Goal: Task Accomplishment & Management: Manage account settings

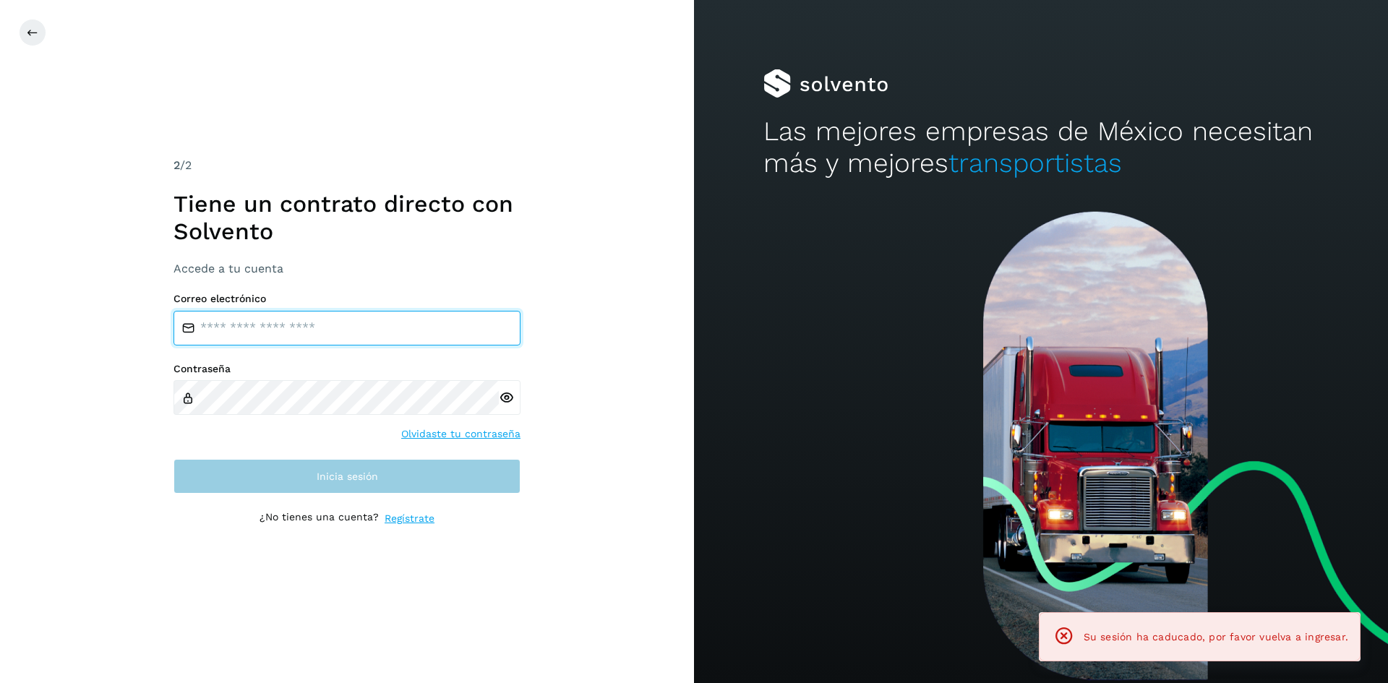
type input "**********"
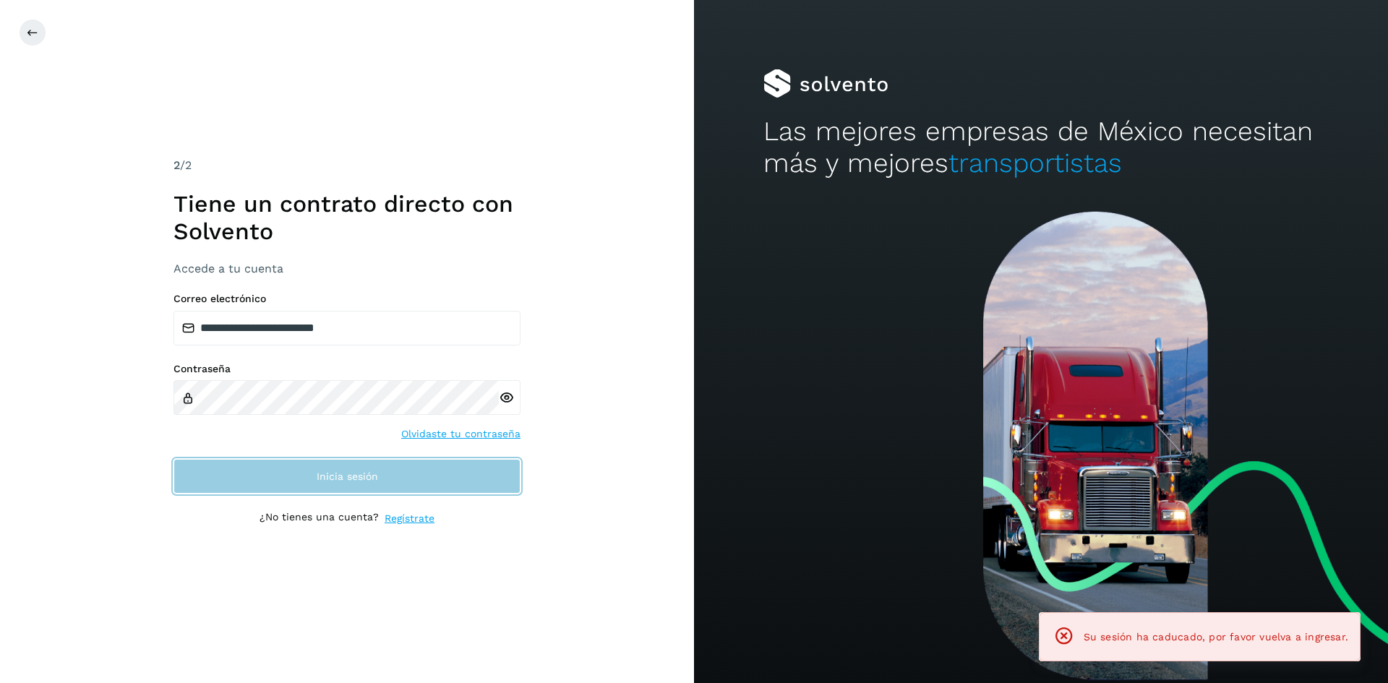
click at [477, 492] on button "Inicia sesión" at bounding box center [346, 476] width 347 height 35
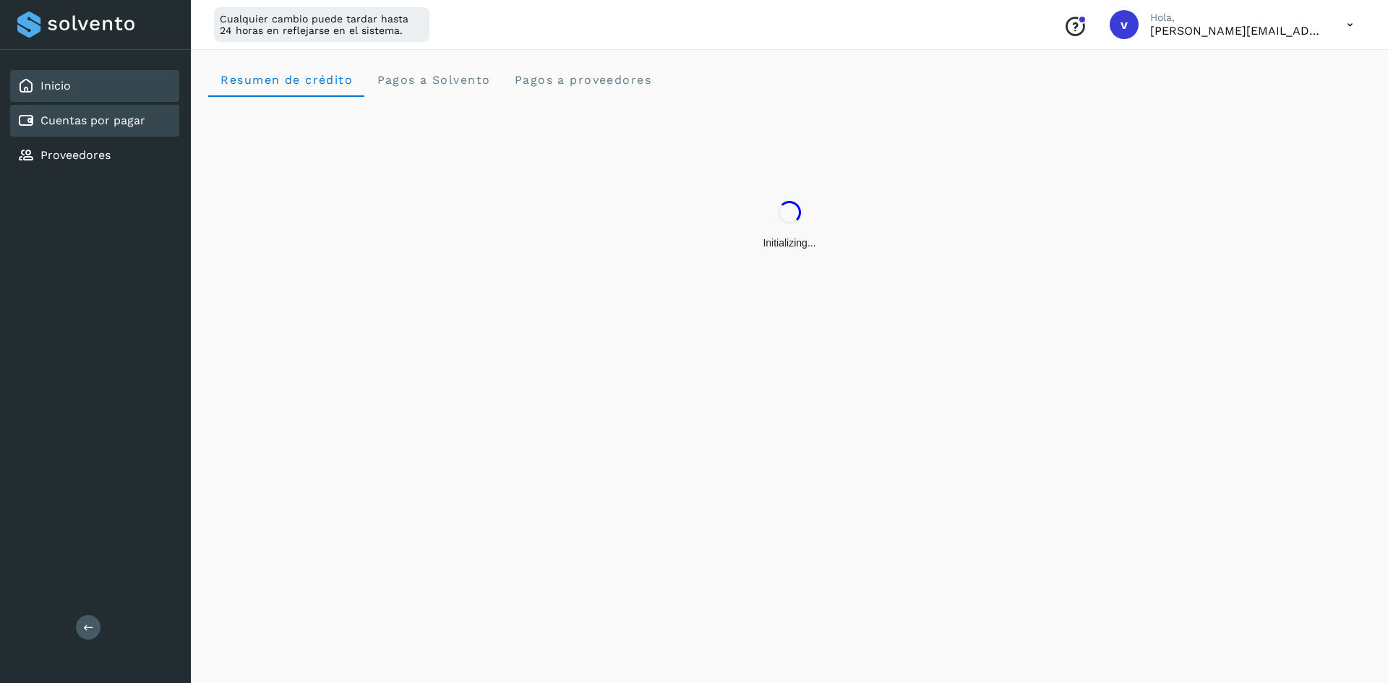
click at [79, 119] on link "Cuentas por pagar" at bounding box center [92, 120] width 105 height 14
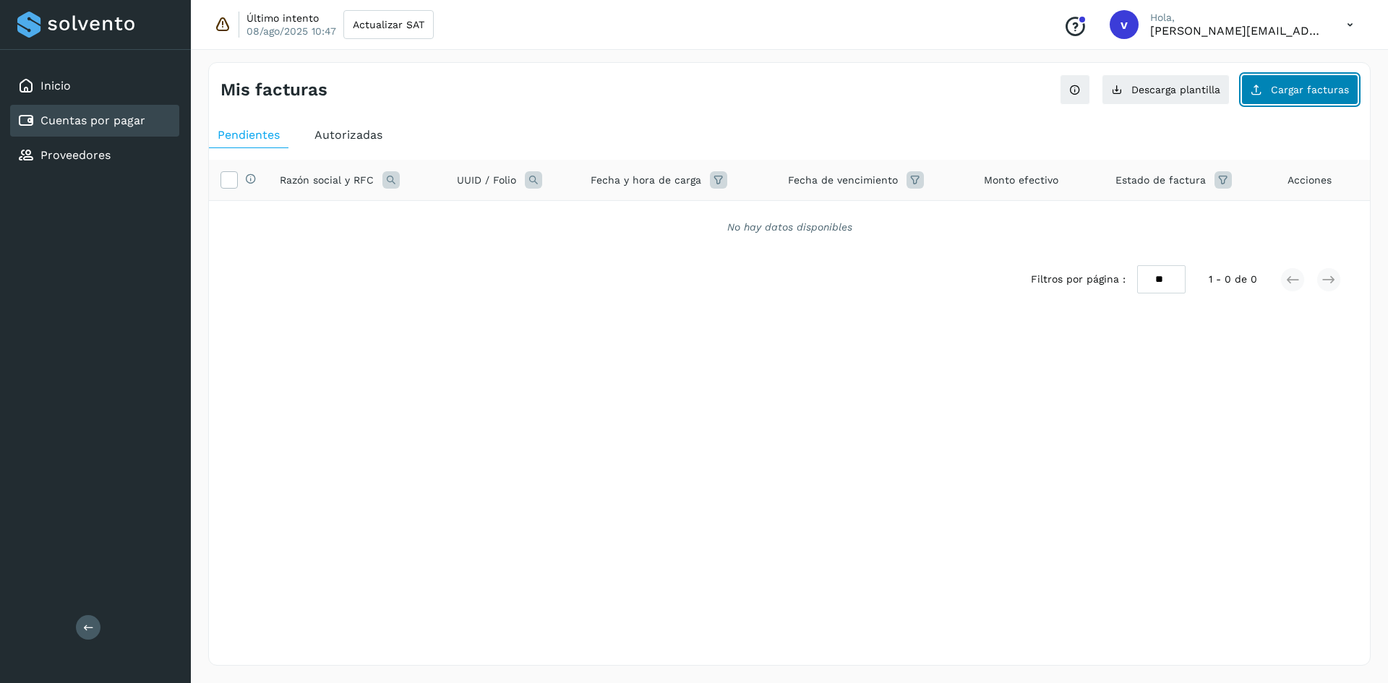
click at [1283, 103] on button "Cargar facturas" at bounding box center [1299, 89] width 117 height 30
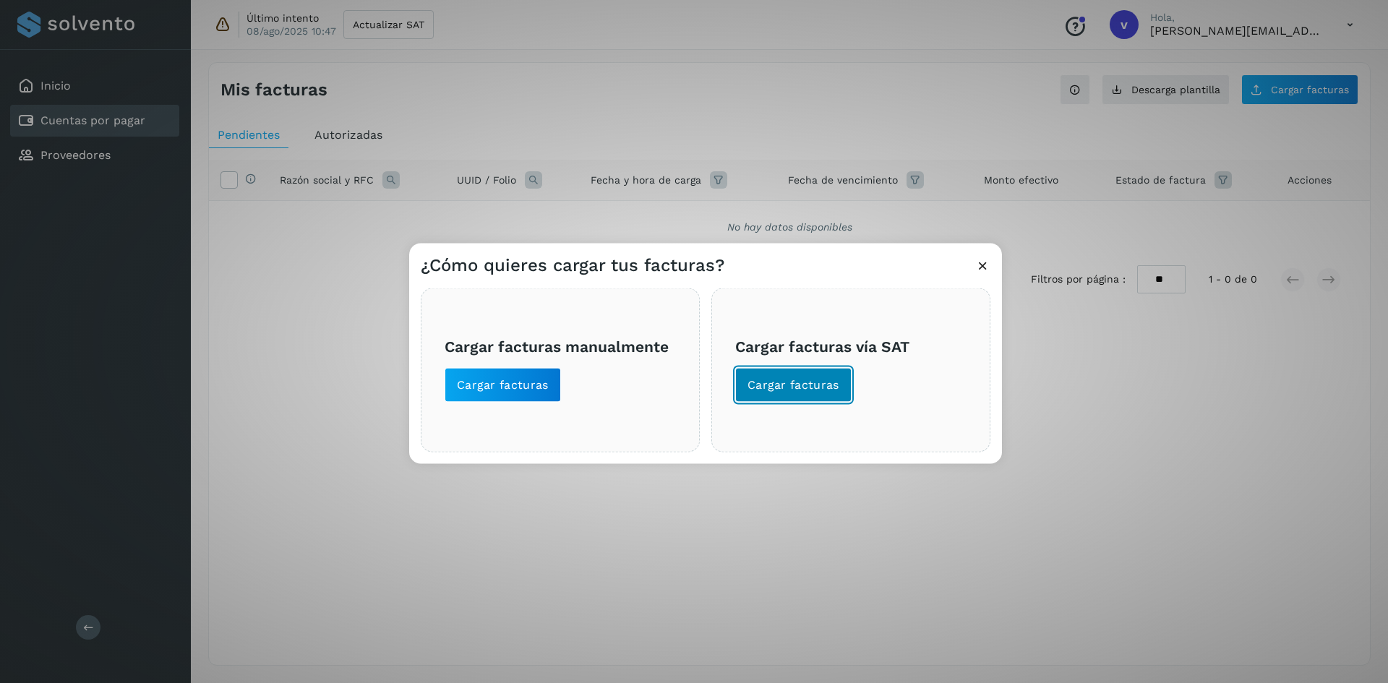
click at [825, 392] on span "Cargar facturas" at bounding box center [793, 385] width 92 height 16
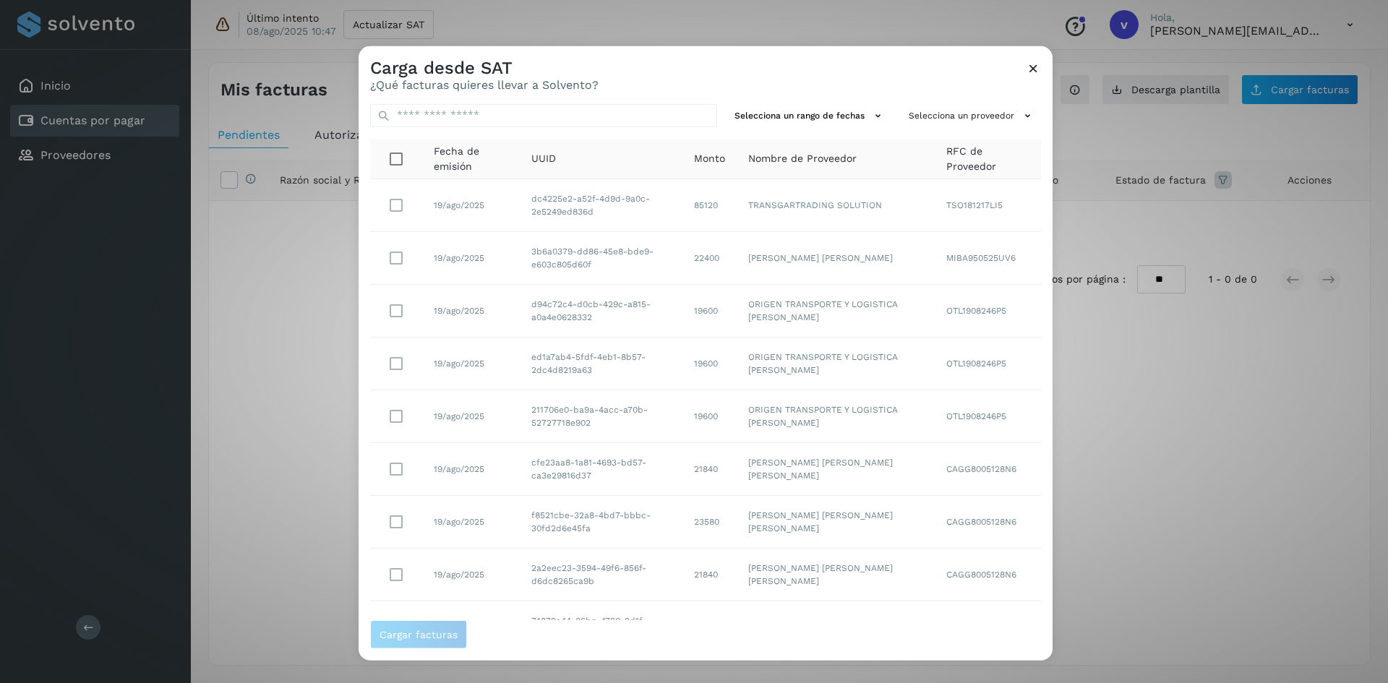
click at [1032, 69] on icon at bounding box center [1033, 67] width 15 height 15
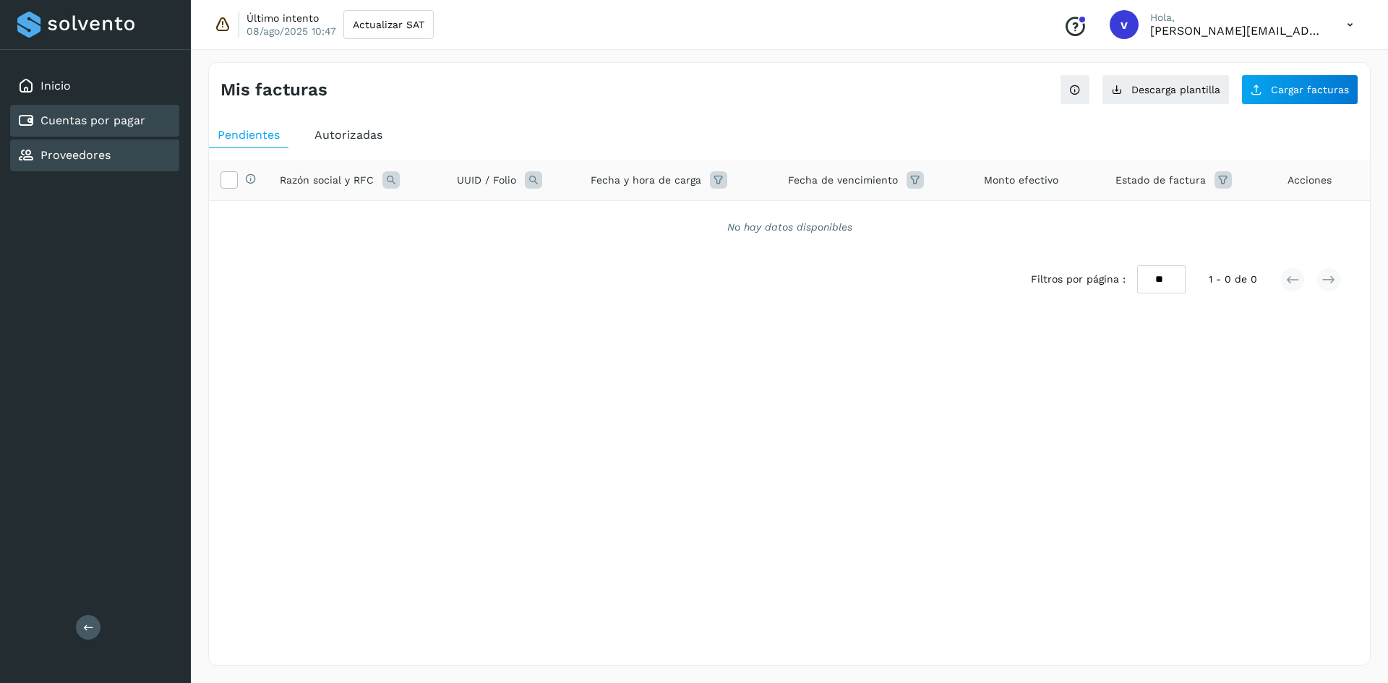
click at [100, 147] on div "Proveedores" at bounding box center [63, 155] width 93 height 17
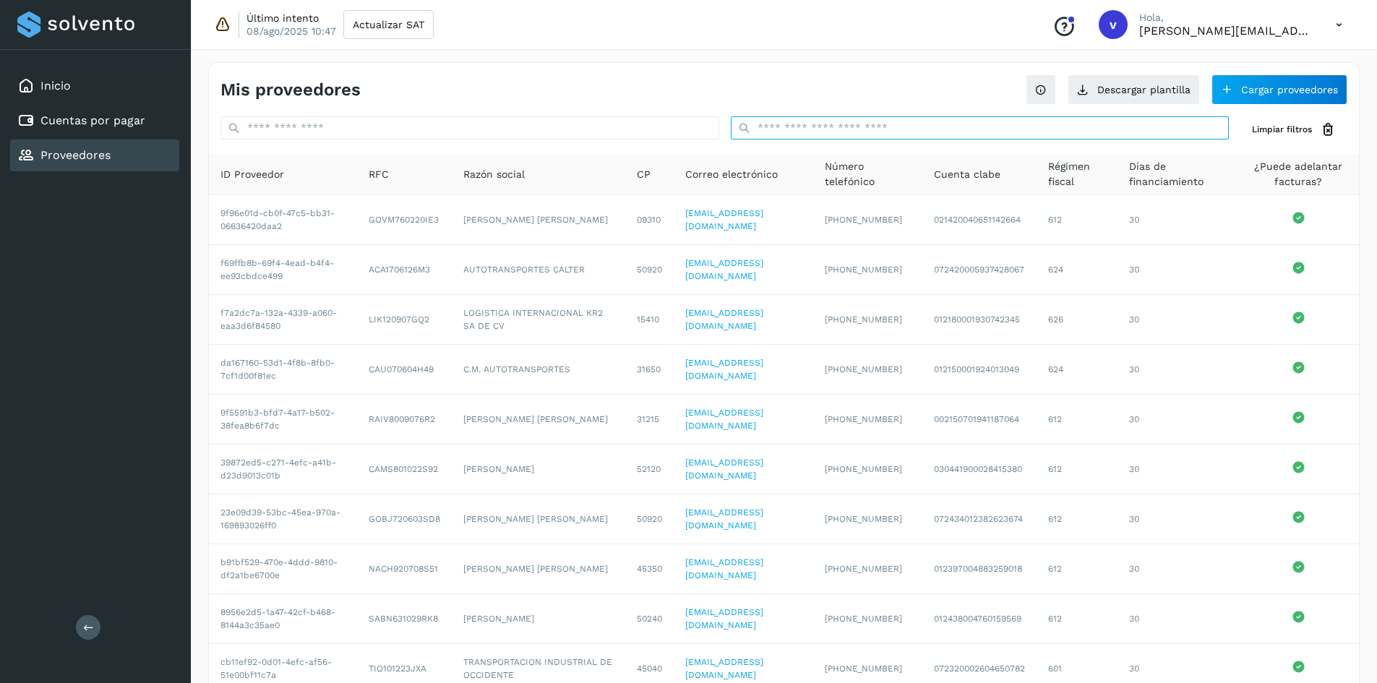
click at [887, 127] on input "text" at bounding box center [980, 127] width 499 height 23
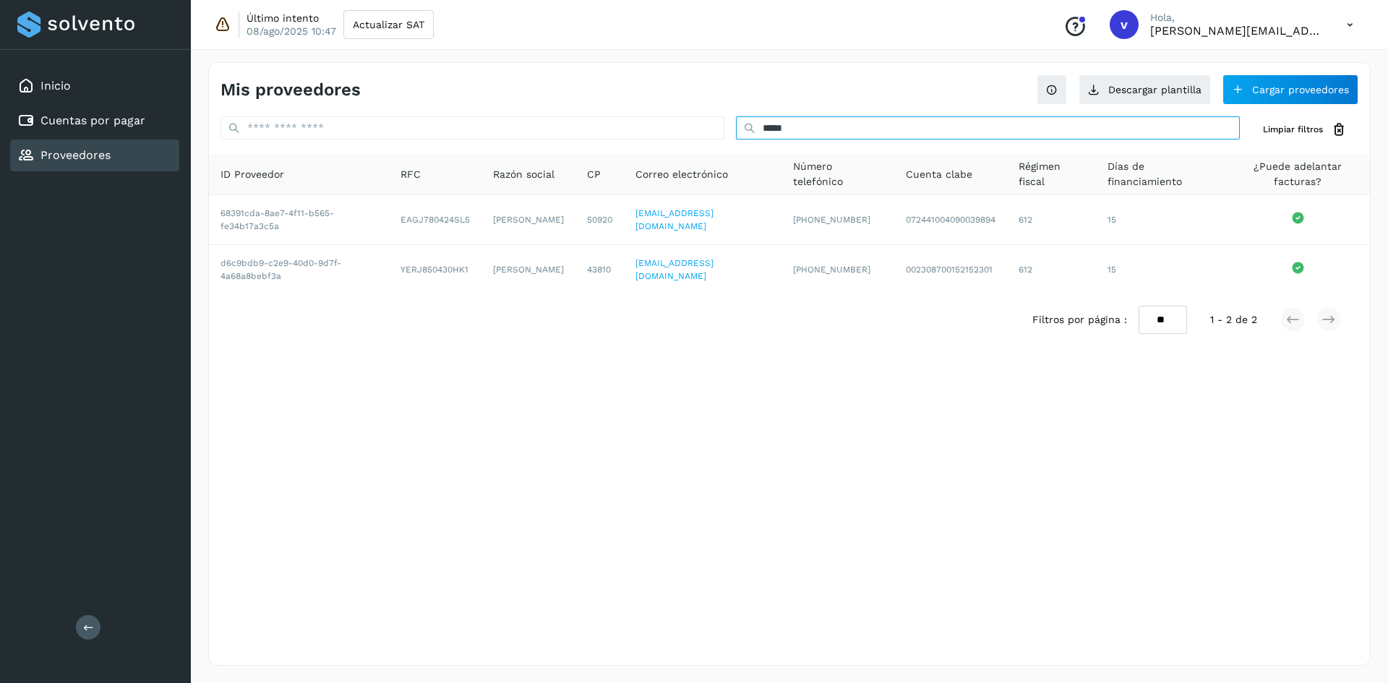
click at [793, 133] on input "*****" at bounding box center [988, 127] width 504 height 23
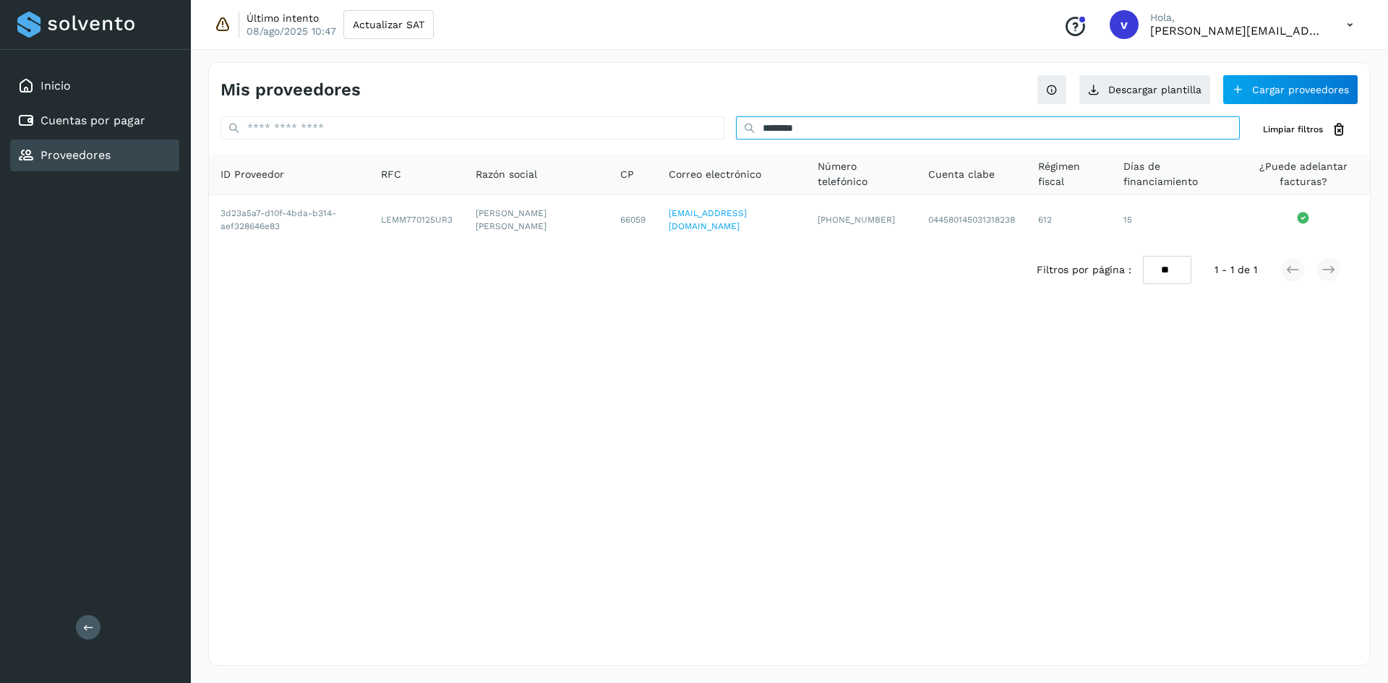
drag, startPoint x: 826, startPoint y: 124, endPoint x: 550, endPoint y: 90, distance: 278.1
click at [551, 90] on div "Mis proveedores Descargar plantilla Cargar proveedores ******** Limpiar filtros…" at bounding box center [789, 364] width 1162 height 604
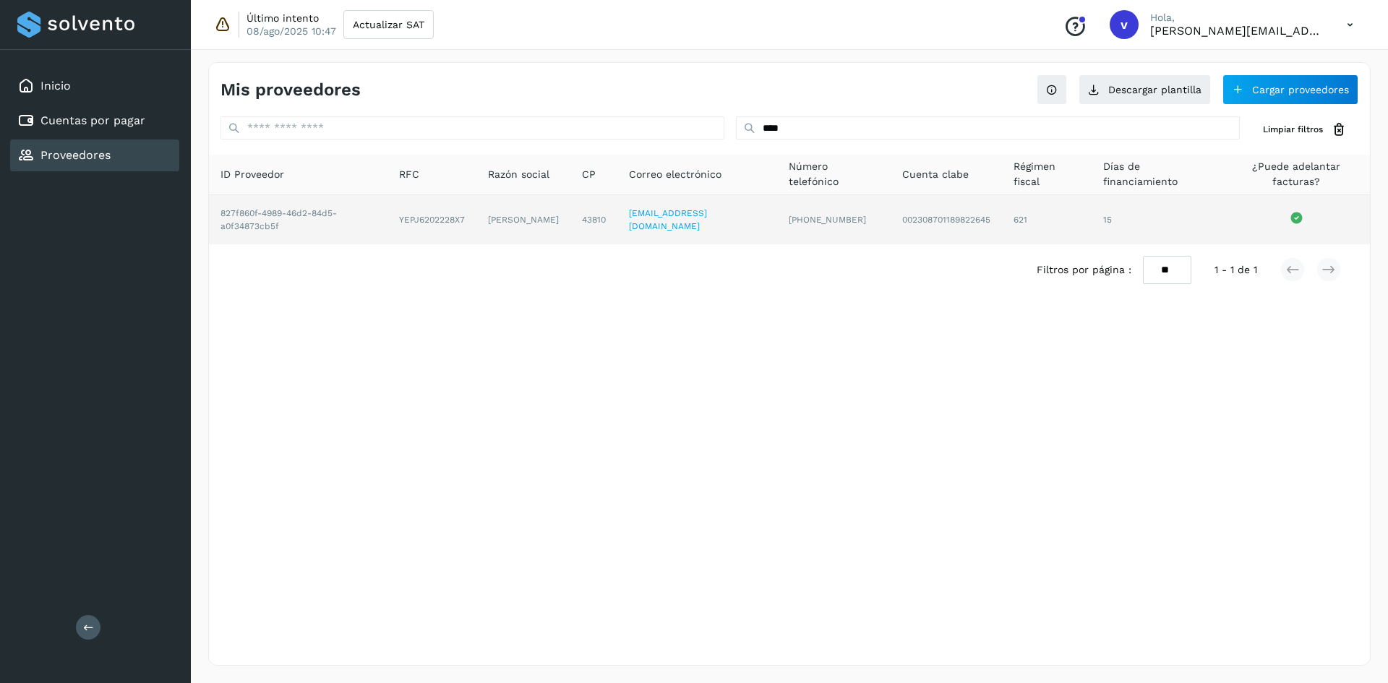
click at [1112, 206] on td "15" at bounding box center [1157, 219] width 132 height 49
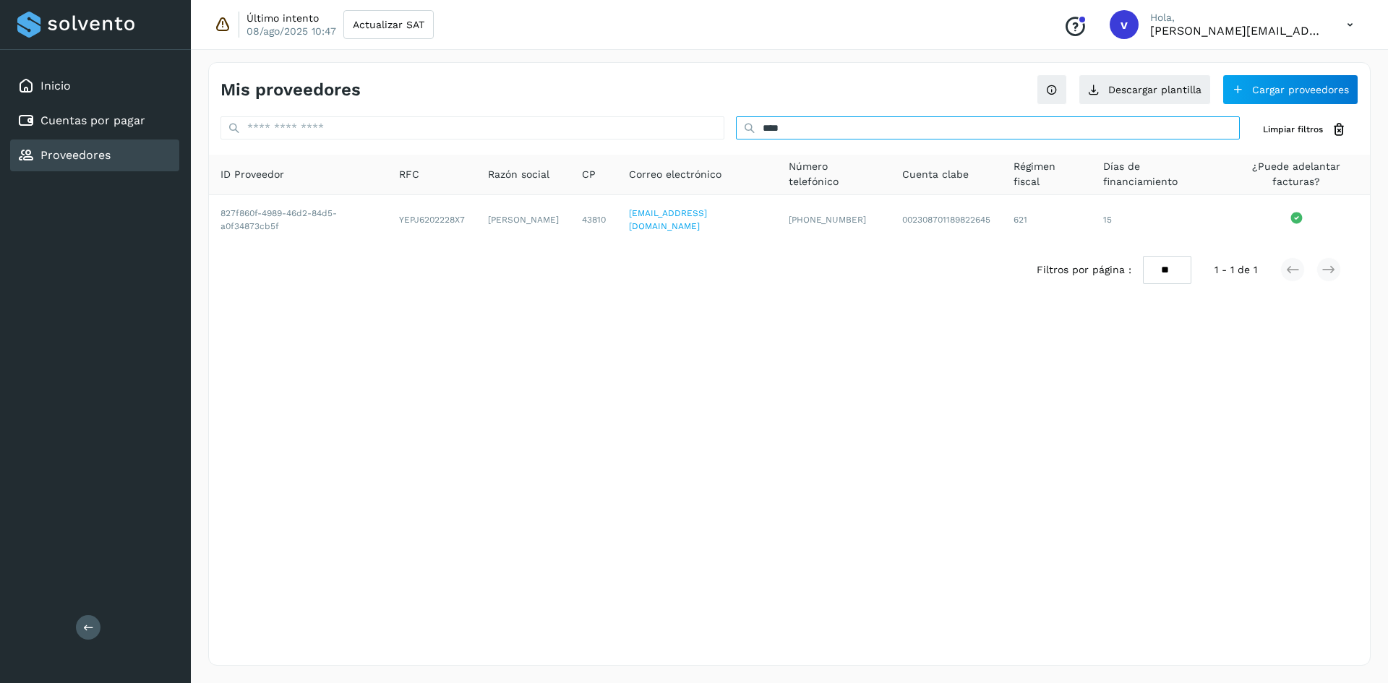
click at [771, 131] on input "****" at bounding box center [988, 127] width 504 height 23
click at [783, 131] on input "****" at bounding box center [988, 127] width 504 height 23
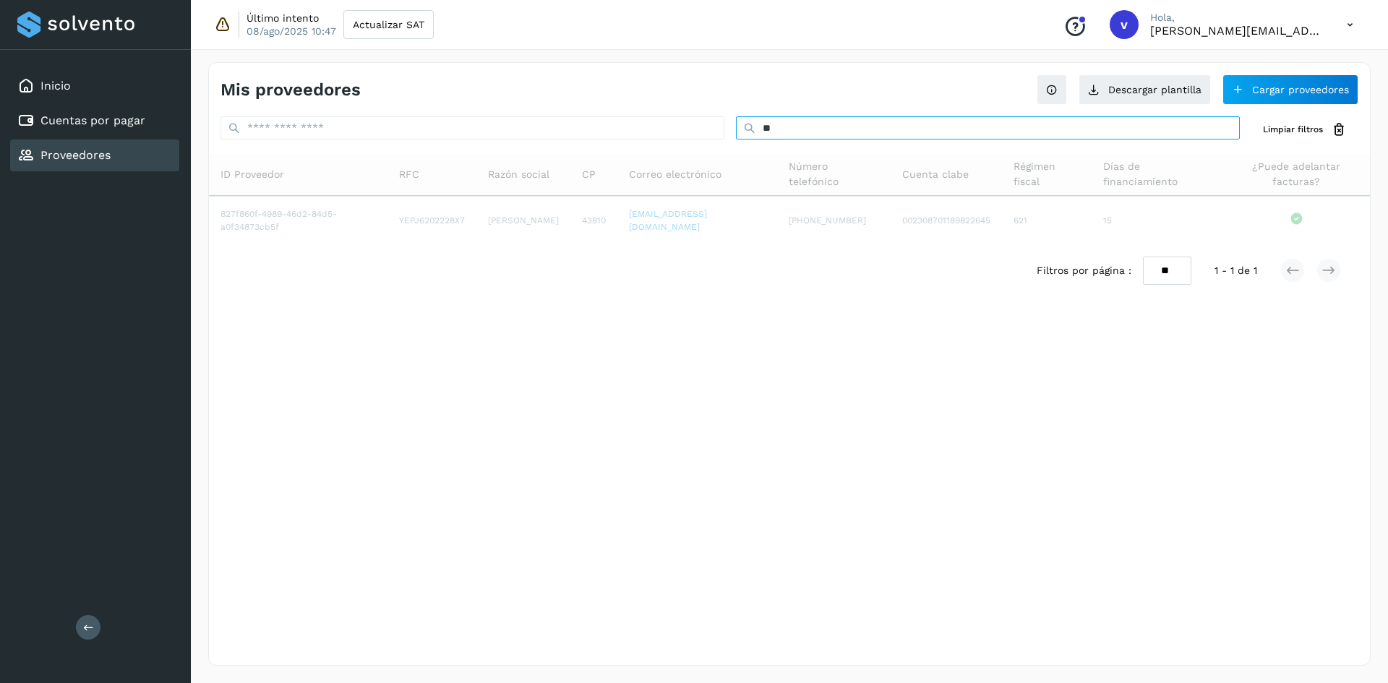
type input "*"
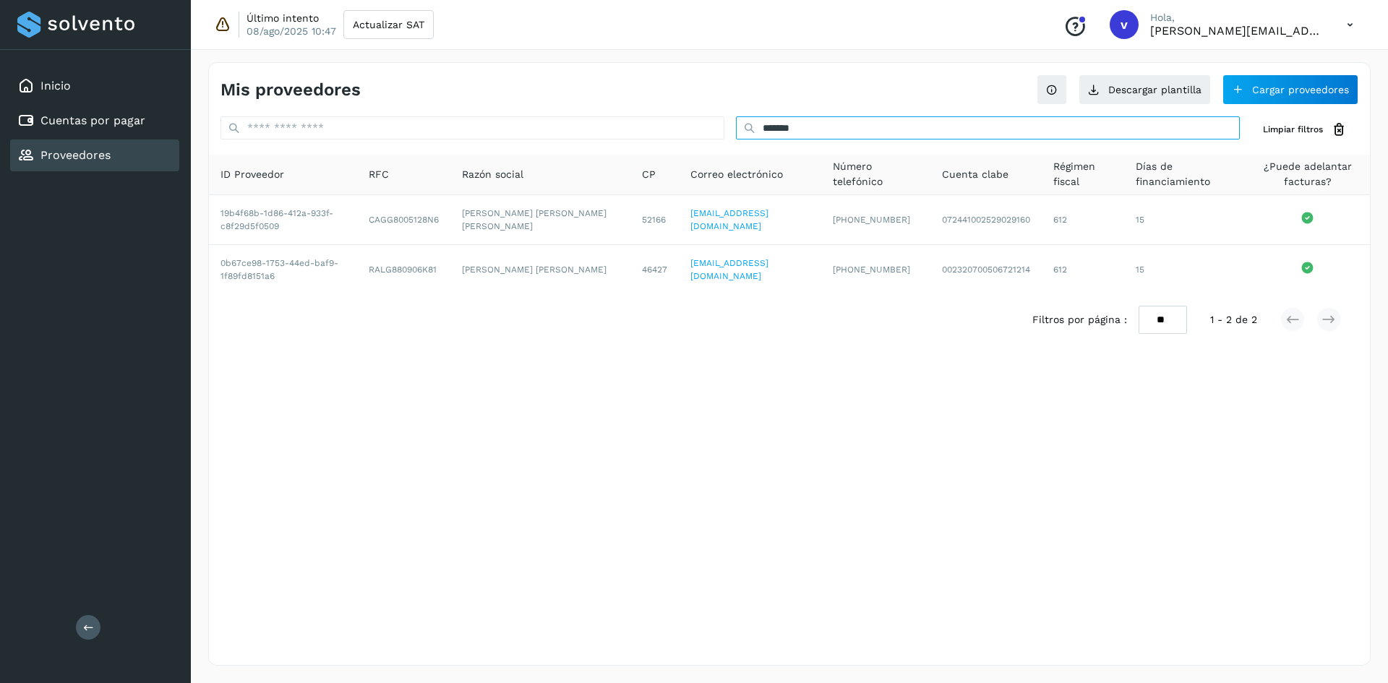
type input "*******"
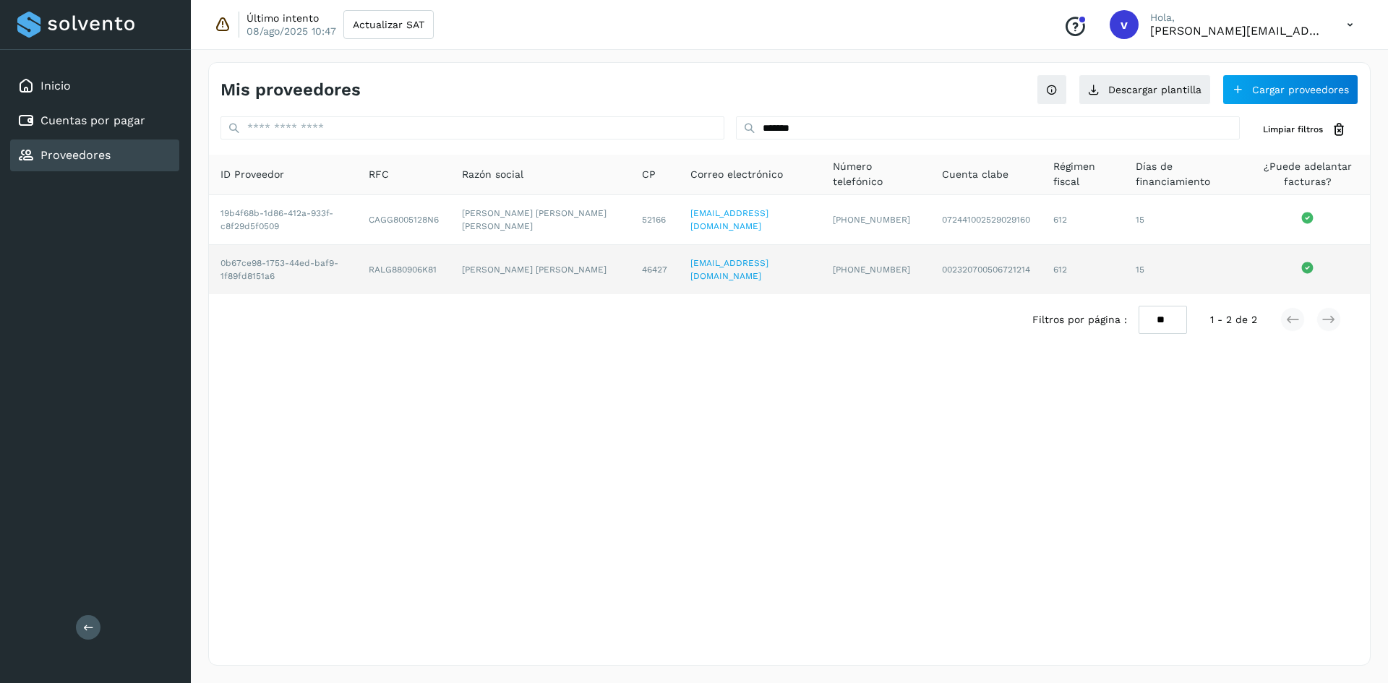
click at [1102, 279] on td "612" at bounding box center [1083, 269] width 82 height 49
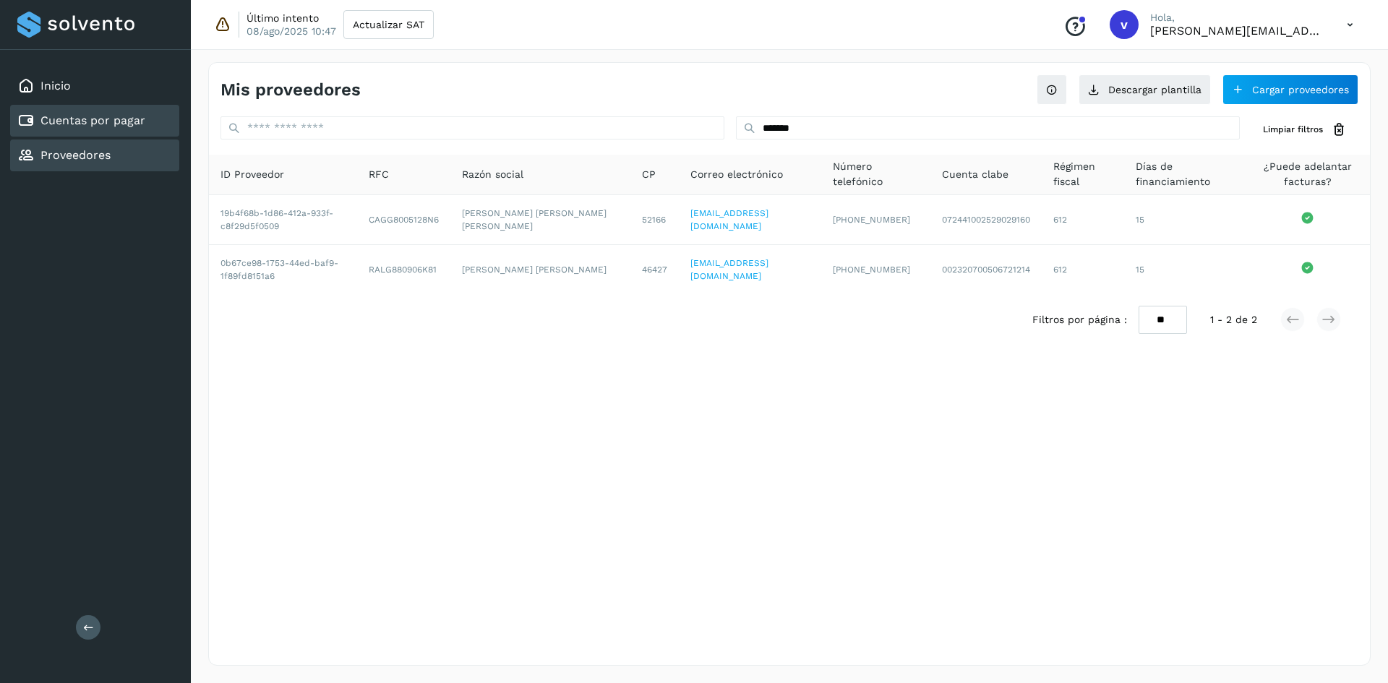
click at [132, 125] on link "Cuentas por pagar" at bounding box center [92, 120] width 105 height 14
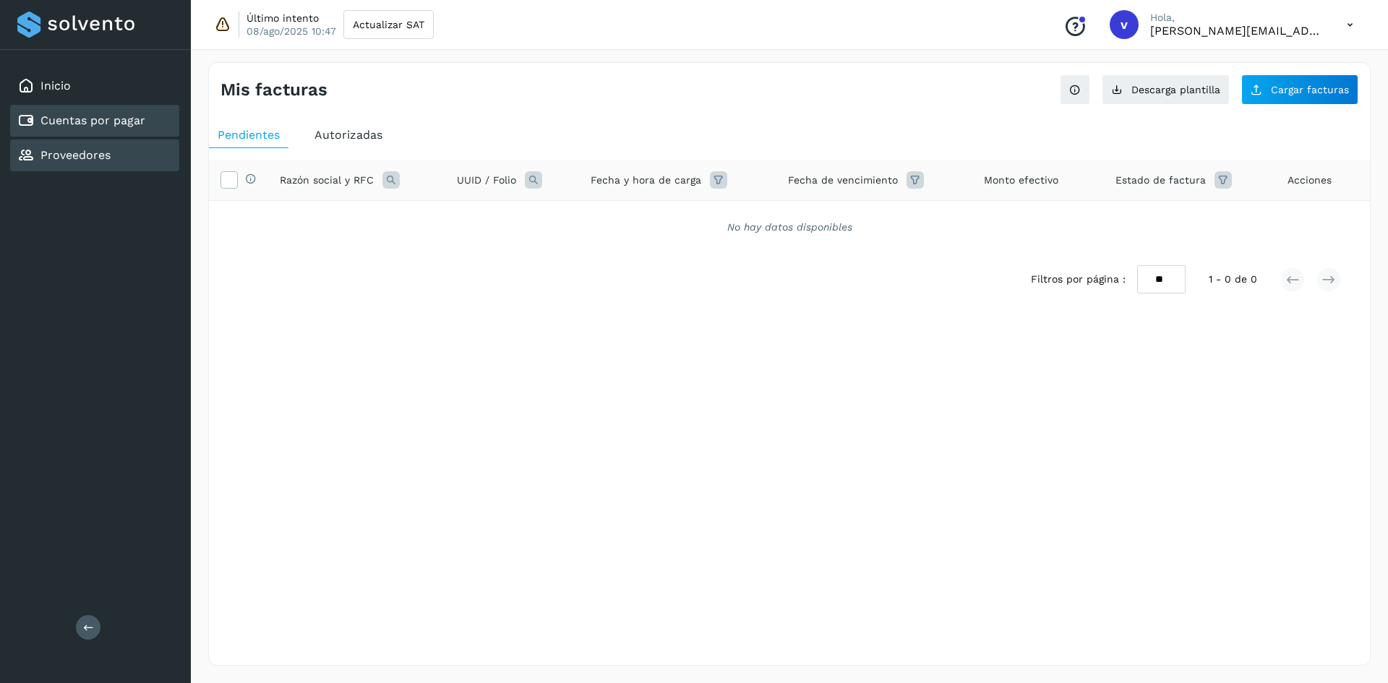
click at [83, 153] on link "Proveedores" at bounding box center [75, 155] width 70 height 14
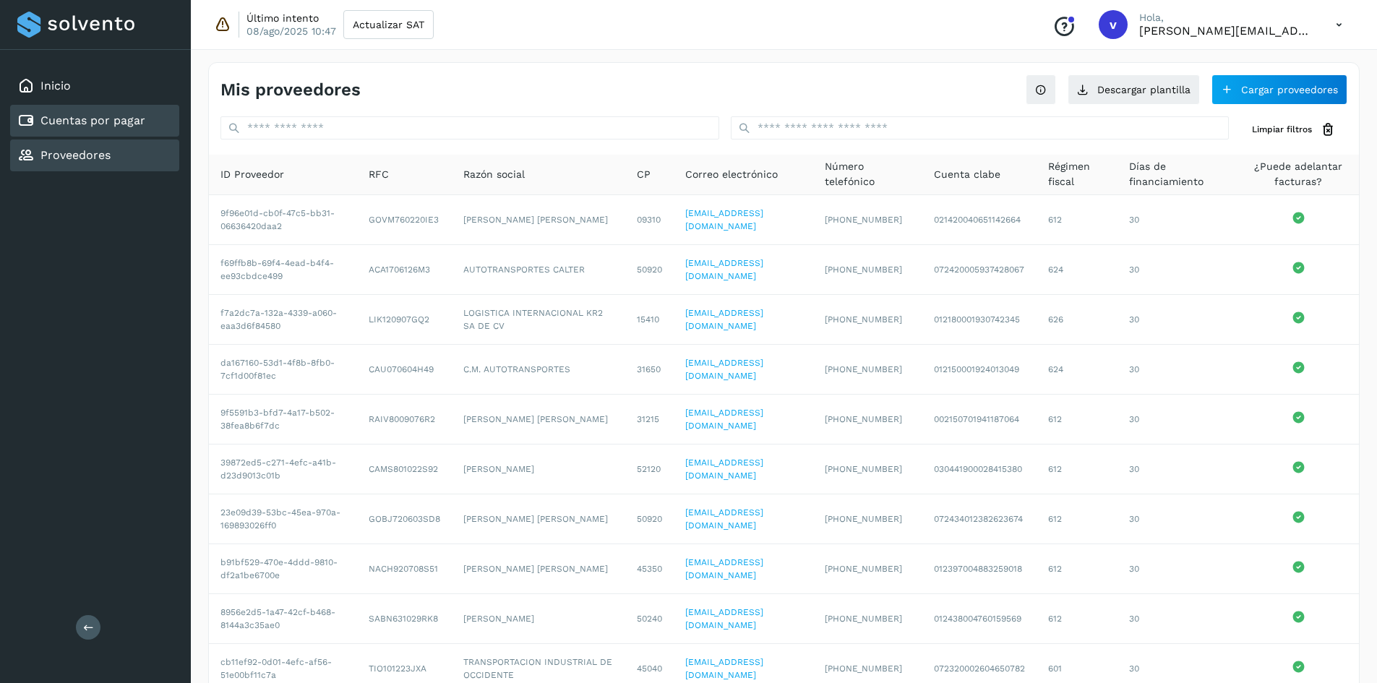
click at [113, 135] on div "Cuentas por pagar" at bounding box center [94, 121] width 169 height 32
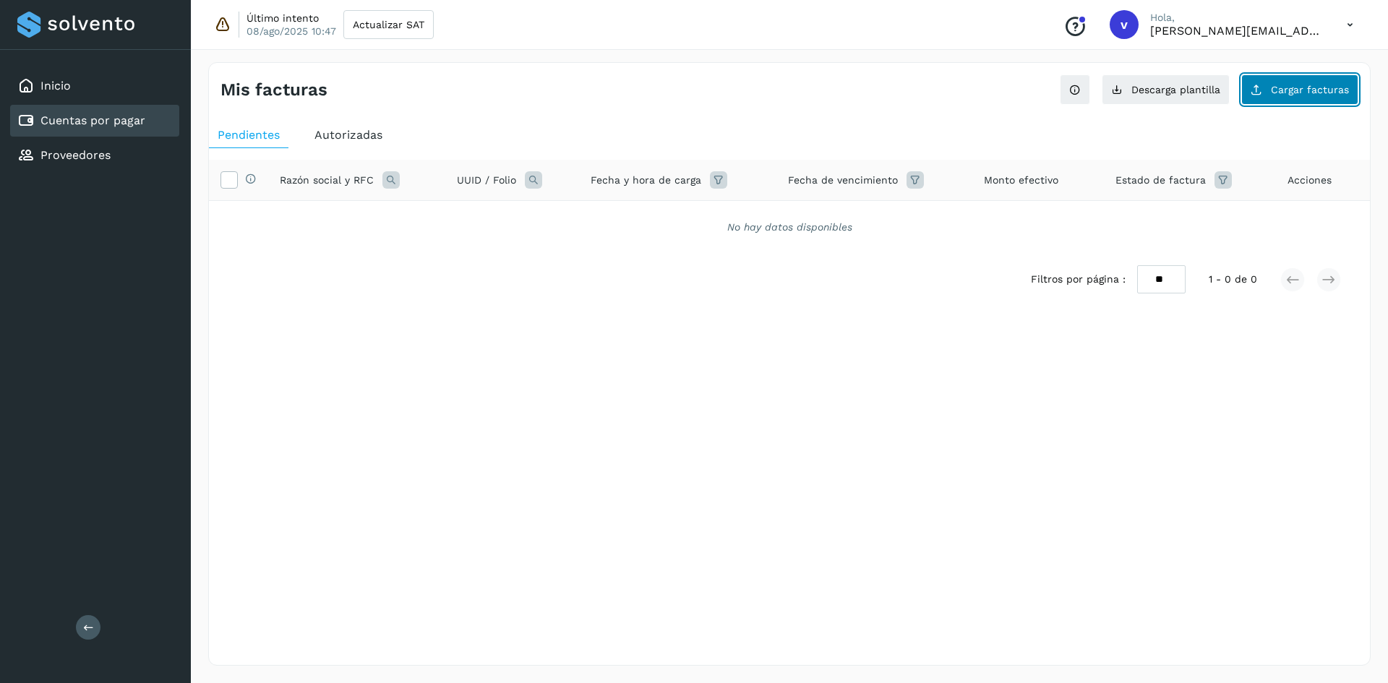
click at [1271, 86] on button "Cargar facturas" at bounding box center [1299, 89] width 117 height 30
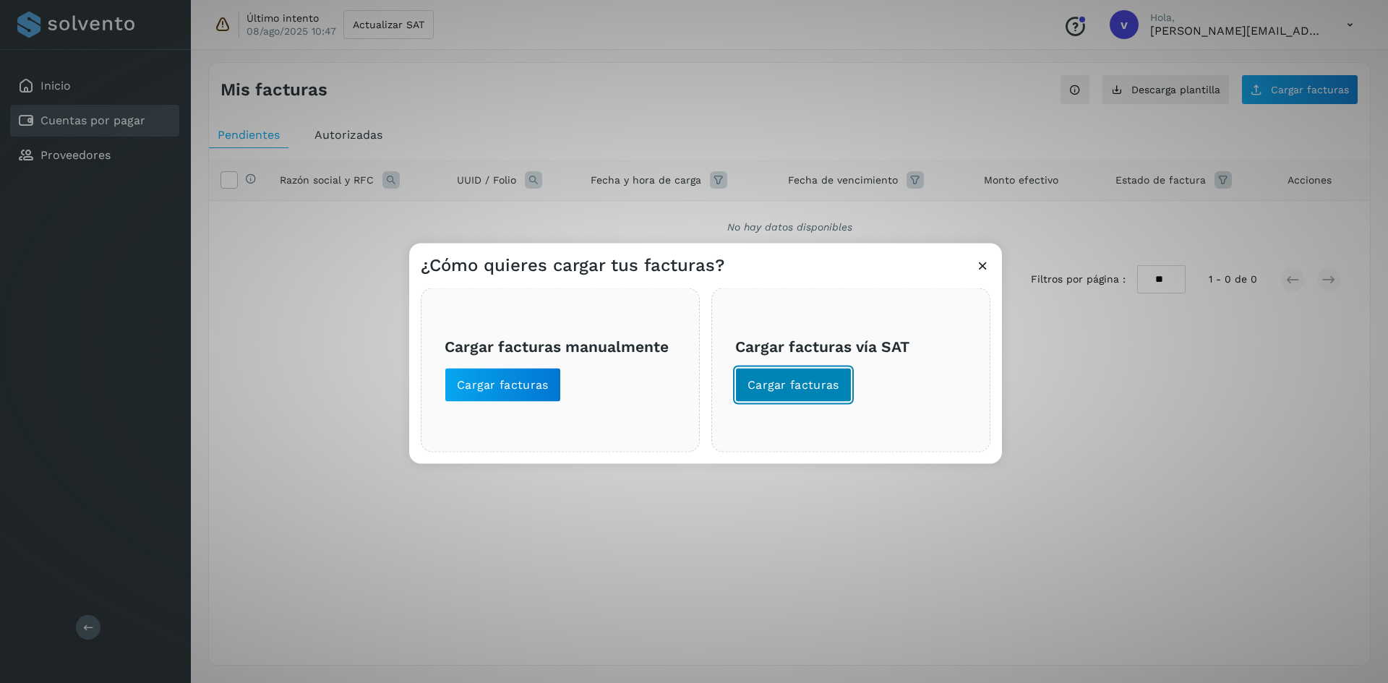
click at [766, 376] on button "Cargar facturas" at bounding box center [793, 384] width 116 height 35
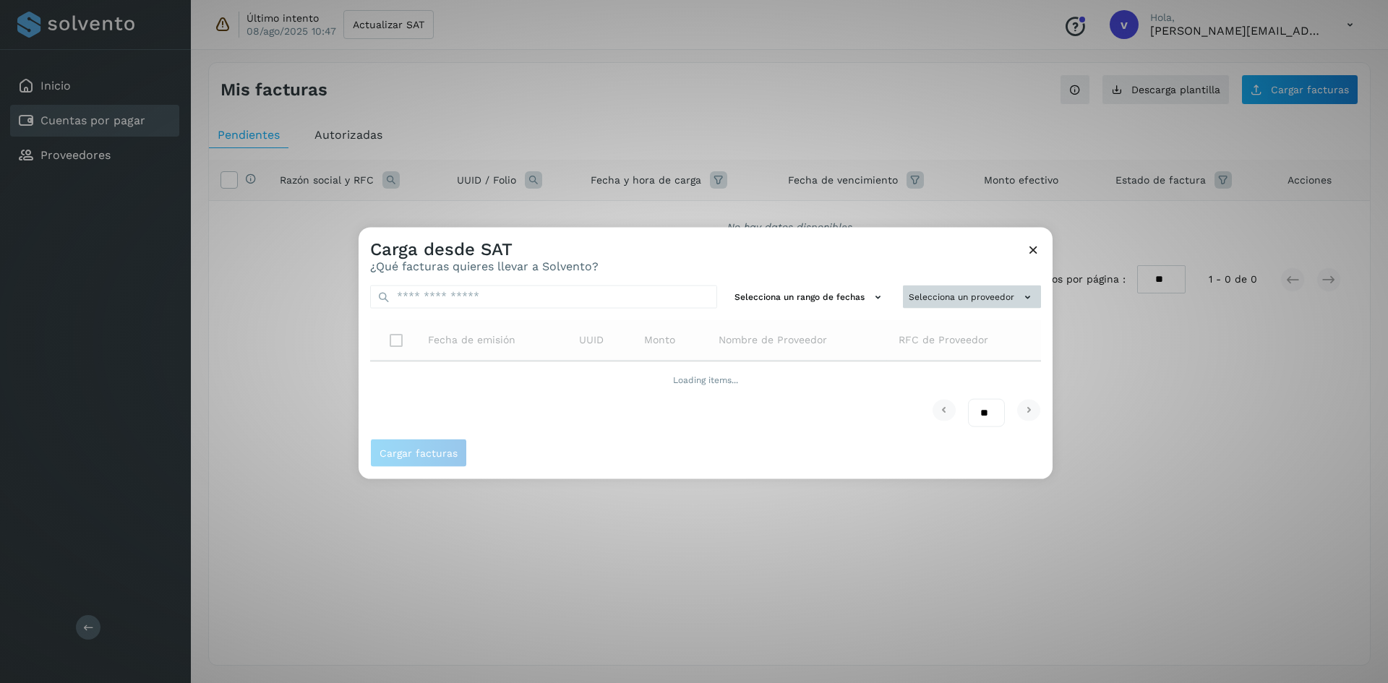
click at [960, 300] on div "Selecciona un rango de fechas Selecciona un proveedor Fecha de emisión UUID Mon…" at bounding box center [706, 356] width 694 height 166
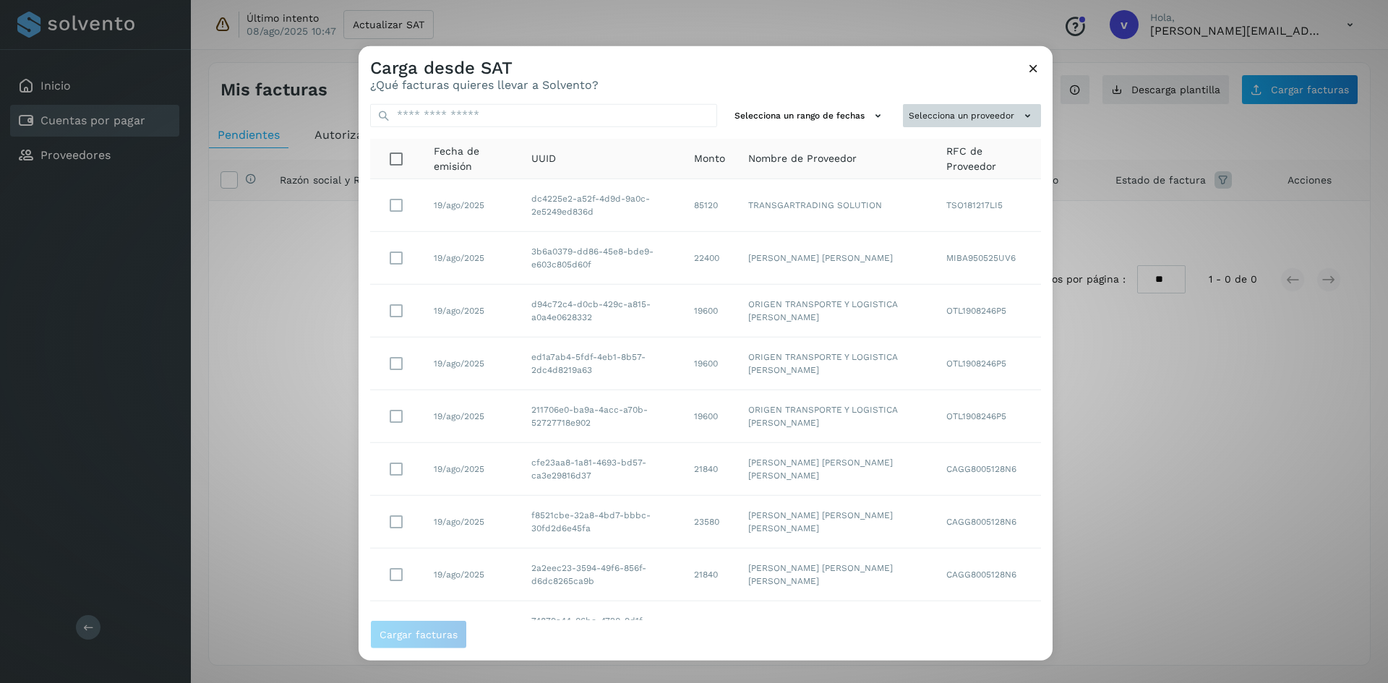
click at [955, 110] on button "Selecciona un proveedor" at bounding box center [972, 115] width 138 height 24
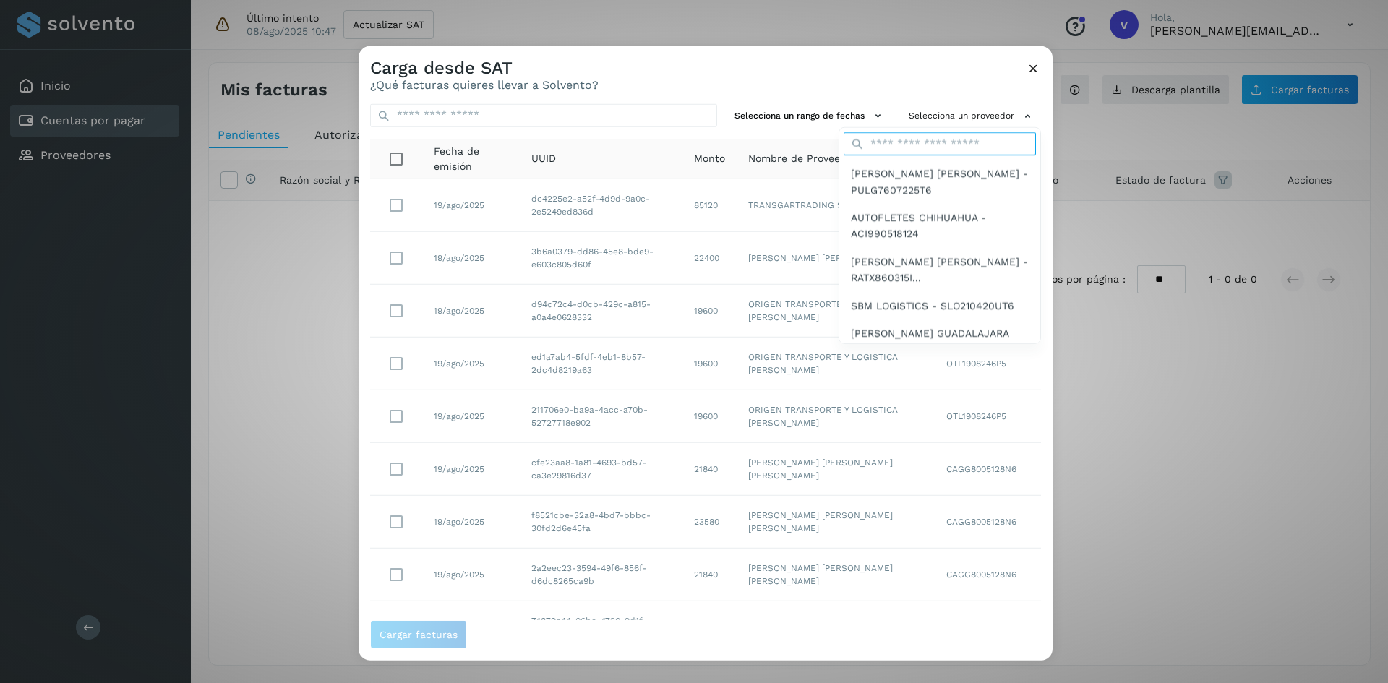
click at [948, 146] on input "text" at bounding box center [940, 143] width 192 height 23
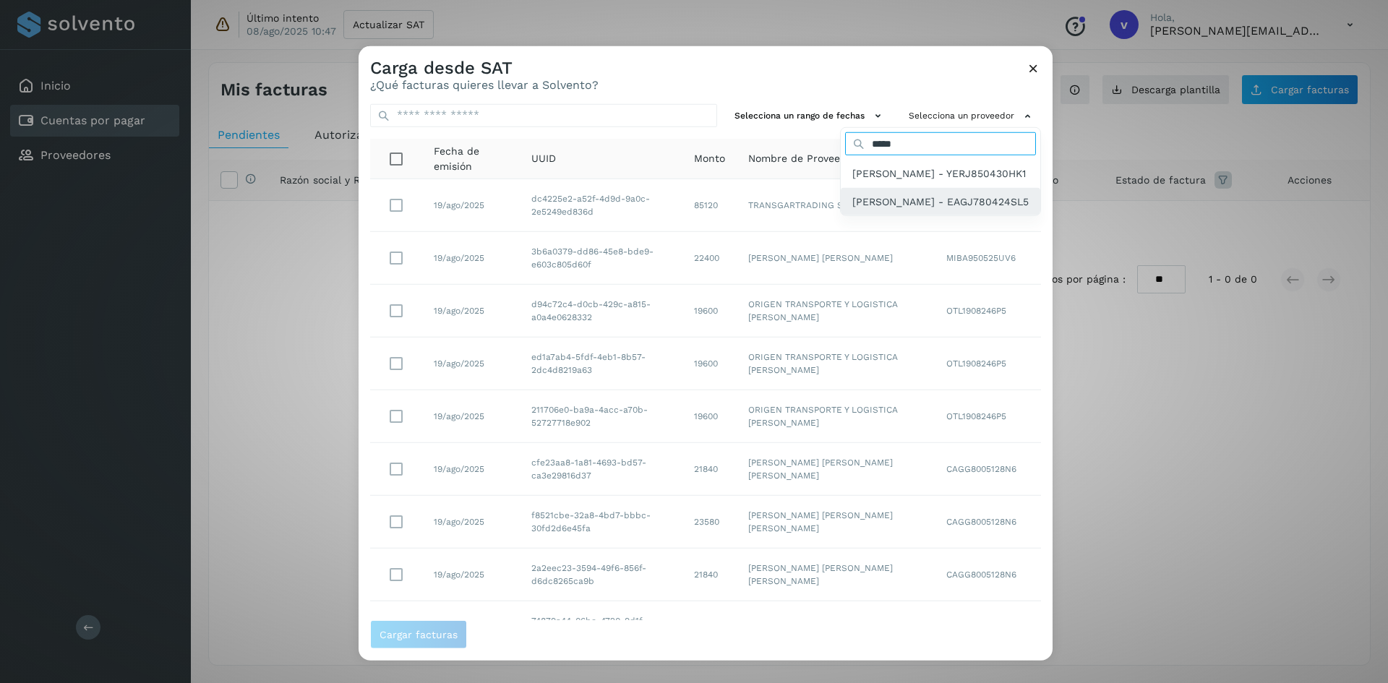
type input "*****"
click at [883, 209] on span "[PERSON_NAME] - EAGJ780424SL5" at bounding box center [940, 201] width 176 height 16
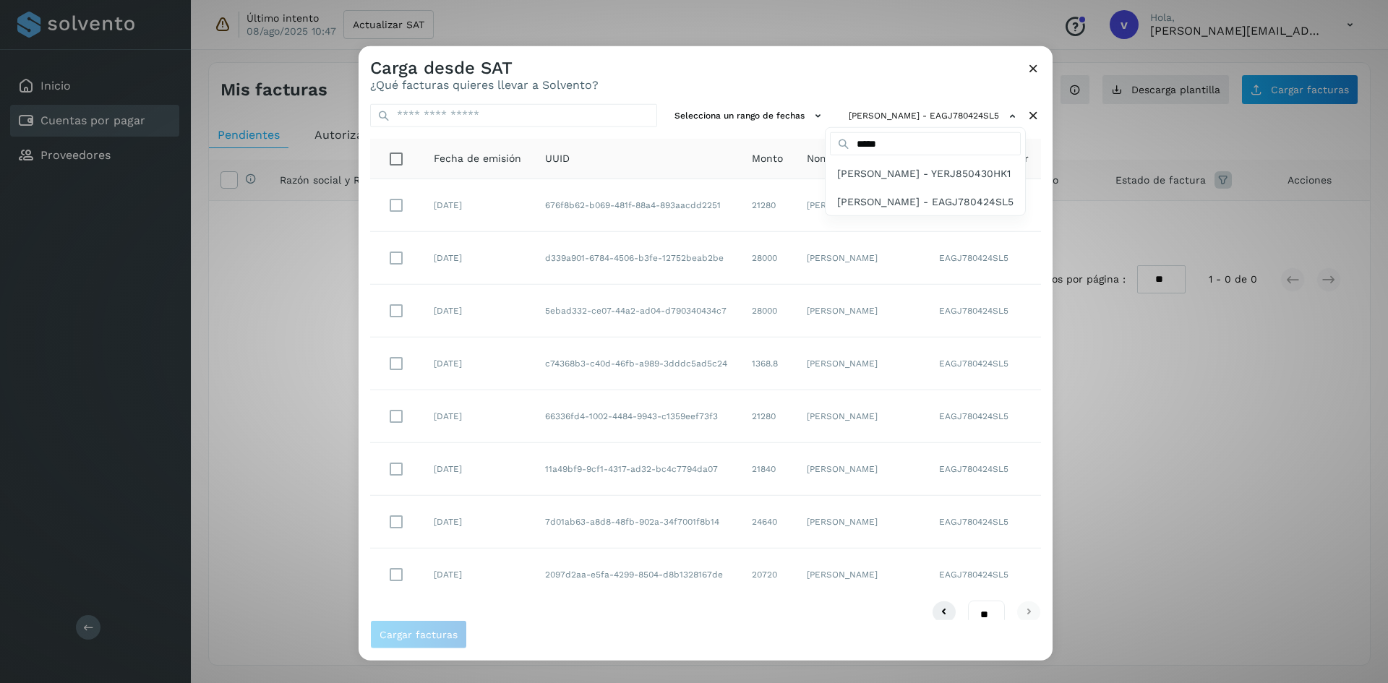
click at [673, 63] on div at bounding box center [1053, 387] width 1388 height 683
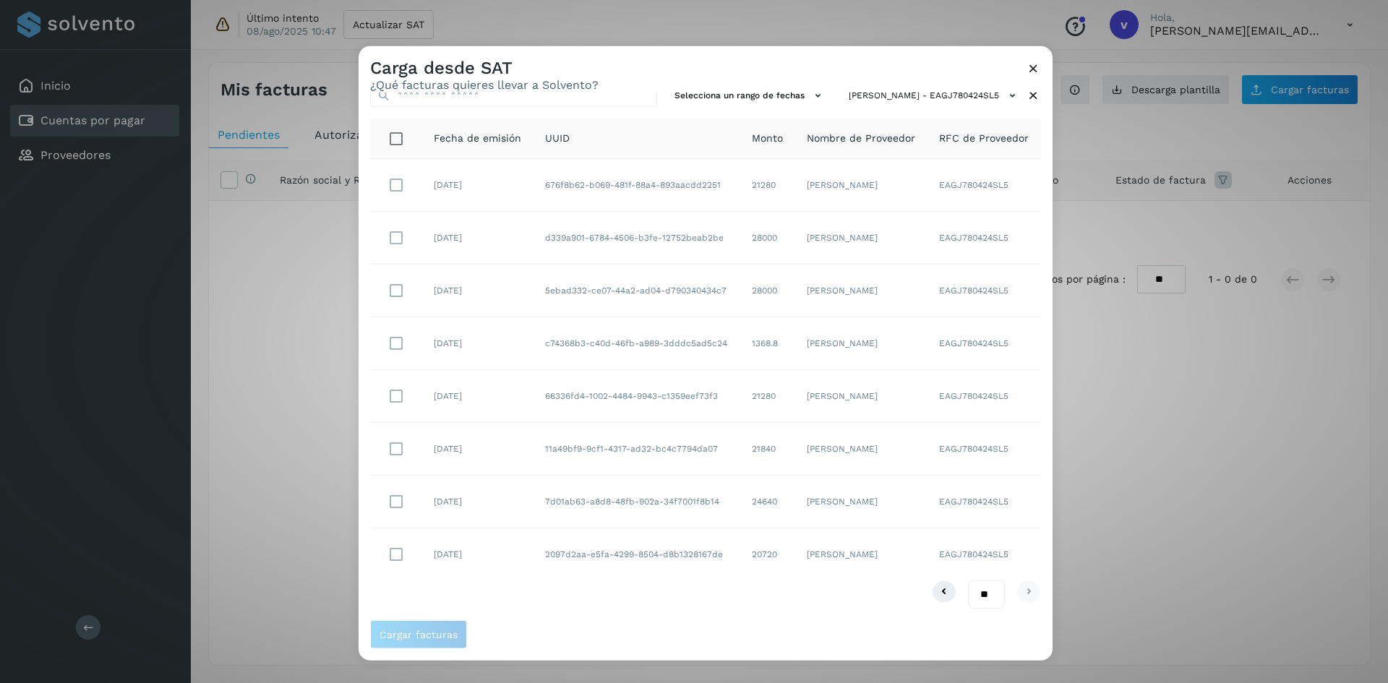
click at [978, 596] on select "** ** **" at bounding box center [986, 594] width 37 height 28
select select "**"
click at [968, 580] on select "** ** **" at bounding box center [986, 594] width 37 height 28
click at [431, 627] on button "Cargar facturas" at bounding box center [418, 634] width 97 height 29
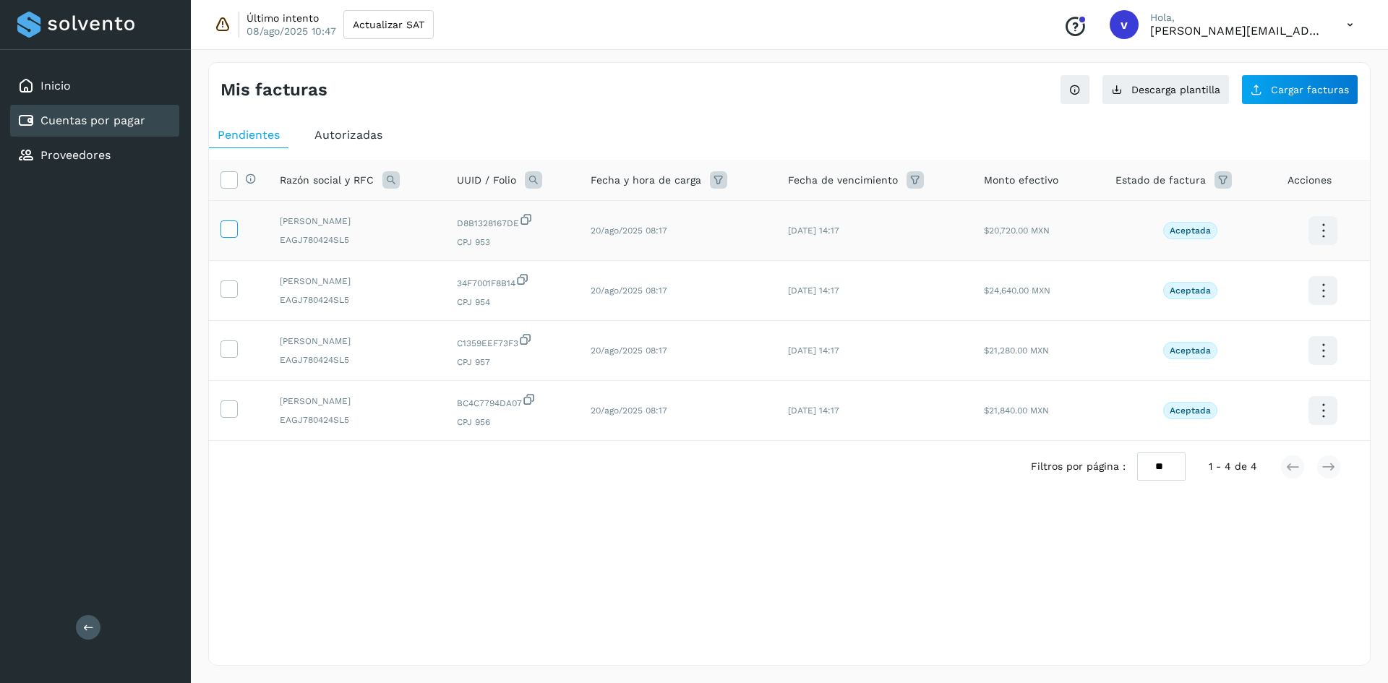
click at [226, 228] on icon at bounding box center [228, 227] width 15 height 15
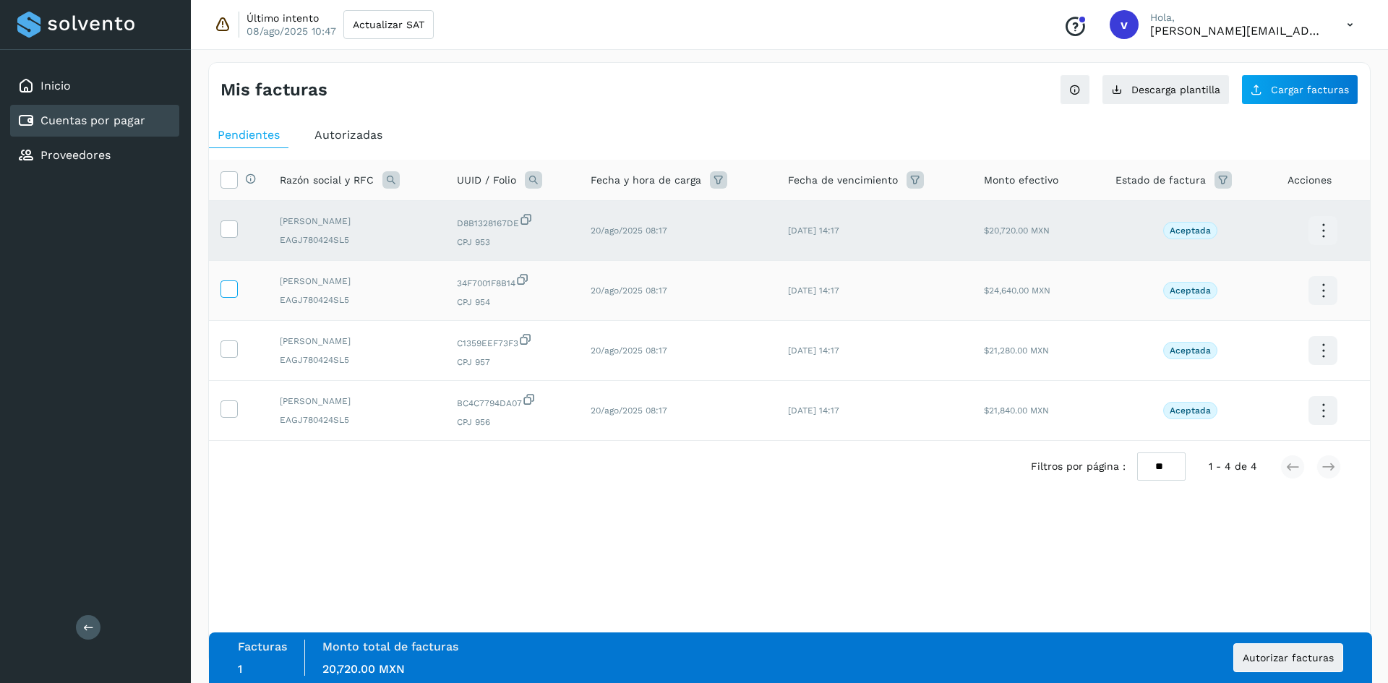
click at [226, 291] on icon at bounding box center [228, 287] width 15 height 15
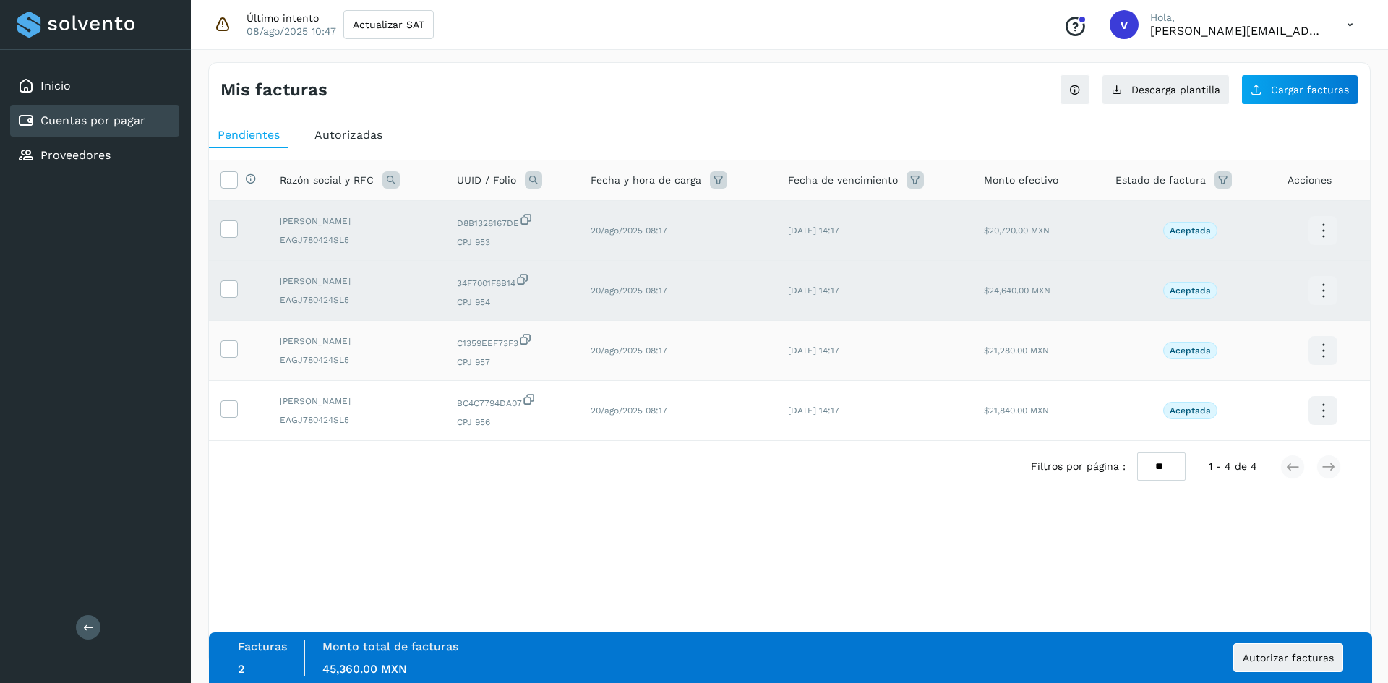
click at [227, 359] on td at bounding box center [238, 351] width 59 height 60
click at [228, 353] on icon at bounding box center [228, 347] width 15 height 15
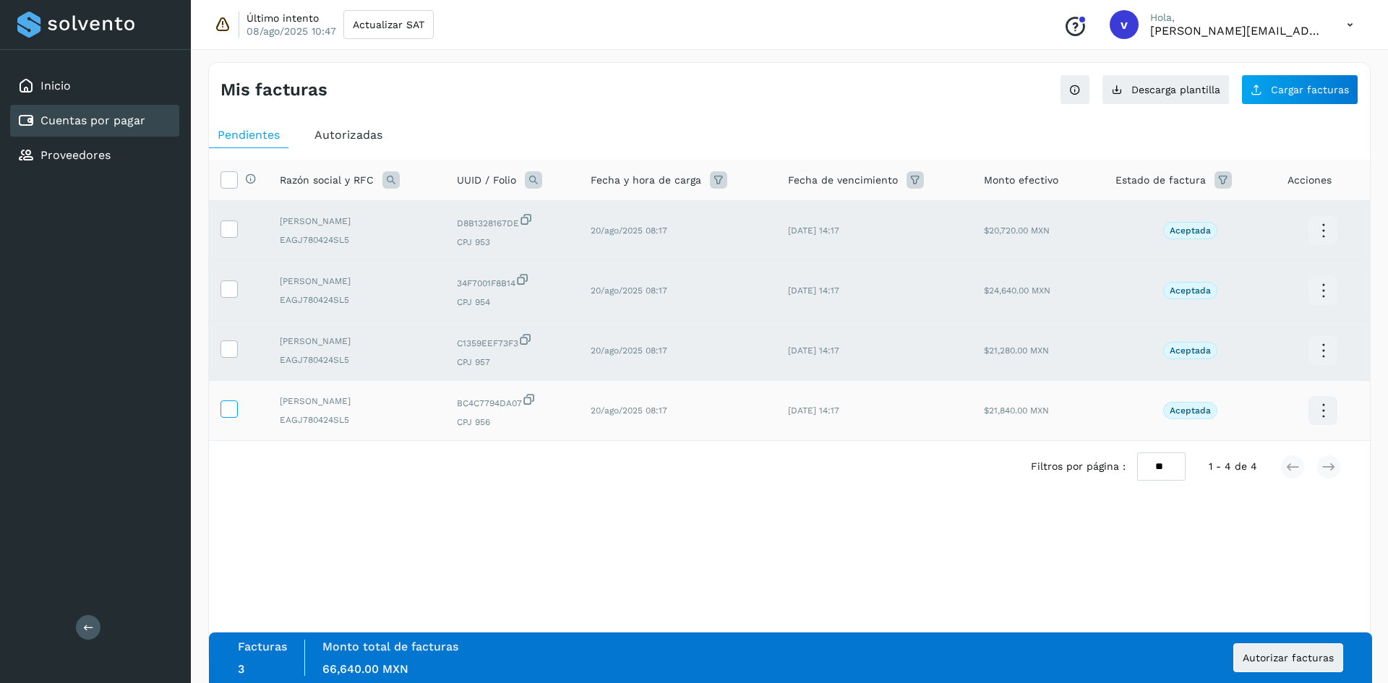
click at [230, 409] on icon at bounding box center [228, 407] width 15 height 15
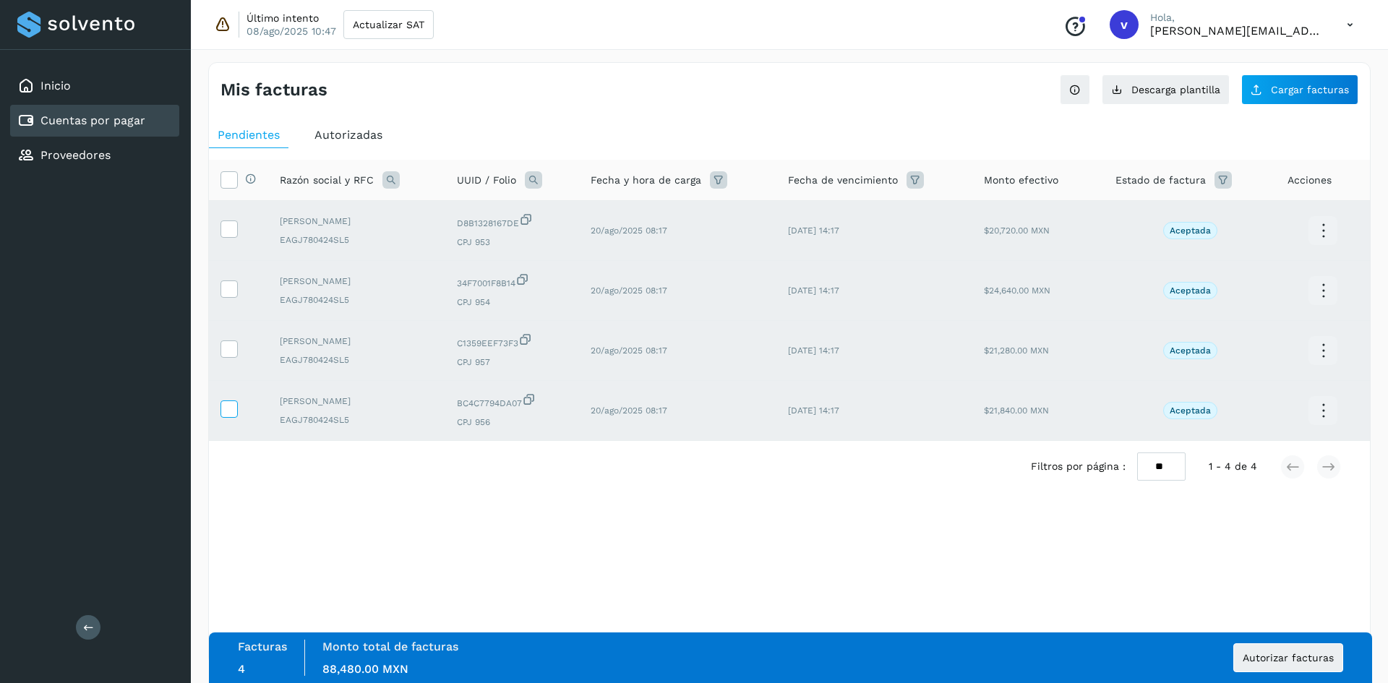
click at [231, 408] on icon at bounding box center [228, 407] width 15 height 15
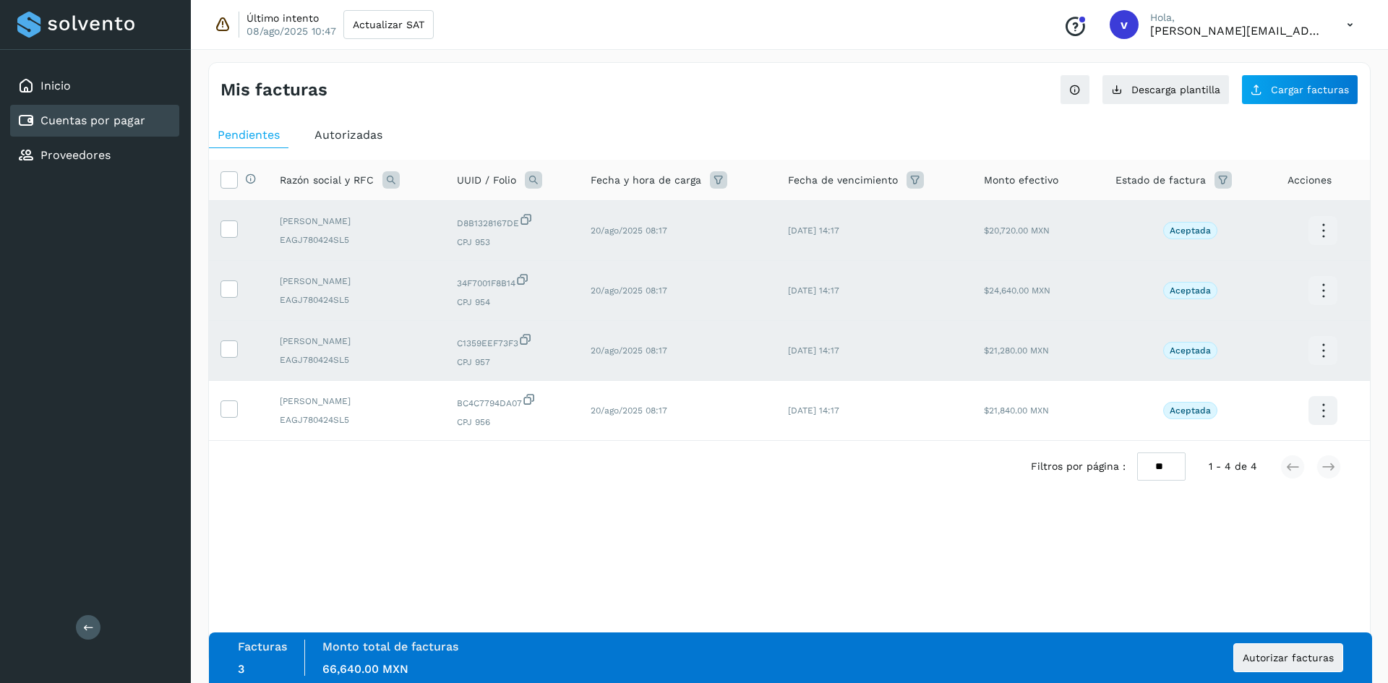
click at [231, 334] on td at bounding box center [238, 351] width 59 height 60
drag, startPoint x: 228, startPoint y: 353, endPoint x: 228, endPoint y: 335, distance: 18.1
click at [228, 354] on icon at bounding box center [228, 347] width 15 height 15
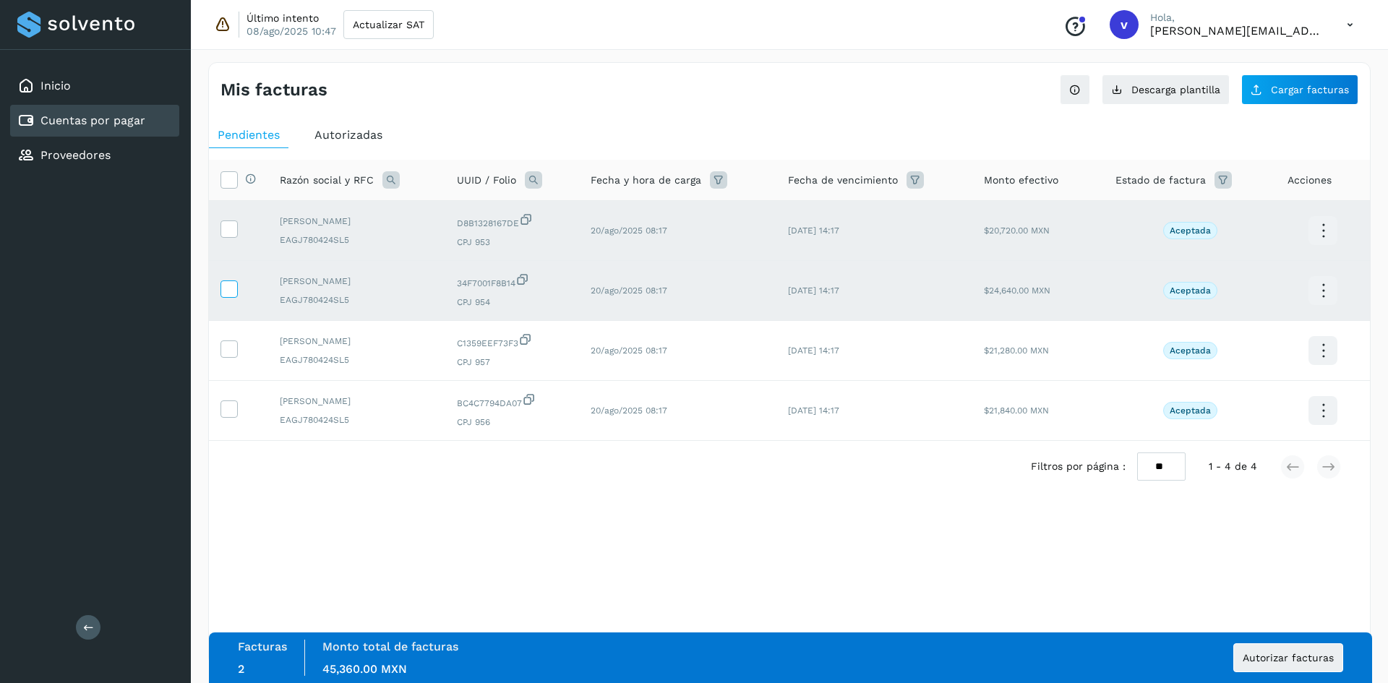
click at [228, 294] on icon at bounding box center [228, 287] width 15 height 15
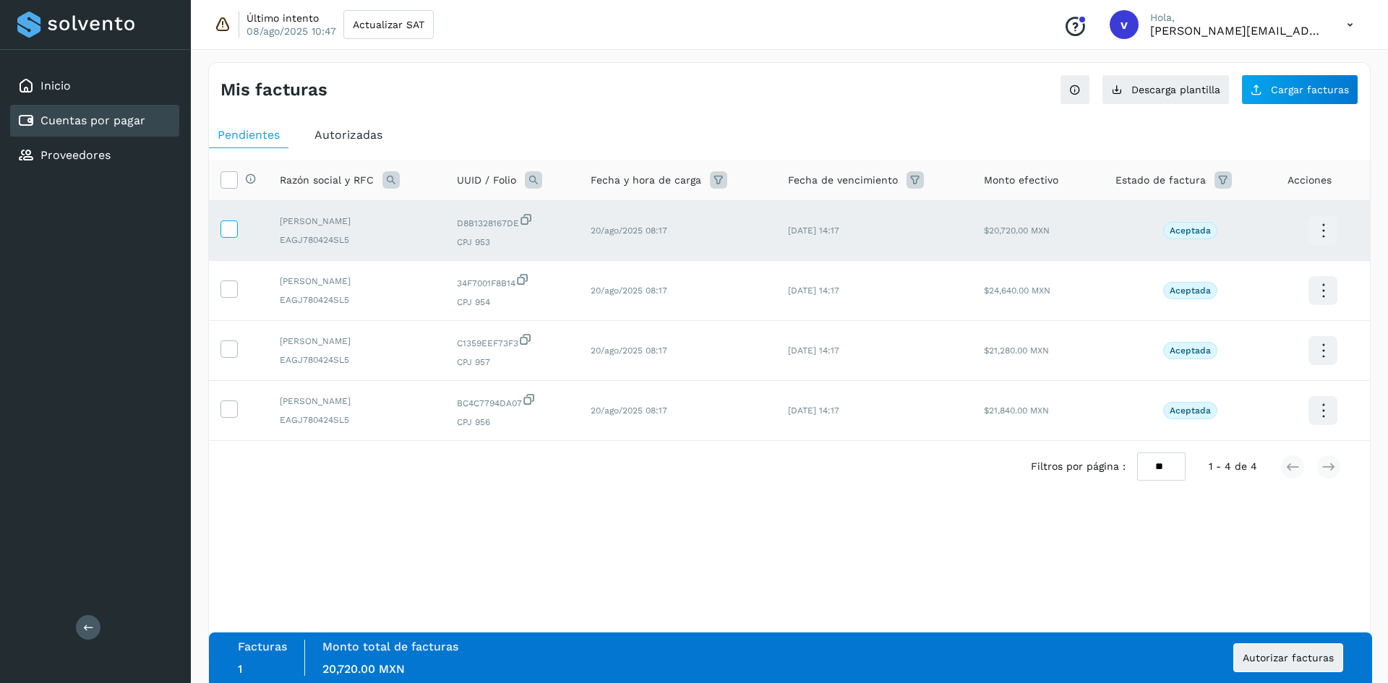
click at [222, 237] on label at bounding box center [228, 228] width 17 height 17
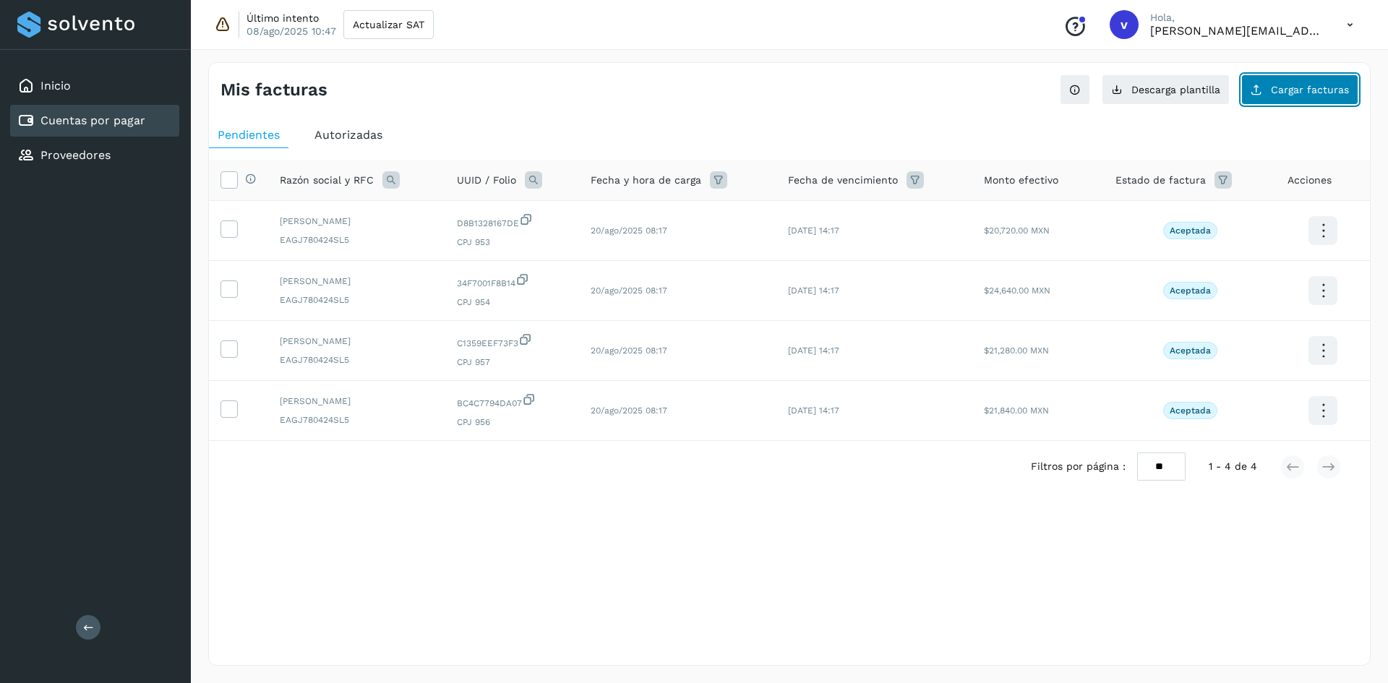
click at [1285, 85] on span "Cargar facturas" at bounding box center [1310, 90] width 78 height 10
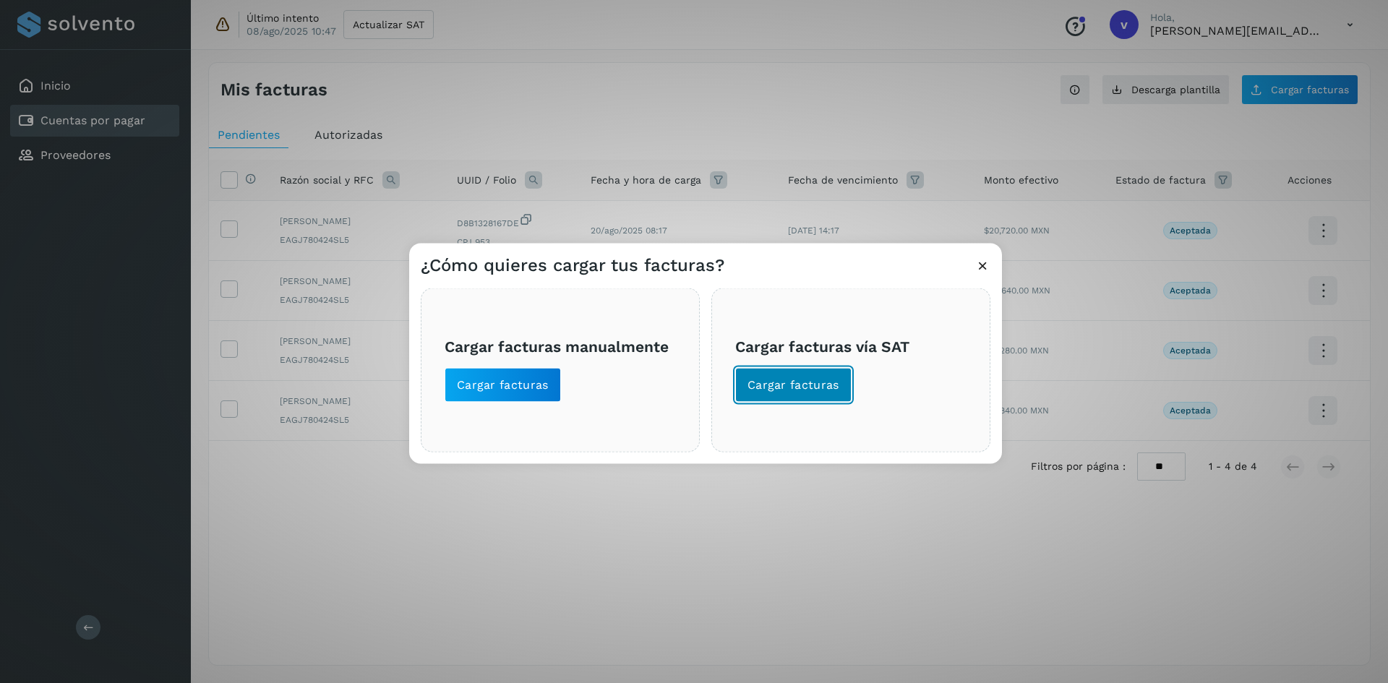
click at [805, 386] on span "Cargar facturas" at bounding box center [793, 385] width 92 height 16
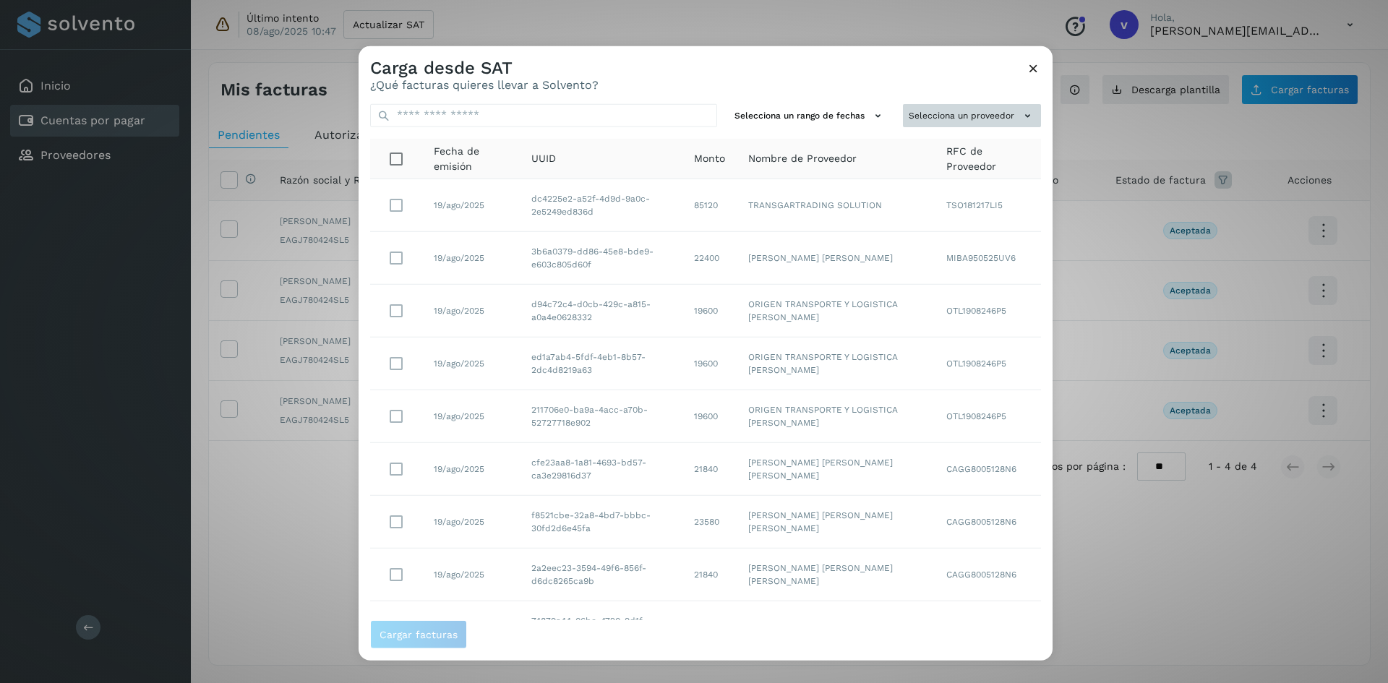
click at [958, 114] on button "Selecciona un proveedor" at bounding box center [972, 115] width 138 height 24
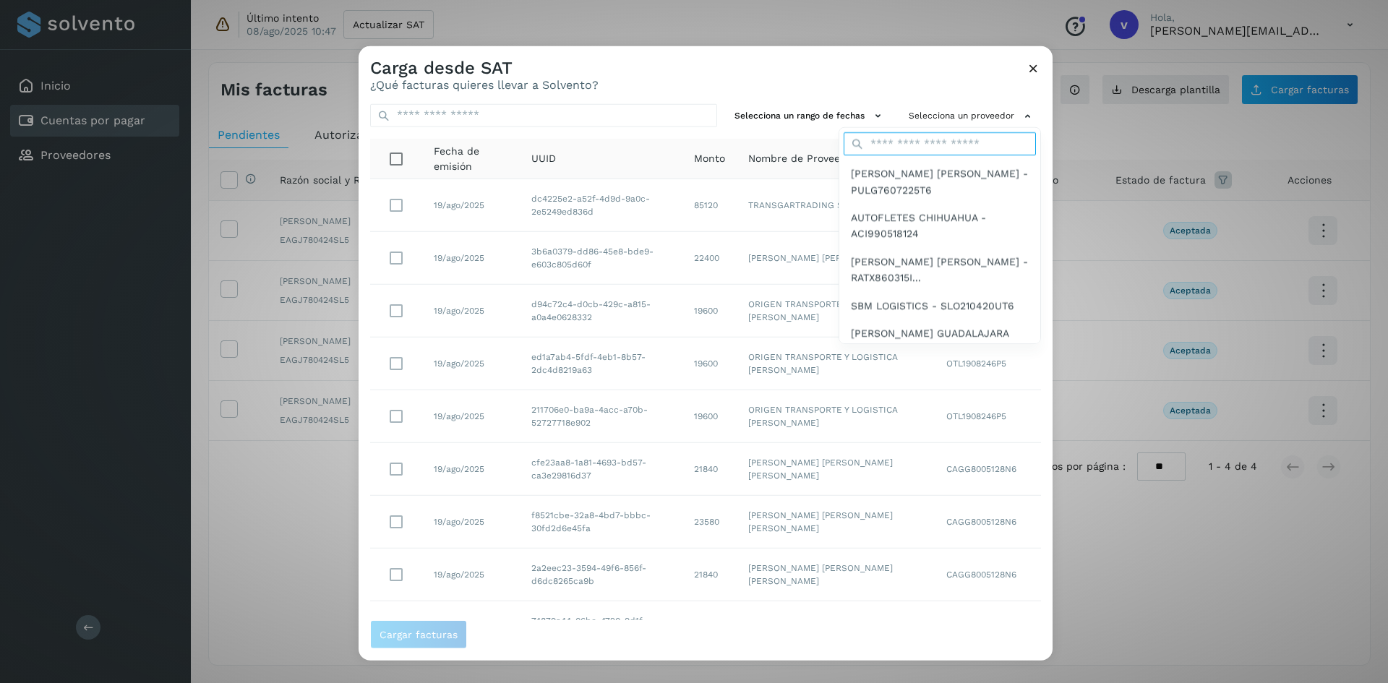
click at [917, 150] on input "text" at bounding box center [940, 143] width 192 height 23
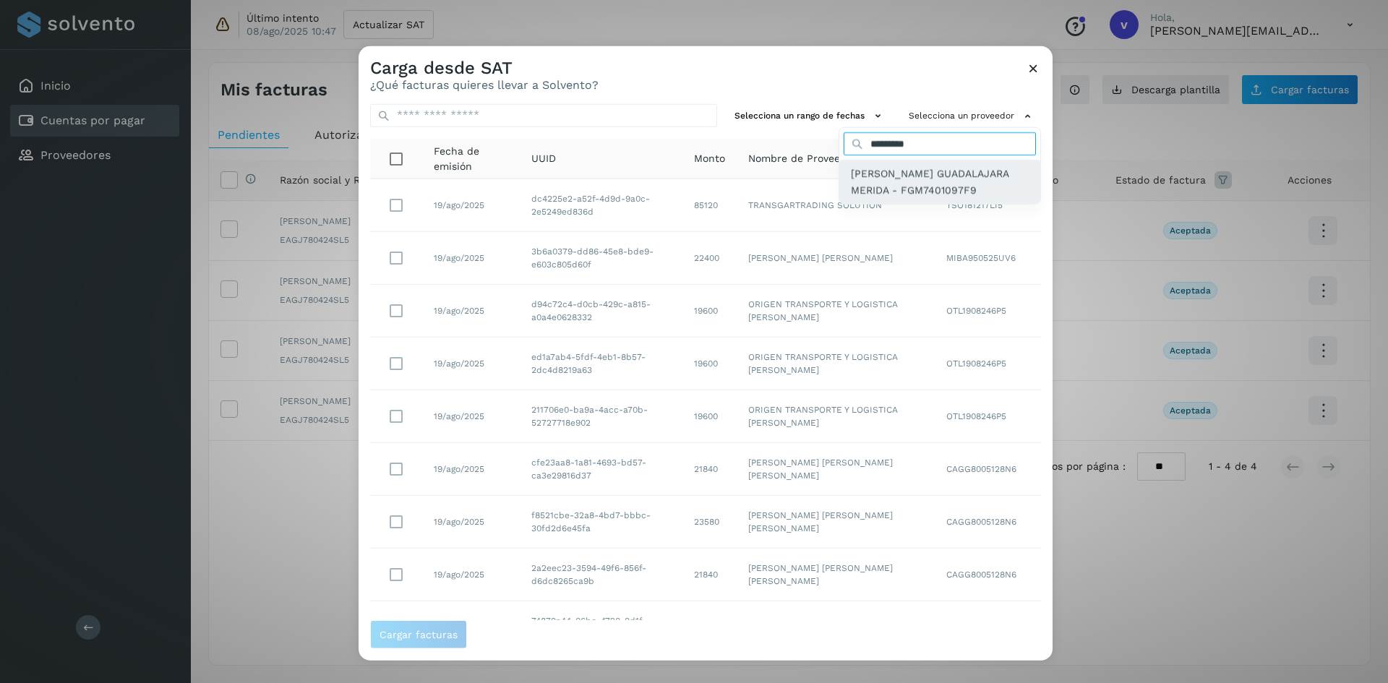
type input "*********"
click at [893, 168] on span "[PERSON_NAME] GUADALAJARA MERIDA - FGM7401097F9" at bounding box center [940, 182] width 178 height 33
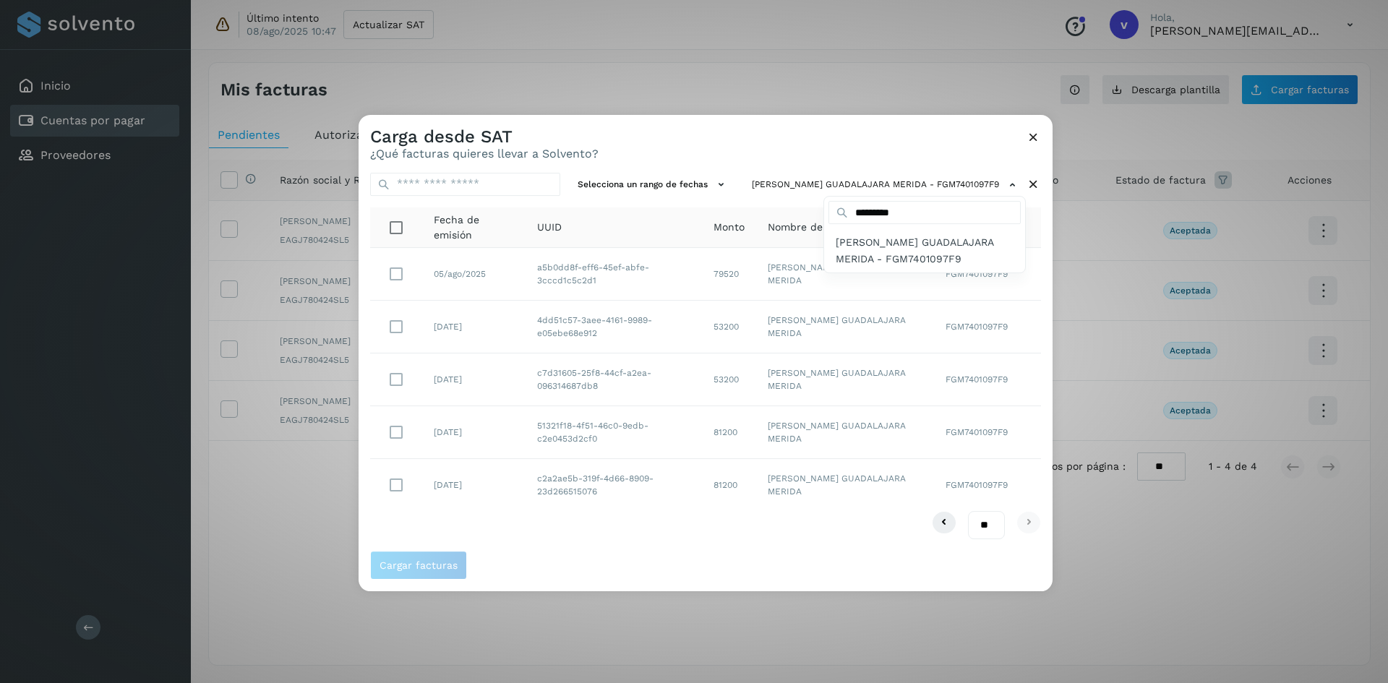
click at [398, 332] on div at bounding box center [1053, 456] width 1388 height 683
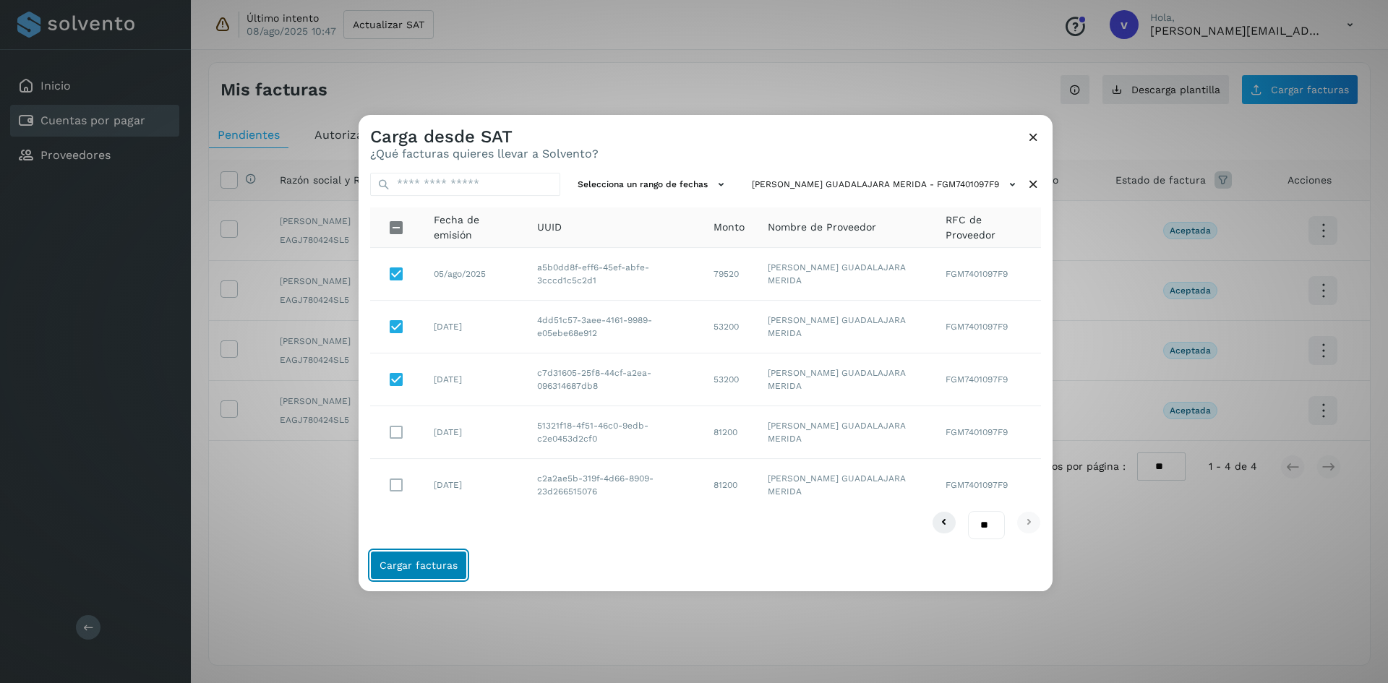
click at [435, 570] on span "Cargar facturas" at bounding box center [418, 565] width 78 height 10
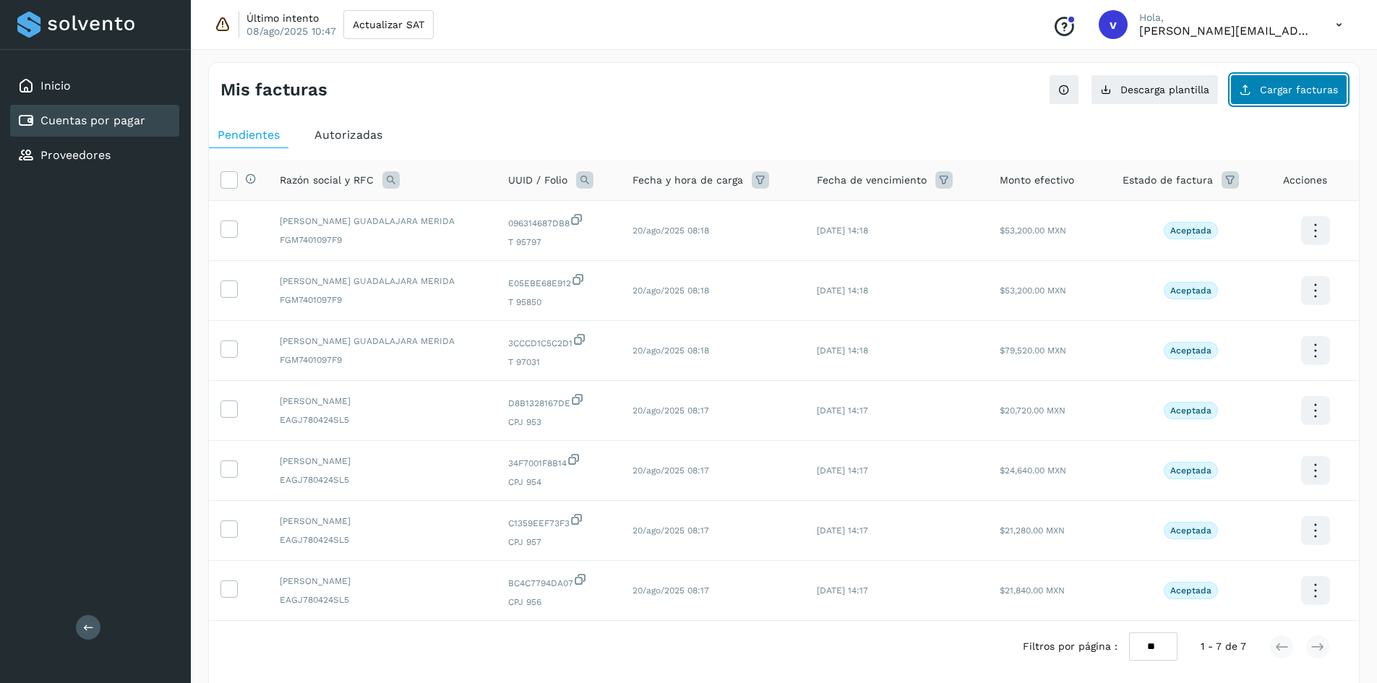
click at [1266, 81] on button "Cargar facturas" at bounding box center [1288, 89] width 117 height 30
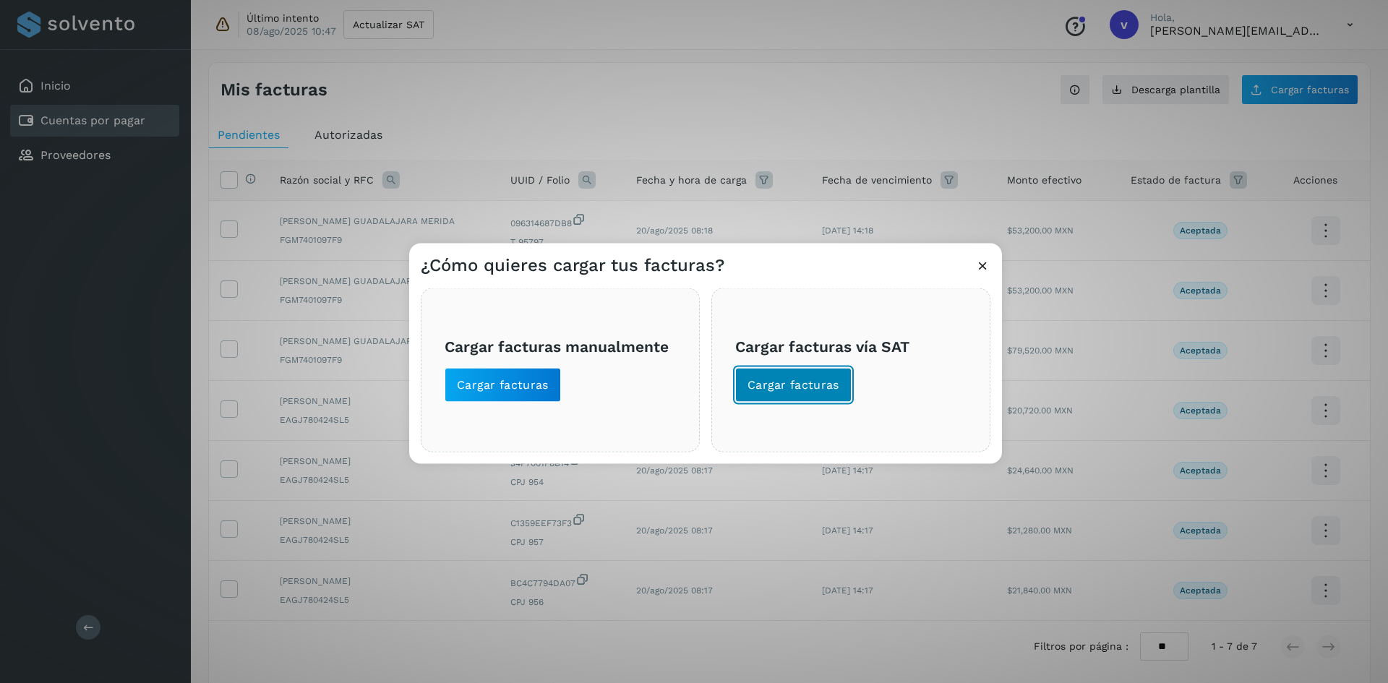
click at [836, 379] on span "Cargar facturas" at bounding box center [793, 385] width 92 height 16
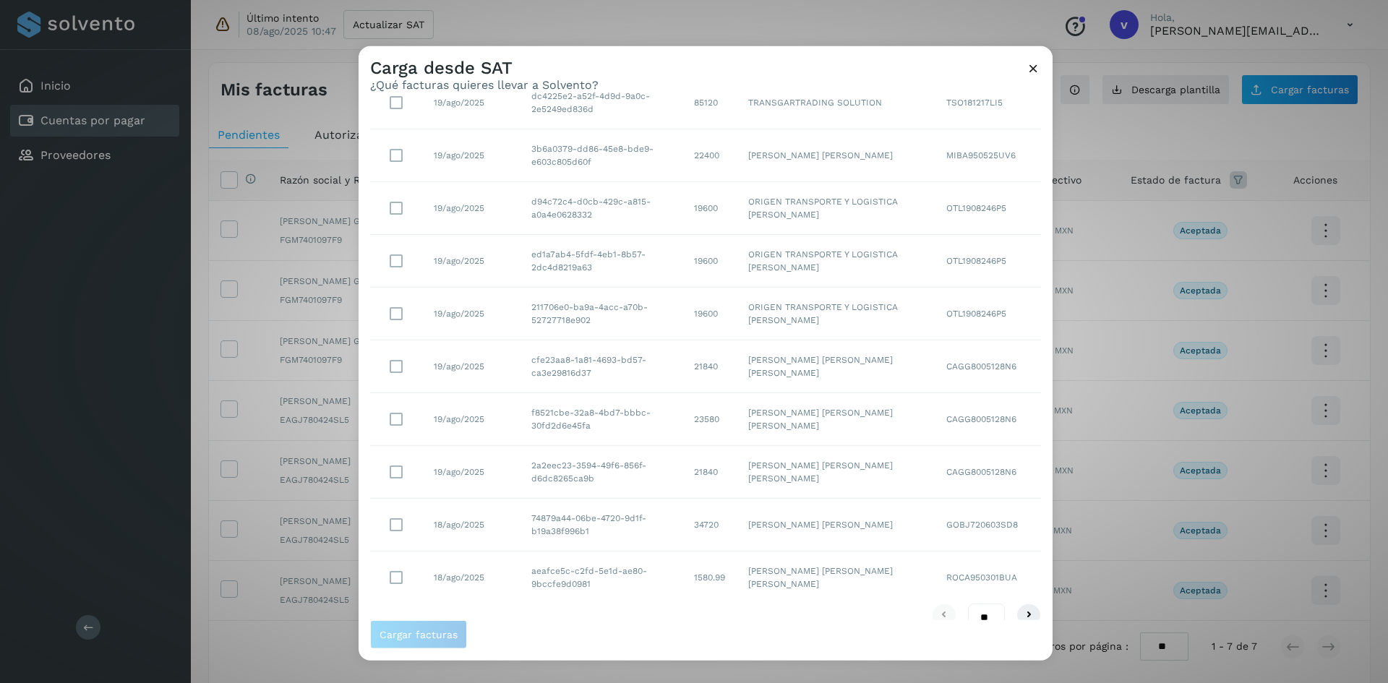
scroll to position [126, 0]
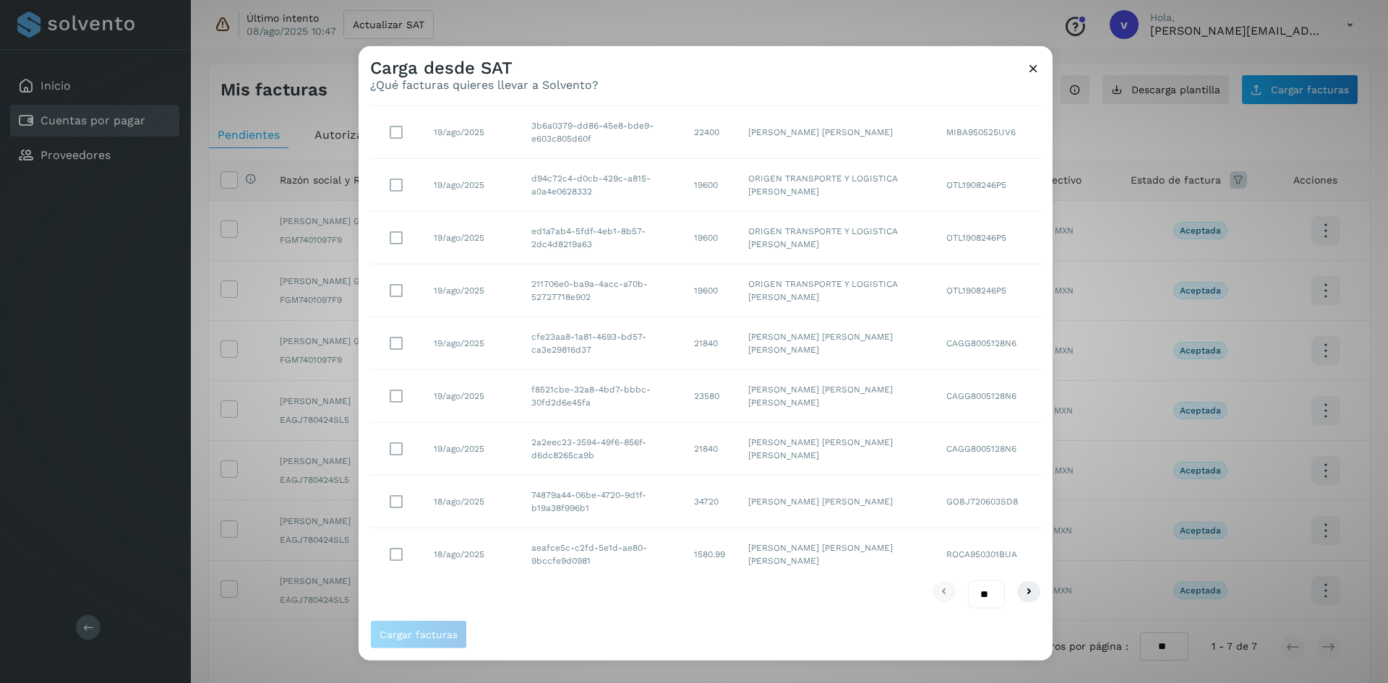
click at [987, 602] on select "** ** **" at bounding box center [986, 594] width 37 height 28
select select "**"
click at [968, 580] on select "** ** **" at bounding box center [986, 594] width 37 height 28
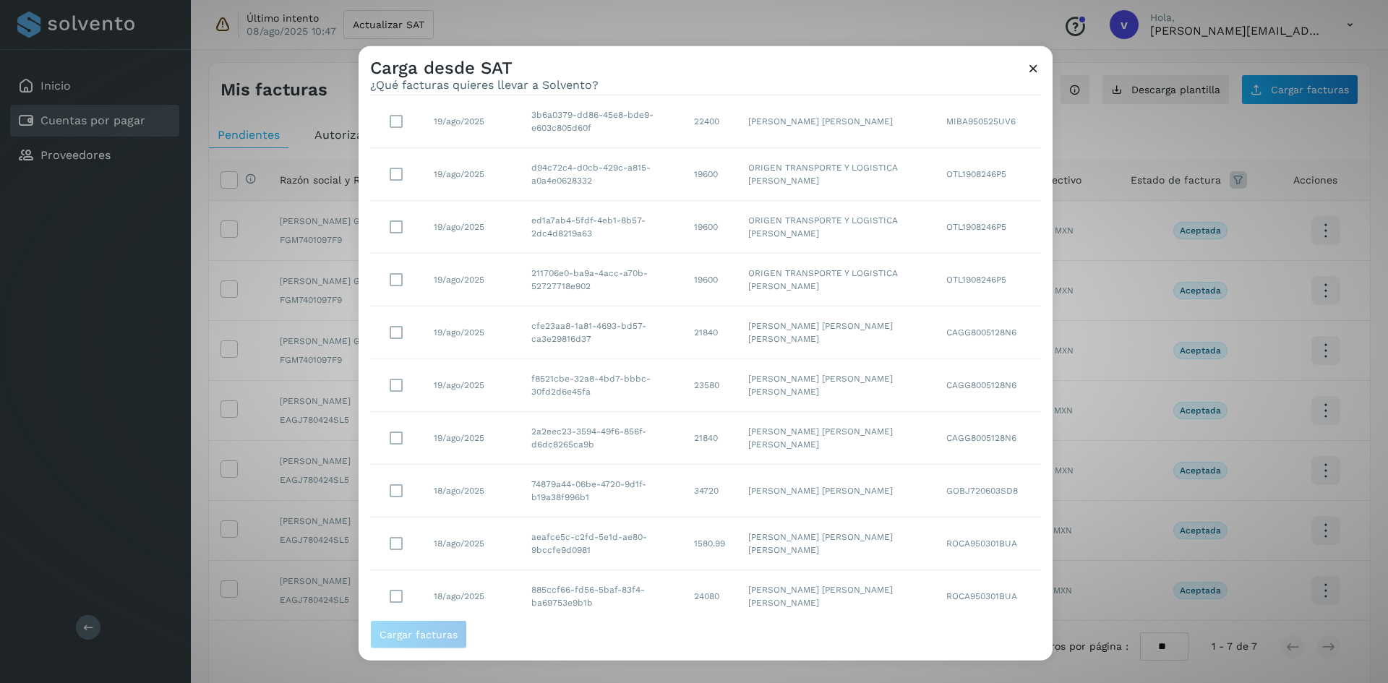
scroll to position [0, 0]
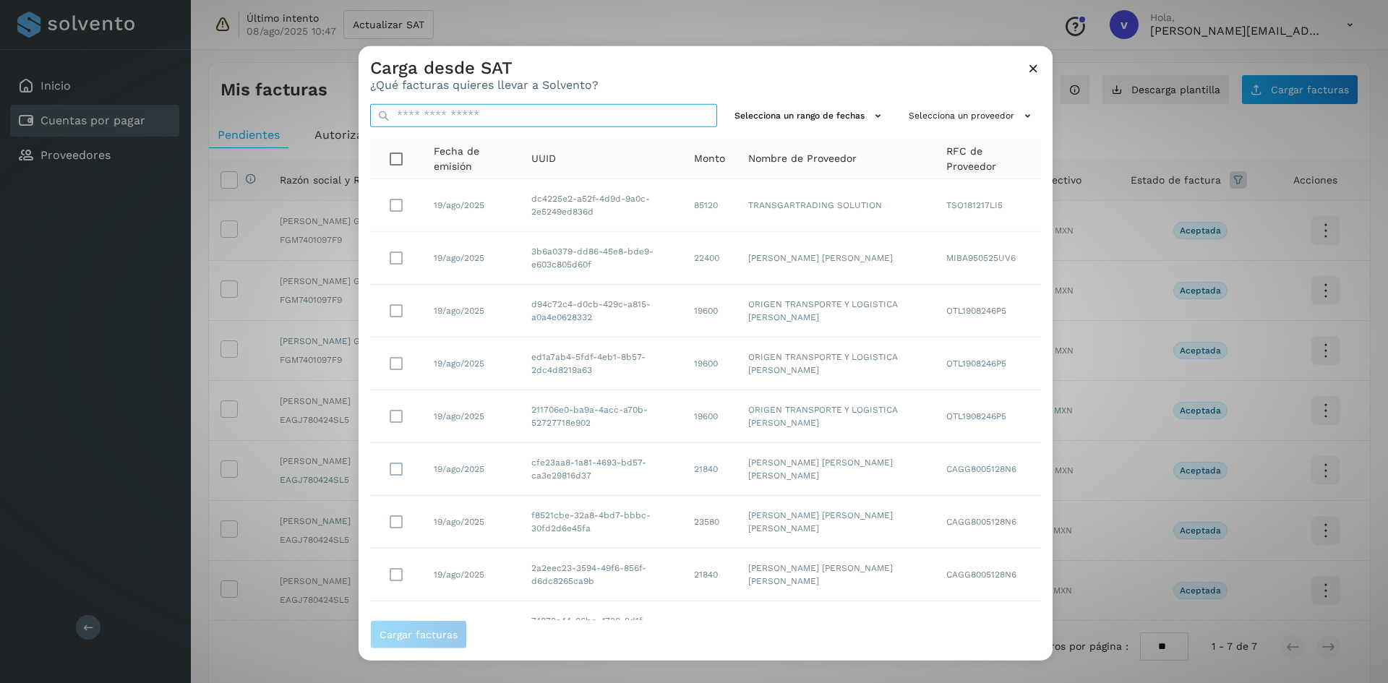
click at [463, 114] on input "text" at bounding box center [543, 114] width 347 height 23
type input "**"
click at [699, 73] on div "Carga desde SAT ¿Qué facturas quieres llevar a Solvento?" at bounding box center [706, 69] width 694 height 46
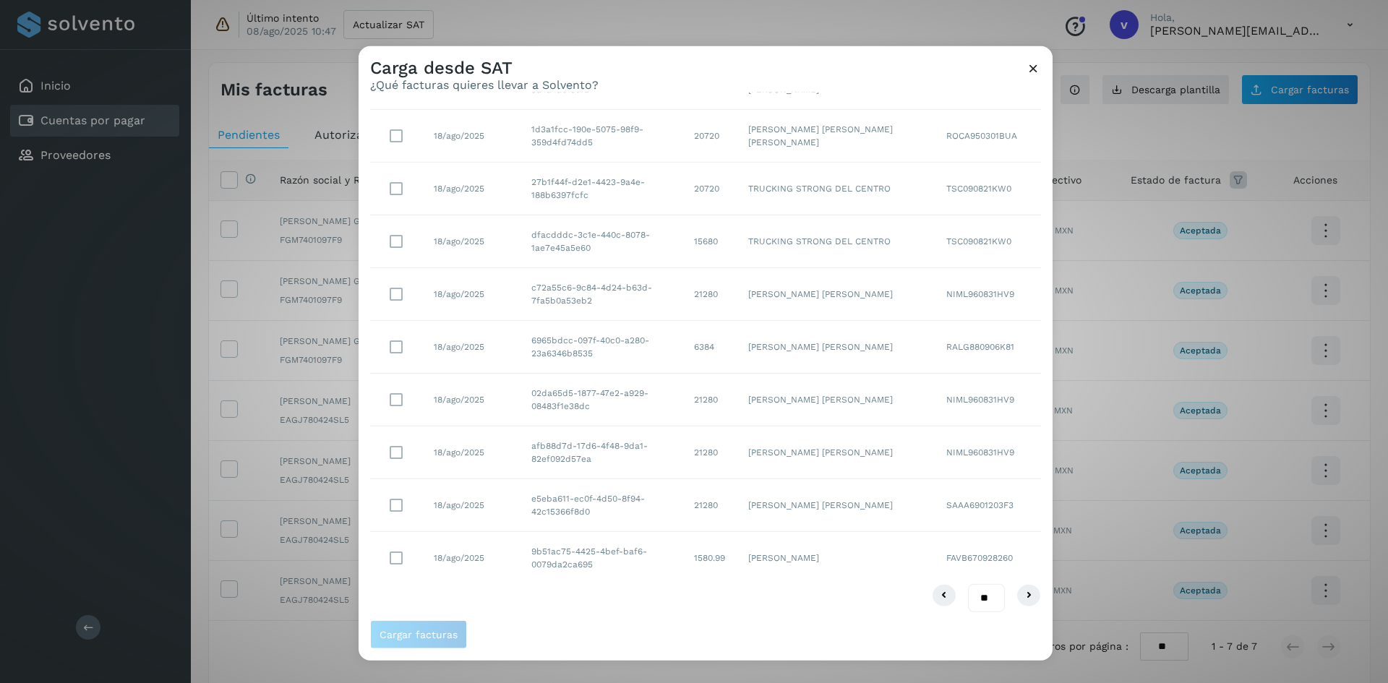
scroll to position [917, 0]
click at [1016, 596] on button at bounding box center [1028, 591] width 25 height 23
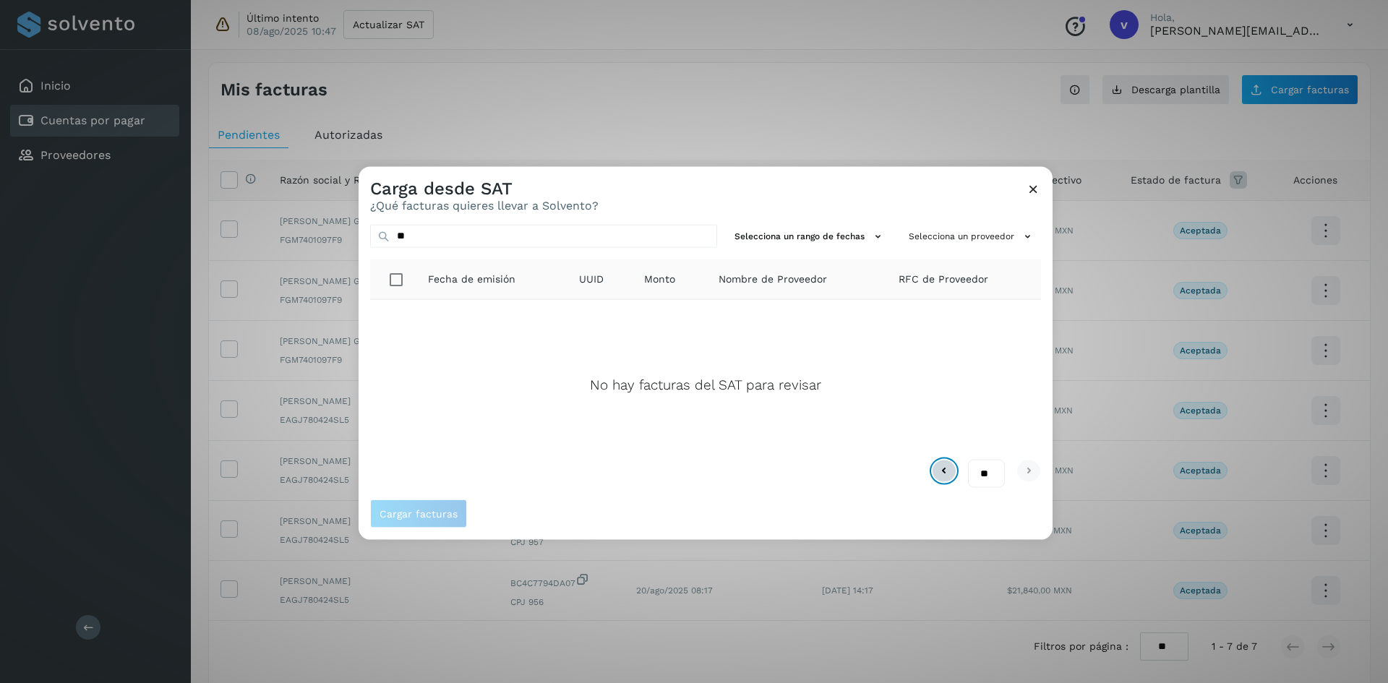
click at [942, 478] on icon at bounding box center [943, 471] width 17 height 17
click at [1030, 189] on icon at bounding box center [1033, 188] width 15 height 15
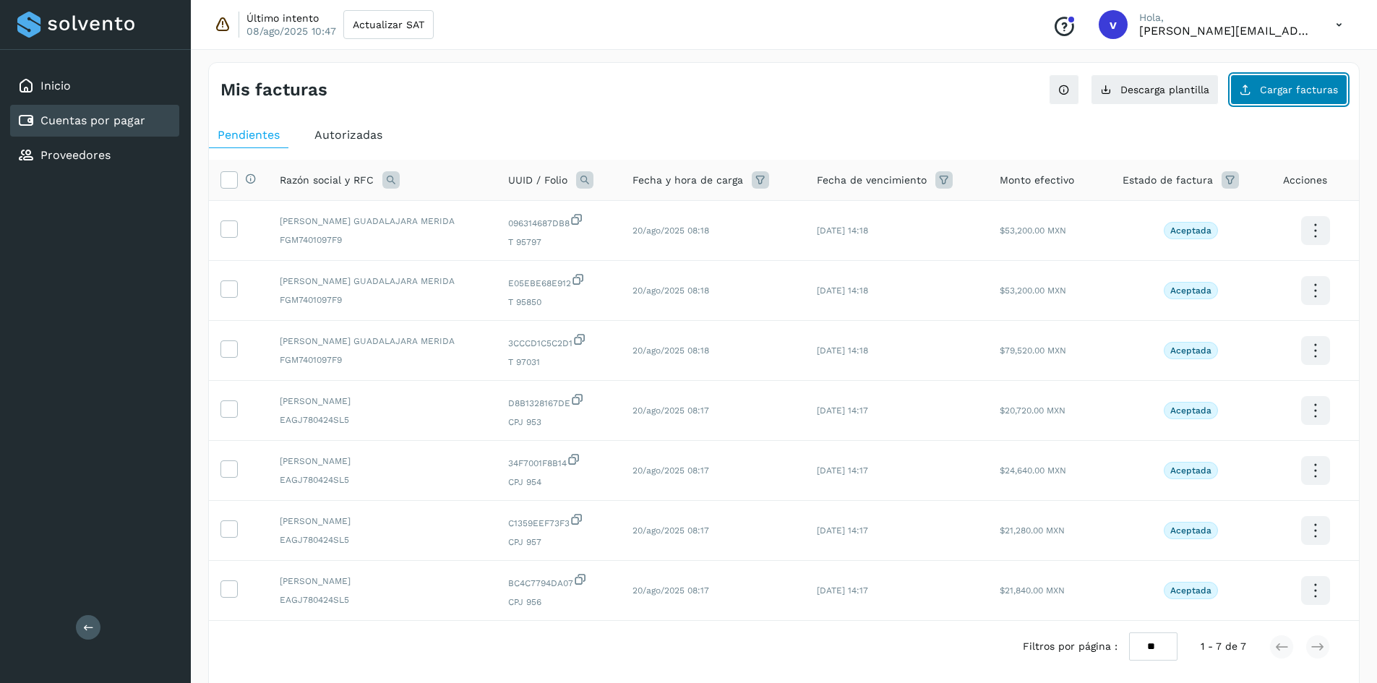
click at [1290, 97] on button "Cargar facturas" at bounding box center [1288, 89] width 117 height 30
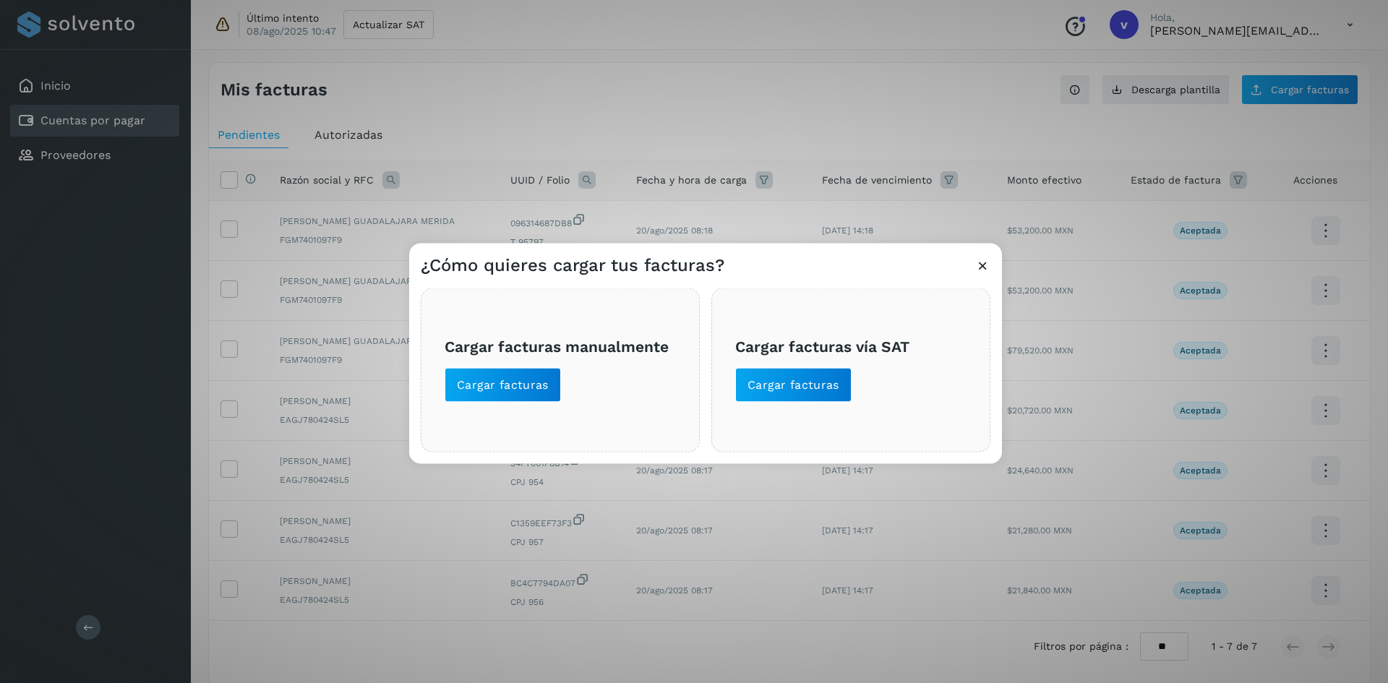
click at [797, 403] on div "Cargar facturas vía SAT Cargar facturas" at bounding box center [850, 370] width 279 height 164
click at [802, 387] on span "Cargar facturas" at bounding box center [793, 385] width 92 height 16
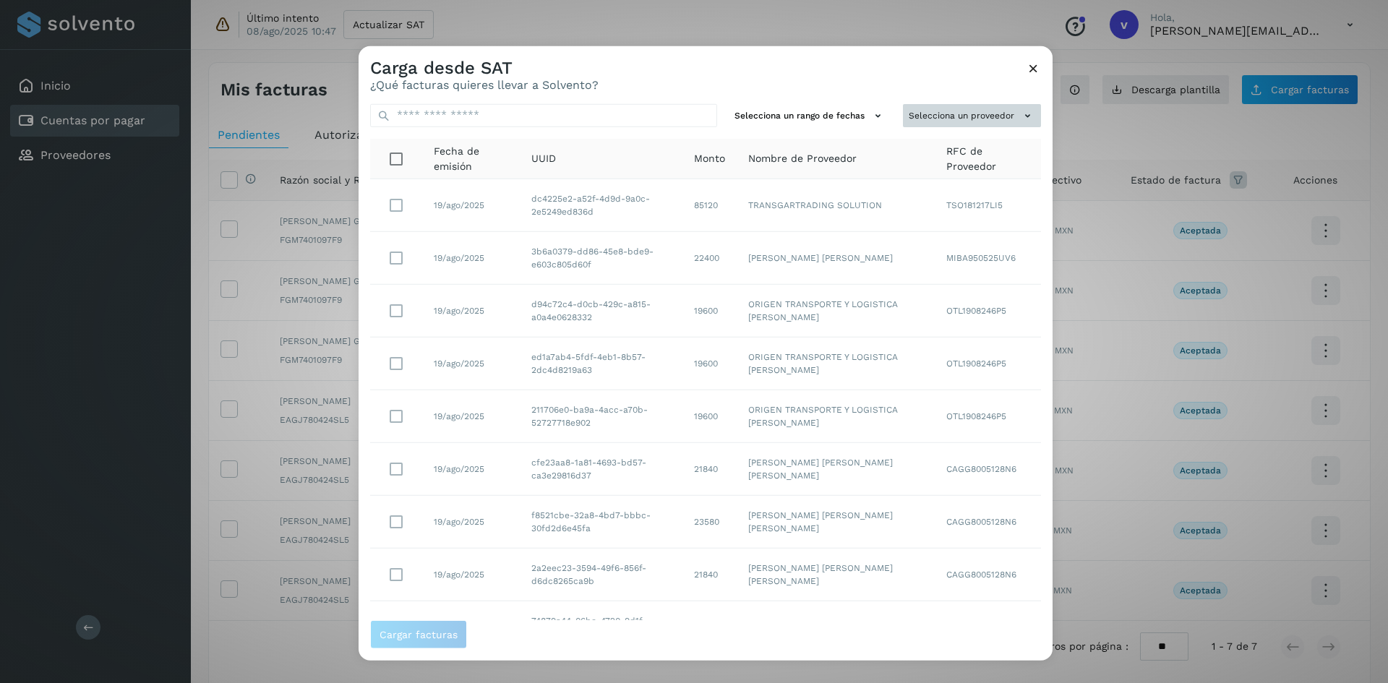
click at [937, 111] on button "Selecciona un proveedor" at bounding box center [972, 115] width 138 height 24
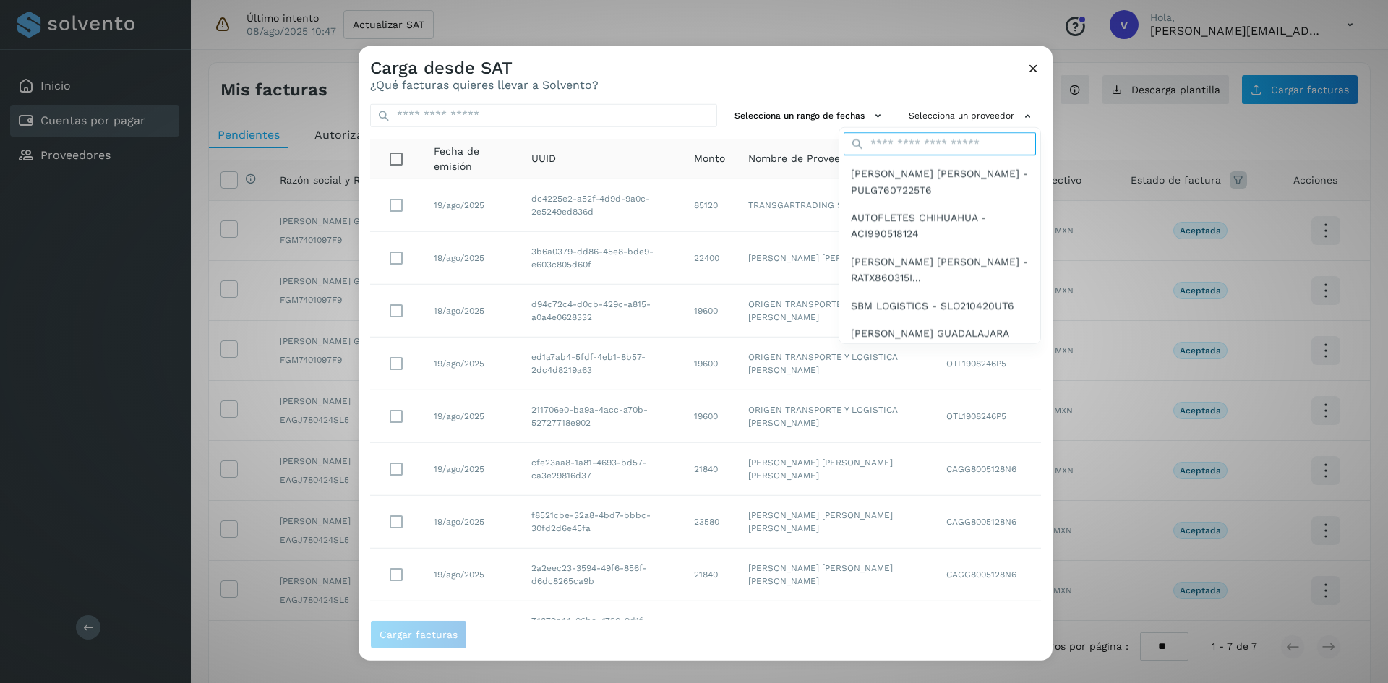
click at [939, 142] on input "text" at bounding box center [940, 143] width 192 height 23
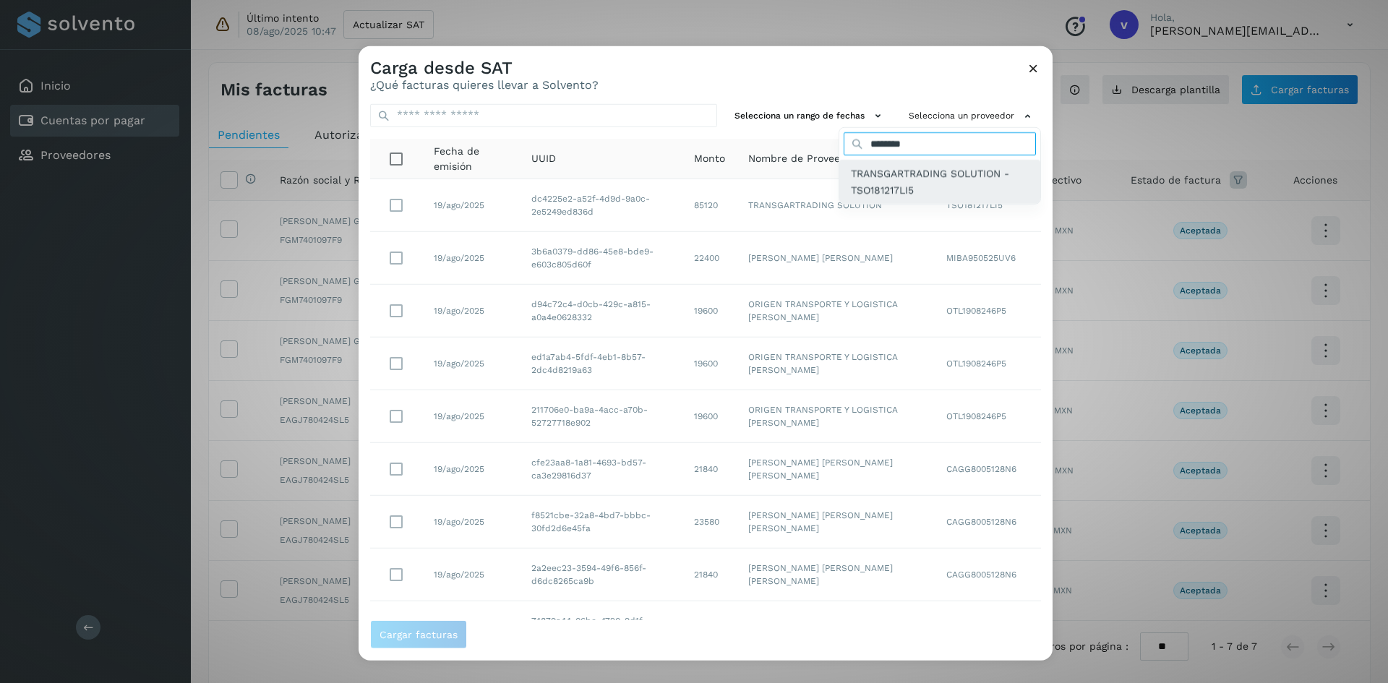
type input "********"
click at [862, 168] on span "TRANSGARTRADING SOLUTION - TSO181217LI5" at bounding box center [940, 182] width 178 height 33
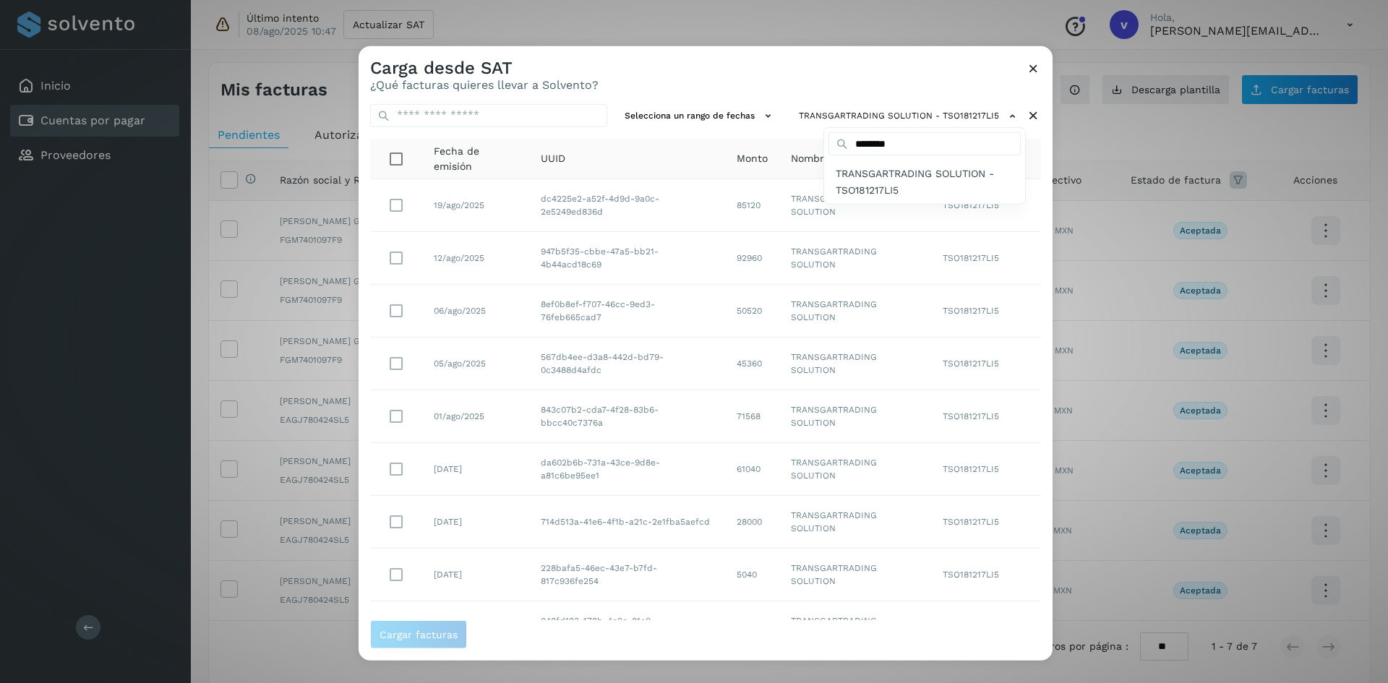
click at [1044, 478] on div at bounding box center [1053, 387] width 1388 height 683
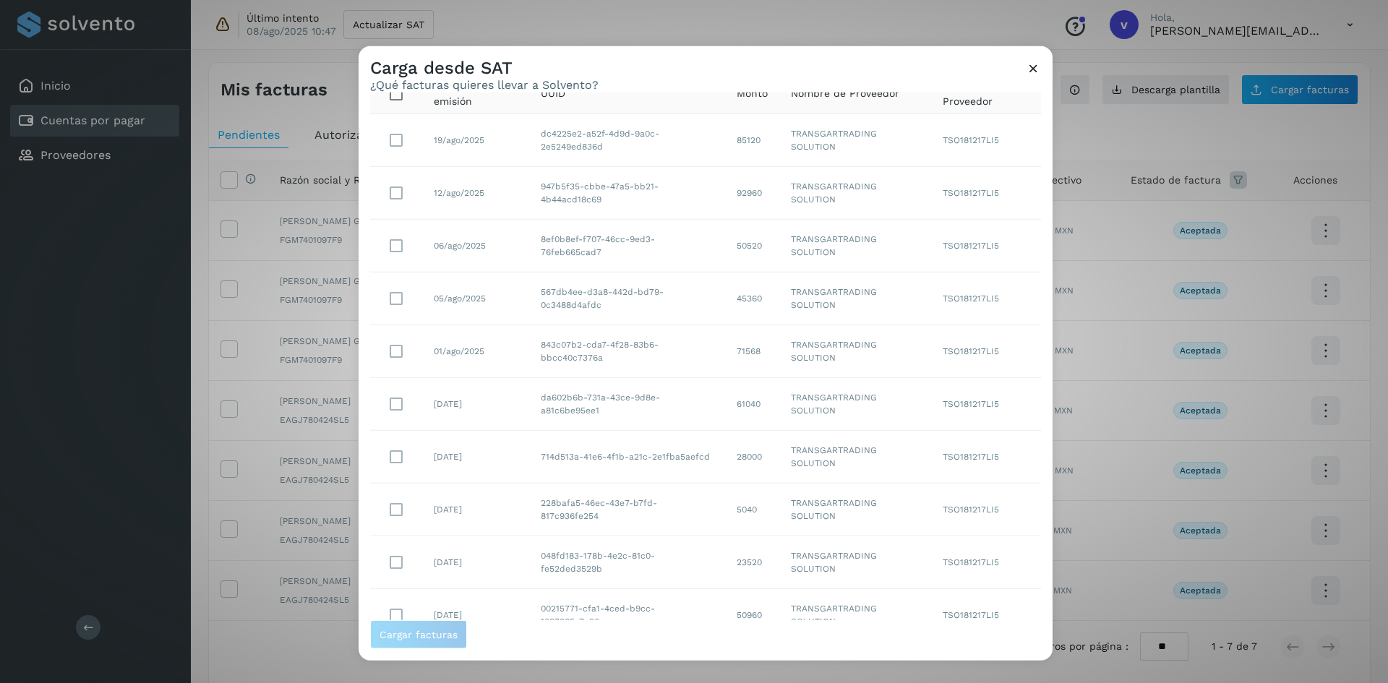
scroll to position [126, 0]
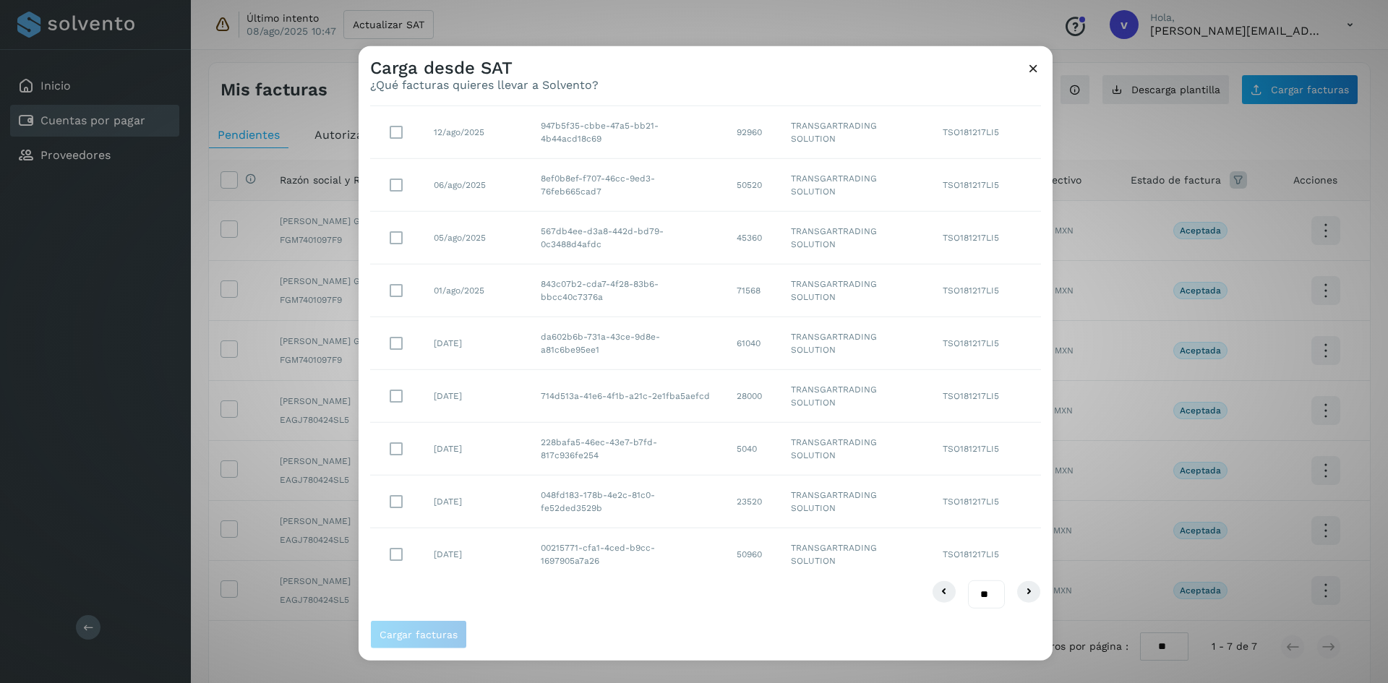
click at [968, 590] on select "** ** **" at bounding box center [986, 594] width 37 height 28
select select "**"
click at [968, 580] on select "** ** **" at bounding box center [986, 594] width 37 height 28
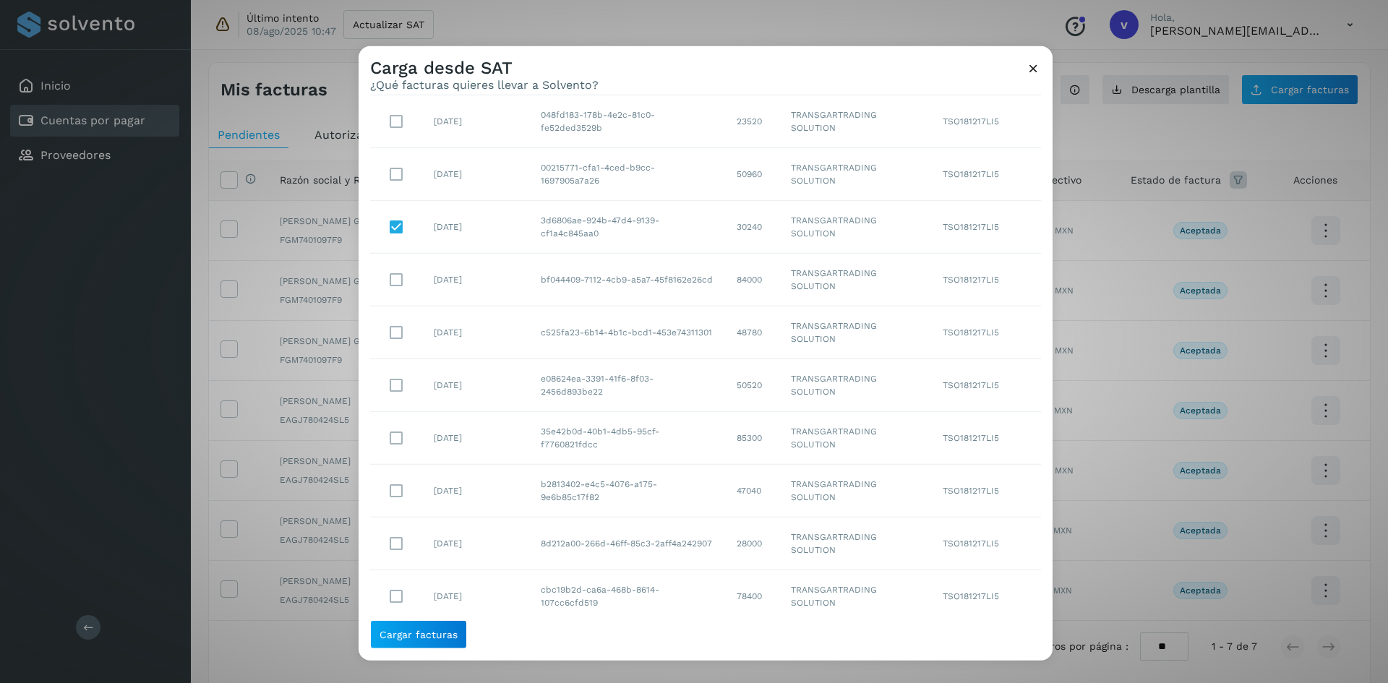
scroll to position [434, 0]
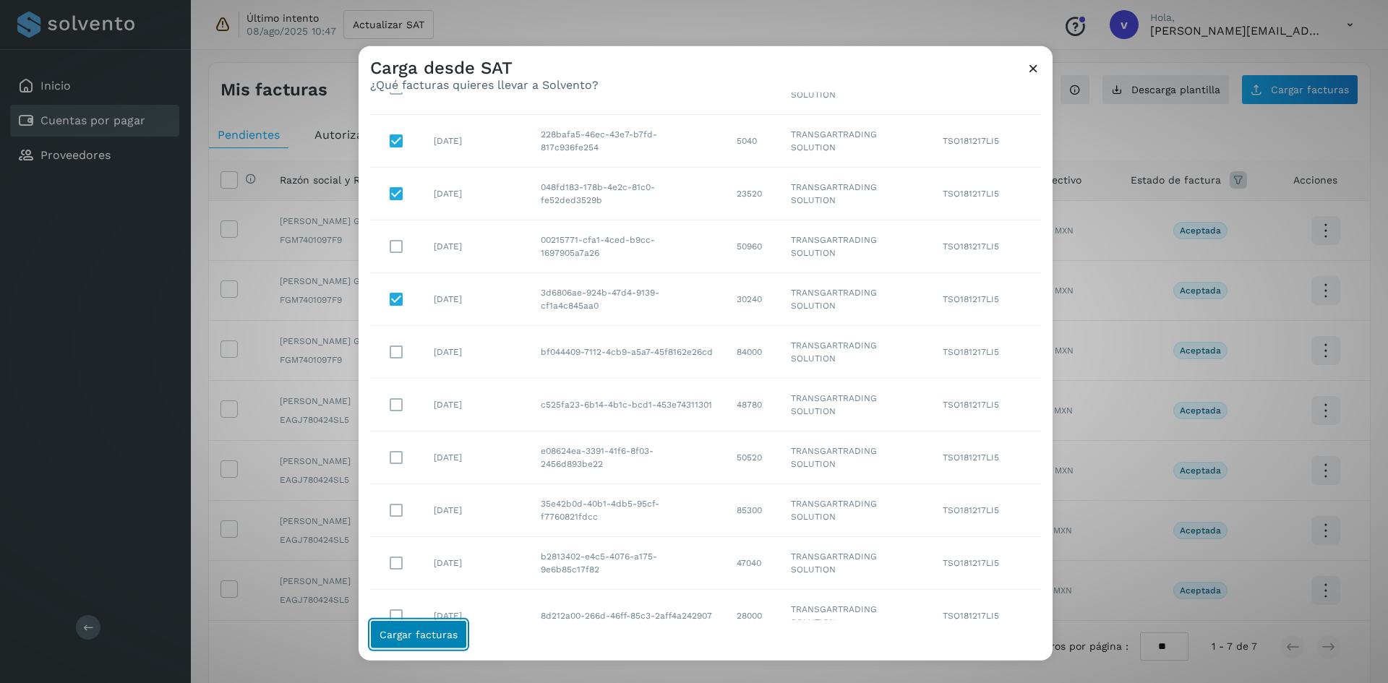
click at [434, 637] on span "Cargar facturas" at bounding box center [418, 635] width 78 height 10
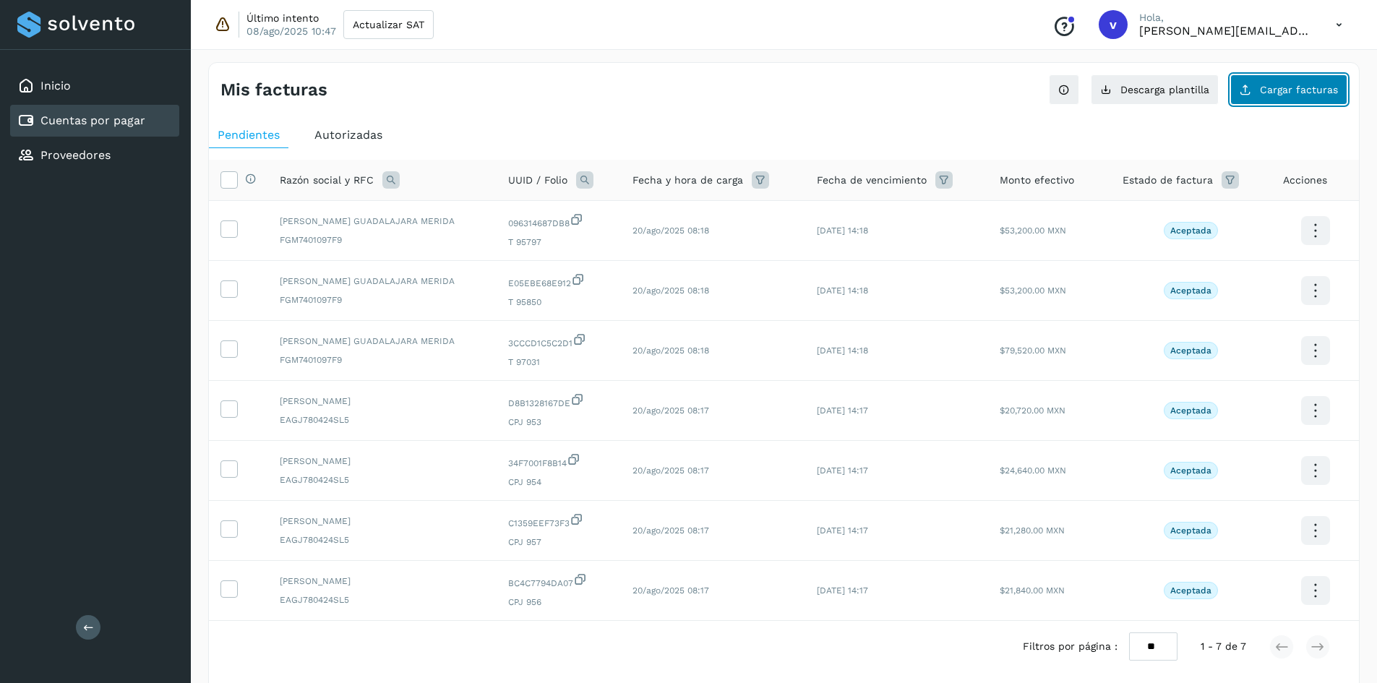
click at [1263, 93] on span "Cargar facturas" at bounding box center [1299, 90] width 78 height 10
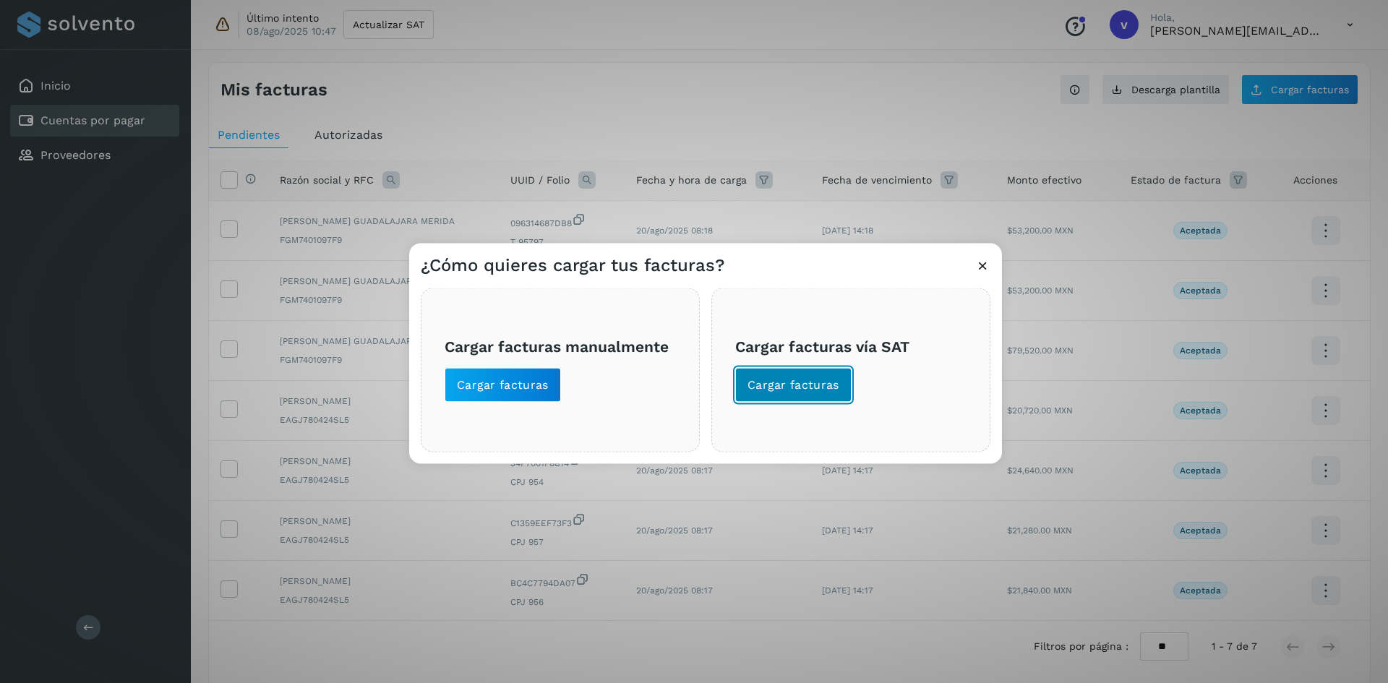
click at [784, 396] on button "Cargar facturas" at bounding box center [793, 384] width 116 height 35
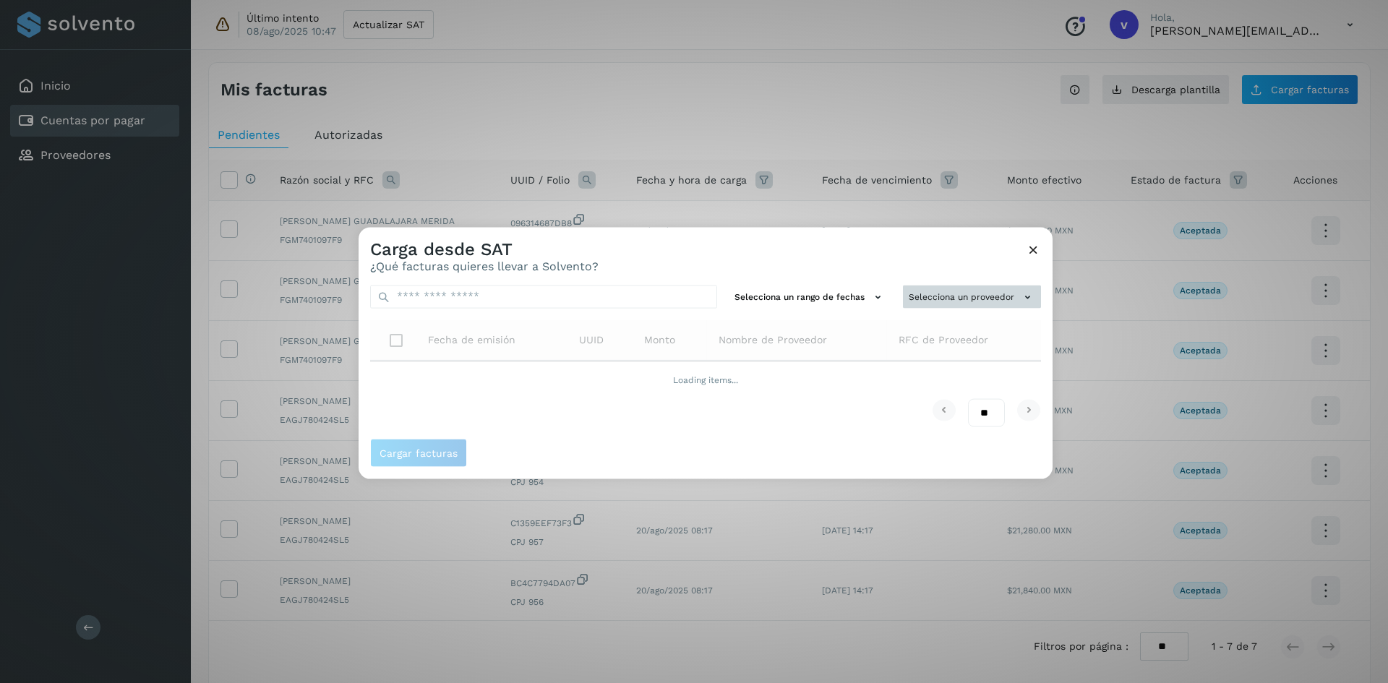
click at [973, 288] on button "Selecciona un proveedor" at bounding box center [972, 297] width 138 height 24
click at [890, 332] on input "text" at bounding box center [947, 325] width 177 height 23
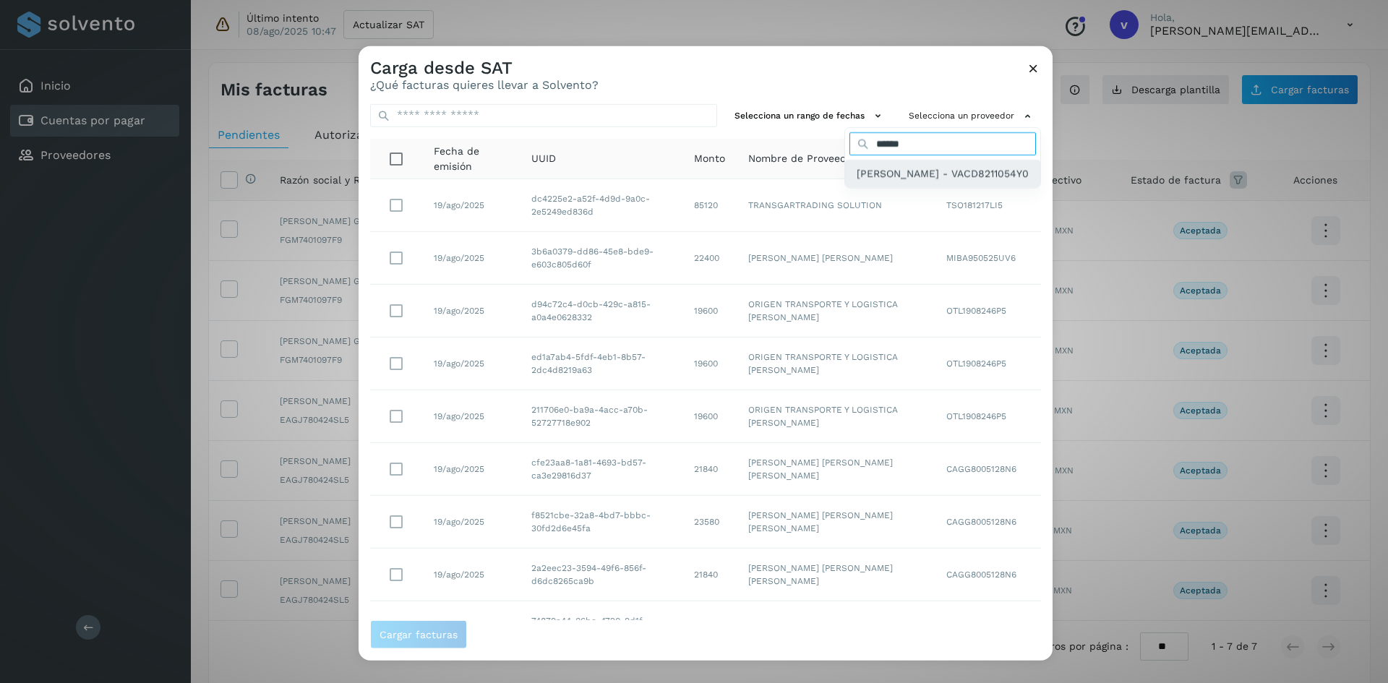
type input "******"
click at [858, 176] on span "[PERSON_NAME] - VACD8211054Y0" at bounding box center [943, 174] width 172 height 16
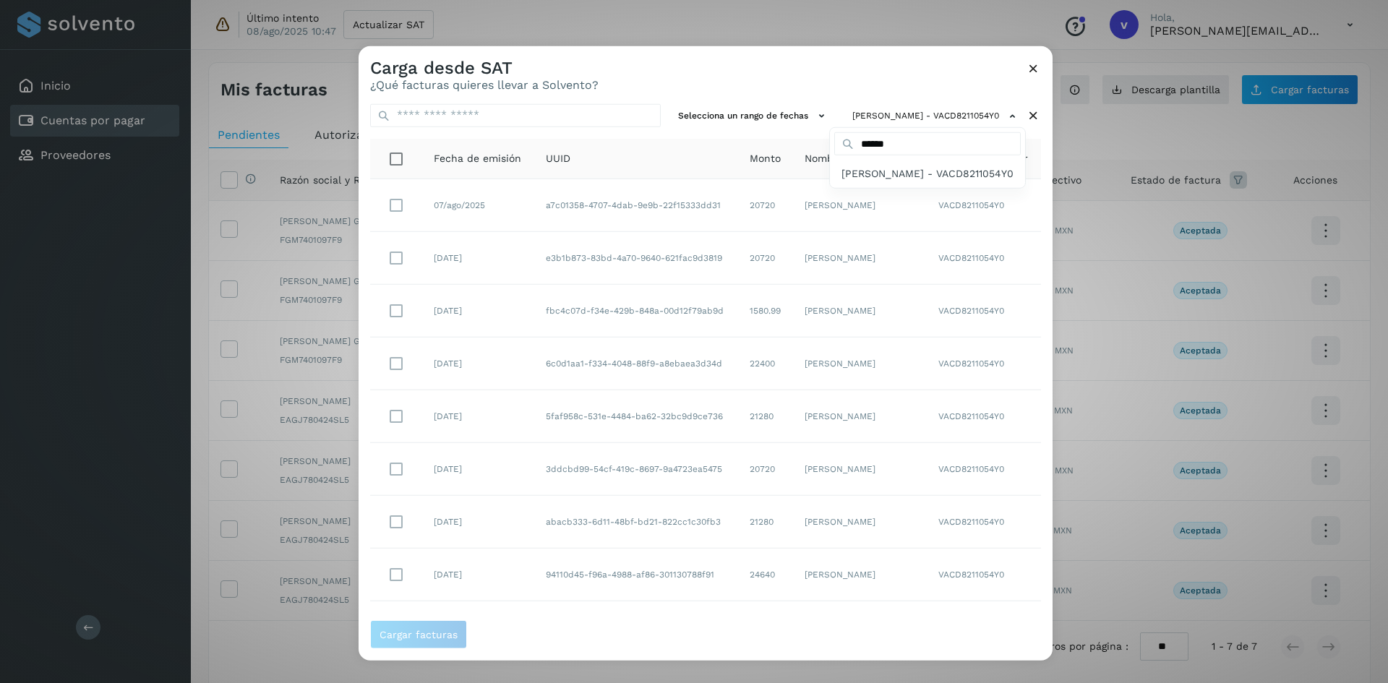
click at [609, 365] on div at bounding box center [1053, 387] width 1388 height 683
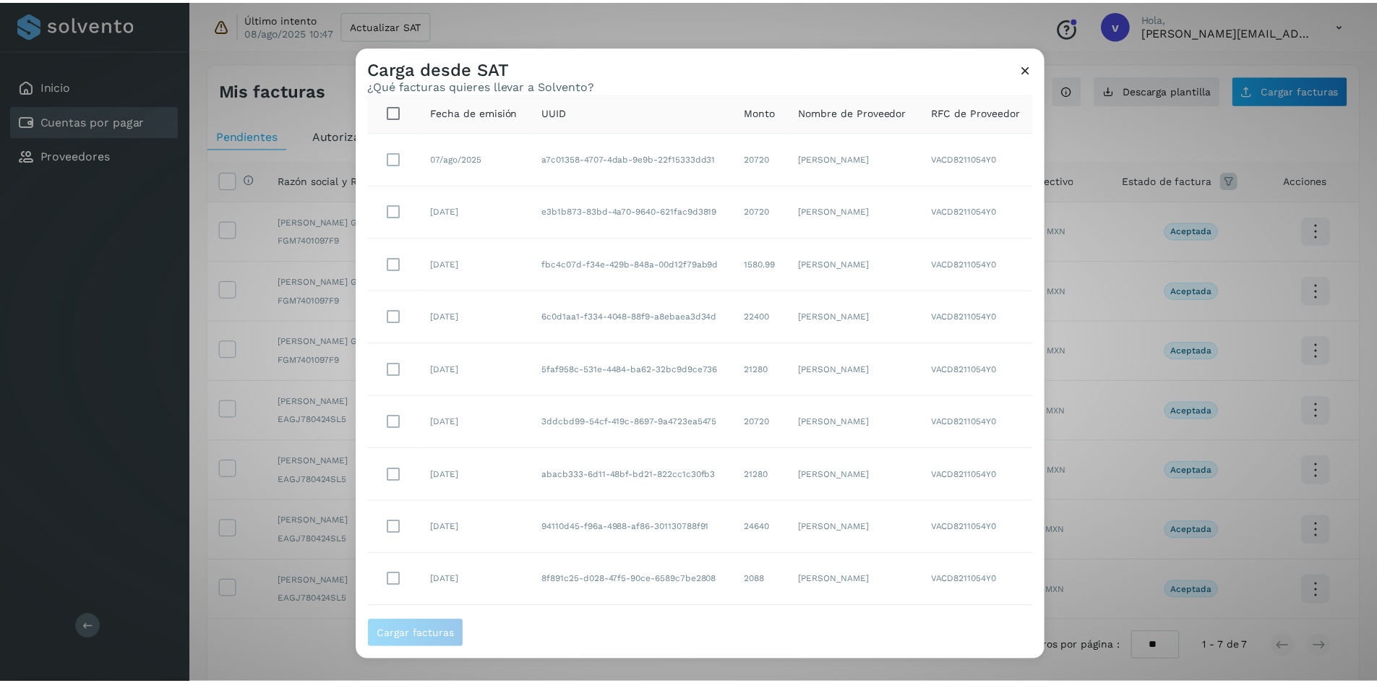
scroll to position [72, 0]
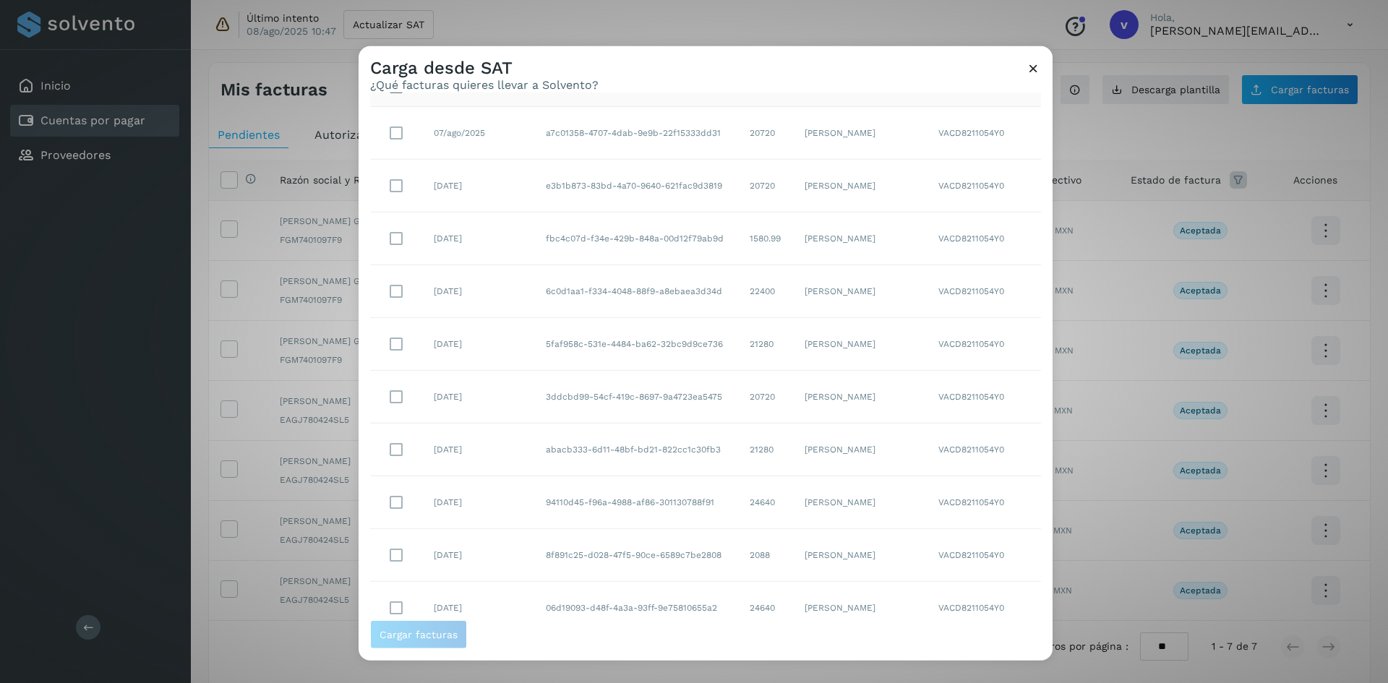
click at [394, 413] on td at bounding box center [396, 397] width 52 height 53
click at [428, 634] on span "Cargar facturas" at bounding box center [418, 635] width 78 height 10
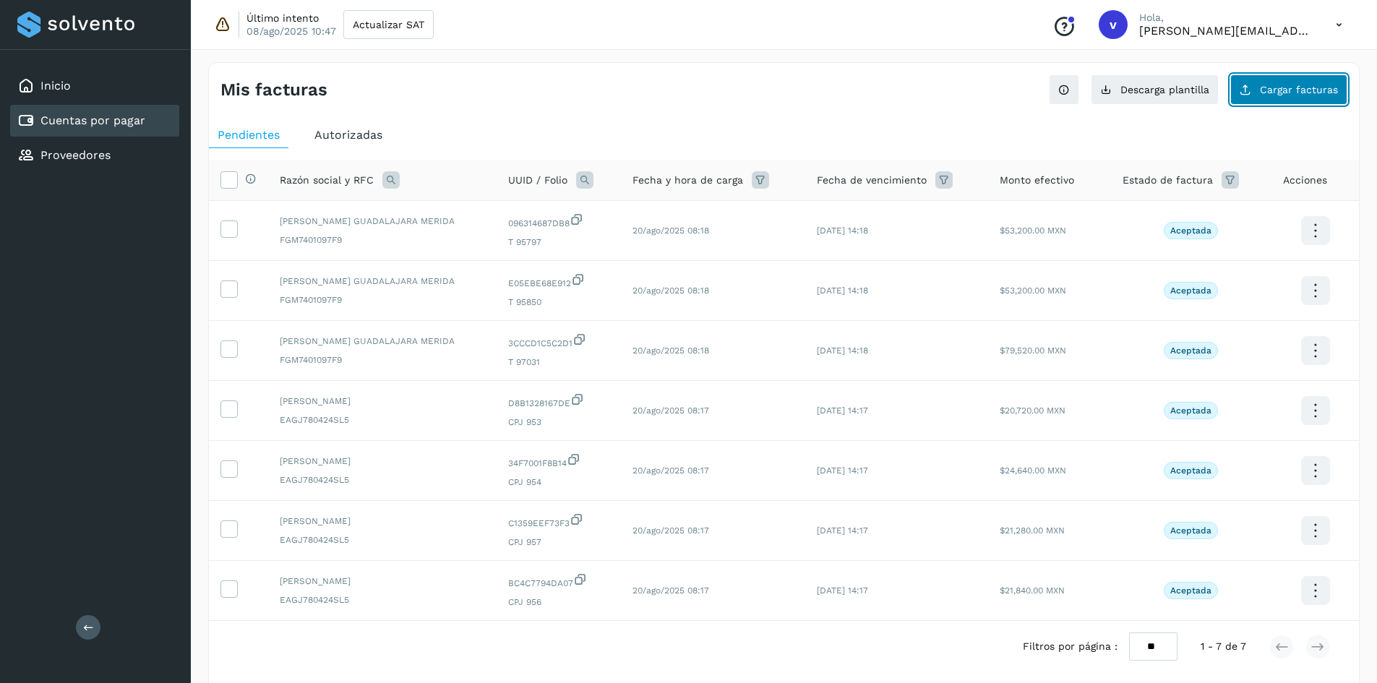
click at [1274, 85] on span "Cargar facturas" at bounding box center [1299, 90] width 78 height 10
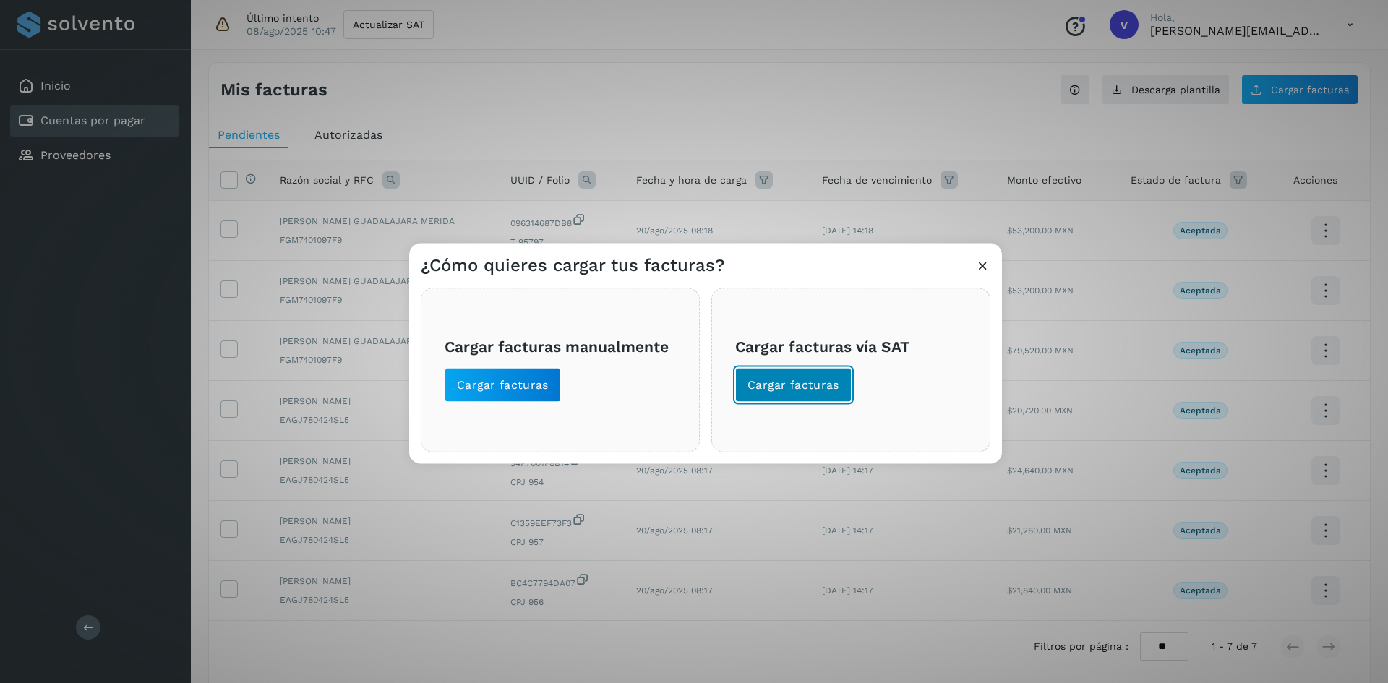
click at [807, 387] on span "Cargar facturas" at bounding box center [793, 385] width 92 height 16
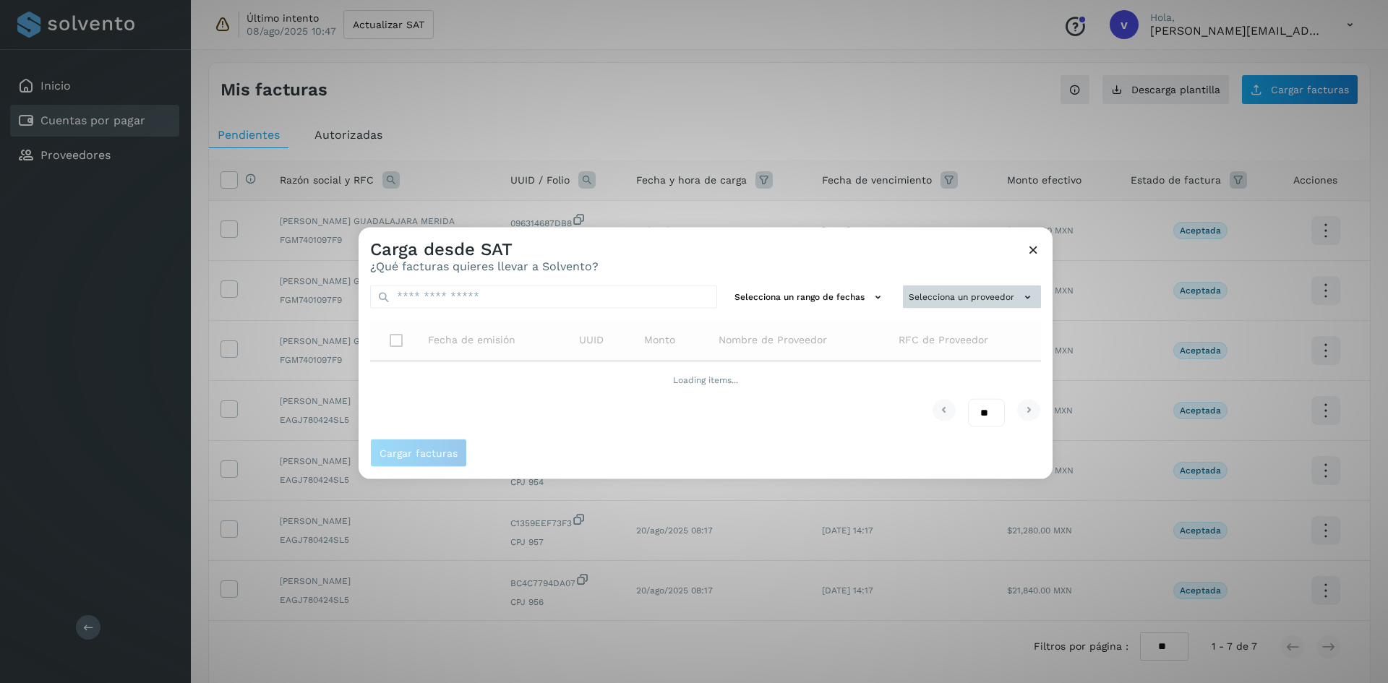
click at [938, 286] on button "Selecciona un proveedor" at bounding box center [972, 297] width 138 height 24
click at [938, 326] on input "text" at bounding box center [947, 325] width 177 height 23
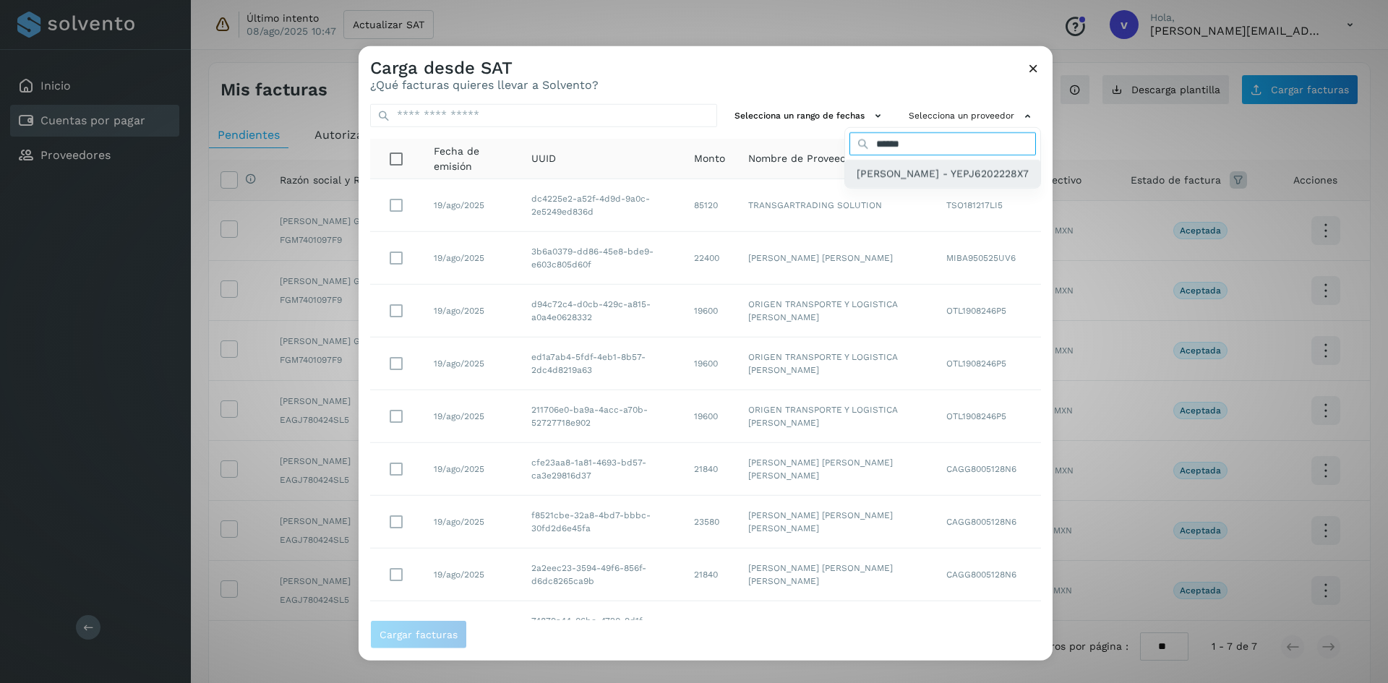
type input "******"
click at [857, 175] on span "[PERSON_NAME] - YEPJ6202228X7" at bounding box center [943, 174] width 172 height 16
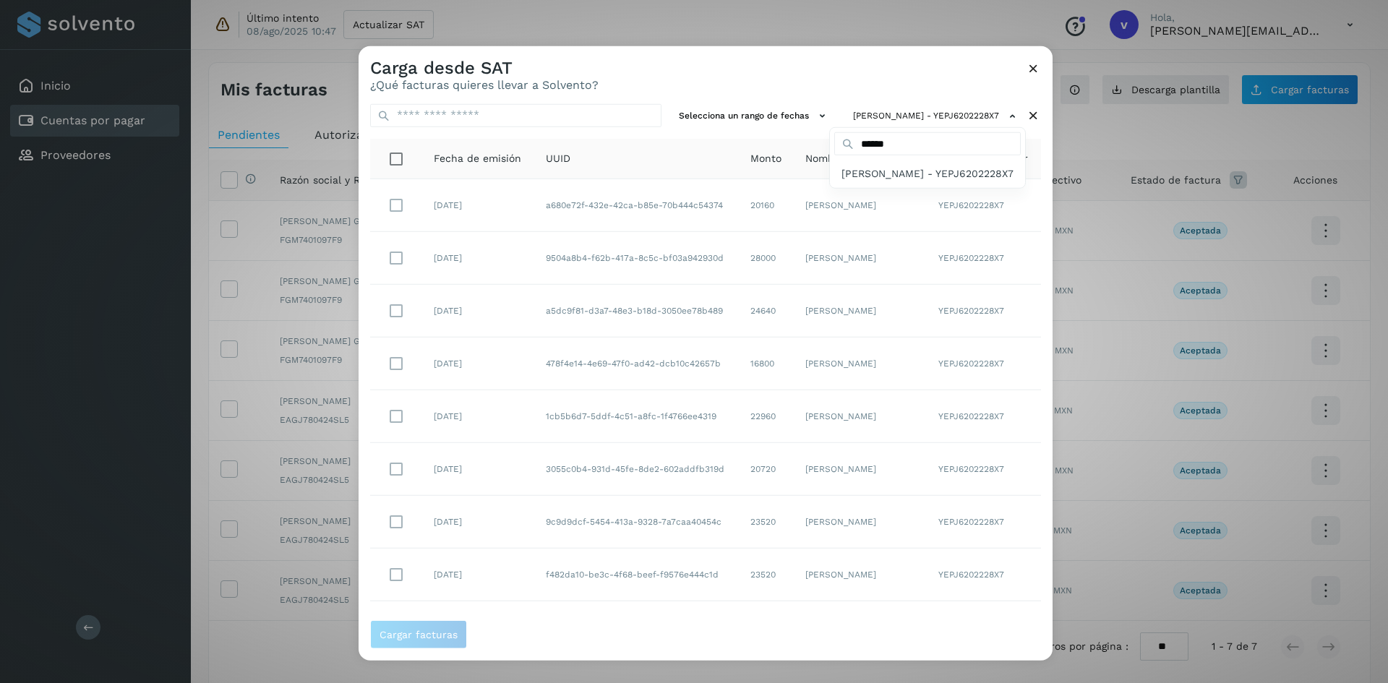
drag, startPoint x: 619, startPoint y: 633, endPoint x: 582, endPoint y: 564, distance: 78.9
click at [619, 633] on div at bounding box center [1053, 387] width 1388 height 683
click at [414, 625] on button "Cargar facturas" at bounding box center [418, 634] width 97 height 29
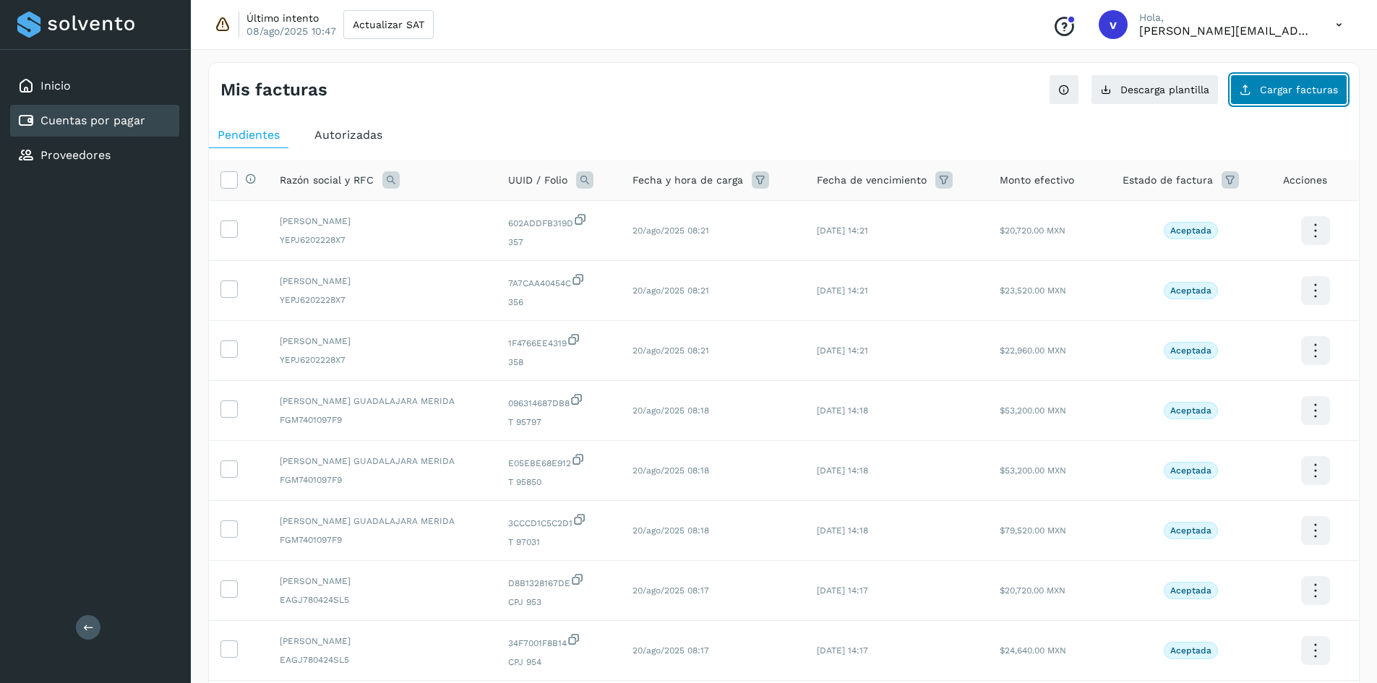
click at [1269, 90] on span "Cargar facturas" at bounding box center [1299, 90] width 78 height 10
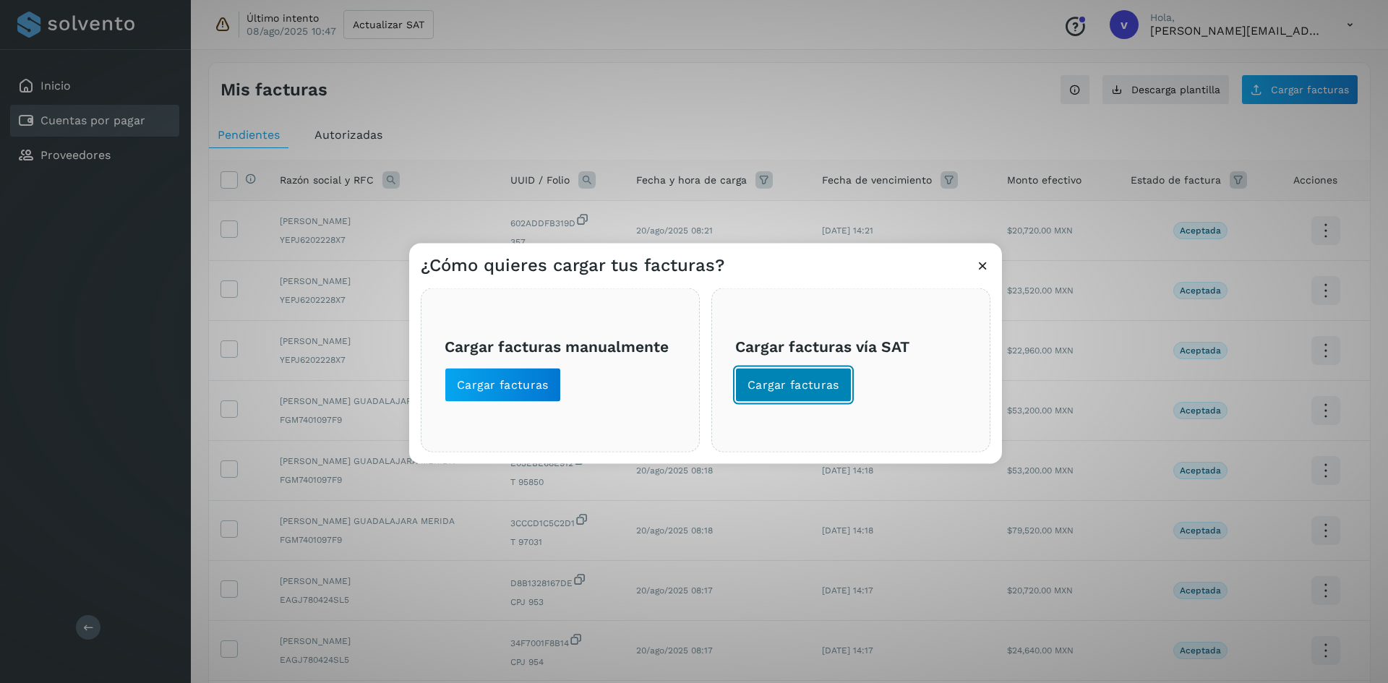
click at [823, 390] on span "Cargar facturas" at bounding box center [793, 385] width 92 height 16
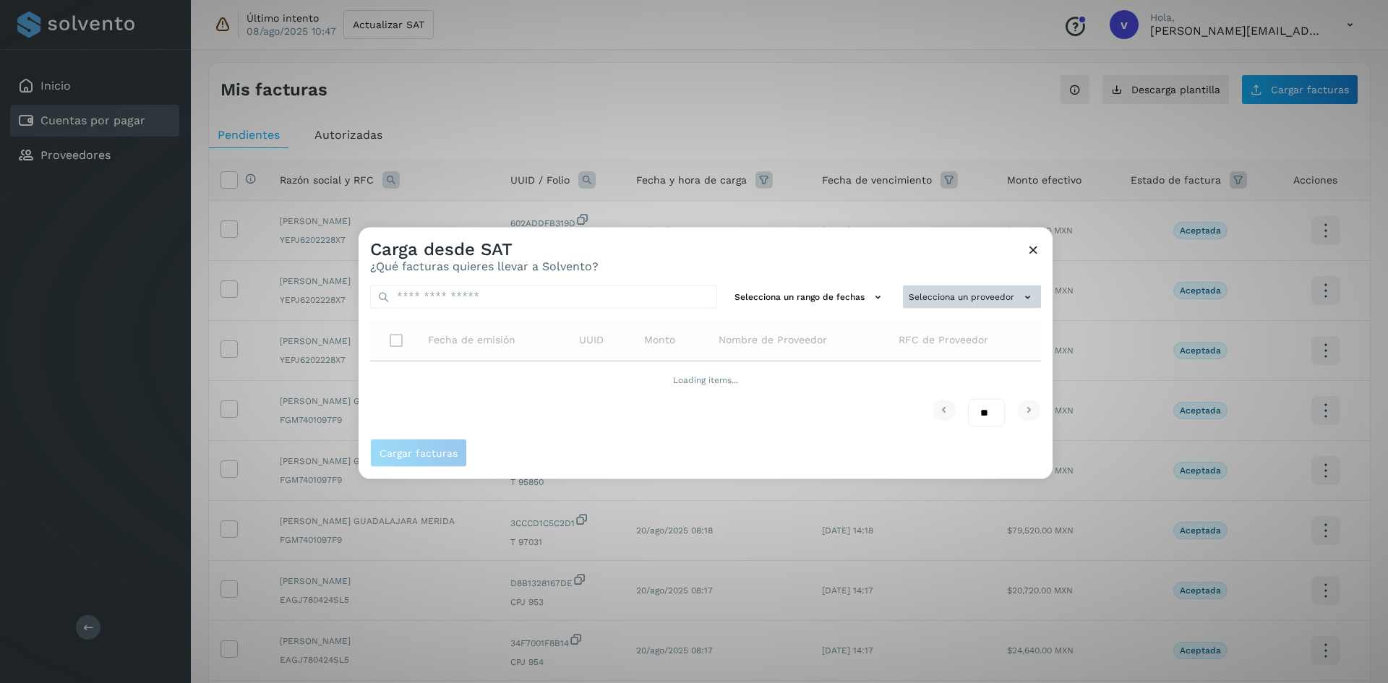
click at [966, 301] on button "Selecciona un proveedor" at bounding box center [972, 297] width 138 height 24
click at [947, 320] on input "text" at bounding box center [947, 325] width 177 height 23
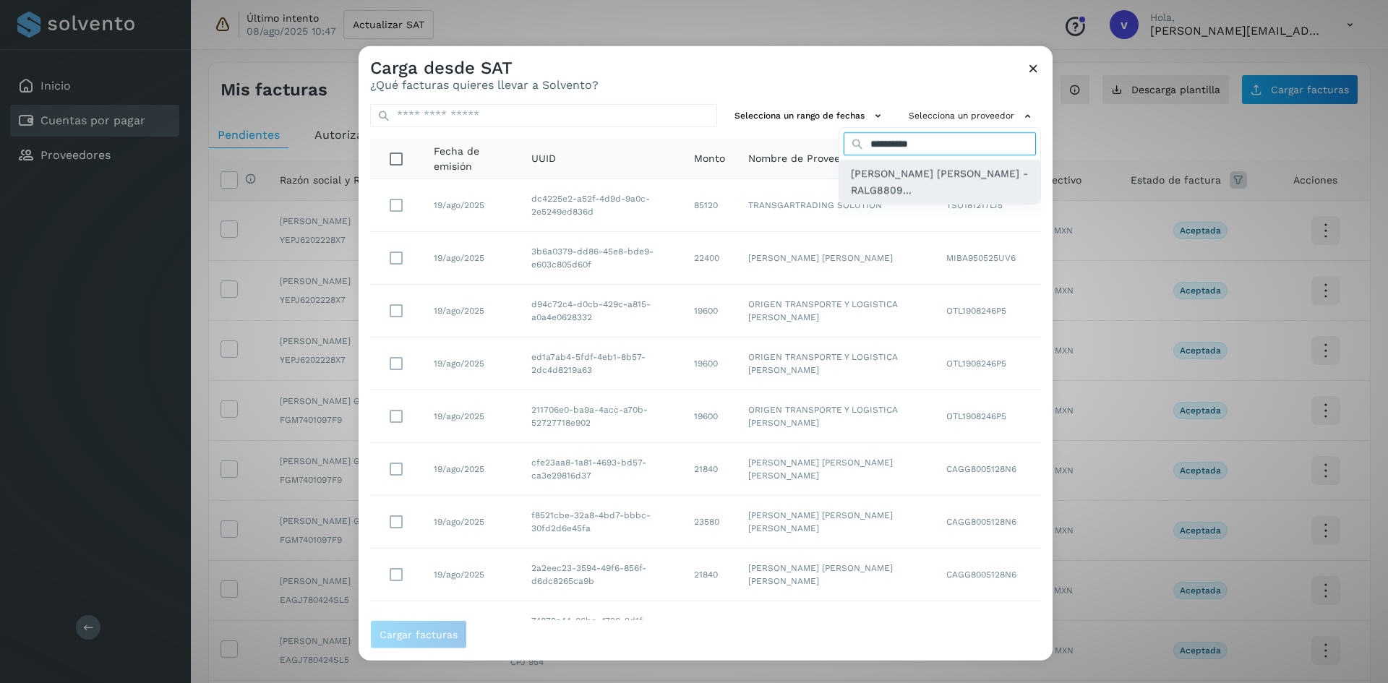
type input "**********"
click at [878, 193] on span "[PERSON_NAME] [PERSON_NAME] - RALG8809..." at bounding box center [940, 182] width 178 height 33
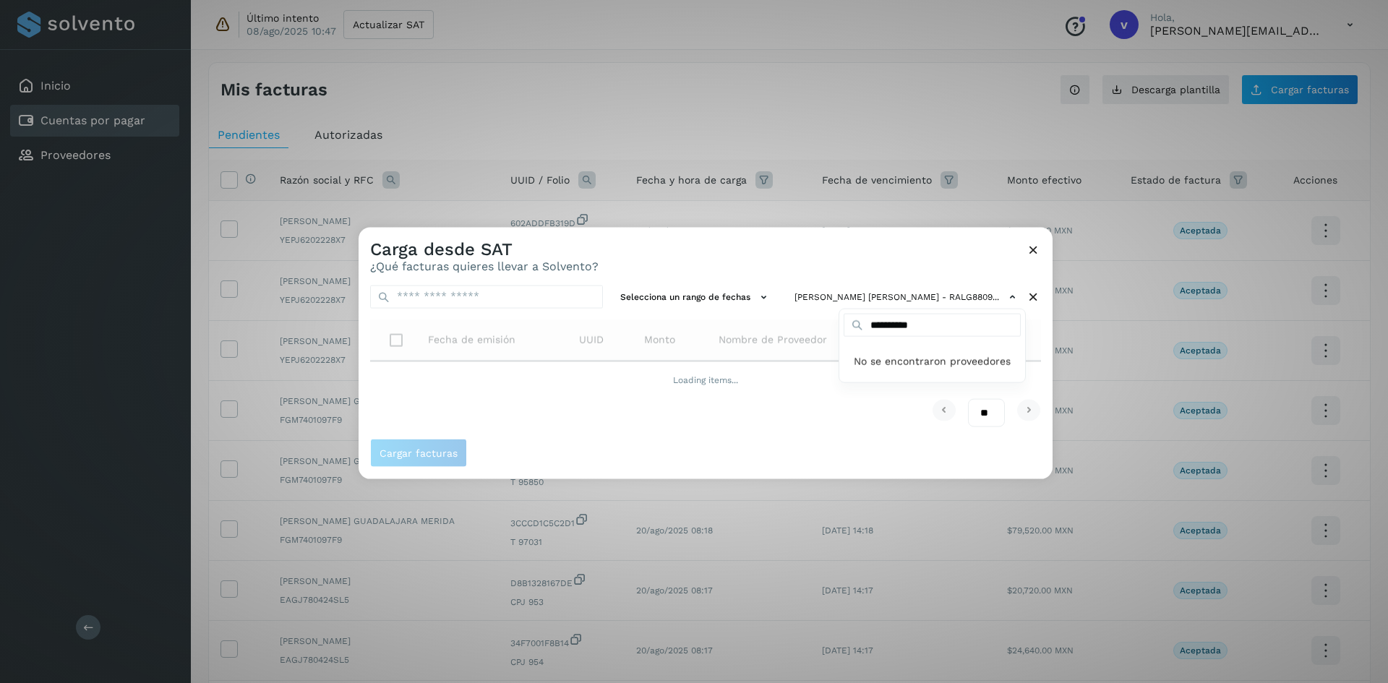
click at [927, 240] on div at bounding box center [1053, 568] width 1388 height 683
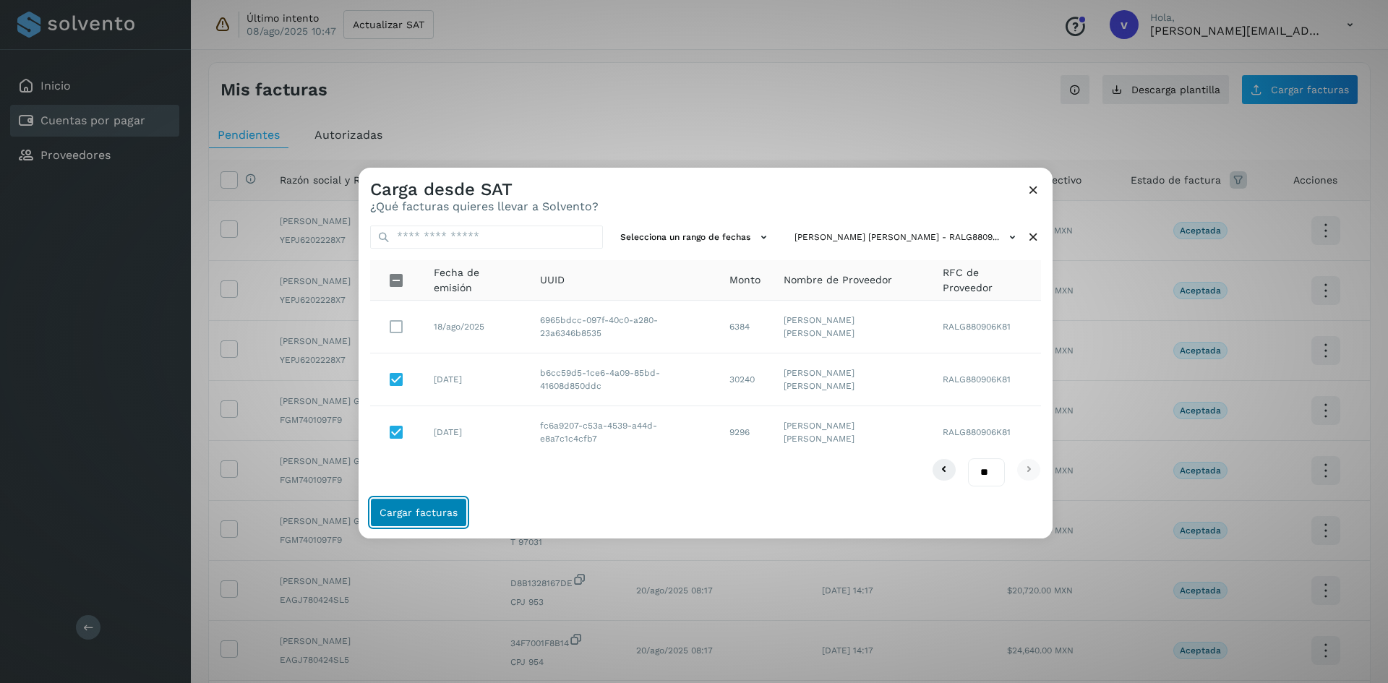
click at [413, 510] on span "Cargar facturas" at bounding box center [418, 512] width 78 height 10
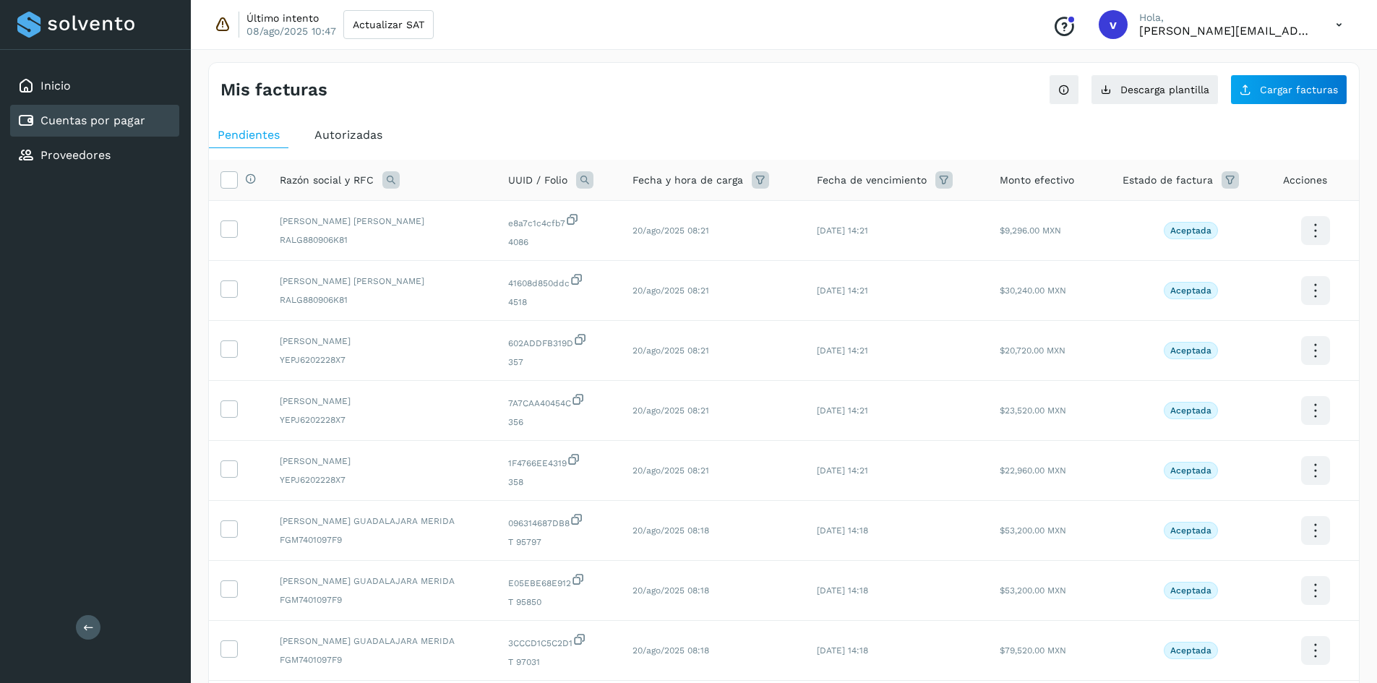
drag, startPoint x: 500, startPoint y: 52, endPoint x: 522, endPoint y: 56, distance: 22.1
click at [500, 52] on div "Mis facturas Ver instrucciones para cargar Facturas Descarga plantilla Cargar f…" at bounding box center [784, 484] width 1186 height 879
click at [110, 161] on div "Proveedores" at bounding box center [94, 156] width 169 height 32
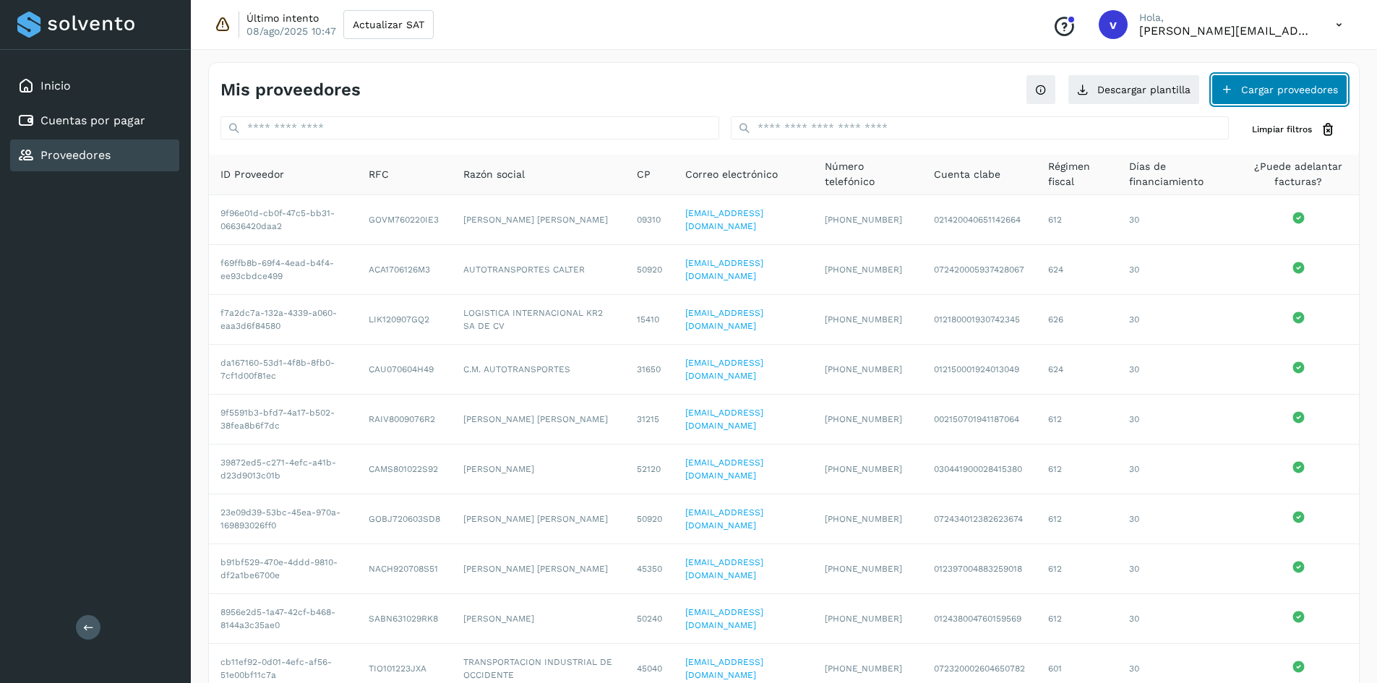
click at [1253, 90] on button "Cargar proveedores" at bounding box center [1279, 89] width 136 height 30
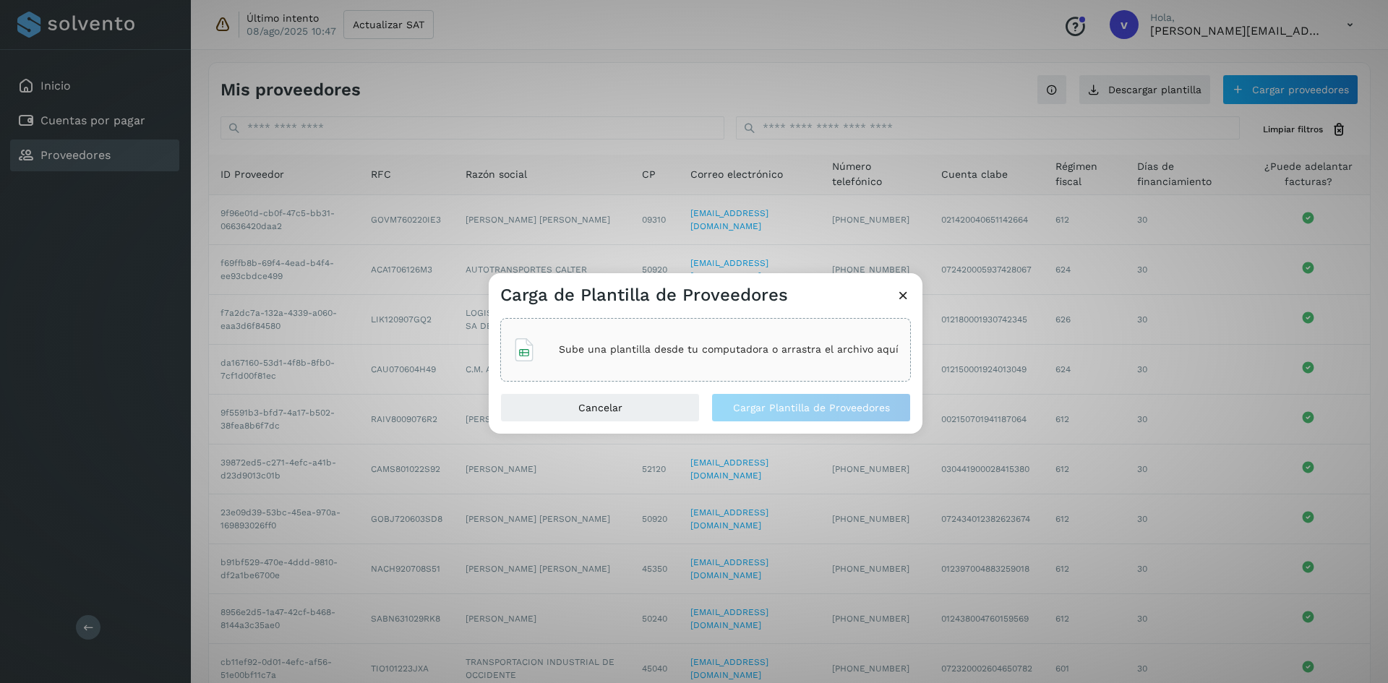
click at [645, 349] on p "Sube una plantilla desde tu computadora o arrastra el archivo aquí" at bounding box center [729, 349] width 340 height 12
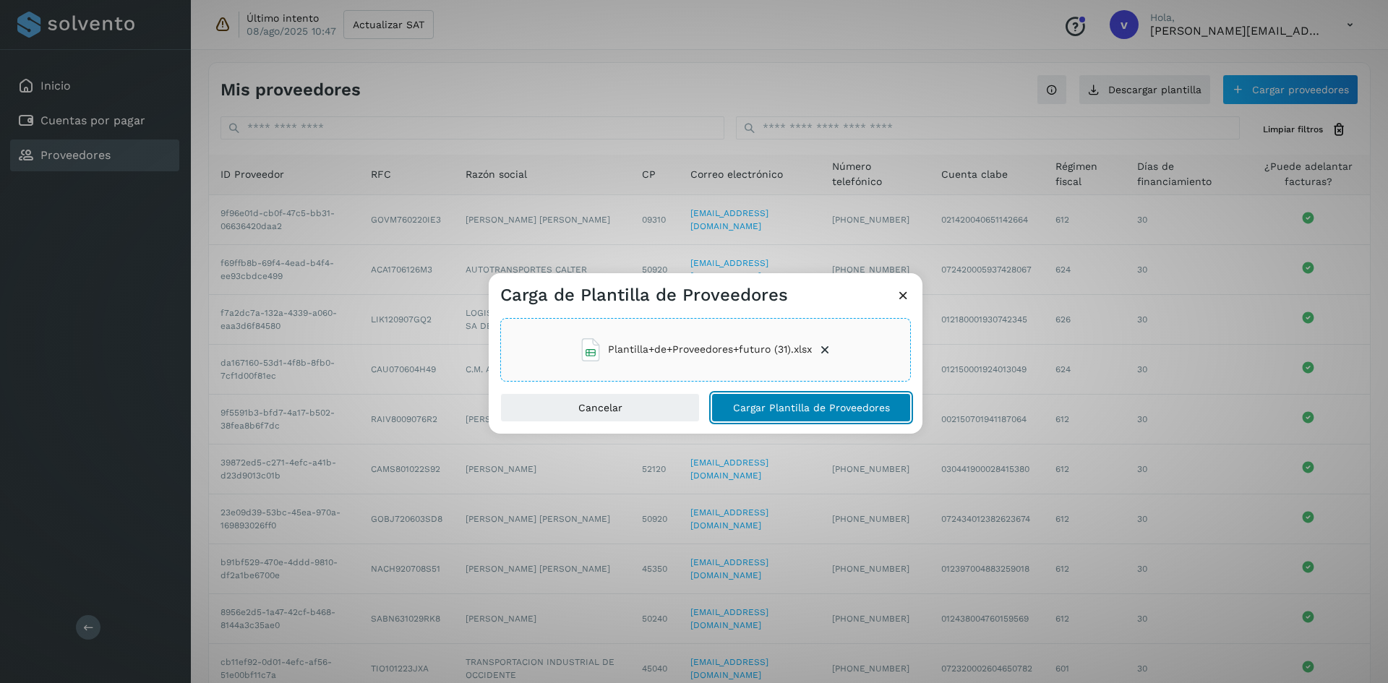
click at [835, 410] on span "Cargar Plantilla de Proveedores" at bounding box center [811, 408] width 157 height 10
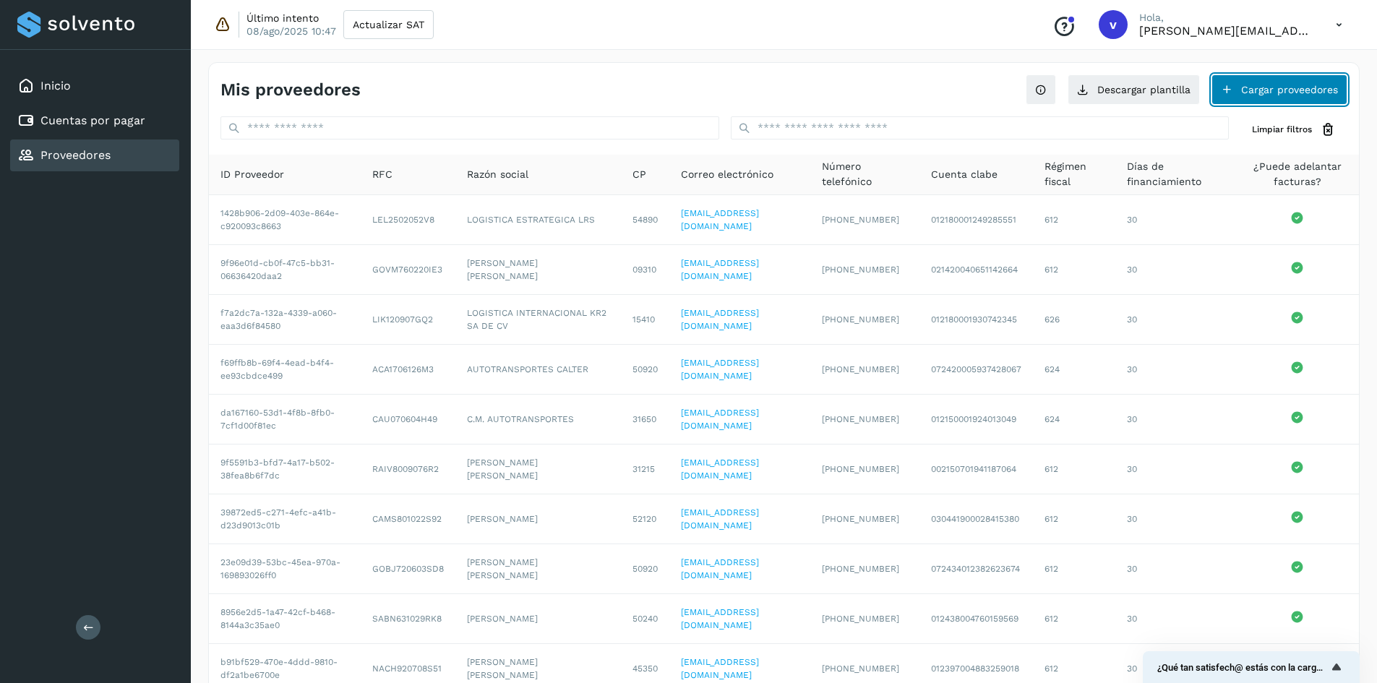
click at [1248, 92] on button "Cargar proveedores" at bounding box center [1279, 89] width 136 height 30
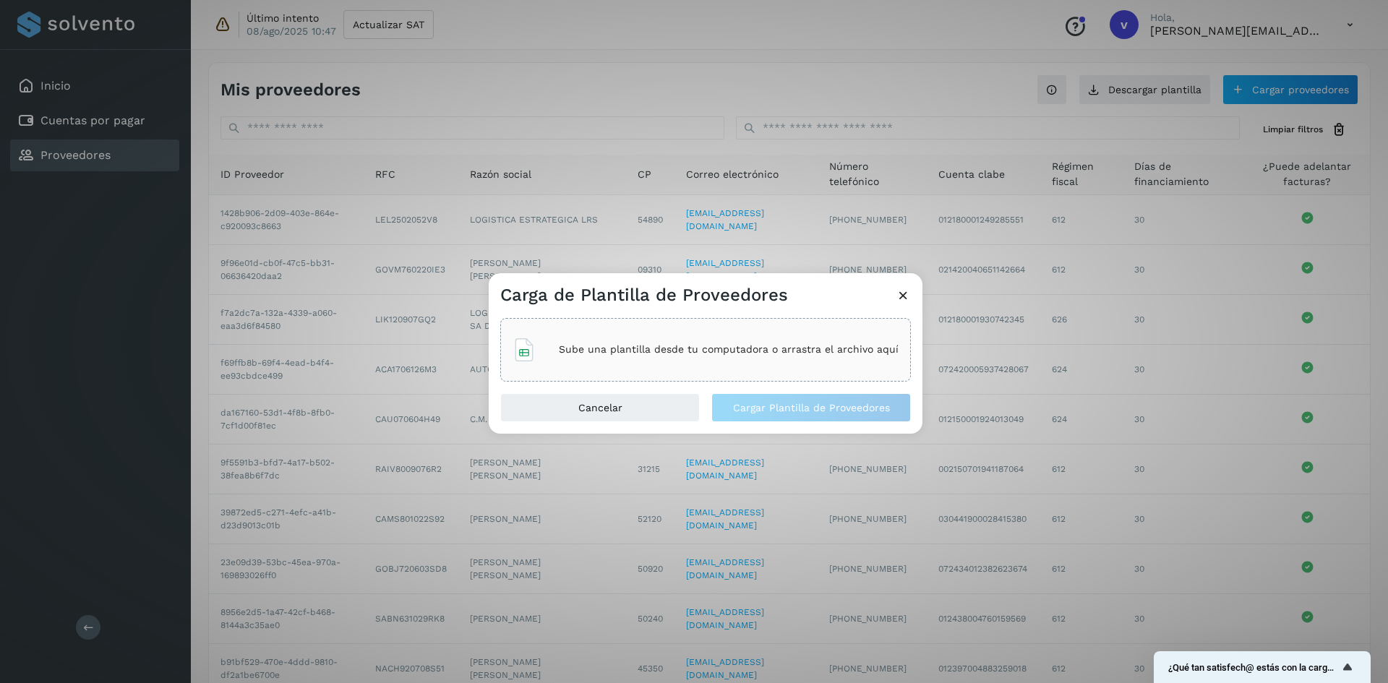
click at [97, 116] on div "Carga de Plantilla de Proveedores Sube una plantilla desde tu computadora o arr…" at bounding box center [694, 341] width 1388 height 683
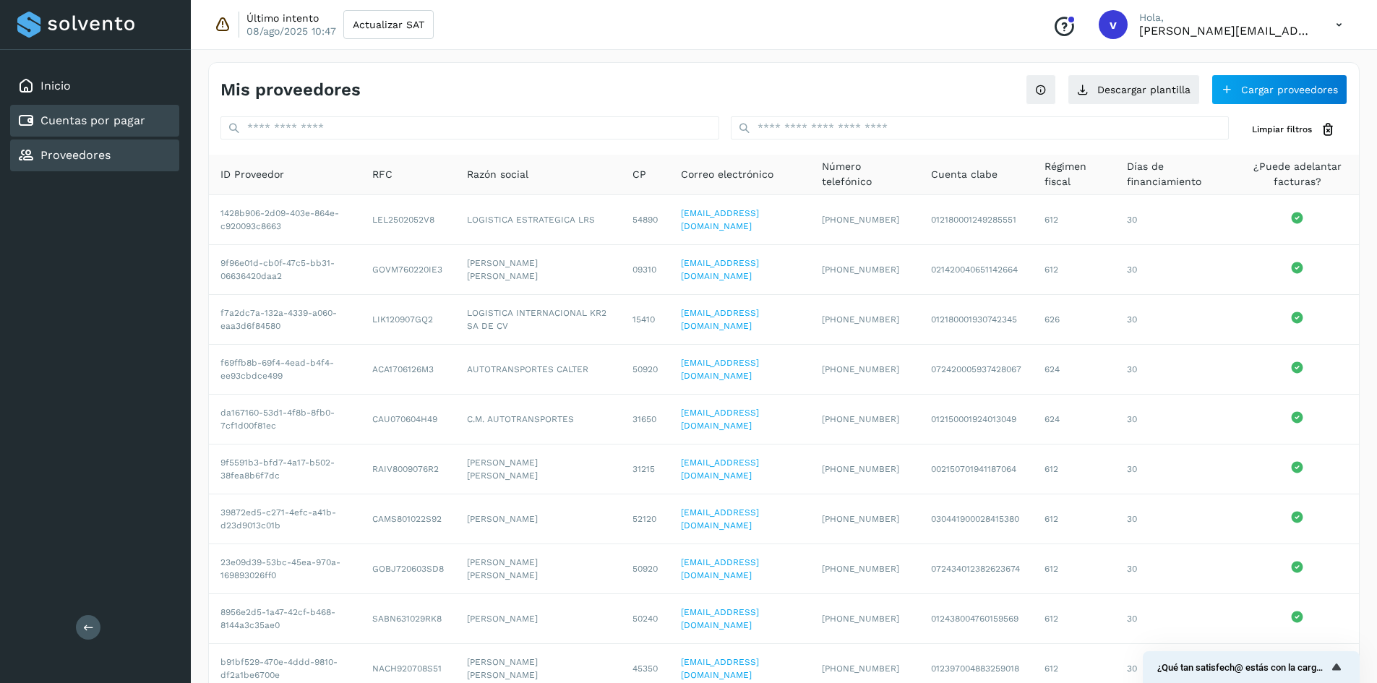
click at [103, 121] on link "Cuentas por pagar" at bounding box center [92, 120] width 105 height 14
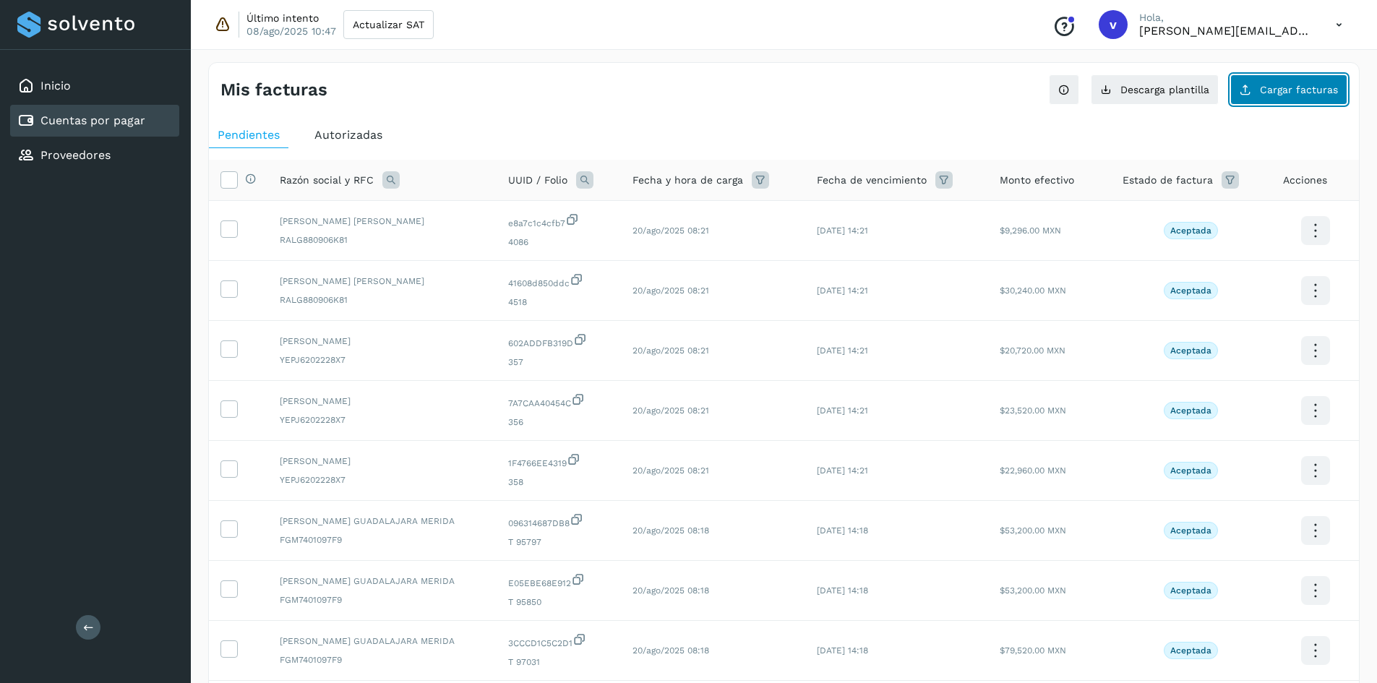
click at [1311, 98] on button "Cargar facturas" at bounding box center [1288, 89] width 117 height 30
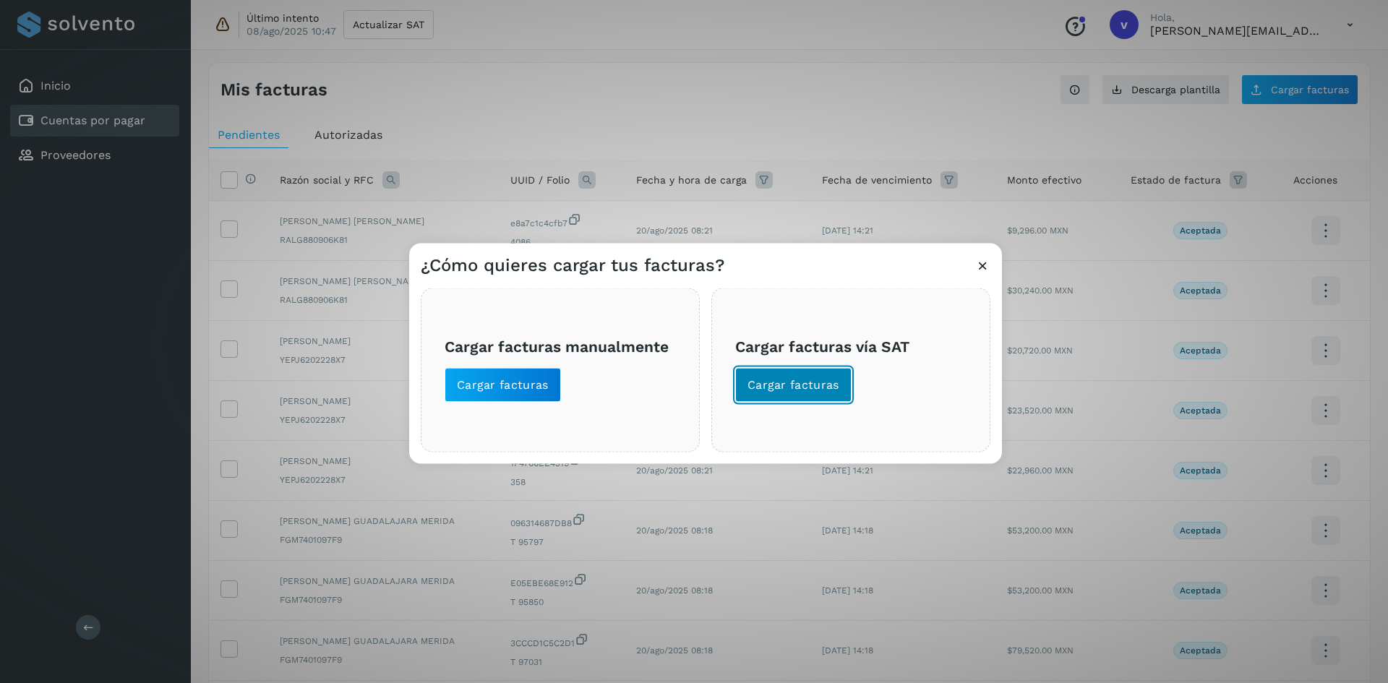
click at [833, 388] on span "Cargar facturas" at bounding box center [793, 385] width 92 height 16
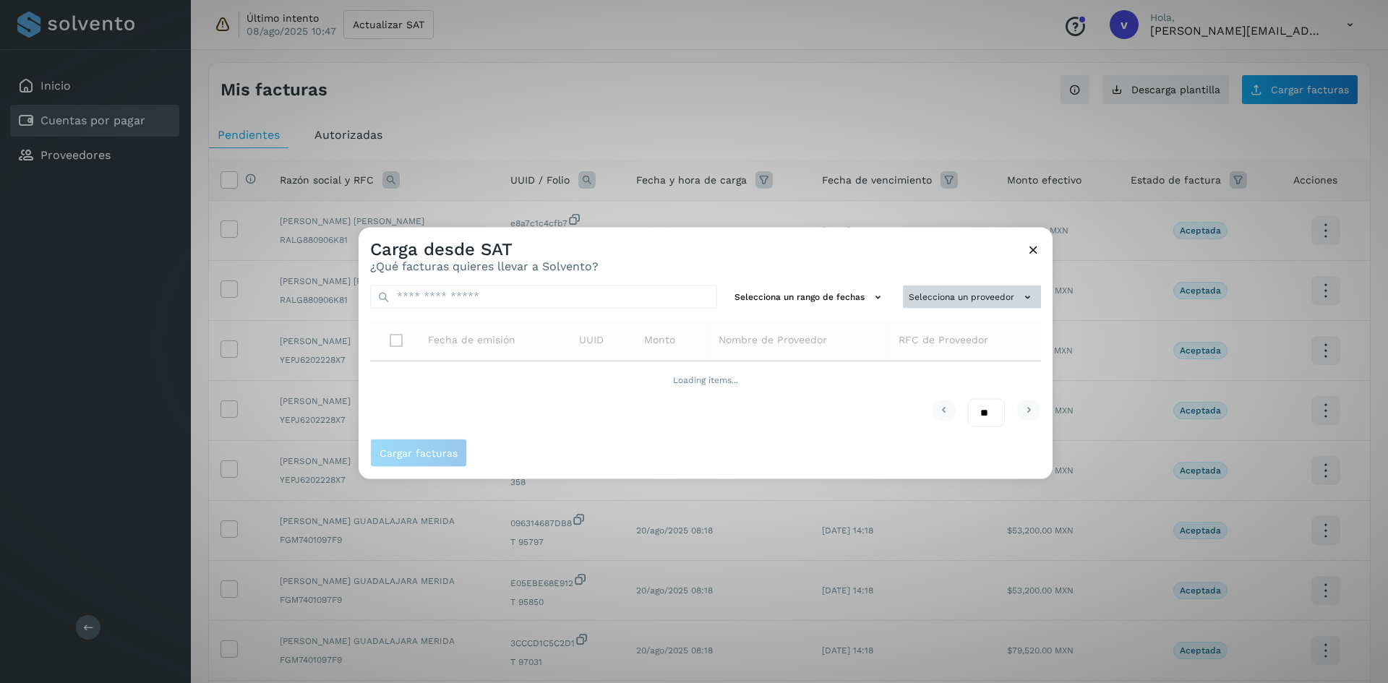
click at [1011, 299] on div "Selecciona un rango de fechas Selecciona un proveedor Fecha de emisión UUID Mon…" at bounding box center [706, 356] width 694 height 166
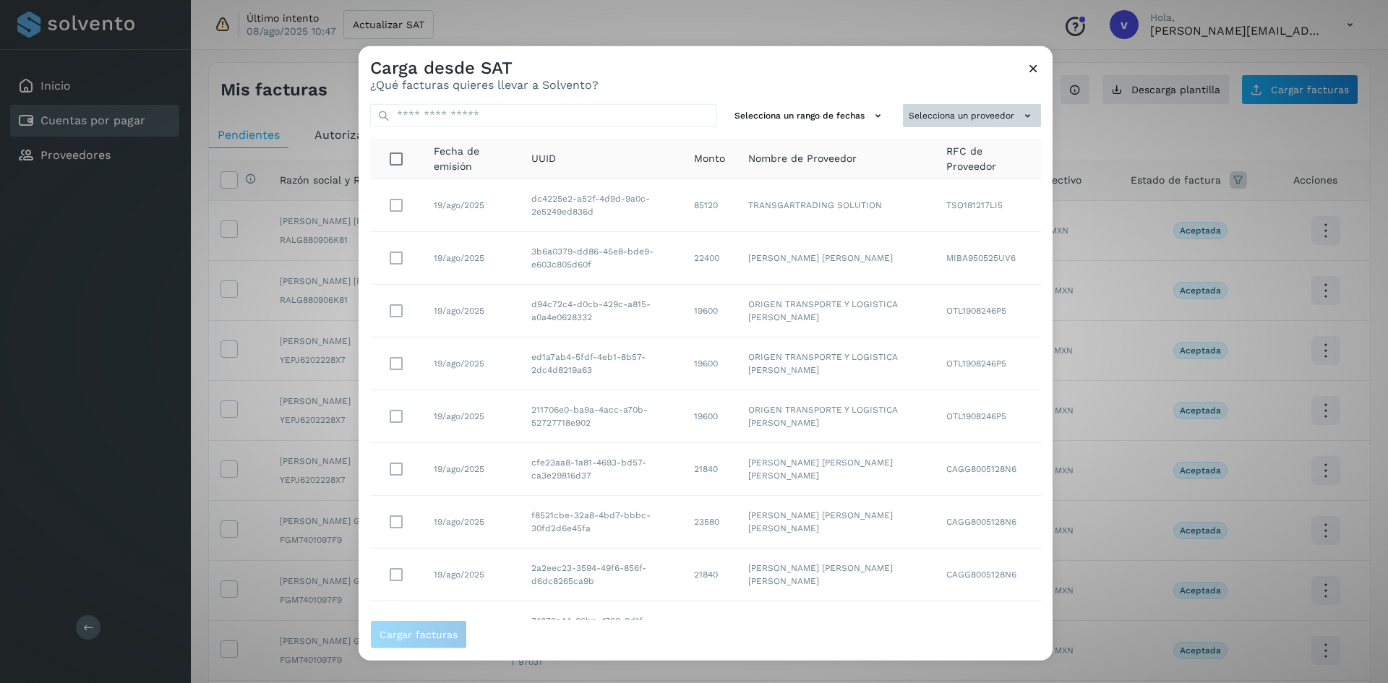
click at [958, 124] on button "Selecciona un proveedor" at bounding box center [972, 115] width 138 height 24
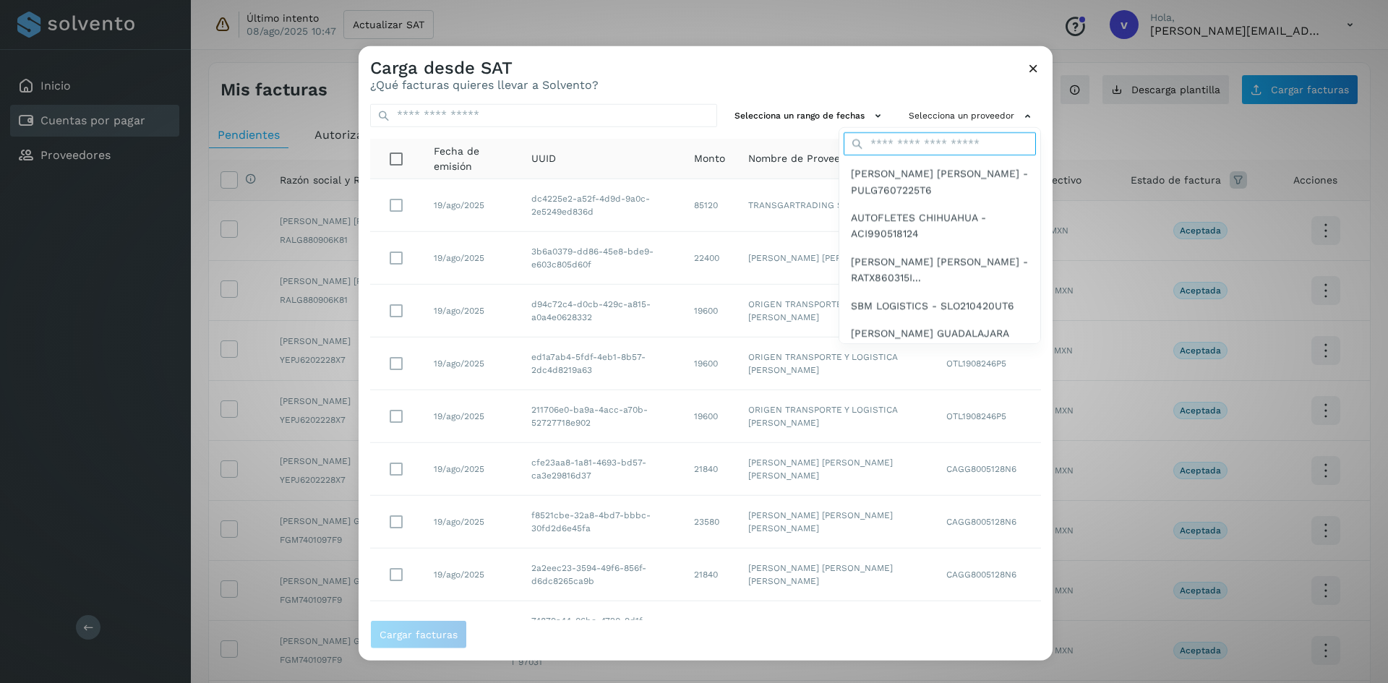
click at [953, 151] on input "text" at bounding box center [940, 143] width 192 height 23
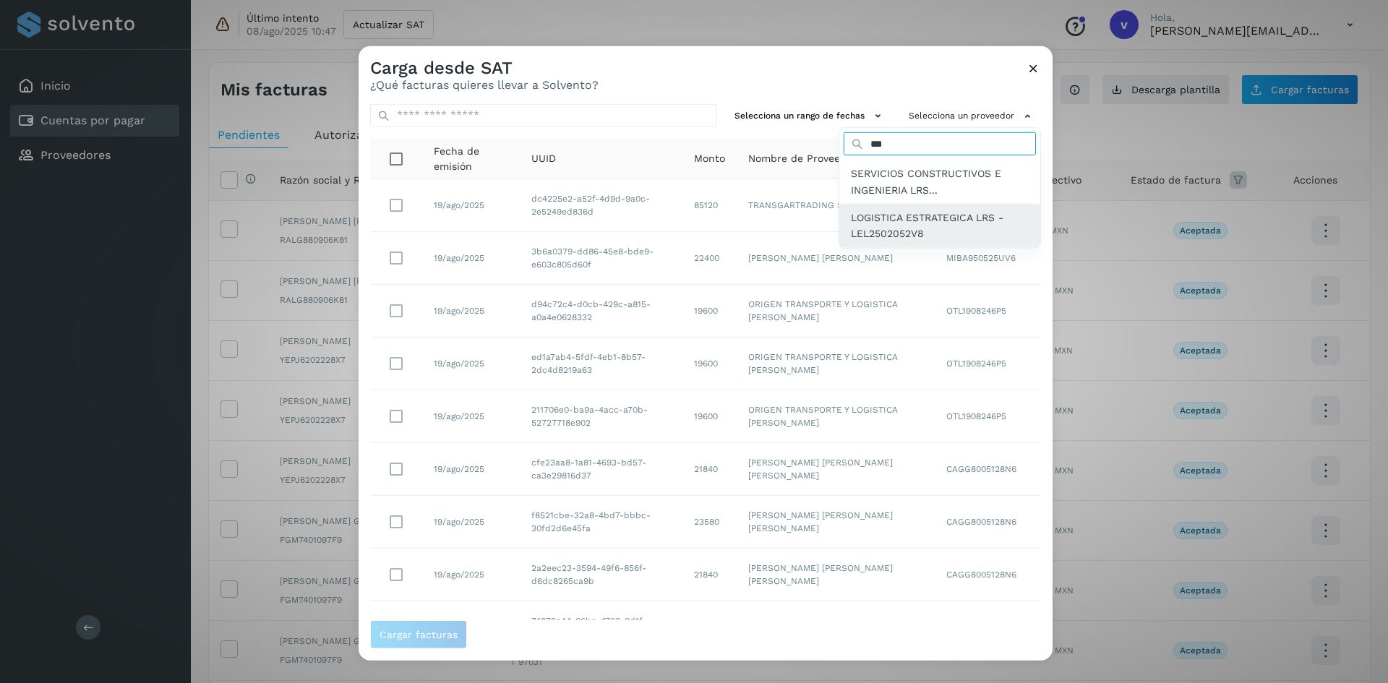
type input "***"
click at [864, 220] on span "LOGISTICA ESTRATEGICA LRS - LEL2502052V8" at bounding box center [940, 226] width 178 height 33
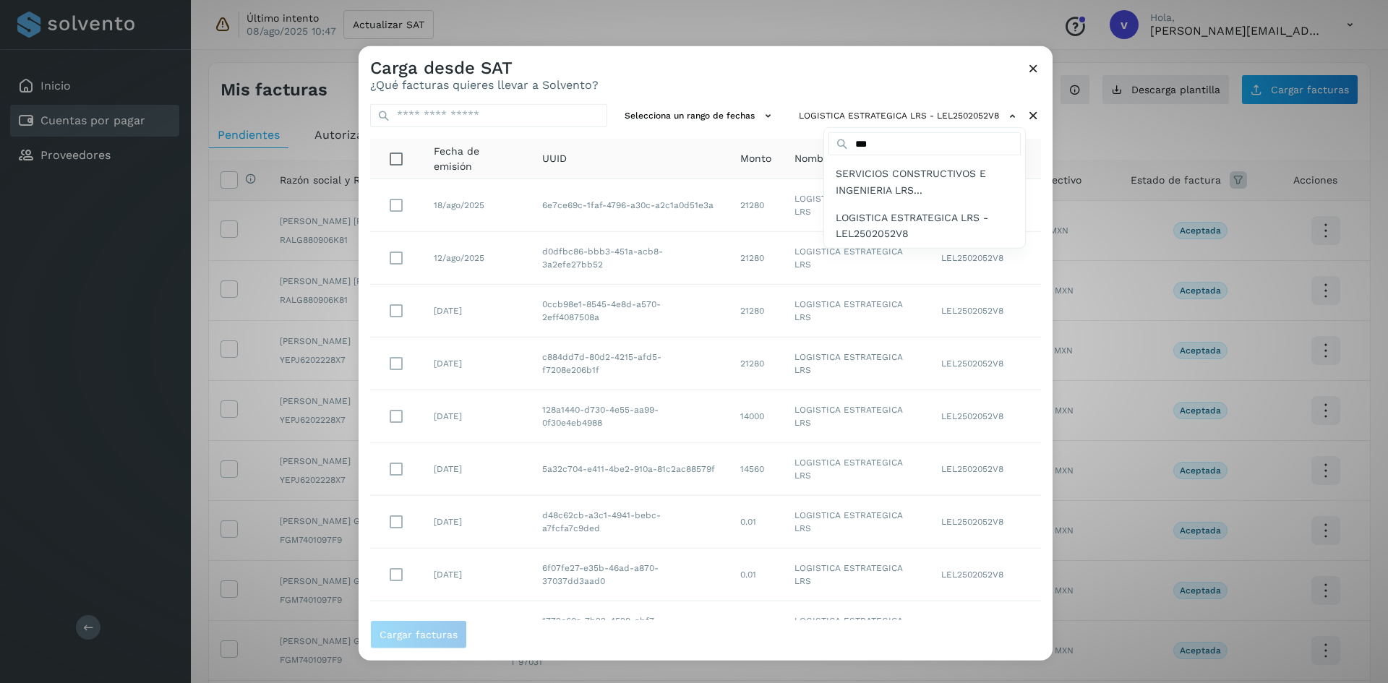
click at [663, 475] on div at bounding box center [1053, 387] width 1388 height 683
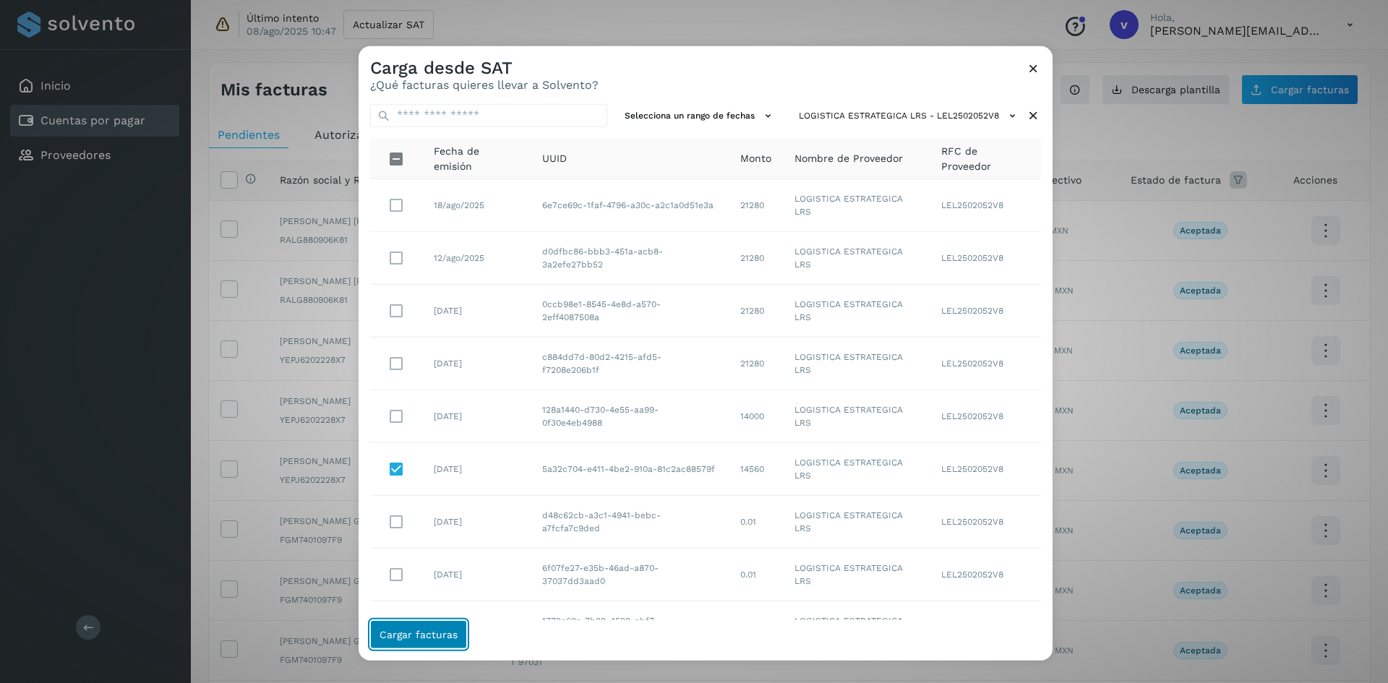
click at [406, 625] on button "Cargar facturas" at bounding box center [418, 634] width 97 height 29
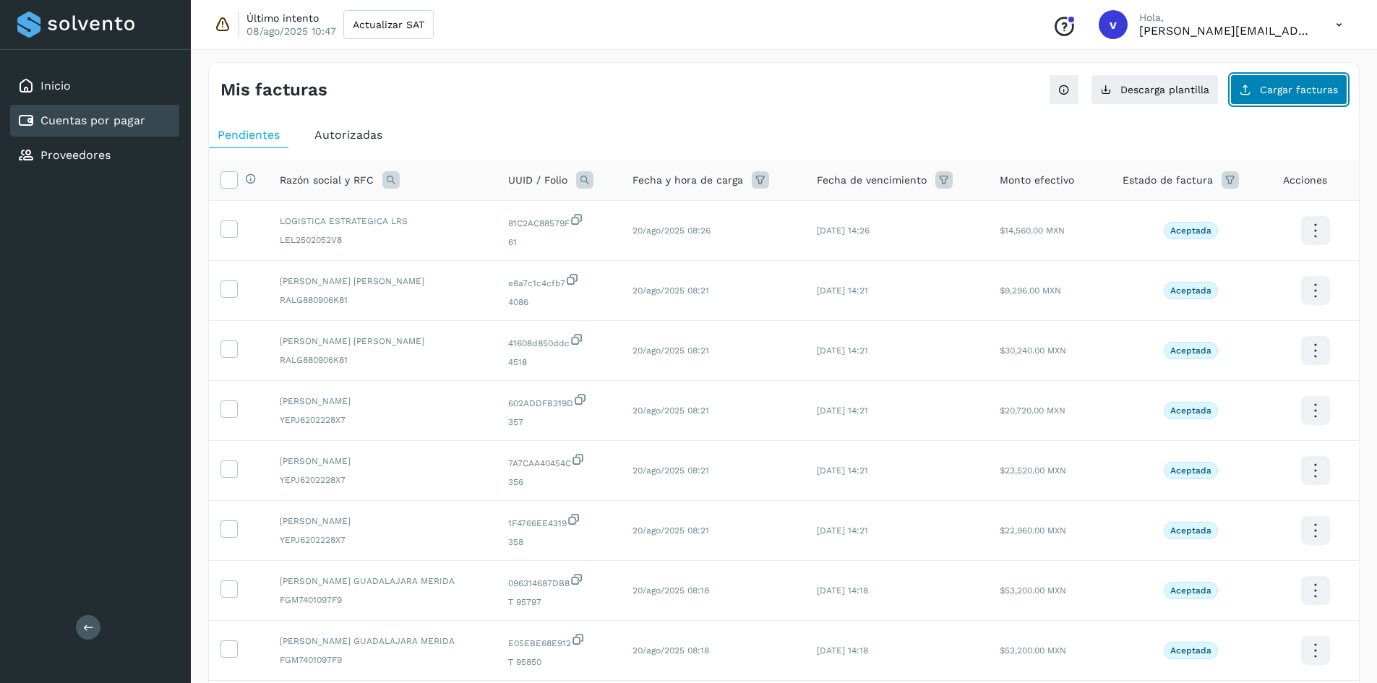
click at [1298, 99] on button "Cargar facturas" at bounding box center [1288, 89] width 117 height 30
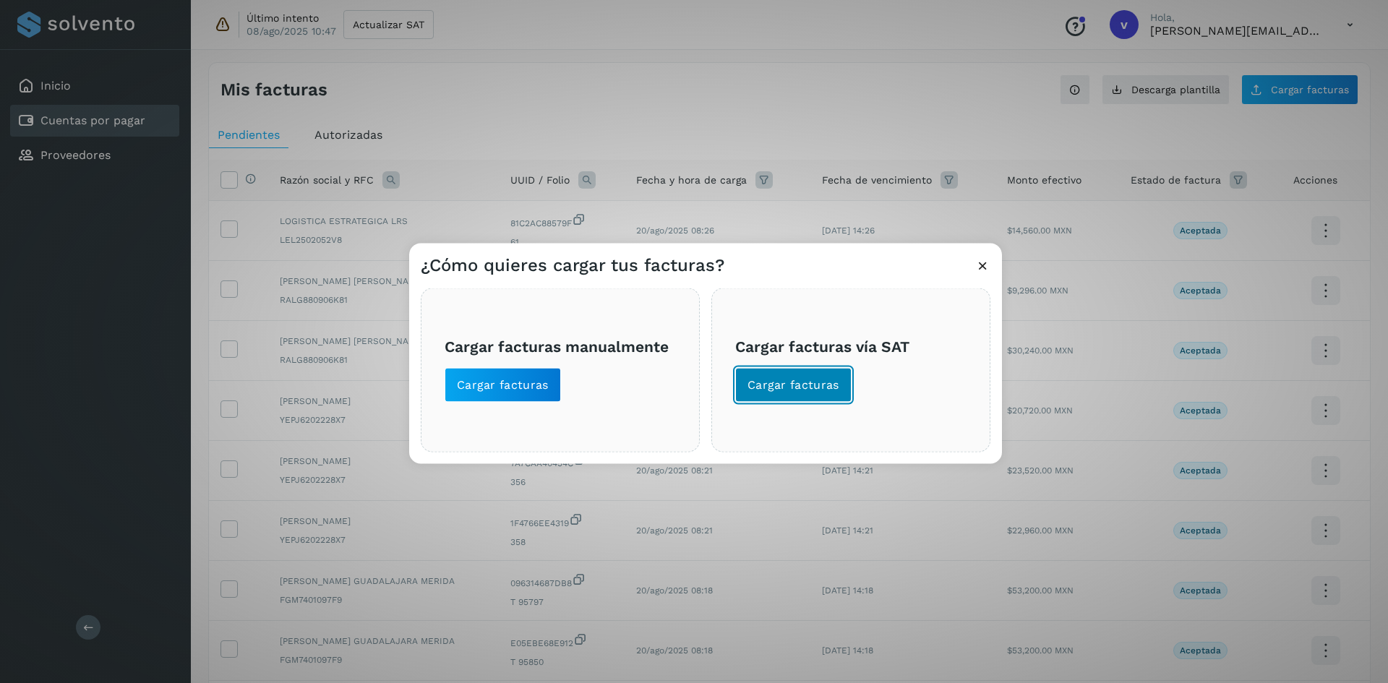
click at [789, 377] on span "Cargar facturas" at bounding box center [793, 385] width 92 height 16
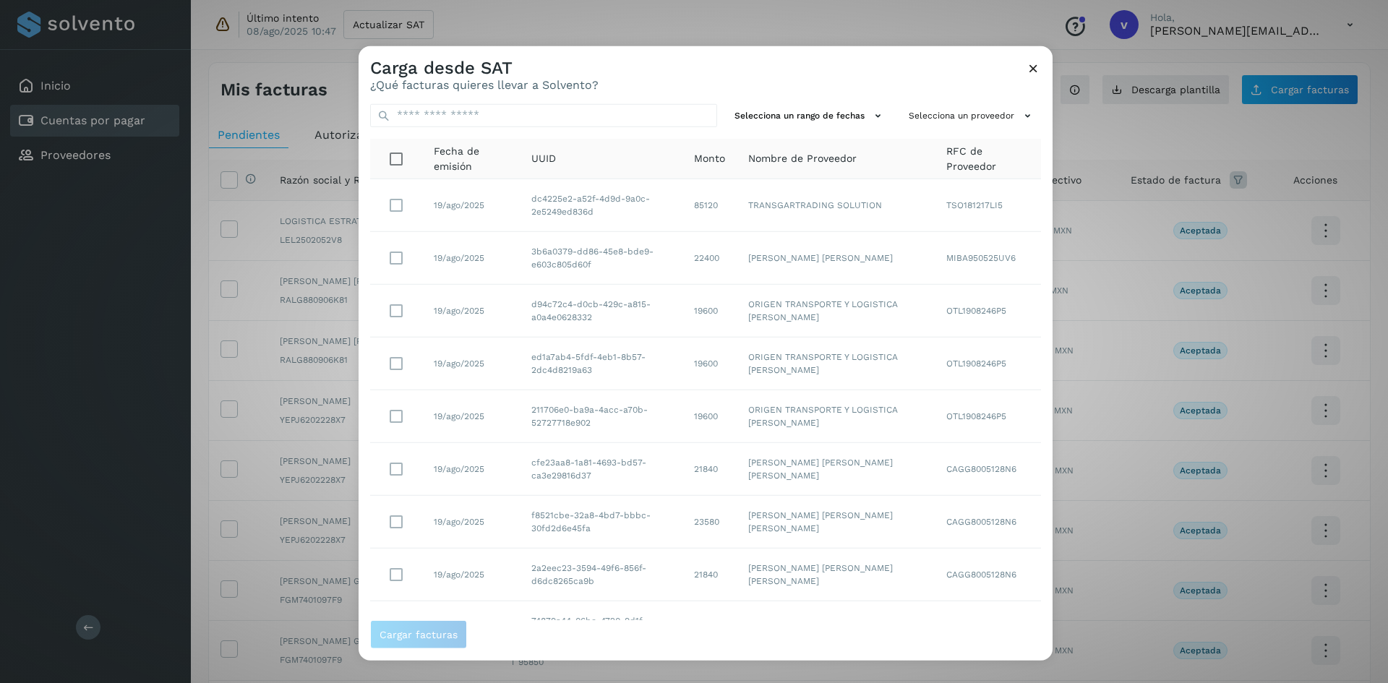
click at [1032, 66] on icon at bounding box center [1033, 67] width 15 height 15
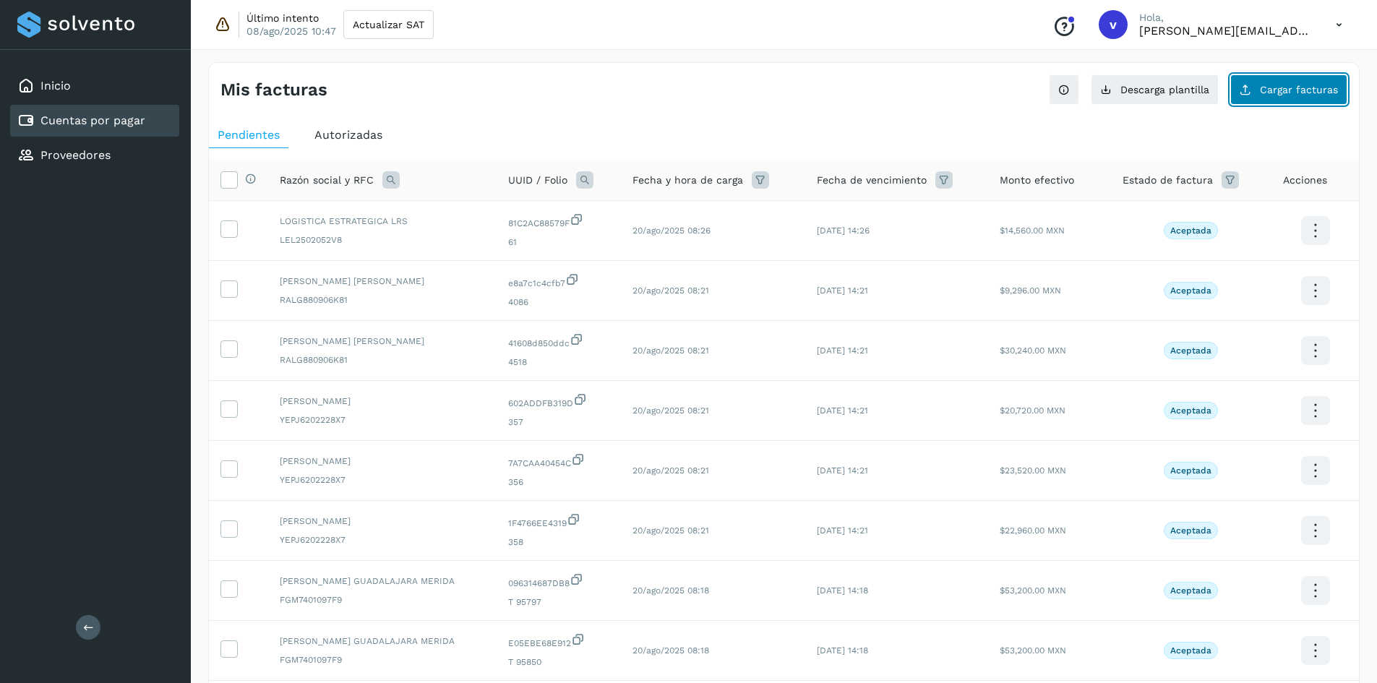
click at [1302, 87] on span "Cargar facturas" at bounding box center [1299, 90] width 78 height 10
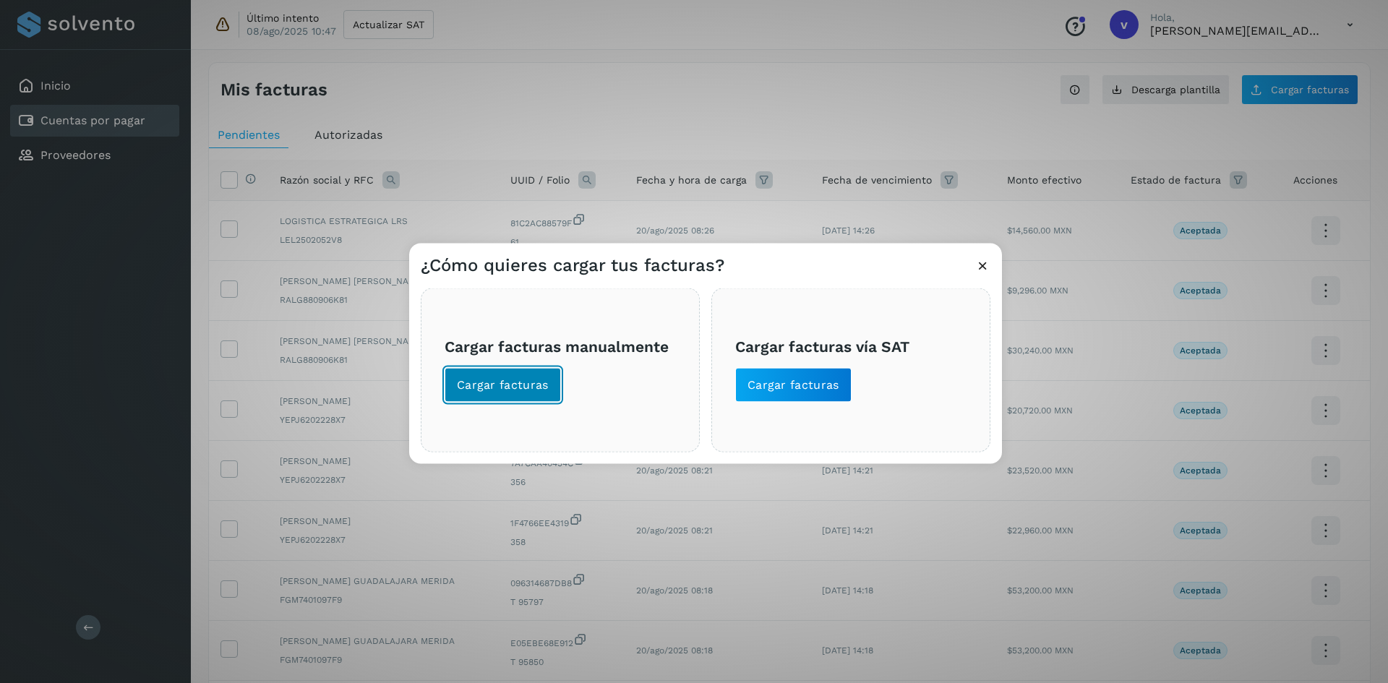
click at [529, 389] on span "Cargar facturas" at bounding box center [503, 385] width 92 height 16
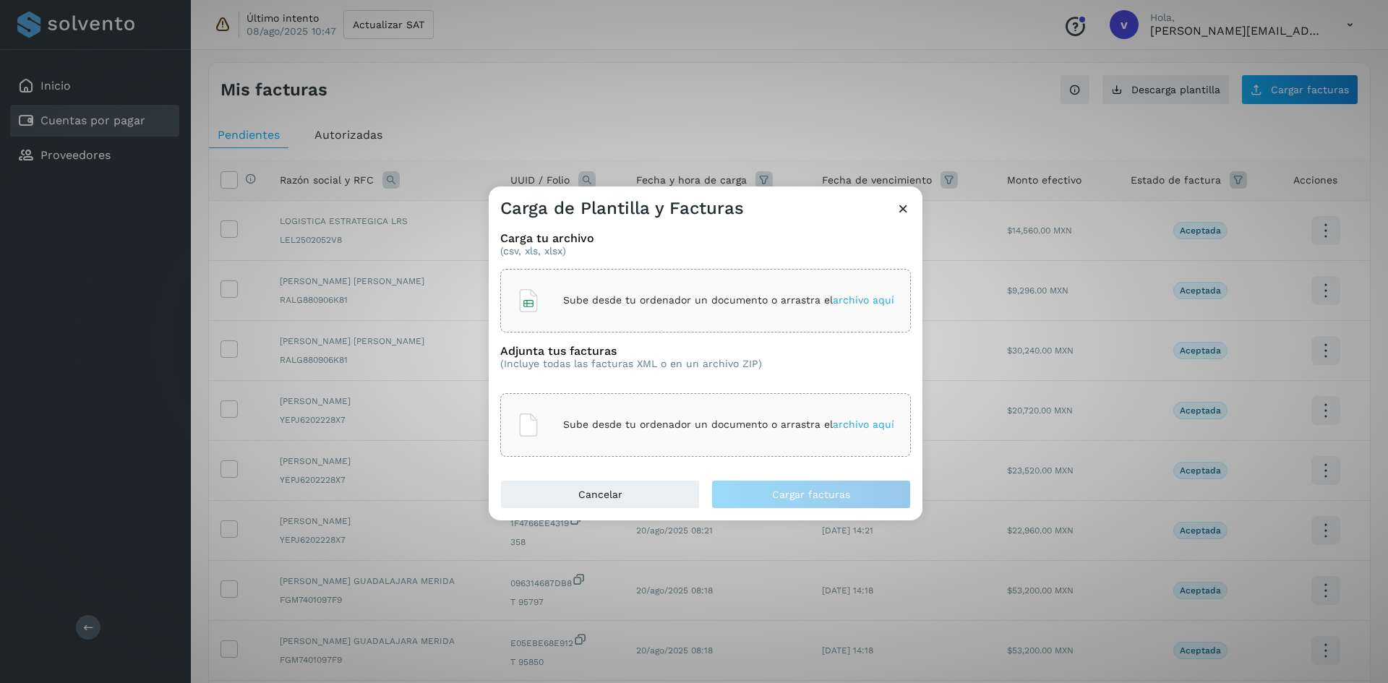
click at [903, 204] on icon at bounding box center [903, 208] width 15 height 15
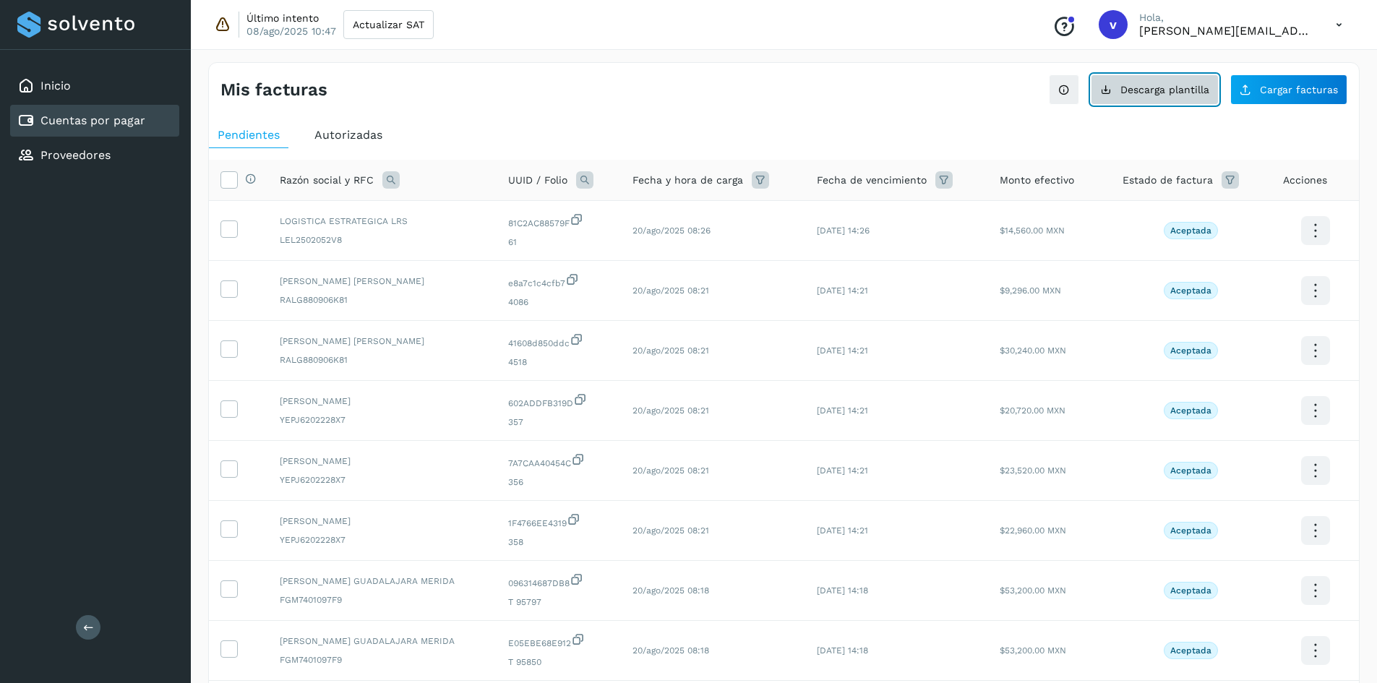
drag, startPoint x: 1175, startPoint y: 94, endPoint x: 1198, endPoint y: 99, distance: 23.7
click at [1175, 94] on span "Descarga plantilla" at bounding box center [1164, 90] width 89 height 10
click at [234, 233] on icon at bounding box center [228, 227] width 15 height 15
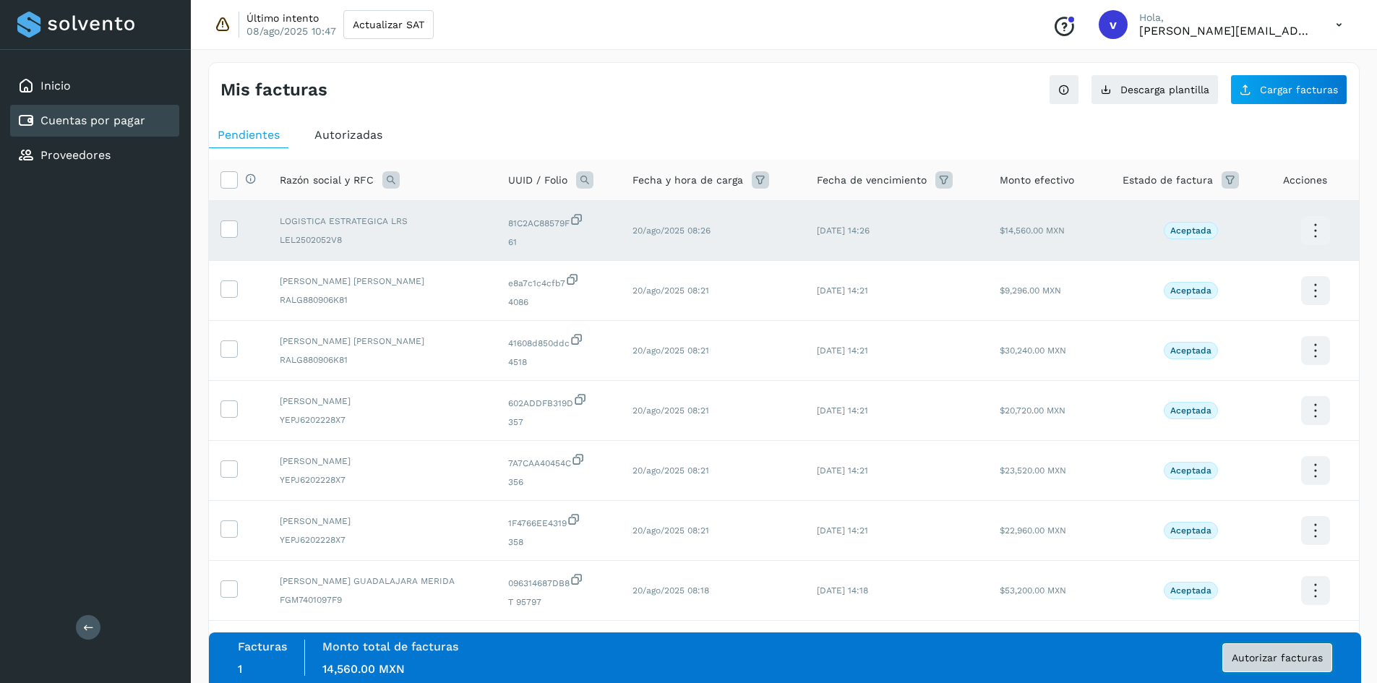
click at [1250, 658] on span "Autorizar facturas" at bounding box center [1277, 658] width 91 height 10
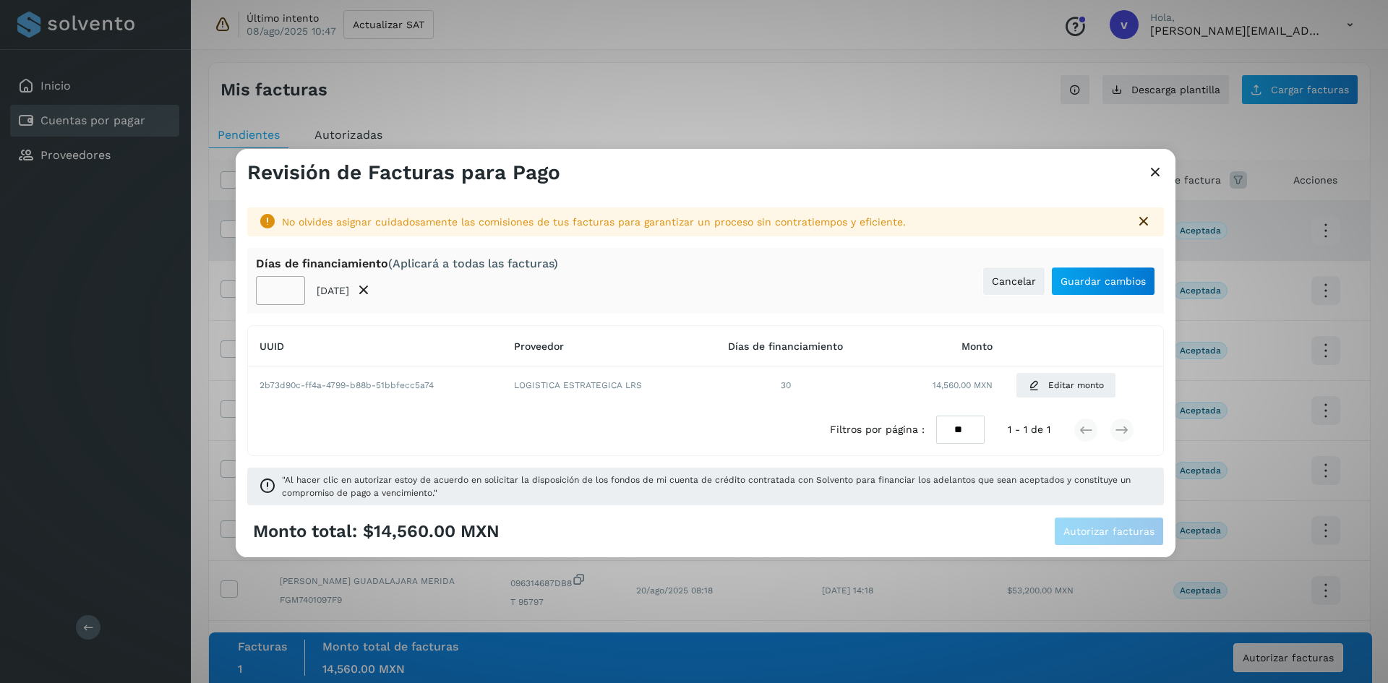
click at [289, 288] on input "**" at bounding box center [280, 290] width 49 height 29
click at [288, 288] on input "**" at bounding box center [280, 290] width 49 height 29
click at [288, 287] on input "**" at bounding box center [280, 290] width 49 height 29
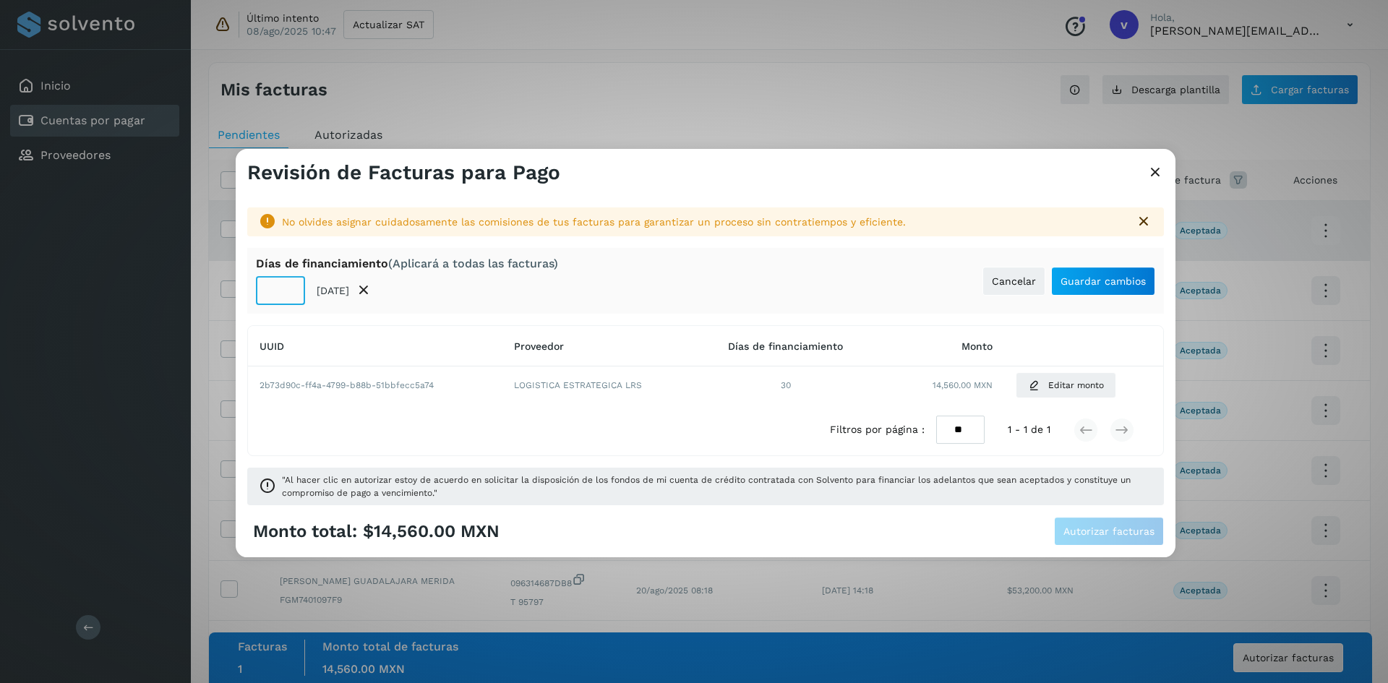
click at [288, 287] on input "**" at bounding box center [280, 290] width 49 height 29
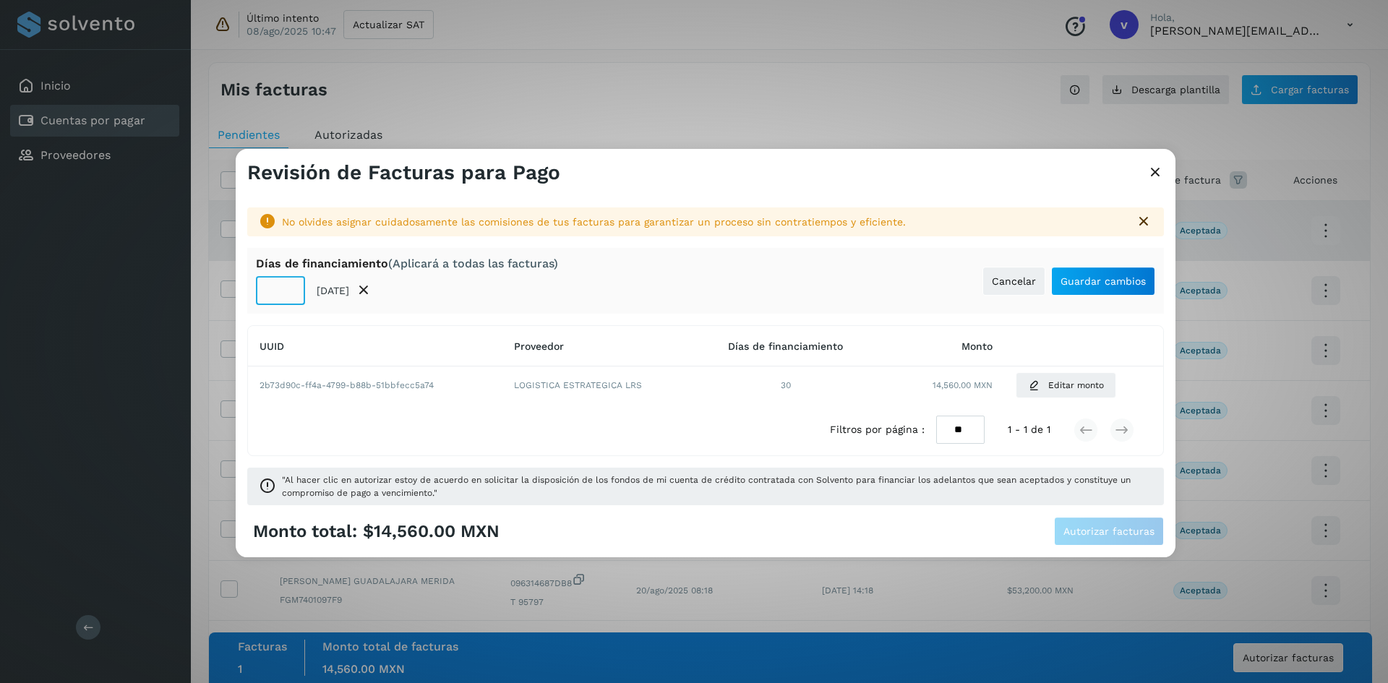
click at [288, 287] on input "**" at bounding box center [280, 290] width 49 height 29
type input "**"
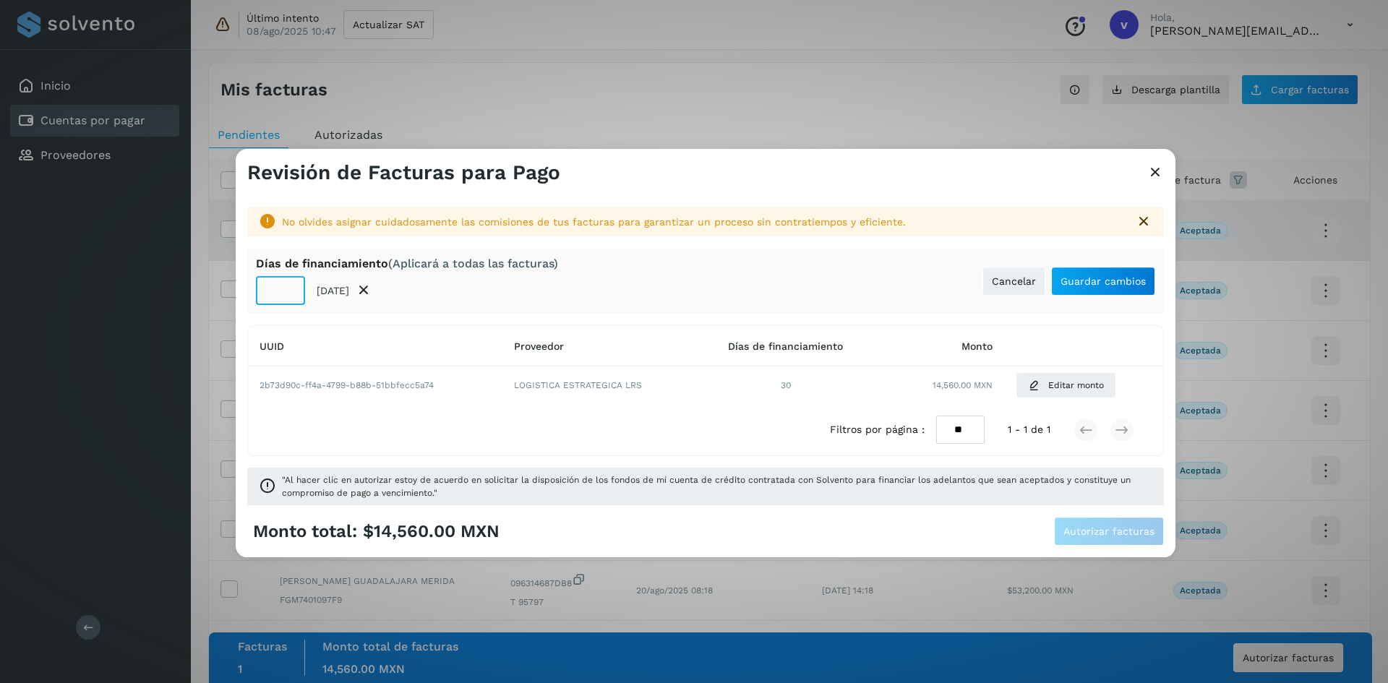
click at [288, 286] on input "**" at bounding box center [280, 290] width 49 height 29
click at [1152, 176] on icon at bounding box center [1154, 173] width 17 height 15
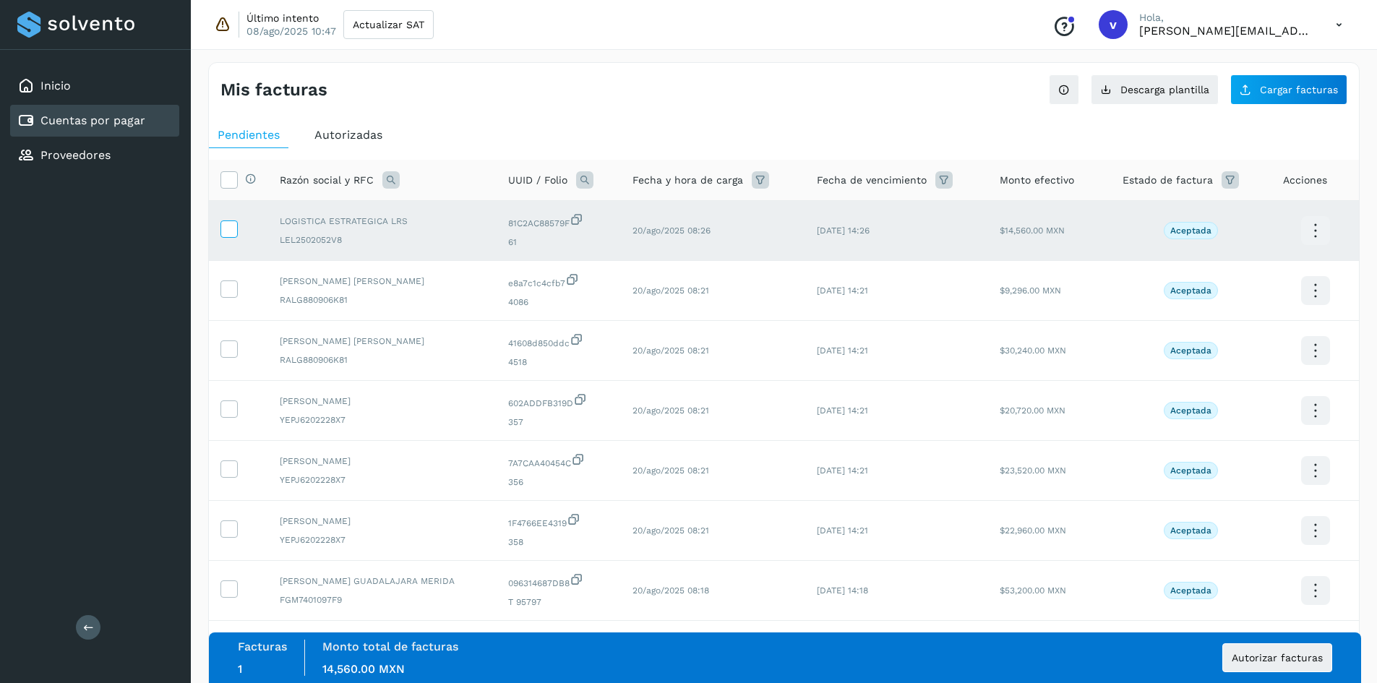
click at [228, 223] on icon at bounding box center [228, 227] width 15 height 15
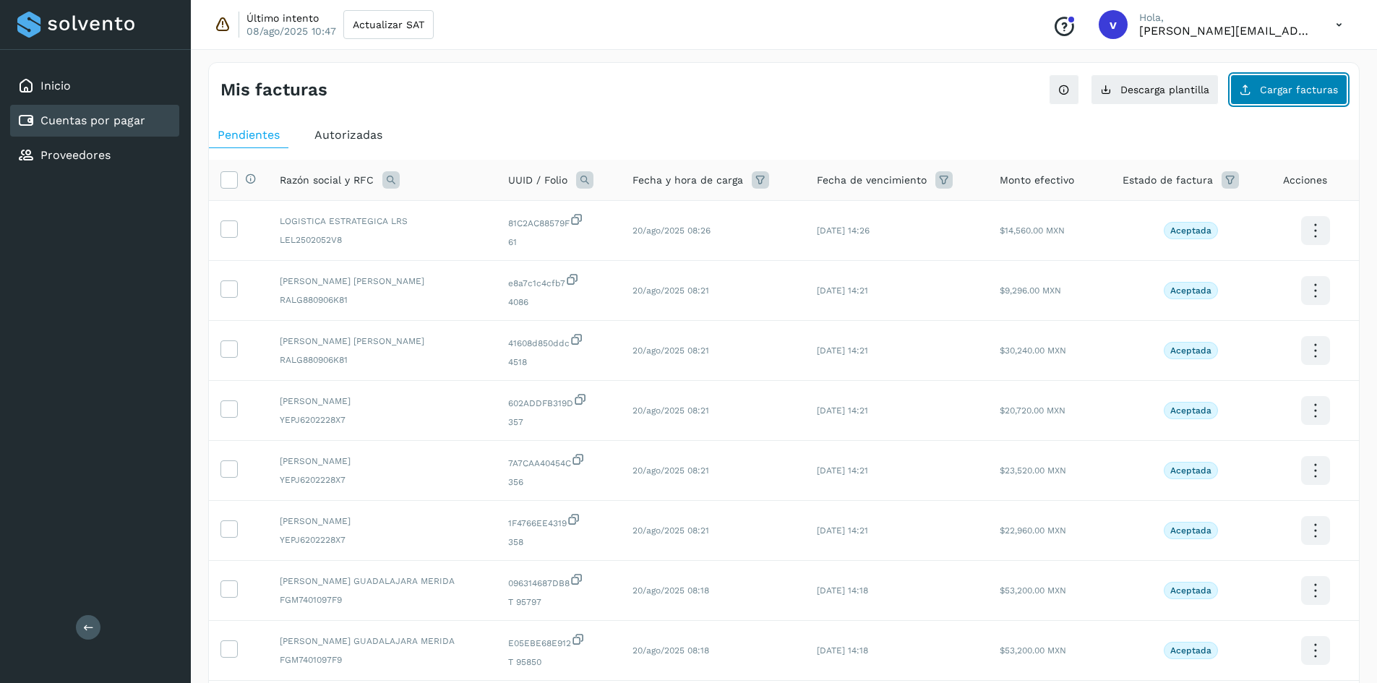
click at [1254, 99] on button "Cargar facturas" at bounding box center [1288, 89] width 117 height 30
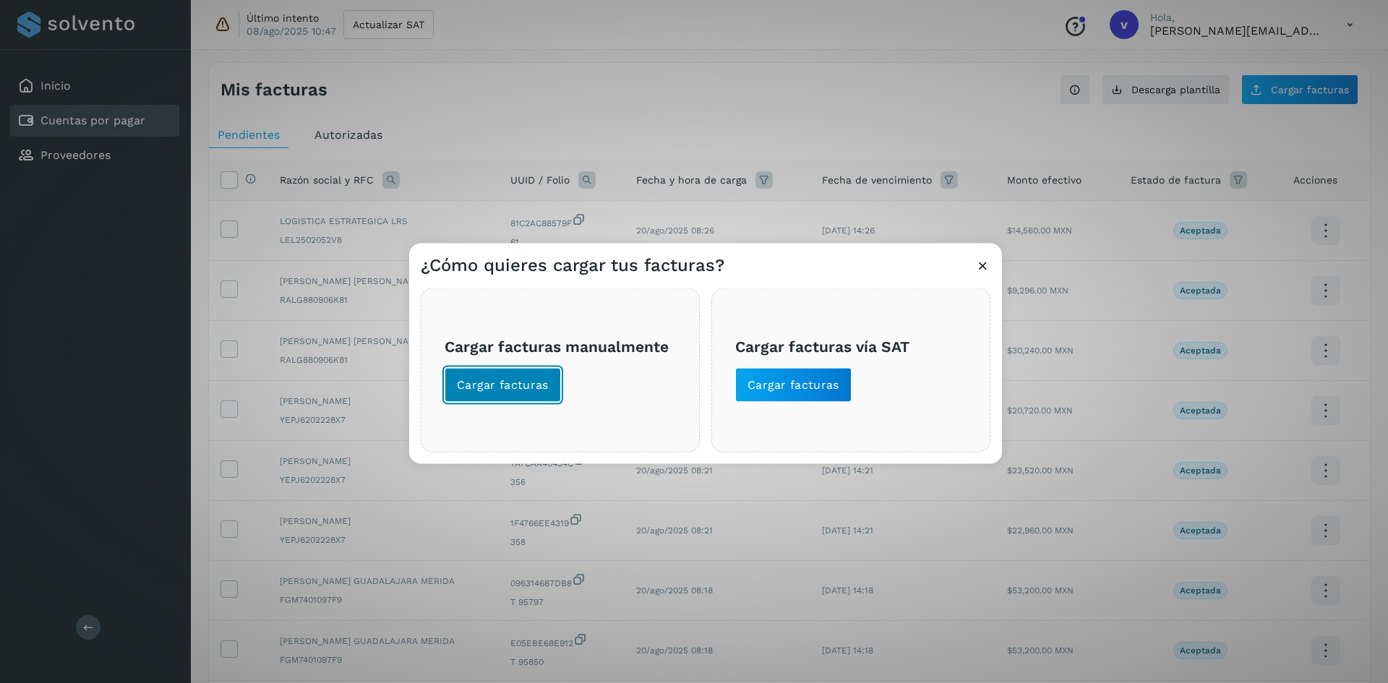
click at [505, 384] on span "Cargar facturas" at bounding box center [503, 385] width 92 height 16
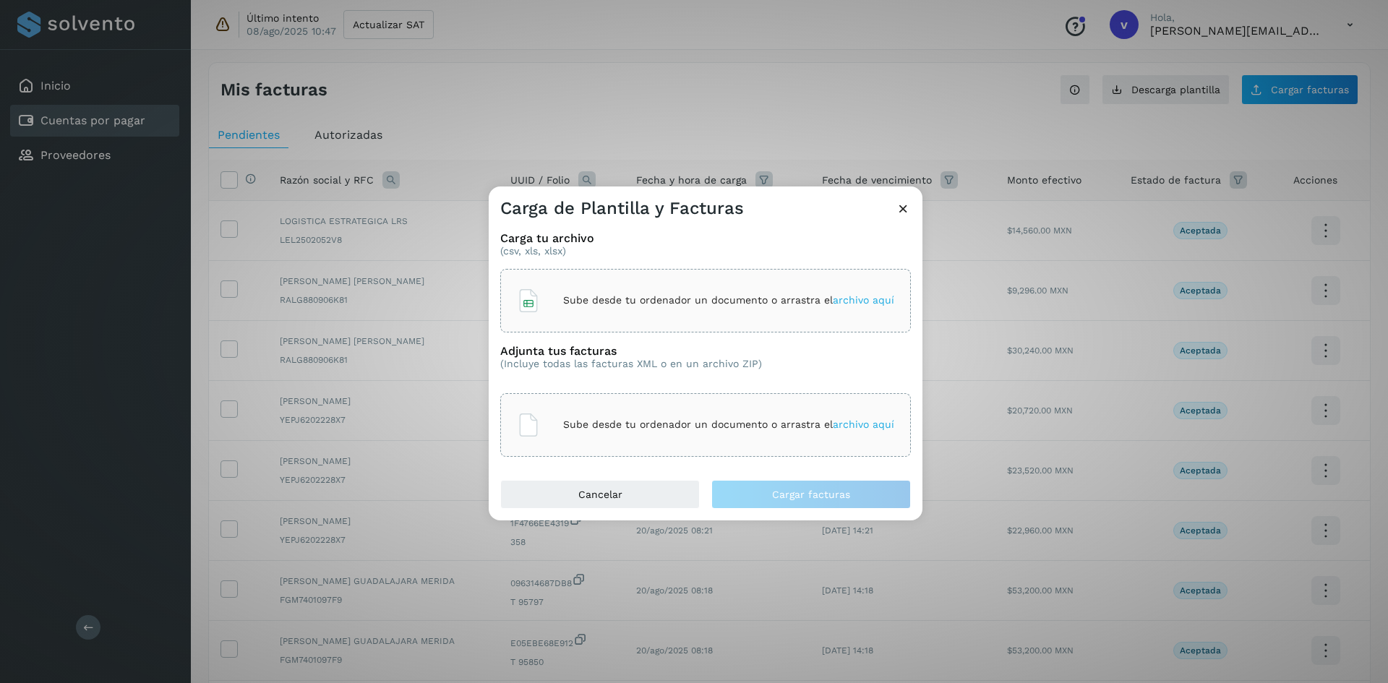
click at [592, 300] on p "Sube desde tu ordenador un documento o arrastra el archivo aquí" at bounding box center [728, 300] width 331 height 12
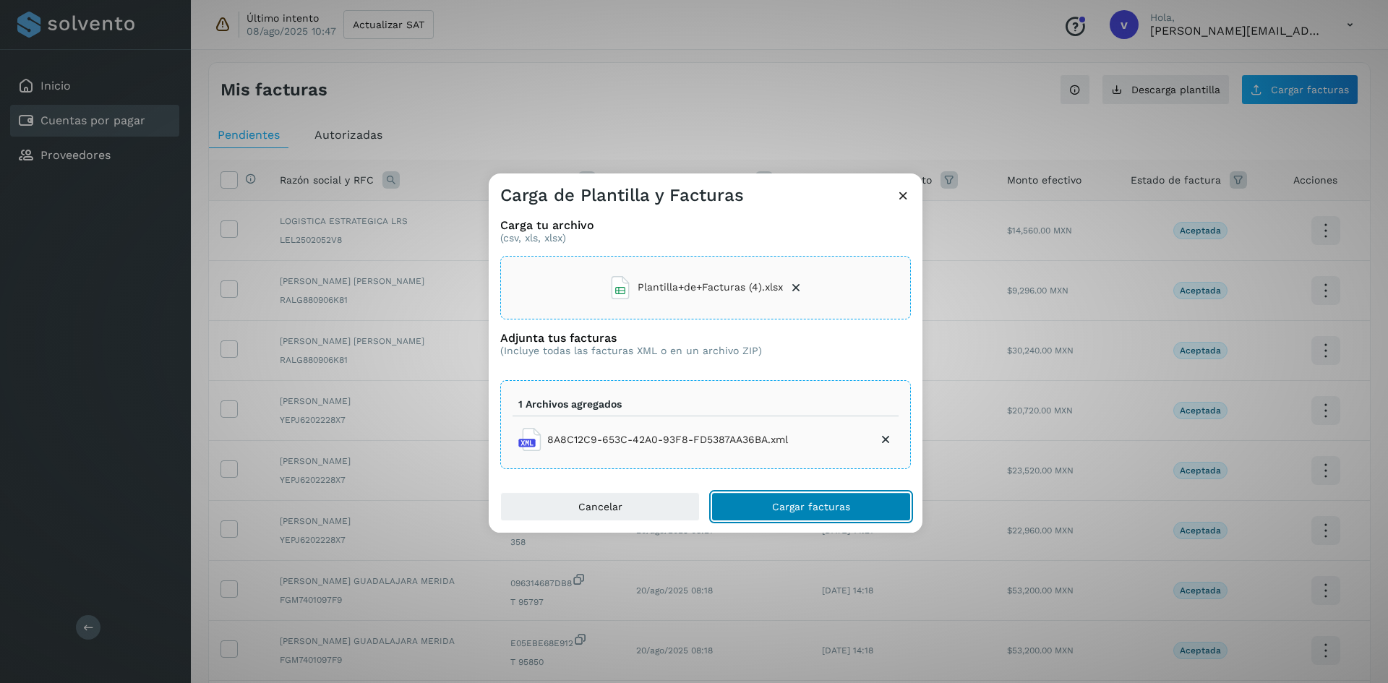
click at [796, 502] on span "Cargar facturas" at bounding box center [811, 507] width 78 height 10
click at [794, 289] on icon at bounding box center [796, 287] width 14 height 14
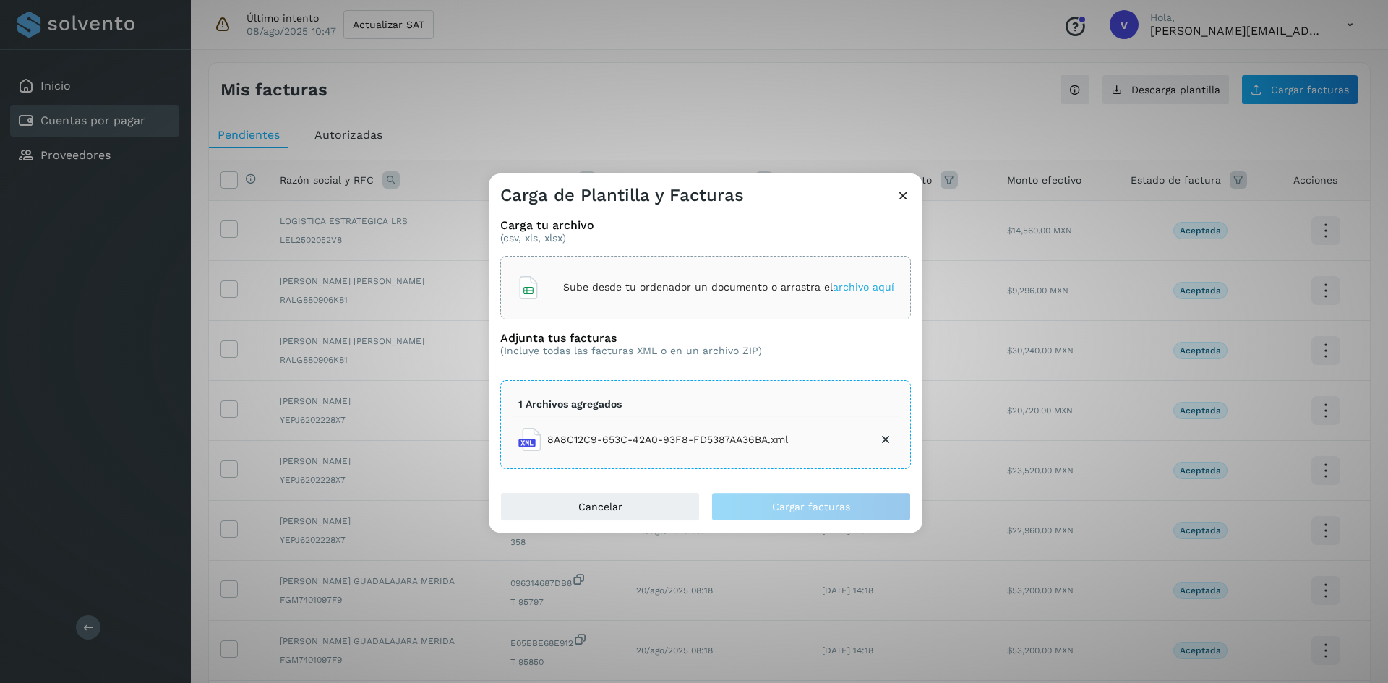
click at [597, 290] on p "Sube desde tu ordenador un documento o arrastra el archivo aquí" at bounding box center [728, 287] width 331 height 12
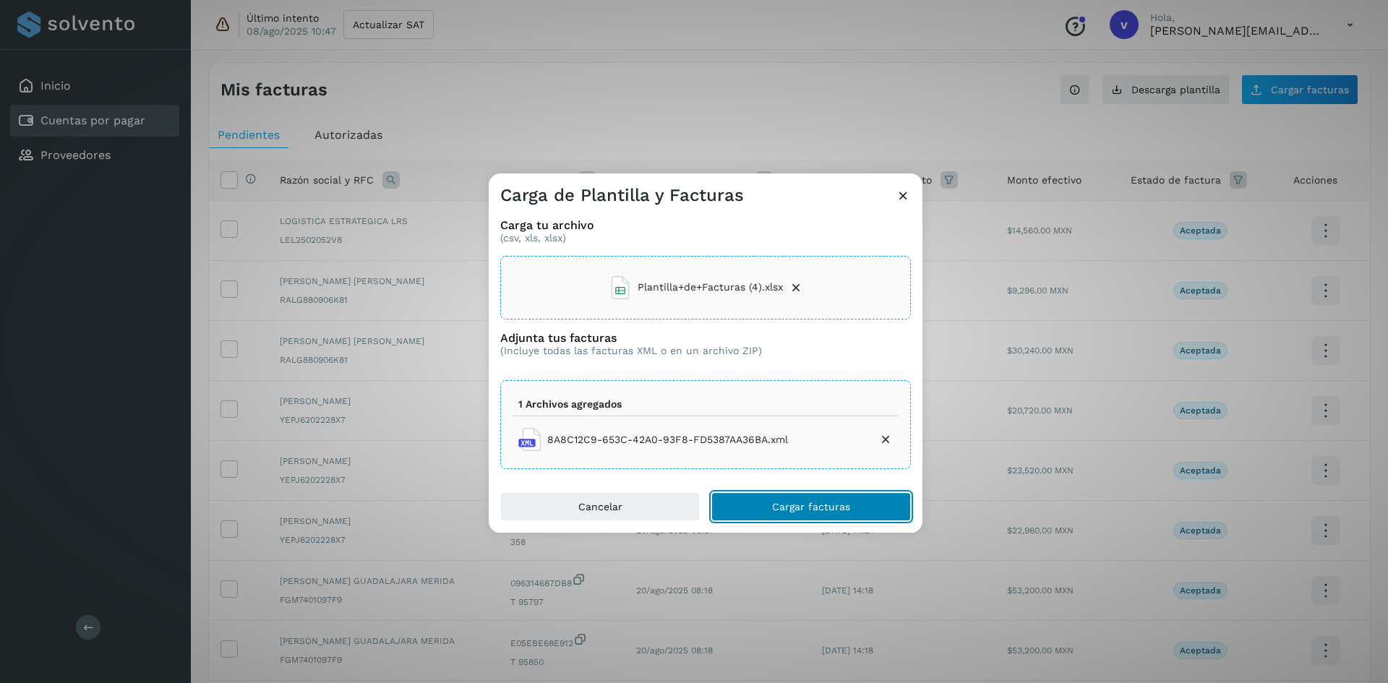
click at [831, 497] on button "Cargar facturas" at bounding box center [810, 506] width 199 height 29
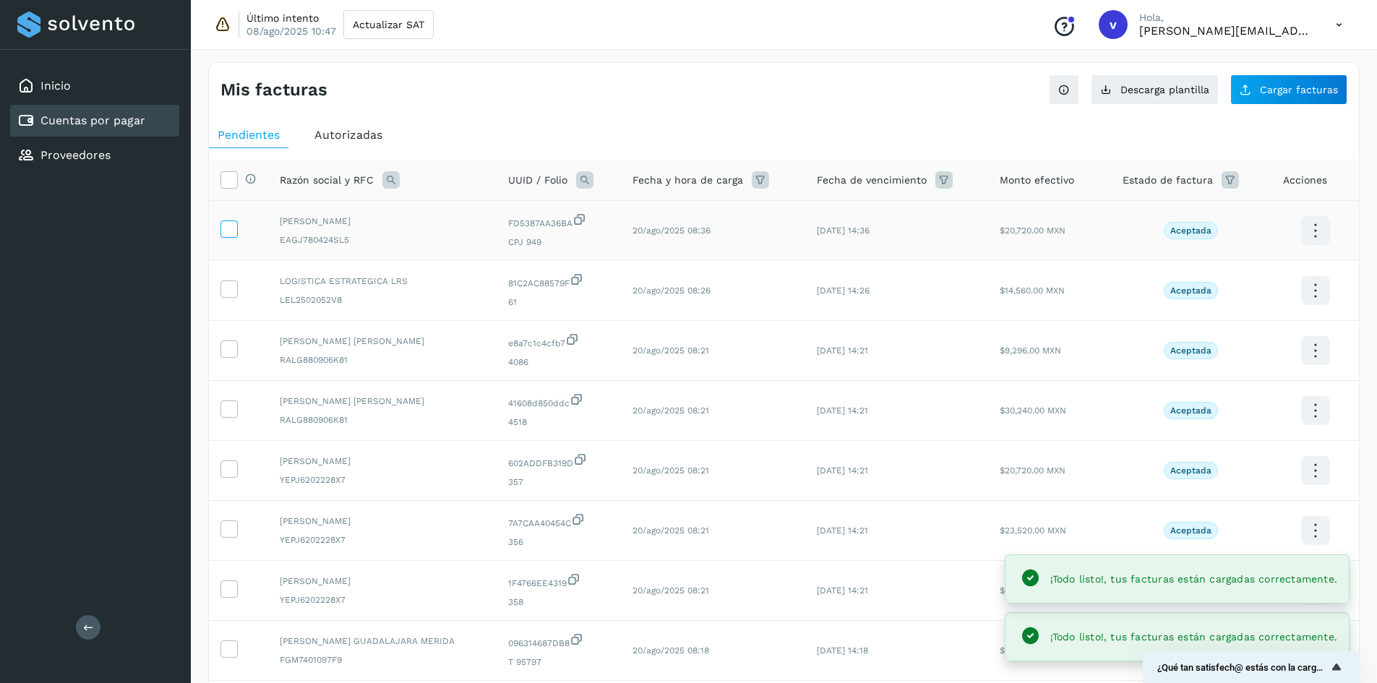
click at [233, 226] on icon at bounding box center [228, 227] width 15 height 15
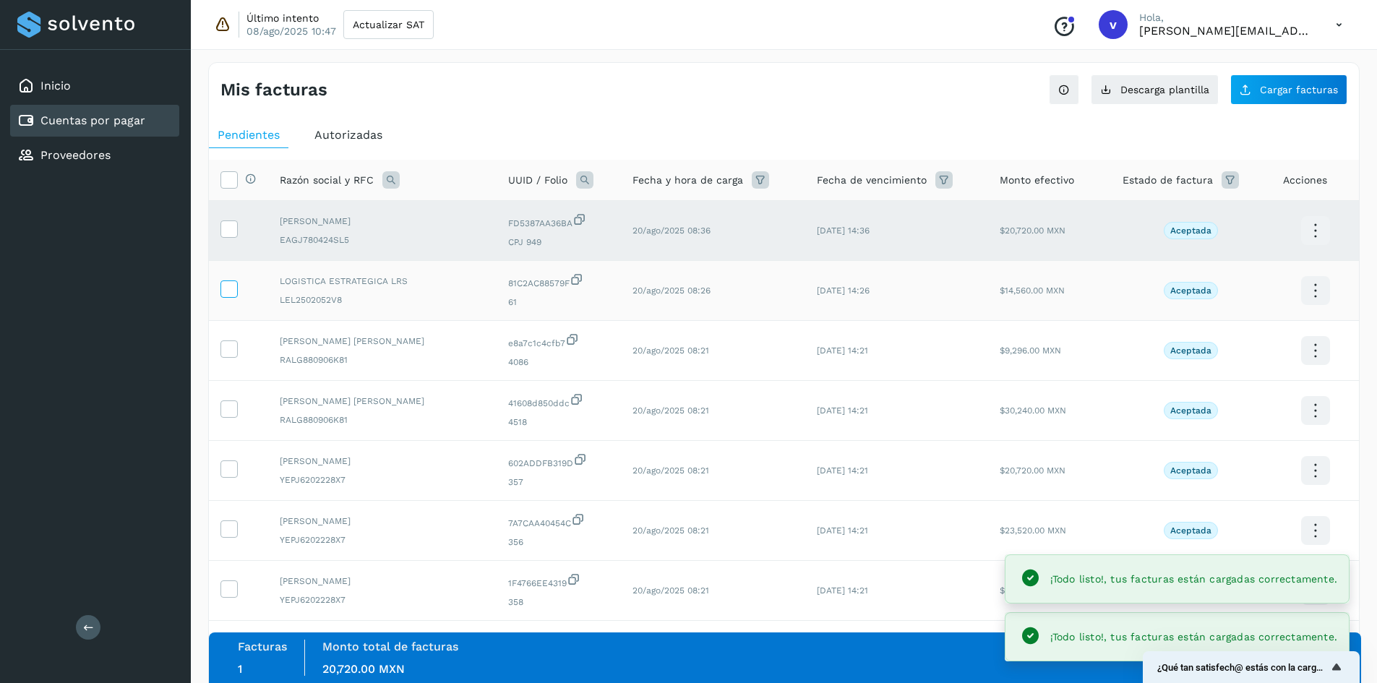
click at [236, 286] on label at bounding box center [228, 288] width 17 height 17
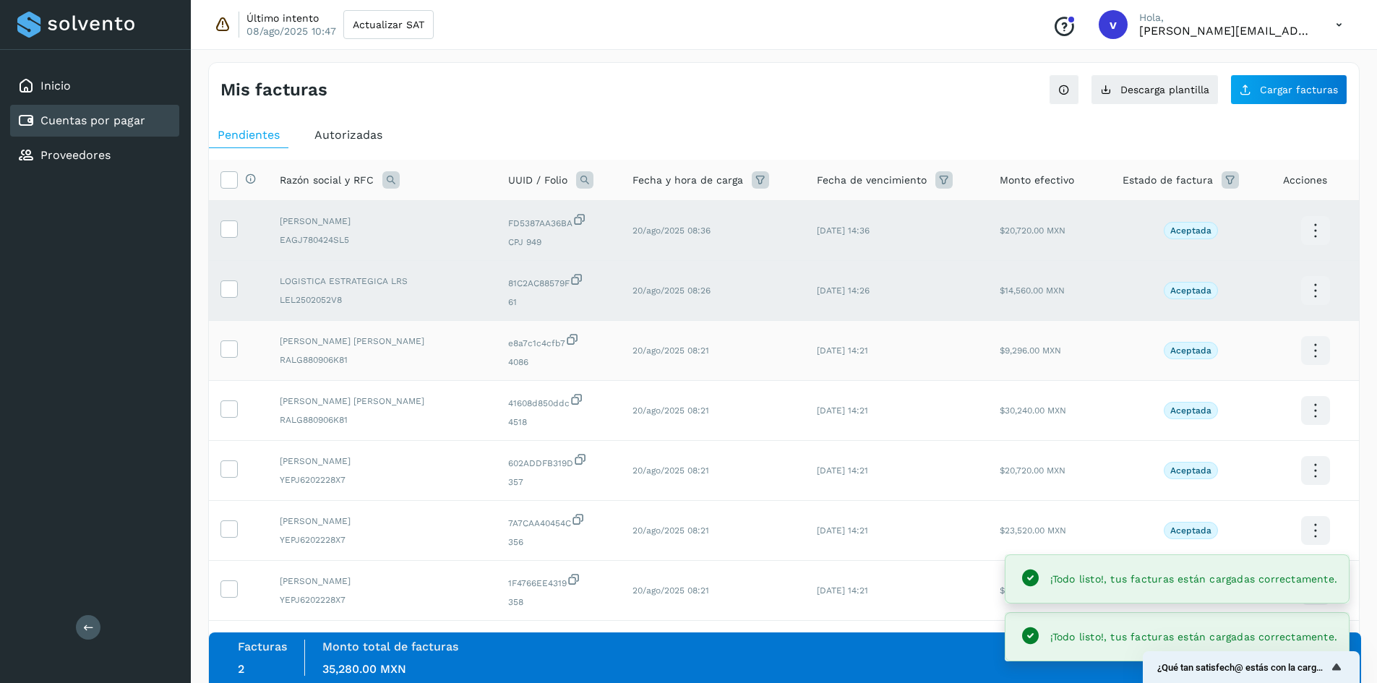
click at [222, 364] on td at bounding box center [238, 351] width 59 height 60
click at [231, 356] on span at bounding box center [228, 352] width 15 height 10
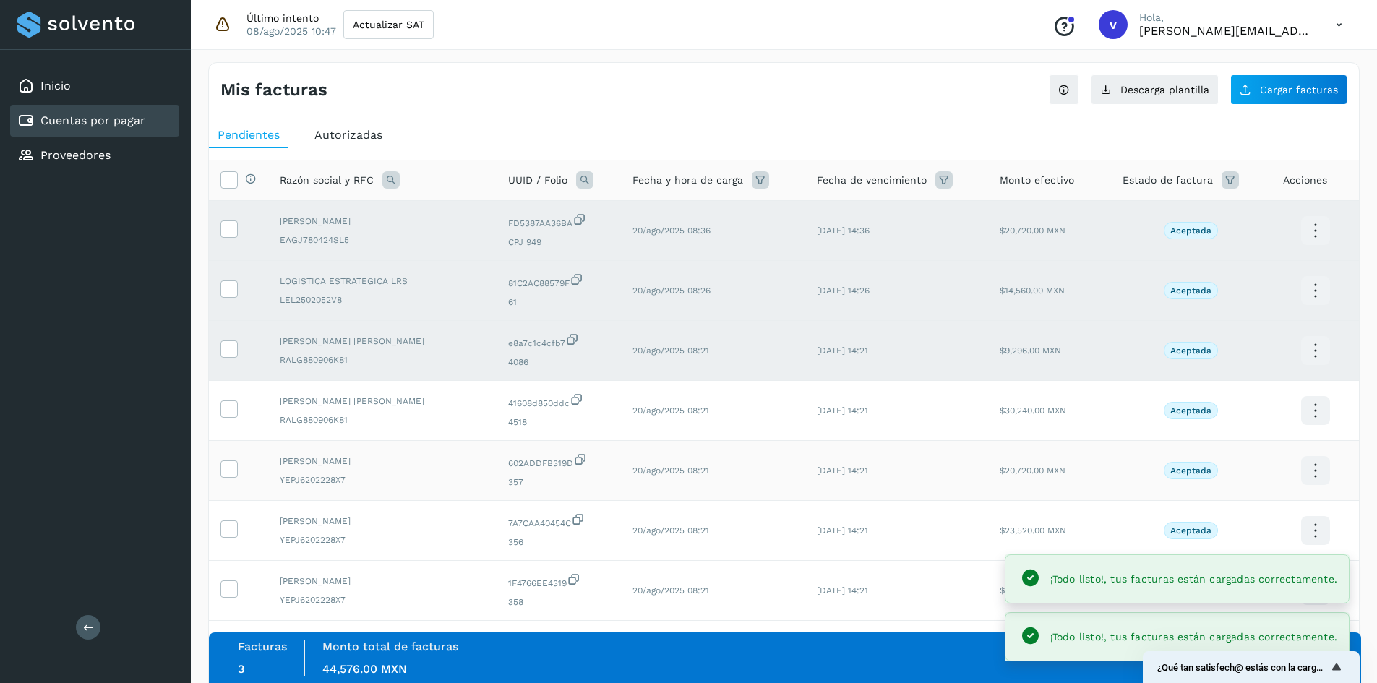
drag, startPoint x: 231, startPoint y: 401, endPoint x: 235, endPoint y: 441, distance: 40.0
click at [231, 404] on icon at bounding box center [228, 407] width 15 height 15
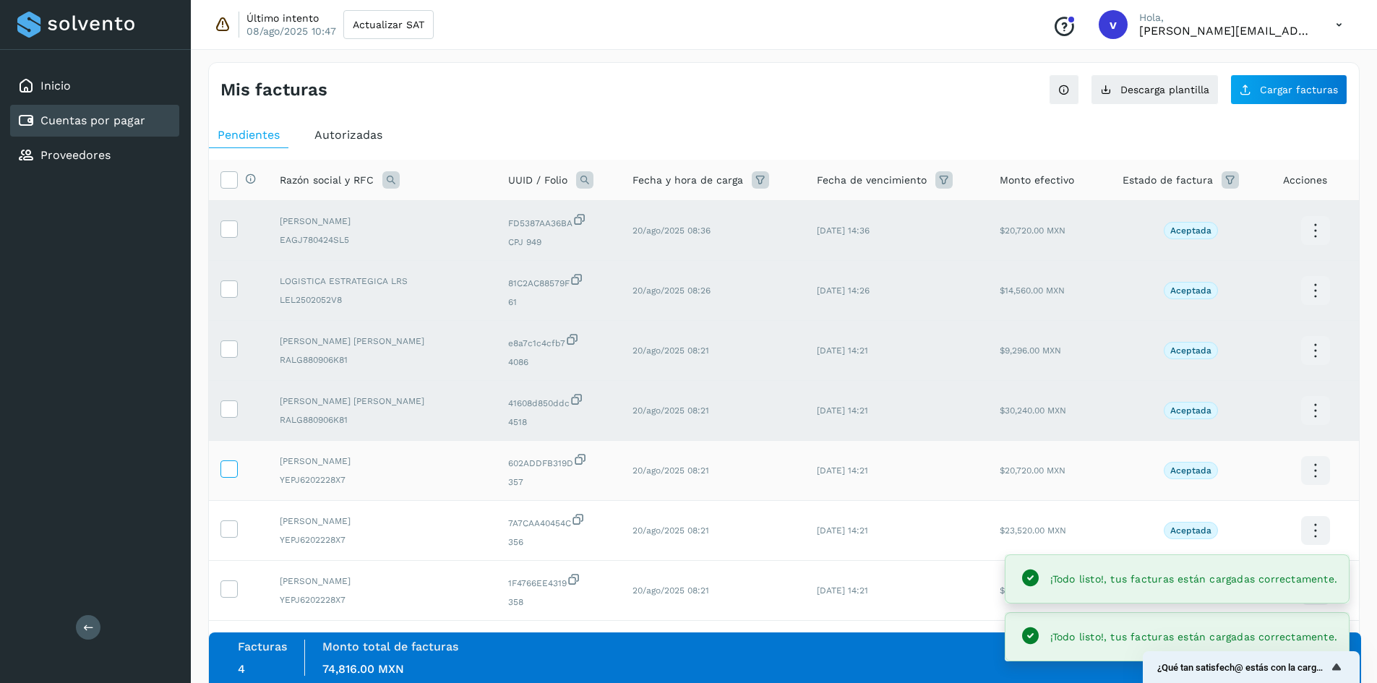
click at [235, 462] on icon at bounding box center [228, 467] width 15 height 15
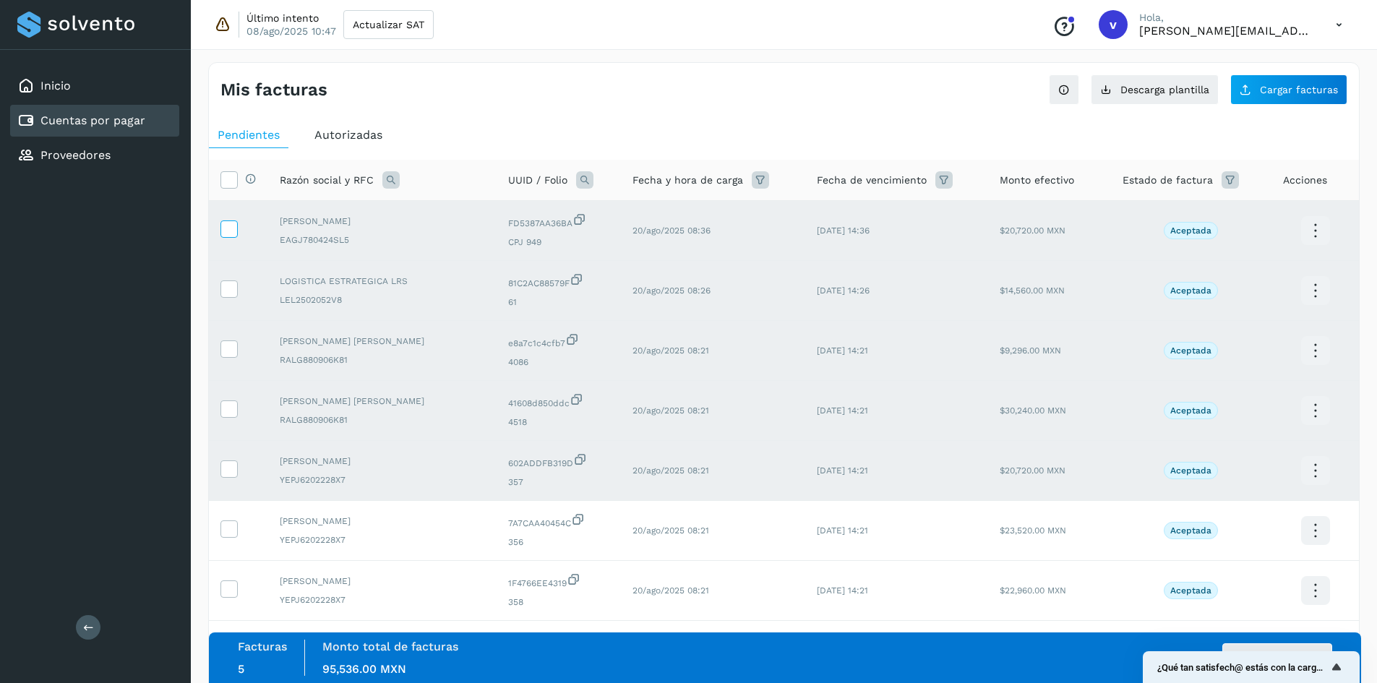
click at [226, 230] on icon at bounding box center [228, 227] width 15 height 15
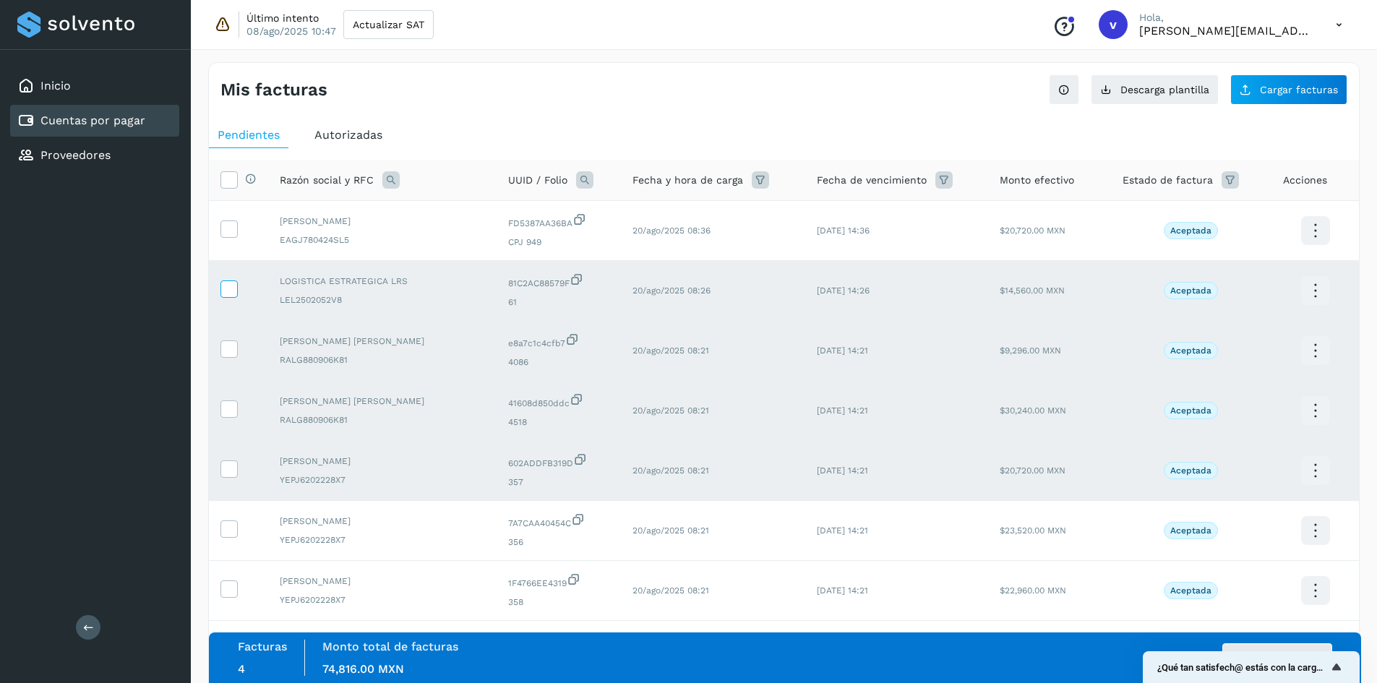
click at [228, 293] on icon at bounding box center [228, 287] width 15 height 15
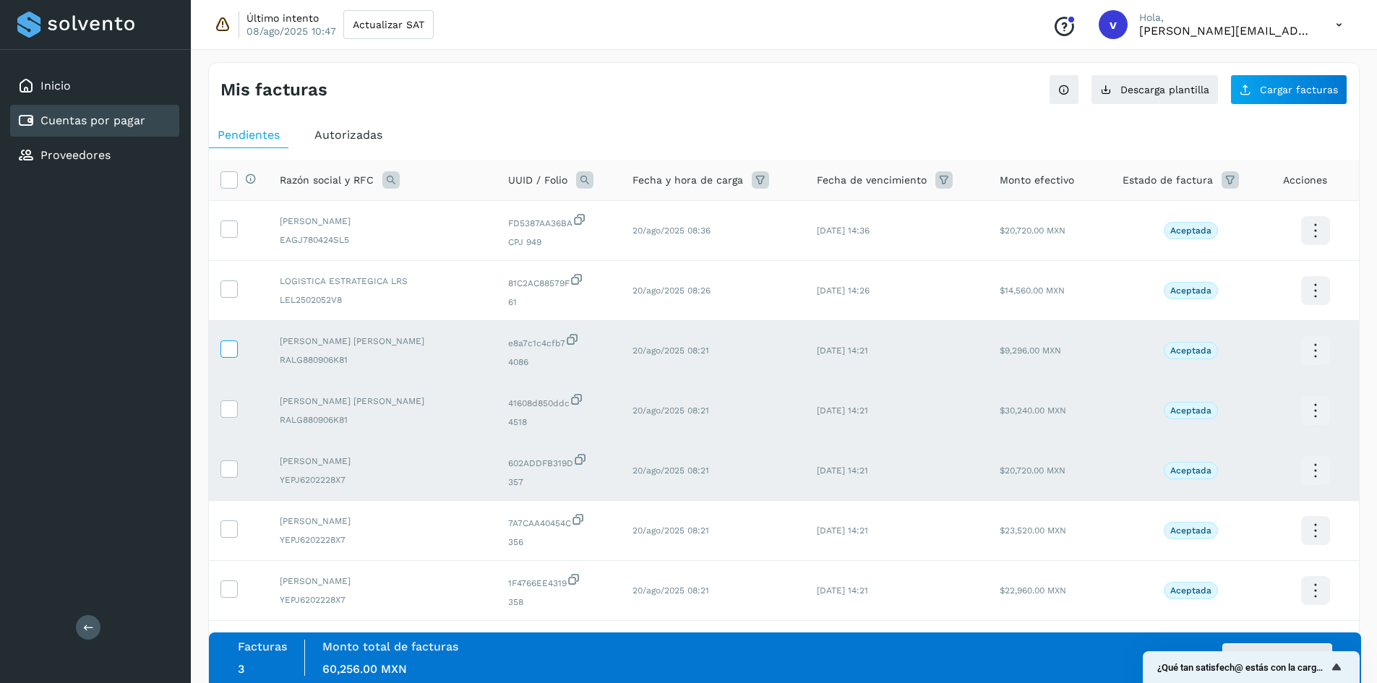
click at [228, 352] on icon at bounding box center [228, 347] width 15 height 15
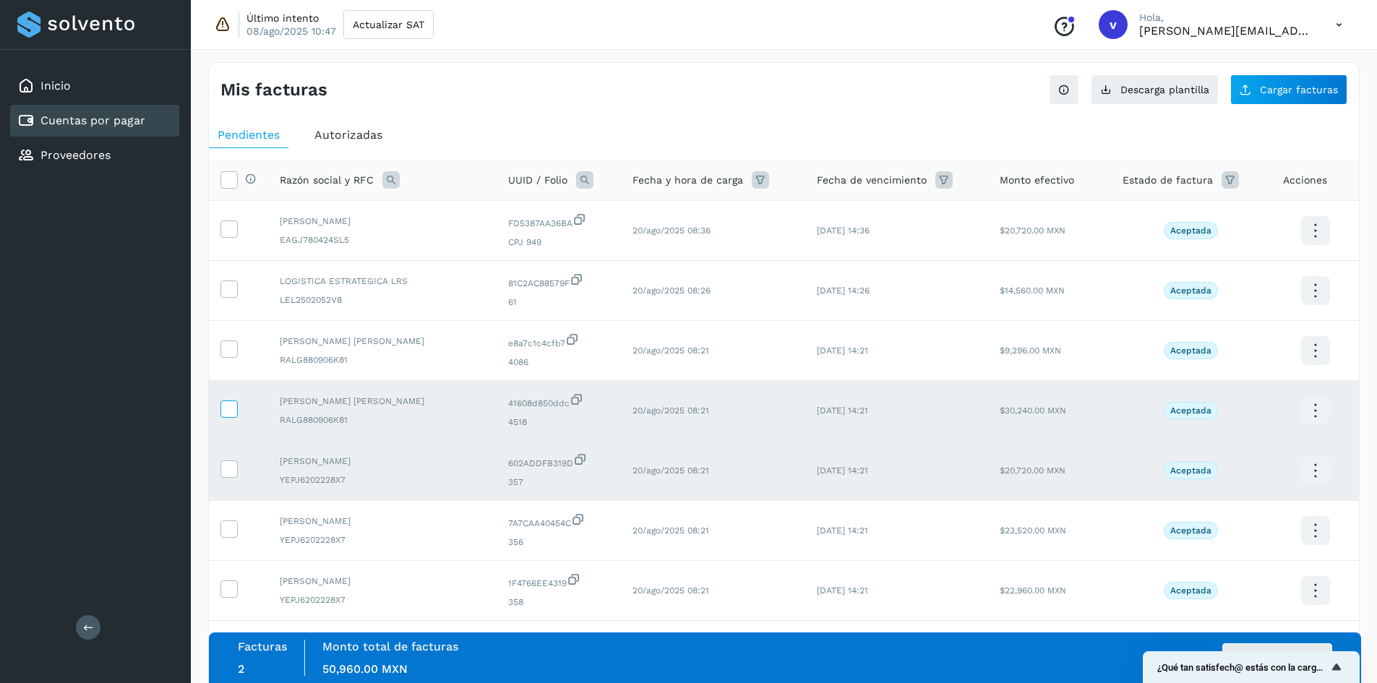
click at [228, 408] on icon at bounding box center [228, 407] width 15 height 15
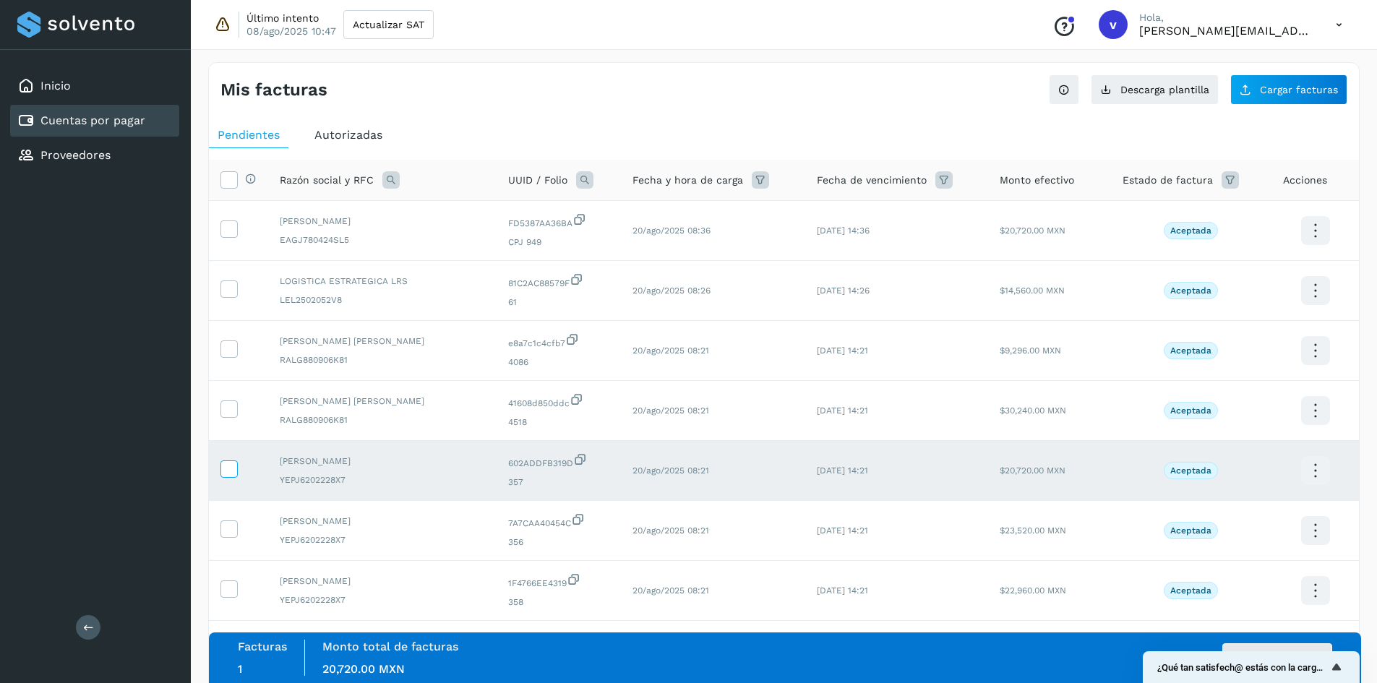
click at [232, 468] on icon at bounding box center [228, 467] width 15 height 15
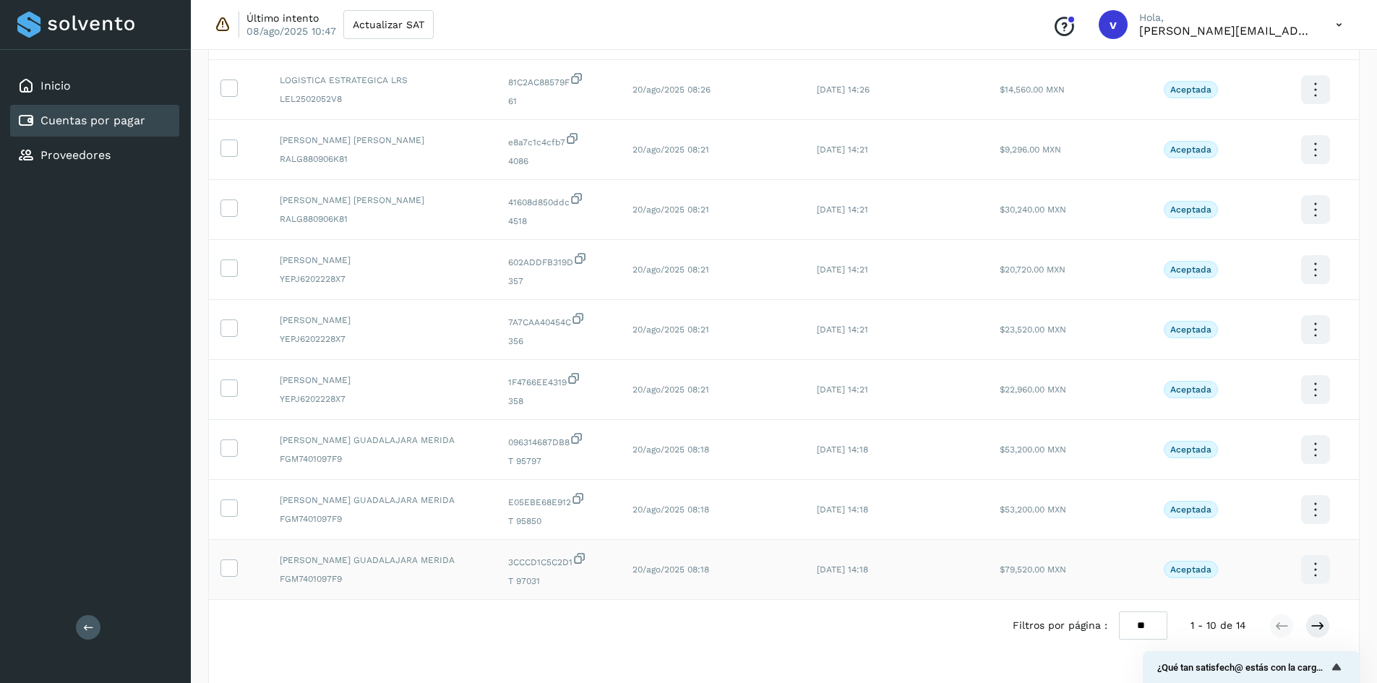
scroll to position [241, 0]
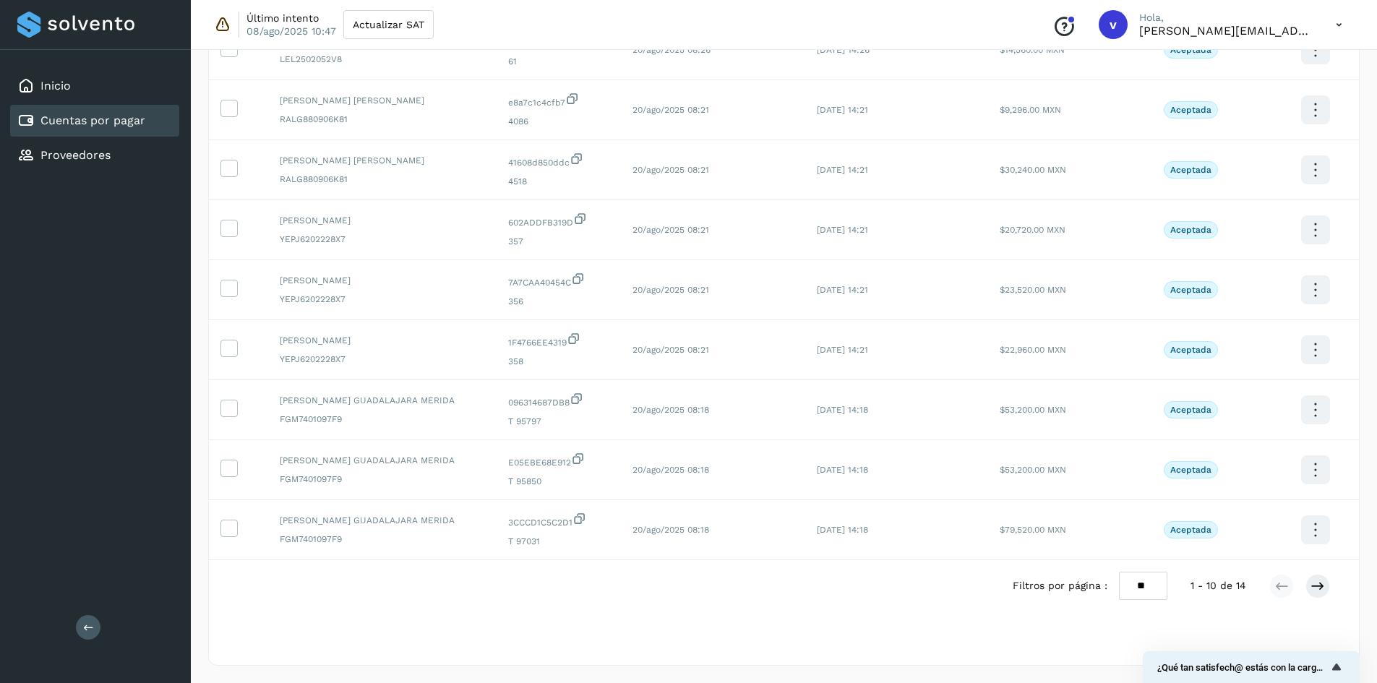
click at [1133, 580] on select "** ** **" at bounding box center [1143, 586] width 48 height 28
select select "**"
click at [1130, 572] on select "** ** **" at bounding box center [1143, 586] width 48 height 28
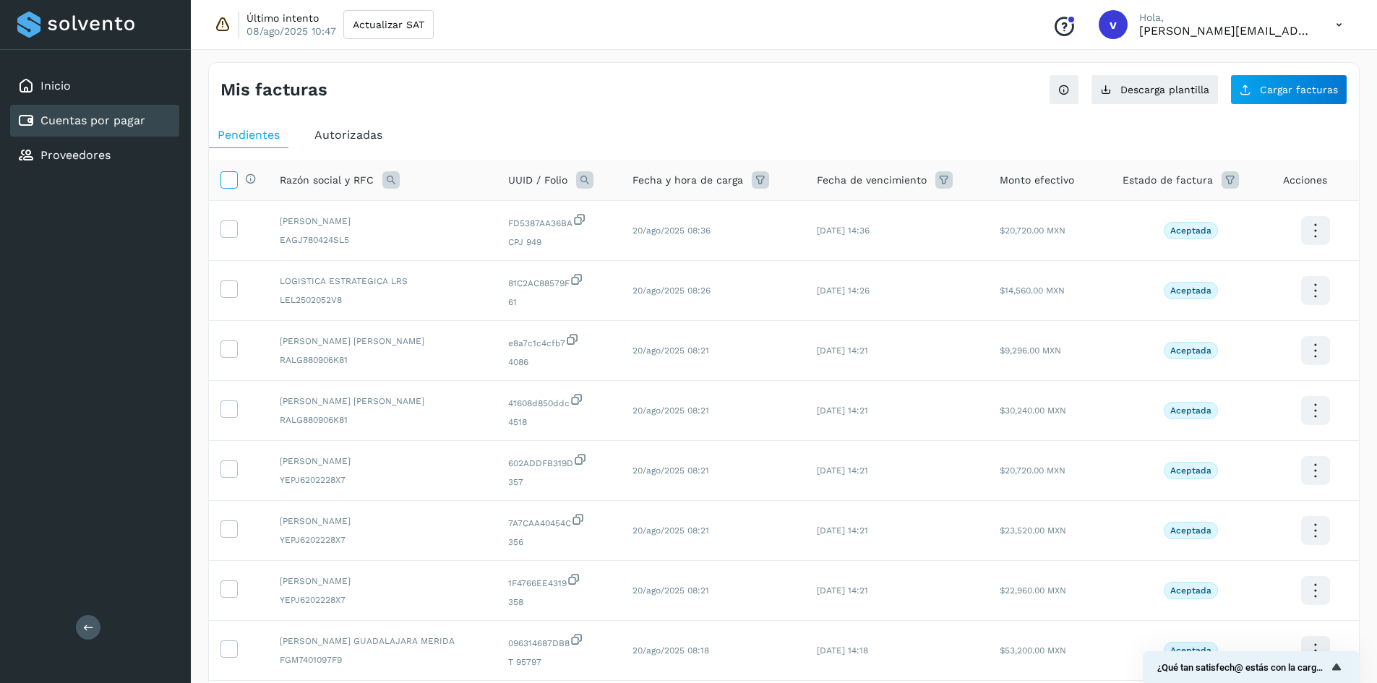
click at [236, 177] on icon at bounding box center [228, 178] width 15 height 15
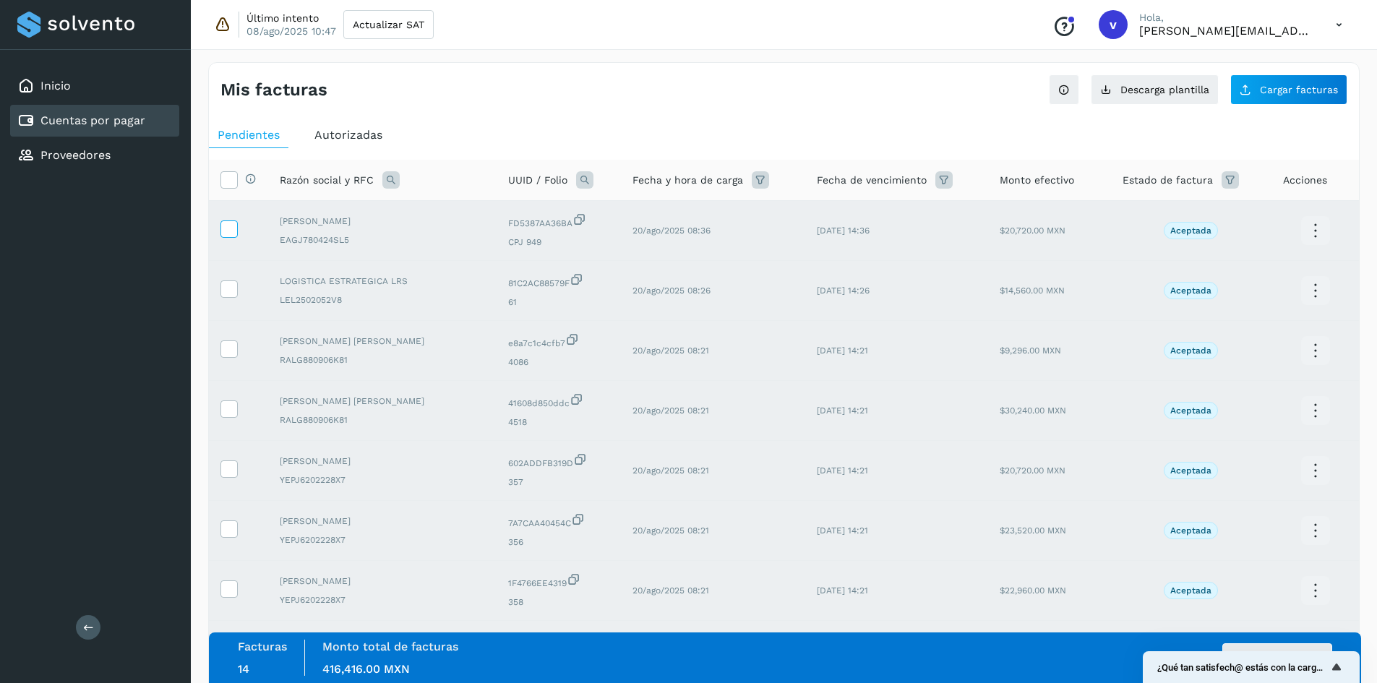
drag, startPoint x: 232, startPoint y: 178, endPoint x: 228, endPoint y: 223, distance: 45.7
click at [232, 178] on icon at bounding box center [228, 178] width 15 height 15
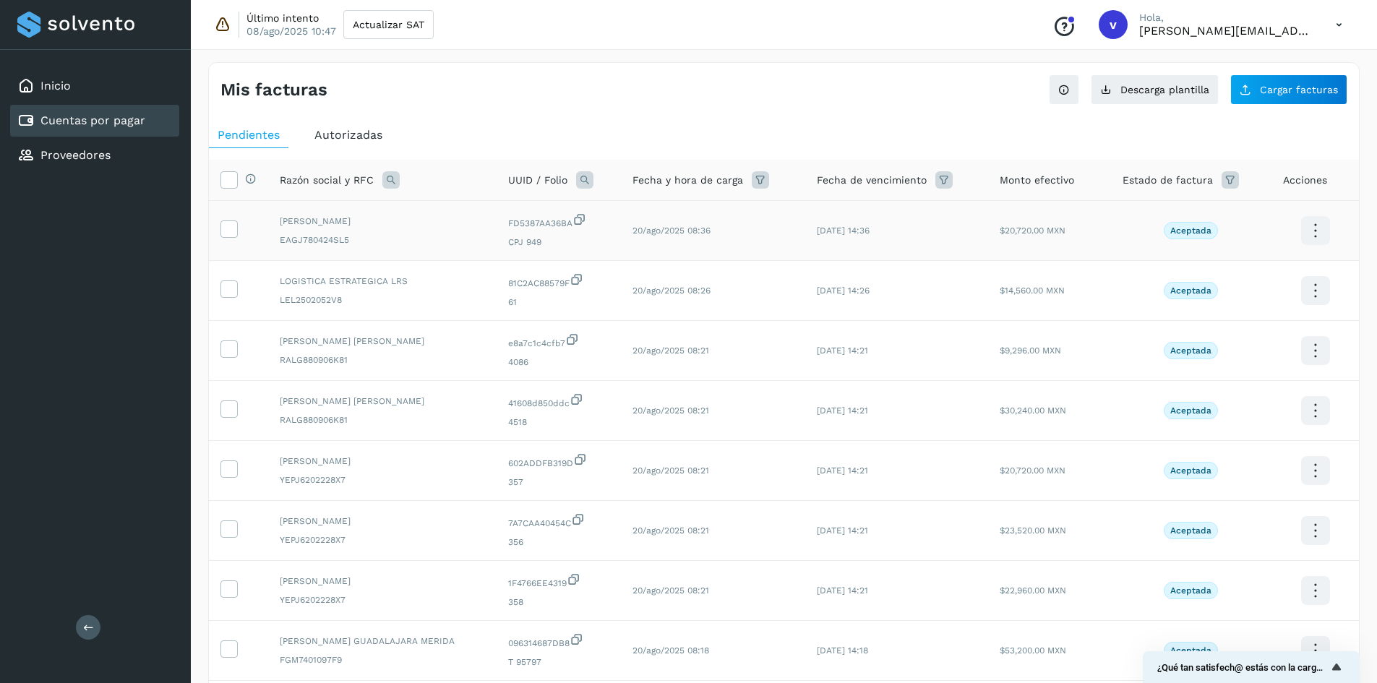
click at [226, 244] on td at bounding box center [238, 231] width 59 height 60
click at [229, 234] on icon at bounding box center [228, 227] width 15 height 15
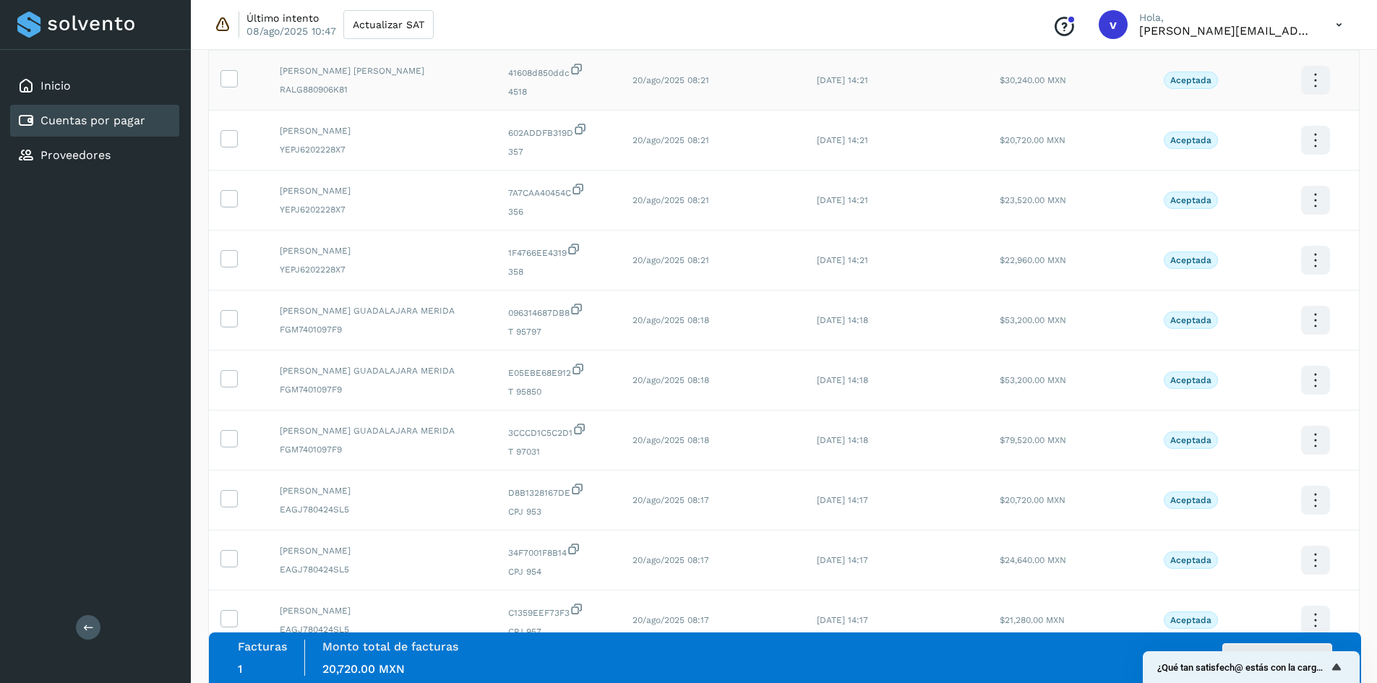
scroll to position [481, 0]
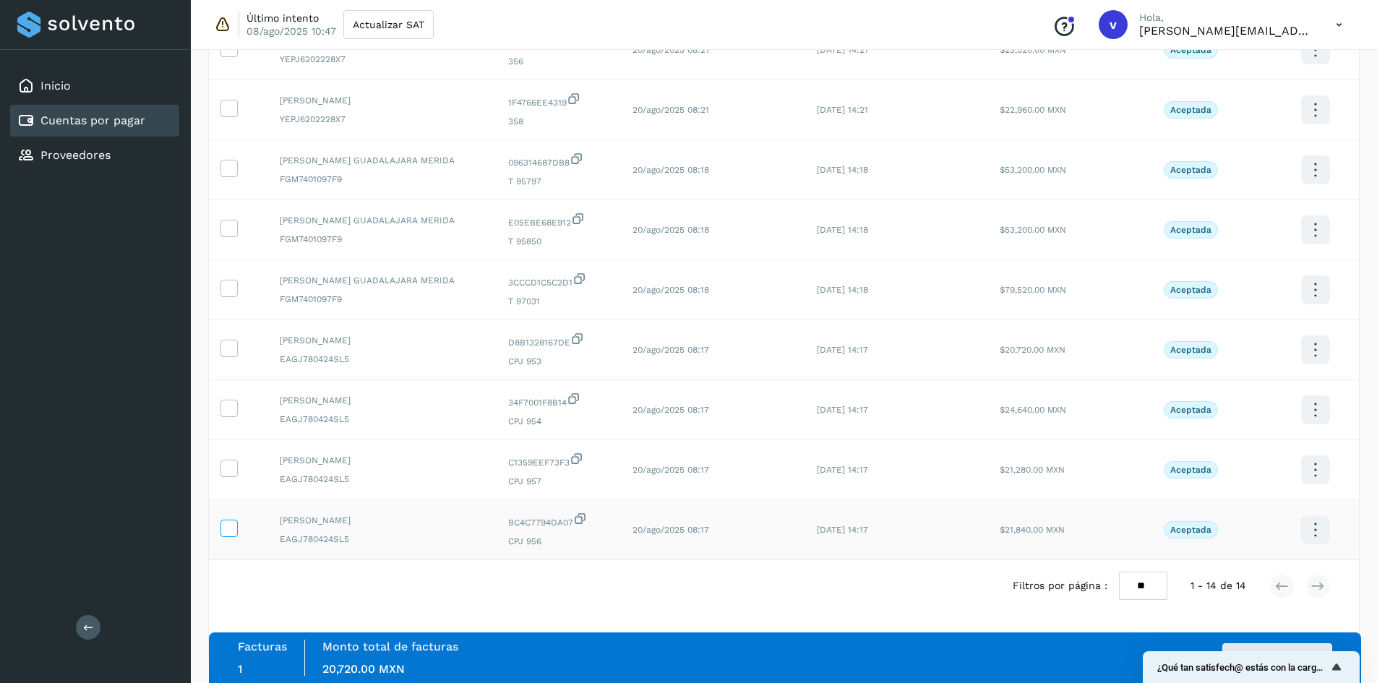
click at [234, 528] on icon at bounding box center [228, 527] width 15 height 15
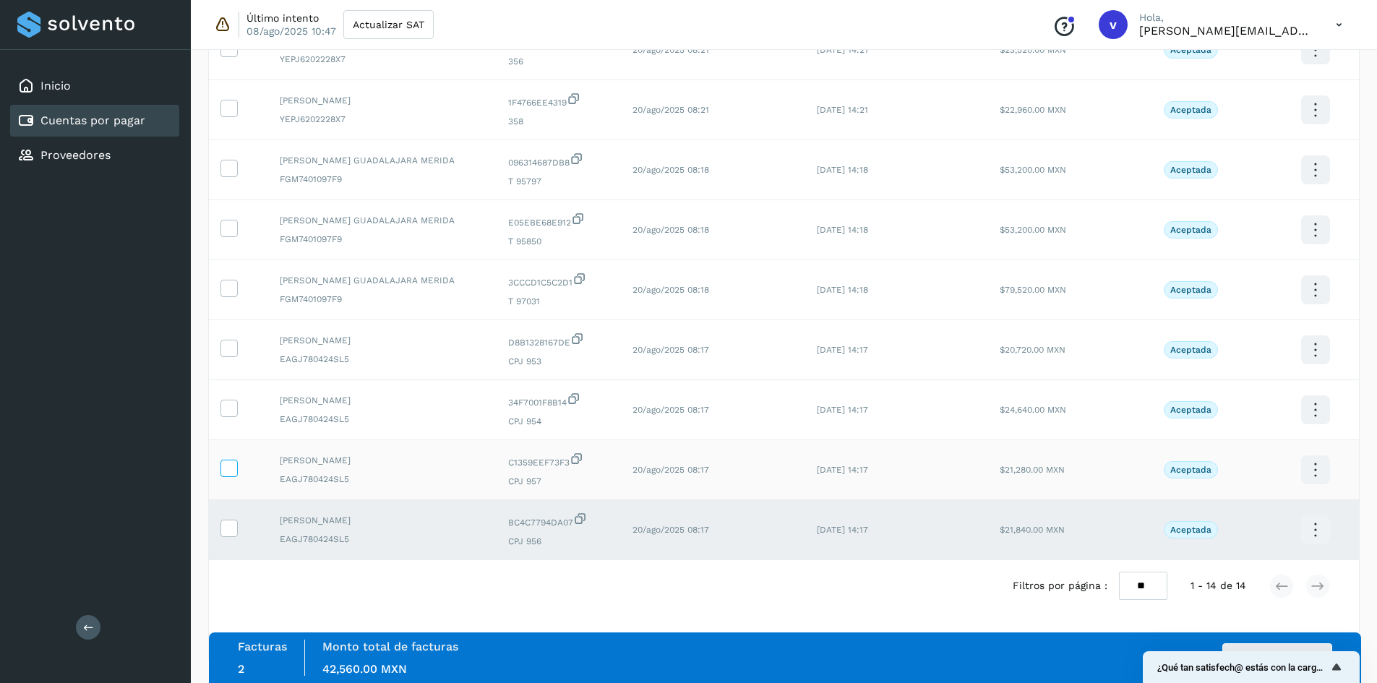
click at [233, 471] on icon at bounding box center [228, 467] width 15 height 15
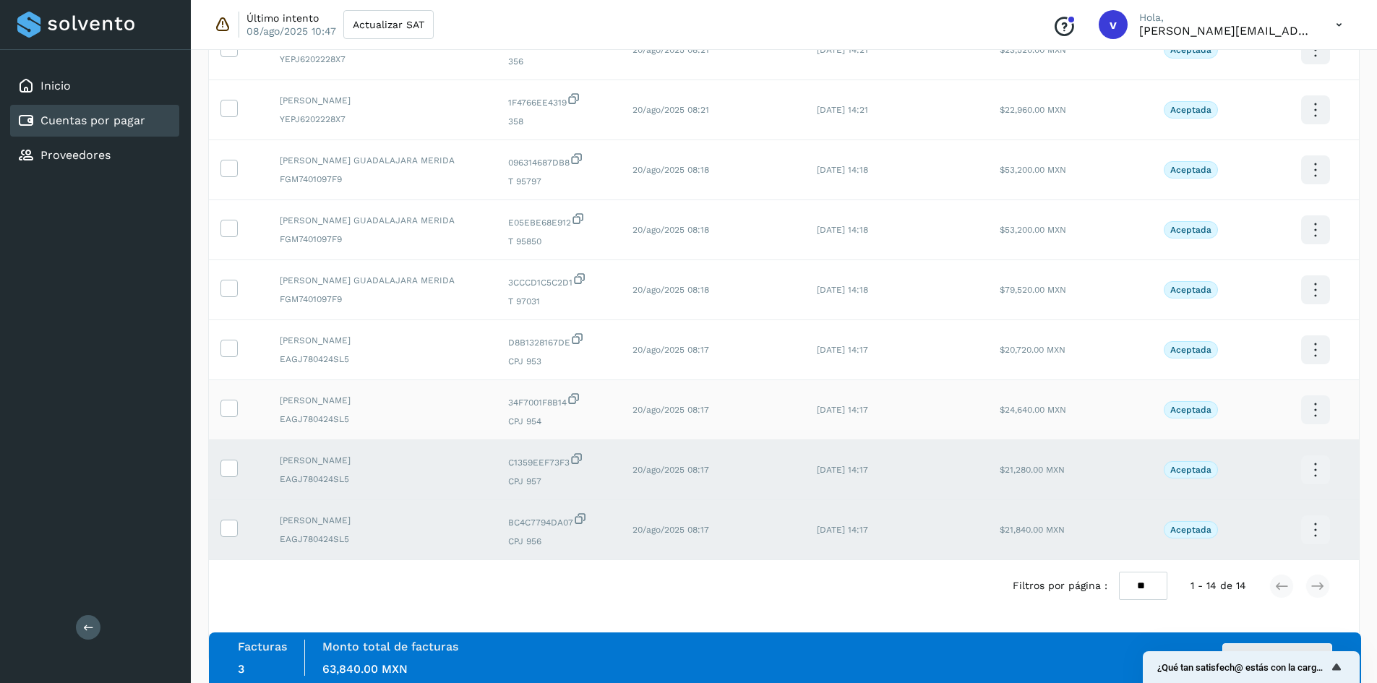
click at [224, 398] on td at bounding box center [238, 410] width 59 height 60
click at [232, 415] on span at bounding box center [228, 411] width 15 height 10
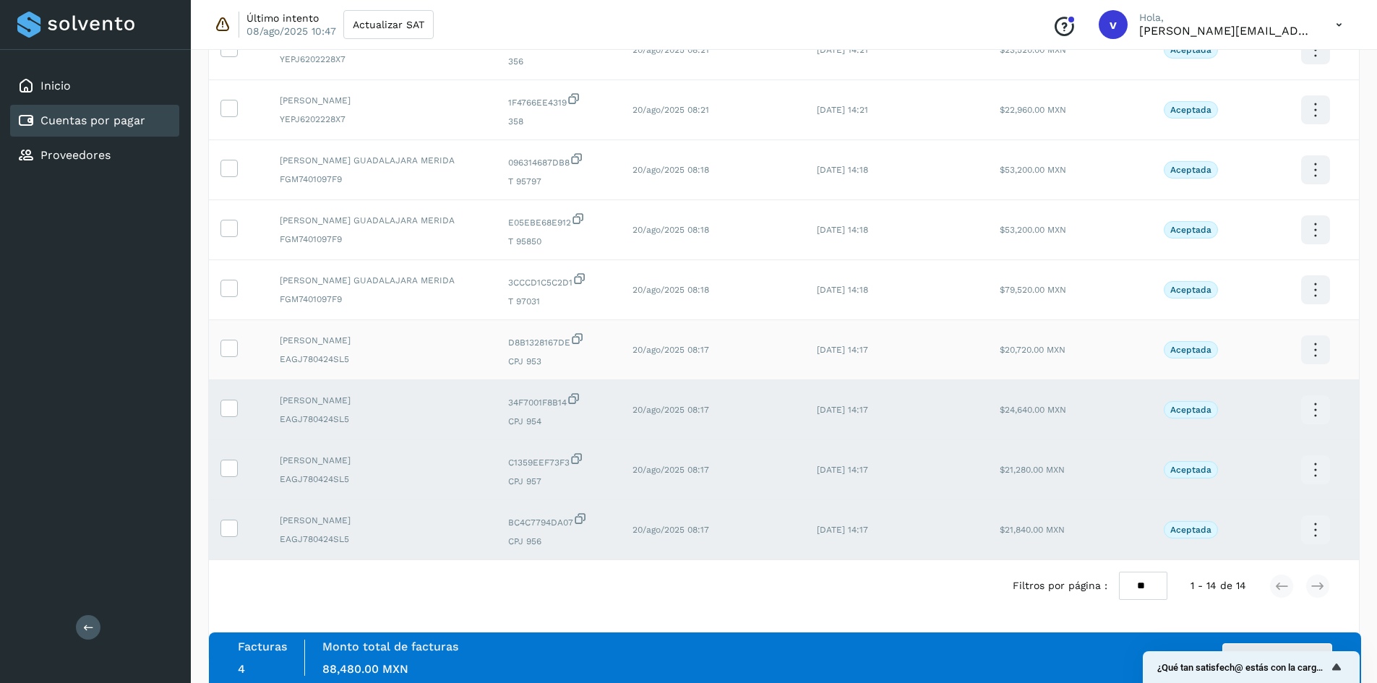
click at [232, 347] on icon at bounding box center [228, 347] width 15 height 15
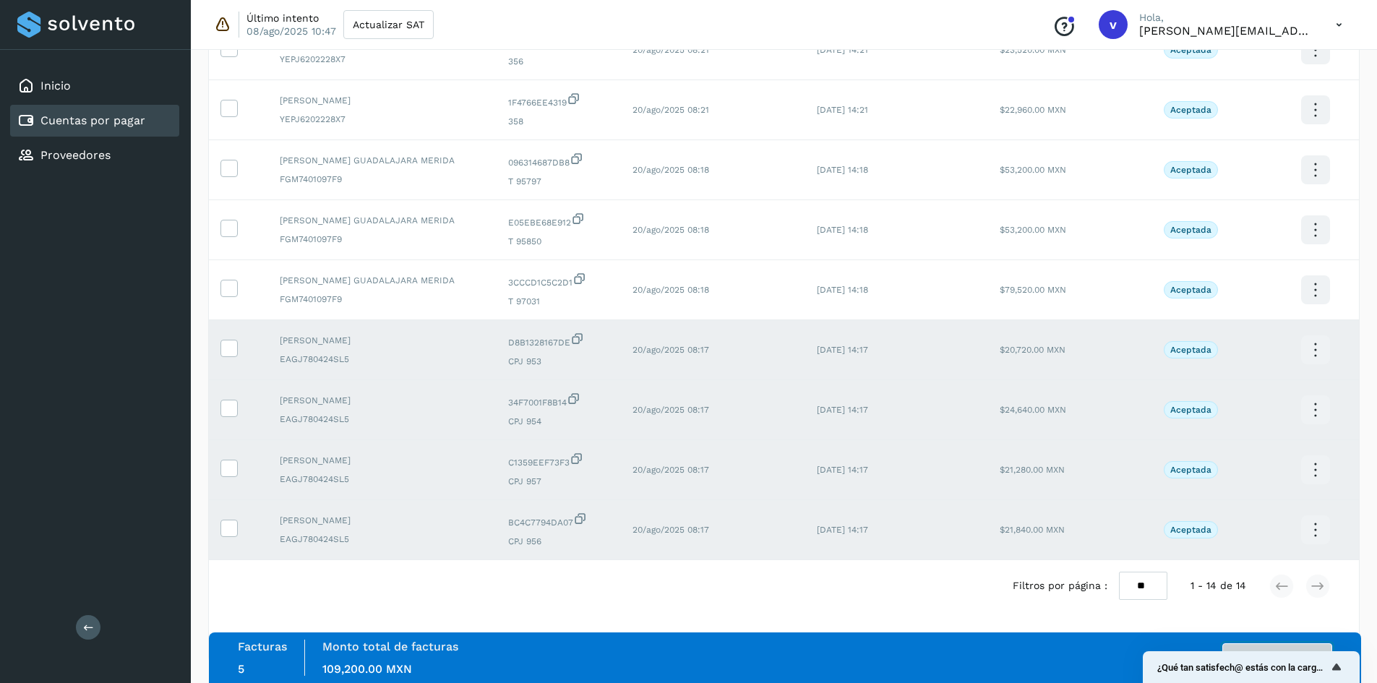
click at [1292, 648] on button "Autorizar facturas" at bounding box center [1277, 657] width 110 height 29
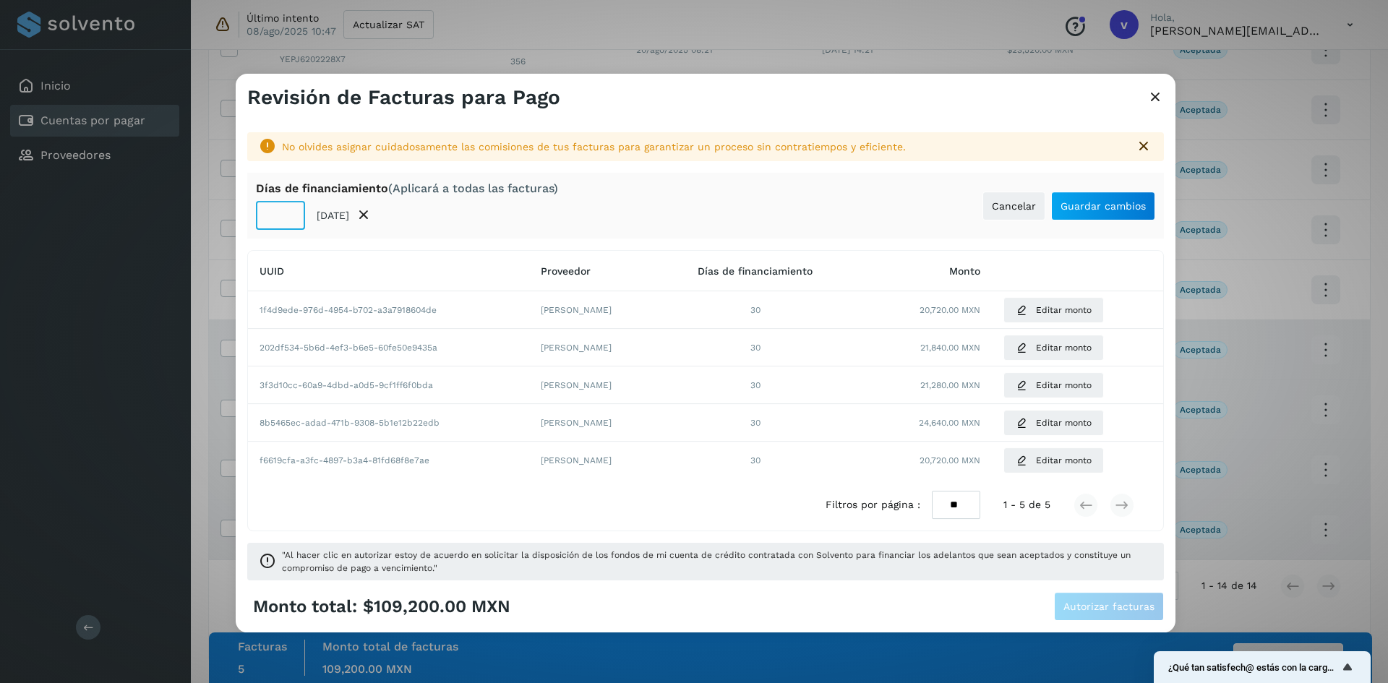
click at [287, 210] on input "**" at bounding box center [280, 215] width 49 height 29
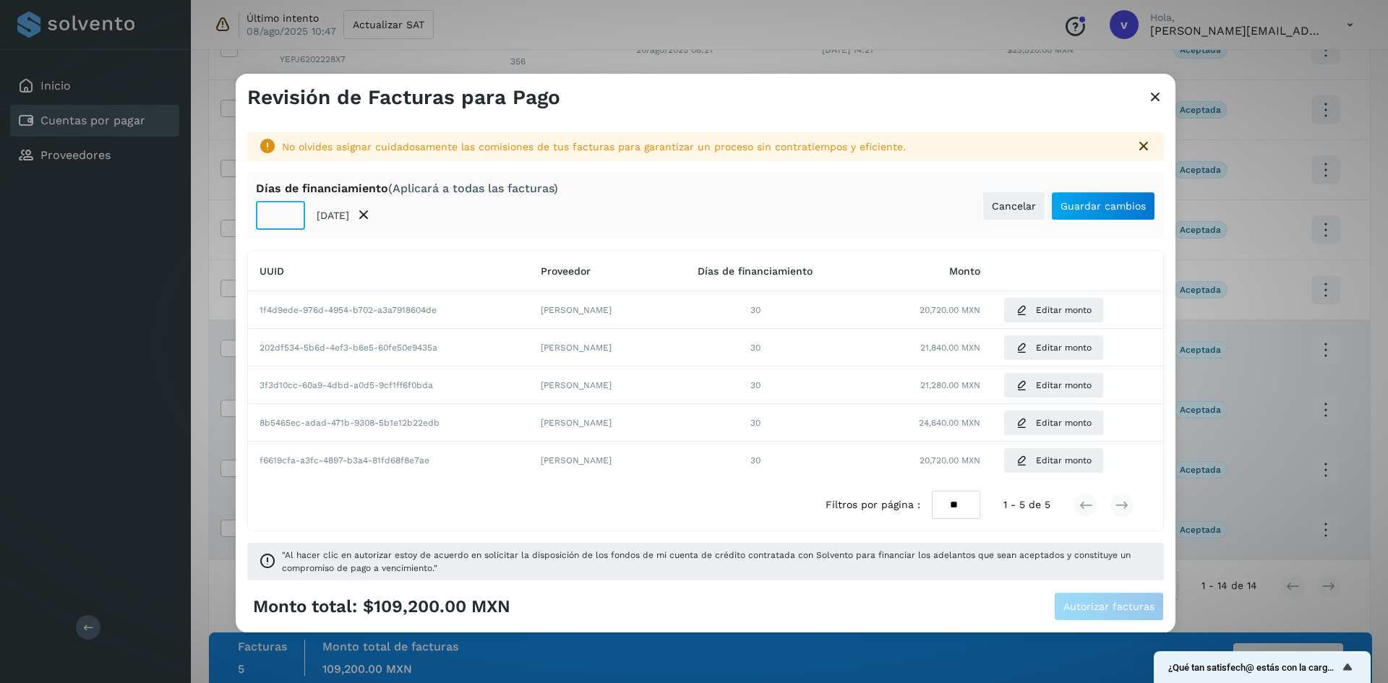
click at [287, 210] on input "**" at bounding box center [280, 215] width 49 height 29
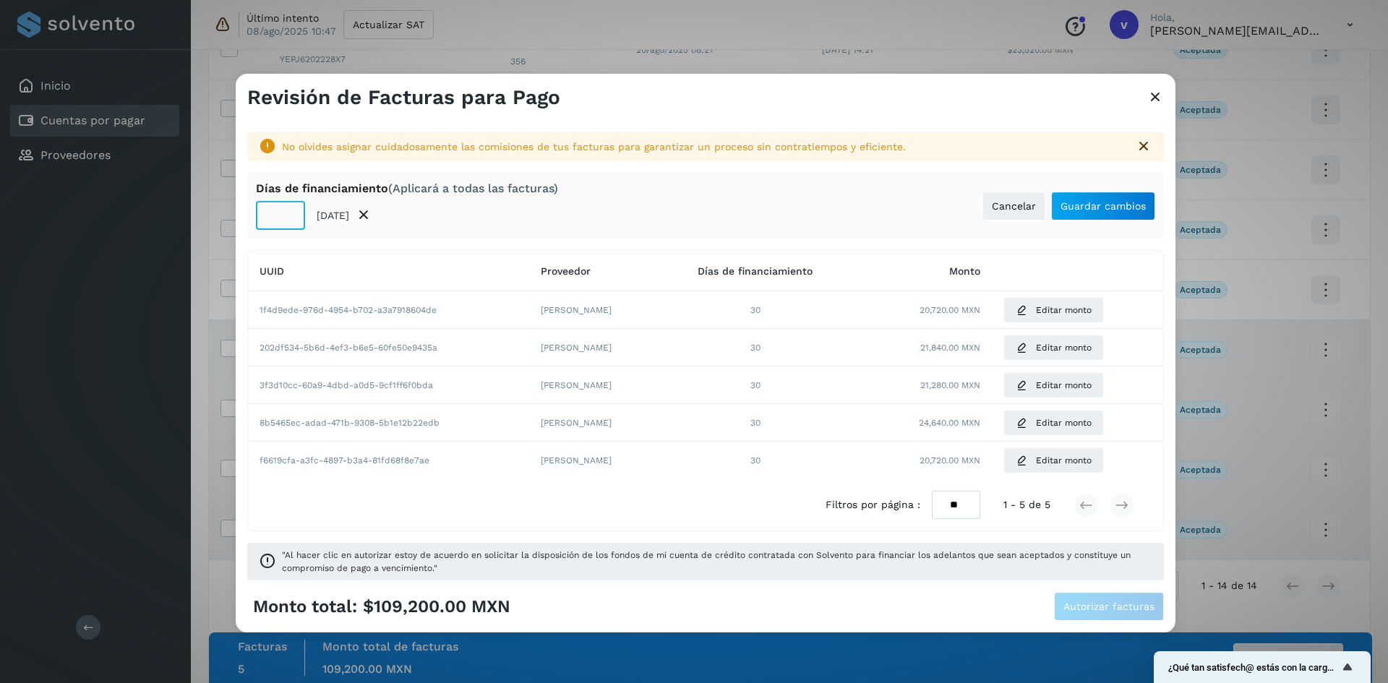
click at [287, 210] on input "**" at bounding box center [280, 215] width 49 height 29
click at [286, 210] on input "**" at bounding box center [280, 215] width 49 height 29
type input "**"
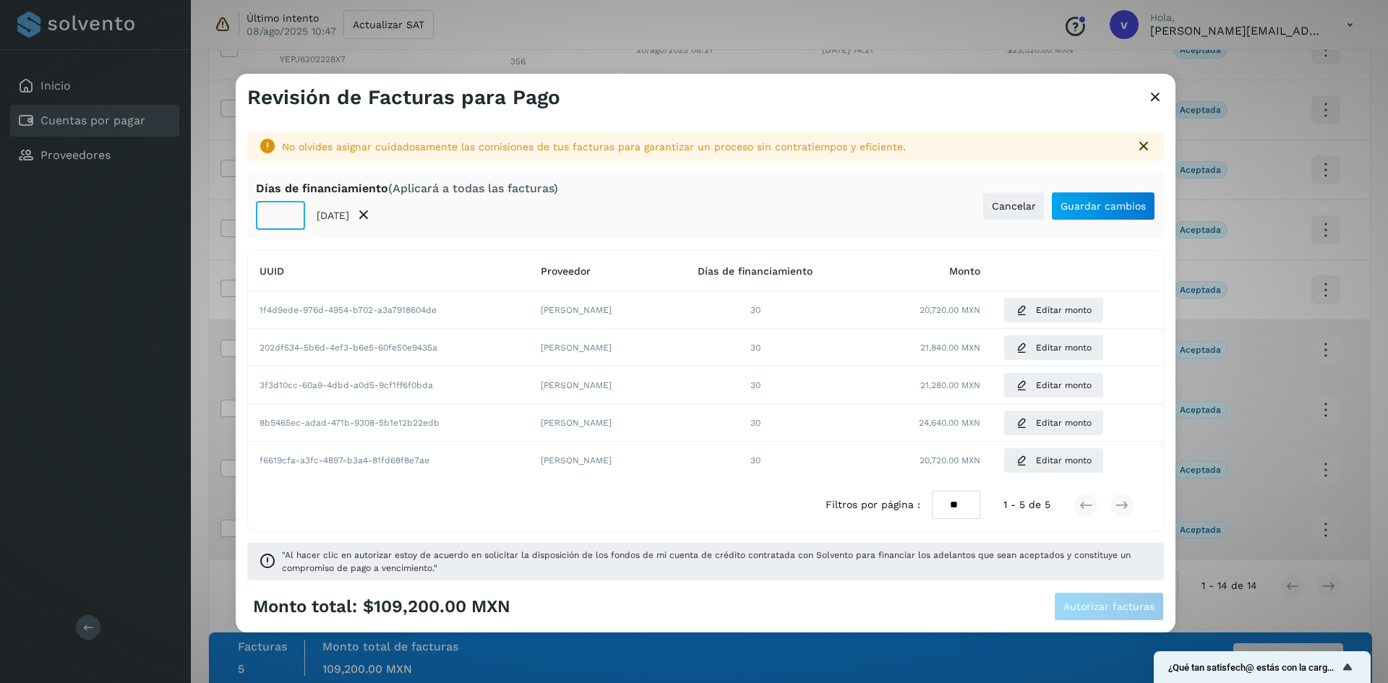
click at [286, 210] on input "**" at bounding box center [280, 215] width 49 height 29
click at [1073, 201] on span "Guardar cambios" at bounding box center [1102, 206] width 85 height 10
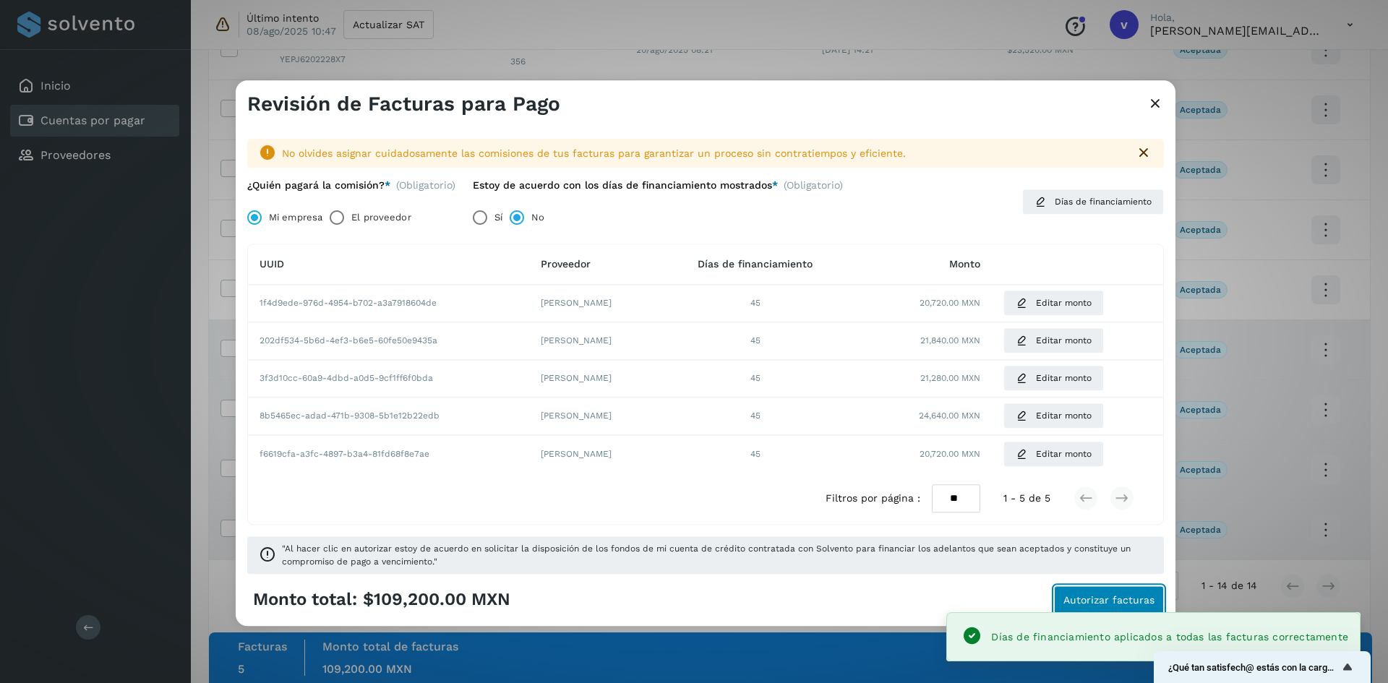
click at [1117, 599] on span "Autorizar facturas" at bounding box center [1108, 600] width 91 height 10
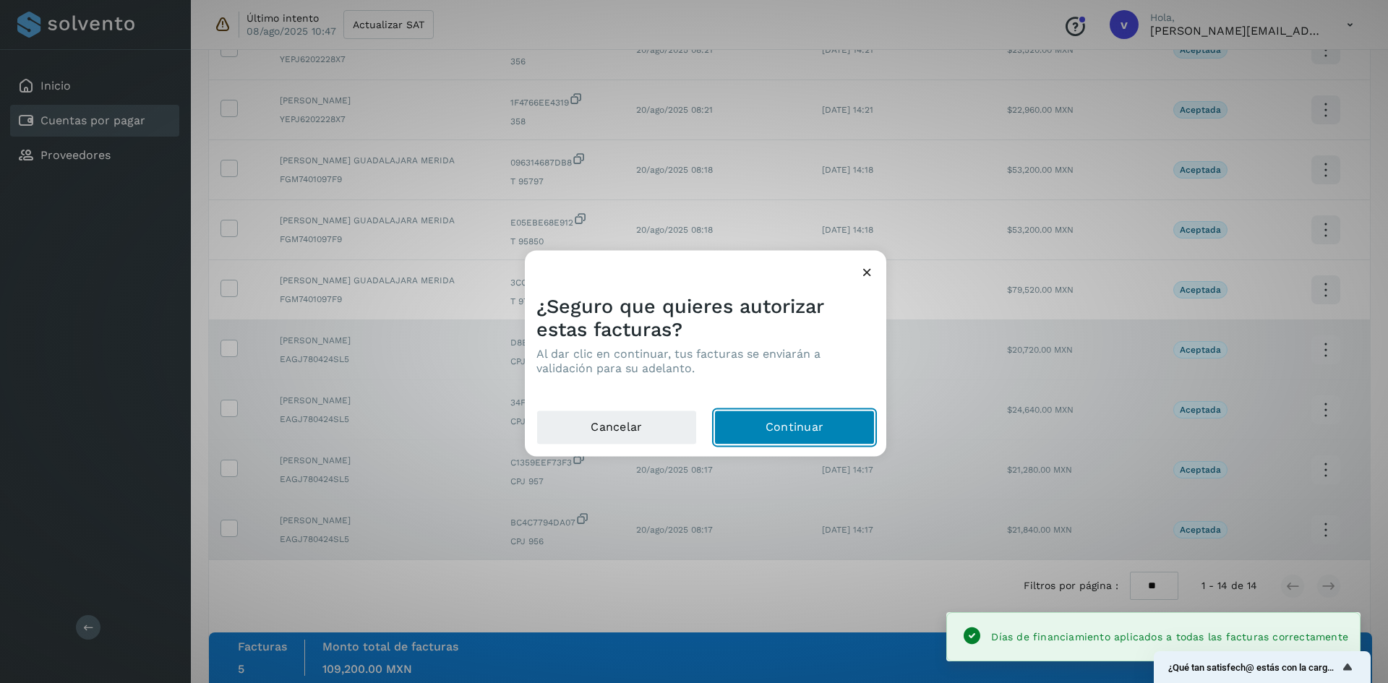
click at [775, 417] on button "Continuar" at bounding box center [794, 427] width 160 height 35
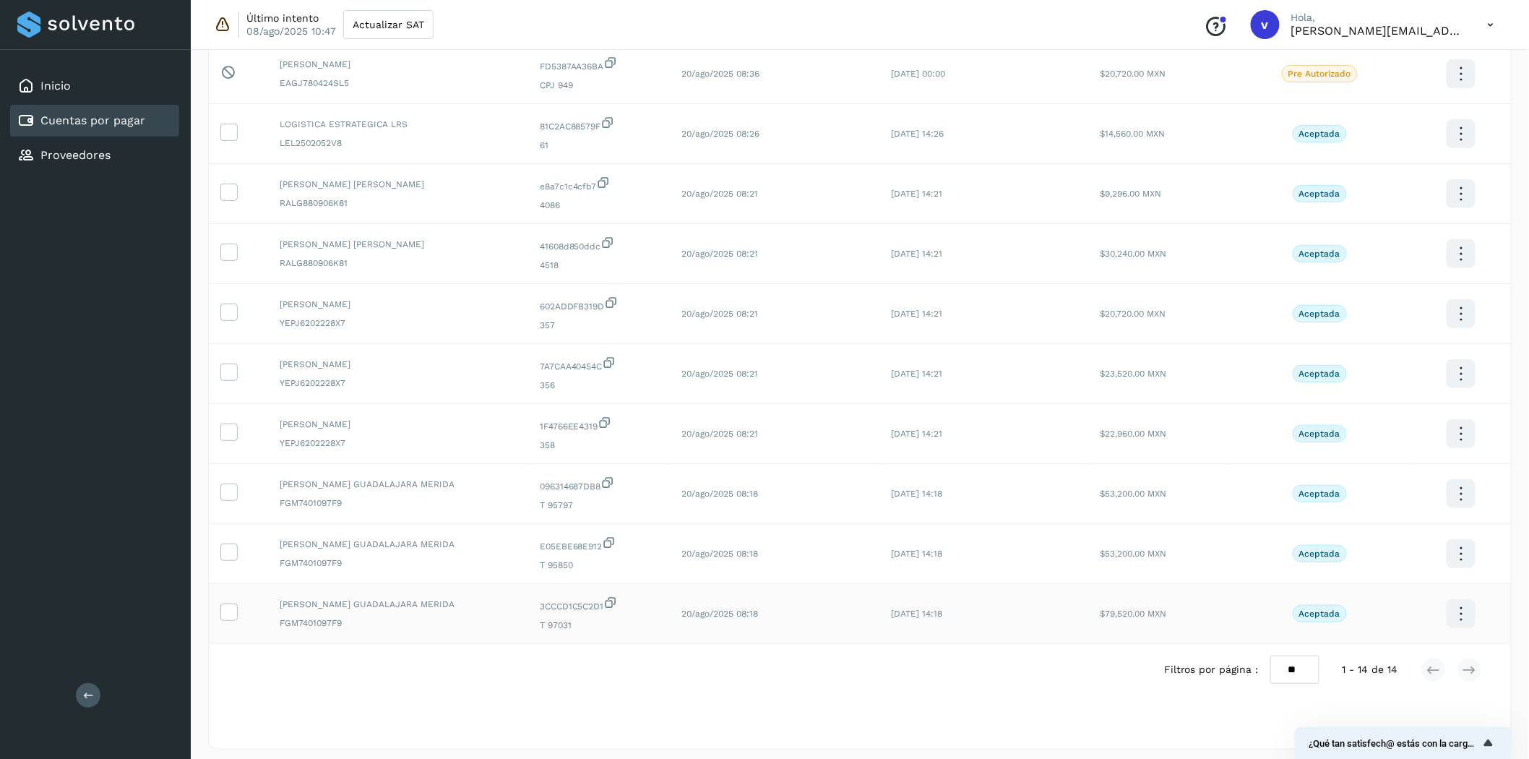
scroll to position [160, 0]
click at [232, 615] on icon at bounding box center [228, 607] width 15 height 15
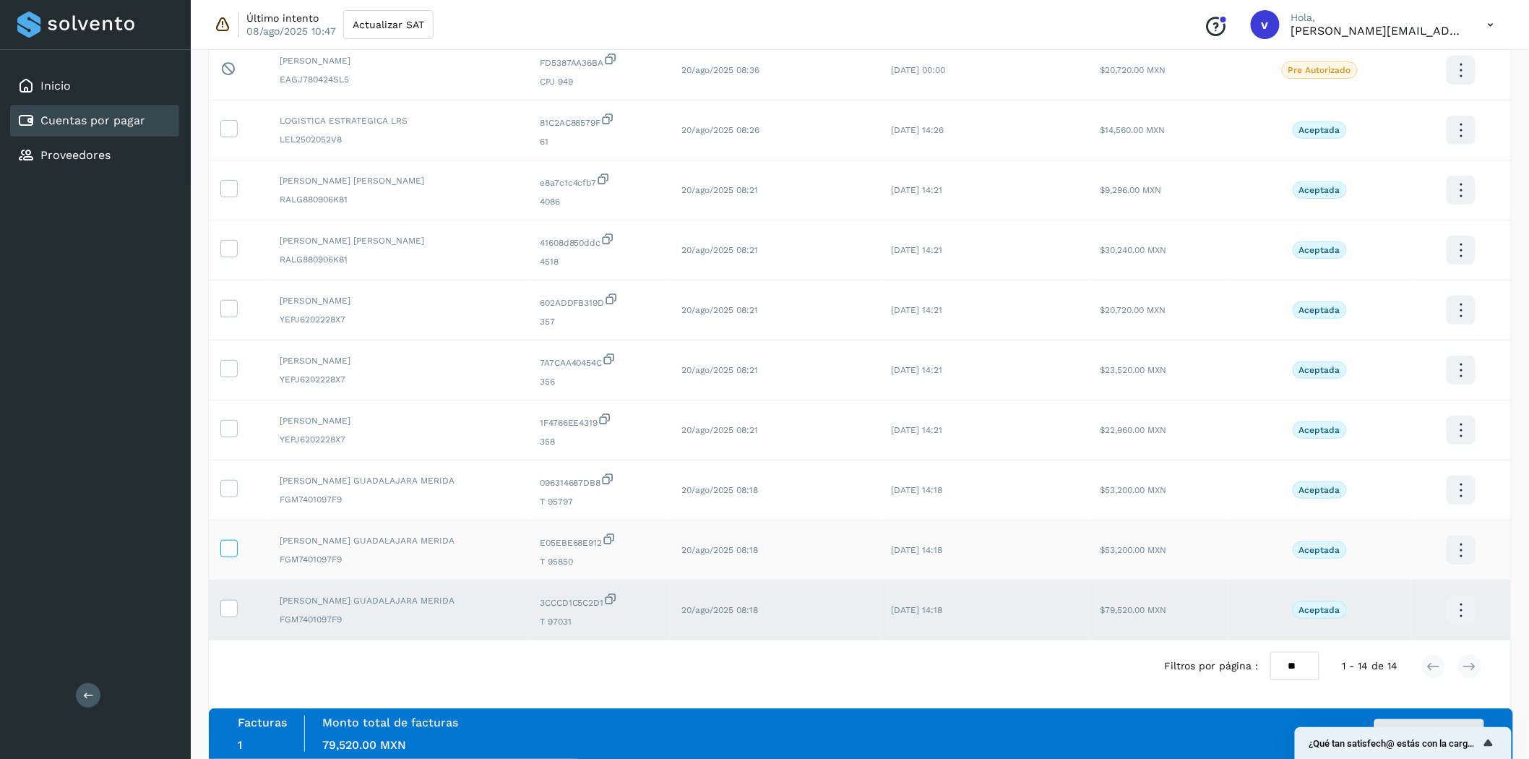
click at [230, 555] on icon at bounding box center [228, 547] width 15 height 15
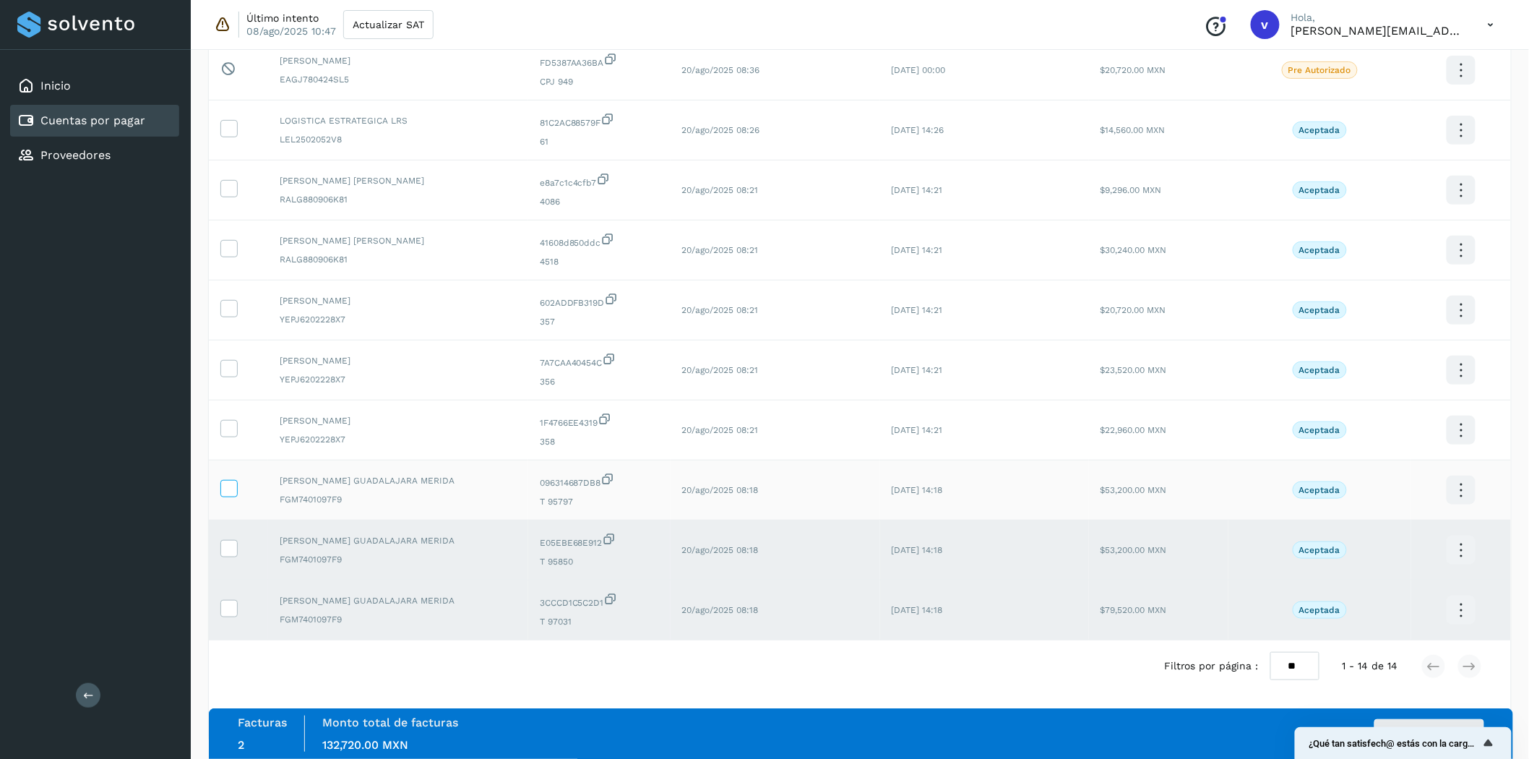
click at [224, 486] on icon at bounding box center [228, 487] width 15 height 15
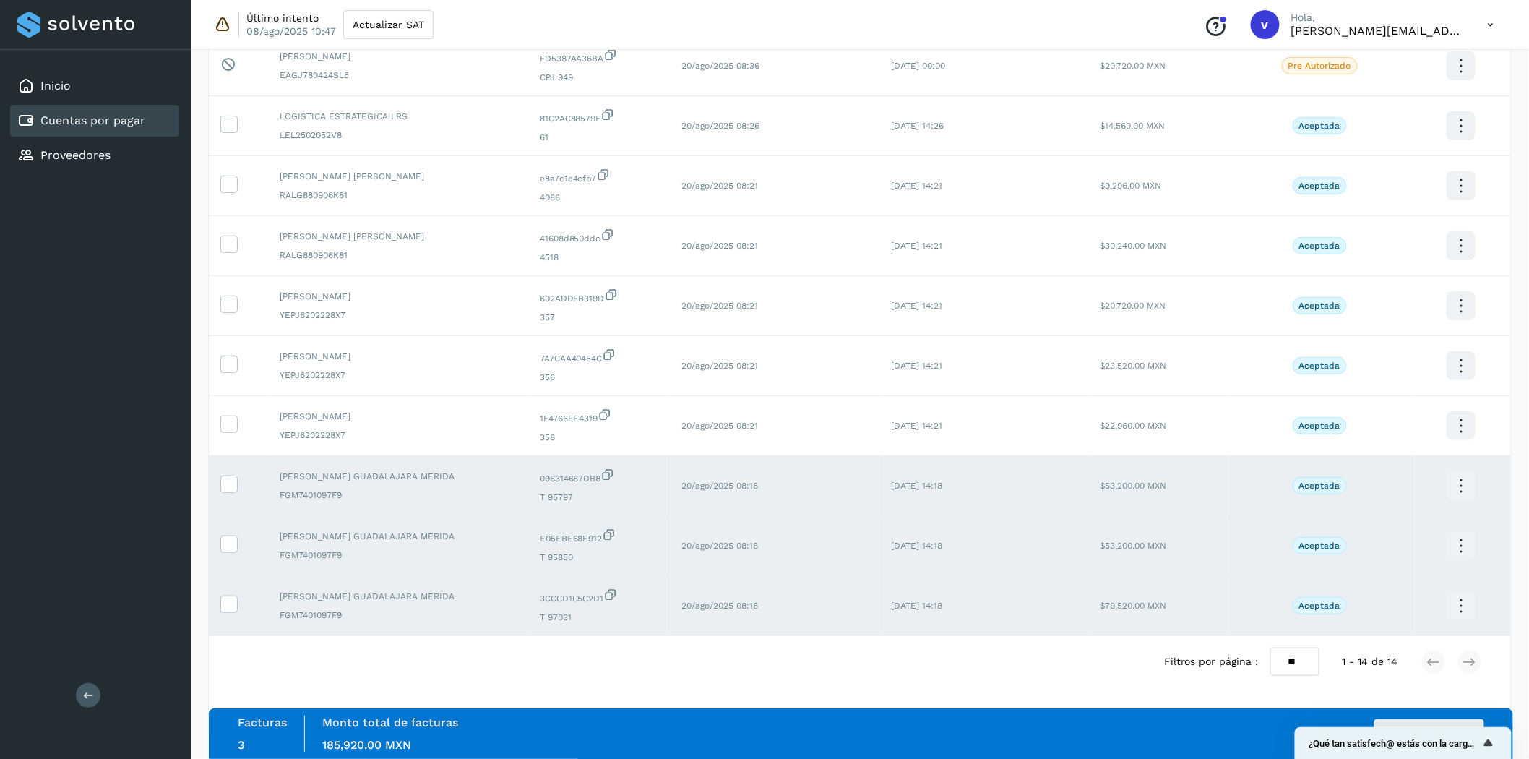
scroll to position [170, 0]
click at [1387, 682] on button "Autorizar facturas" at bounding box center [1430, 733] width 110 height 29
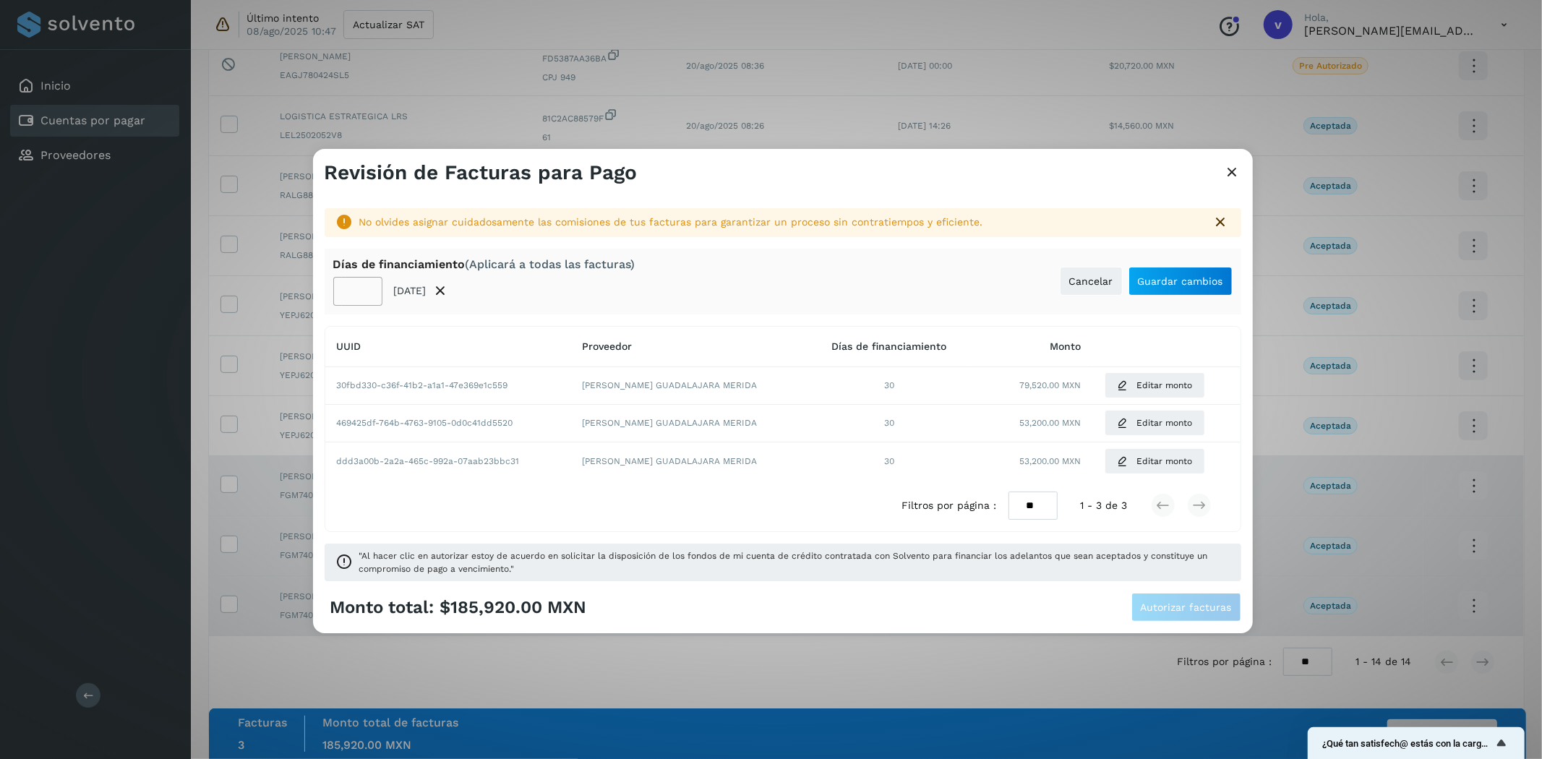
click at [365, 283] on input "**" at bounding box center [357, 291] width 49 height 29
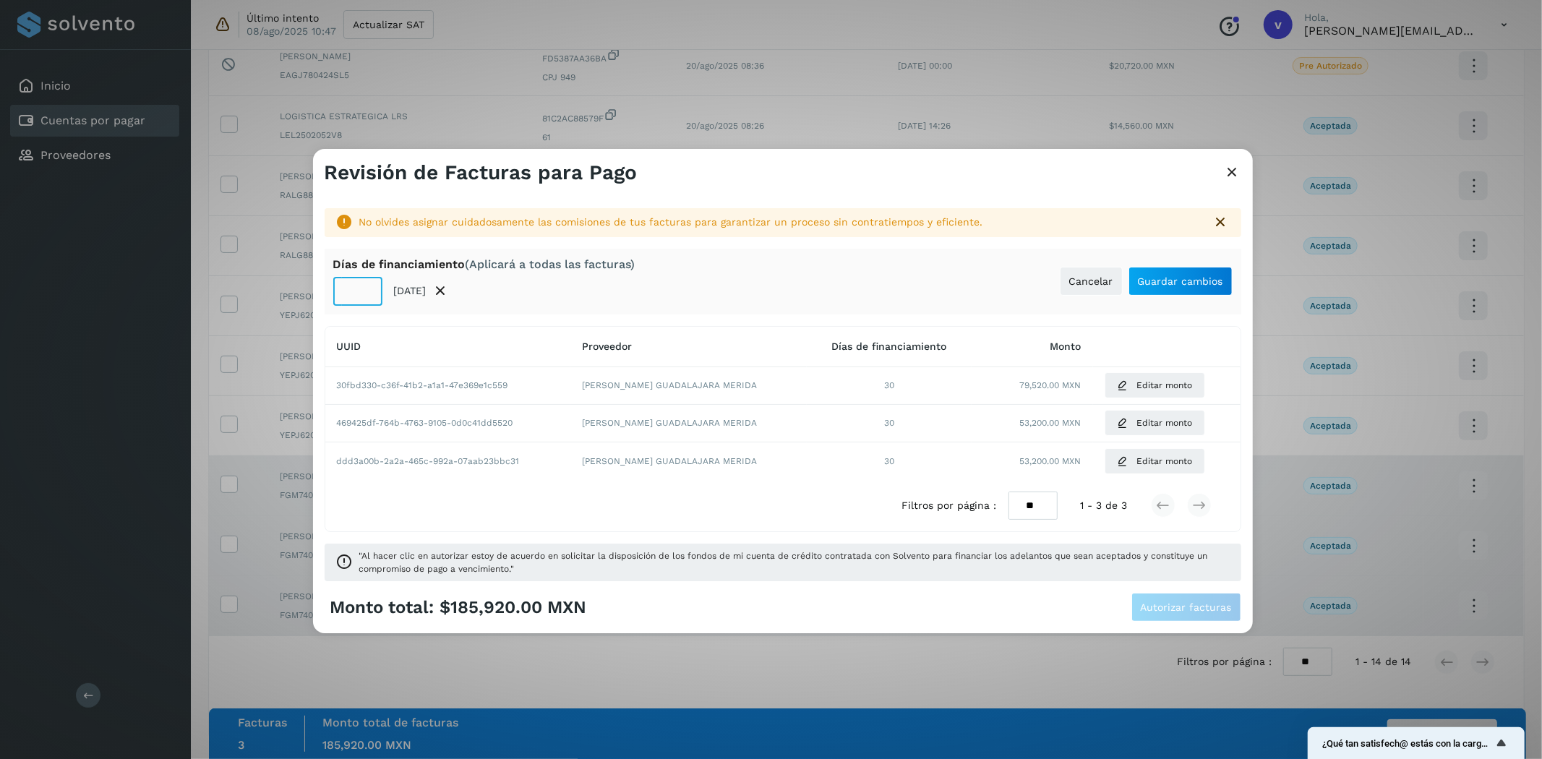
click at [365, 283] on input "**" at bounding box center [357, 291] width 49 height 29
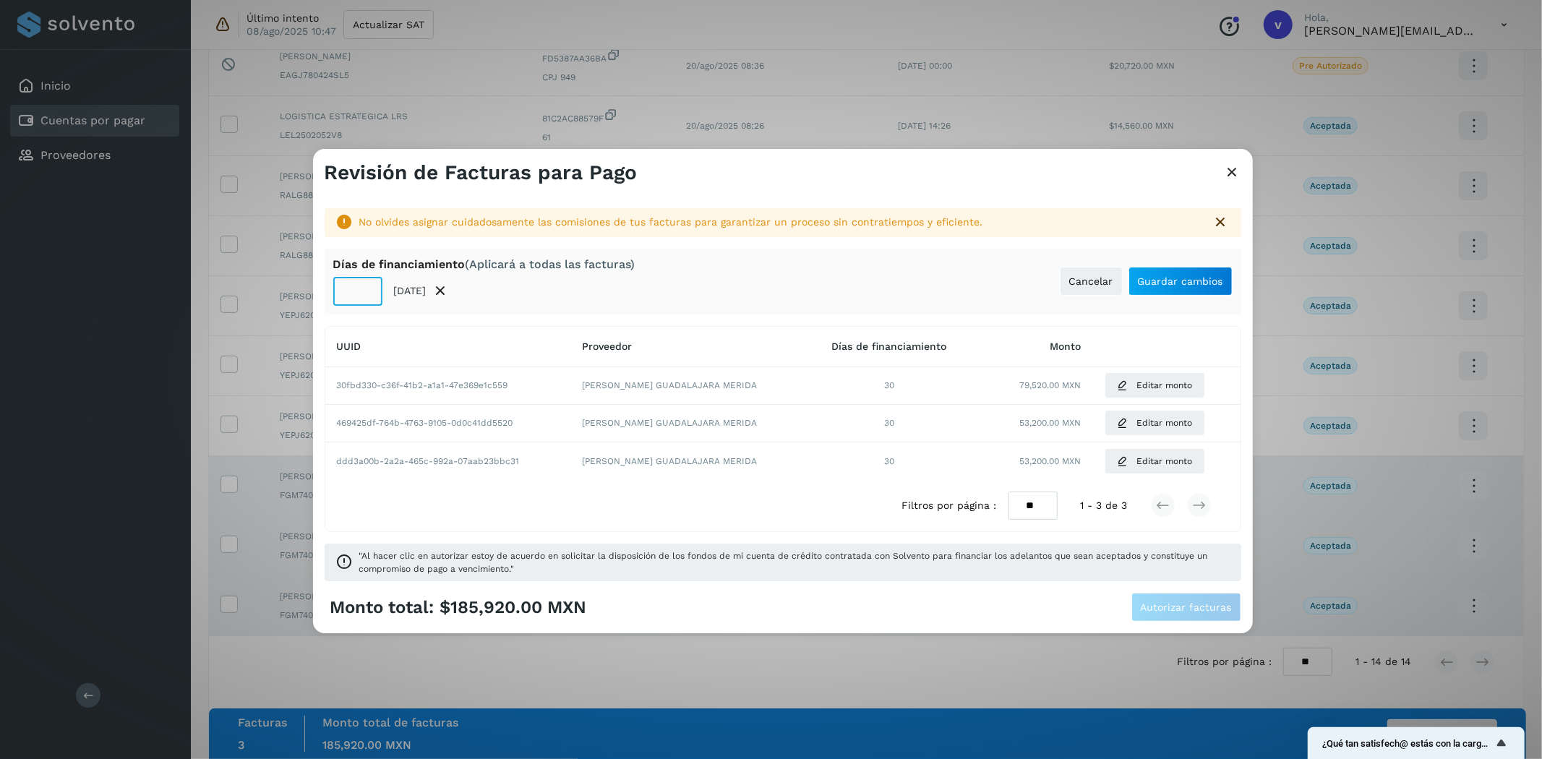
click at [365, 283] on input "**" at bounding box center [357, 291] width 49 height 29
type input "**"
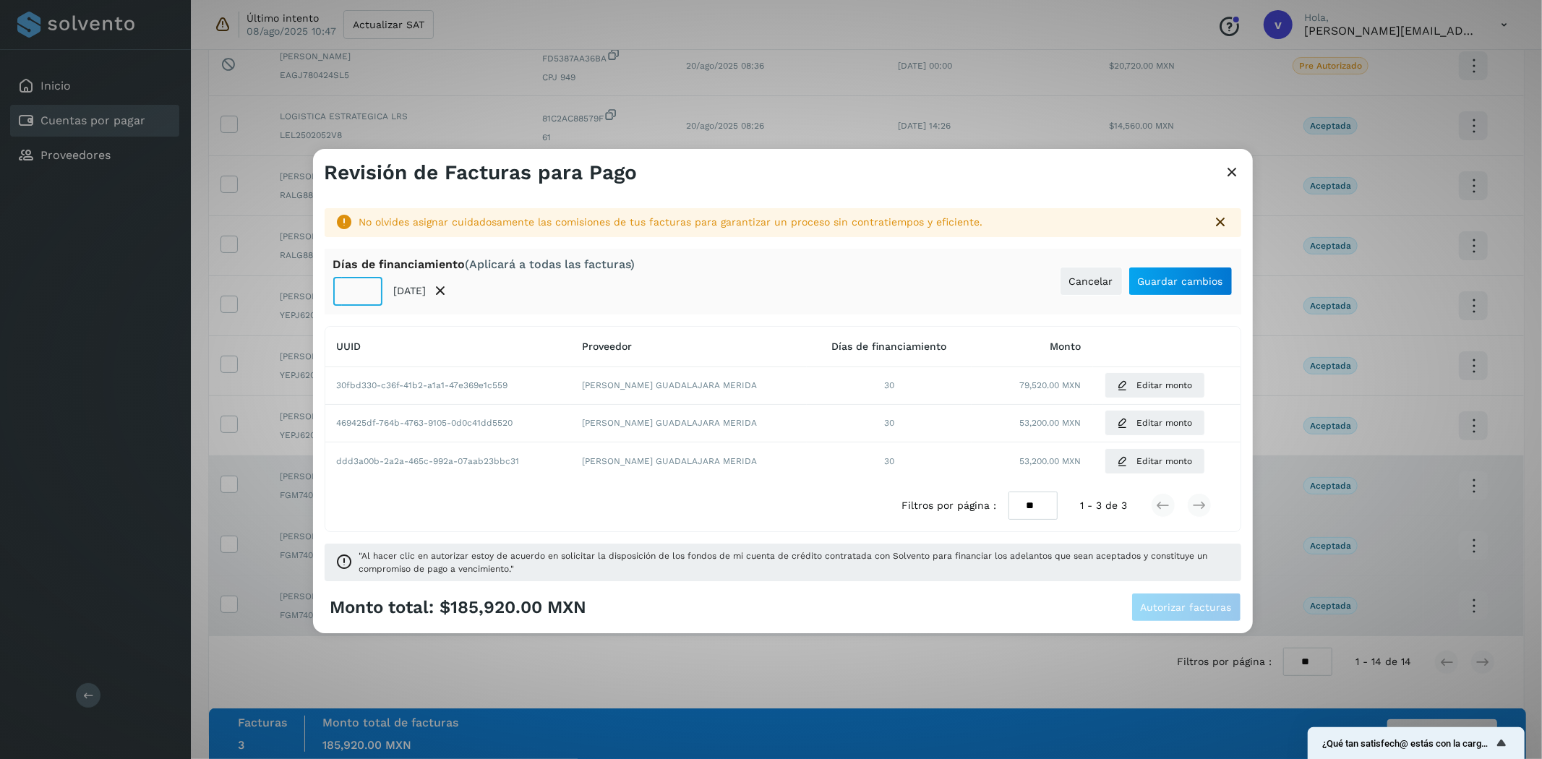
click at [365, 283] on input "**" at bounding box center [357, 291] width 49 height 29
click at [1203, 287] on button "Guardar cambios" at bounding box center [1180, 281] width 104 height 29
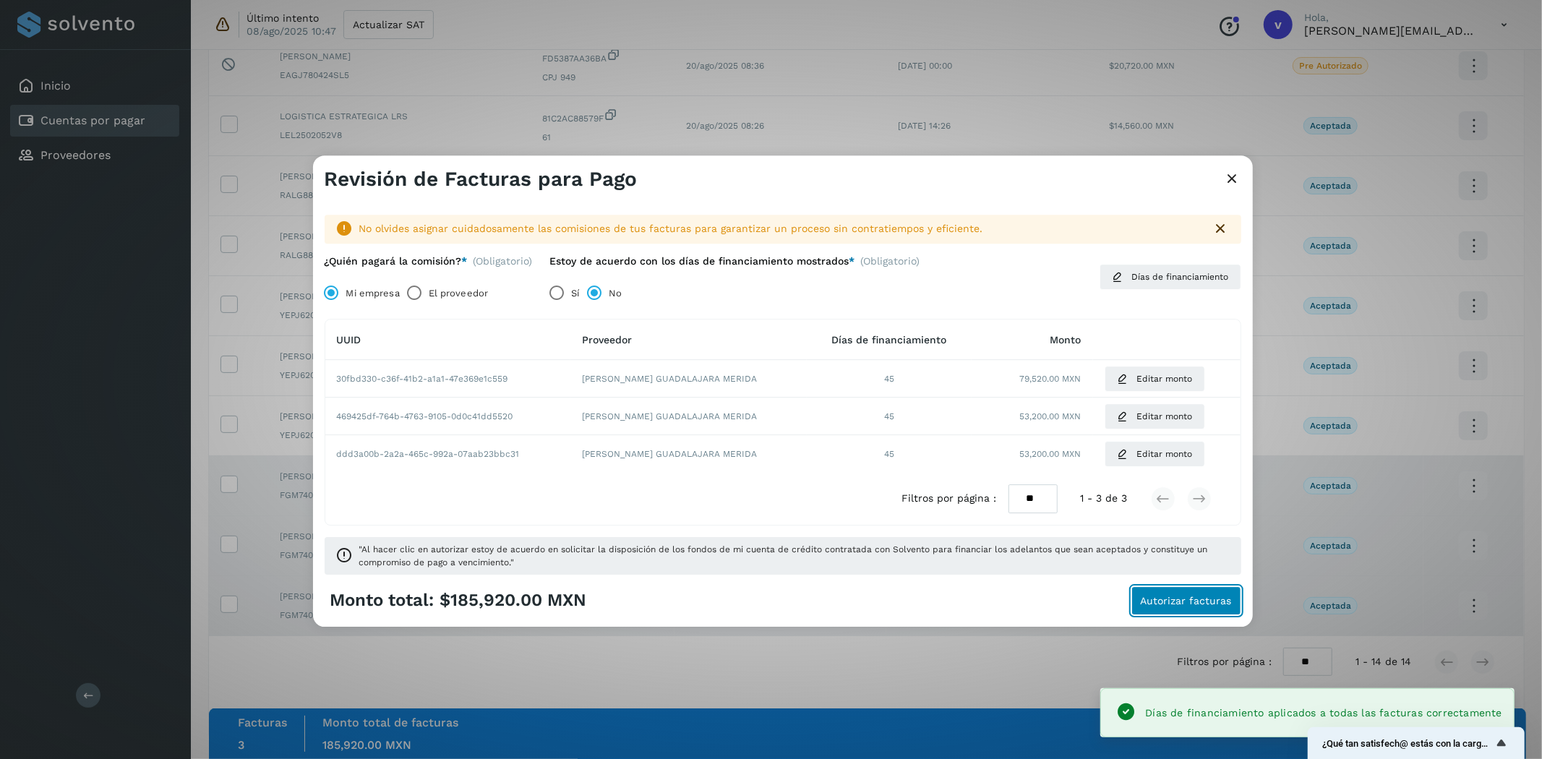
click at [1157, 602] on span "Autorizar facturas" at bounding box center [1186, 601] width 91 height 10
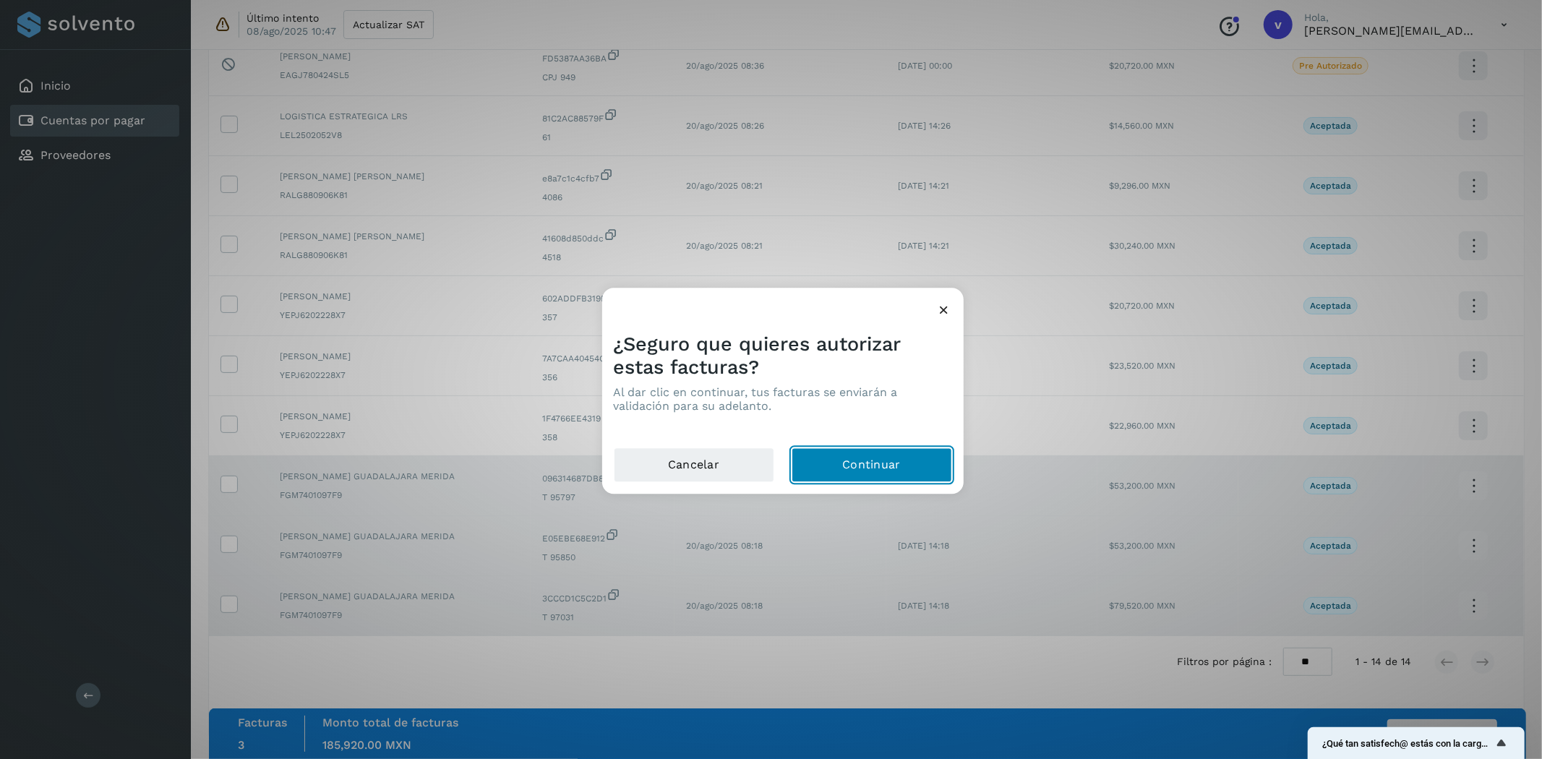
click at [904, 454] on button "Continuar" at bounding box center [871, 465] width 160 height 35
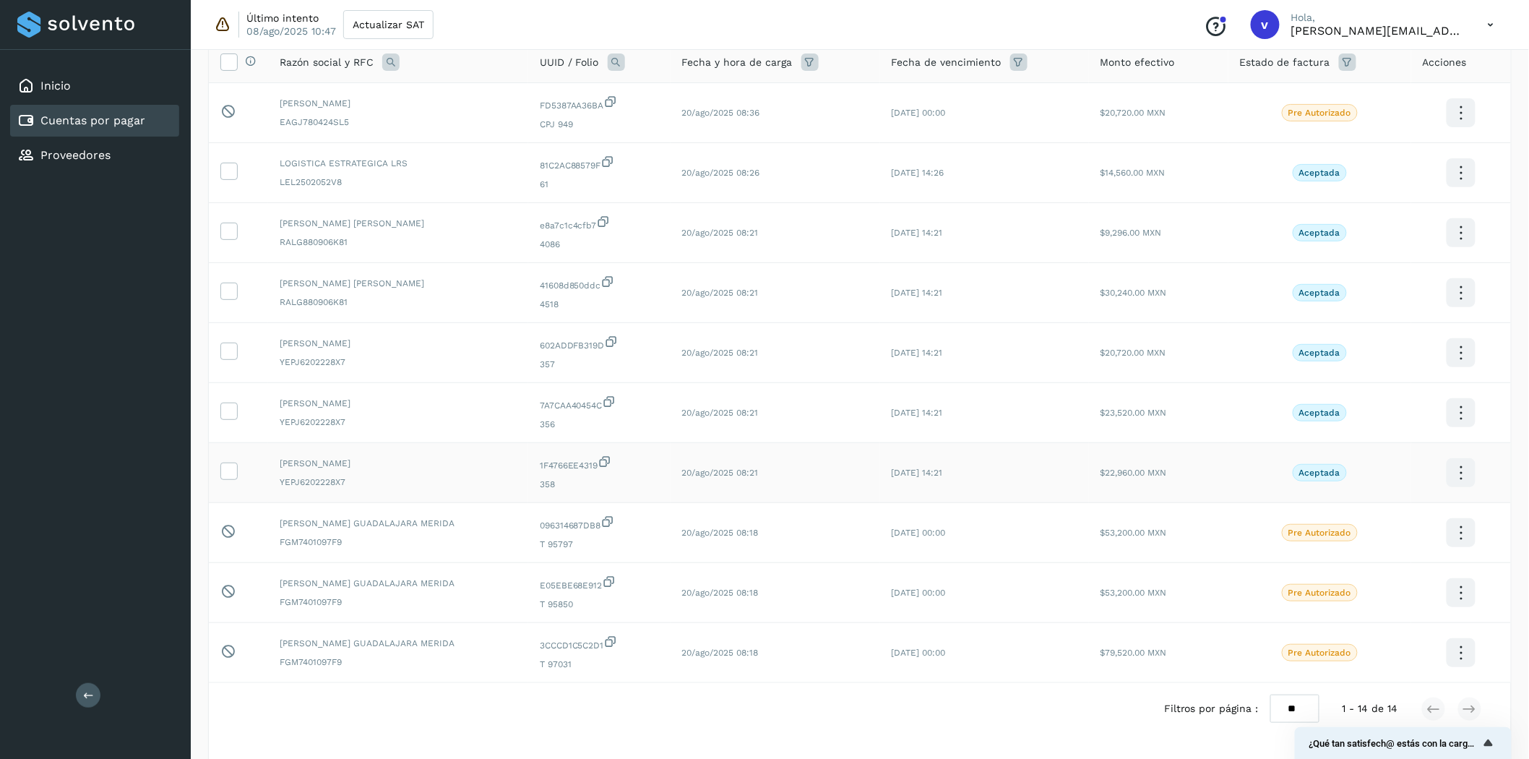
scroll to position [90, 0]
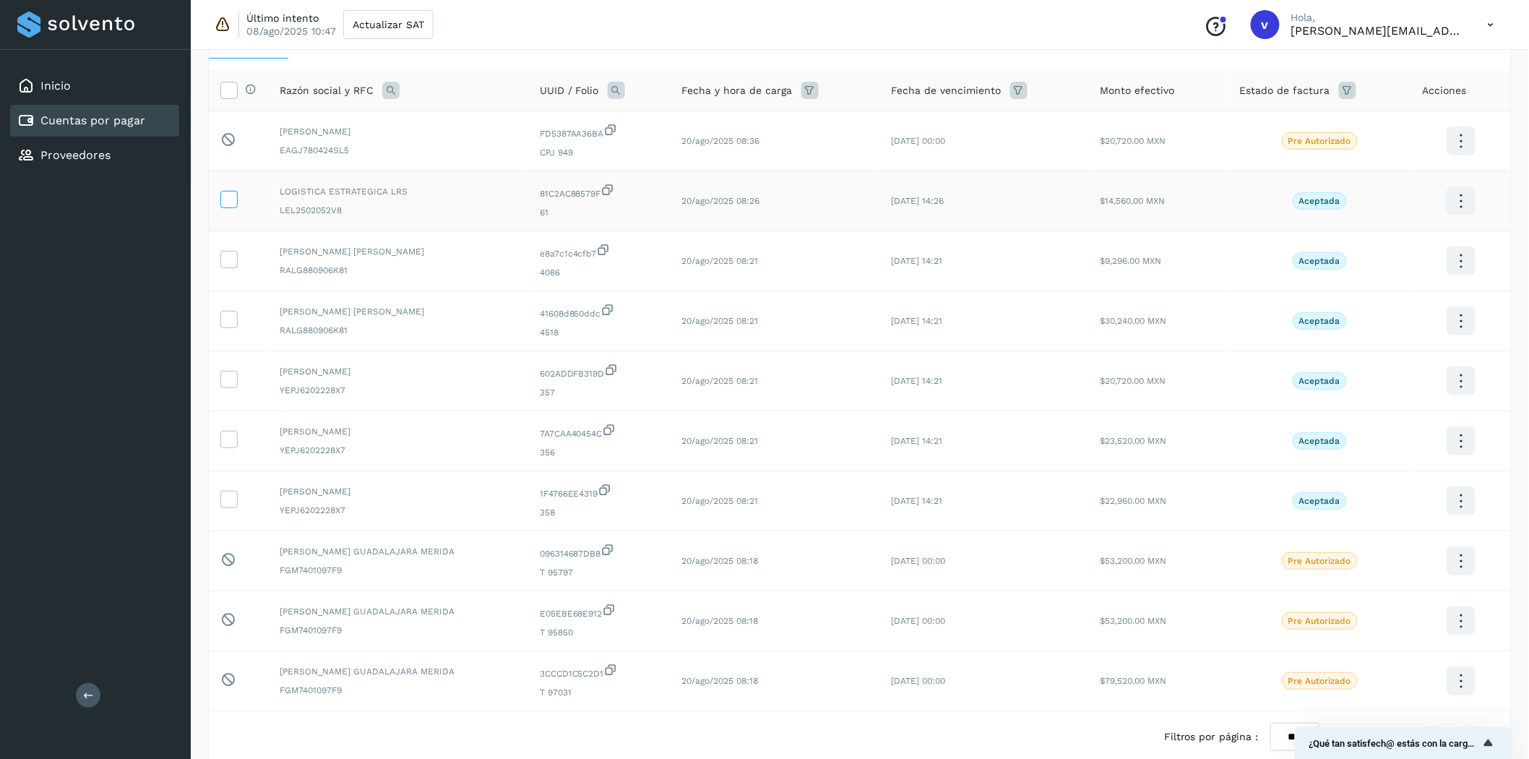
click at [221, 195] on icon at bounding box center [228, 198] width 15 height 15
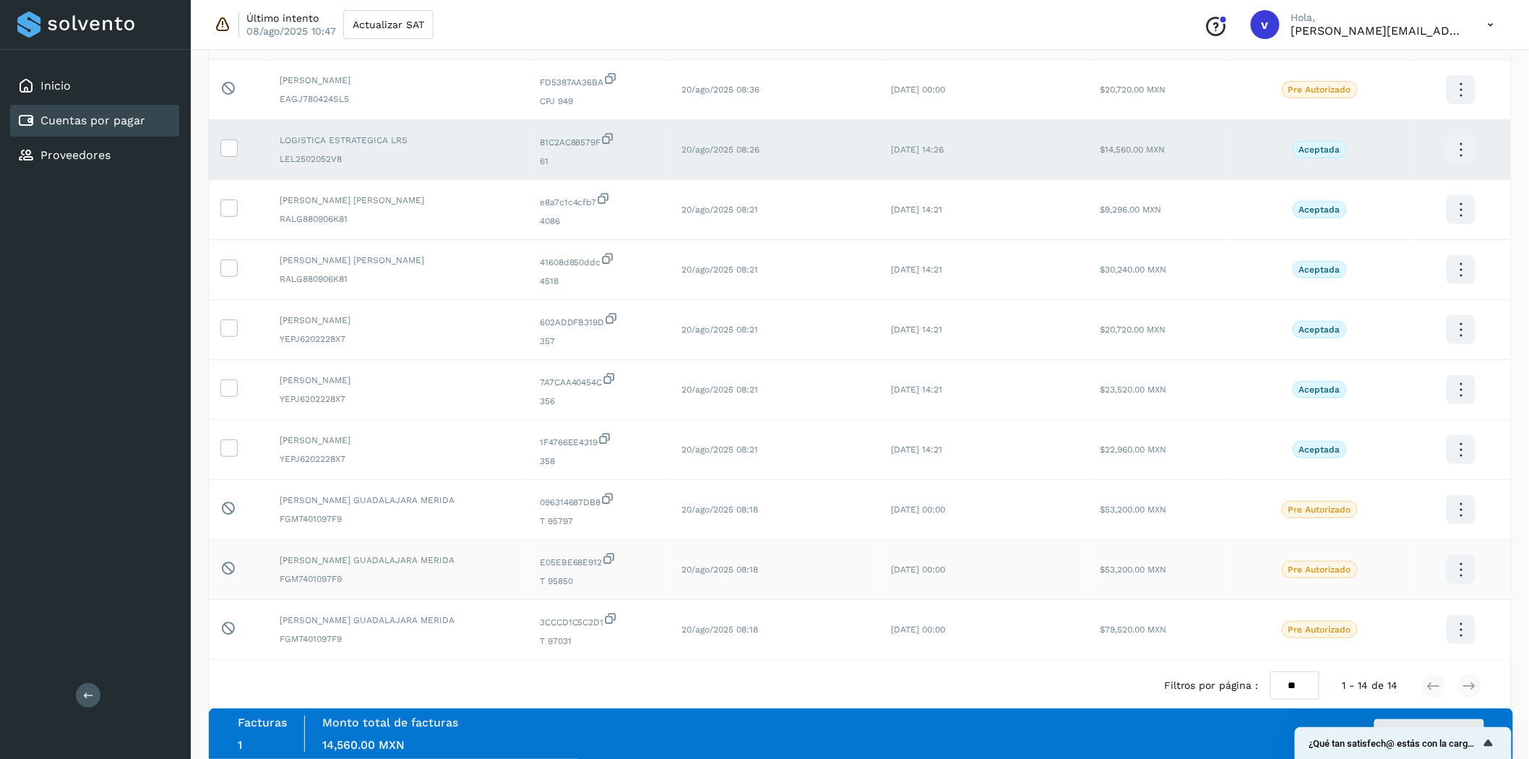
scroll to position [170, 0]
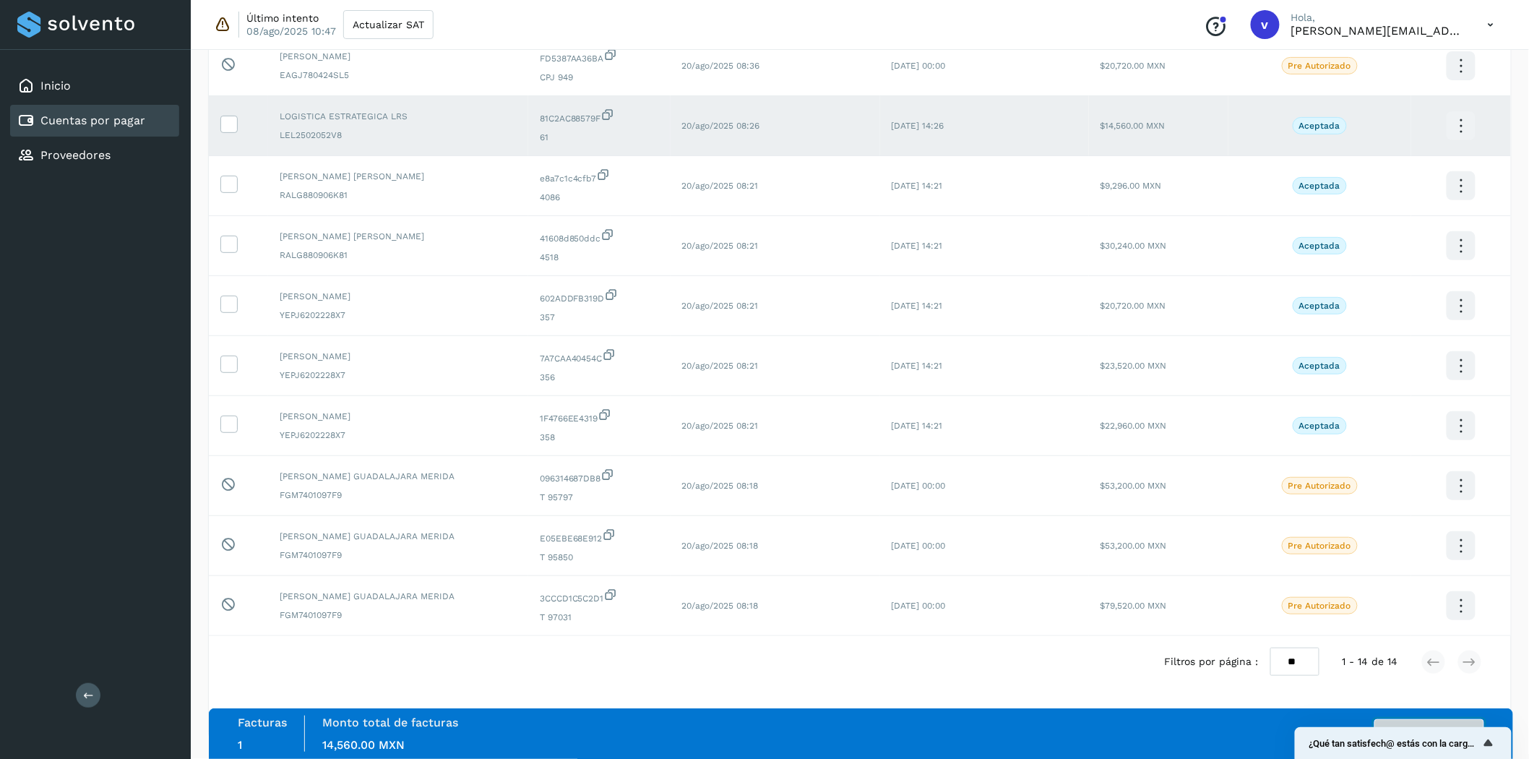
click at [1387, 682] on button "Autorizar facturas" at bounding box center [1430, 733] width 110 height 29
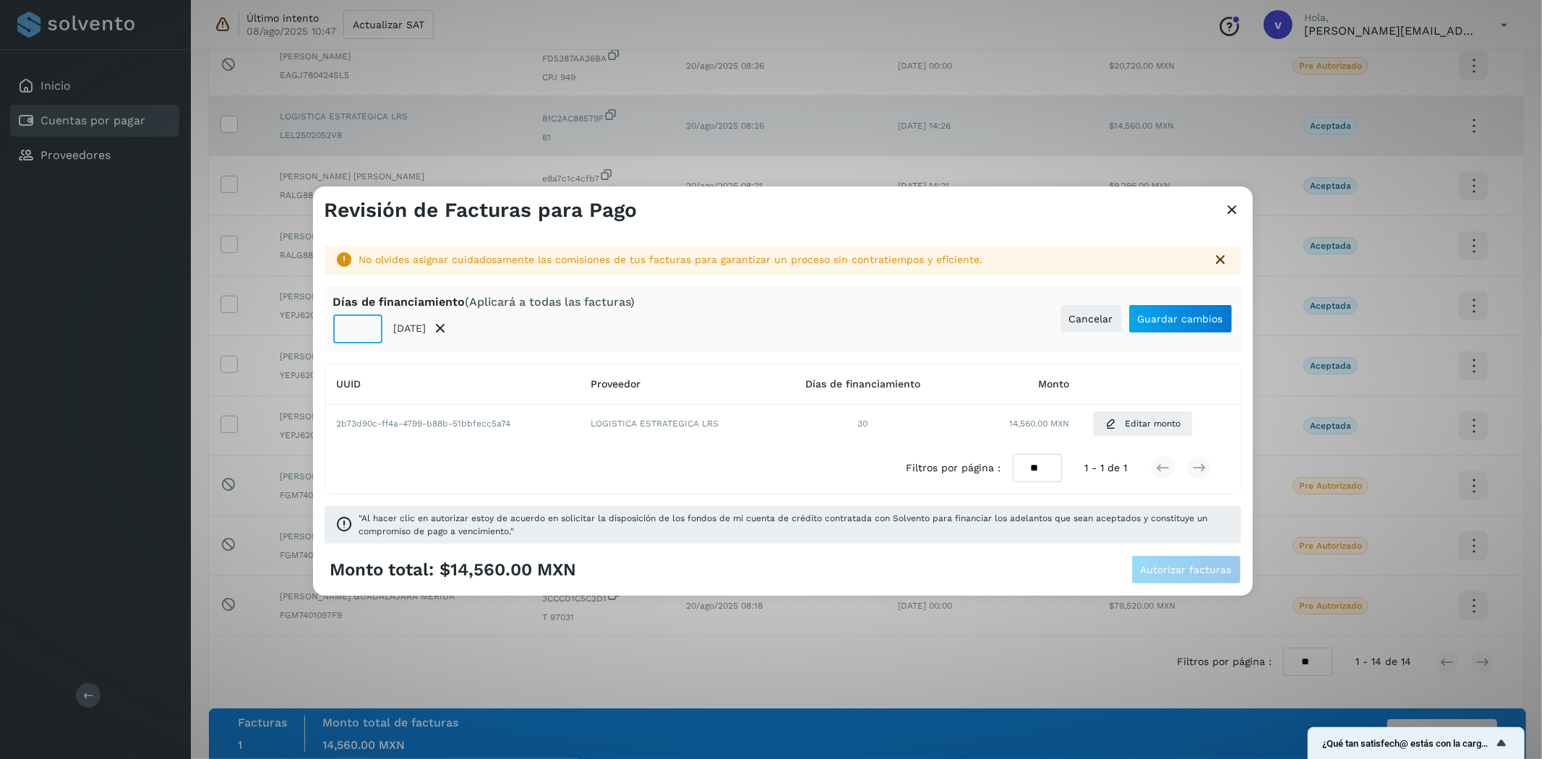
click at [350, 331] on input "**" at bounding box center [357, 328] width 49 height 29
type input "**"
click at [1226, 321] on button "Guardar cambios" at bounding box center [1180, 318] width 104 height 29
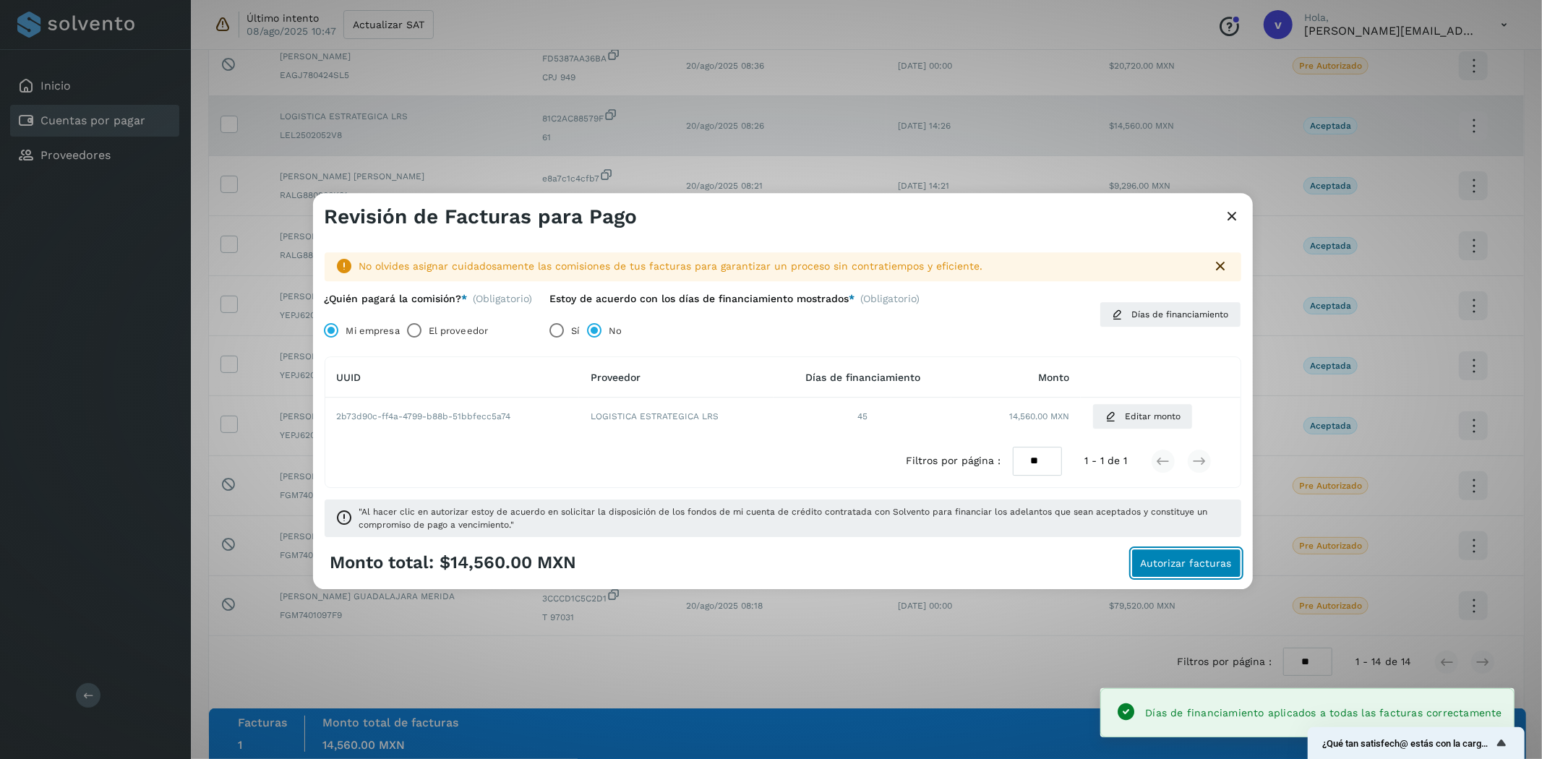
click at [1169, 565] on span "Autorizar facturas" at bounding box center [1186, 563] width 91 height 10
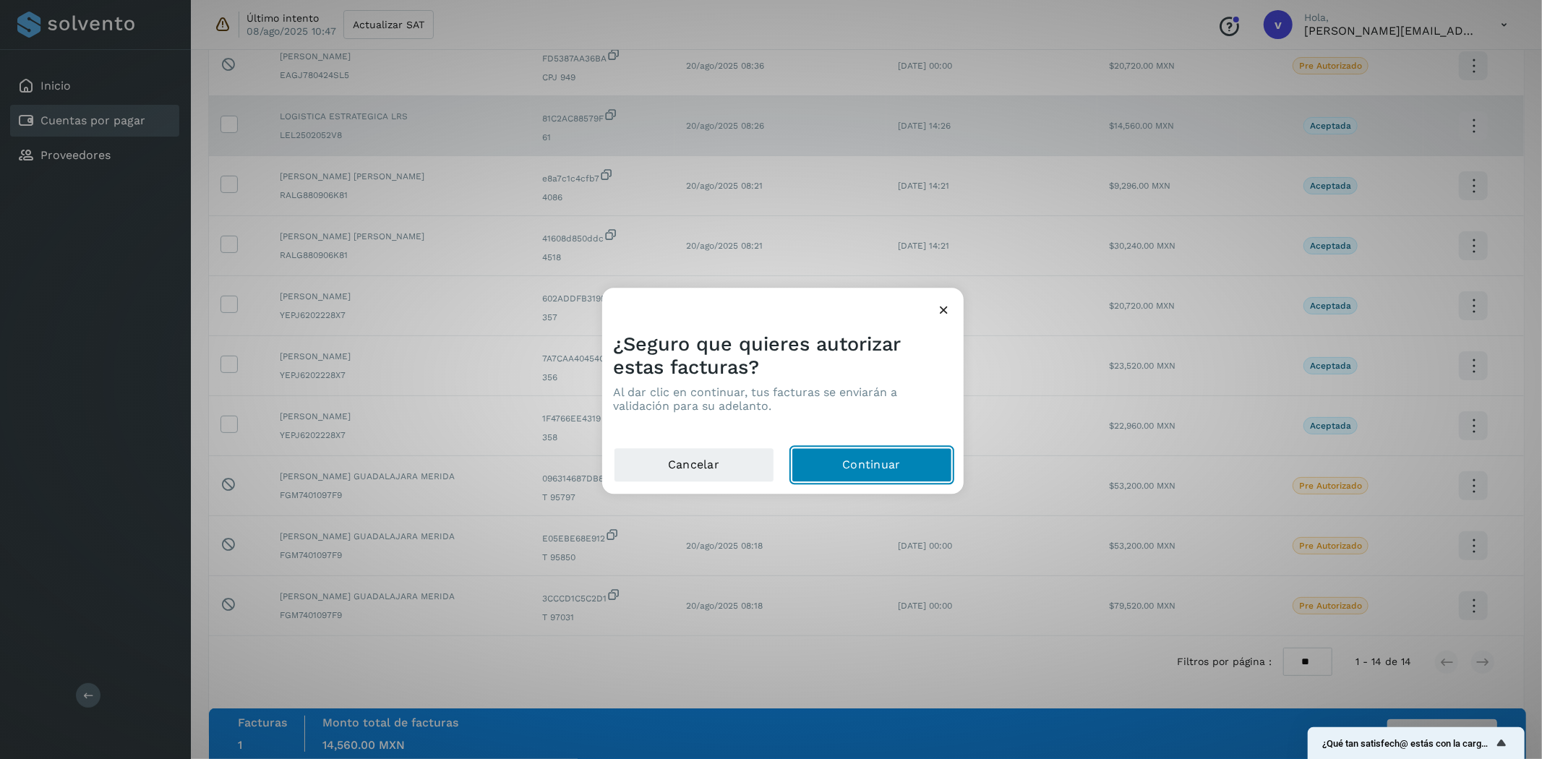
click at [890, 467] on button "Continuar" at bounding box center [871, 465] width 160 height 35
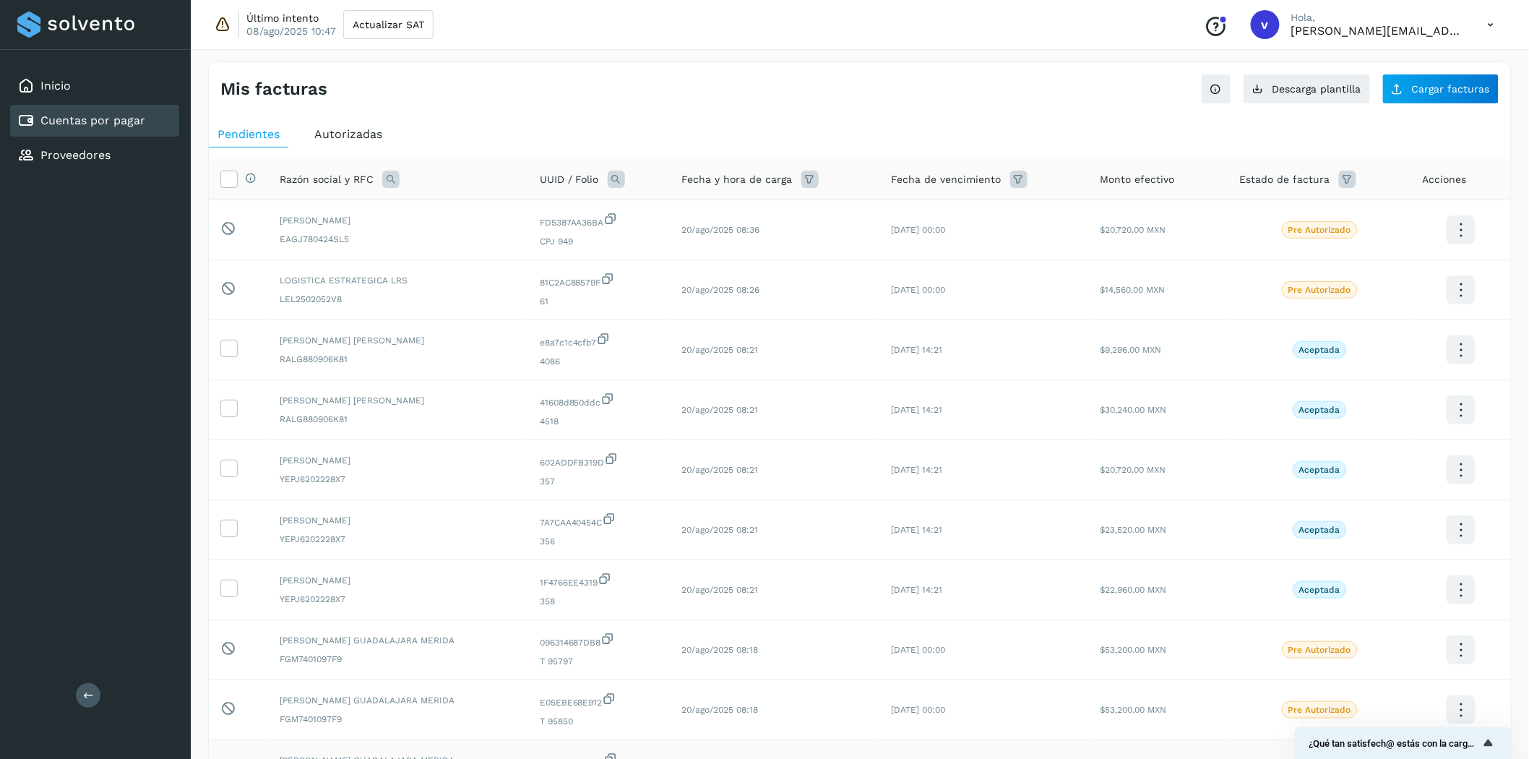
scroll to position [0, 0]
click at [343, 136] on span "Autorizadas" at bounding box center [348, 135] width 68 height 14
select select "**"
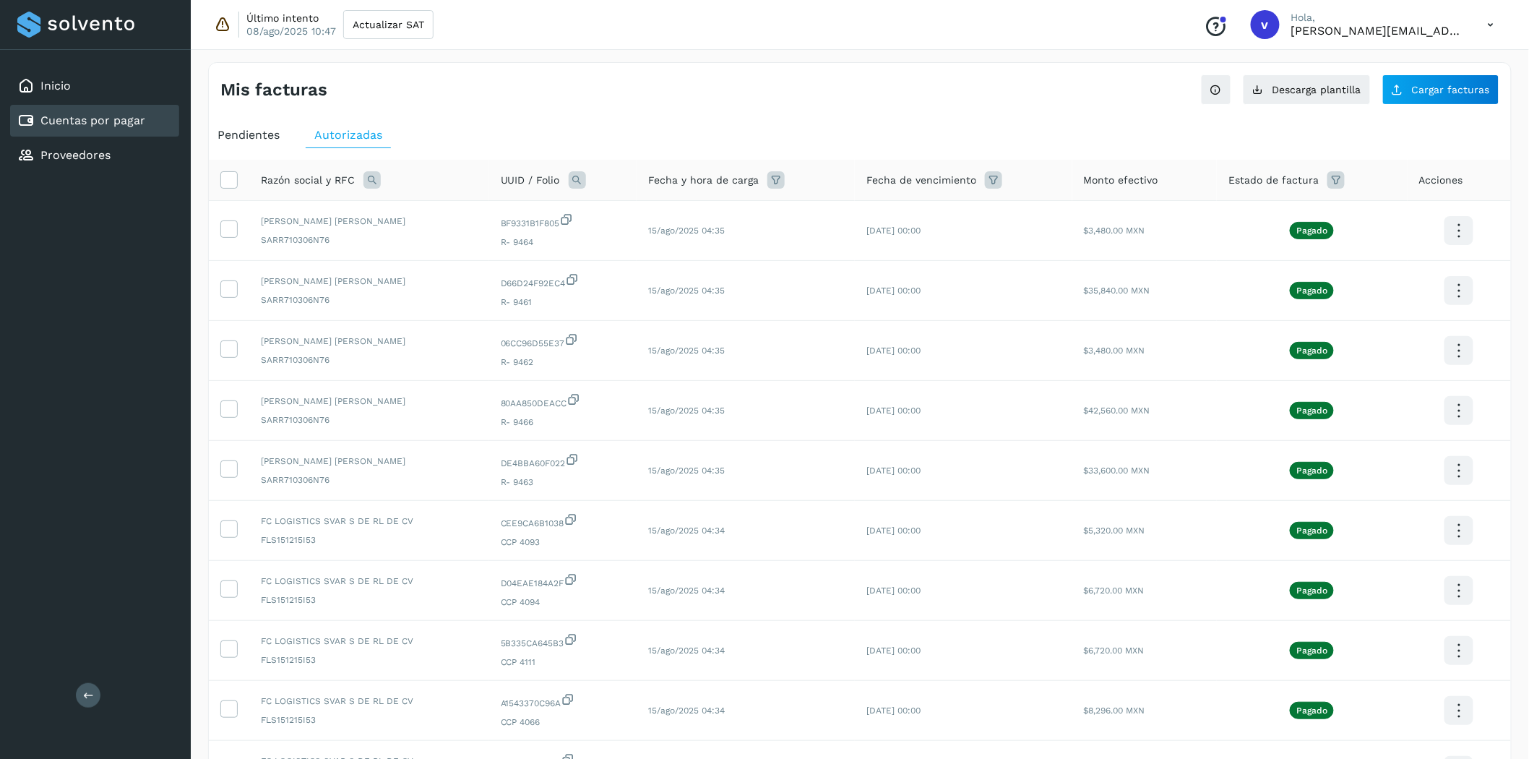
click at [225, 145] on div "Pendientes" at bounding box center [249, 135] width 80 height 26
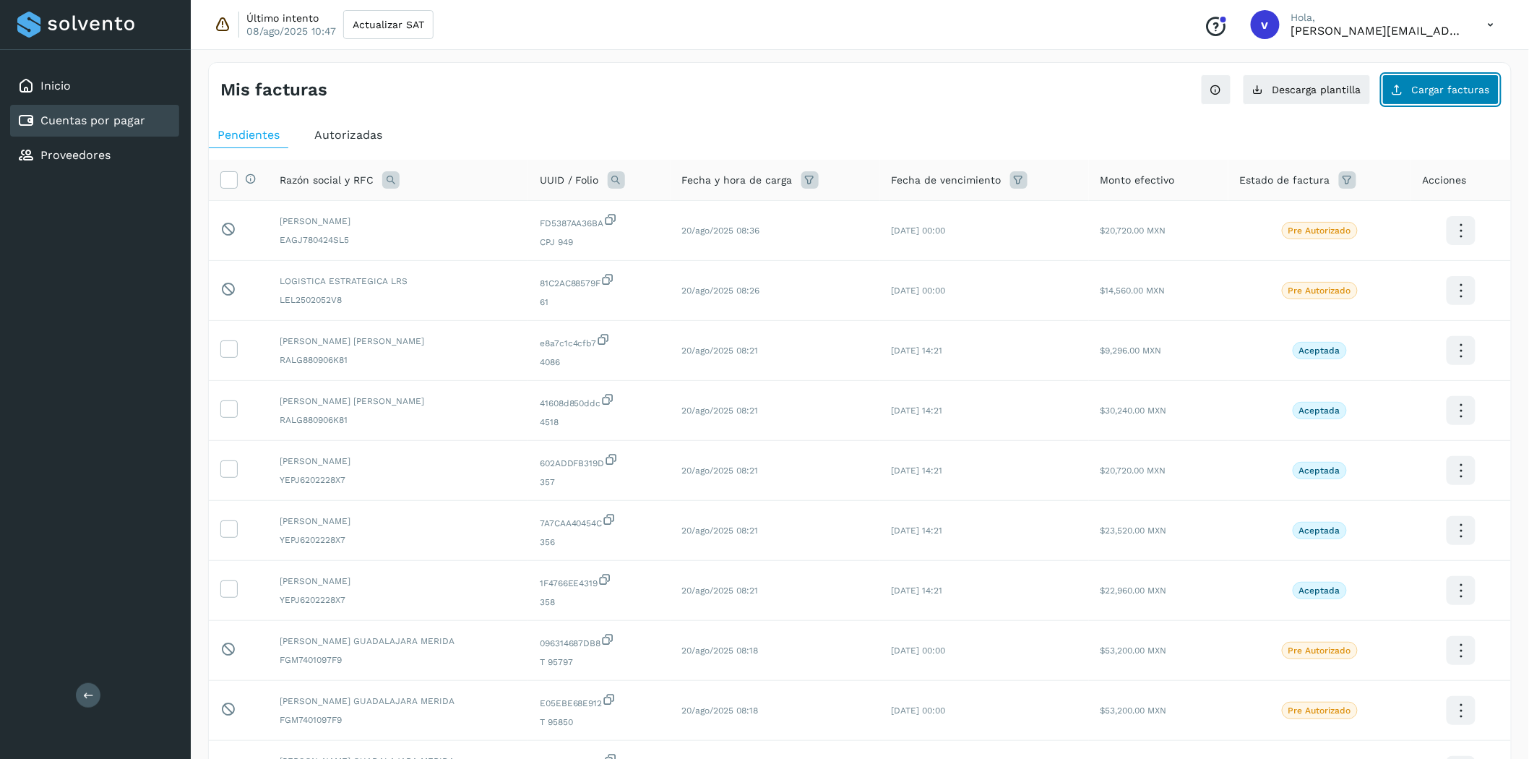
click at [1387, 95] on span "Cargar facturas" at bounding box center [1451, 90] width 78 height 10
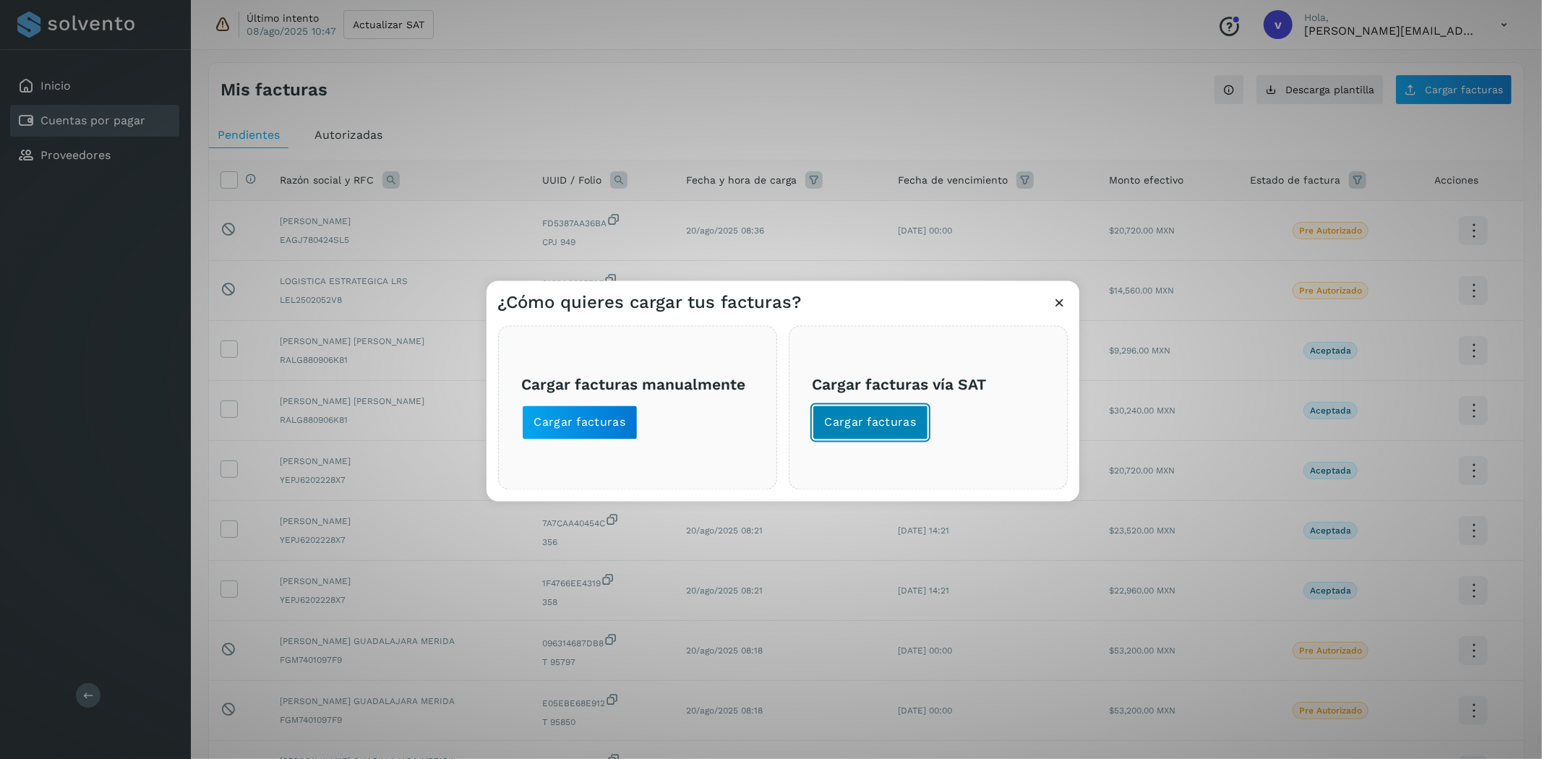
click at [836, 424] on span "Cargar facturas" at bounding box center [871, 423] width 92 height 16
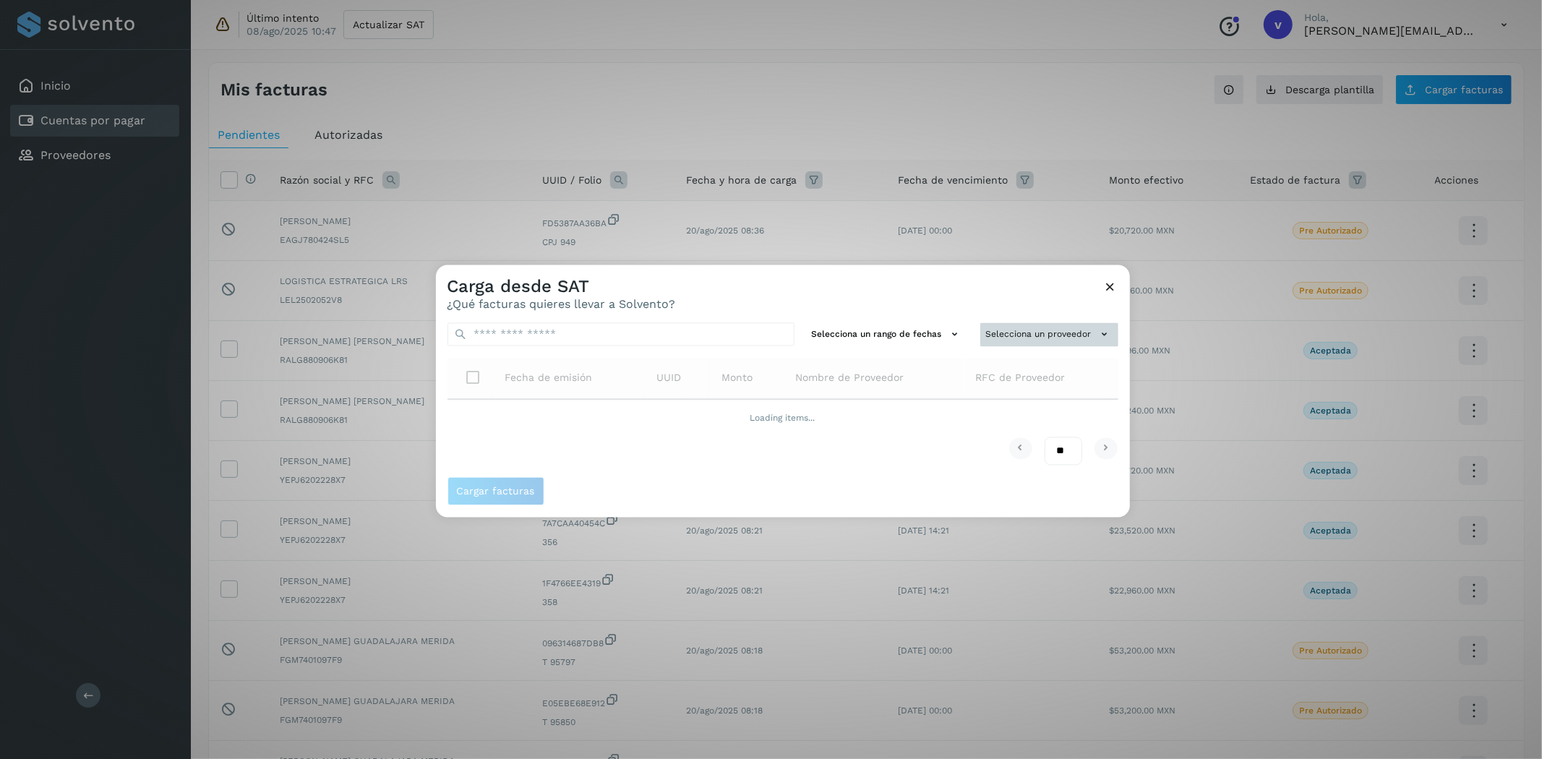
click at [1013, 327] on button "Selecciona un proveedor" at bounding box center [1049, 335] width 138 height 24
click at [994, 367] on input "text" at bounding box center [1024, 362] width 177 height 23
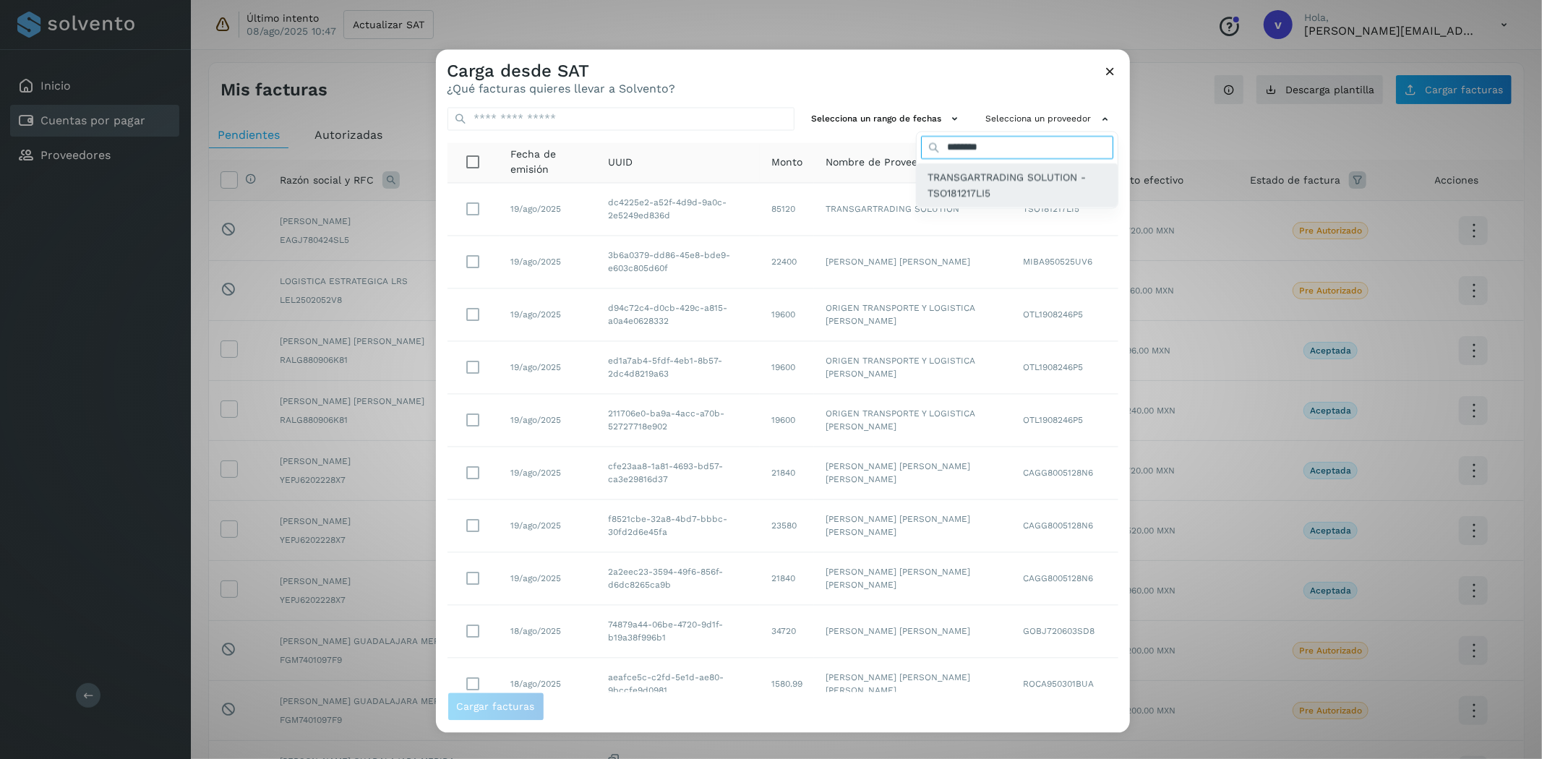
type input "********"
click at [941, 186] on span "TRANSGARTRADING SOLUTION - TSO181217LI5" at bounding box center [1017, 185] width 178 height 33
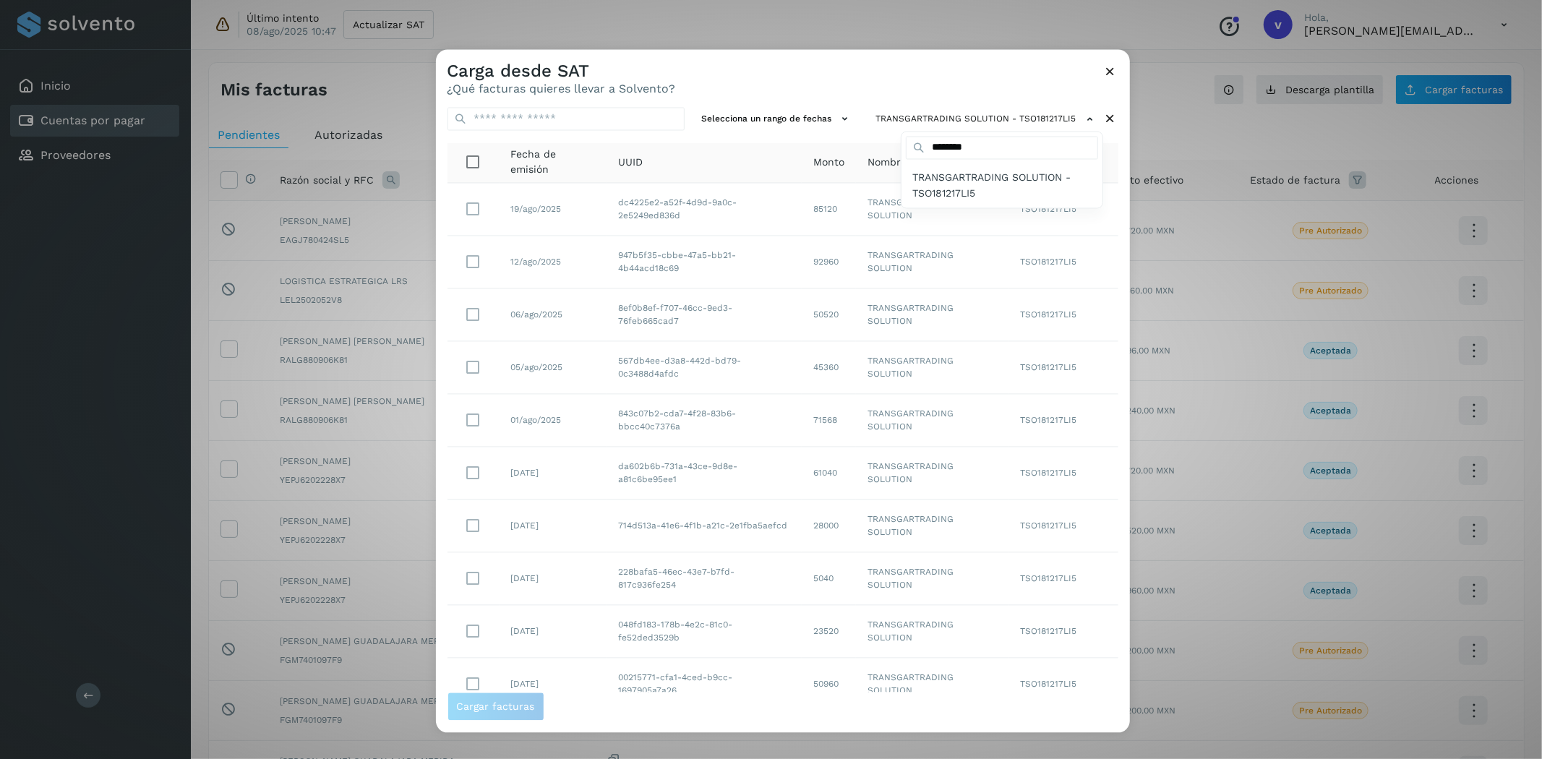
click at [660, 492] on div at bounding box center [1207, 429] width 1542 height 759
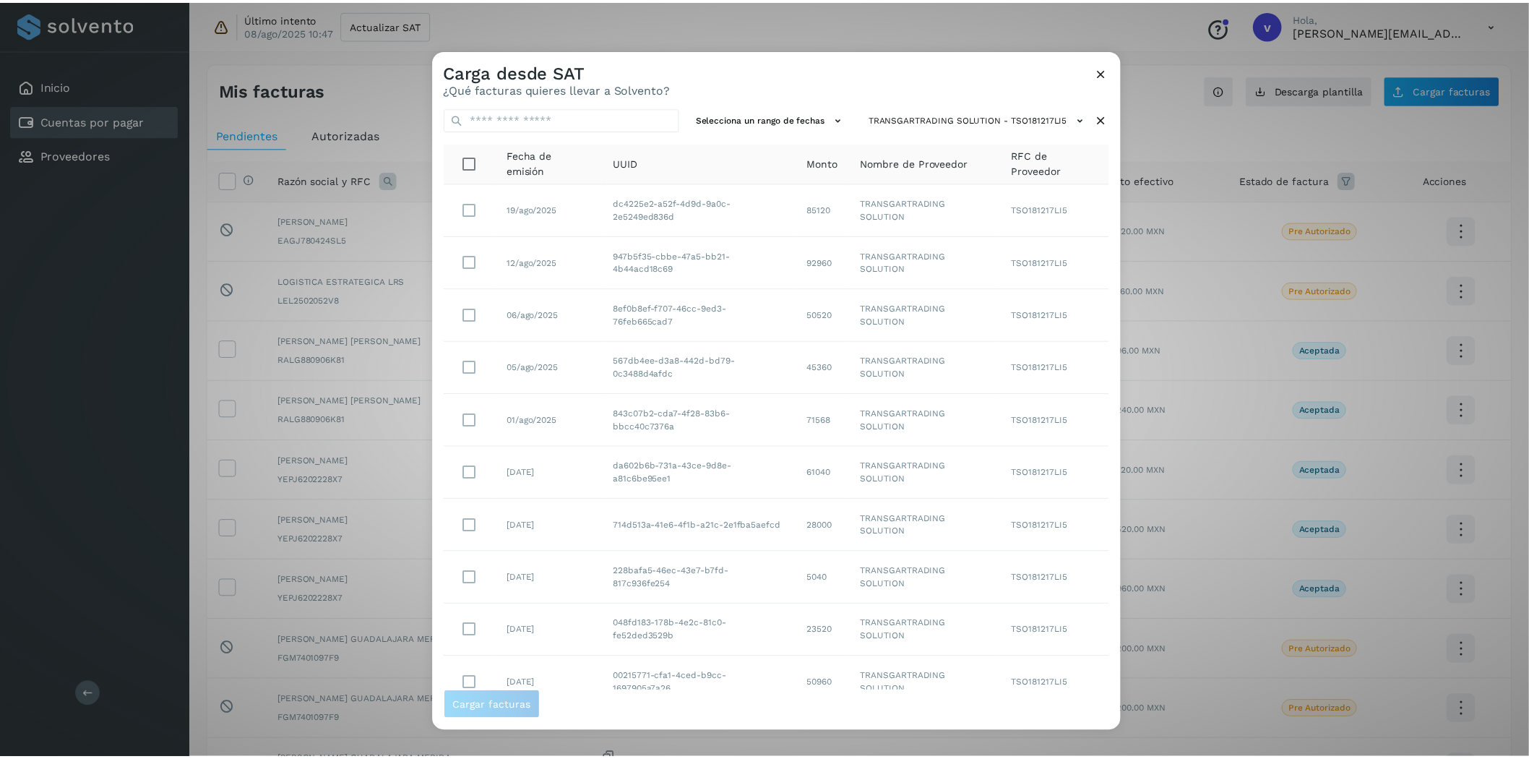
scroll to position [59, 0]
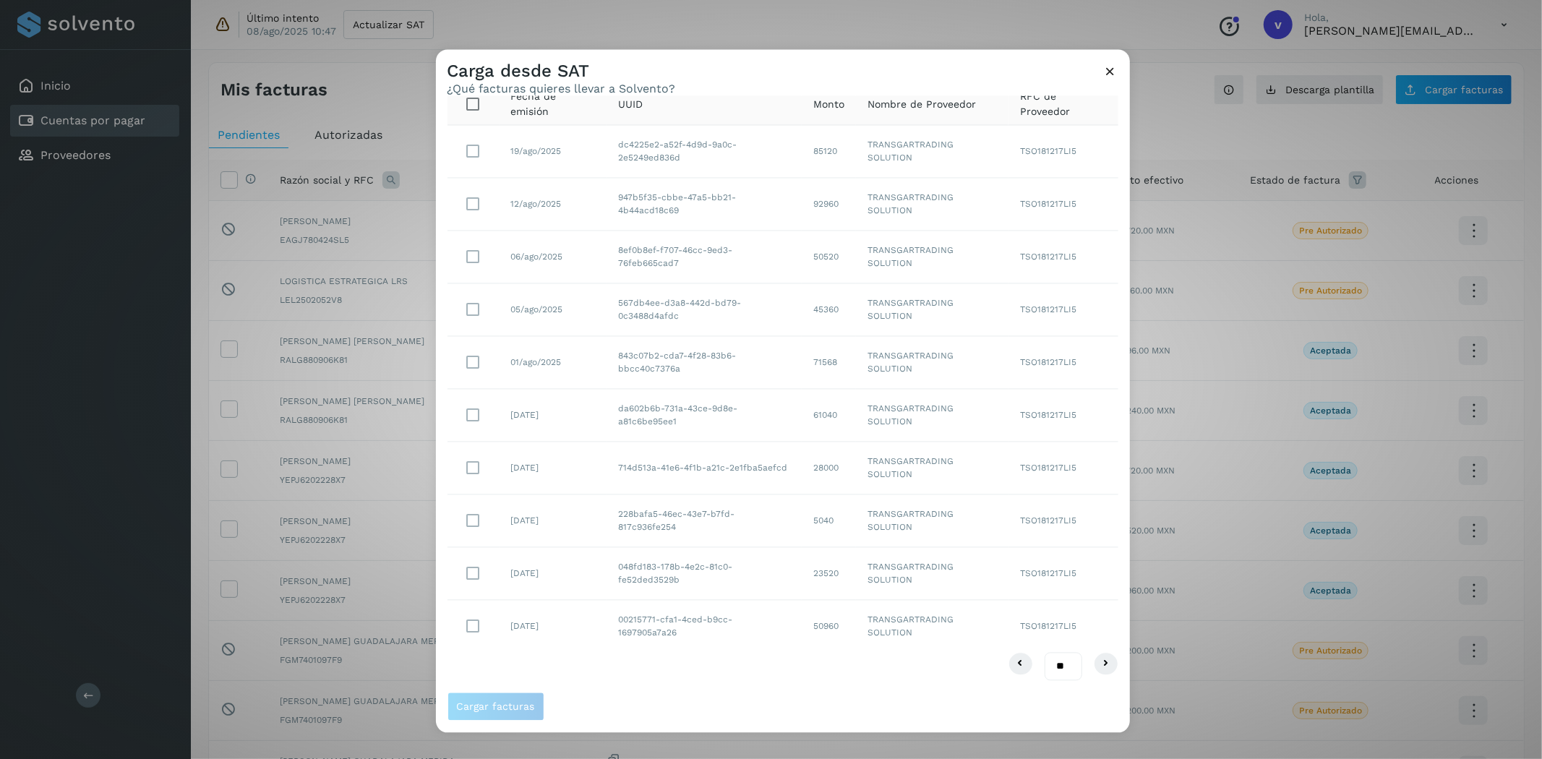
click at [1201, 510] on div "Carga desde SAT ¿Qué facturas quieres llevar a Solvento? Selecciona un rango de…" at bounding box center [771, 379] width 1542 height 759
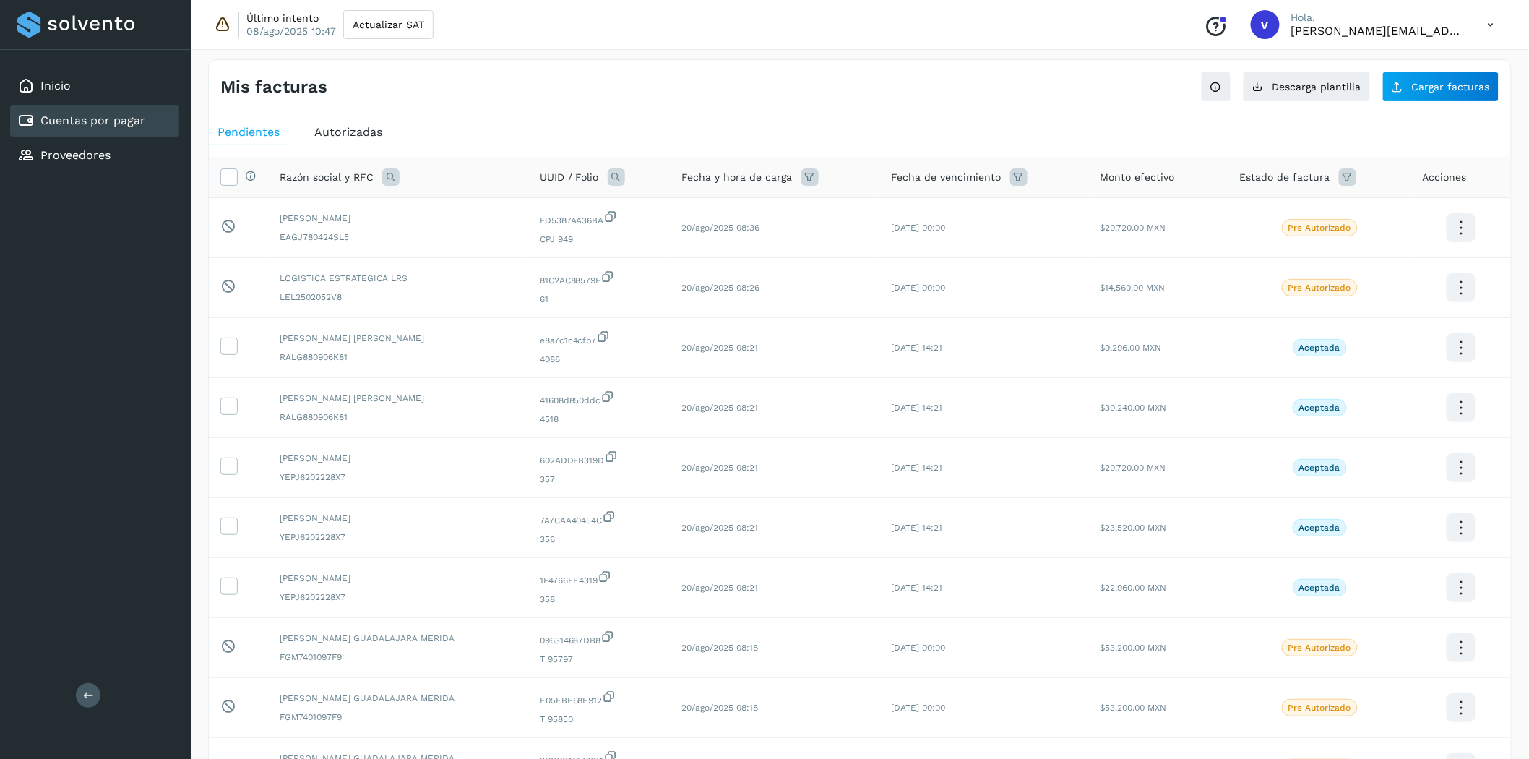
scroll to position [0, 0]
click at [121, 134] on div "Inicio Cuentas por pagar Proveedores" at bounding box center [95, 121] width 191 height 142
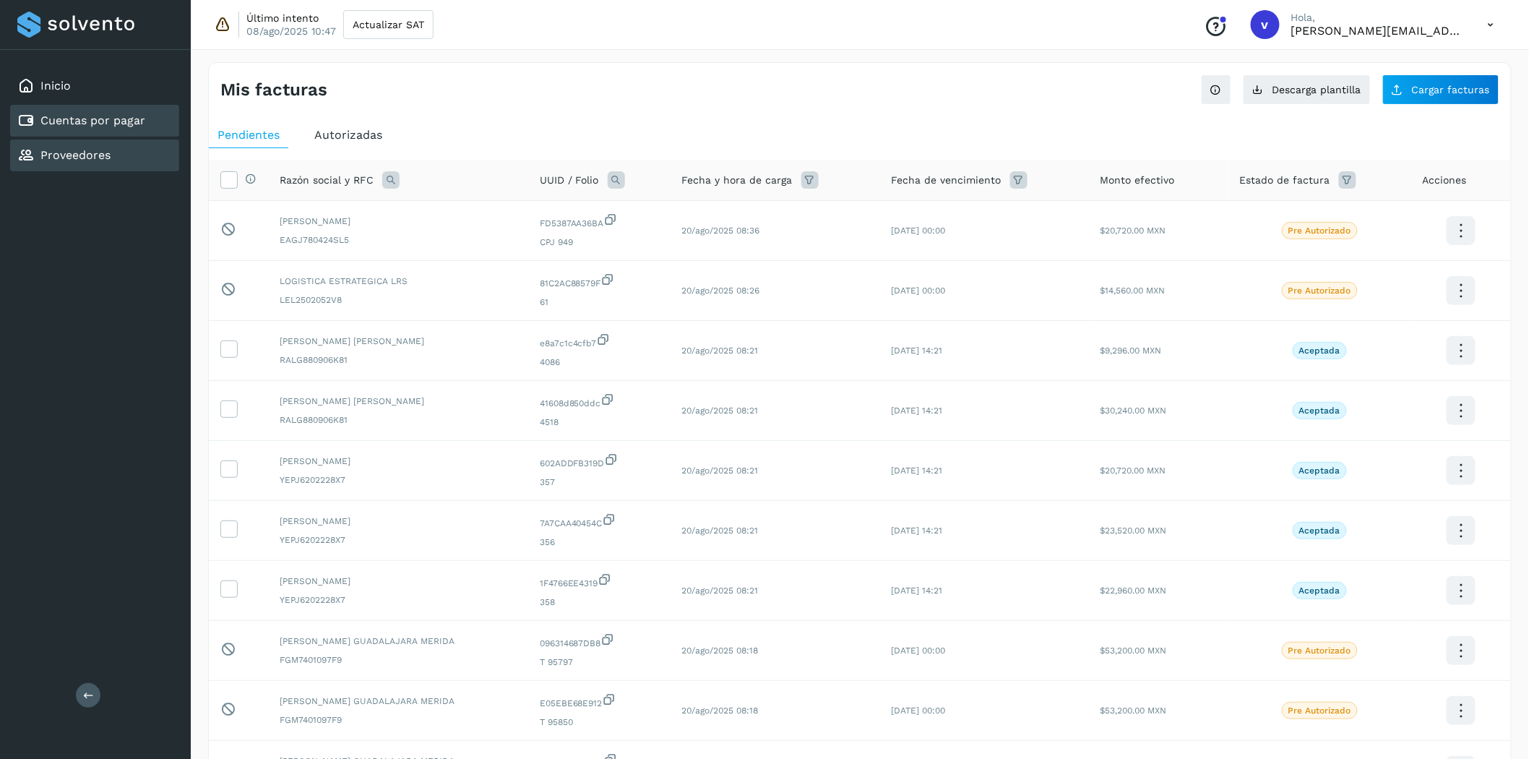
click at [123, 141] on div "Proveedores" at bounding box center [94, 156] width 169 height 32
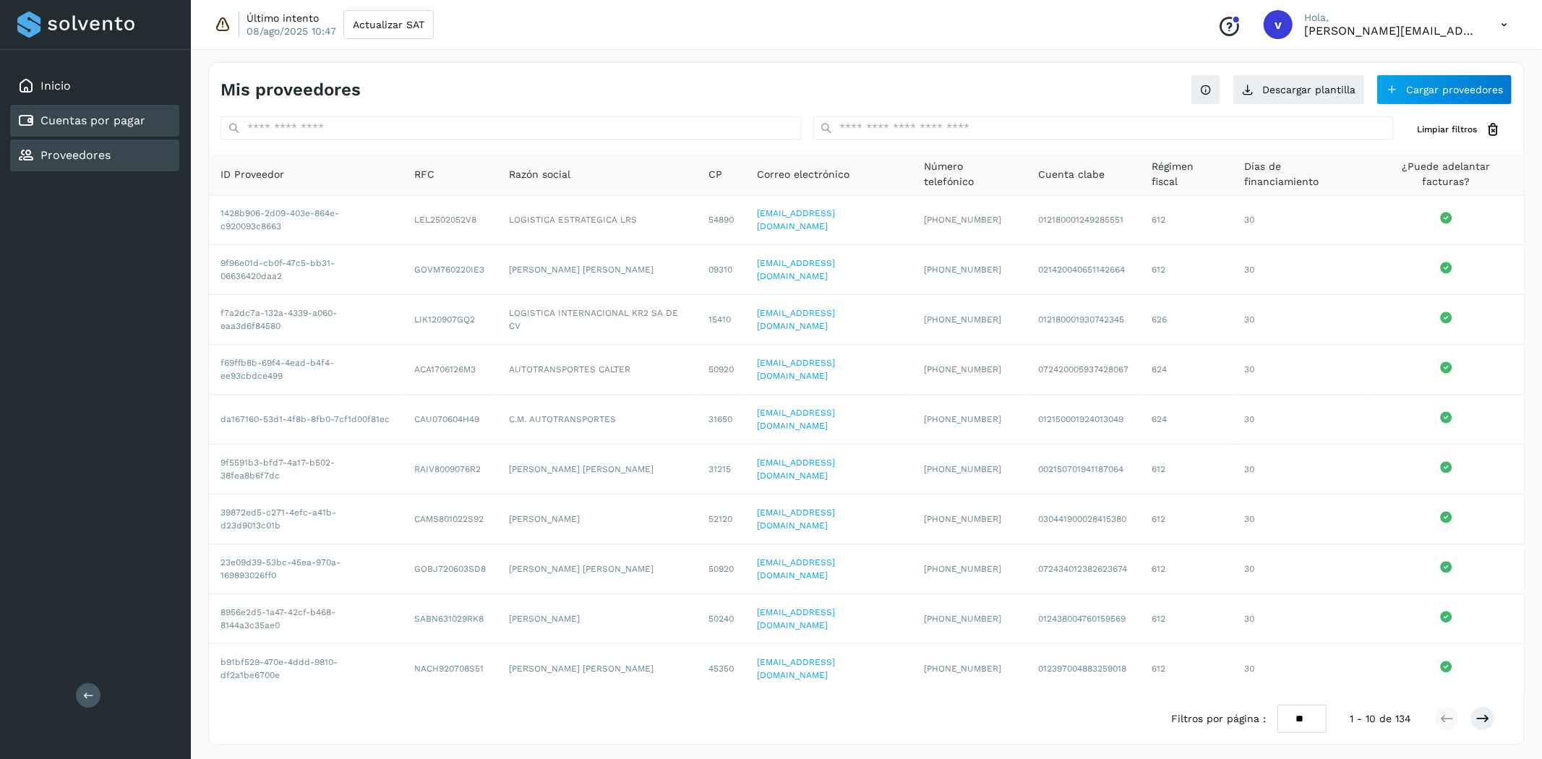
click at [133, 116] on link "Cuentas por pagar" at bounding box center [92, 120] width 105 height 14
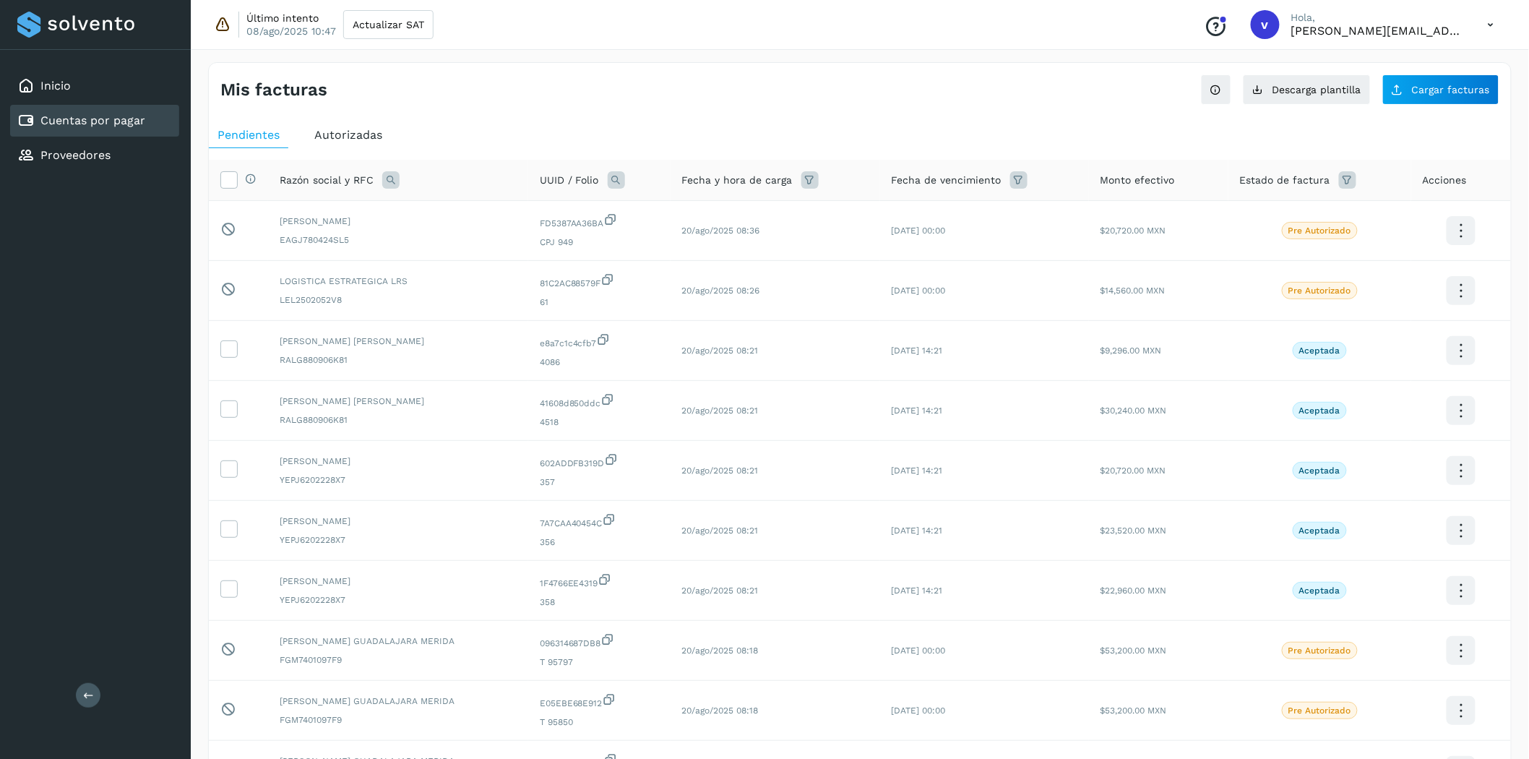
click at [331, 141] on span "Autorizadas" at bounding box center [348, 135] width 68 height 14
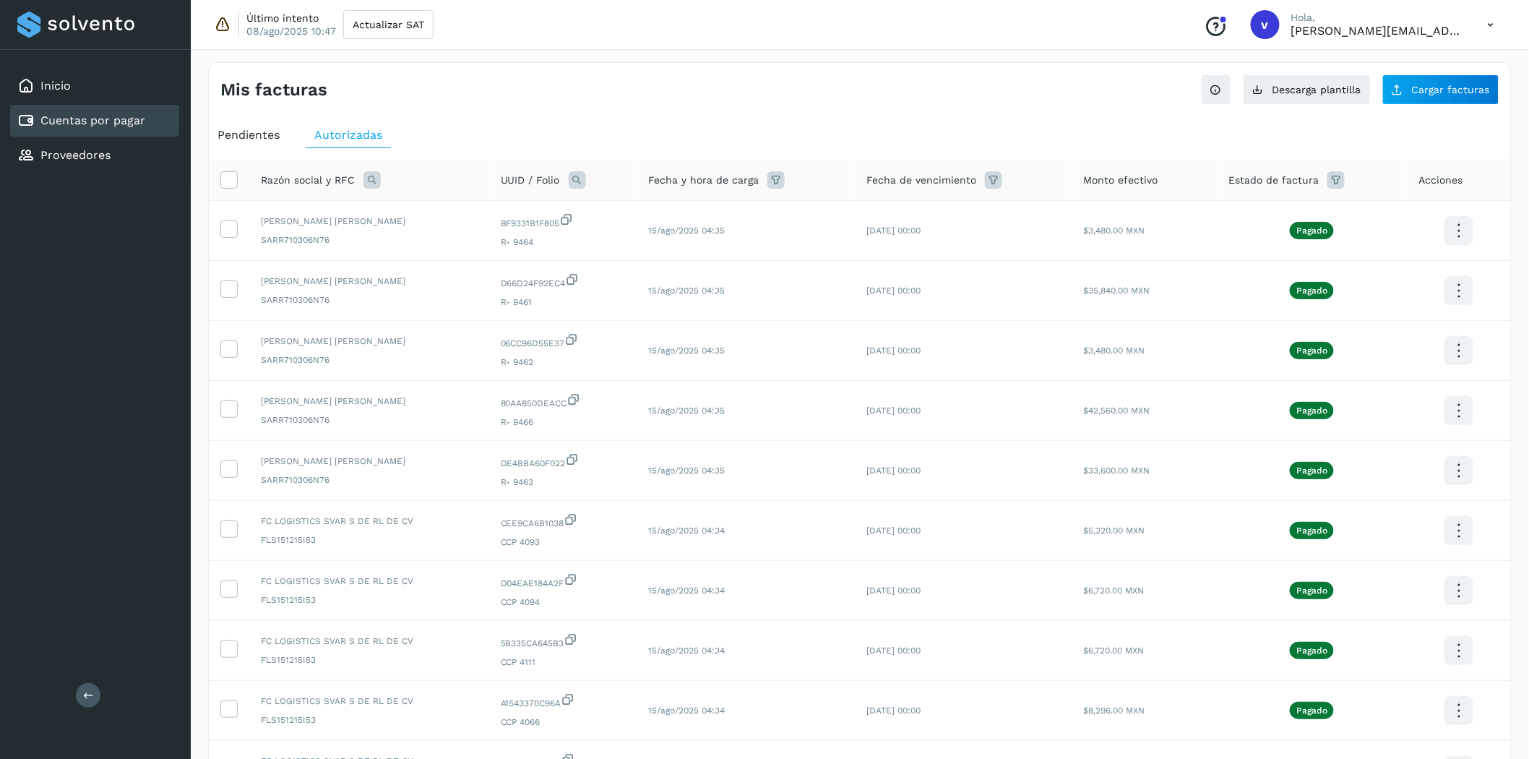
click at [260, 136] on span "Pendientes" at bounding box center [249, 135] width 62 height 14
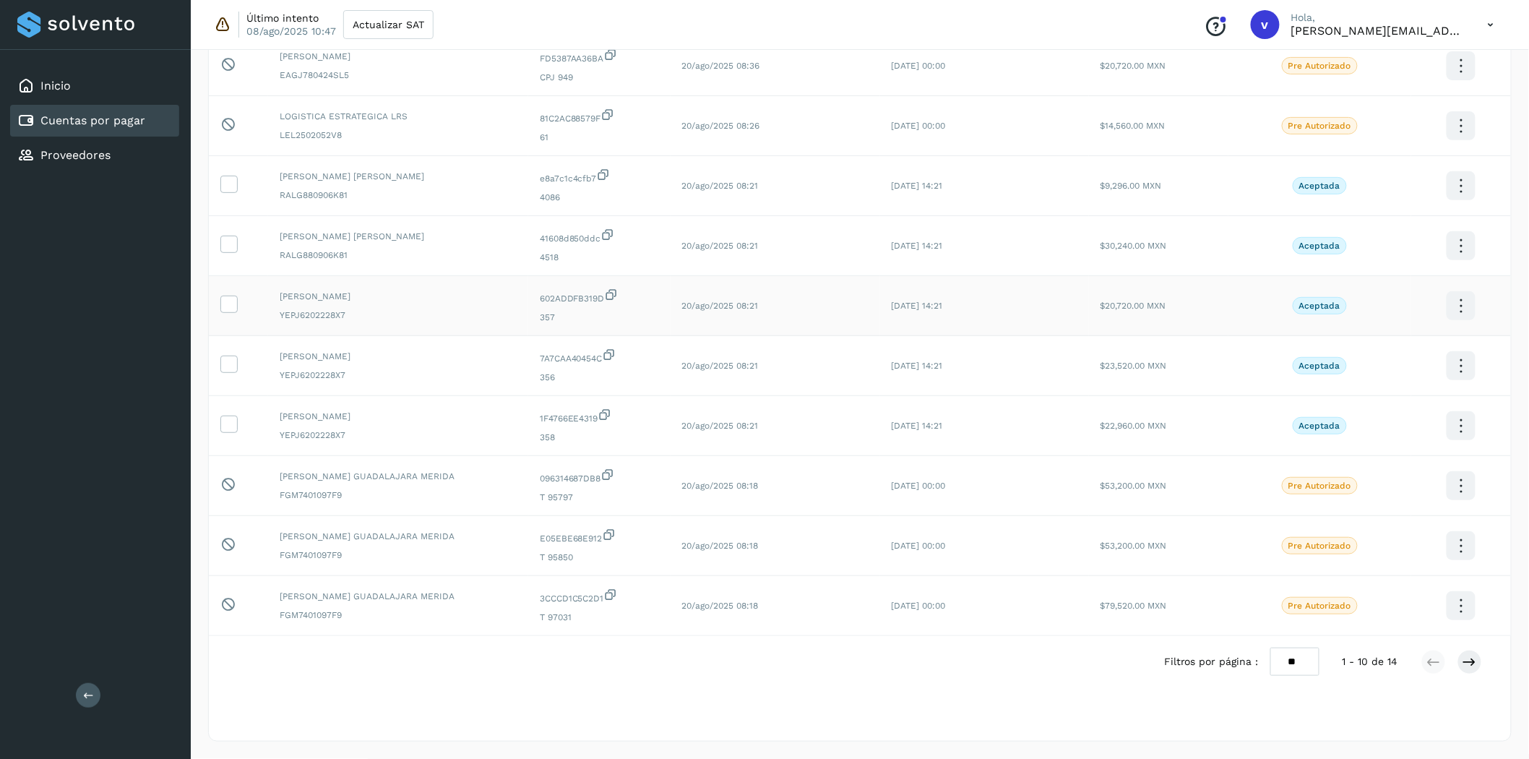
scroll to position [170, 0]
click at [233, 418] on icon at bounding box center [228, 423] width 15 height 15
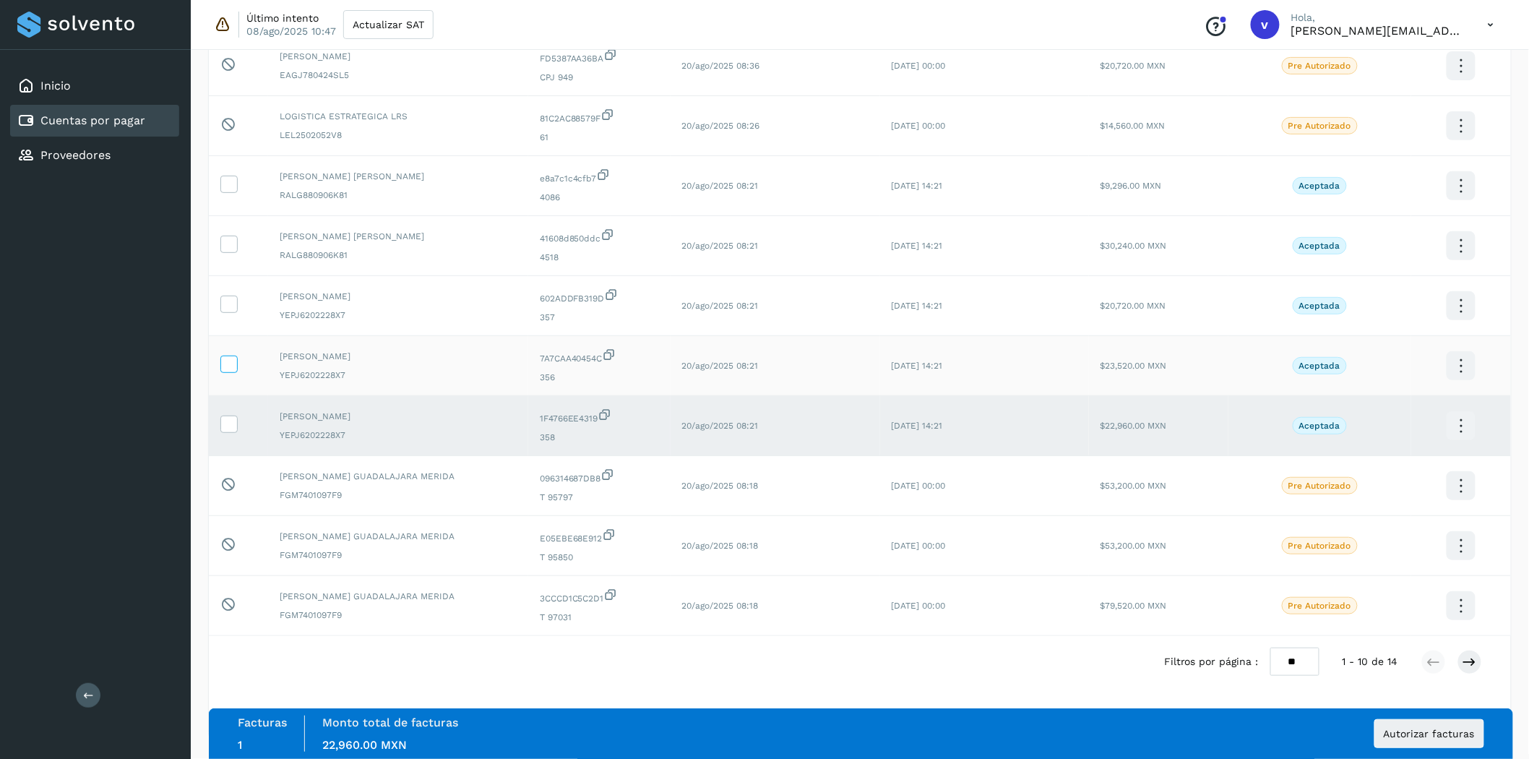
click at [230, 370] on label at bounding box center [228, 364] width 17 height 17
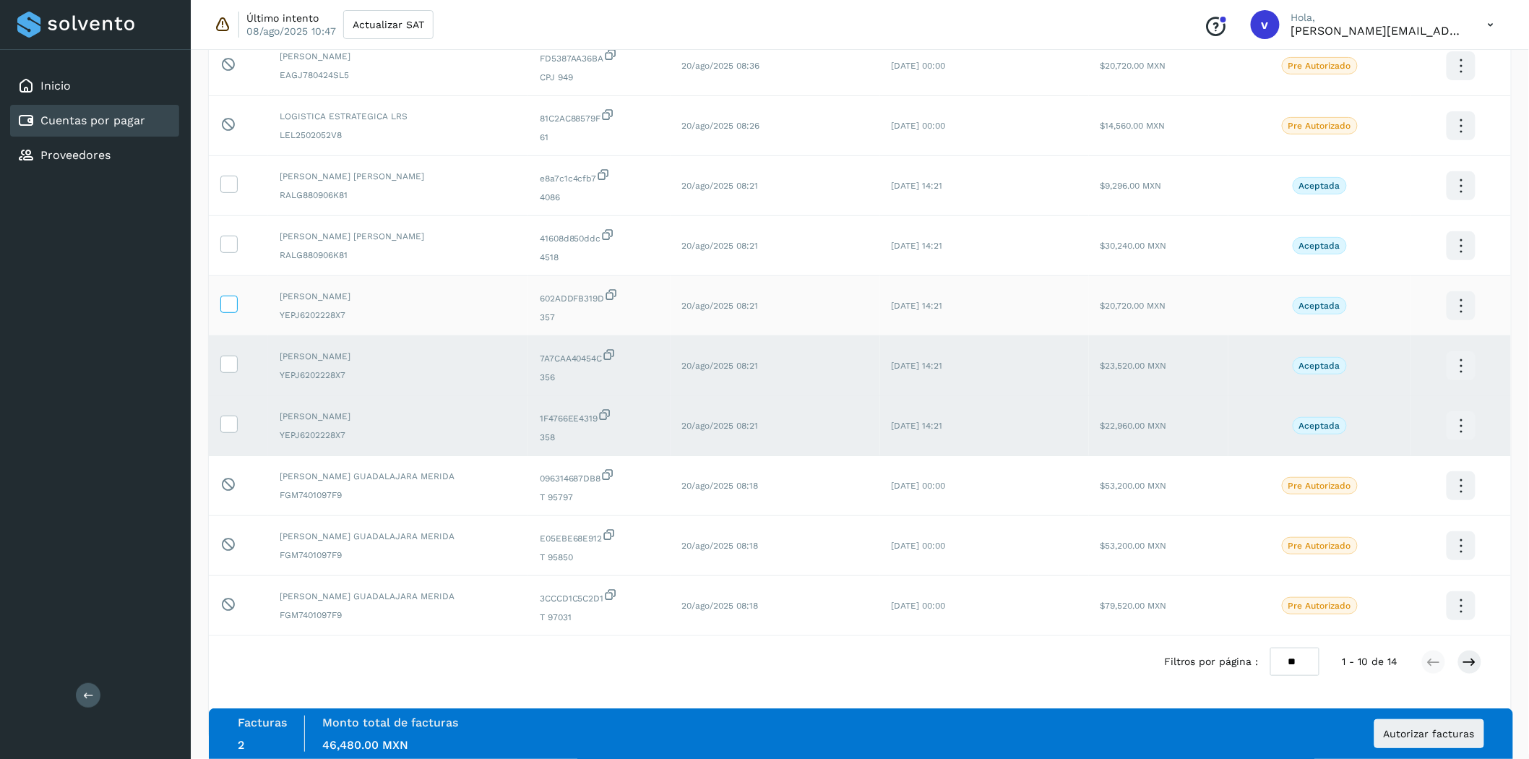
click at [223, 304] on icon at bounding box center [228, 303] width 15 height 15
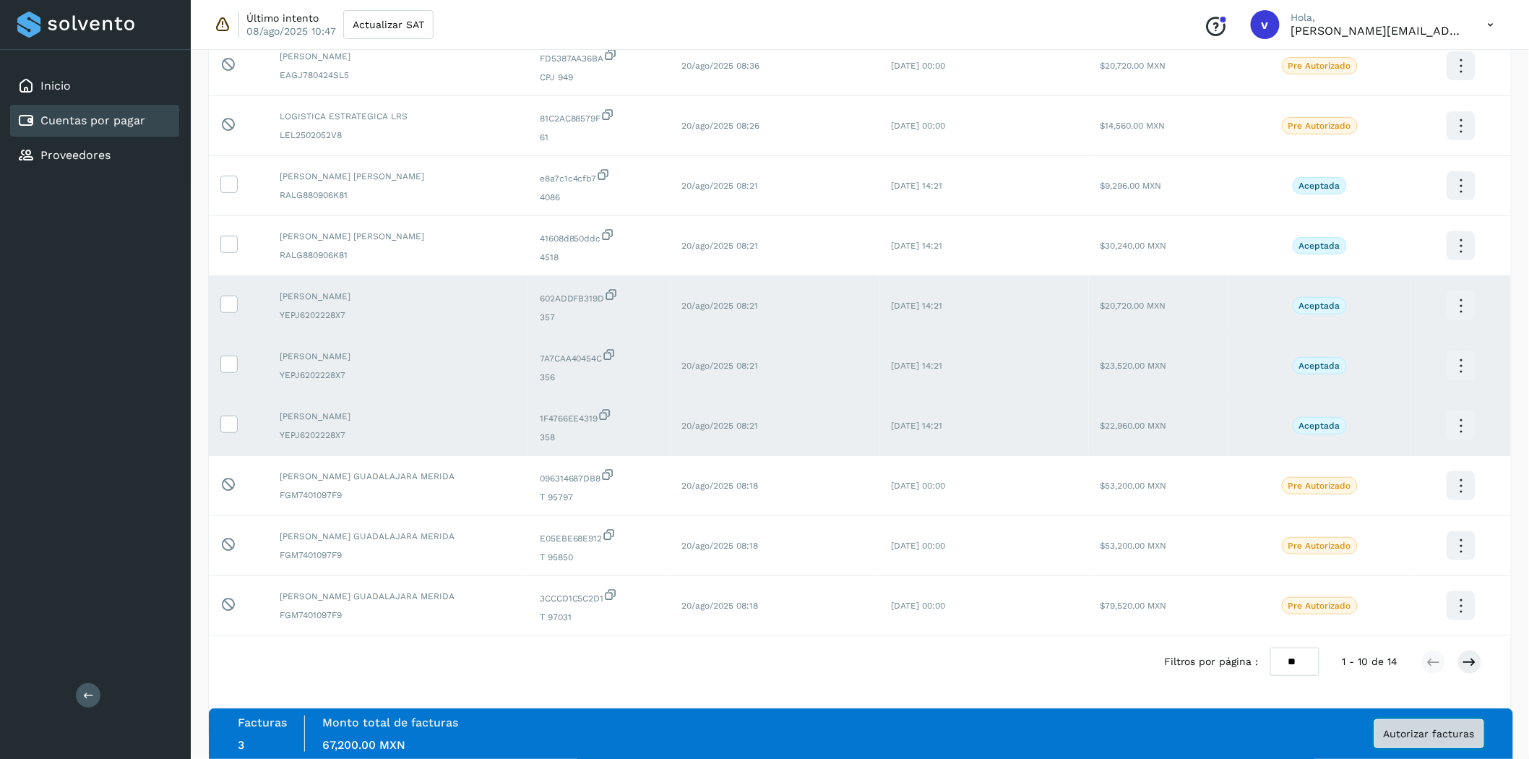
click at [1387, 682] on span "Autorizar facturas" at bounding box center [1429, 734] width 91 height 10
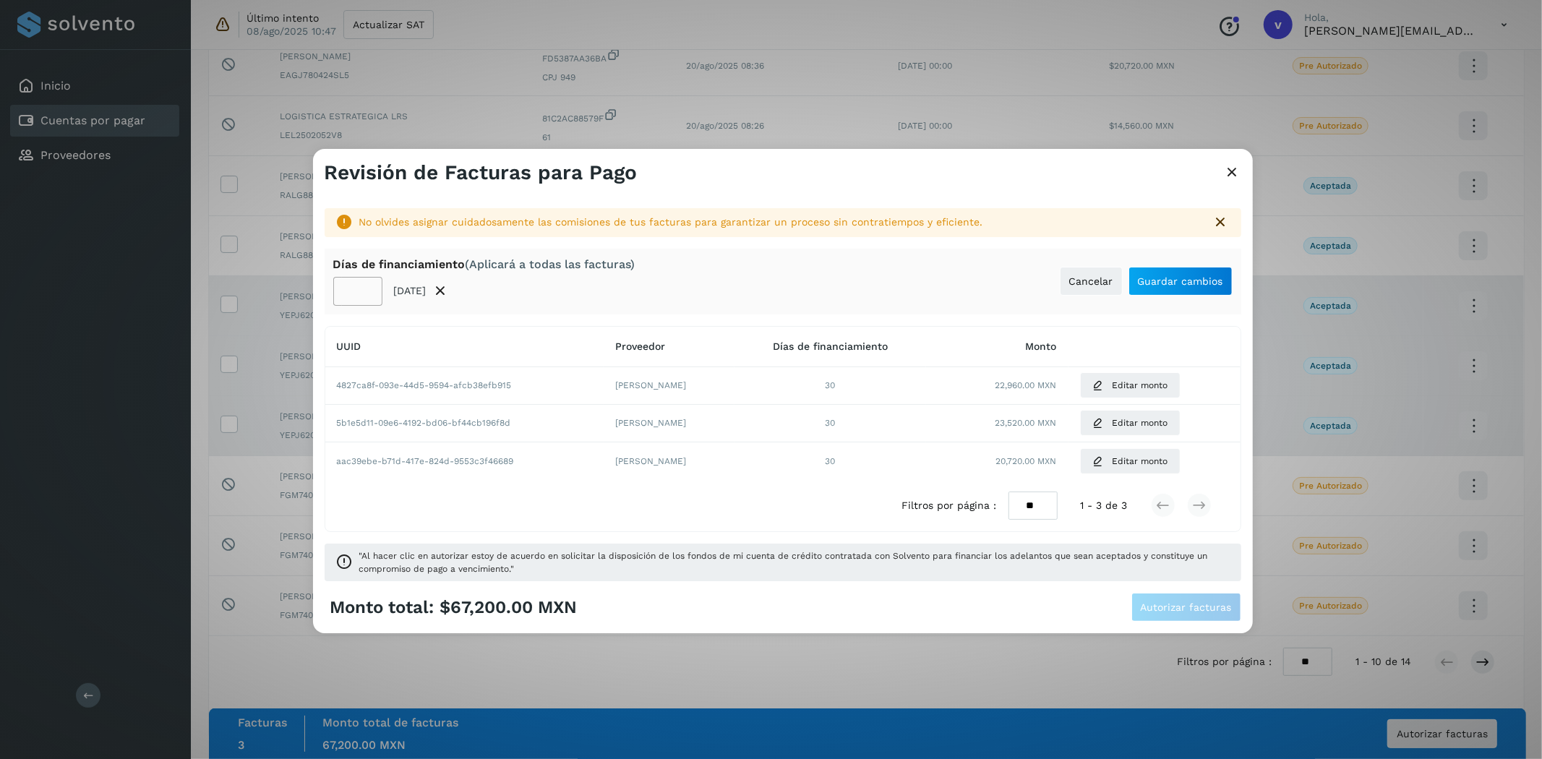
click at [355, 287] on input "**" at bounding box center [357, 291] width 49 height 29
type input "**"
click at [1176, 268] on button "Guardar cambios" at bounding box center [1180, 281] width 104 height 29
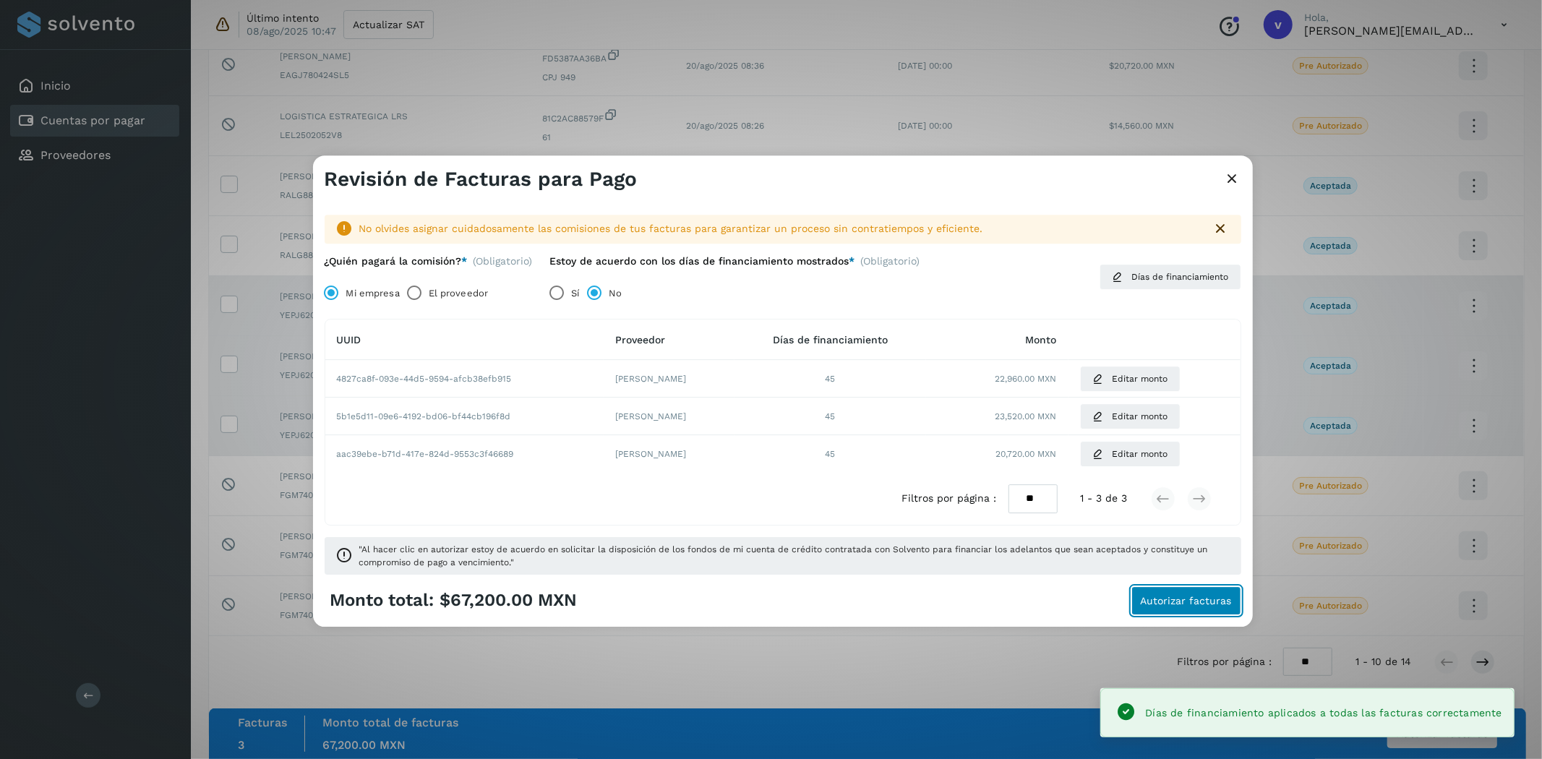
click at [1204, 600] on span "Autorizar facturas" at bounding box center [1186, 601] width 91 height 10
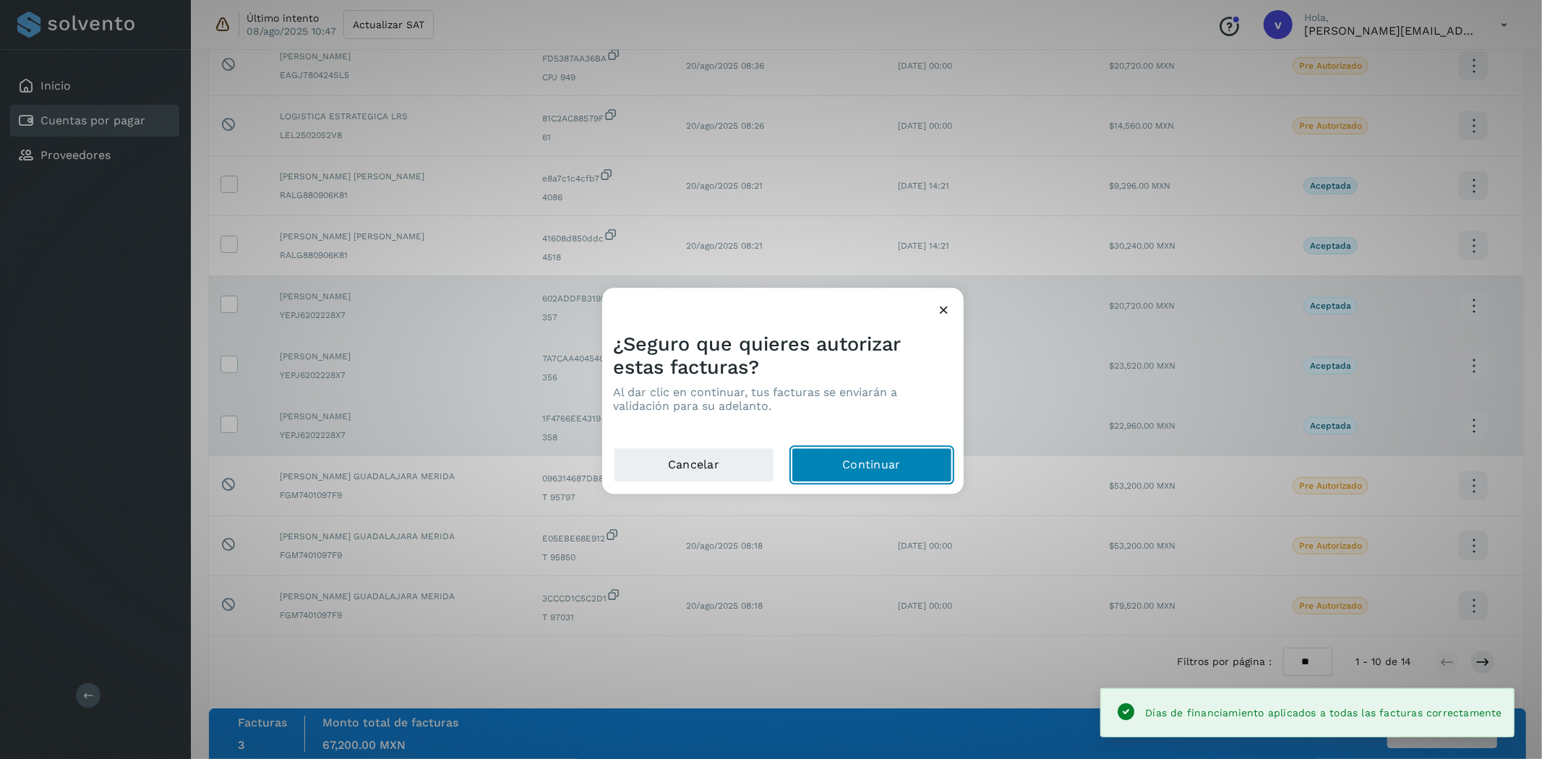
click at [851, 452] on button "Continuar" at bounding box center [871, 465] width 160 height 35
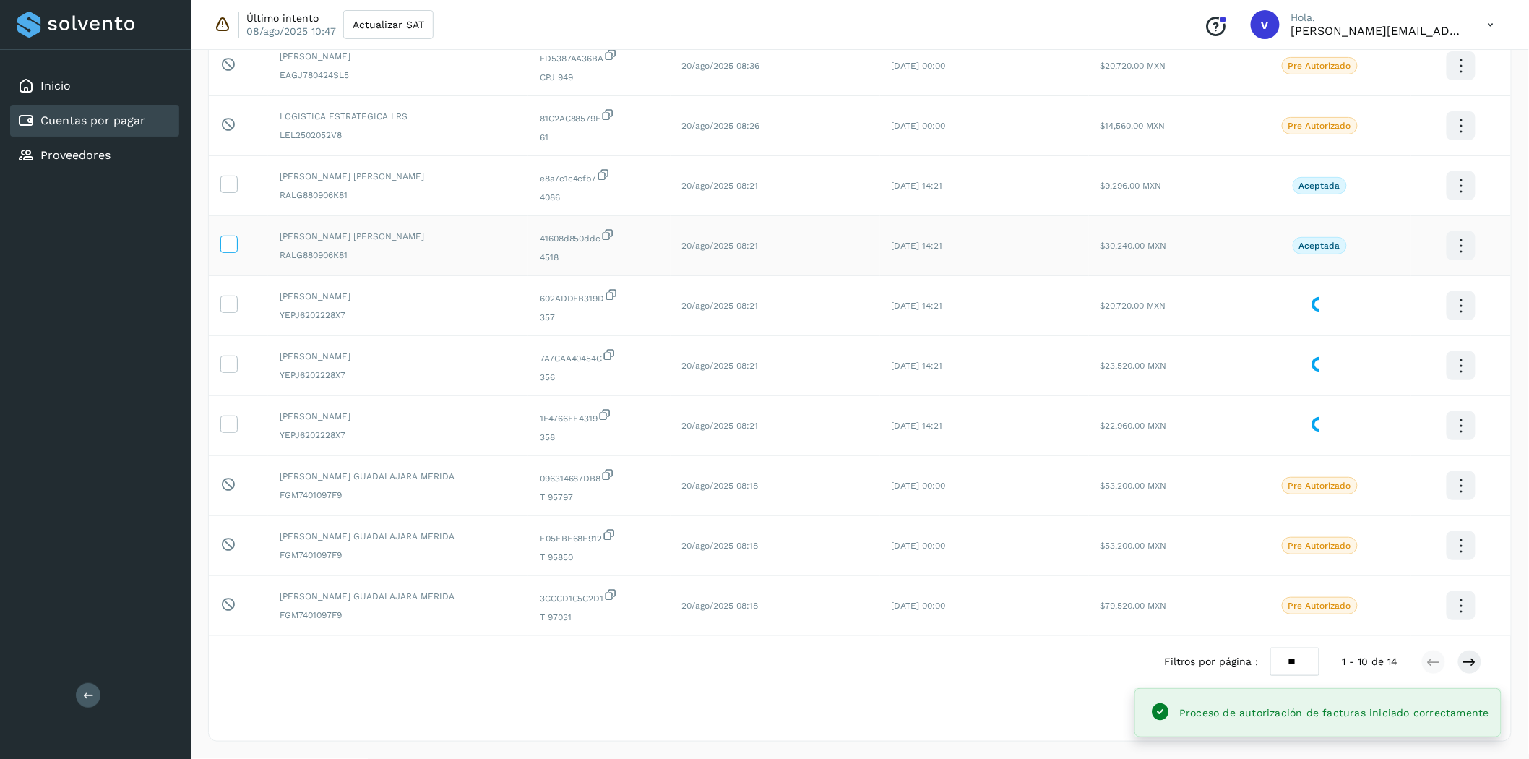
click at [236, 239] on label at bounding box center [228, 244] width 17 height 17
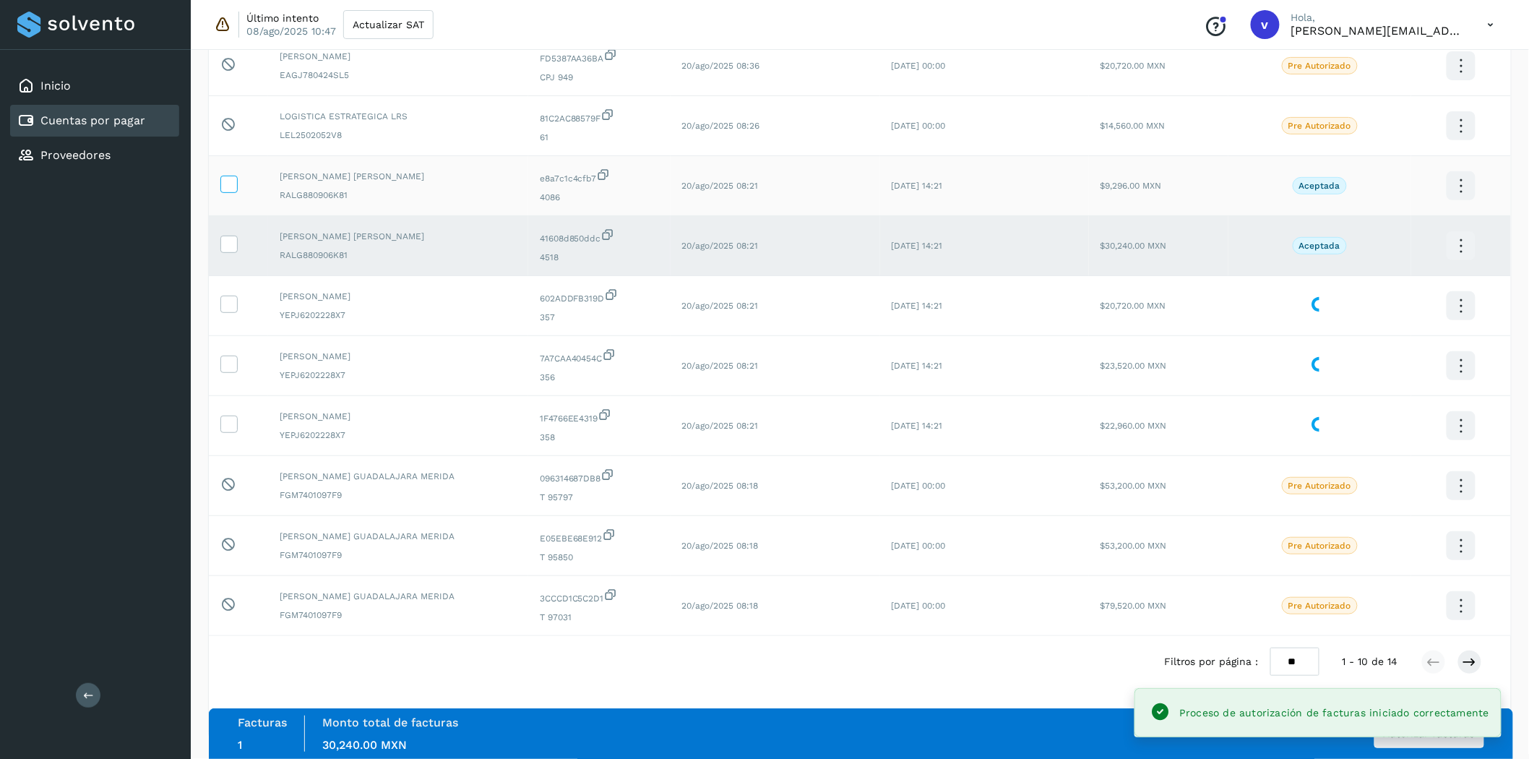
click at [225, 181] on icon at bounding box center [228, 183] width 15 height 15
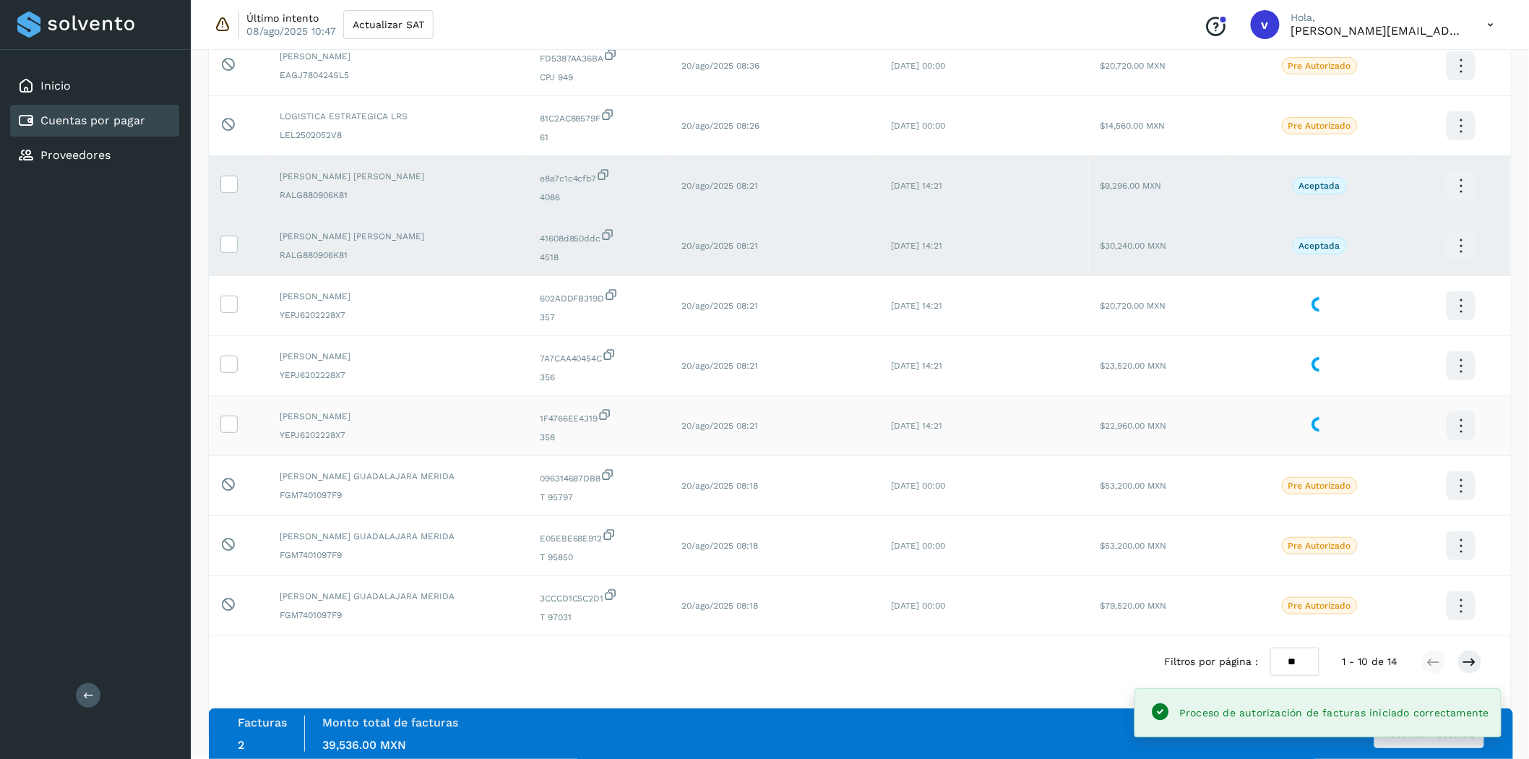
scroll to position [0, 0]
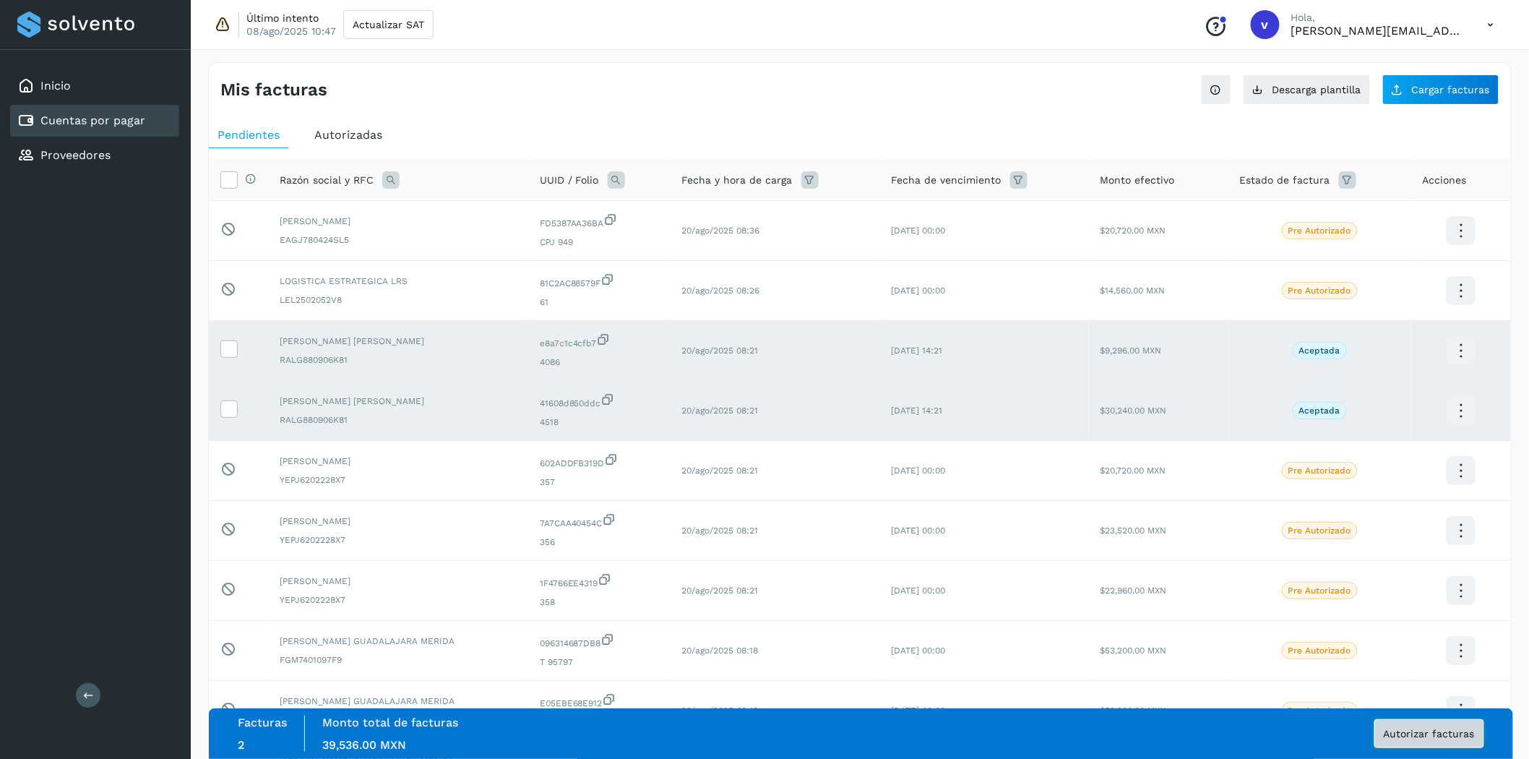
click at [1387, 682] on span "Autorizar facturas" at bounding box center [1429, 734] width 91 height 10
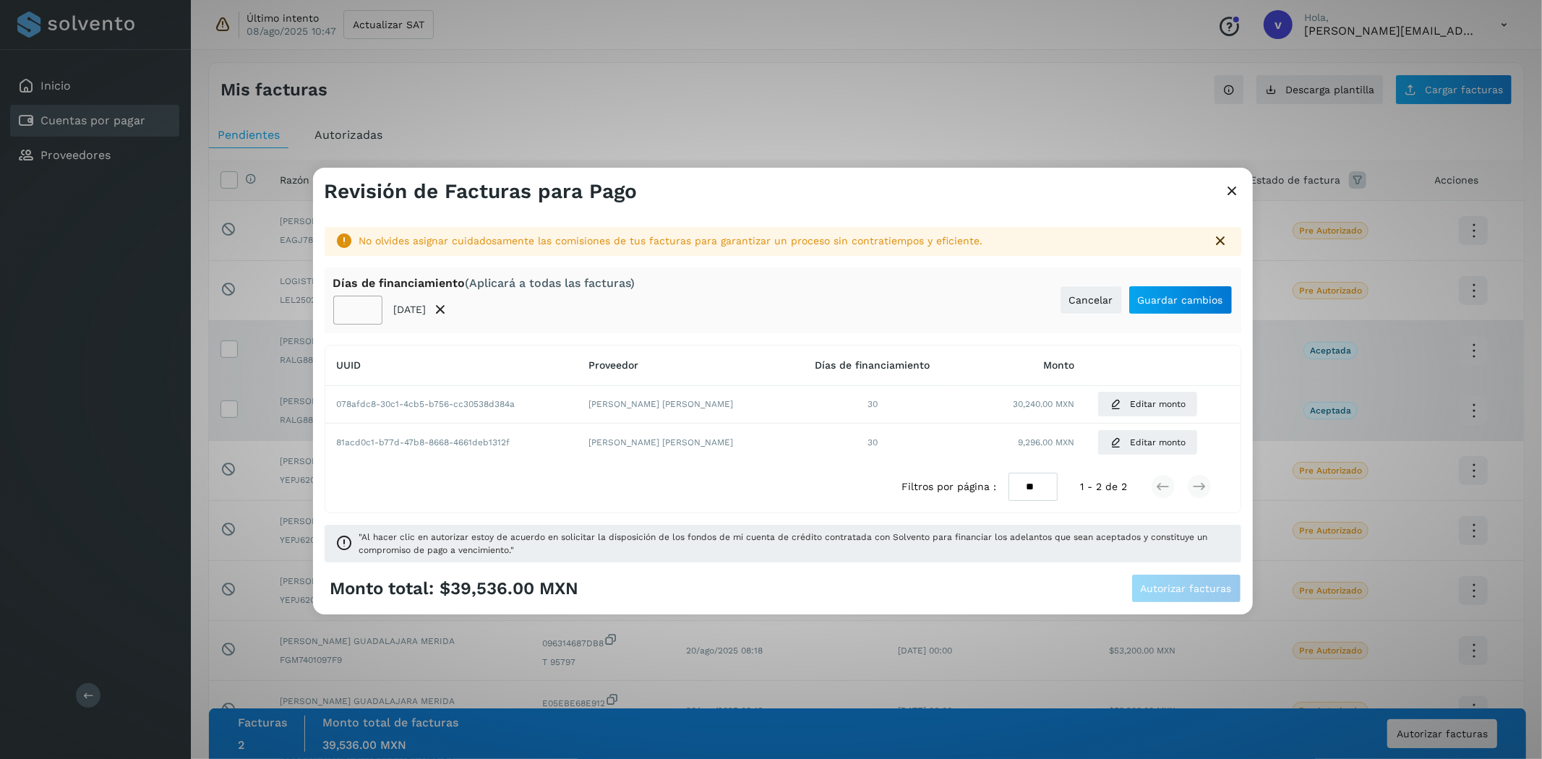
click at [348, 309] on input "**" at bounding box center [357, 310] width 49 height 29
type input "**"
click at [1190, 295] on span "Guardar cambios" at bounding box center [1180, 300] width 85 height 10
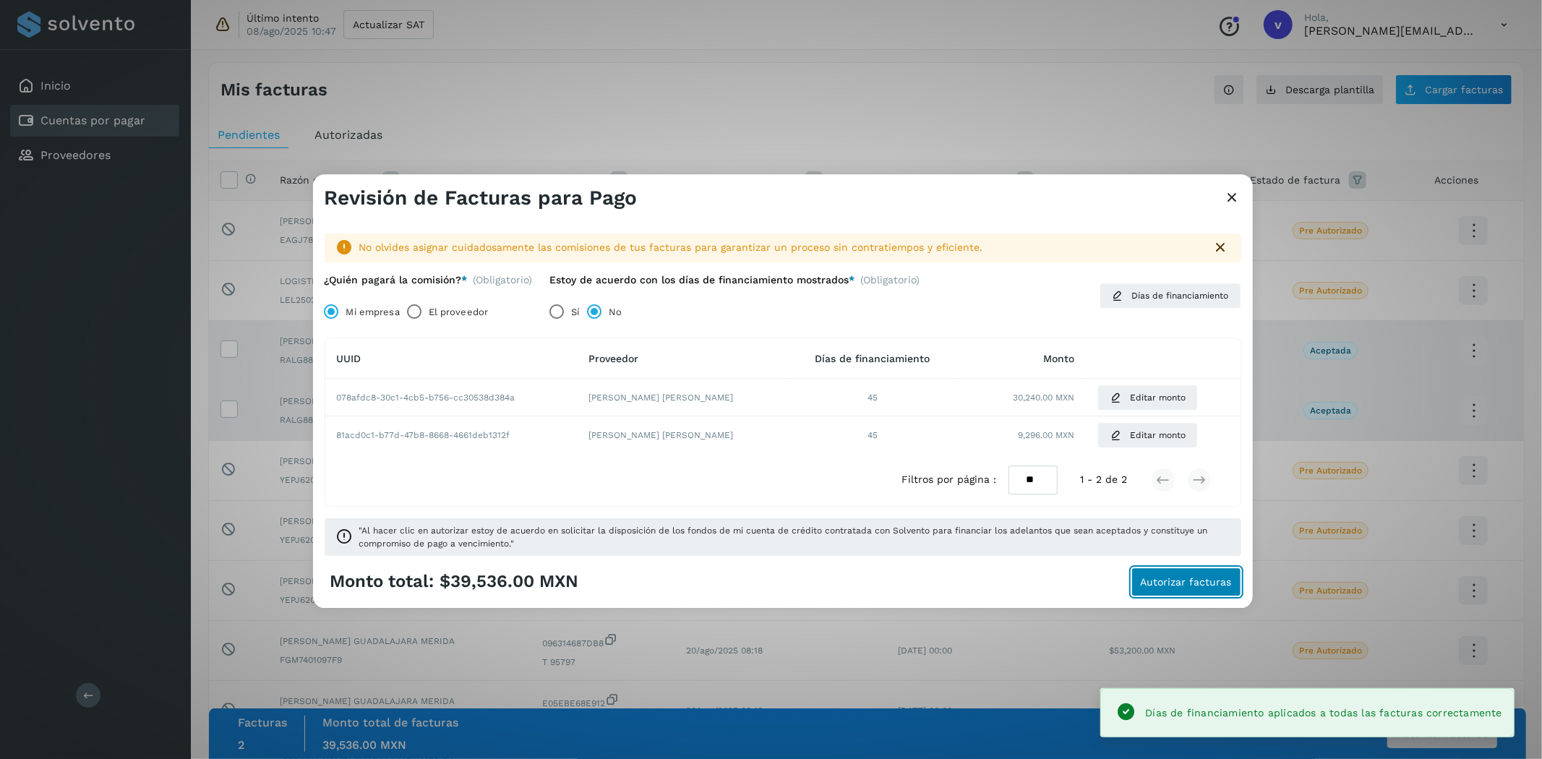
click at [1173, 573] on button "Autorizar facturas" at bounding box center [1186, 581] width 110 height 29
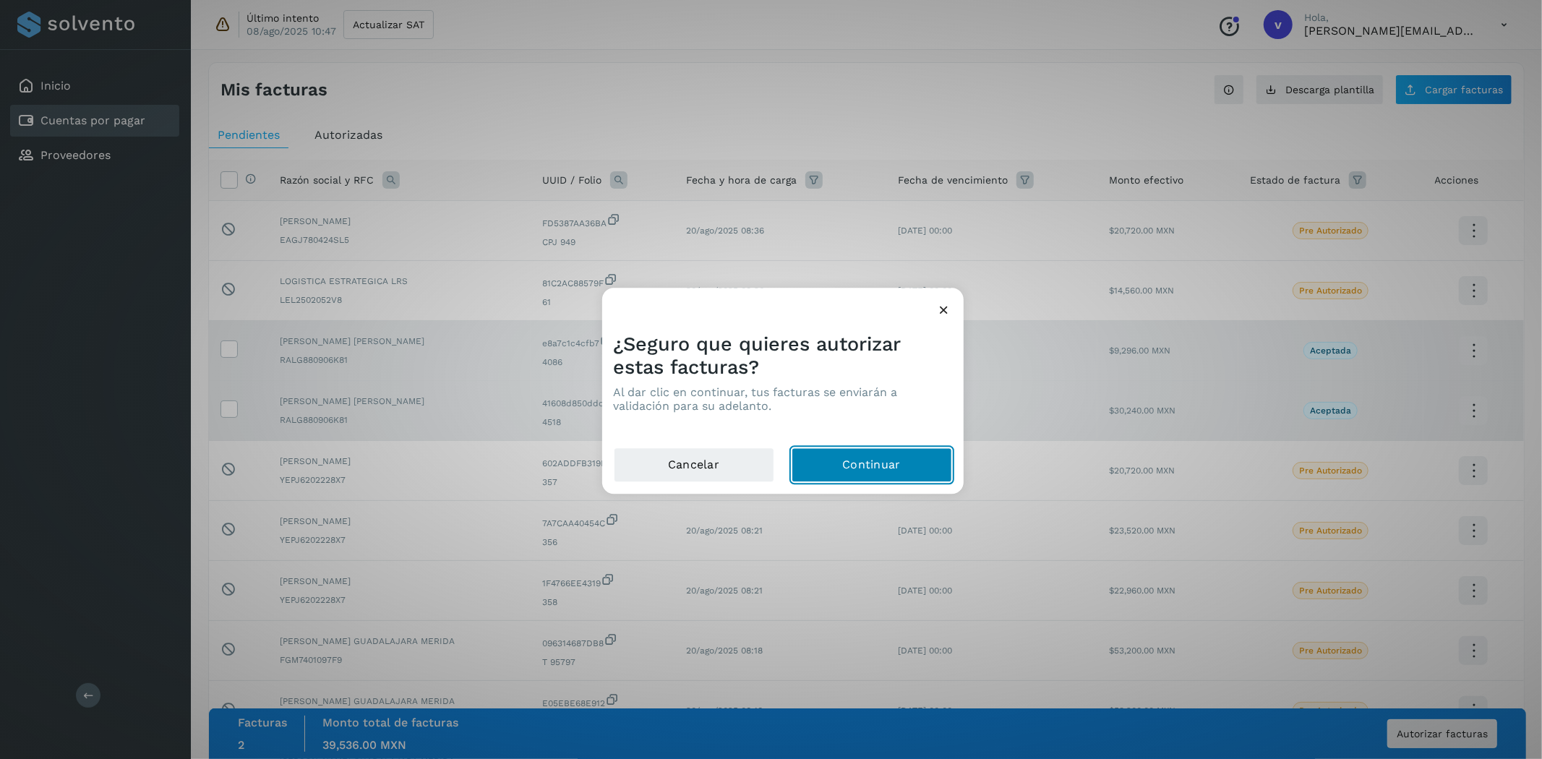
click at [841, 467] on button "Continuar" at bounding box center [871, 465] width 160 height 35
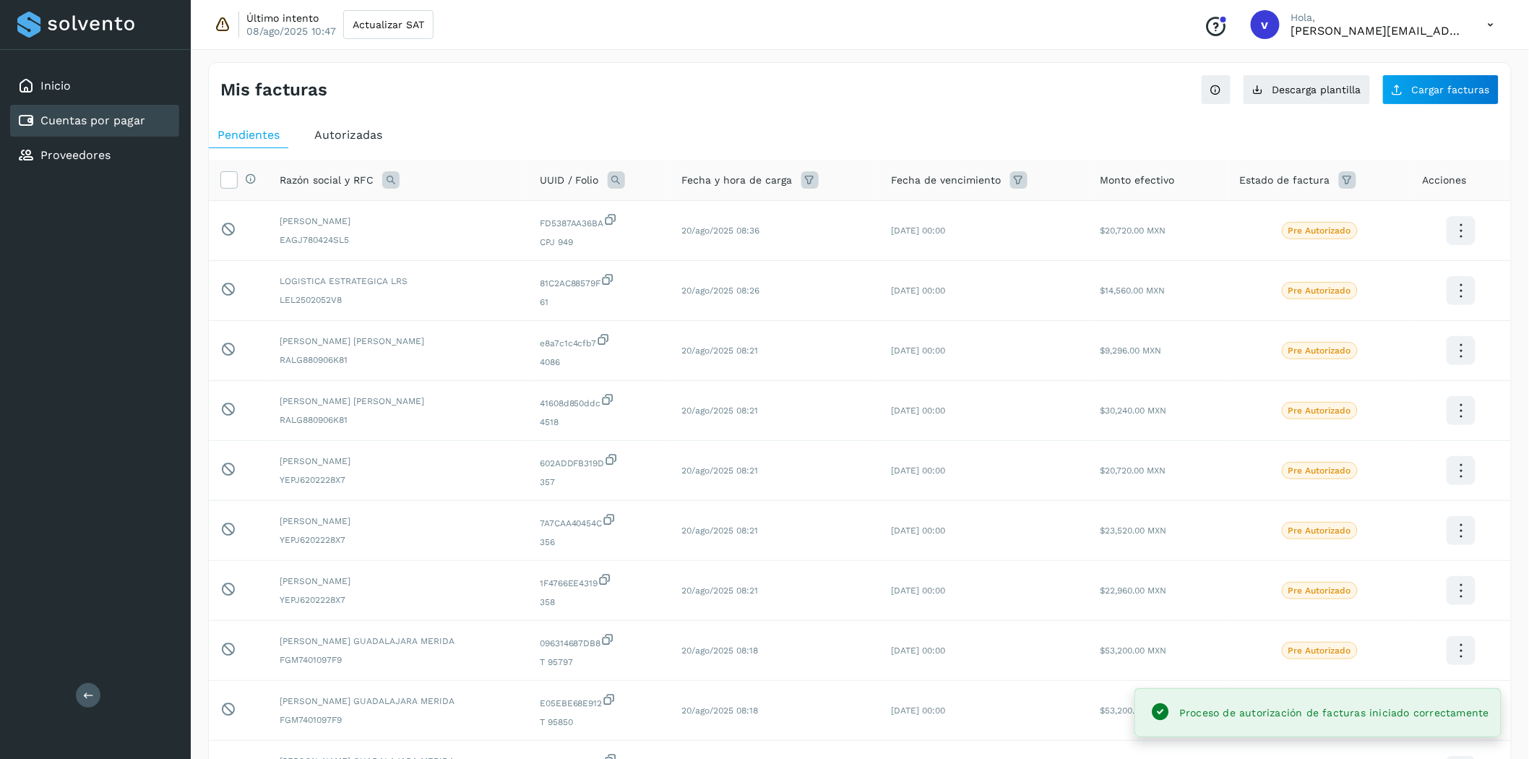
click at [1387, 24] on p "[PERSON_NAME][EMAIL_ADDRESS][PERSON_NAME][DOMAIN_NAME]" at bounding box center [1378, 31] width 173 height 14
click at [1387, 31] on icon at bounding box center [1492, 25] width 30 height 30
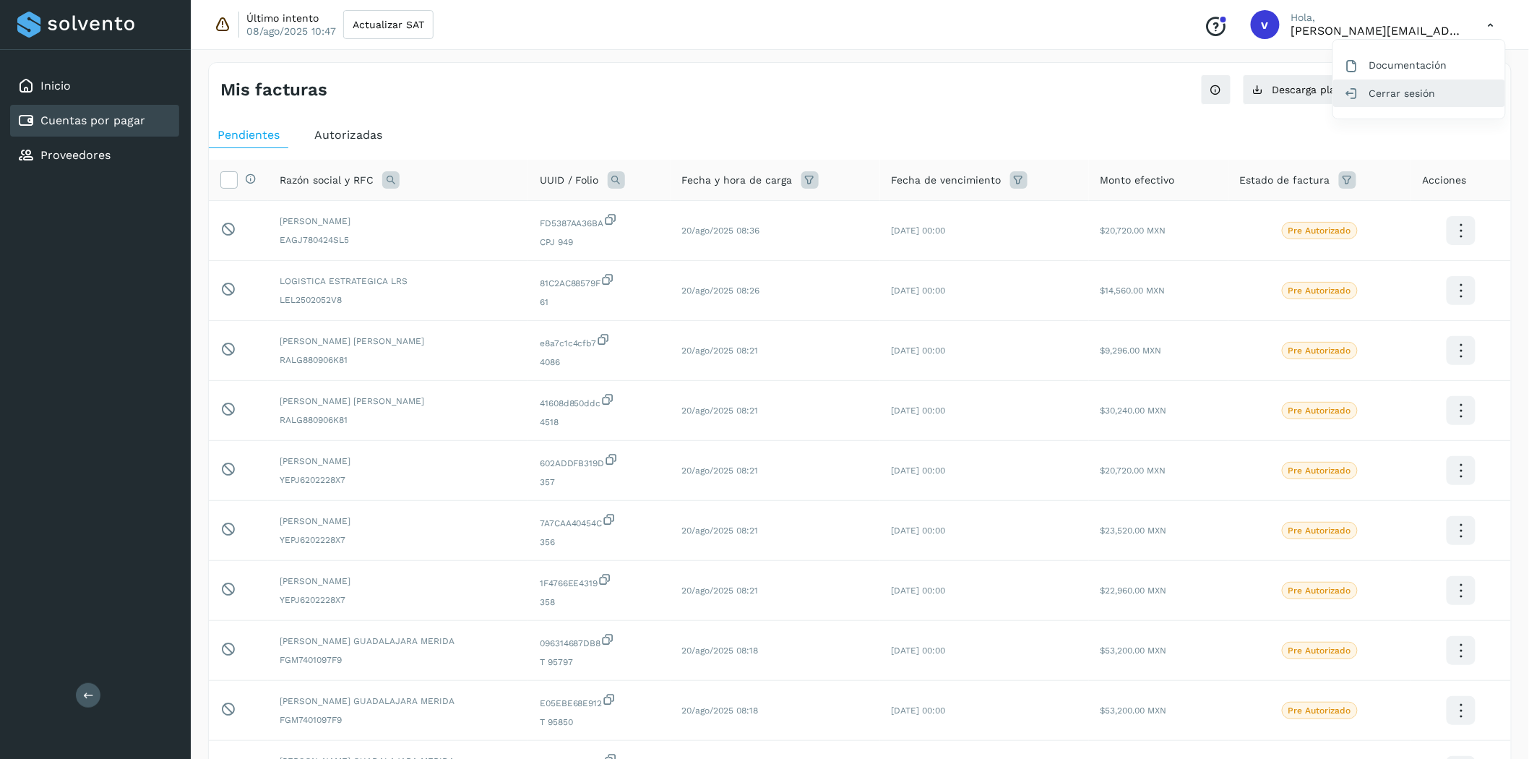
click at [1383, 99] on div "Cerrar sesión" at bounding box center [1420, 93] width 172 height 27
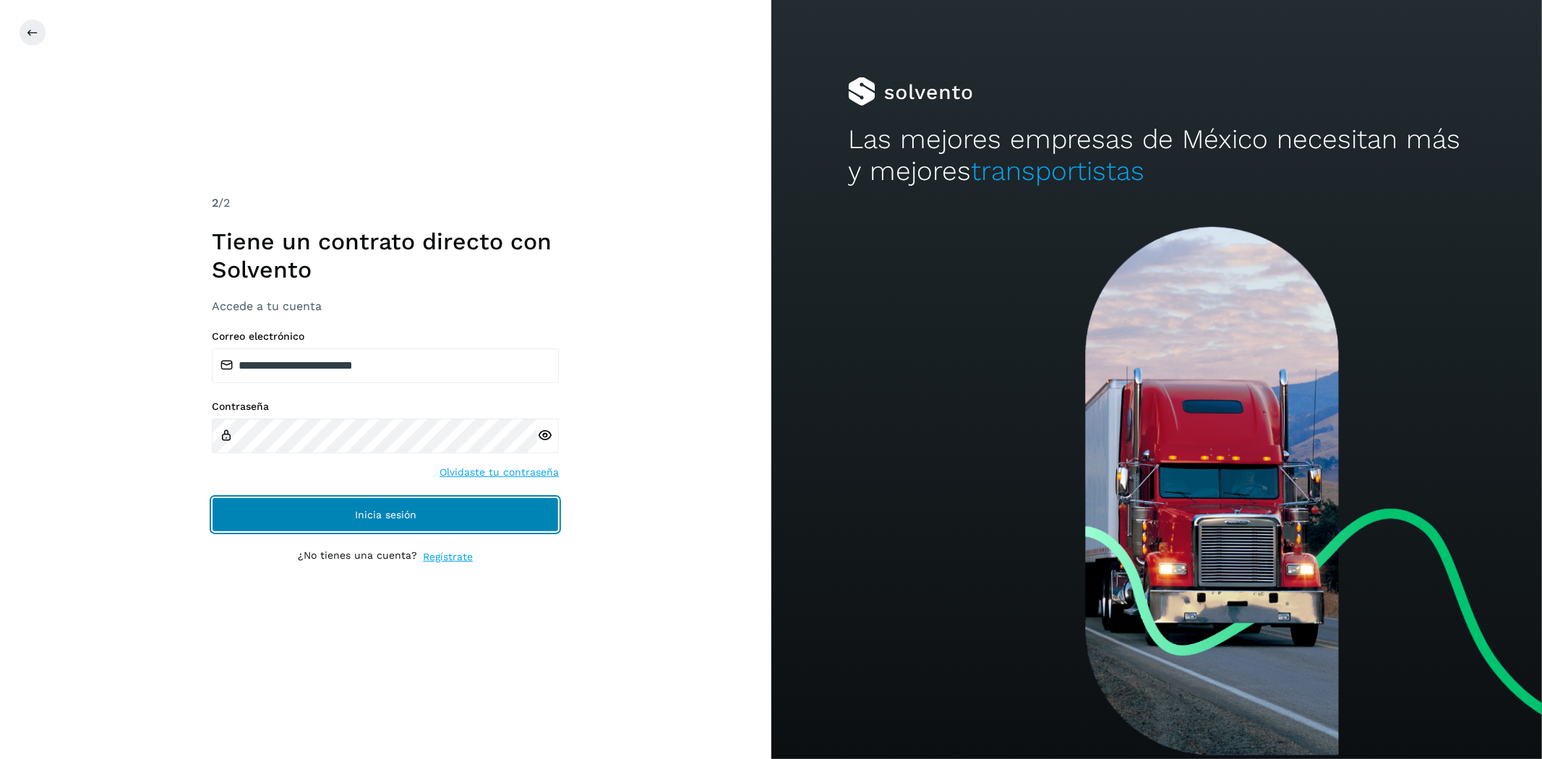
click at [319, 499] on button "Inicia sesión" at bounding box center [385, 514] width 347 height 35
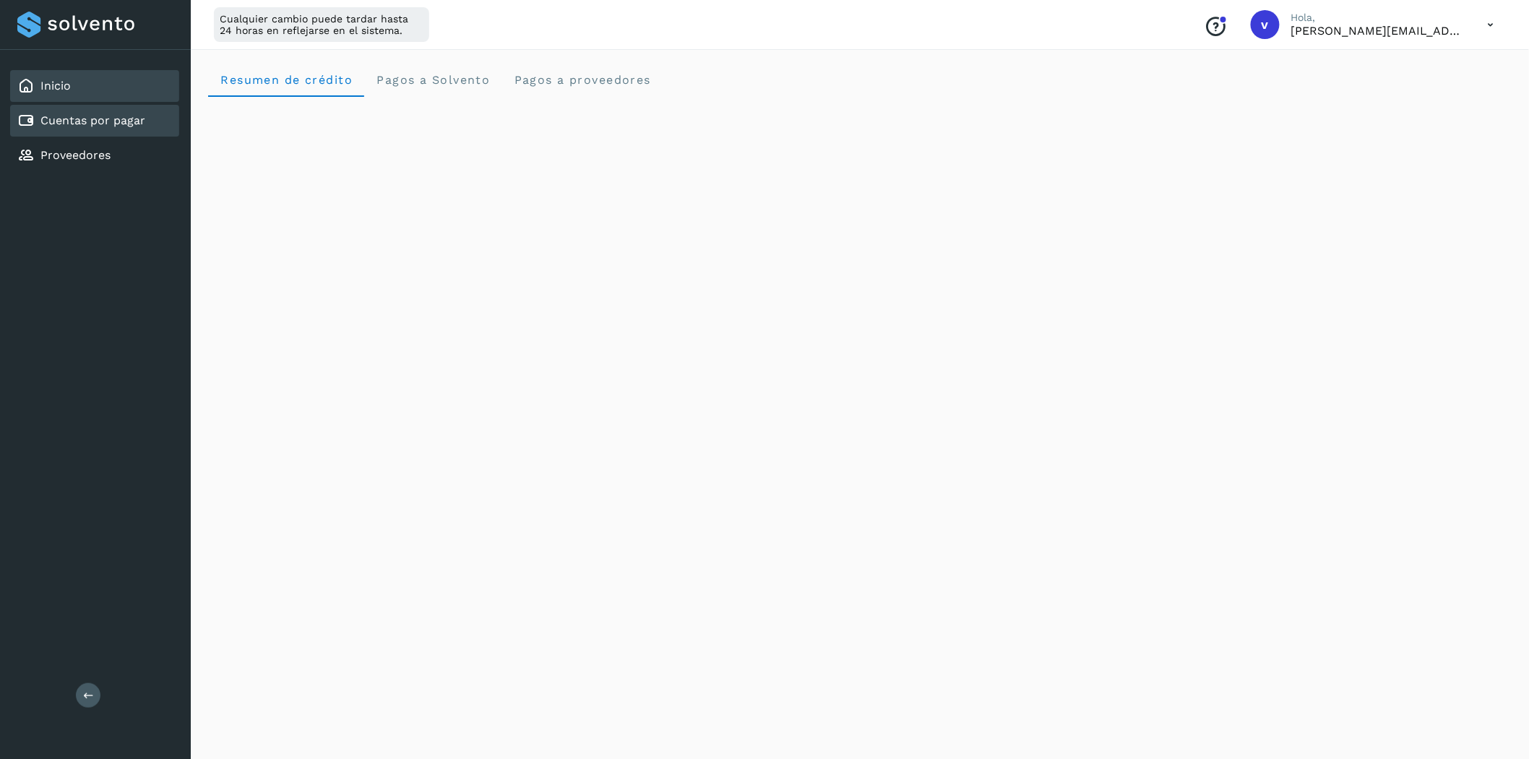
click at [82, 113] on link "Cuentas por pagar" at bounding box center [92, 120] width 105 height 14
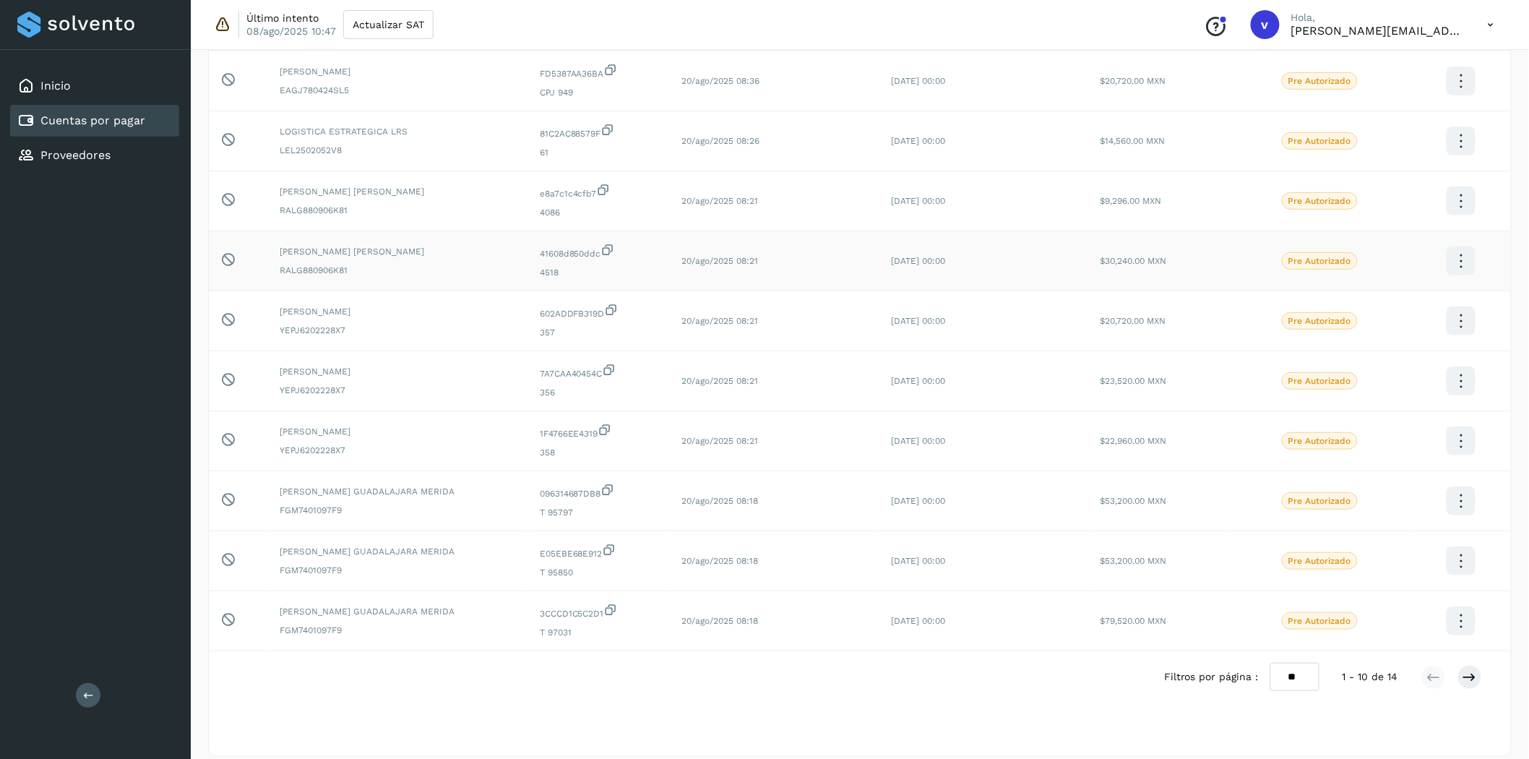
scroll to position [170, 0]
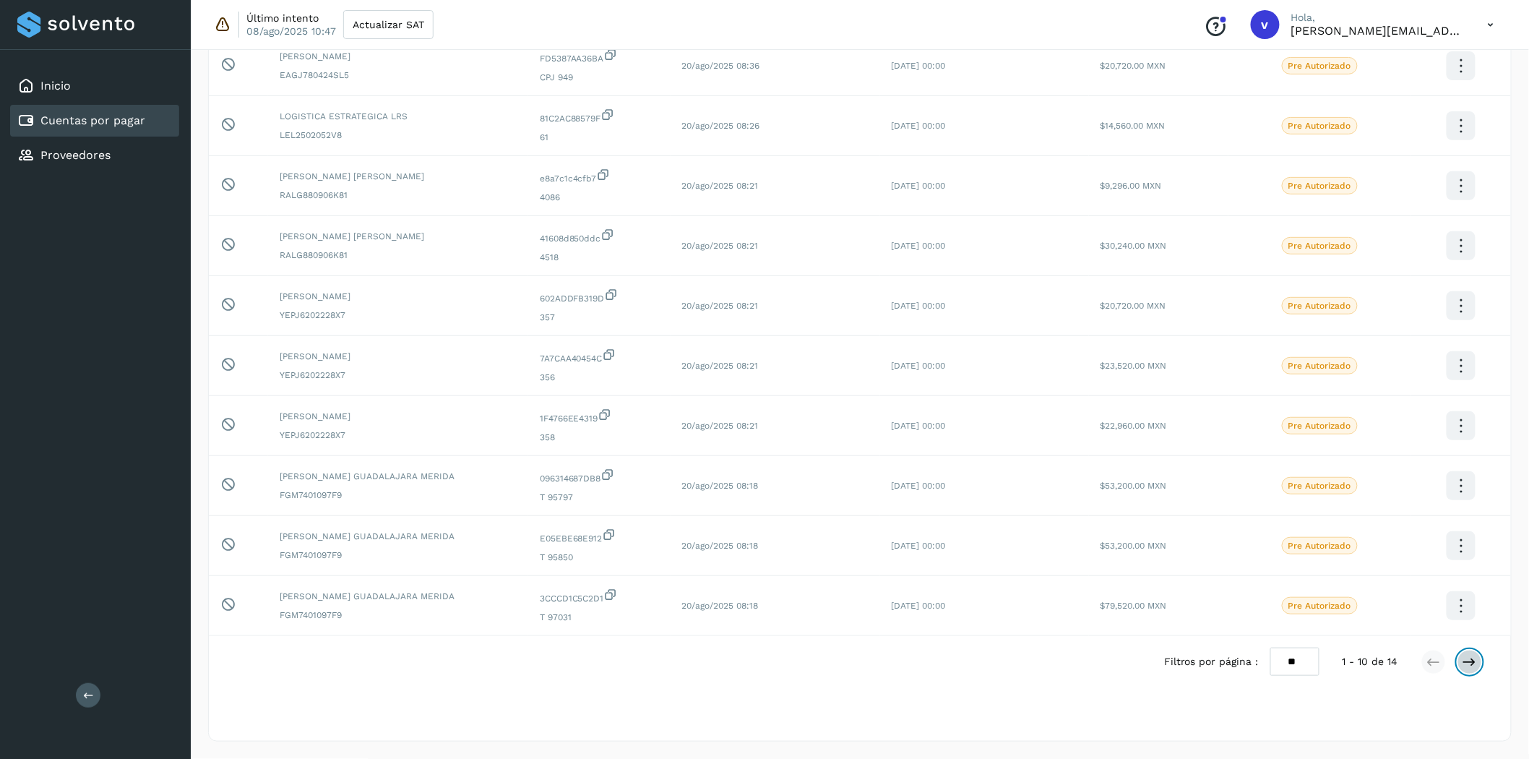
click at [1387, 658] on icon at bounding box center [1470, 662] width 14 height 14
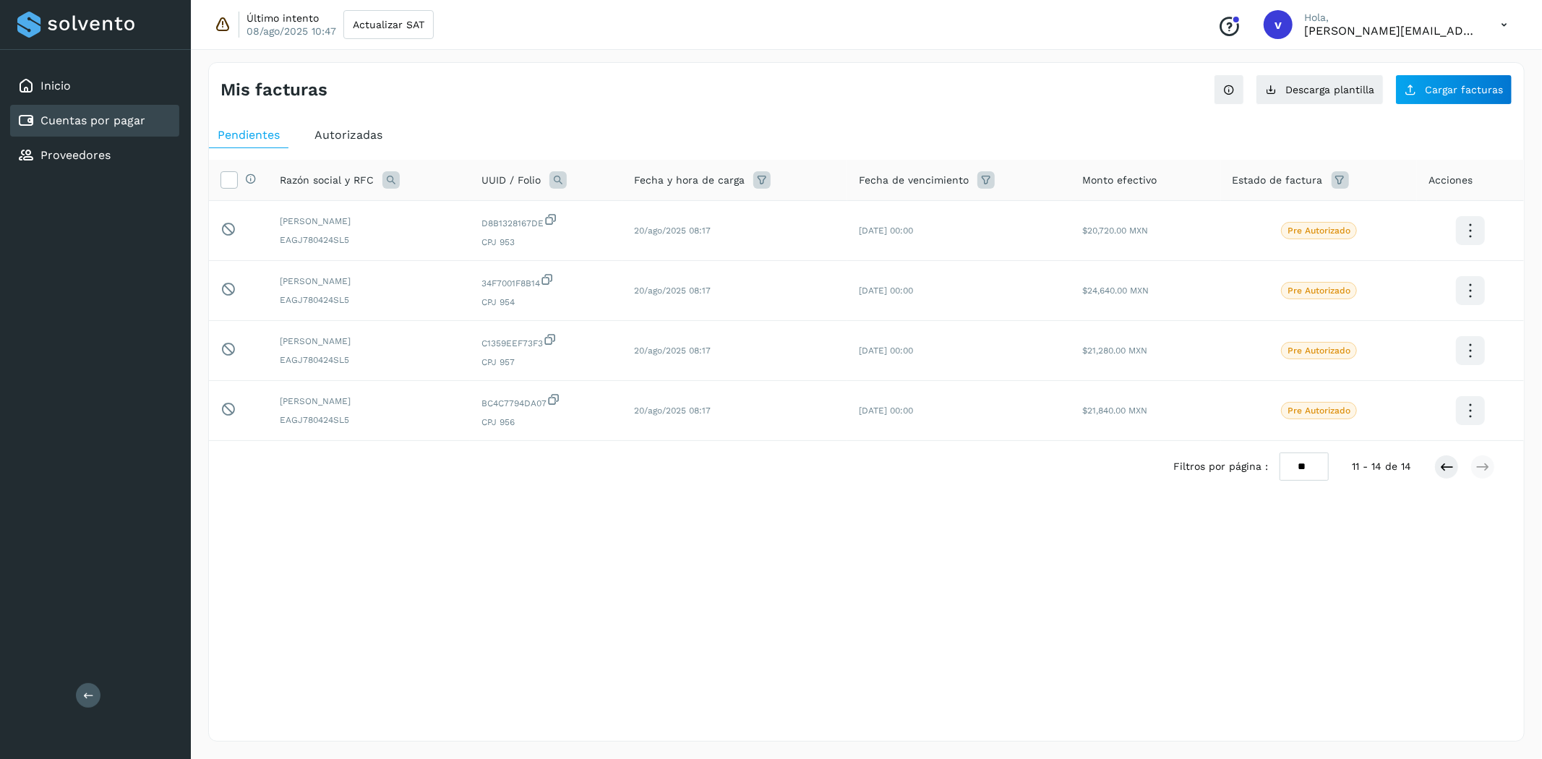
click at [319, 129] on span "Autorizadas" at bounding box center [348, 135] width 68 height 14
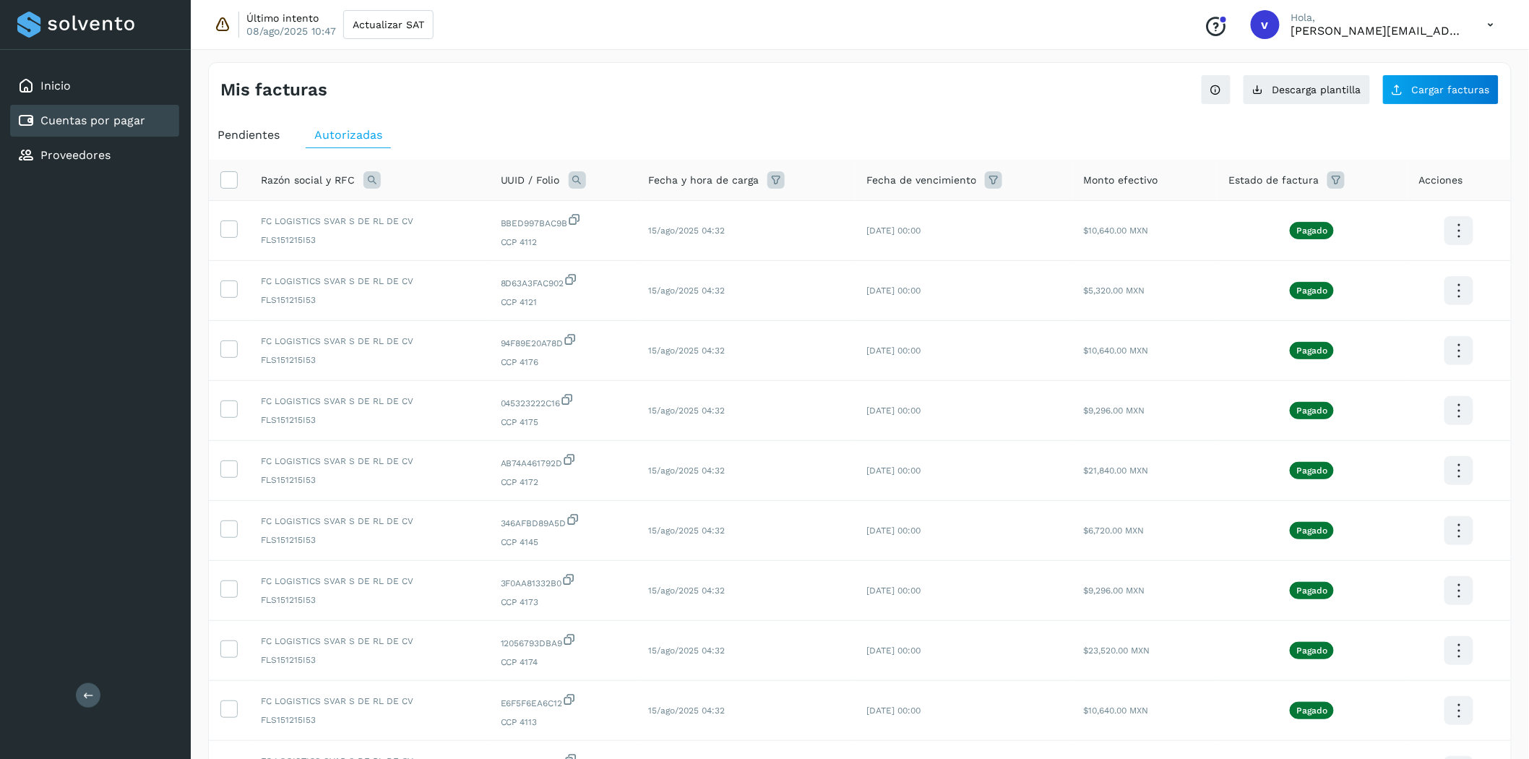
click at [711, 184] on span "Fecha y hora de carga" at bounding box center [703, 180] width 111 height 15
click at [774, 182] on icon at bounding box center [776, 179] width 17 height 17
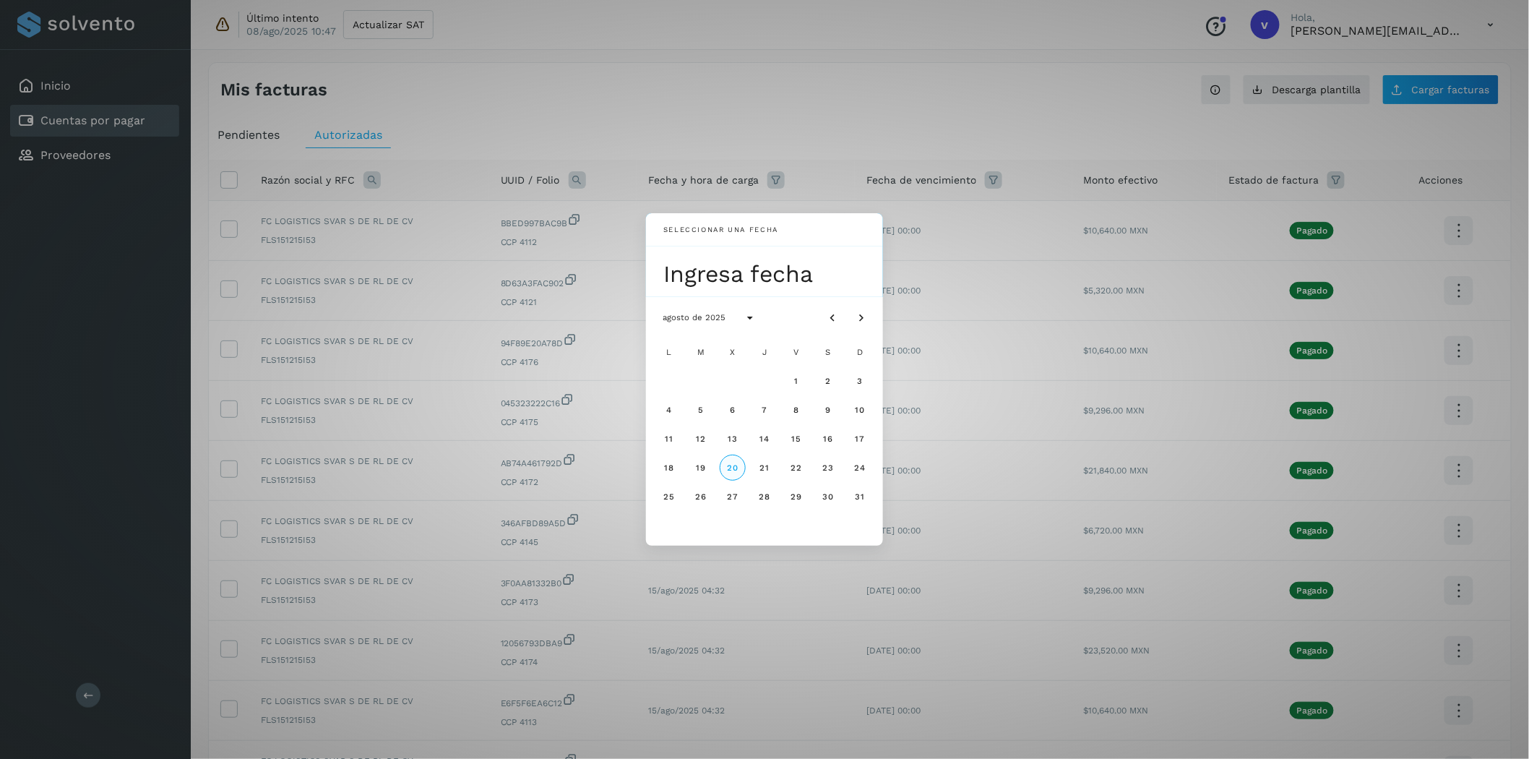
click at [731, 468] on span "20" at bounding box center [732, 468] width 12 height 10
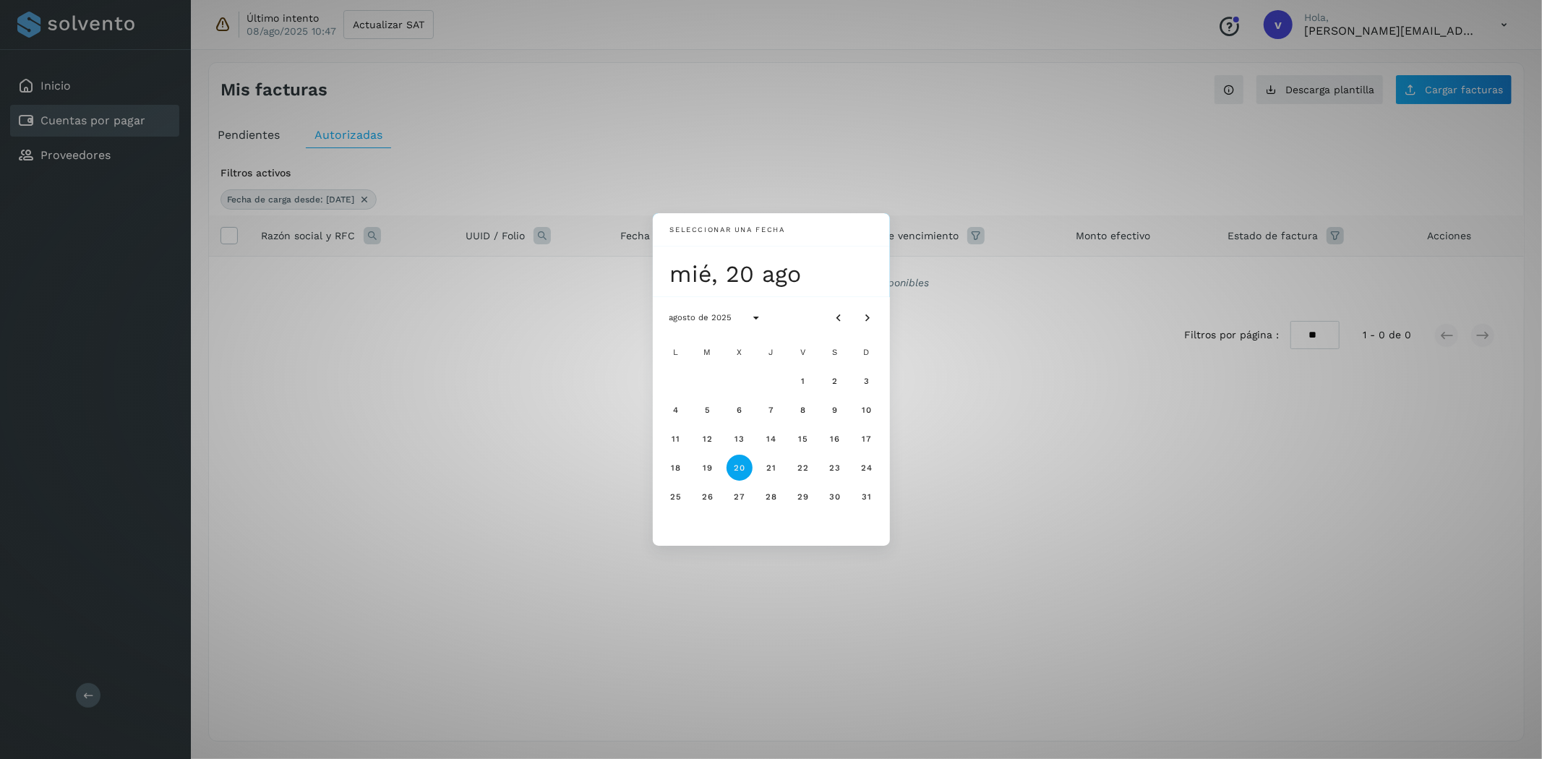
click at [473, 447] on div "Seleccionar una fecha mié, 20 ago agosto de 2025 L M X J V S D 1 2 3 4 5 6 7 8 …" at bounding box center [771, 379] width 1542 height 759
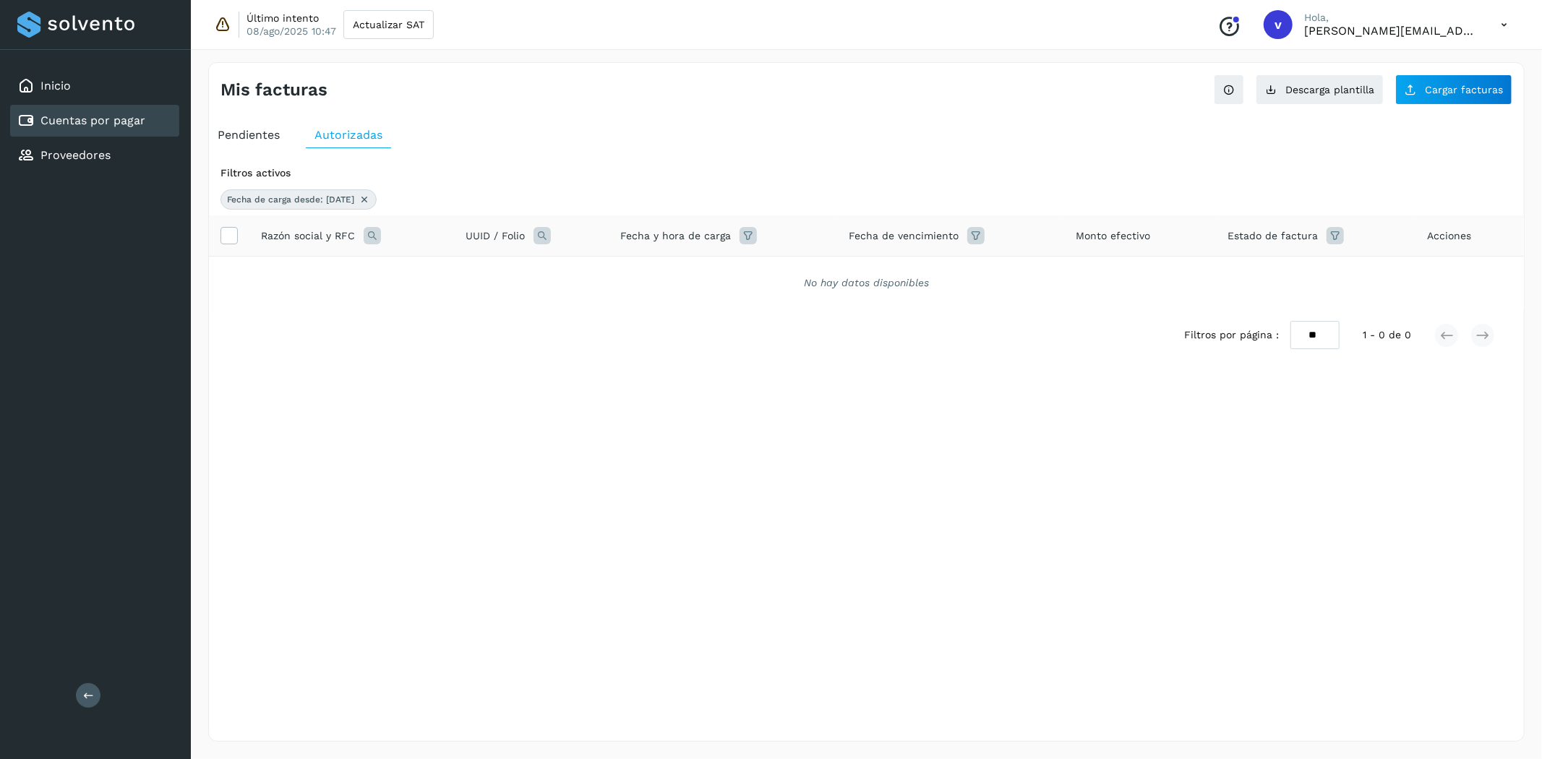
click at [247, 137] on span "Pendientes" at bounding box center [249, 135] width 62 height 14
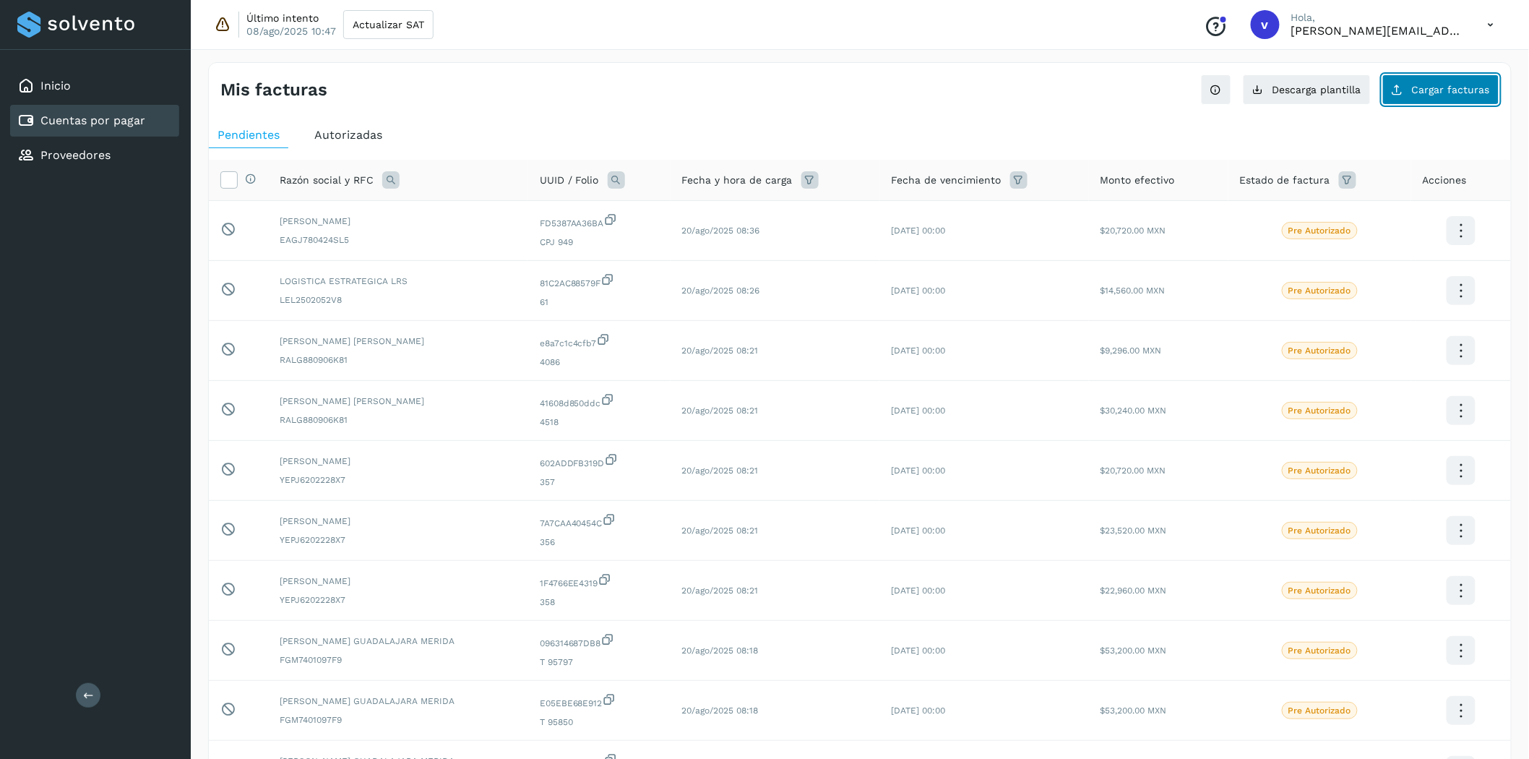
click at [1387, 89] on span "Cargar facturas" at bounding box center [1451, 90] width 78 height 10
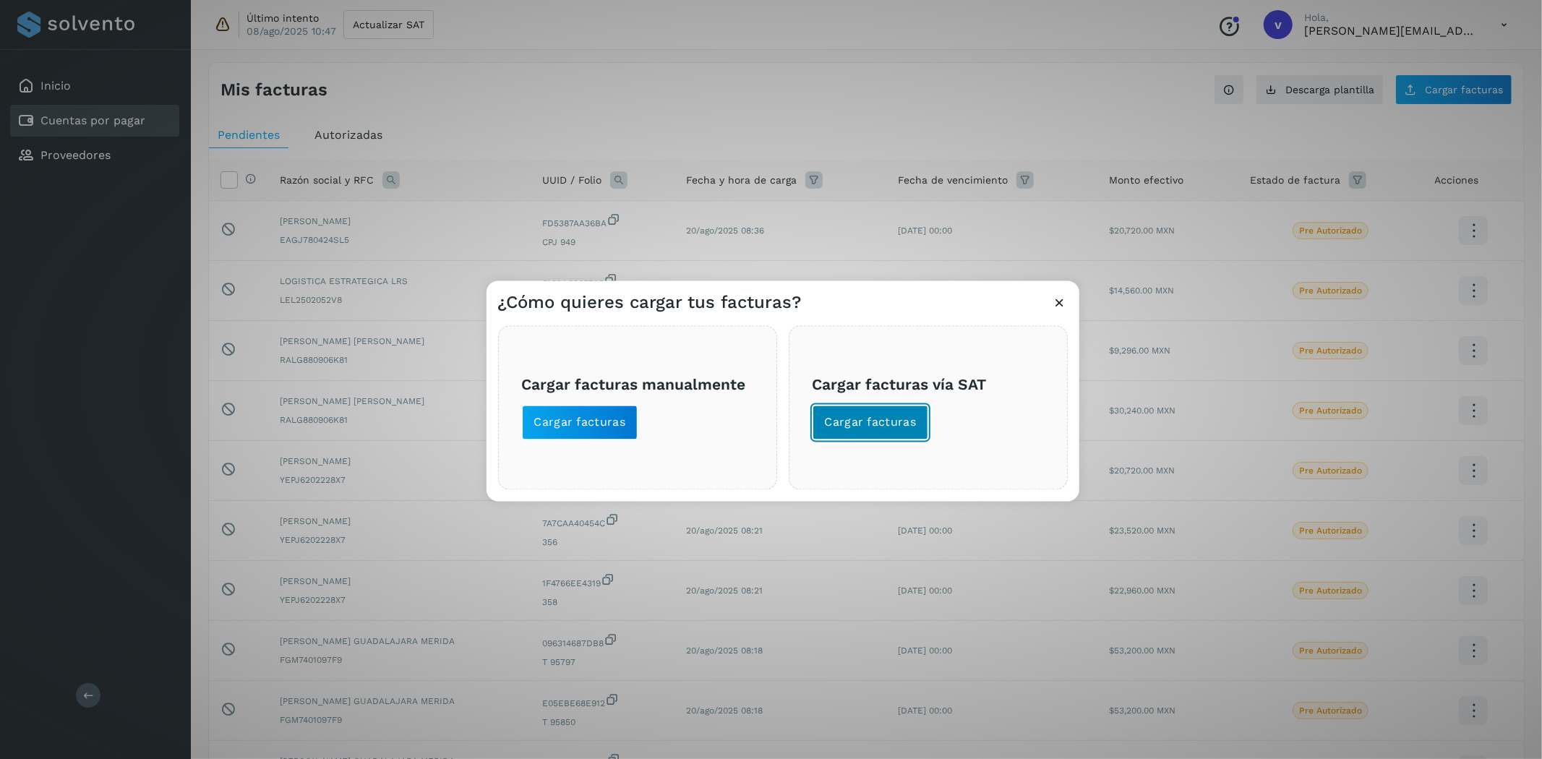
click at [875, 415] on span "Cargar facturas" at bounding box center [871, 423] width 92 height 16
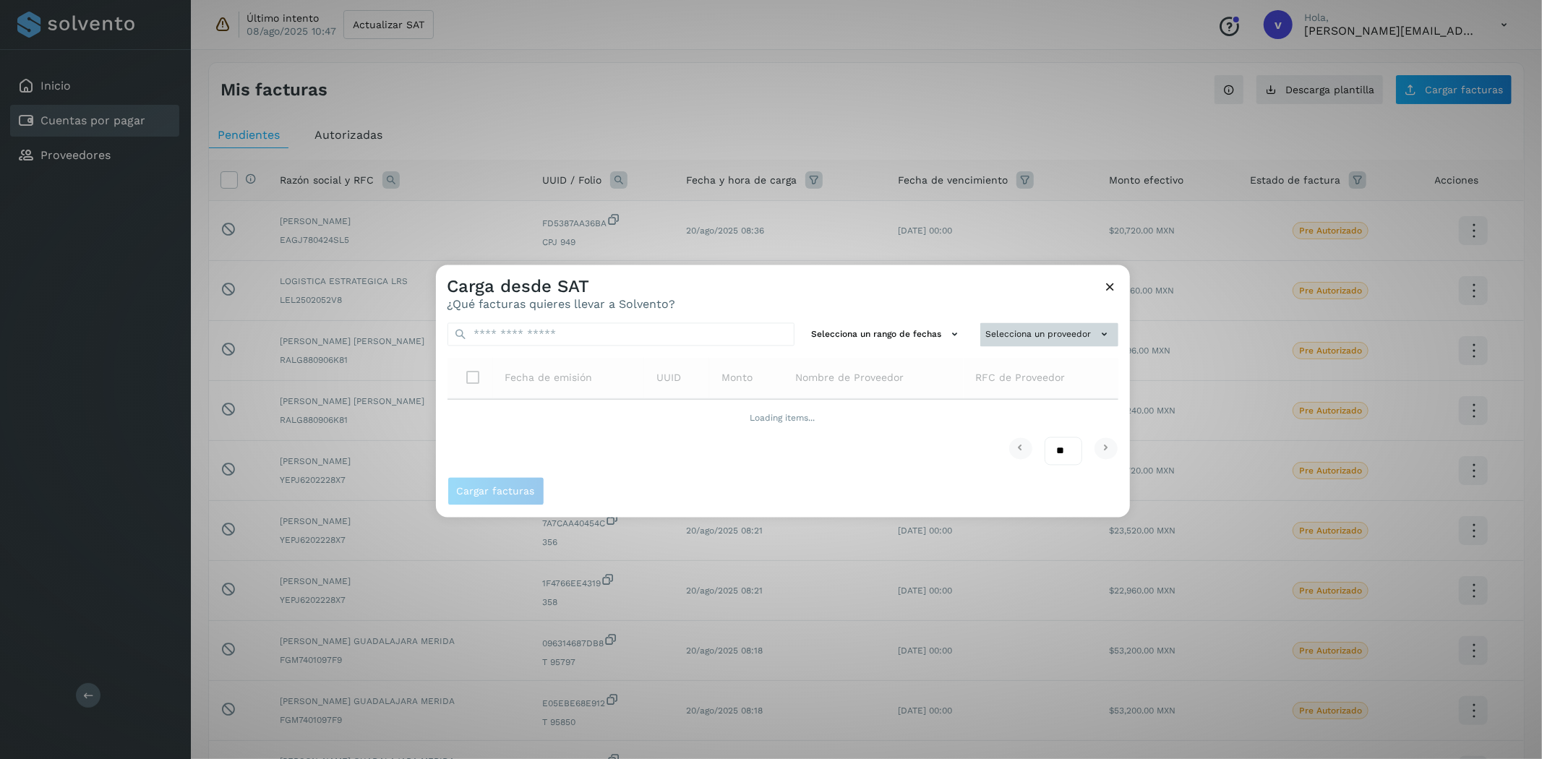
click at [1017, 330] on button "Selecciona un proveedor" at bounding box center [1049, 335] width 138 height 24
click at [1016, 366] on input "text" at bounding box center [1024, 362] width 177 height 23
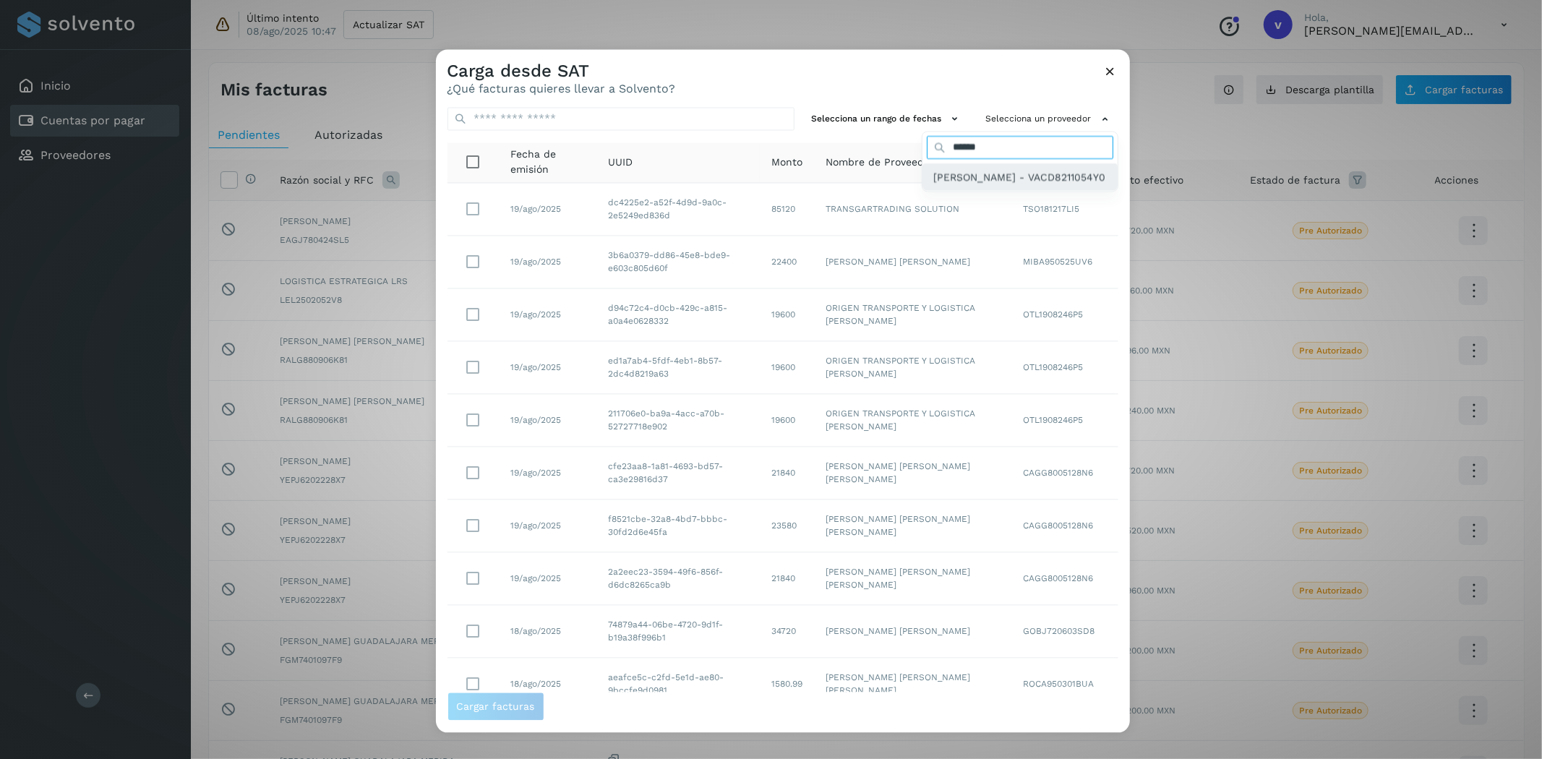
type input "******"
click at [961, 185] on span "[PERSON_NAME] - VACD8211054Y0" at bounding box center [1020, 177] width 172 height 16
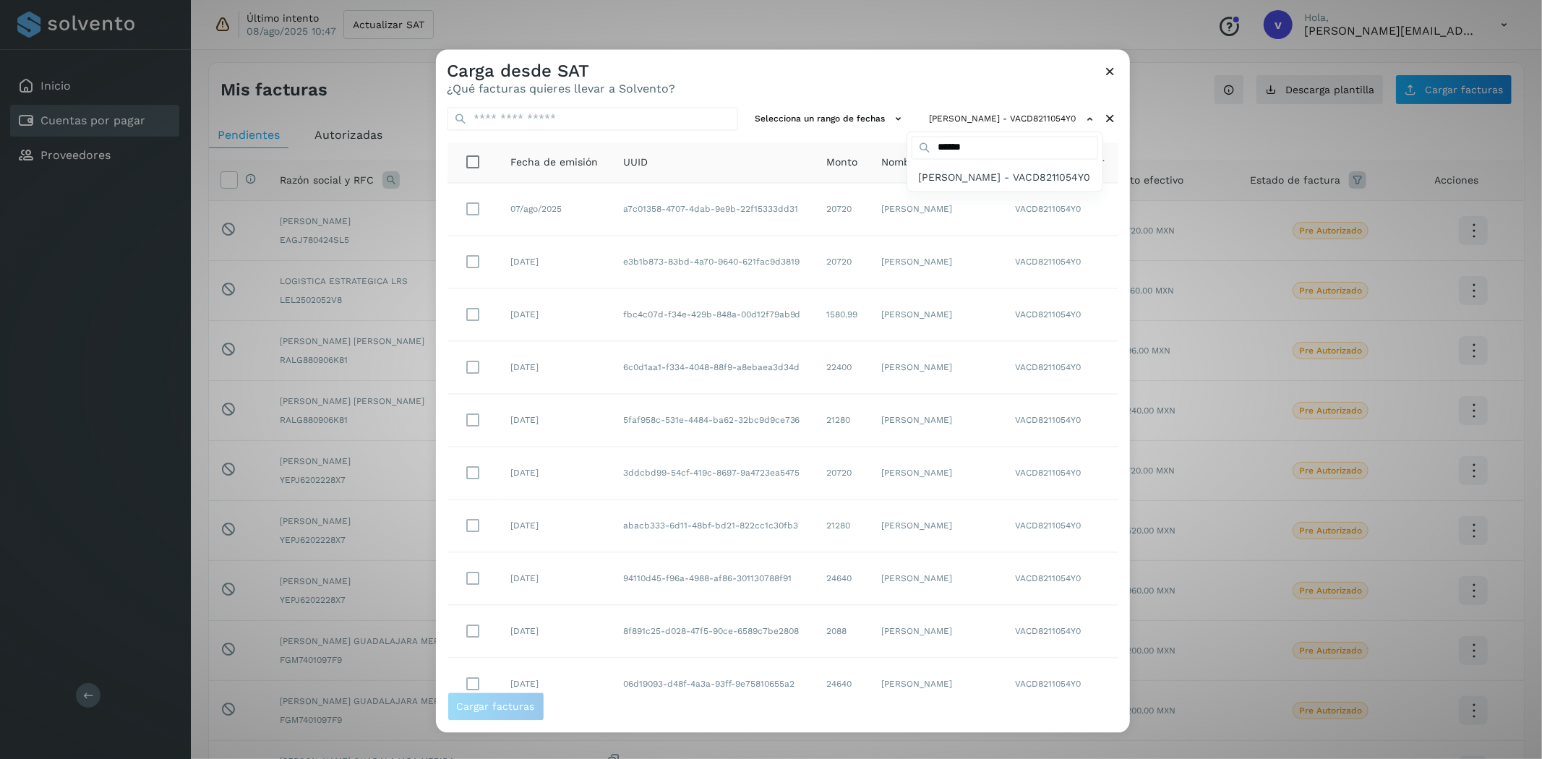
click at [717, 69] on div at bounding box center [1207, 429] width 1542 height 759
click at [499, 682] on span "Cargar facturas" at bounding box center [496, 707] width 78 height 10
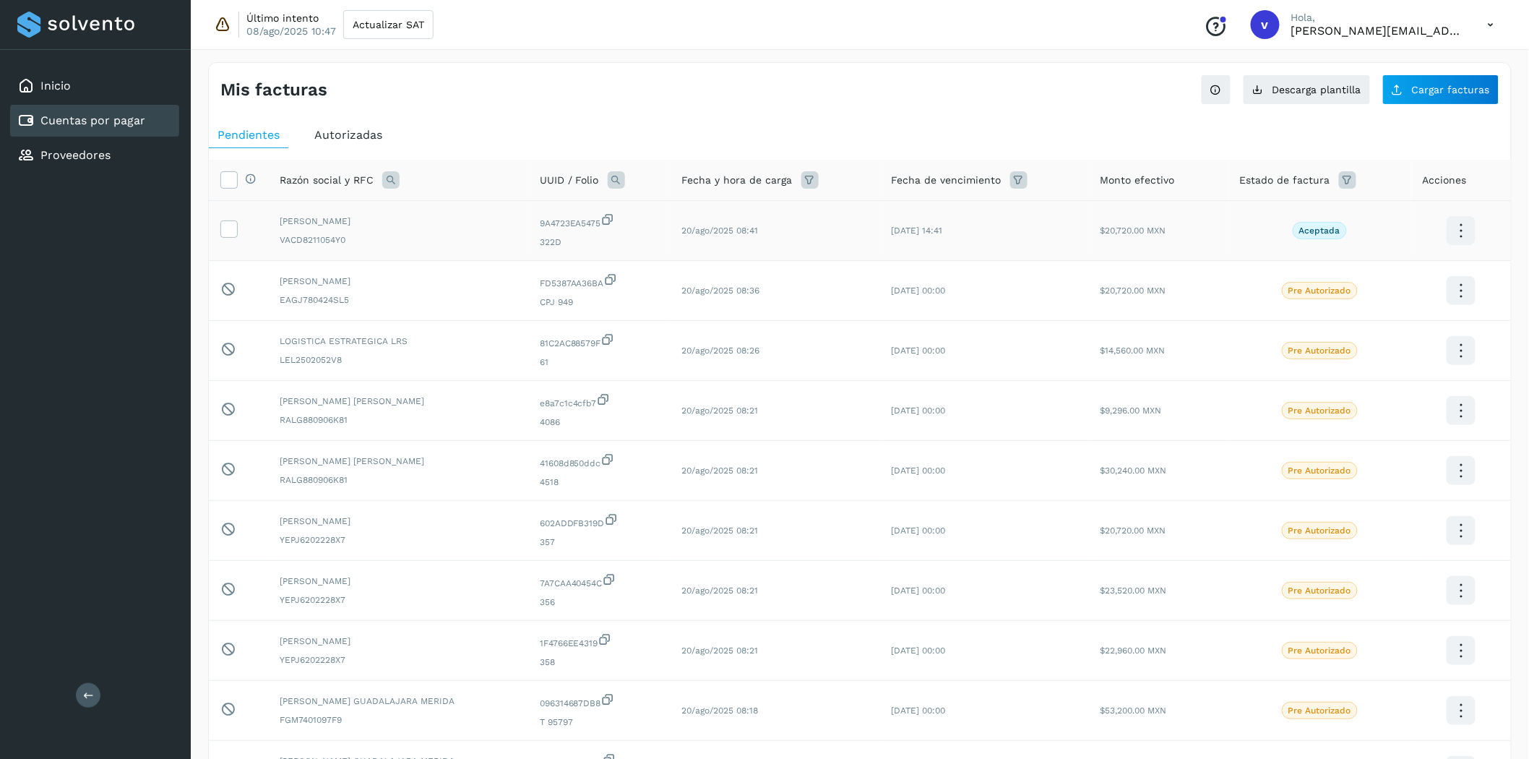
click at [242, 232] on td at bounding box center [238, 231] width 59 height 60
drag, startPoint x: 233, startPoint y: 227, endPoint x: 465, endPoint y: 371, distance: 273.0
click at [232, 227] on icon at bounding box center [228, 227] width 15 height 15
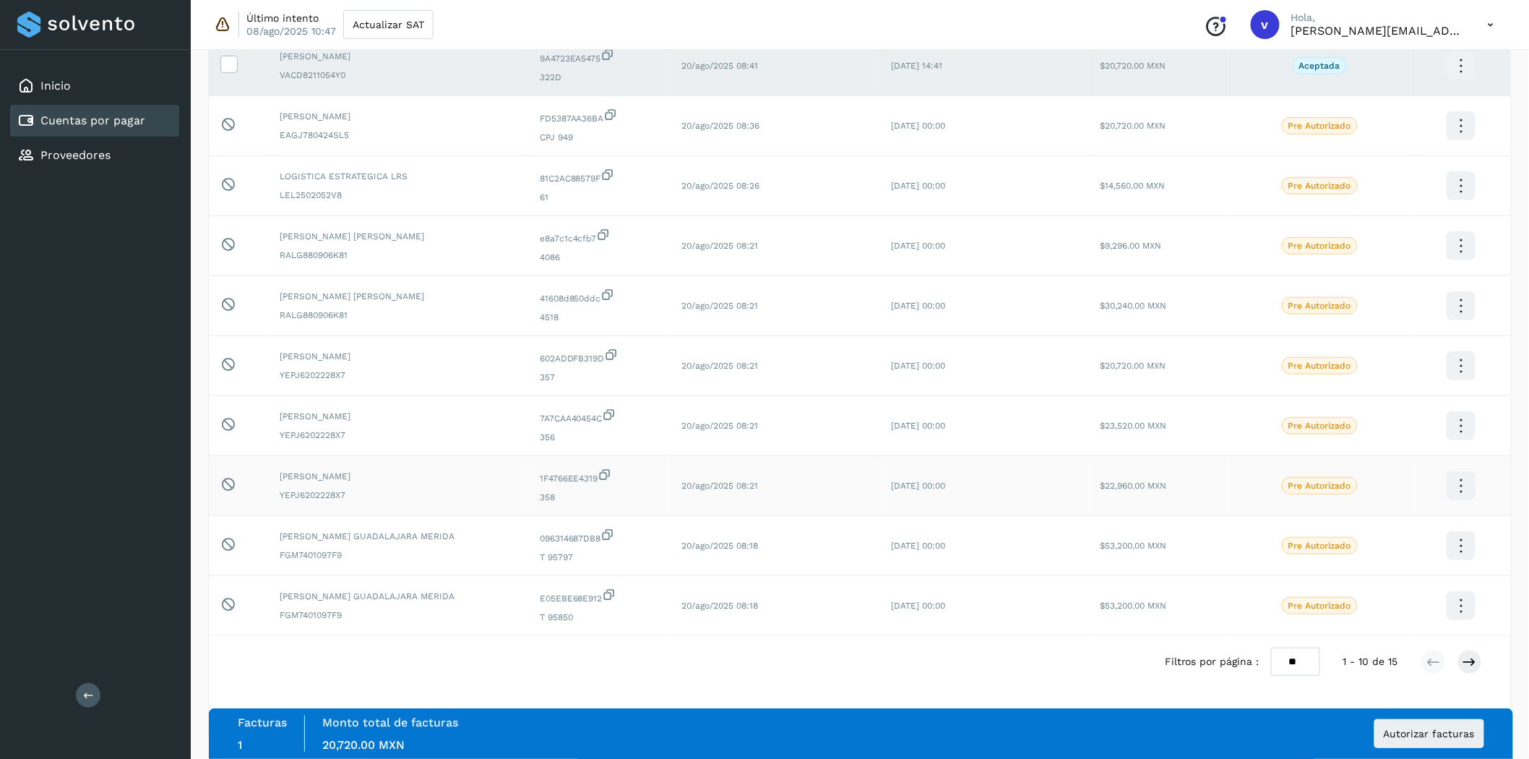
scroll to position [170, 0]
click at [1387, 682] on button "Autorizar facturas" at bounding box center [1430, 733] width 110 height 29
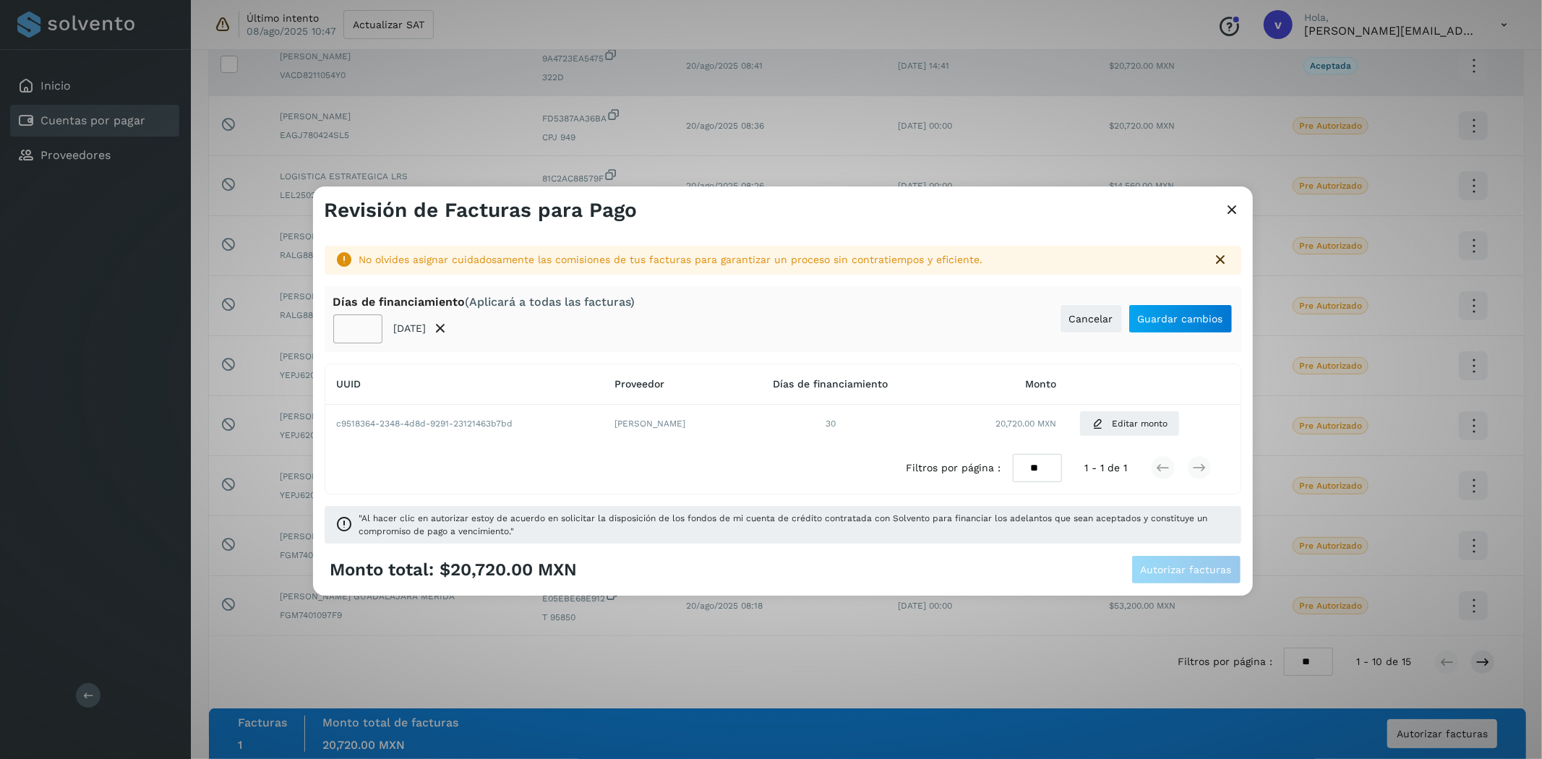
click at [348, 328] on input "**" at bounding box center [357, 328] width 49 height 29
type input "**"
click at [1197, 304] on button "Guardar cambios" at bounding box center [1180, 318] width 104 height 29
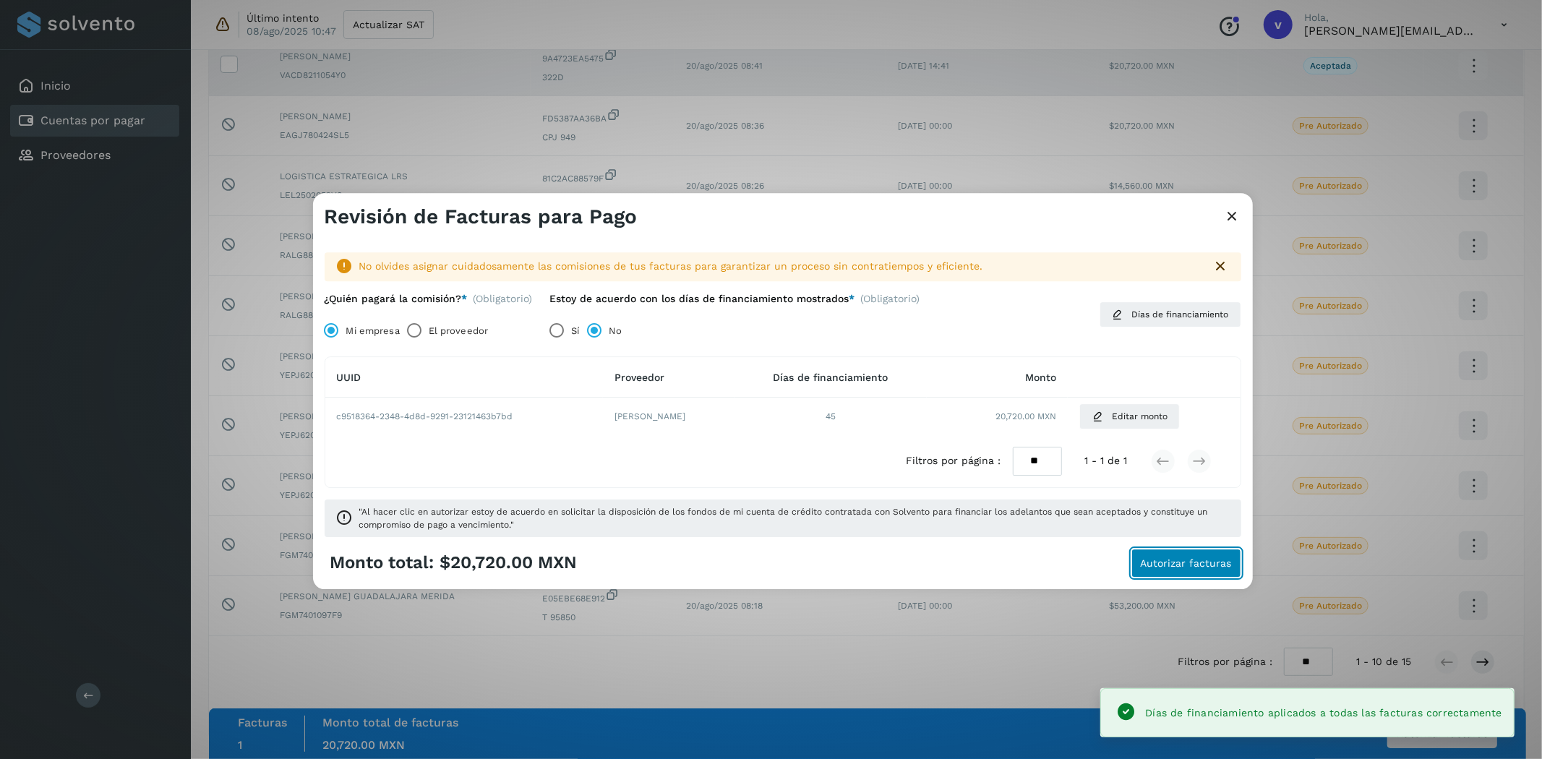
click at [1171, 562] on span "Autorizar facturas" at bounding box center [1186, 563] width 91 height 10
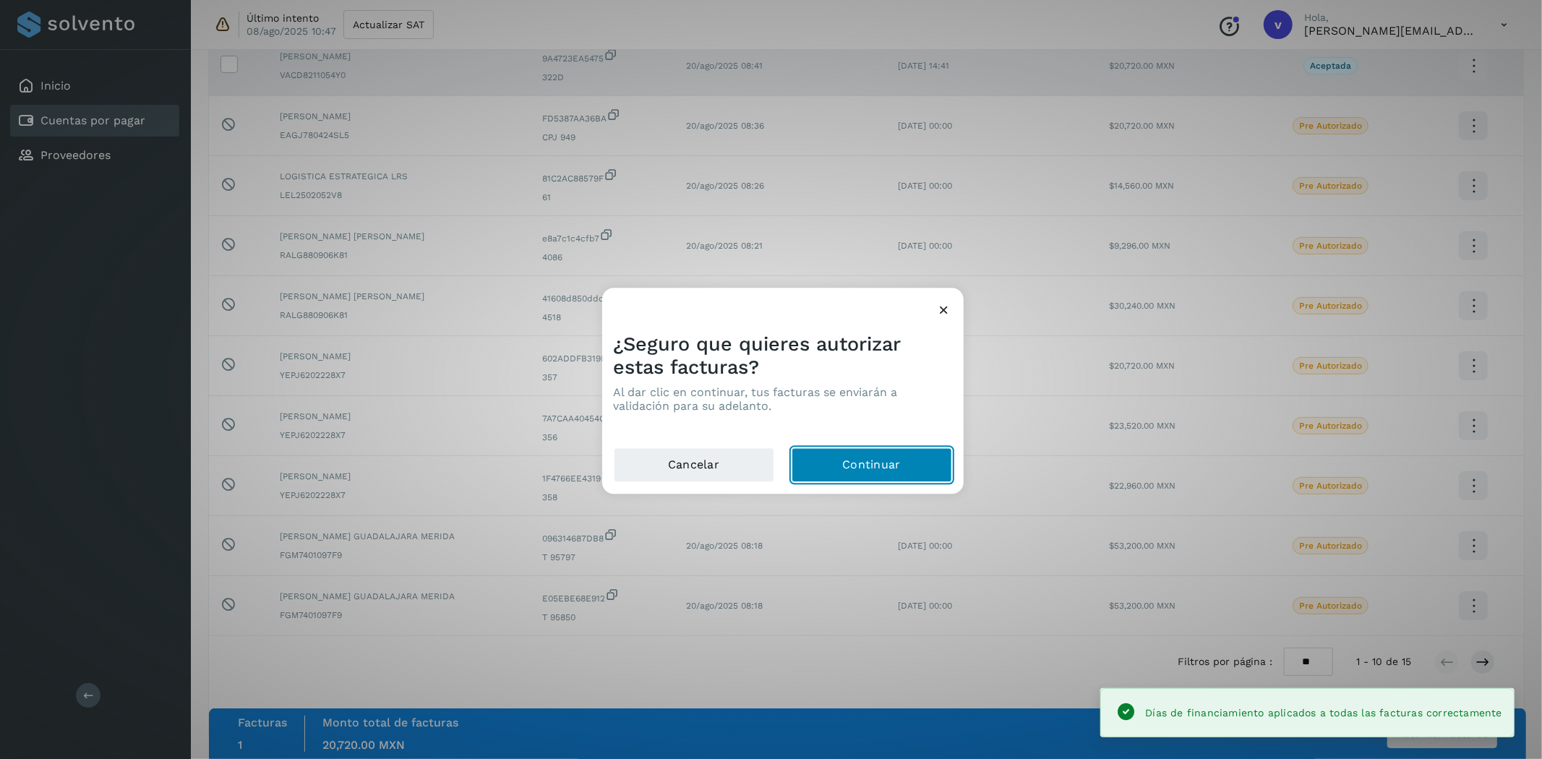
click at [904, 480] on button "Continuar" at bounding box center [871, 465] width 160 height 35
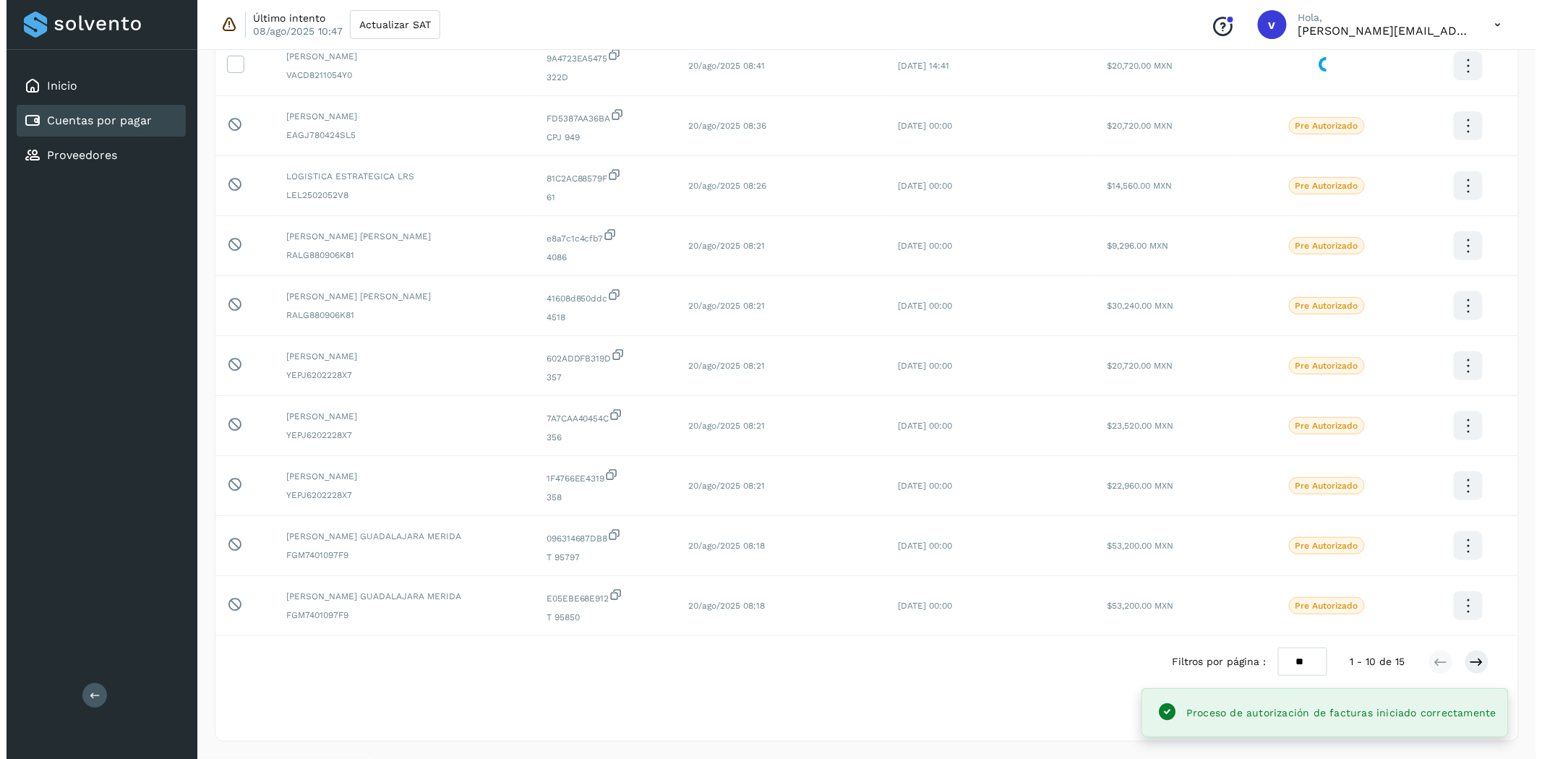
scroll to position [0, 0]
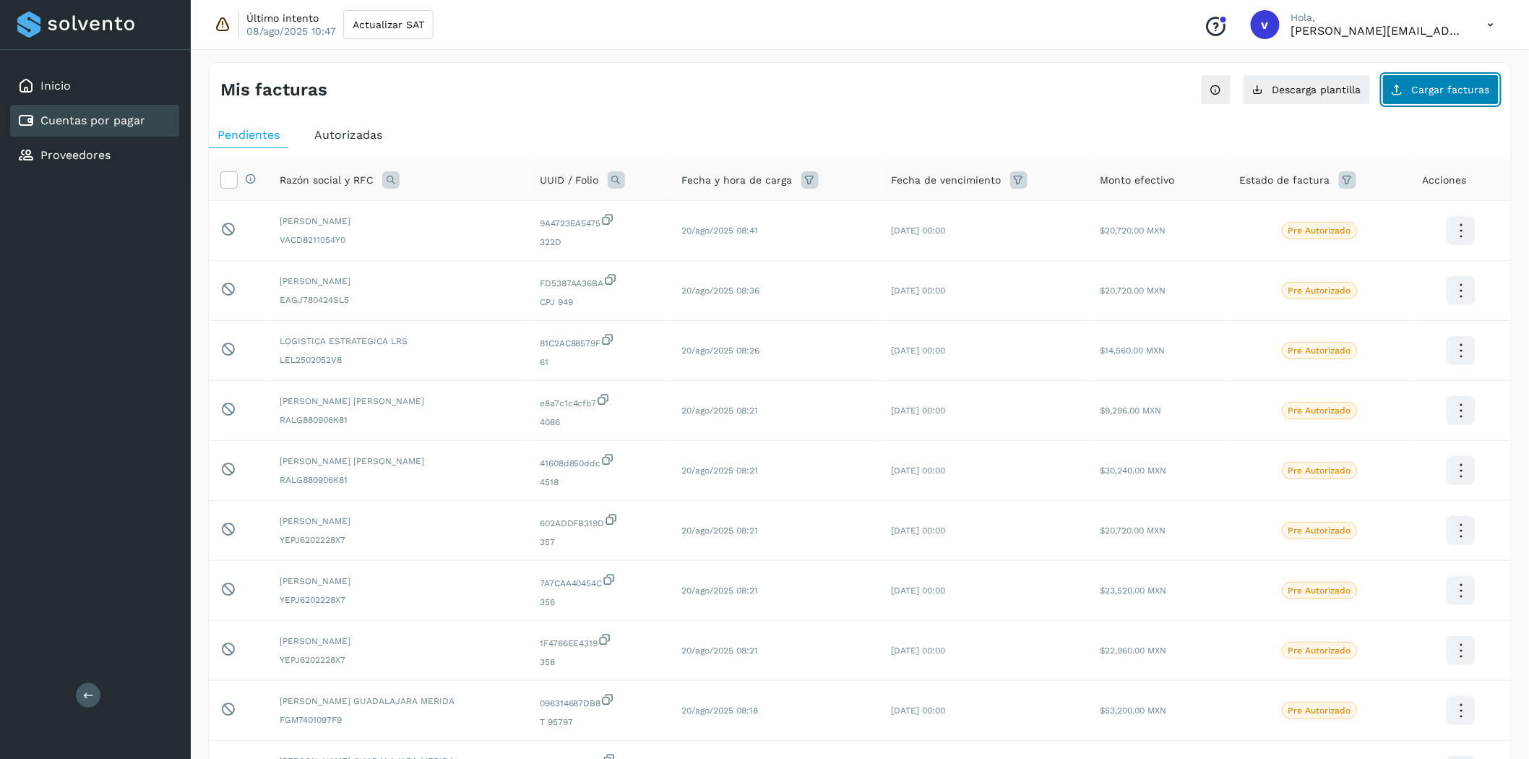
click at [1387, 90] on icon at bounding box center [1398, 90] width 12 height 12
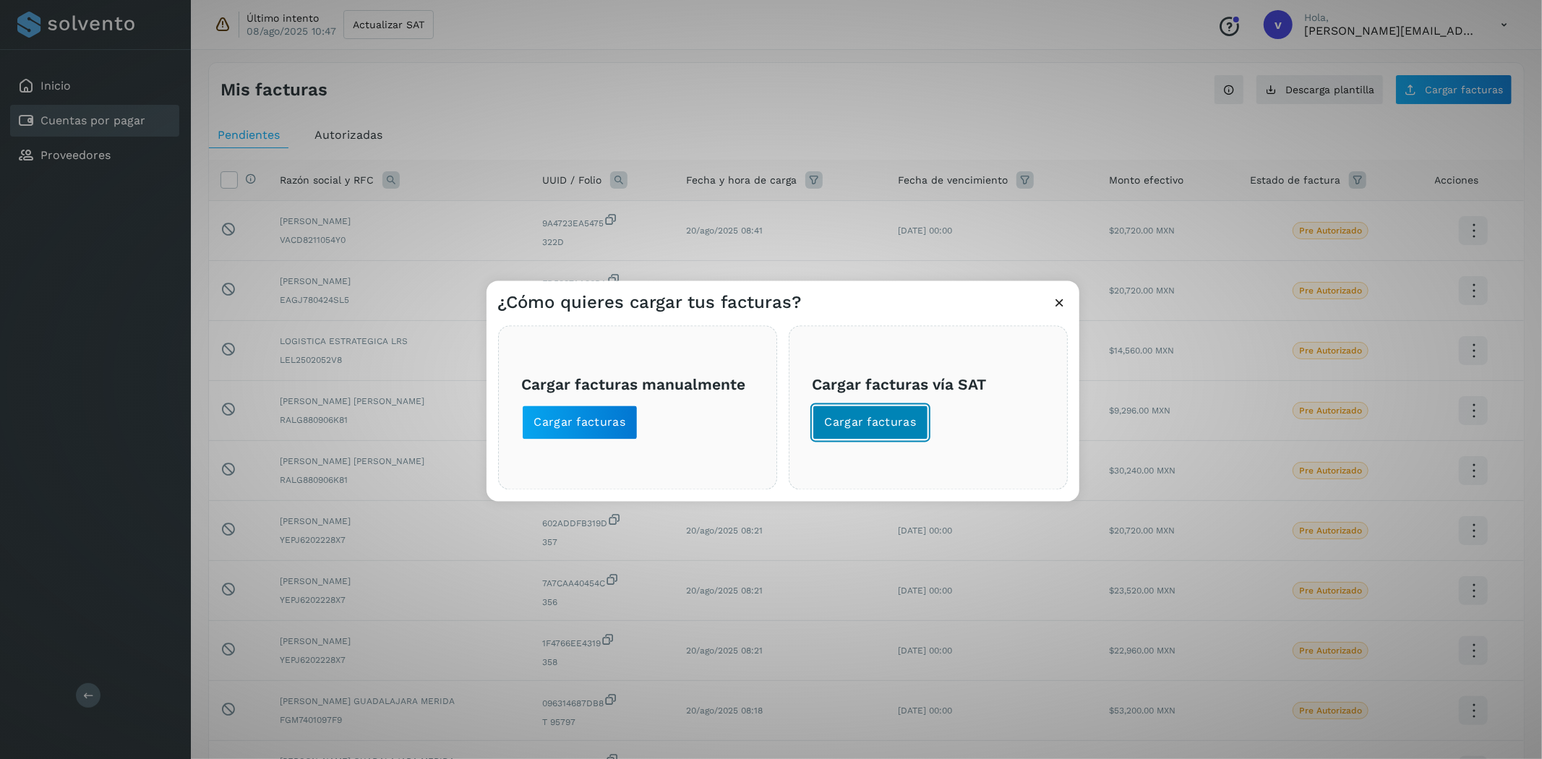
click at [856, 416] on span "Cargar facturas" at bounding box center [871, 423] width 92 height 16
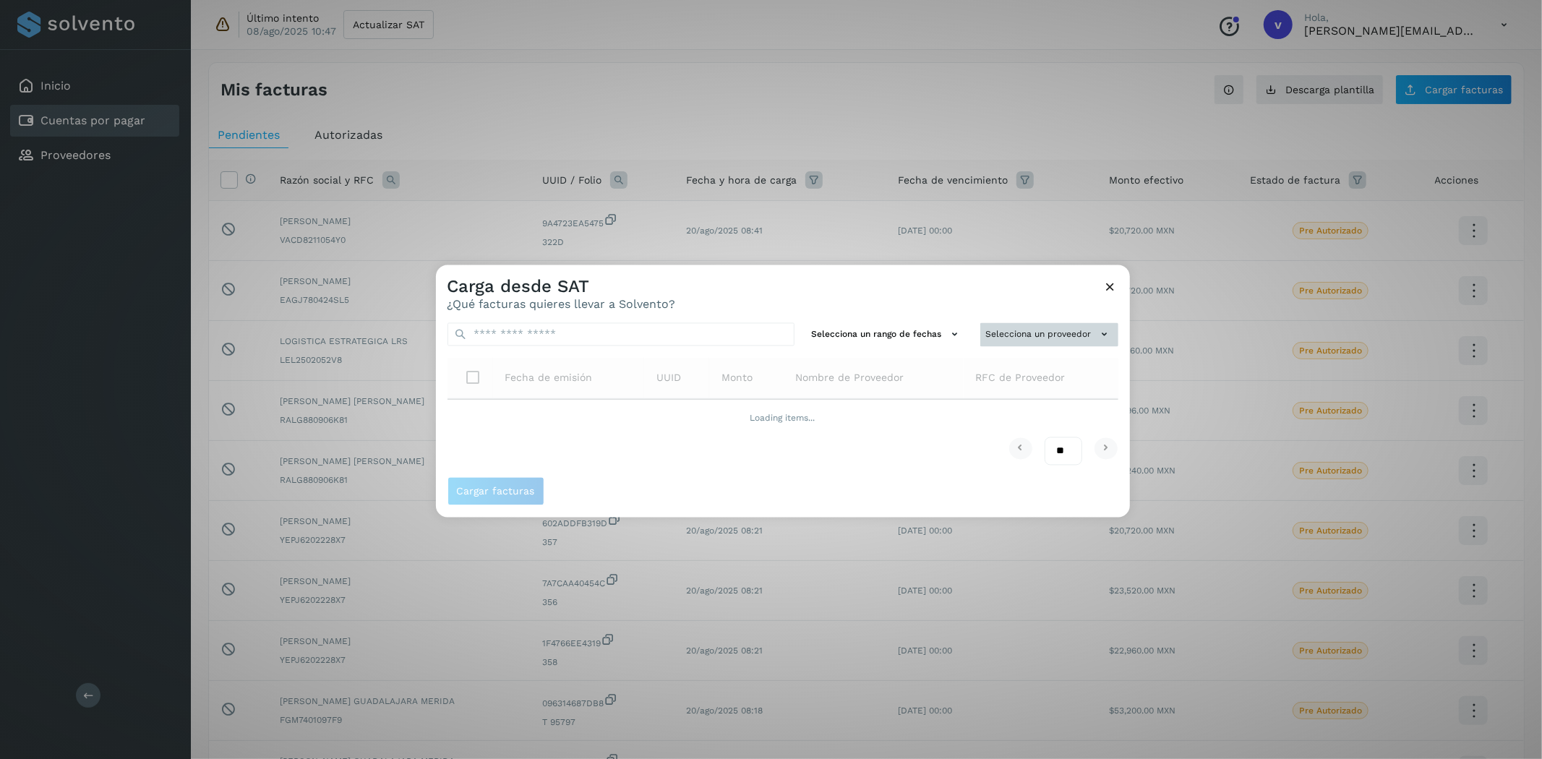
click at [1013, 327] on button "Selecciona un proveedor" at bounding box center [1049, 335] width 138 height 24
click at [1018, 364] on input "text" at bounding box center [1024, 362] width 177 height 23
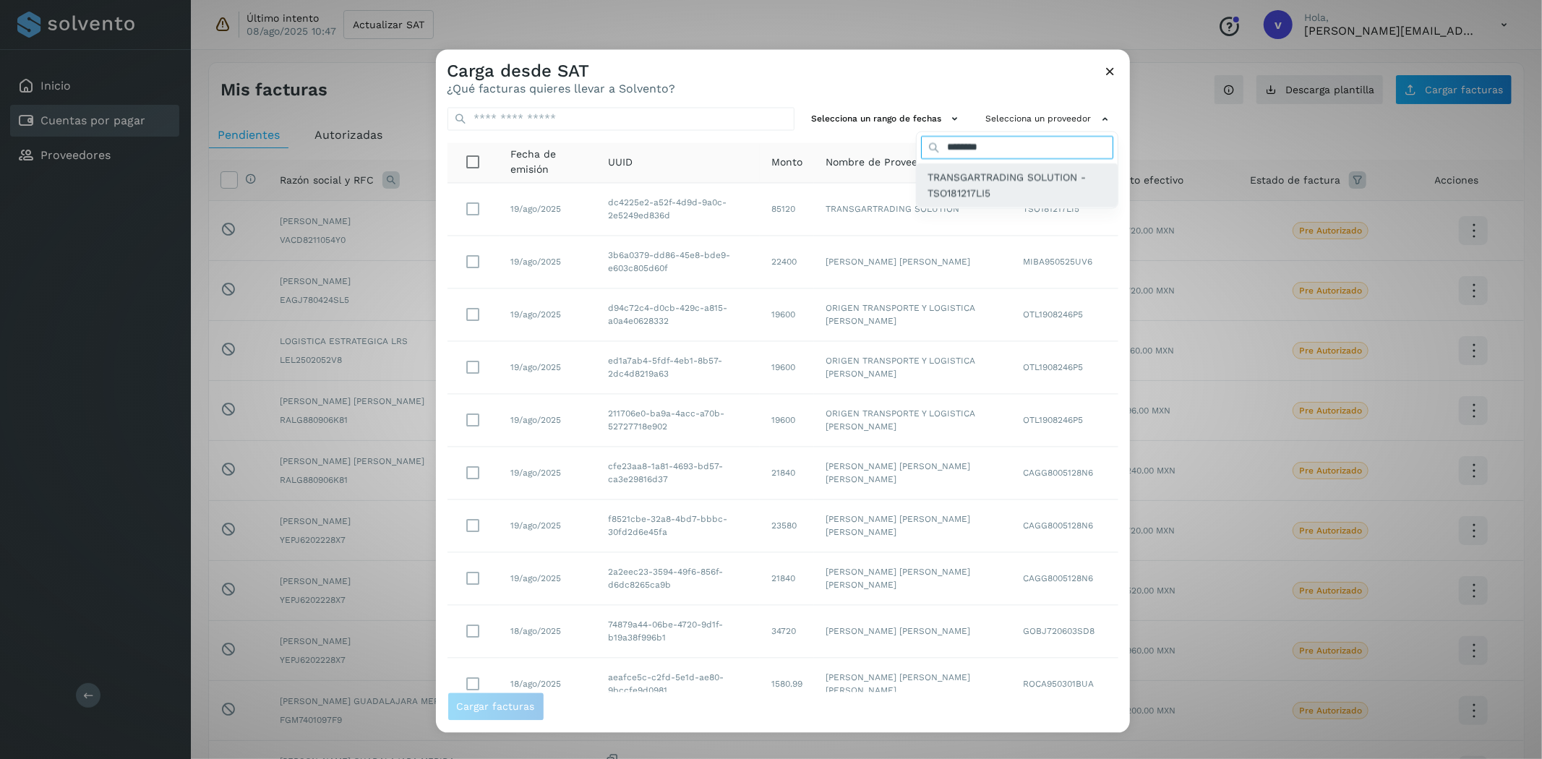
type input "********"
click at [959, 179] on span "TRANSGARTRADING SOLUTION - TSO181217LI5" at bounding box center [1017, 185] width 178 height 33
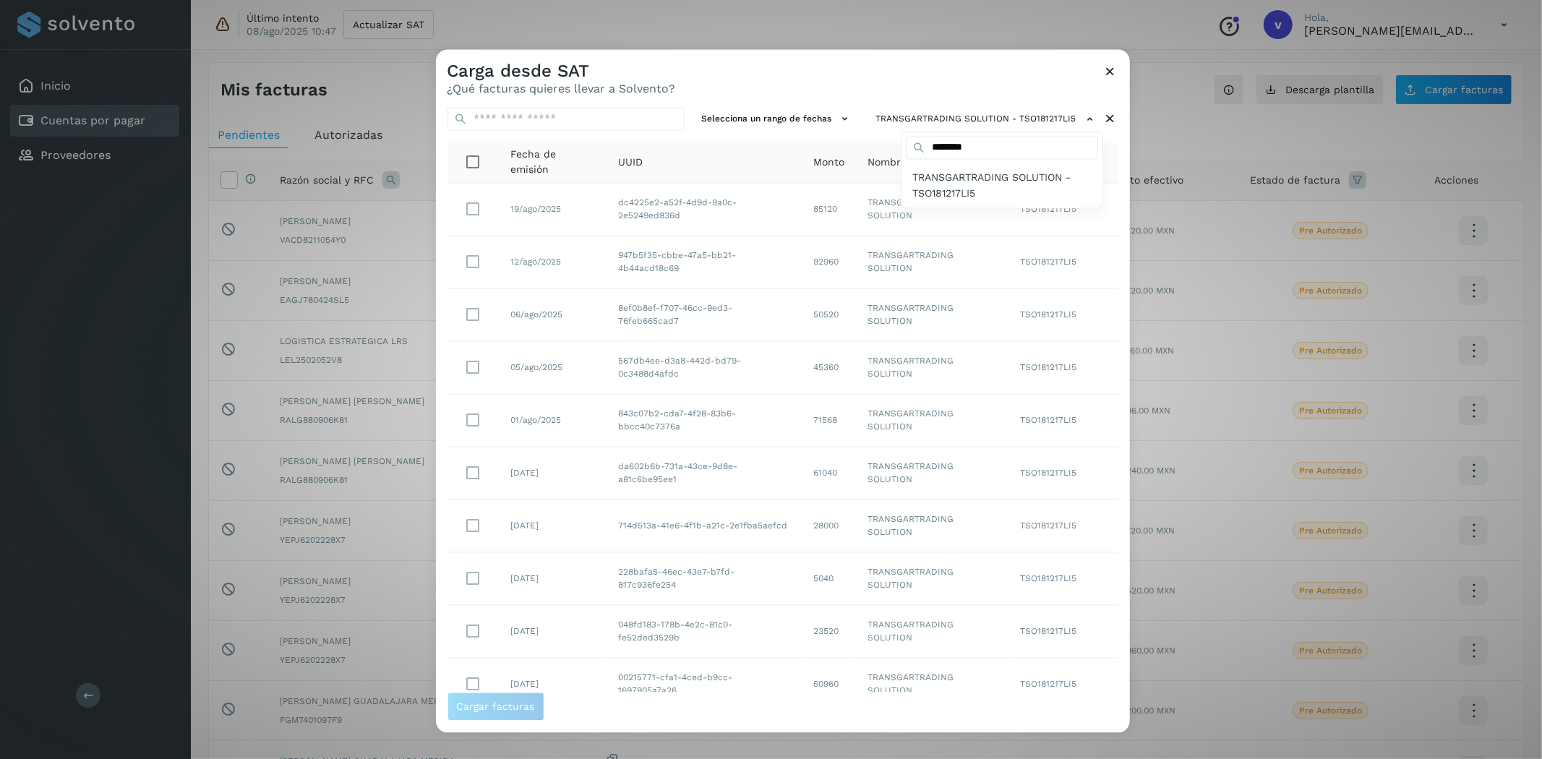
click at [688, 510] on div at bounding box center [1207, 429] width 1542 height 759
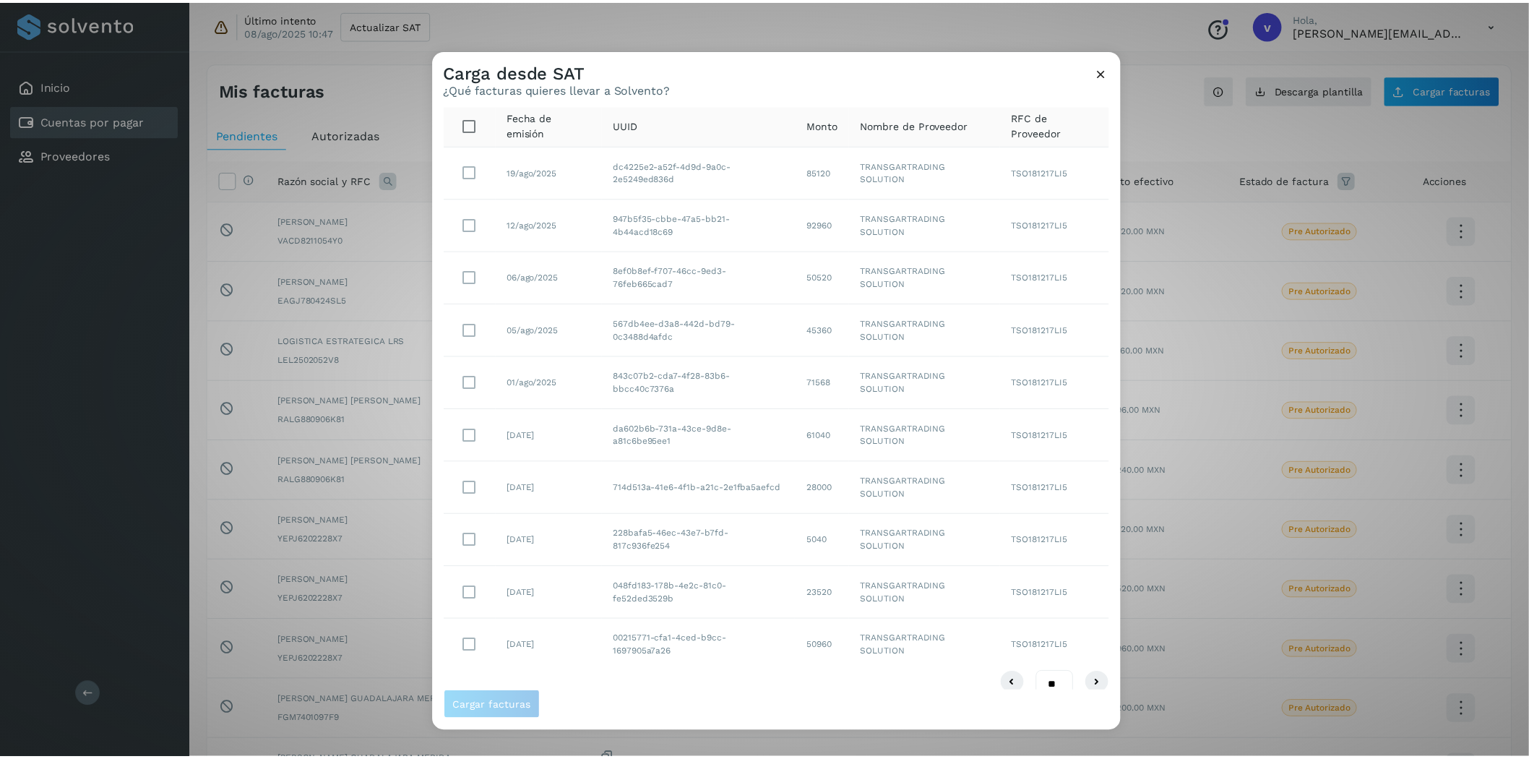
scroll to position [59, 0]
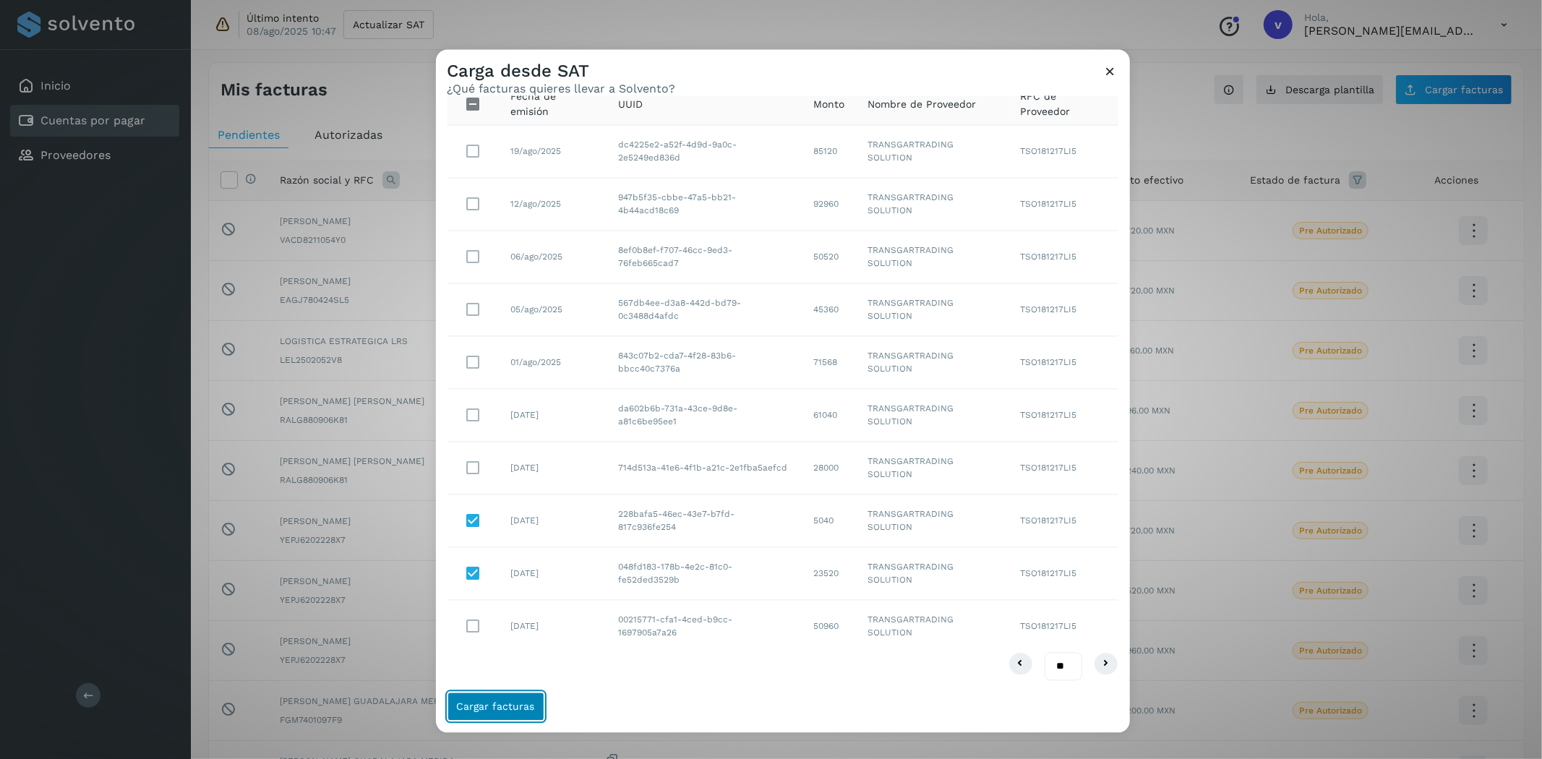
click at [488, 682] on span "Cargar facturas" at bounding box center [496, 707] width 78 height 10
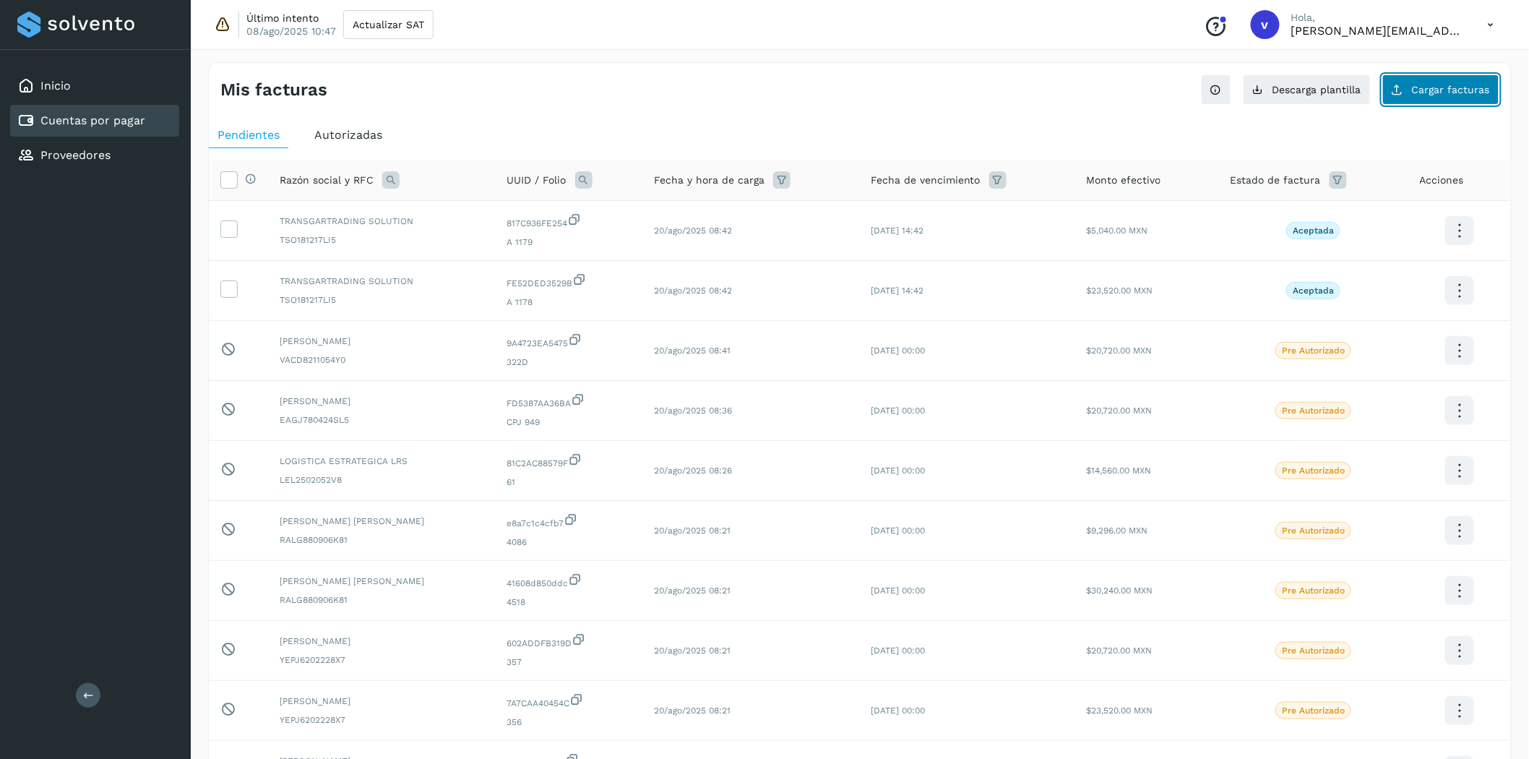
click at [1387, 94] on span "Cargar facturas" at bounding box center [1451, 90] width 78 height 10
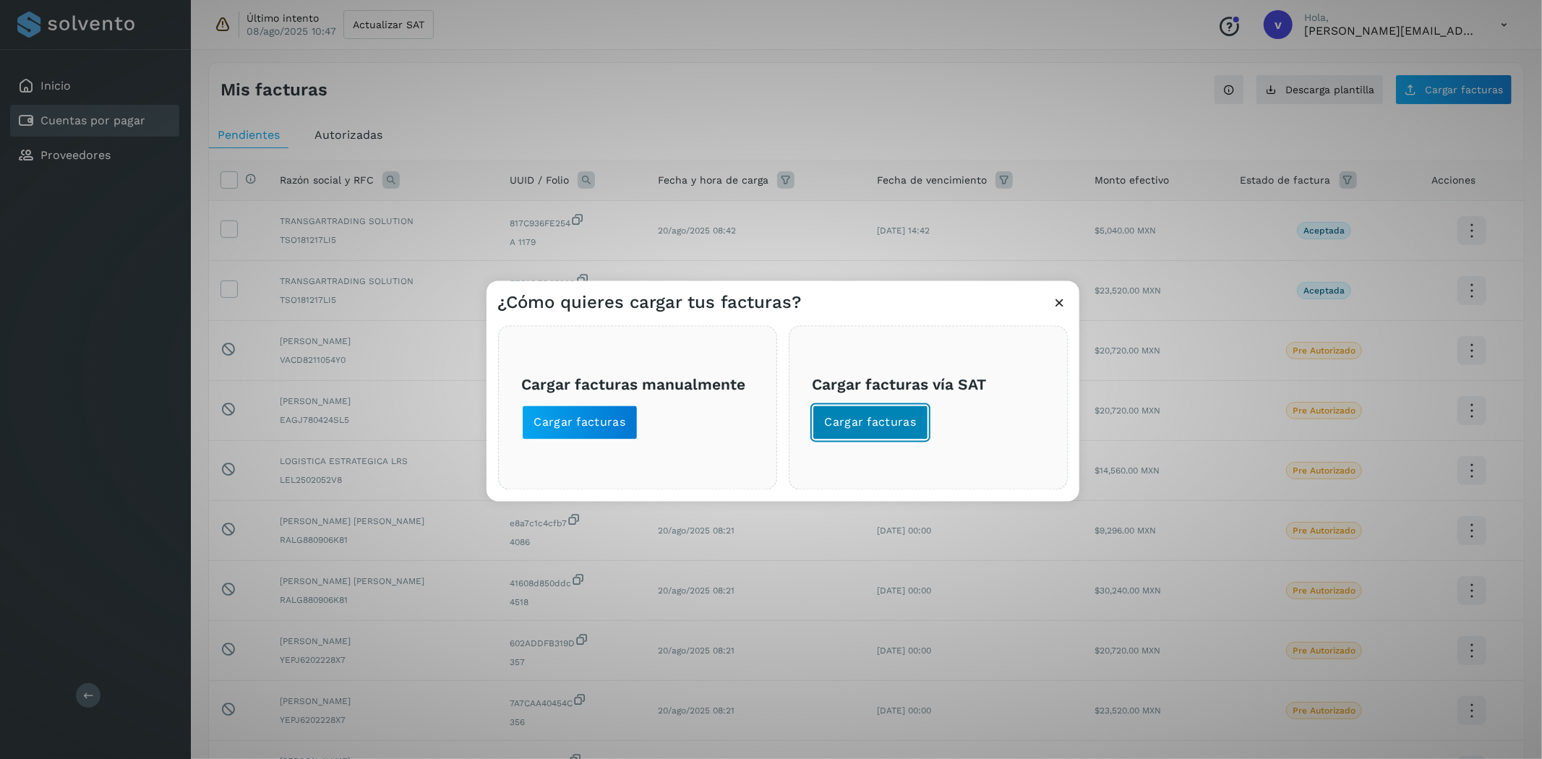
click at [909, 413] on button "Cargar facturas" at bounding box center [870, 423] width 116 height 35
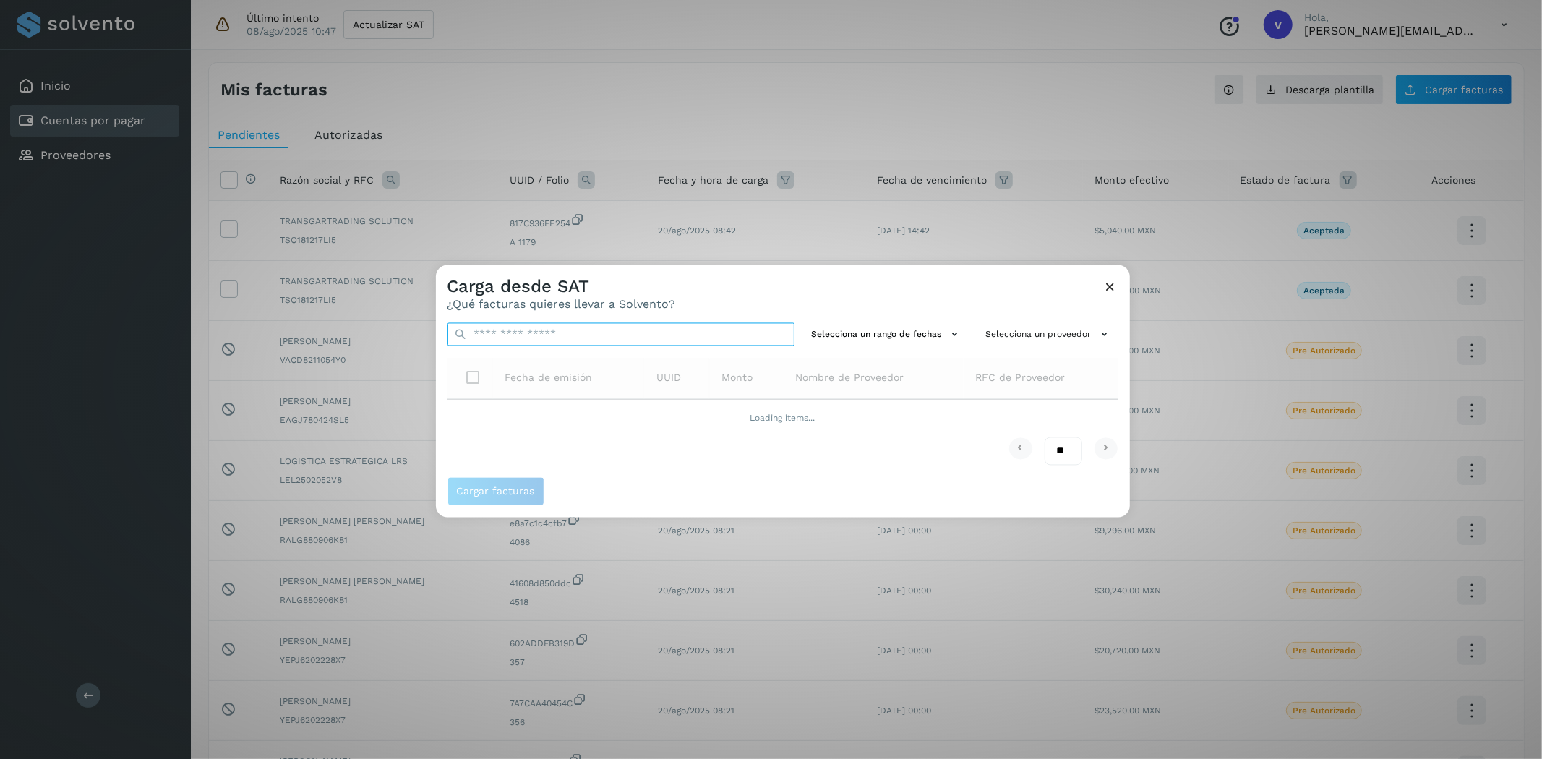
click at [634, 340] on input "text" at bounding box center [620, 334] width 347 height 23
paste input "**********"
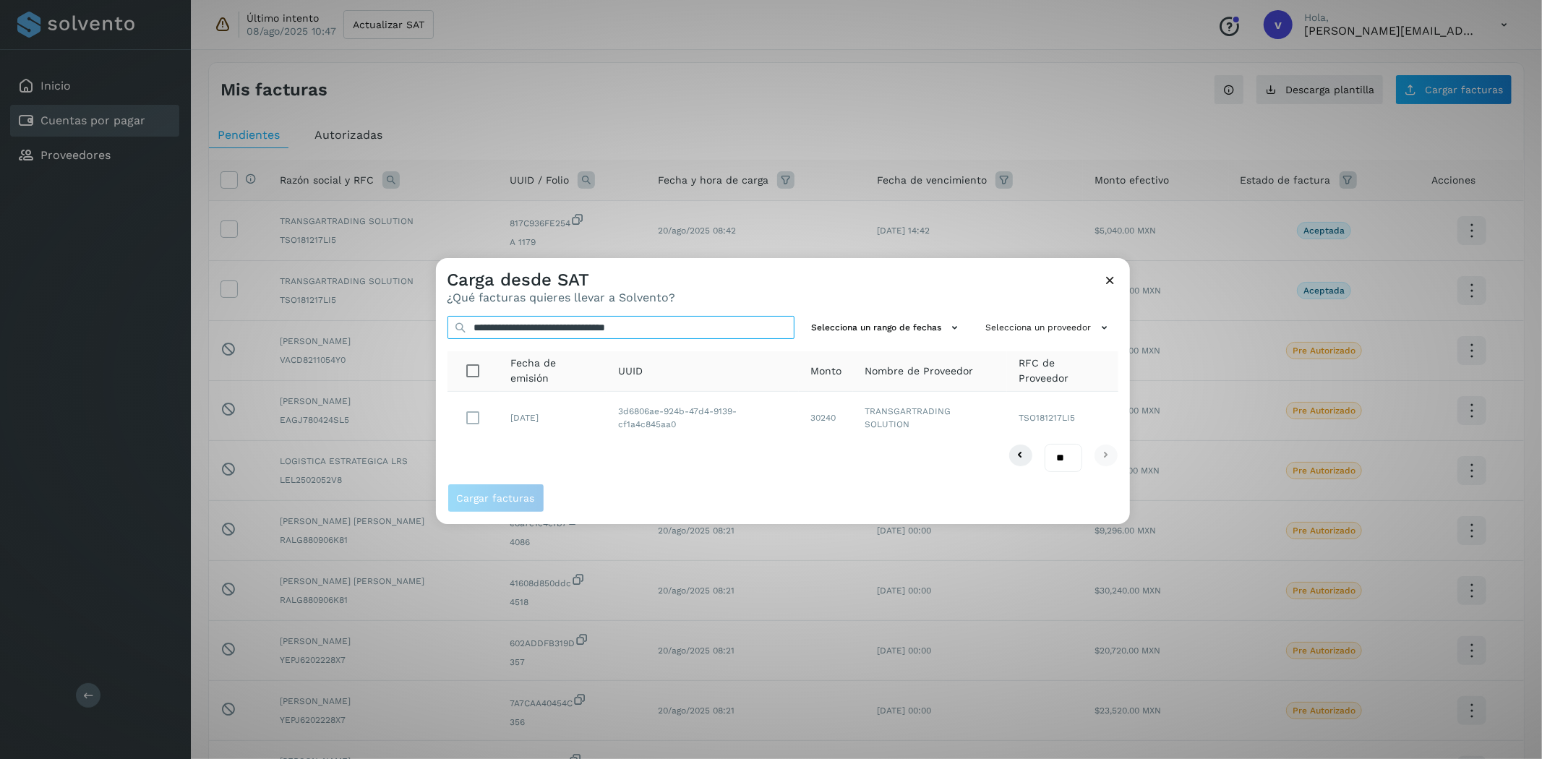
type input "**********"
click at [512, 497] on span "Cargar facturas" at bounding box center [496, 498] width 78 height 10
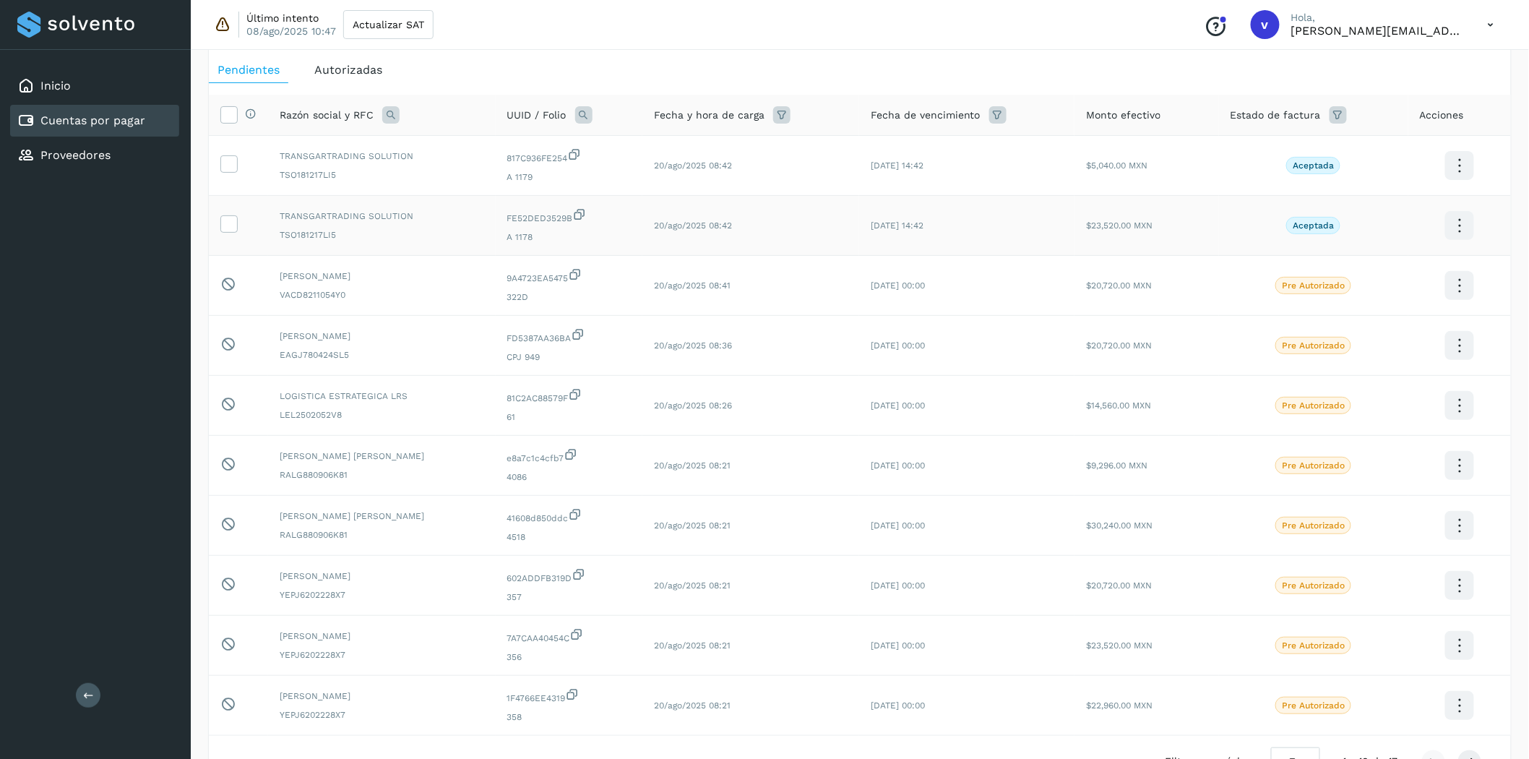
scroll to position [0, 0]
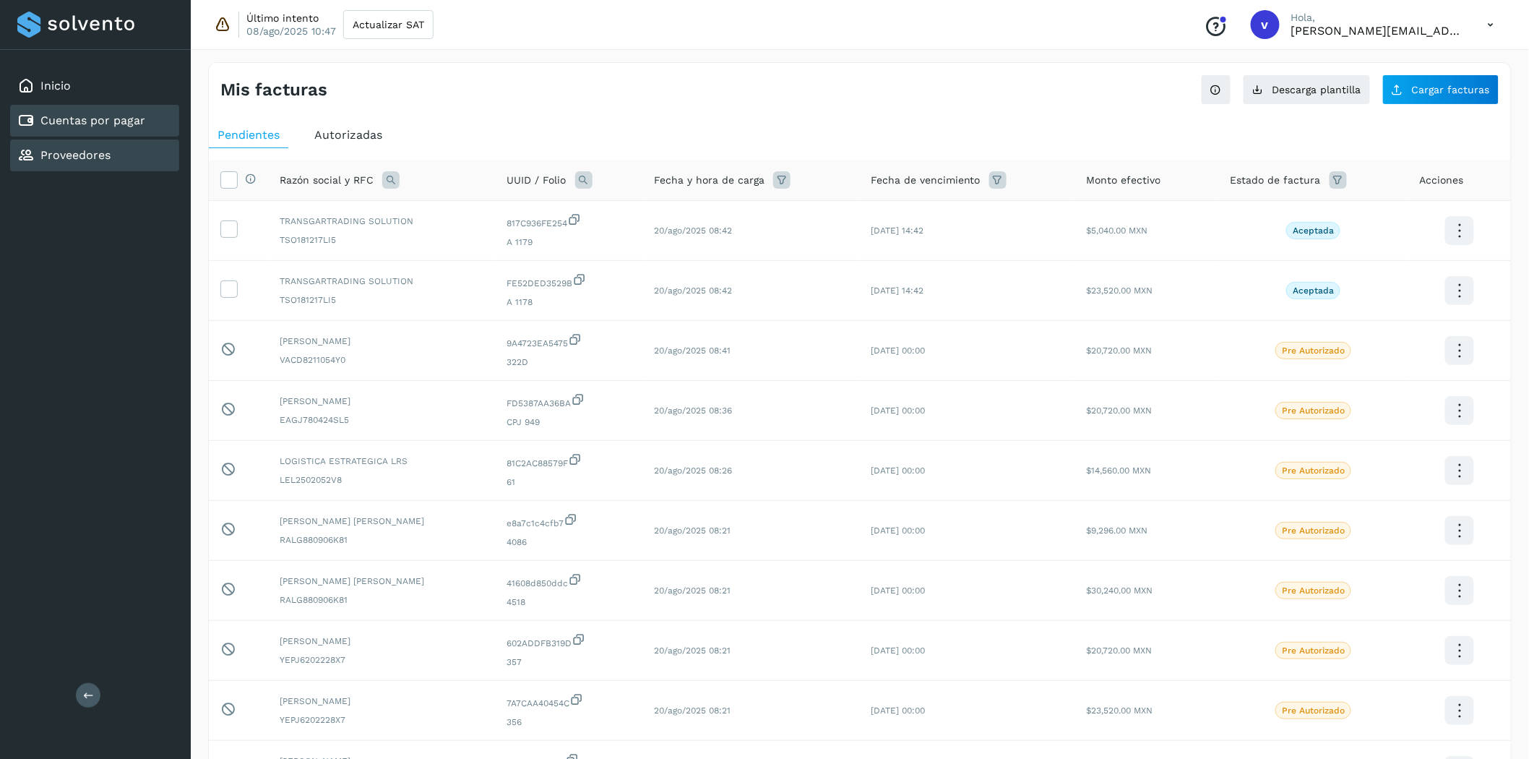
click at [91, 148] on link "Proveedores" at bounding box center [75, 155] width 70 height 14
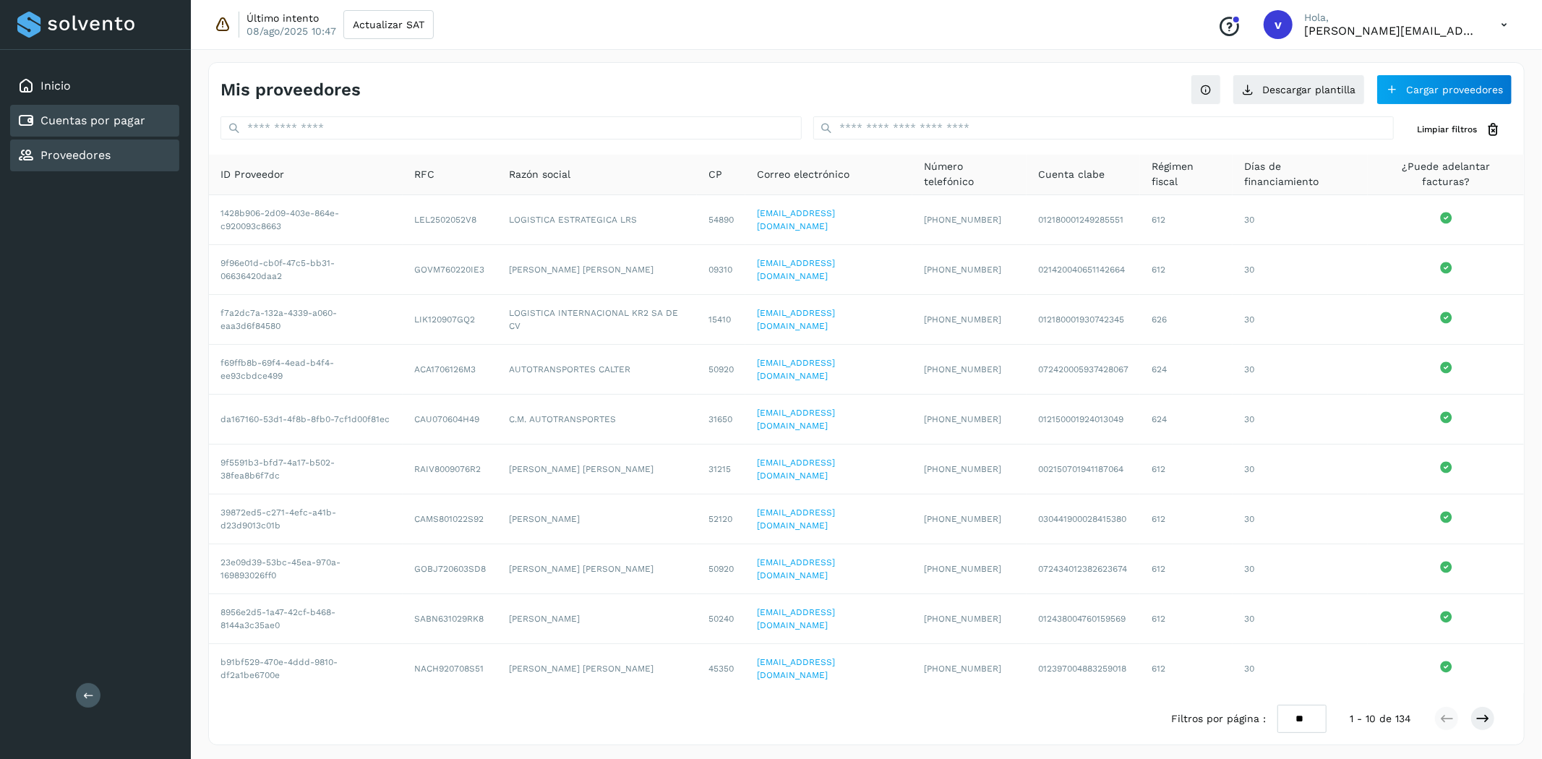
click at [92, 120] on link "Cuentas por pagar" at bounding box center [92, 120] width 105 height 14
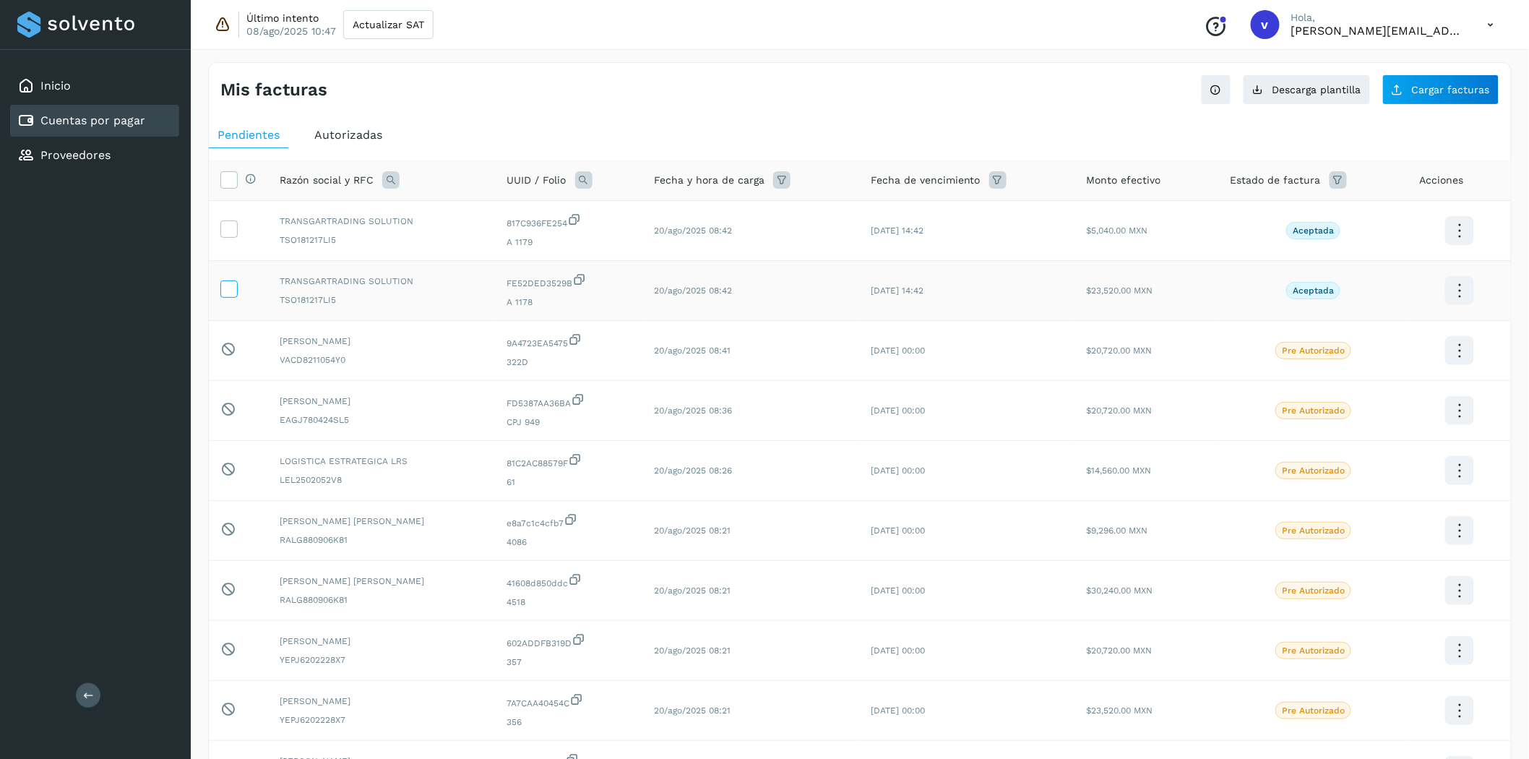
click at [225, 283] on icon at bounding box center [228, 287] width 15 height 15
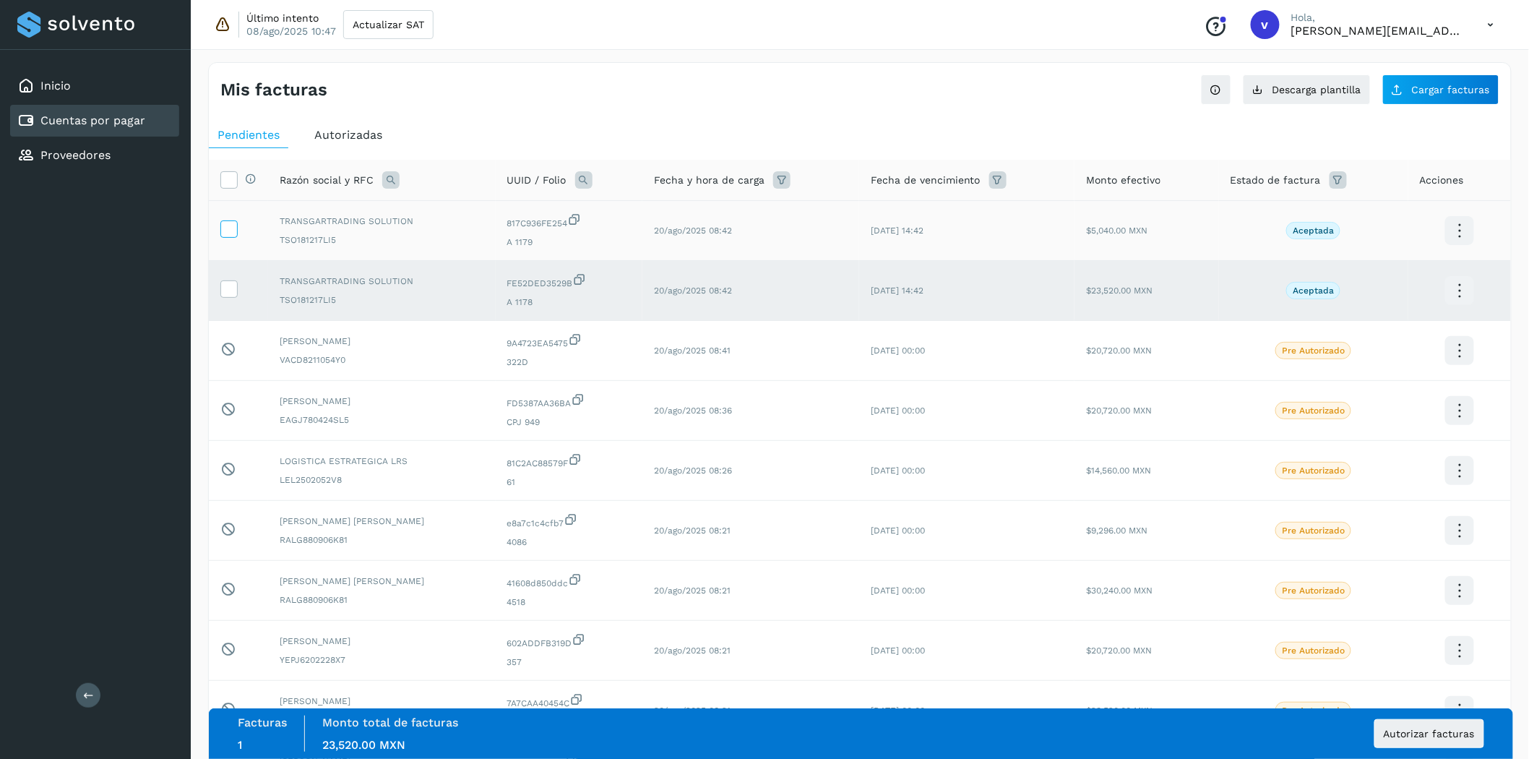
click at [231, 233] on icon at bounding box center [228, 227] width 15 height 15
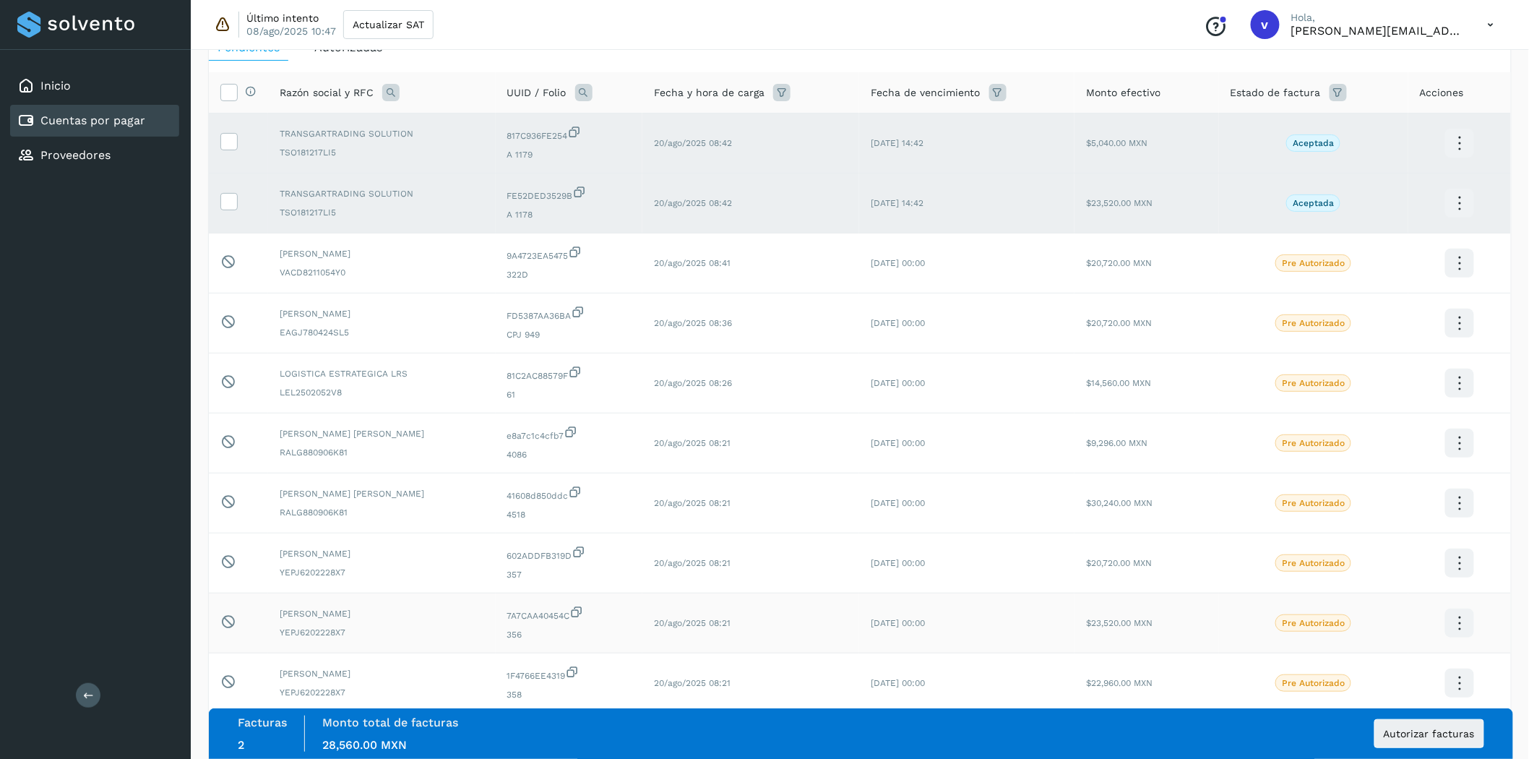
scroll to position [170, 0]
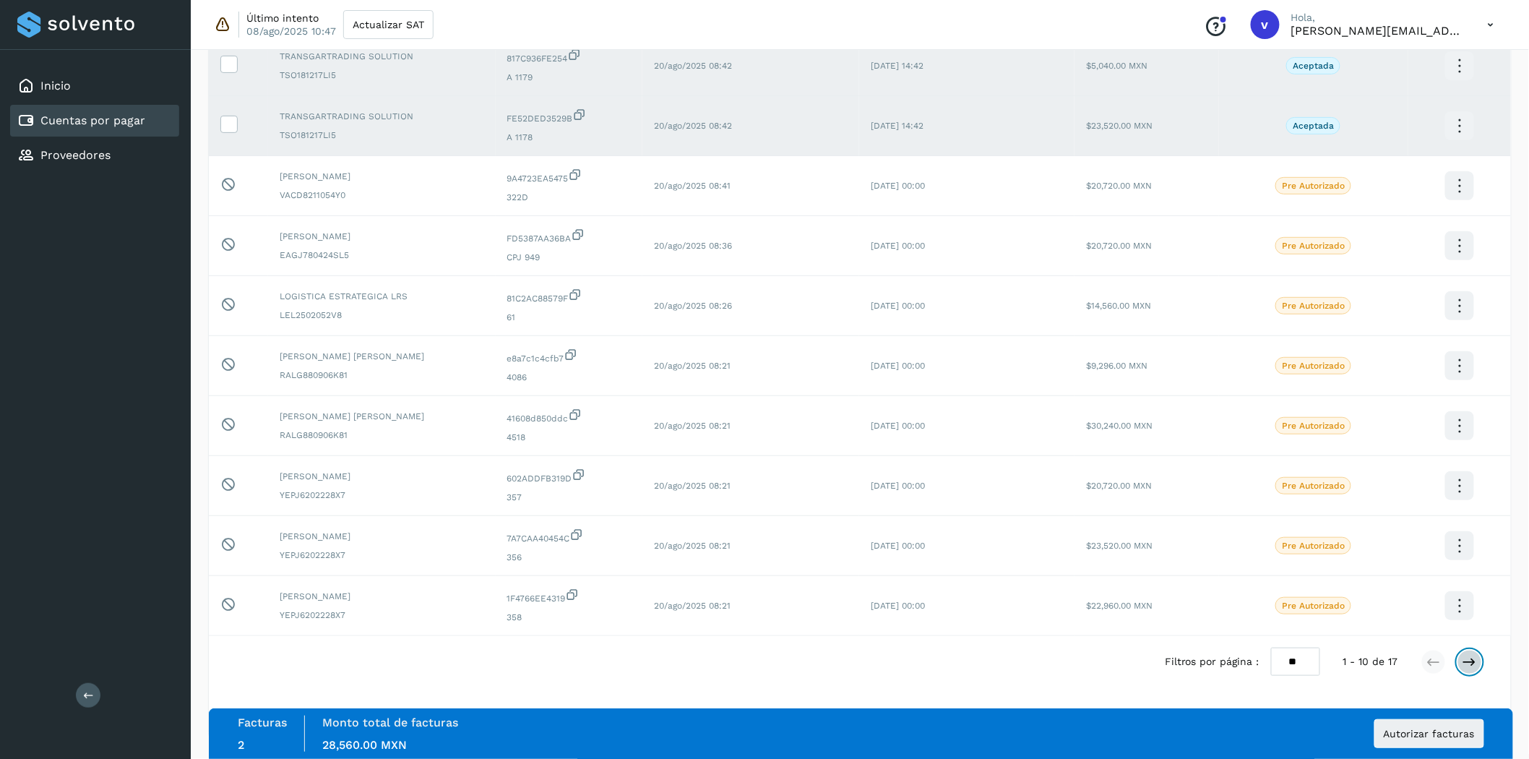
click at [1387, 659] on icon at bounding box center [1470, 662] width 14 height 14
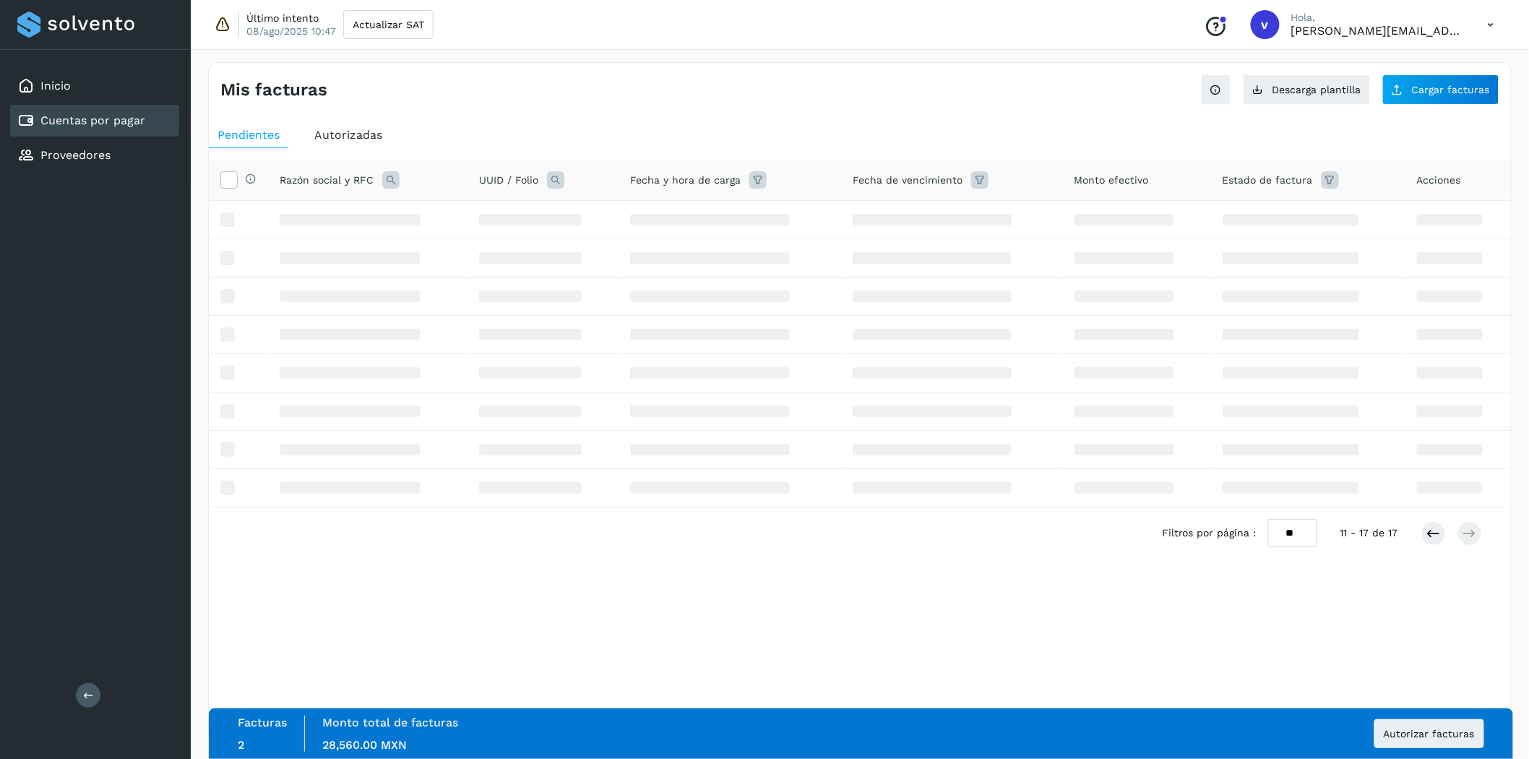
scroll to position [0, 0]
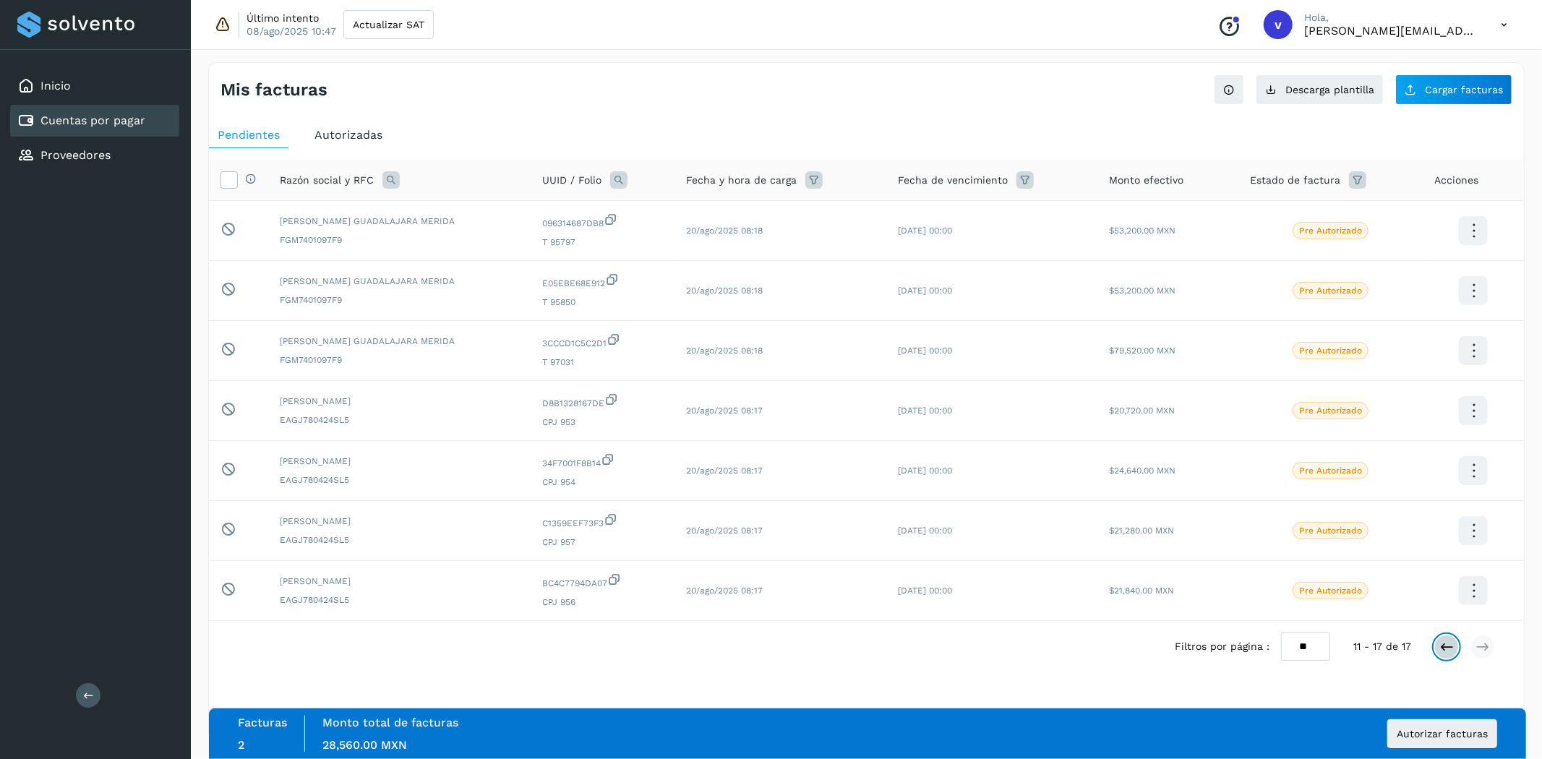
click at [1387, 651] on icon at bounding box center [1446, 647] width 14 height 14
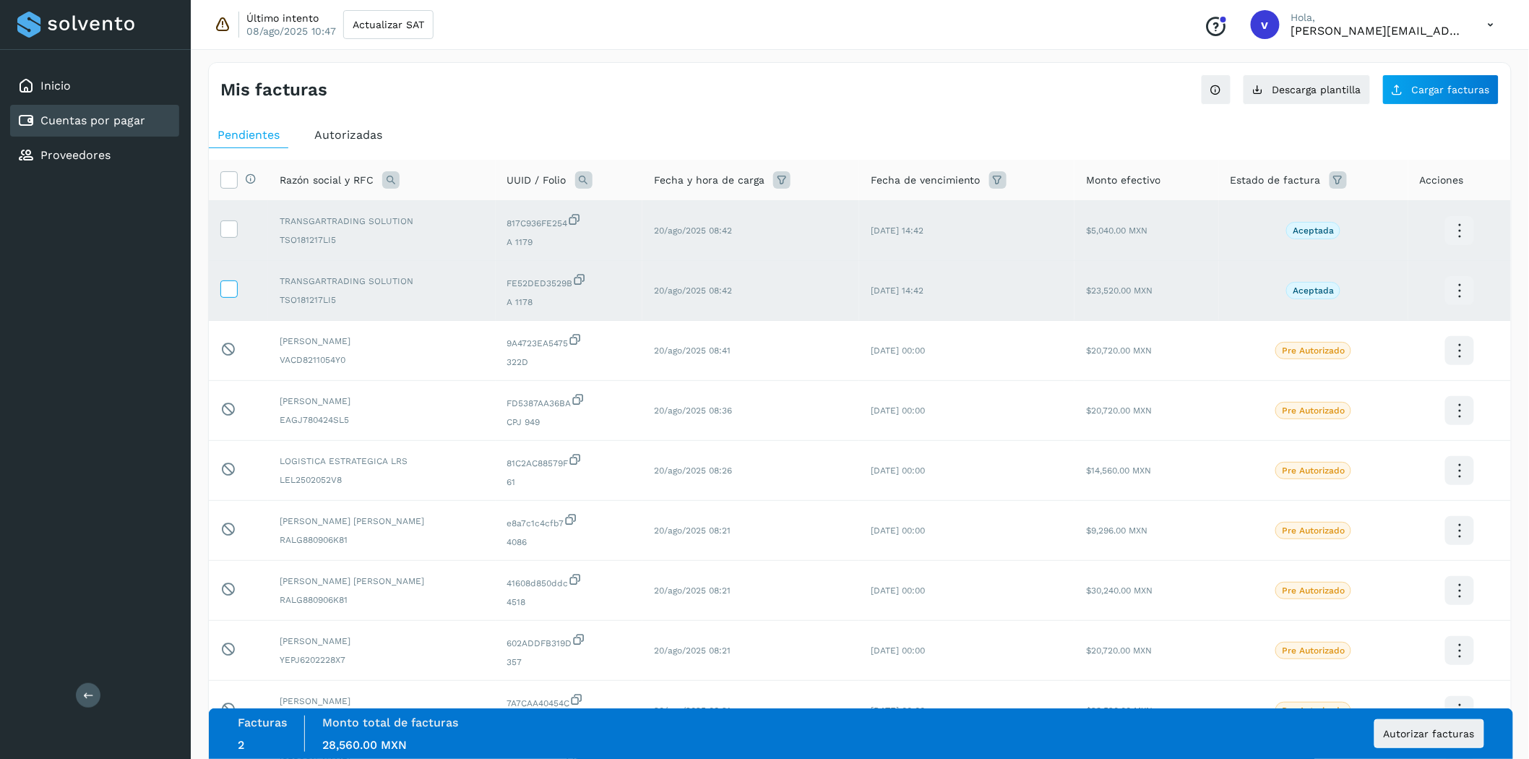
click at [234, 294] on icon at bounding box center [228, 287] width 15 height 15
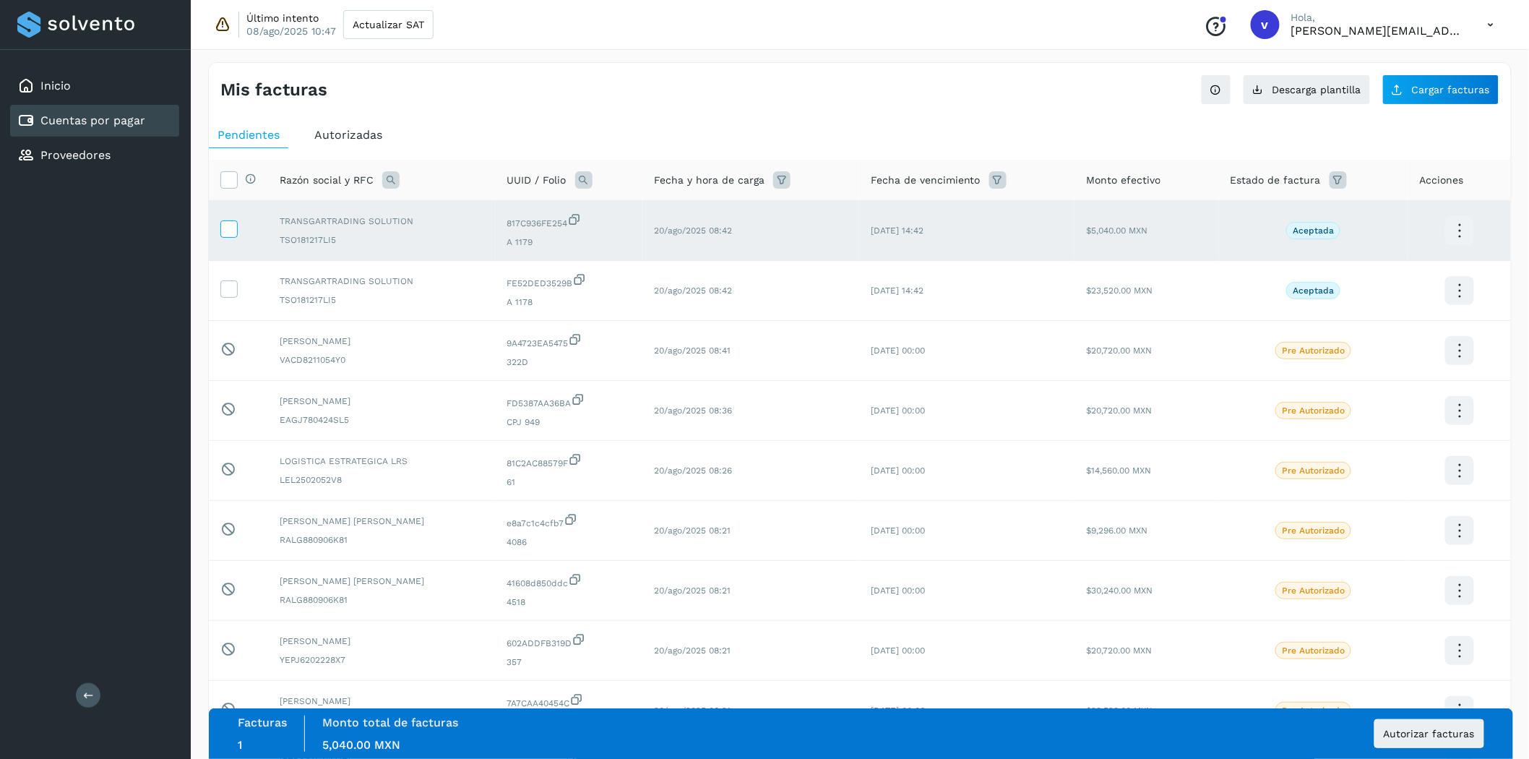
click at [233, 234] on icon at bounding box center [228, 227] width 15 height 15
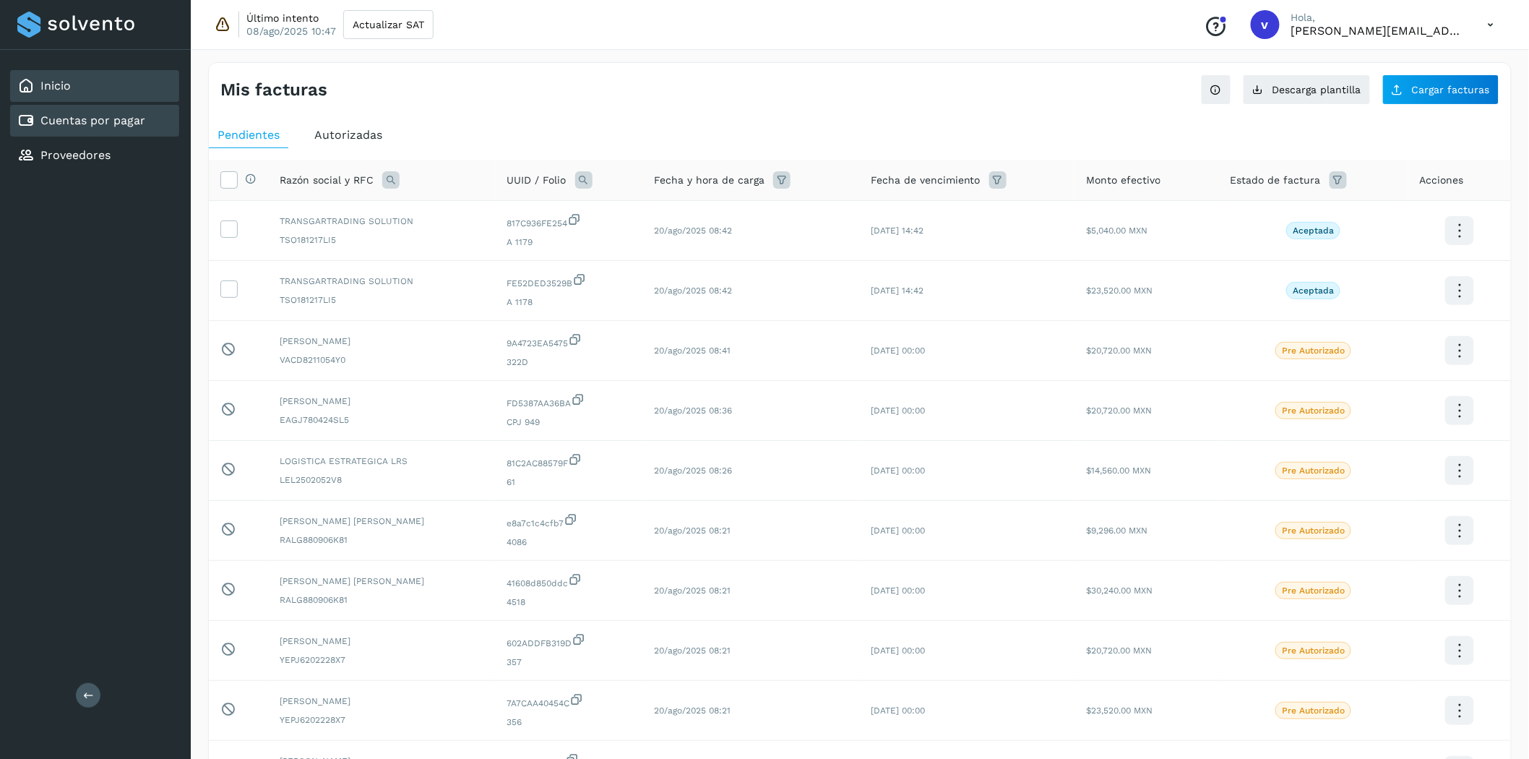
click at [65, 82] on link "Inicio" at bounding box center [55, 86] width 30 height 14
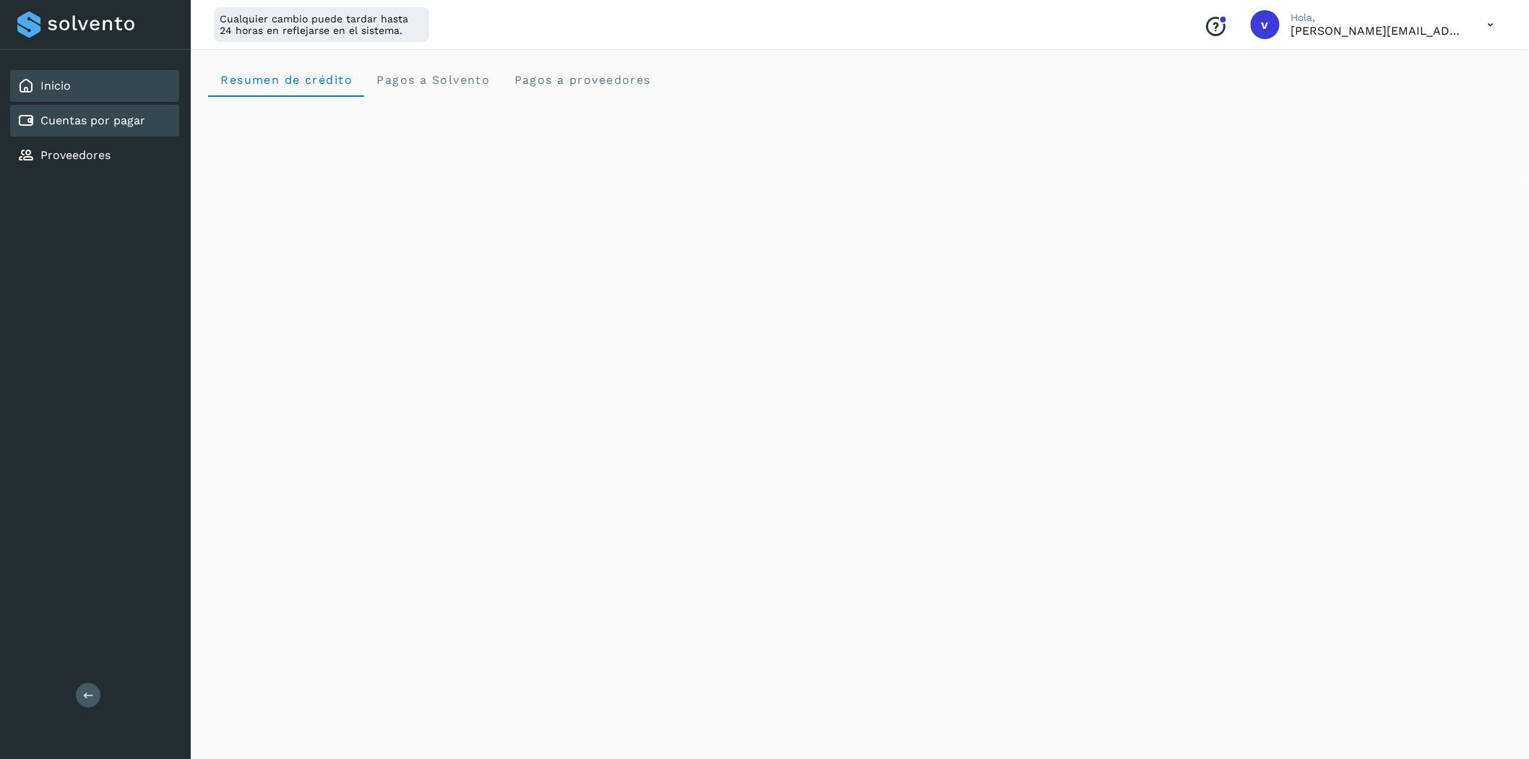
click at [77, 112] on div "Cuentas por pagar" at bounding box center [81, 120] width 128 height 17
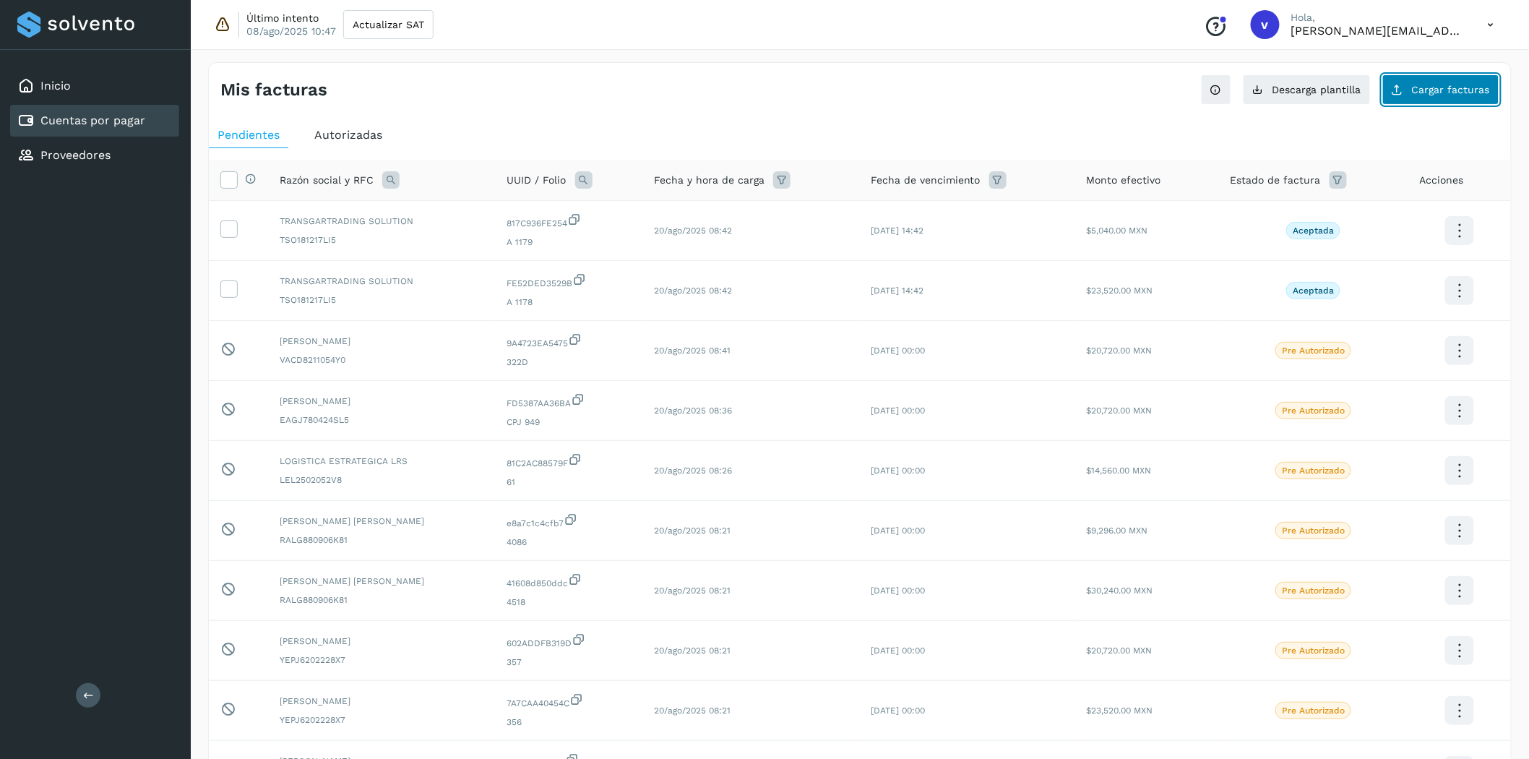
click at [1387, 92] on span "Cargar facturas" at bounding box center [1451, 90] width 78 height 10
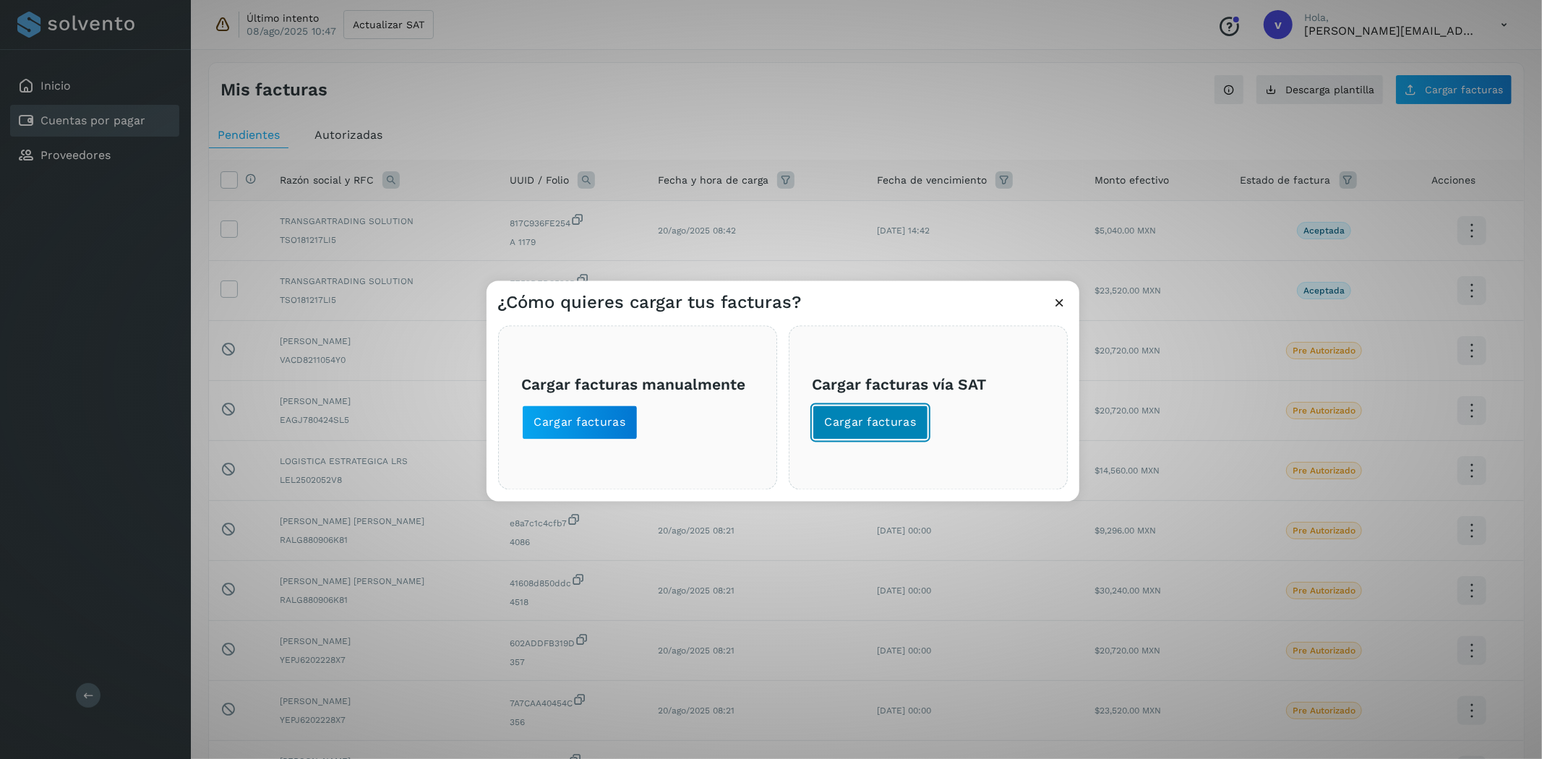
click at [814, 418] on button "Cargar facturas" at bounding box center [870, 423] width 116 height 35
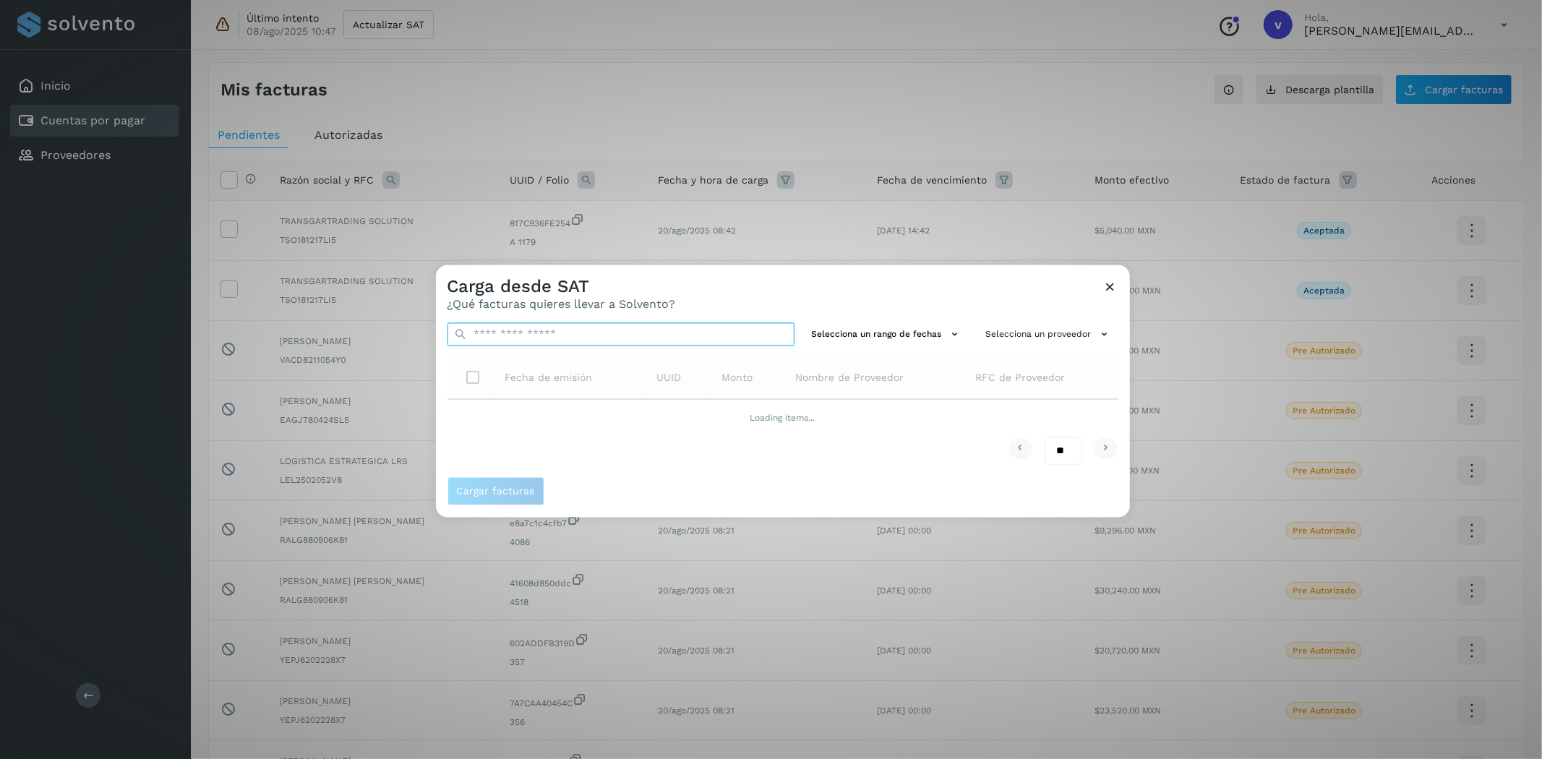
click at [479, 335] on input "text" at bounding box center [620, 334] width 347 height 23
paste input "**********"
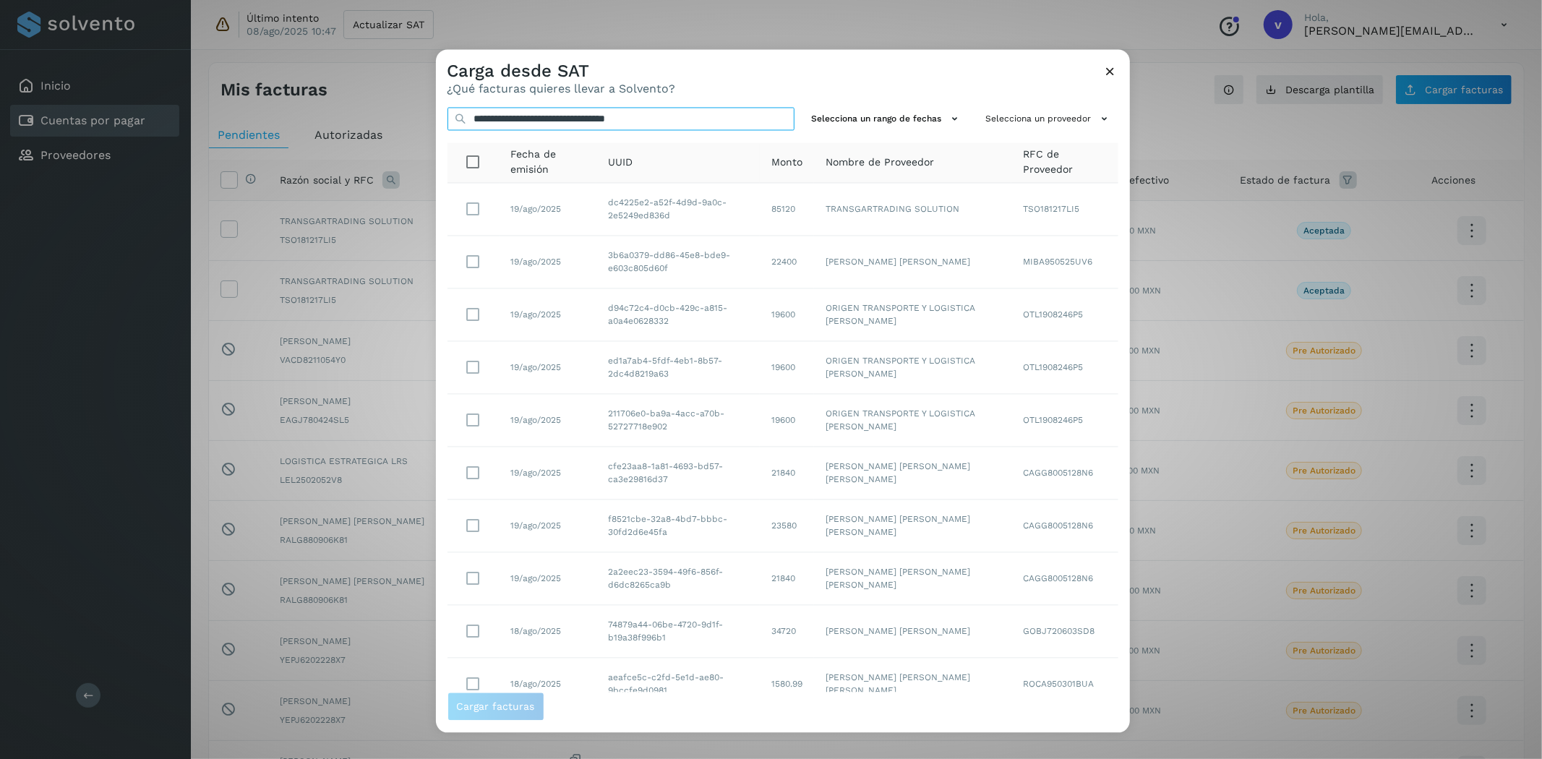
type input "**********"
click at [1107, 72] on icon at bounding box center [1110, 71] width 15 height 15
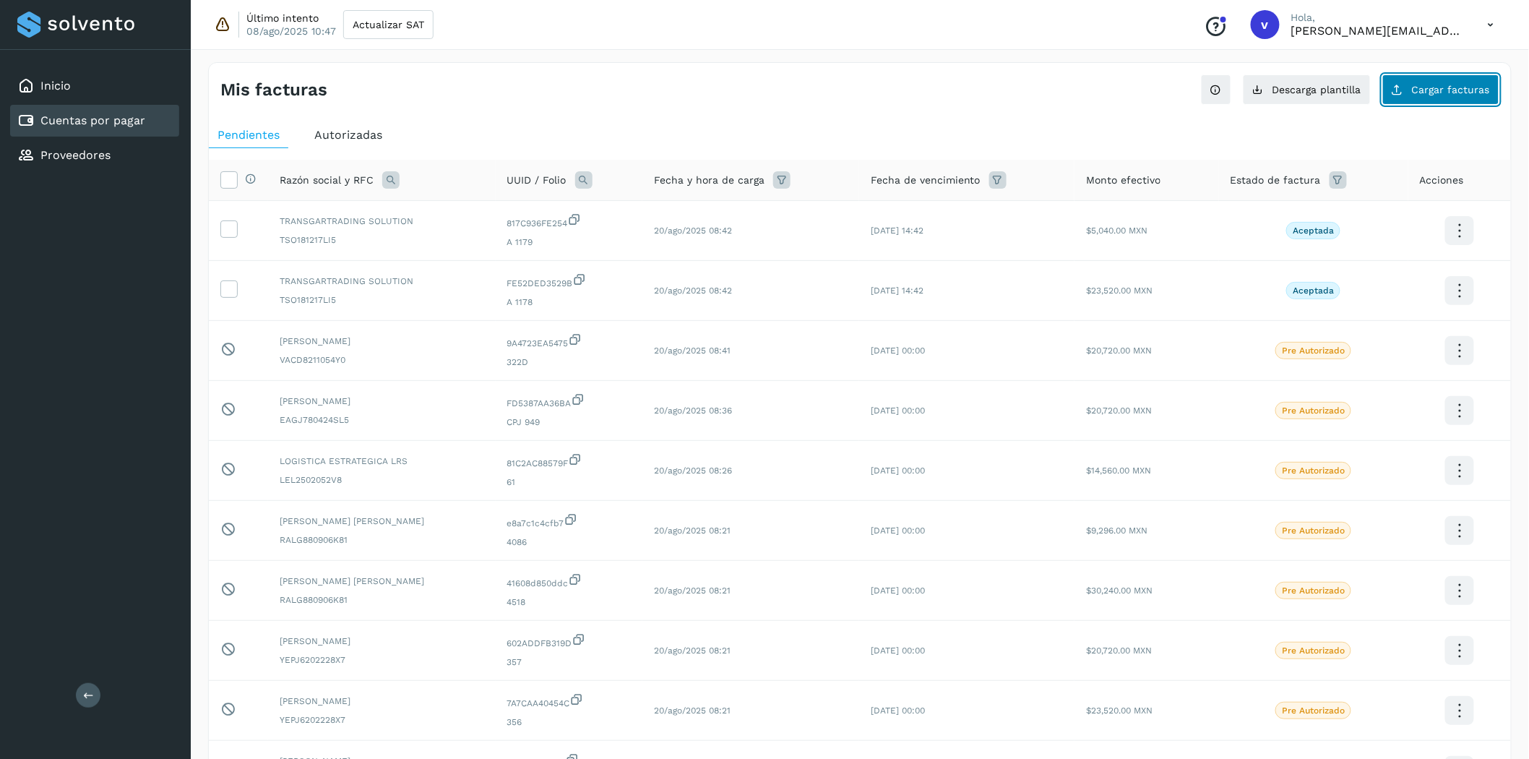
click at [1387, 89] on span "Cargar facturas" at bounding box center [1451, 90] width 78 height 10
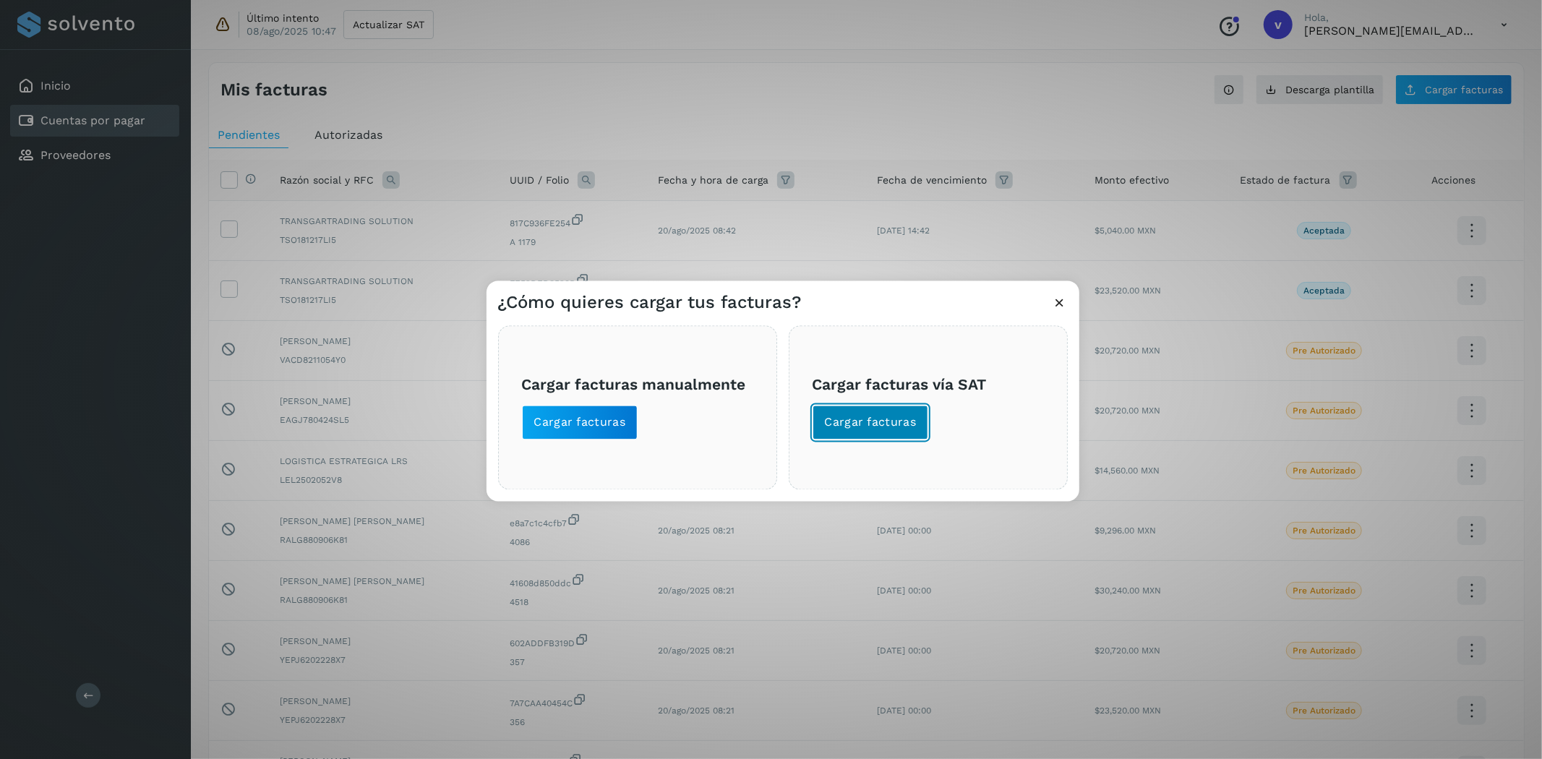
click at [875, 419] on span "Cargar facturas" at bounding box center [871, 423] width 92 height 16
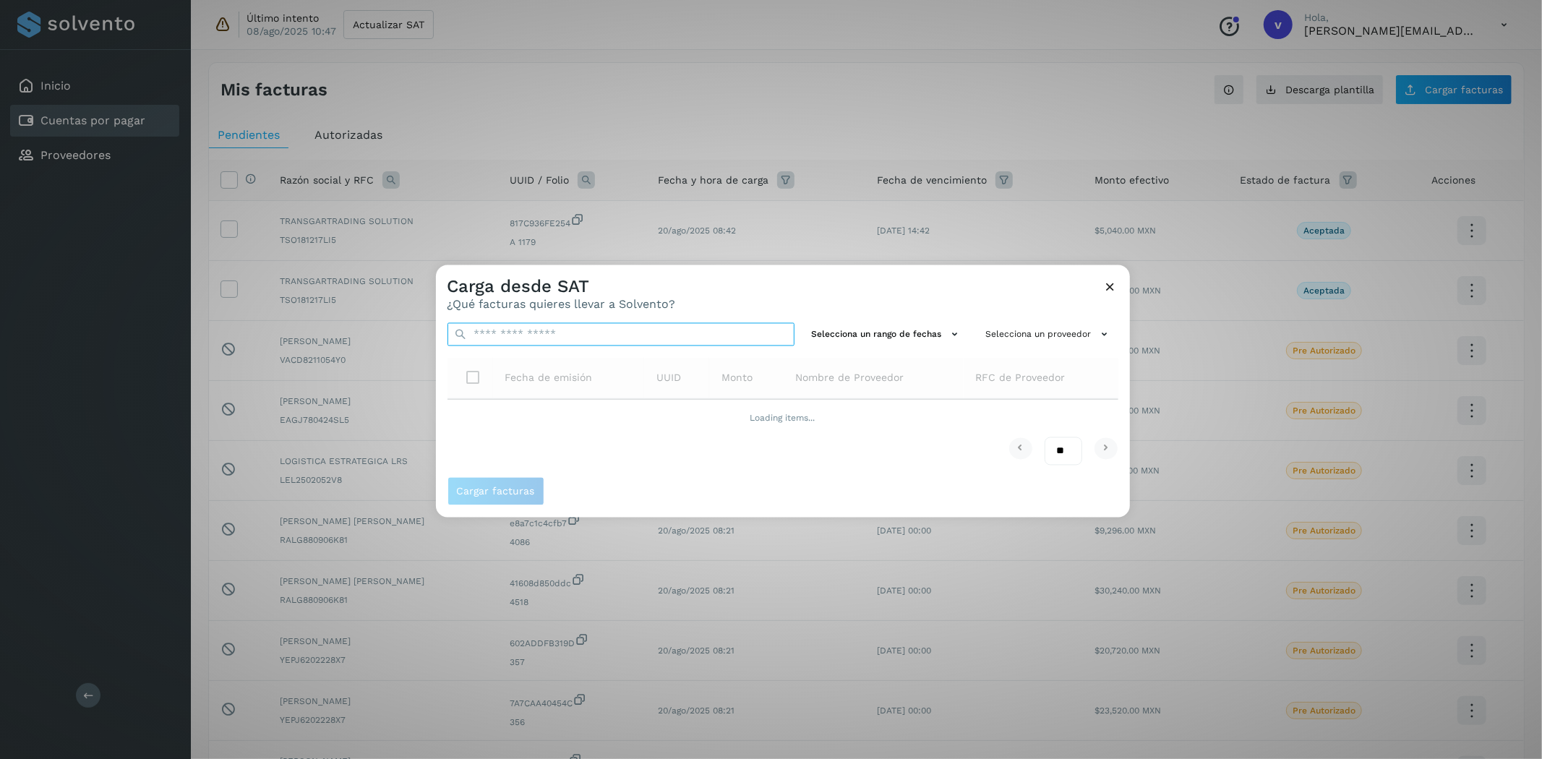
click at [517, 337] on input "text" at bounding box center [620, 334] width 347 height 23
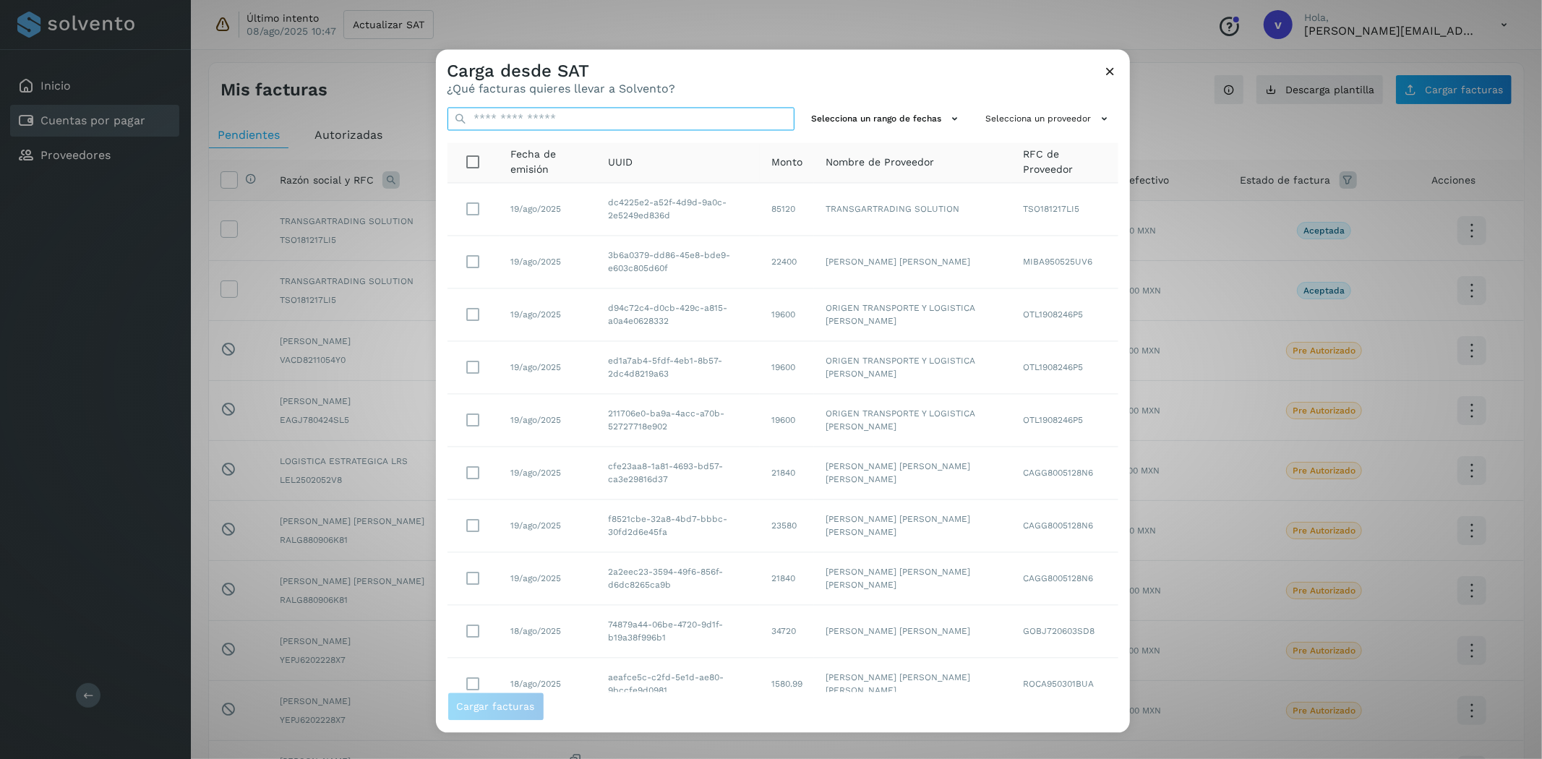
paste input "**********"
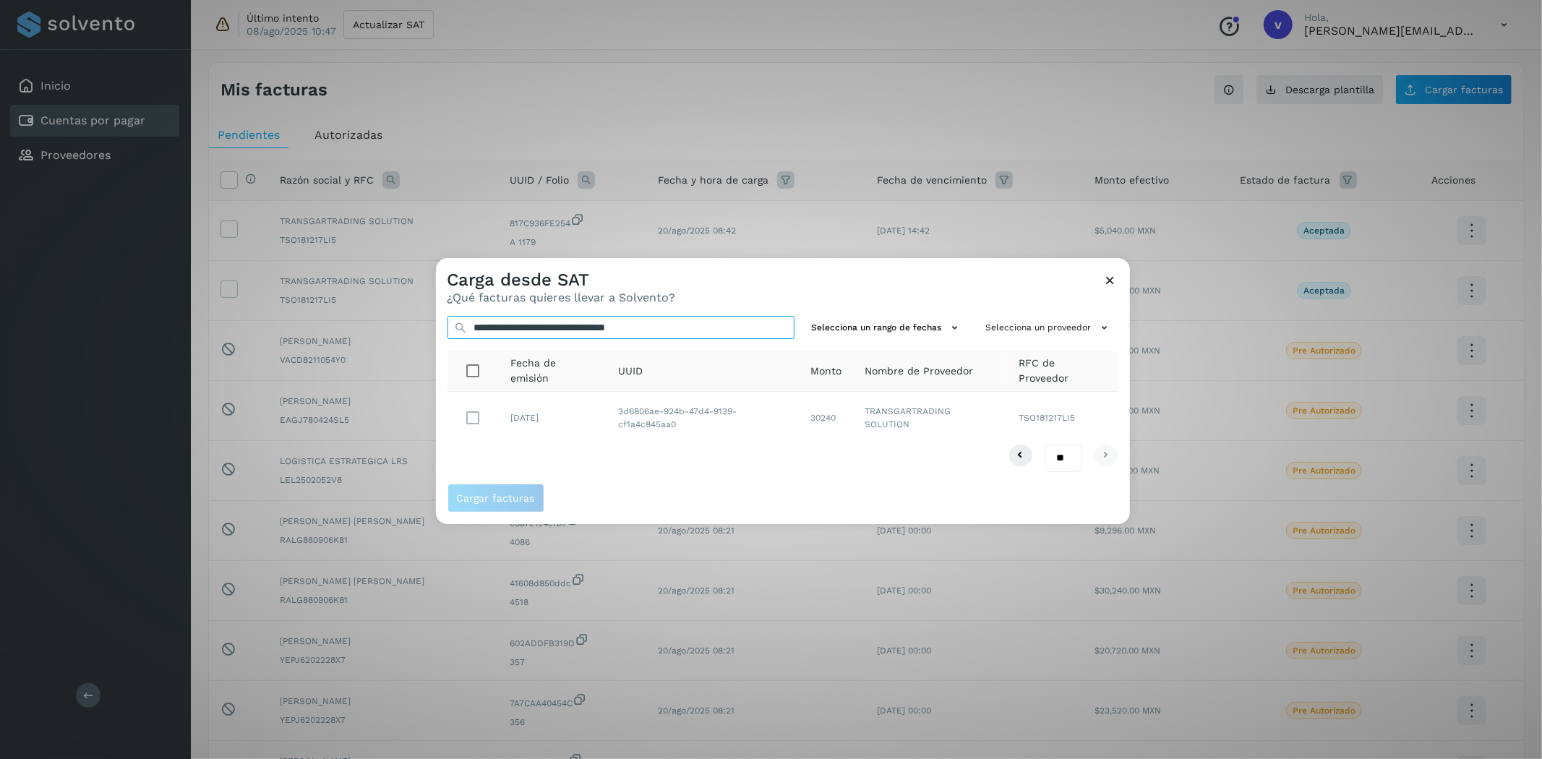
type input "**********"
click at [490, 499] on span "Cargar facturas" at bounding box center [496, 498] width 78 height 10
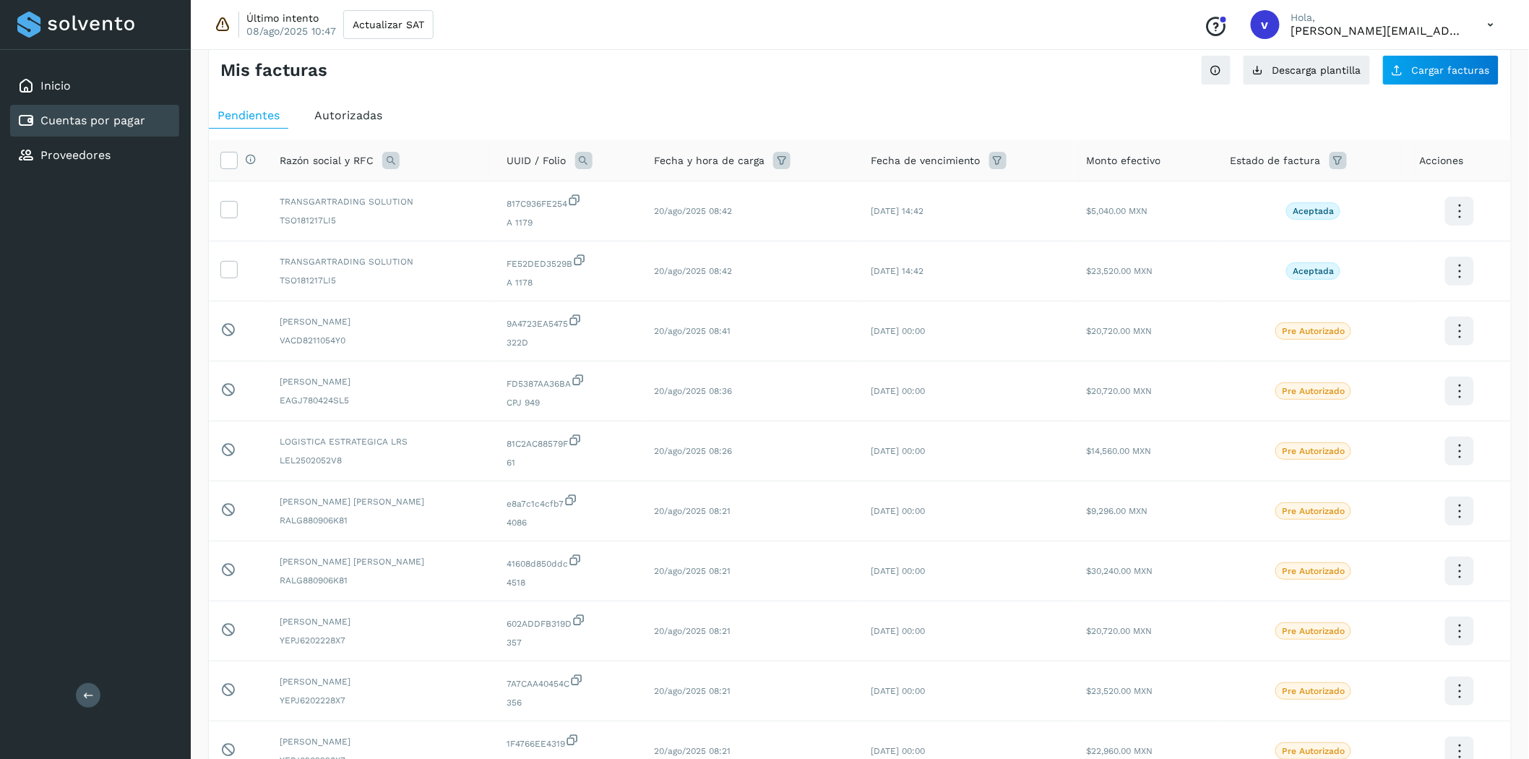
scroll to position [170, 0]
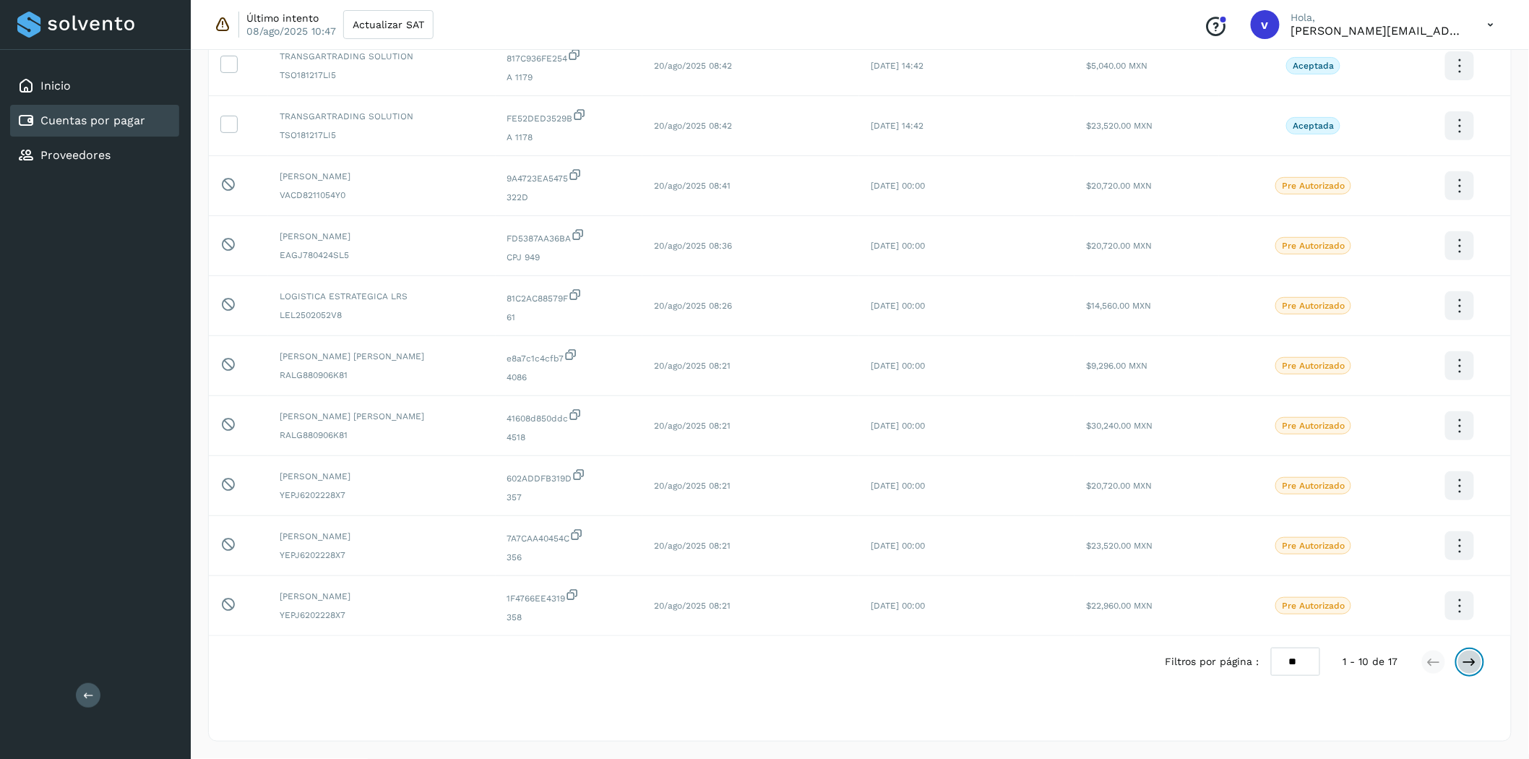
click at [1387, 664] on button at bounding box center [1470, 662] width 25 height 25
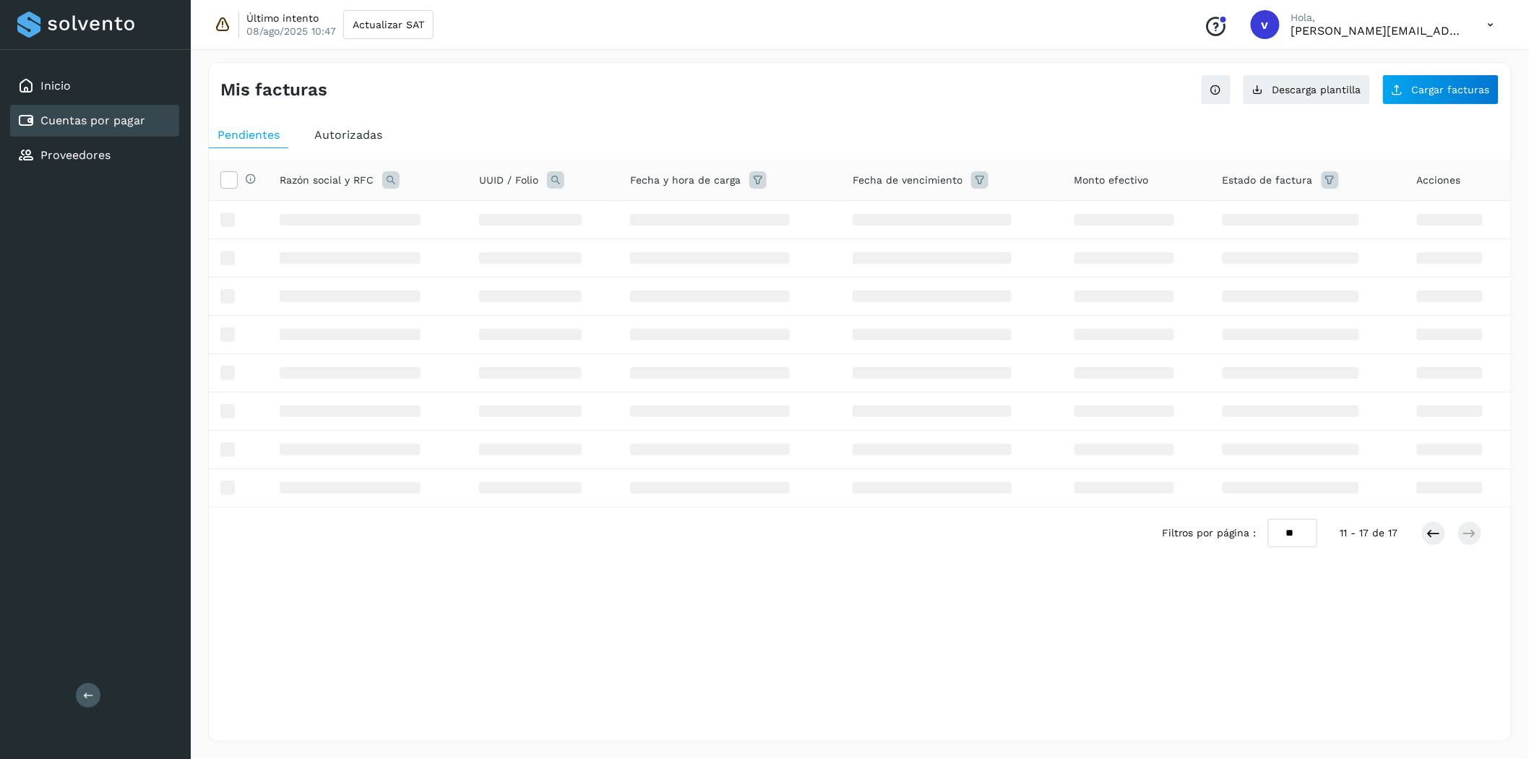
scroll to position [0, 0]
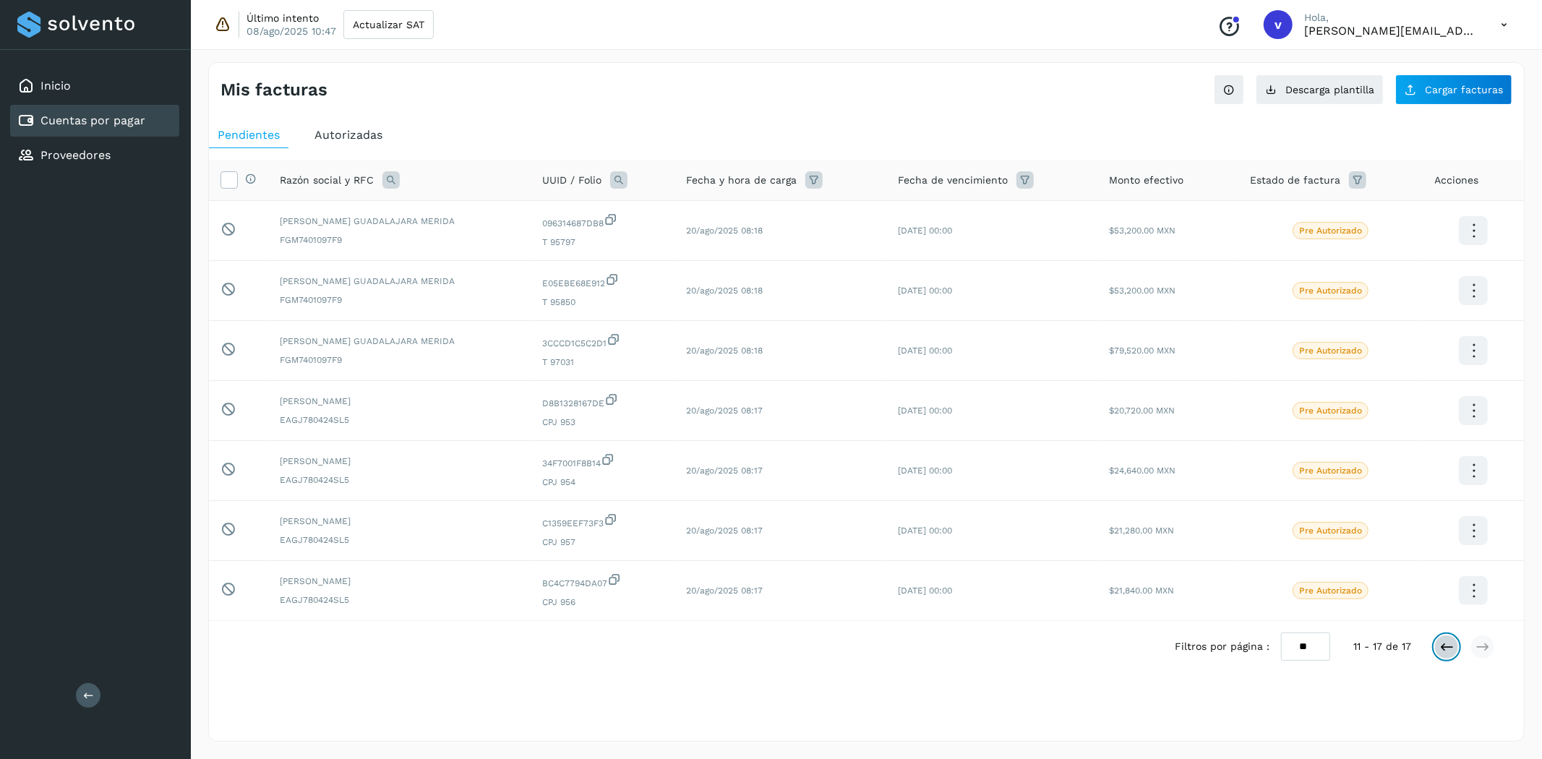
click at [1387, 649] on icon at bounding box center [1446, 647] width 14 height 14
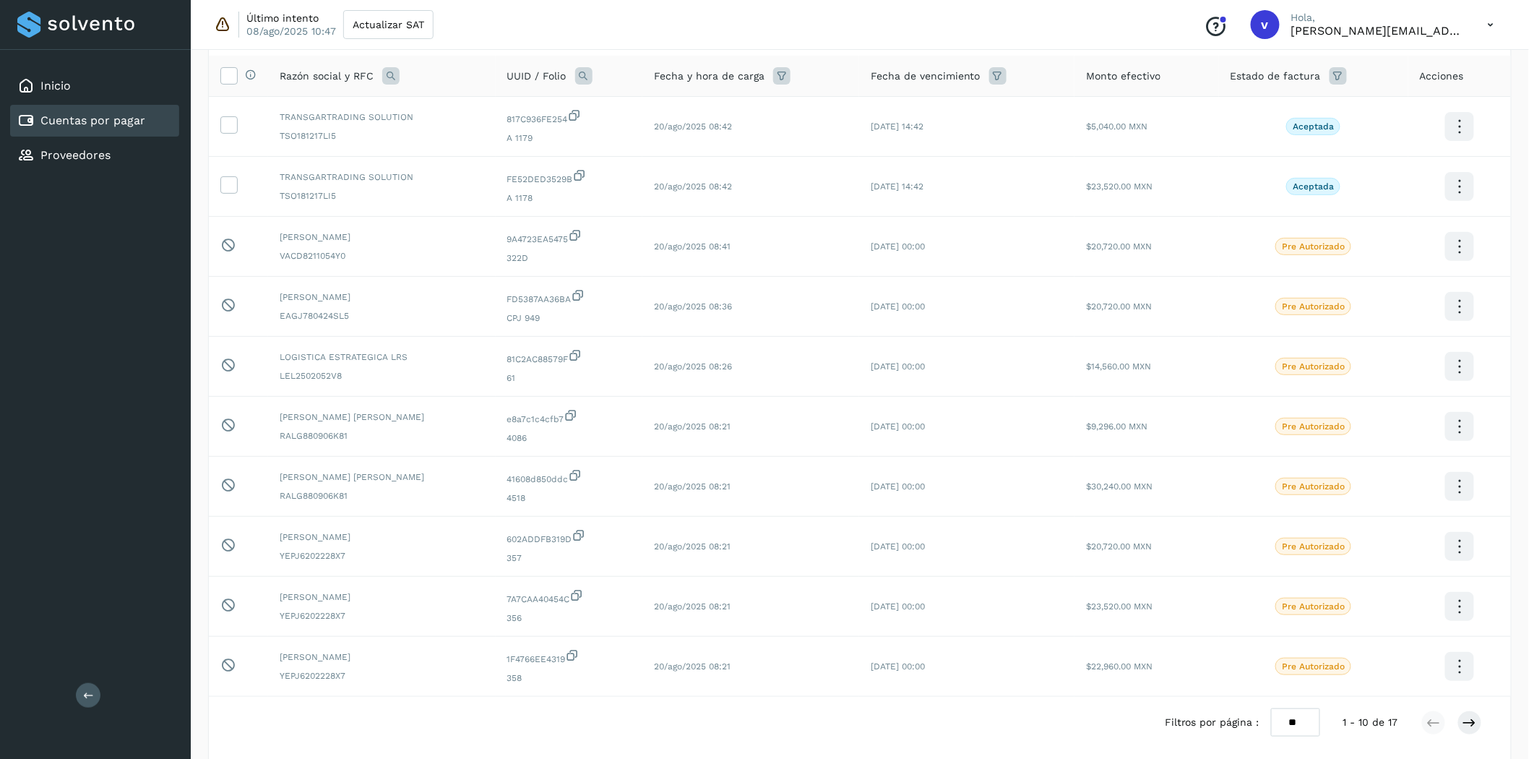
scroll to position [170, 0]
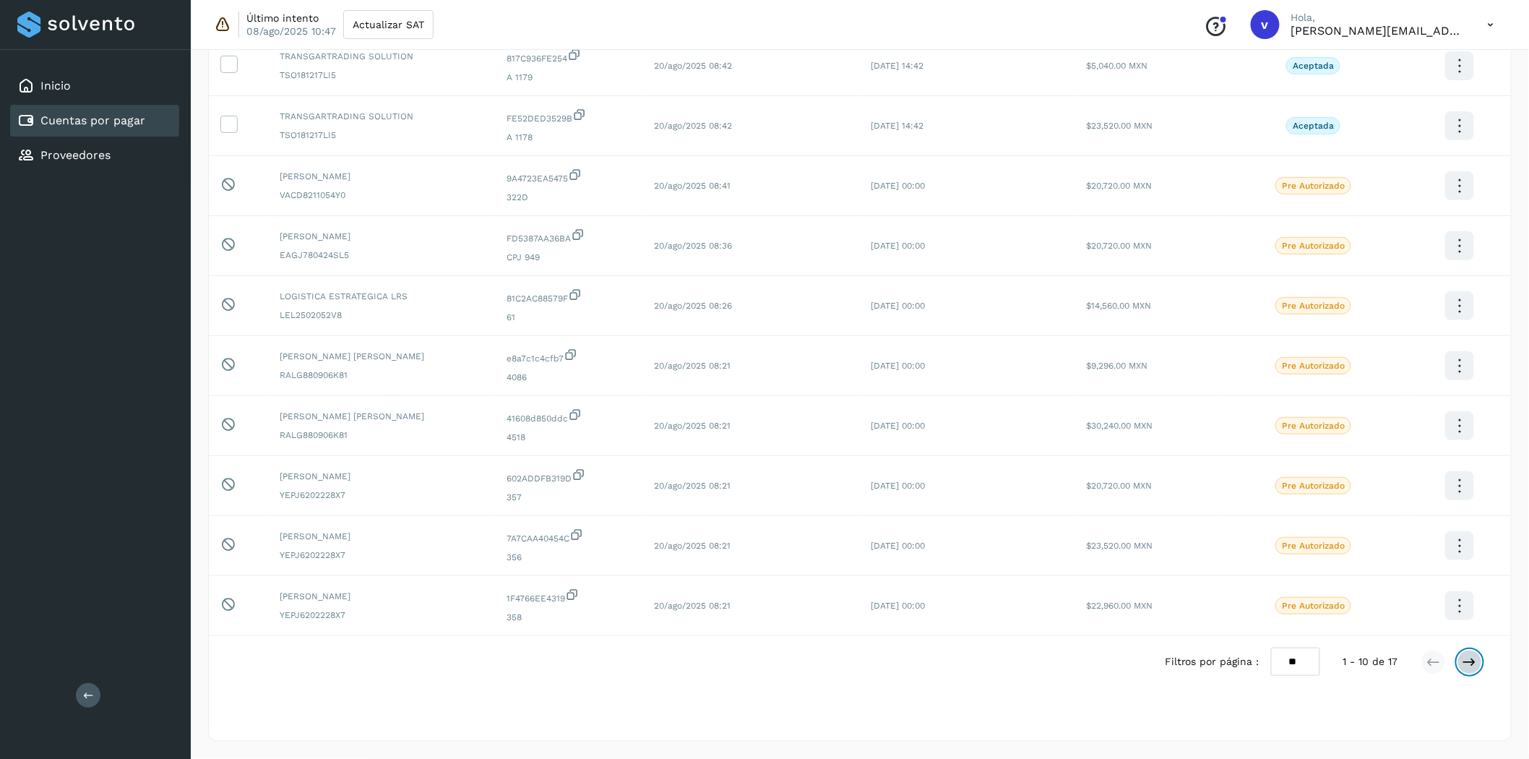
click at [1387, 672] on button at bounding box center [1470, 662] width 25 height 25
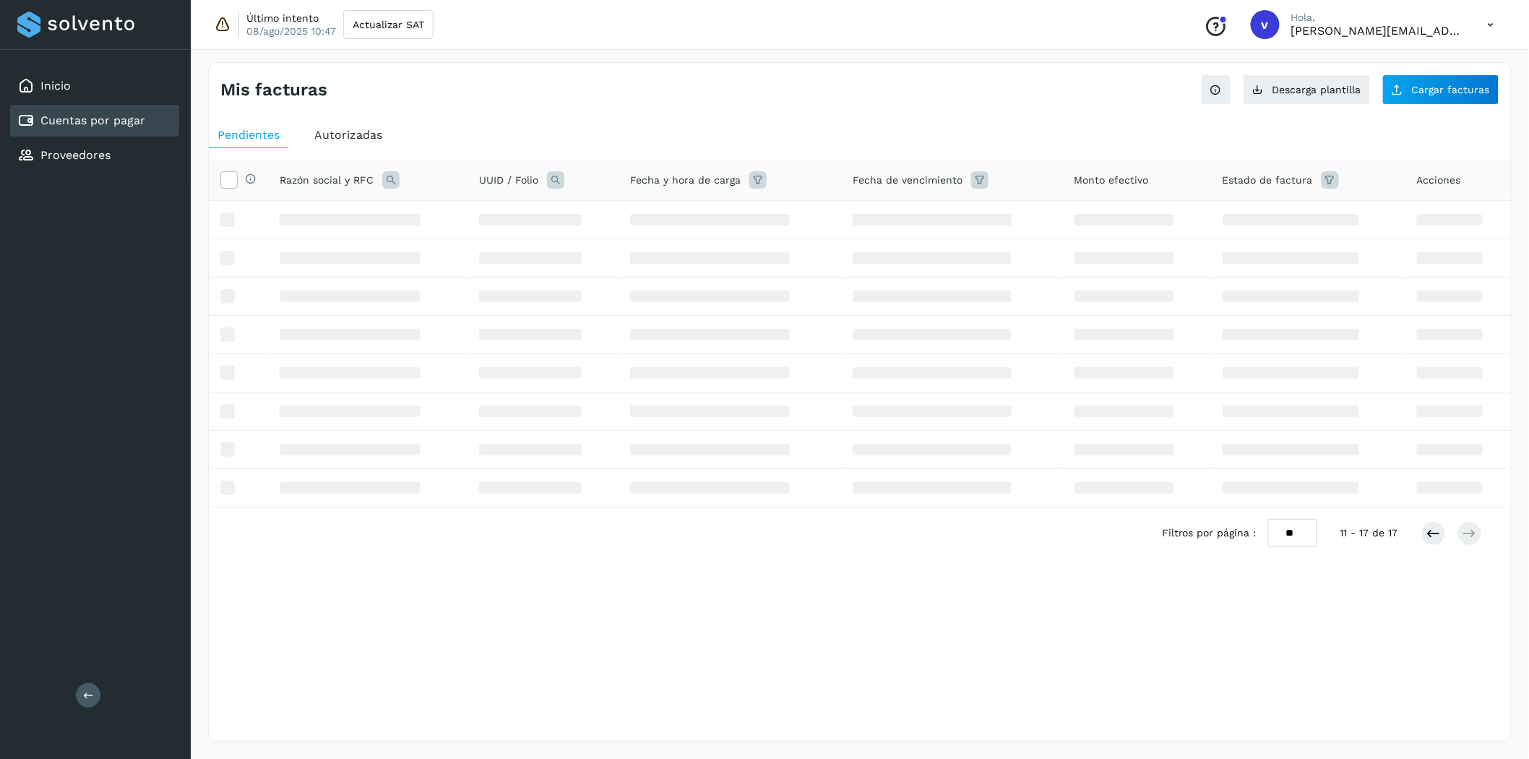
scroll to position [0, 0]
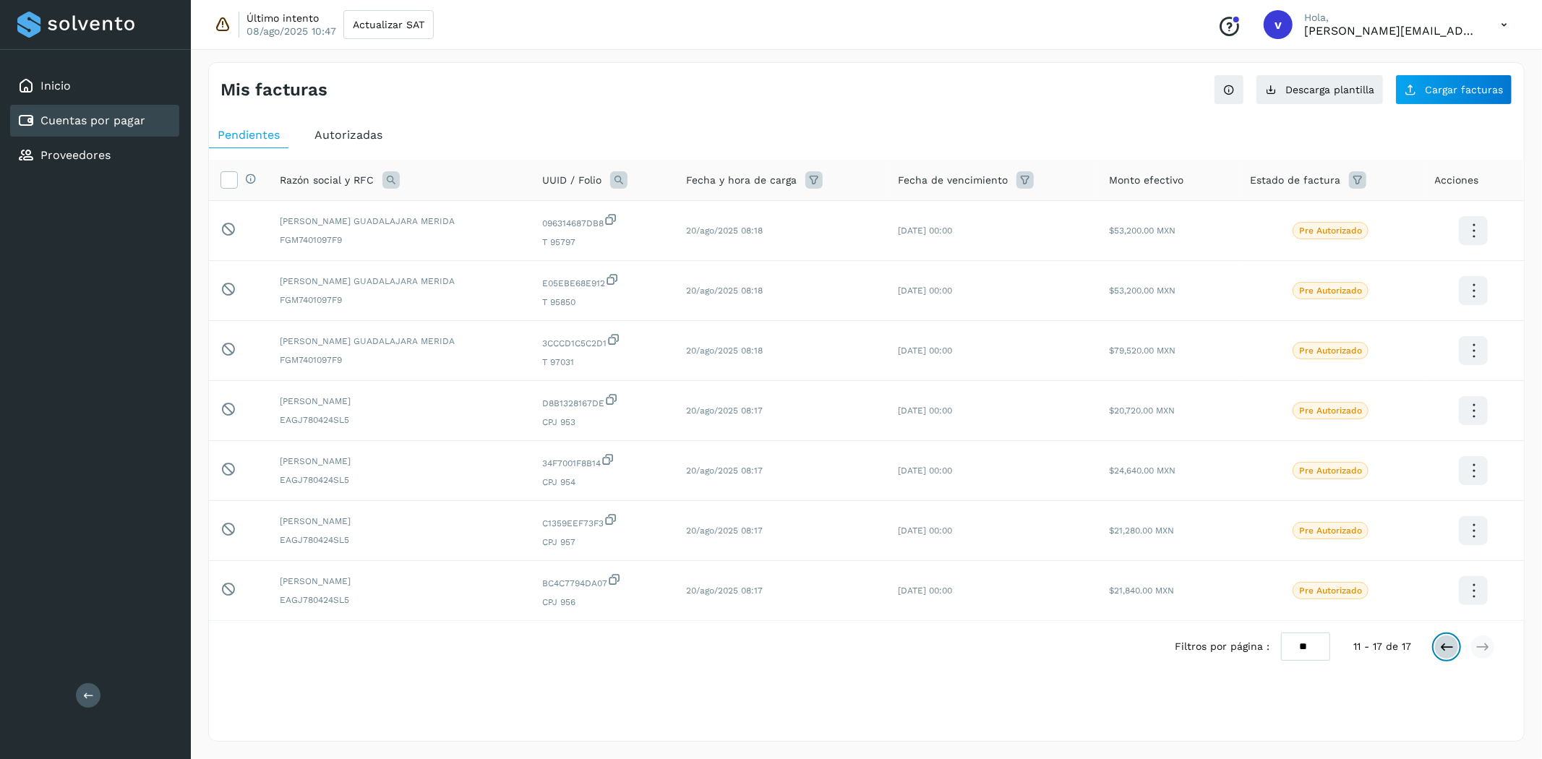
click at [1387, 659] on button at bounding box center [1446, 647] width 25 height 25
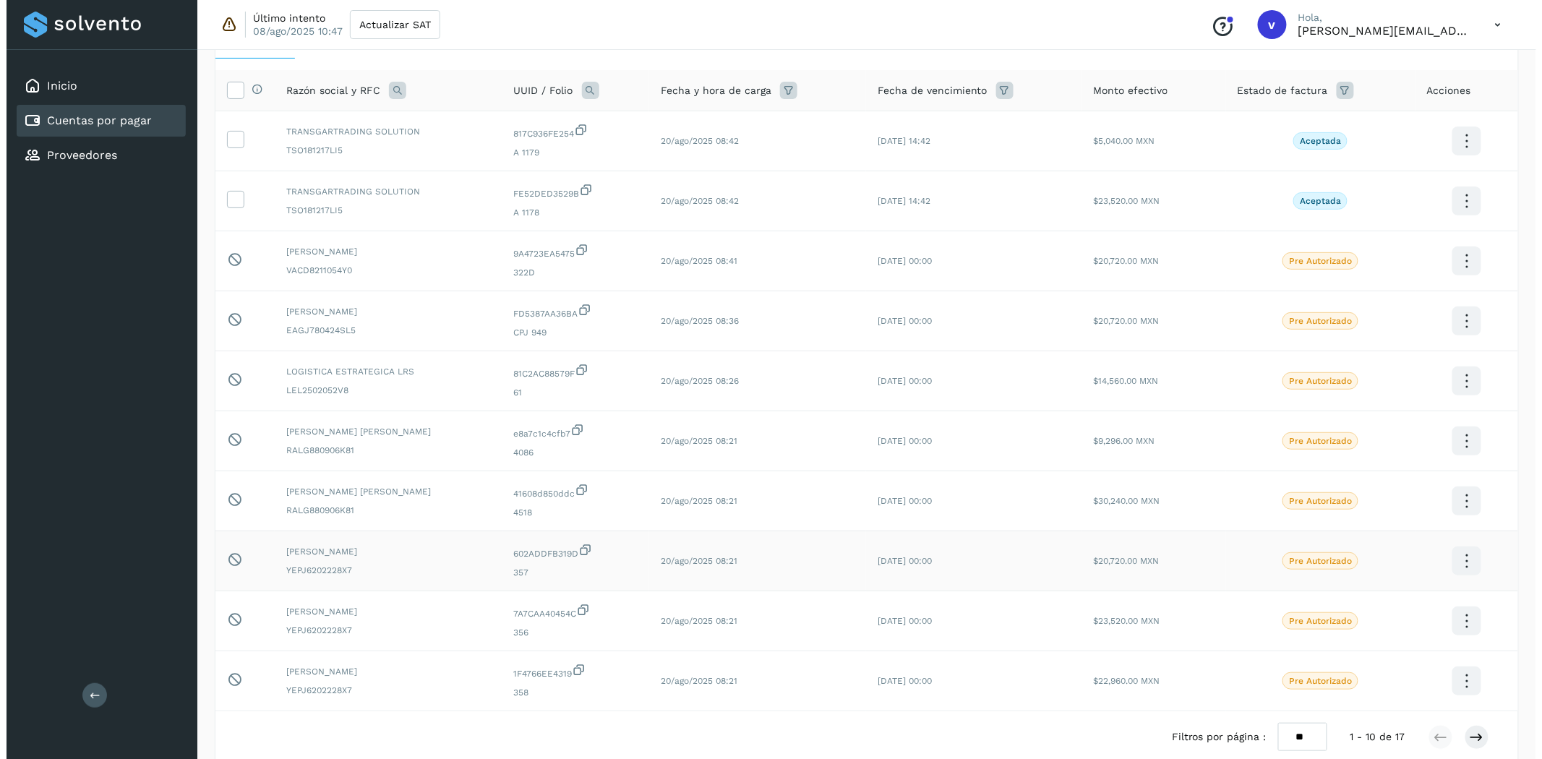
scroll to position [9, 0]
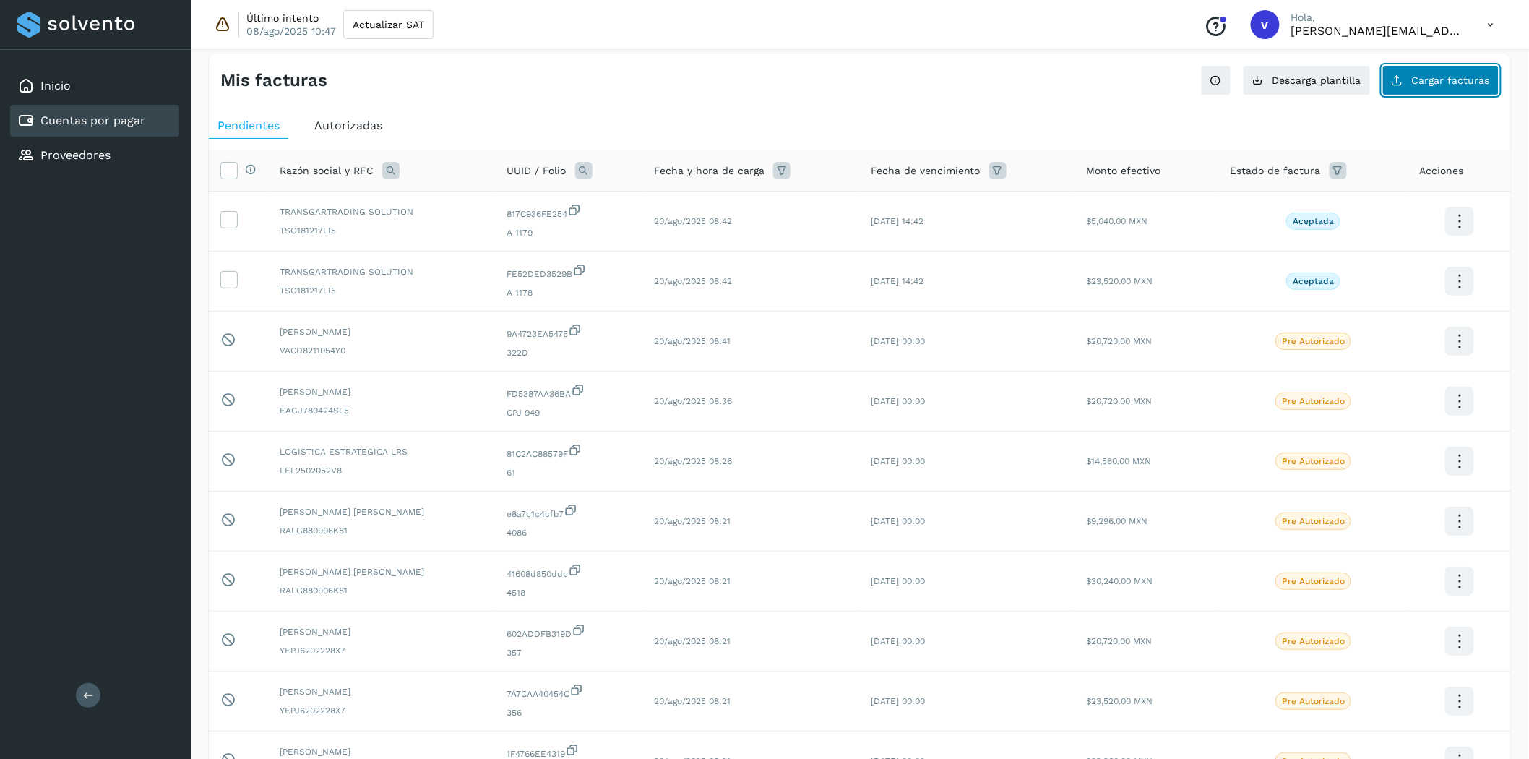
click at [1387, 80] on span "Cargar facturas" at bounding box center [1451, 80] width 78 height 10
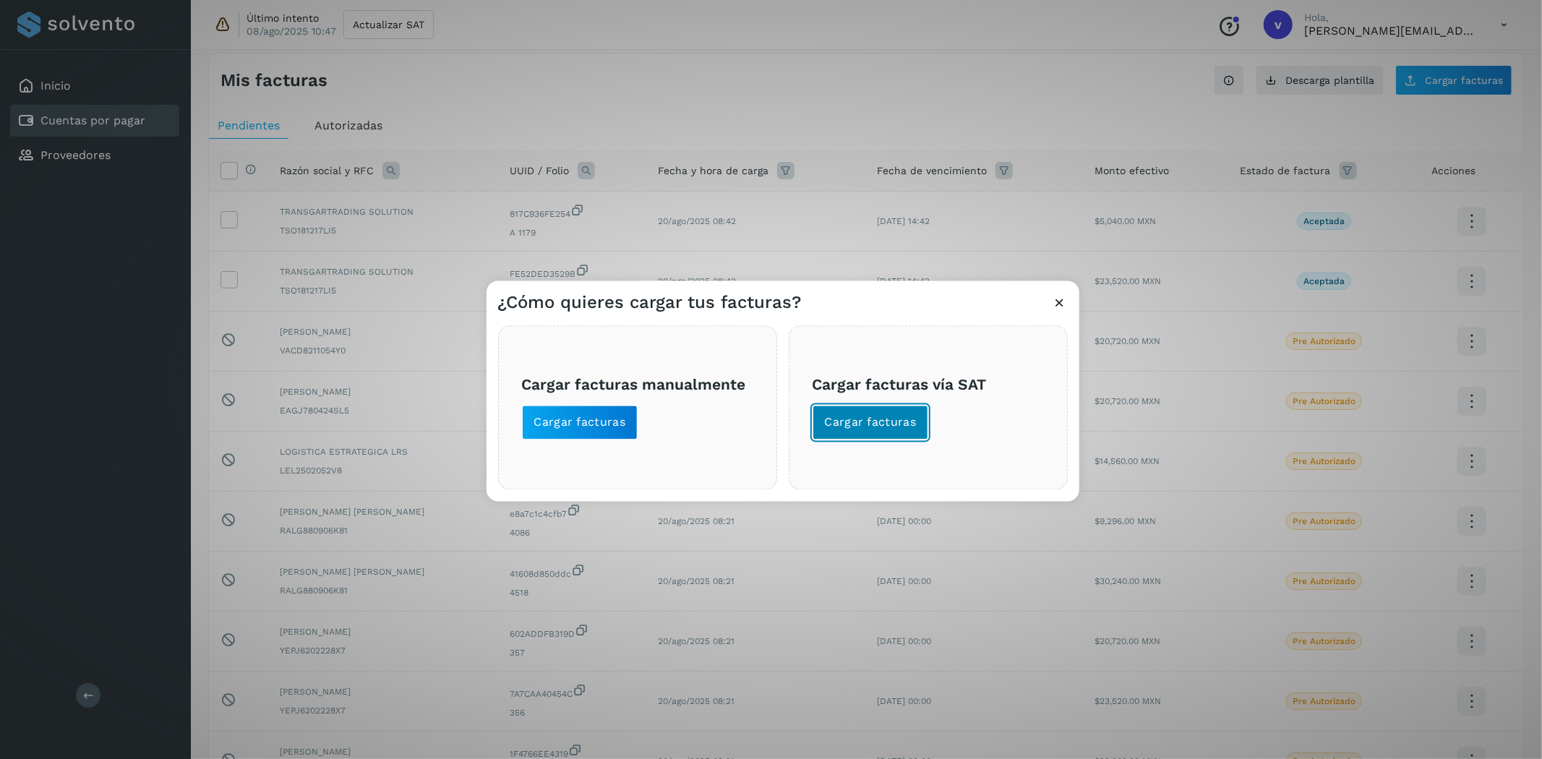
click at [907, 434] on button "Cargar facturas" at bounding box center [870, 423] width 116 height 35
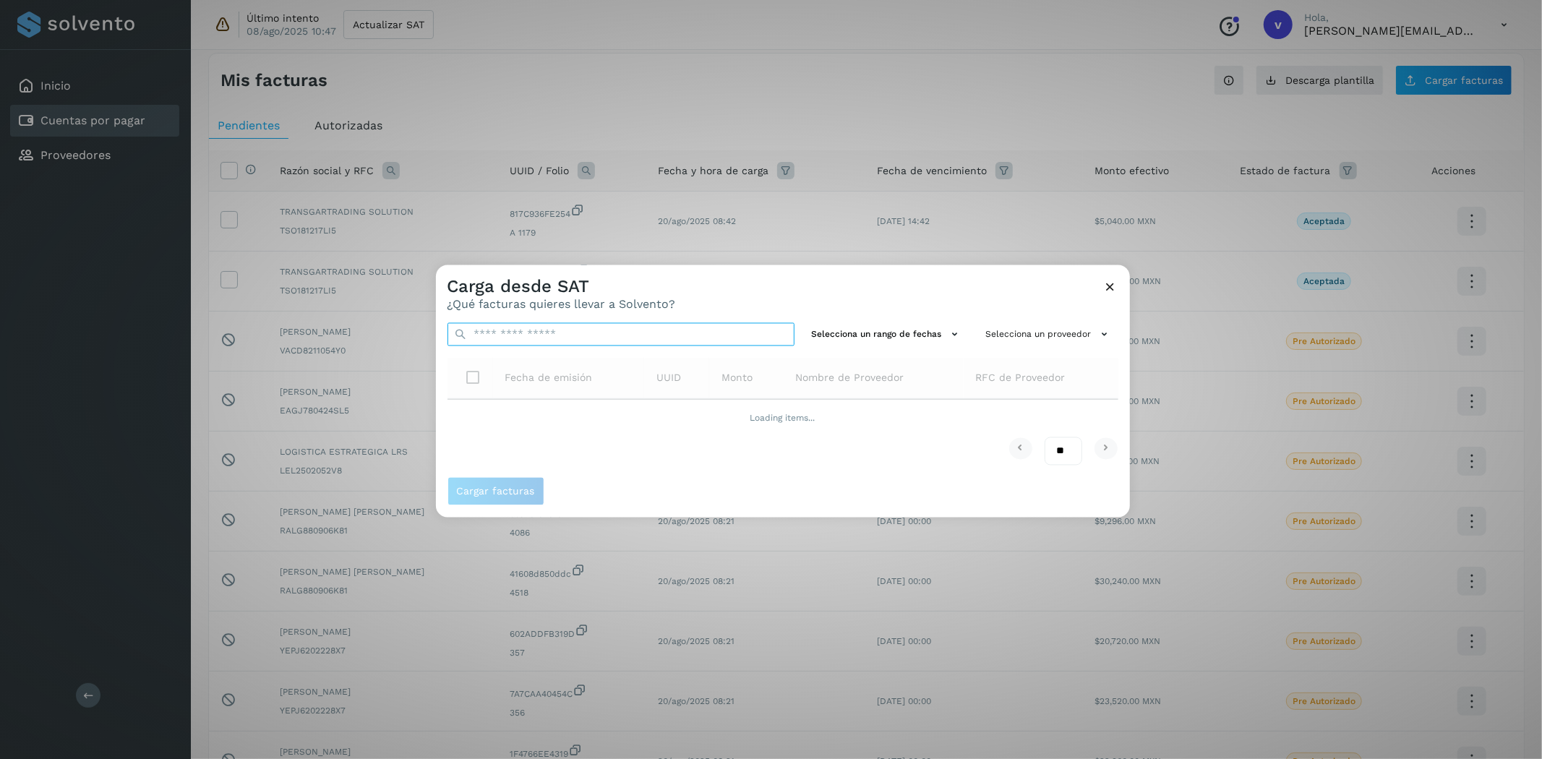
drag, startPoint x: 652, startPoint y: 331, endPoint x: 663, endPoint y: 338, distance: 13.0
click at [652, 331] on input "text" at bounding box center [620, 334] width 347 height 23
paste input "**********"
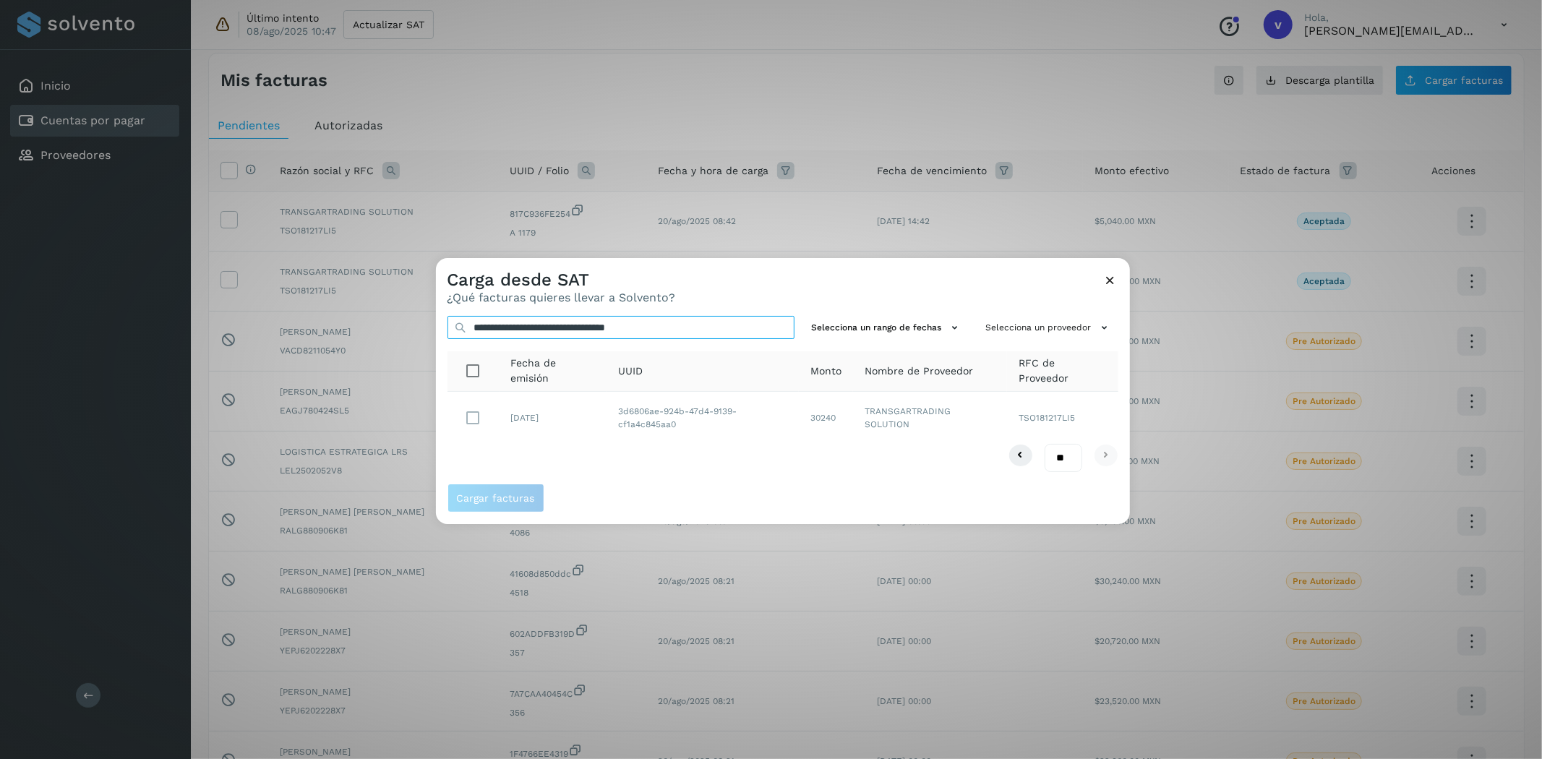
type input "**********"
click at [492, 503] on button "Cargar facturas" at bounding box center [495, 498] width 97 height 29
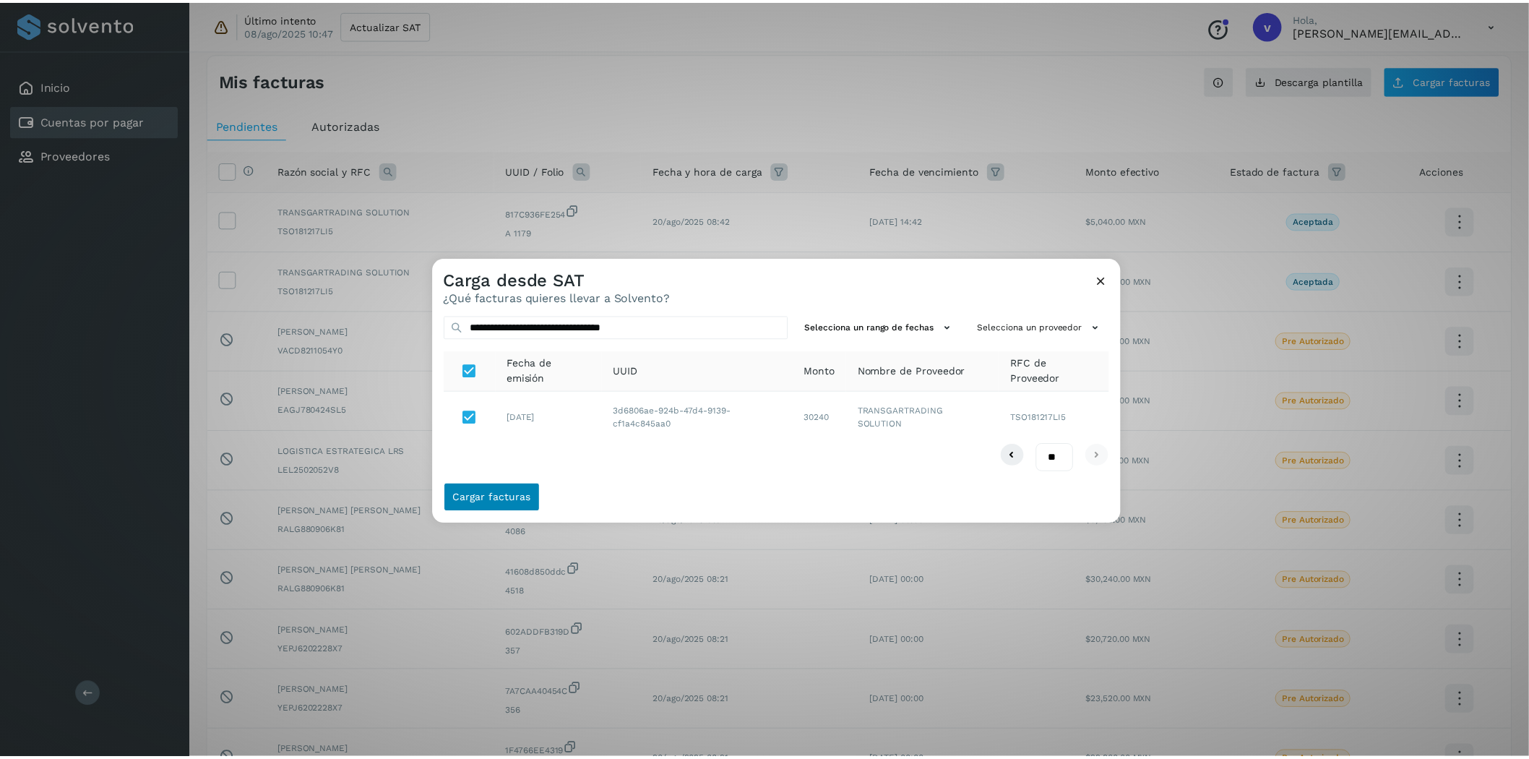
scroll to position [0, 0]
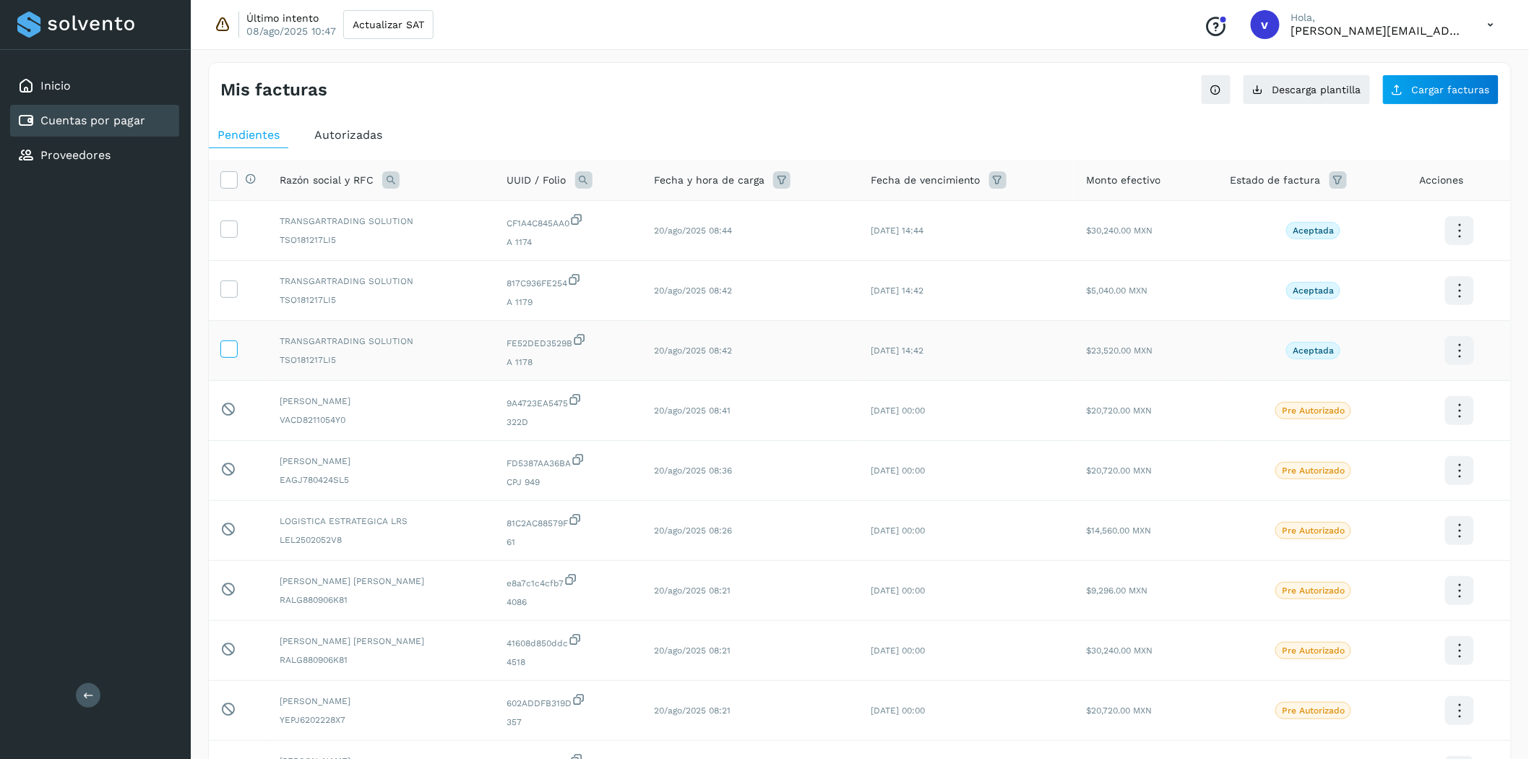
click at [226, 351] on icon at bounding box center [228, 347] width 15 height 15
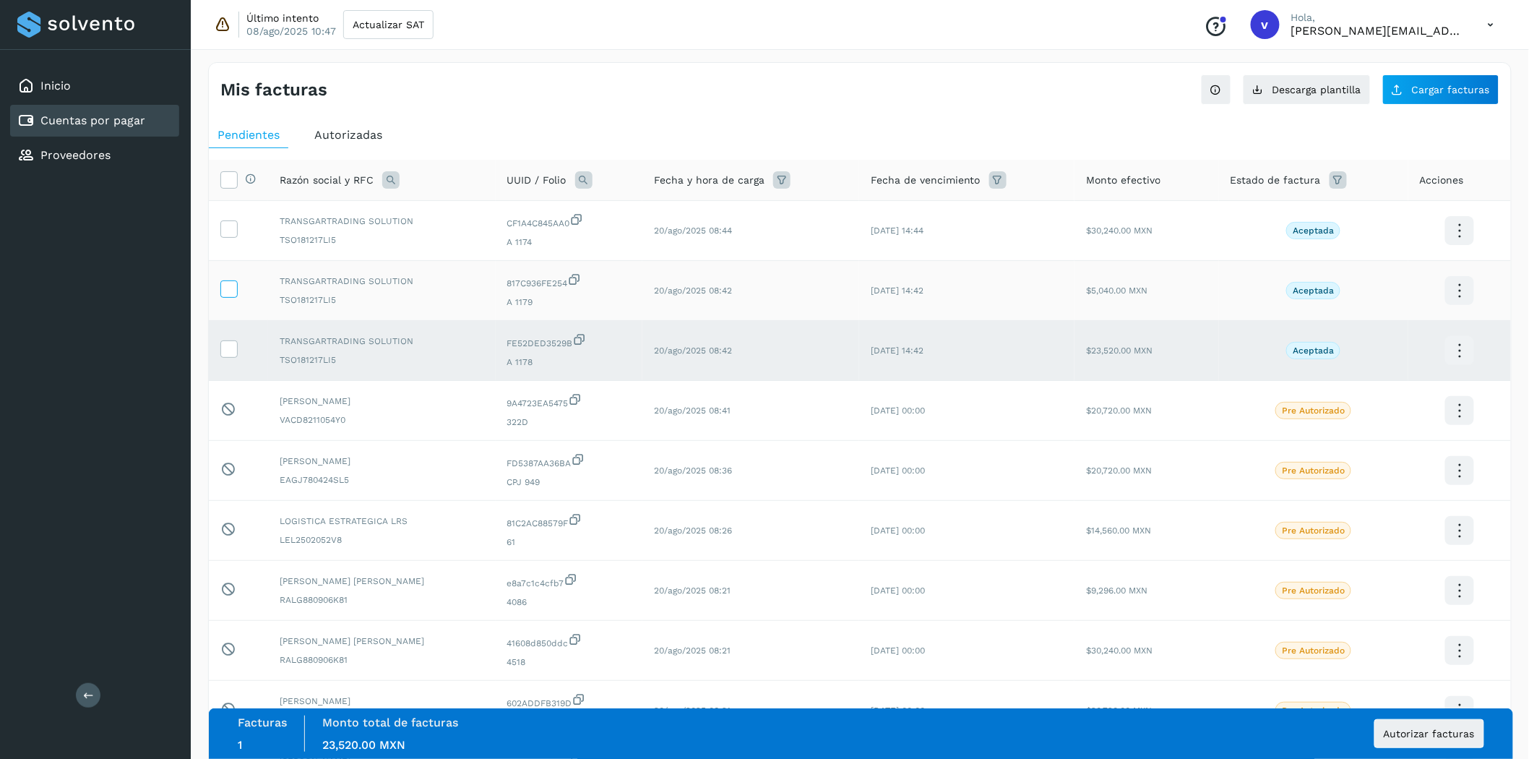
click at [229, 286] on icon at bounding box center [228, 287] width 15 height 15
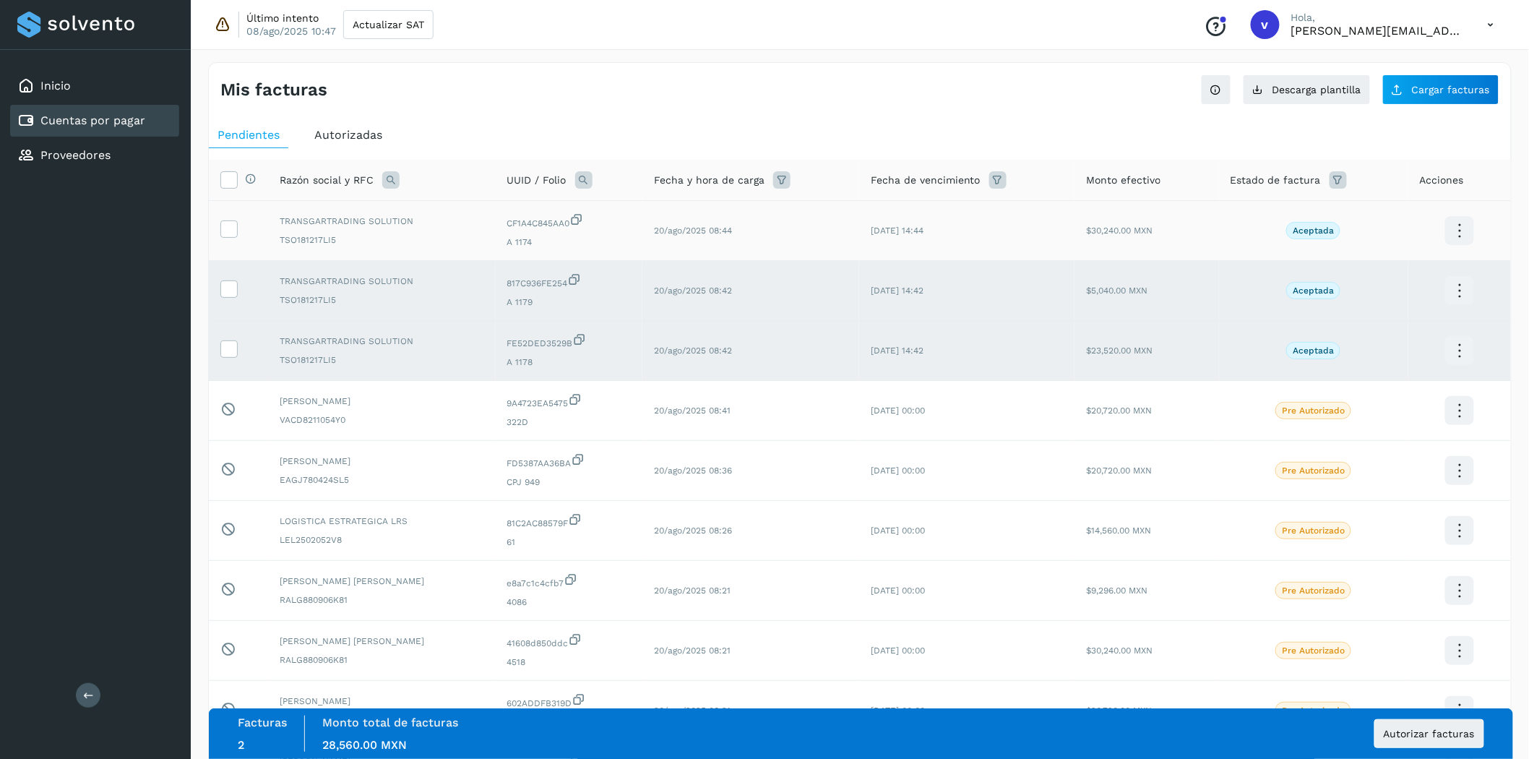
click at [228, 213] on td at bounding box center [238, 231] width 59 height 60
click at [231, 233] on icon at bounding box center [228, 227] width 15 height 15
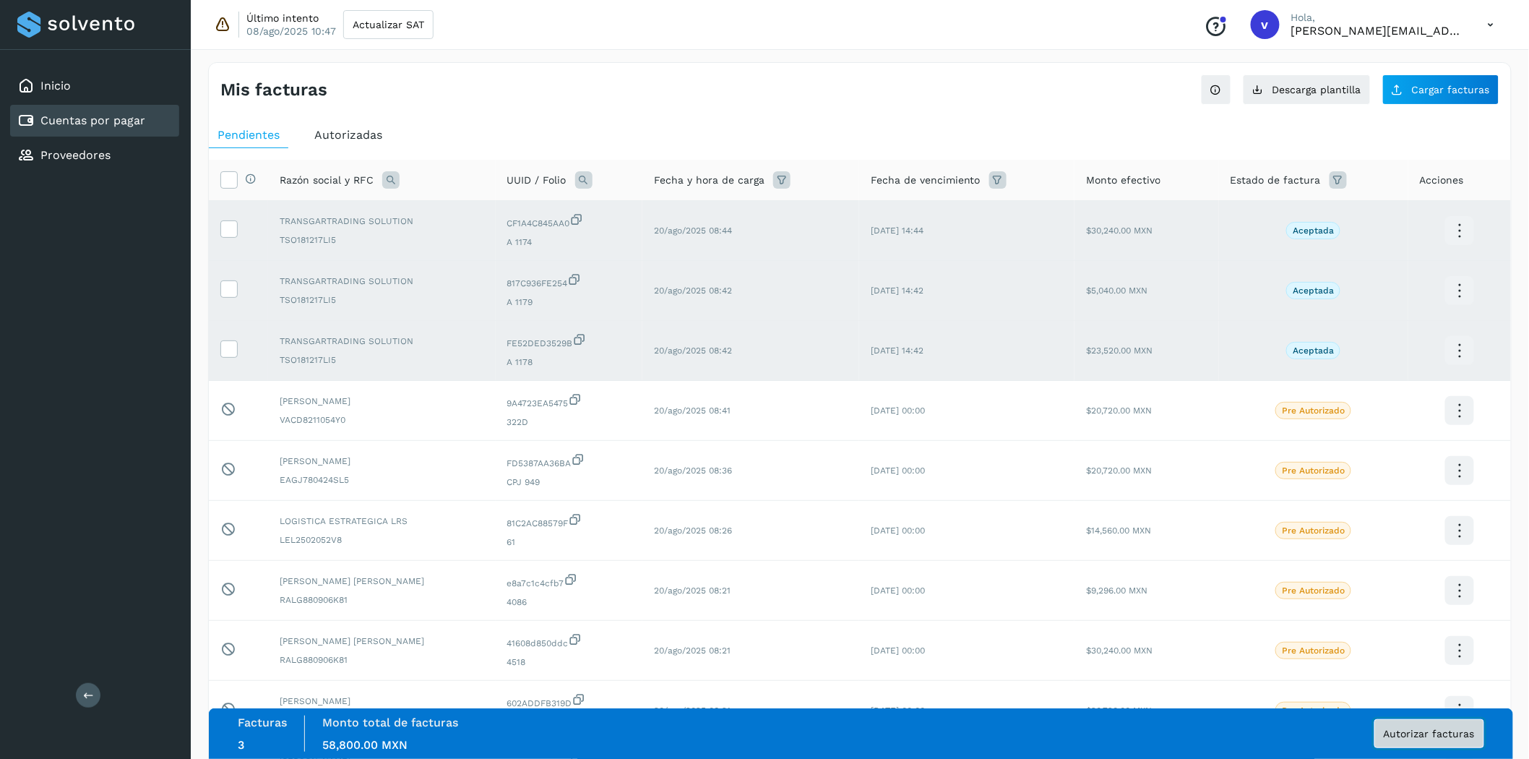
click at [1387, 682] on span "Autorizar facturas" at bounding box center [1429, 734] width 91 height 10
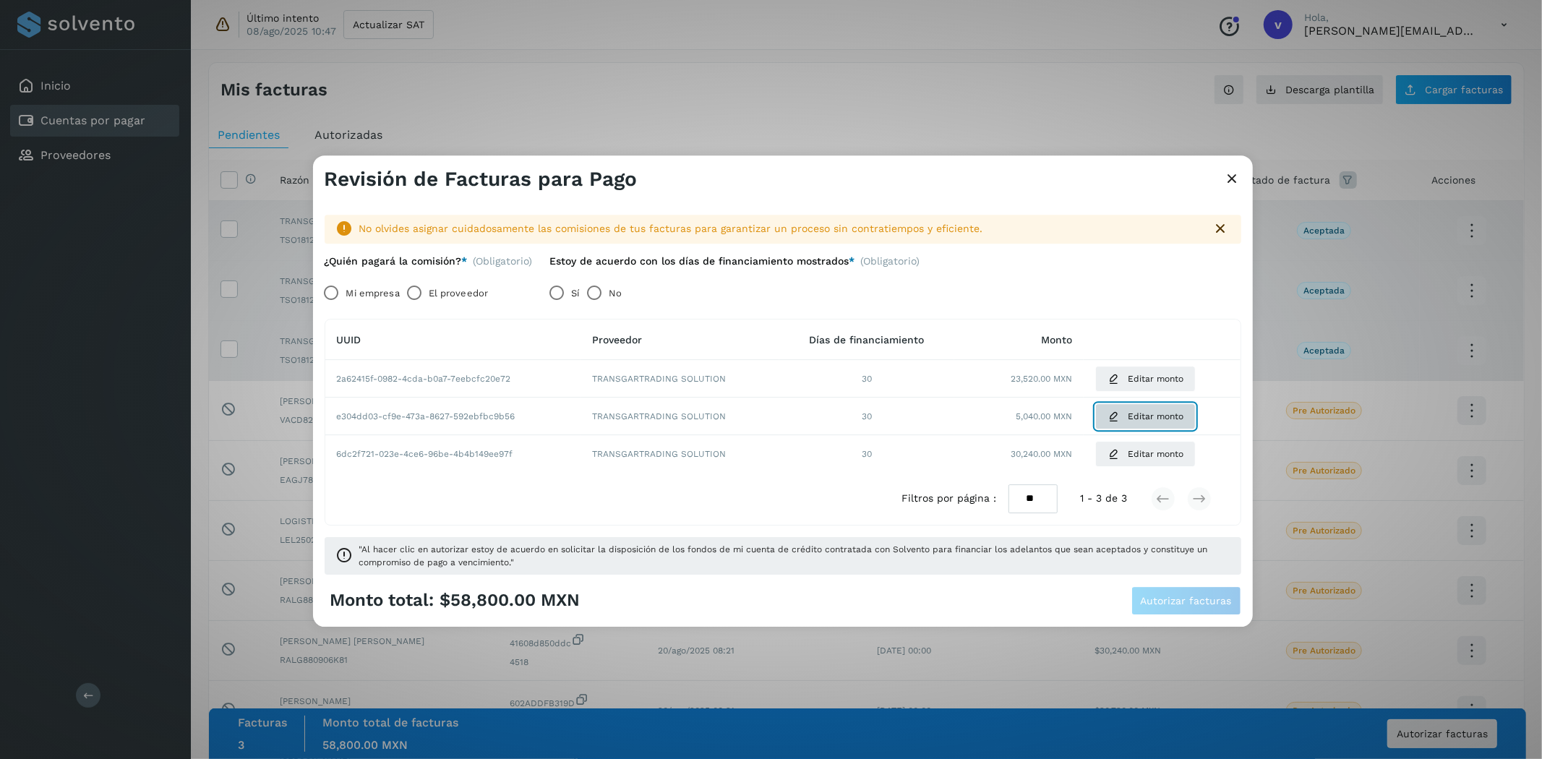
click at [1135, 415] on span "Editar monto" at bounding box center [1156, 416] width 56 height 13
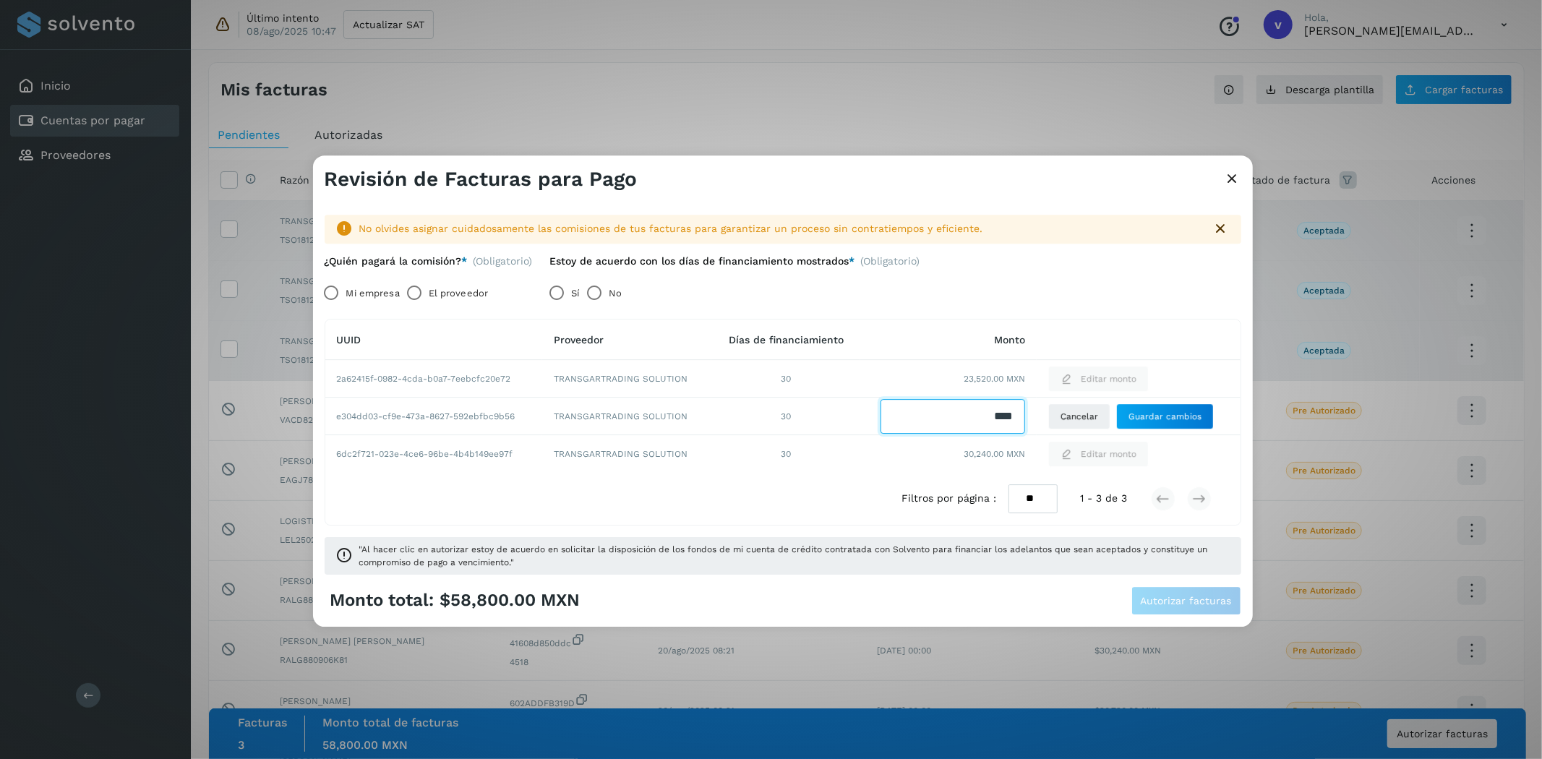
click at [977, 417] on input "Facturas" at bounding box center [952, 416] width 145 height 35
type input "****"
click at [849, 467] on td "30" at bounding box center [785, 455] width 149 height 38
click at [1166, 411] on span "Guardar cambios" at bounding box center [1164, 416] width 73 height 13
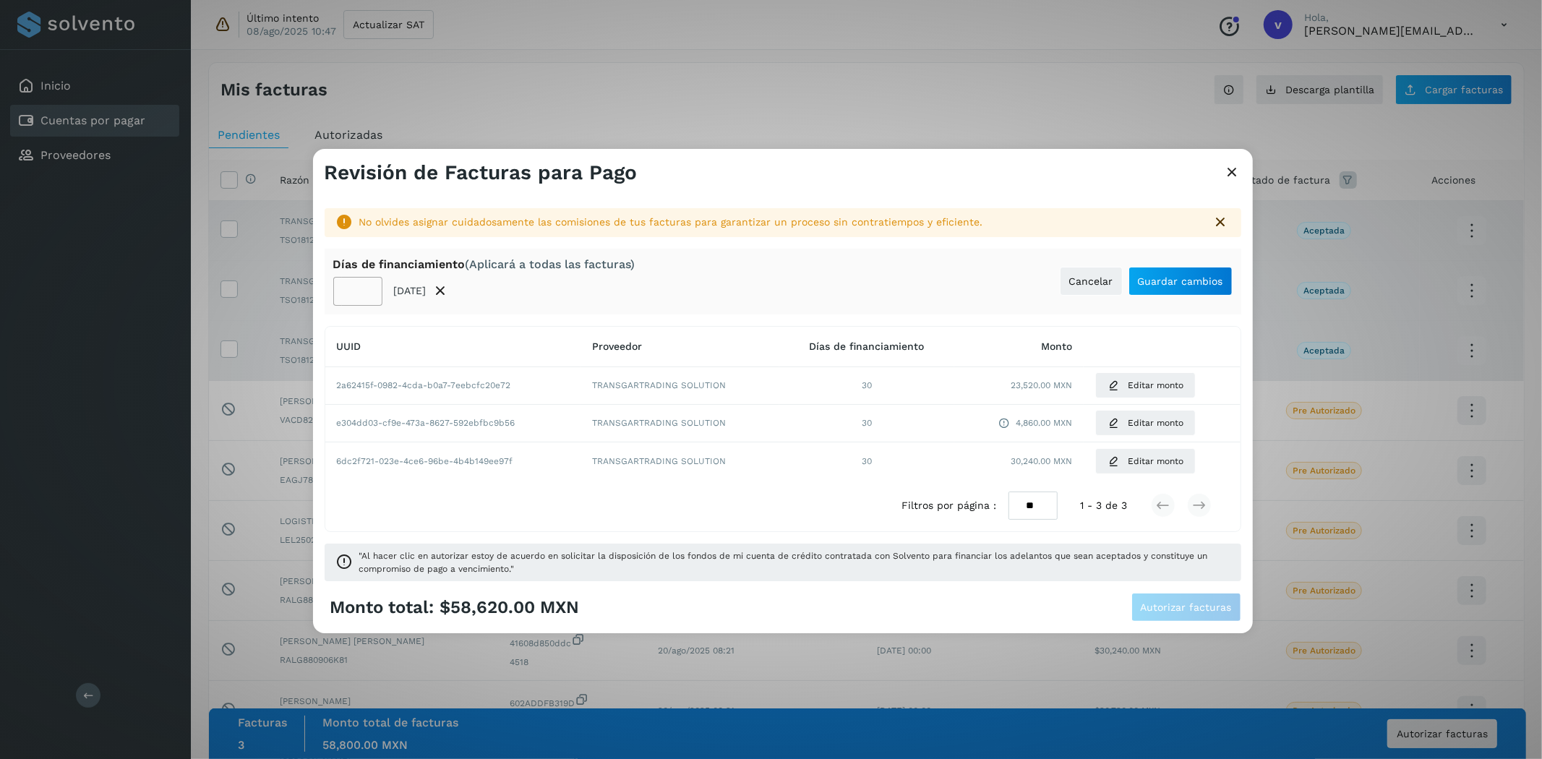
click at [351, 288] on input "**" at bounding box center [357, 291] width 49 height 29
click at [350, 286] on input "**" at bounding box center [357, 291] width 49 height 29
type input "**"
click at [1177, 286] on span "Guardar cambios" at bounding box center [1180, 281] width 85 height 10
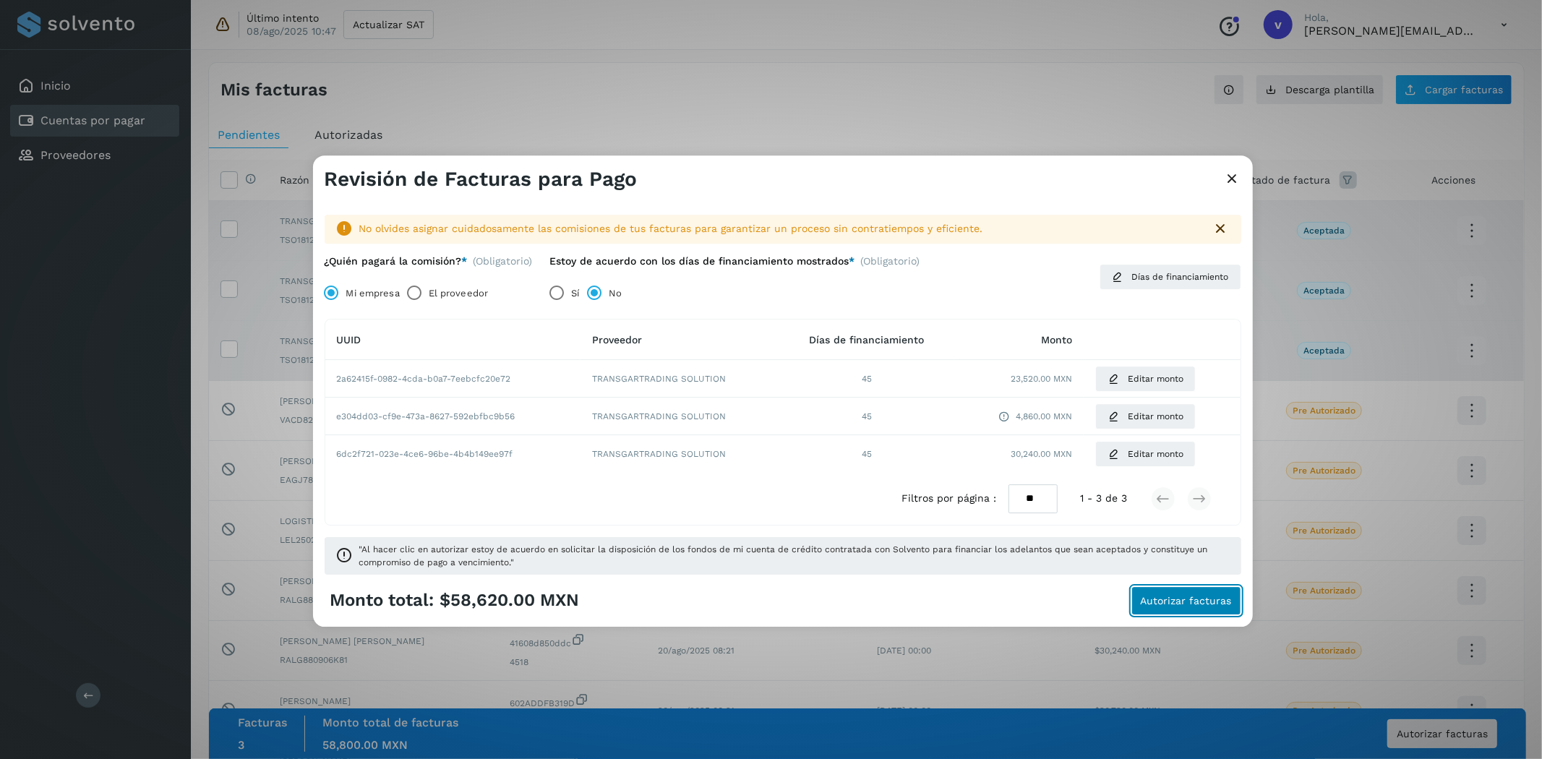
click at [1179, 608] on button "Autorizar facturas" at bounding box center [1186, 600] width 110 height 29
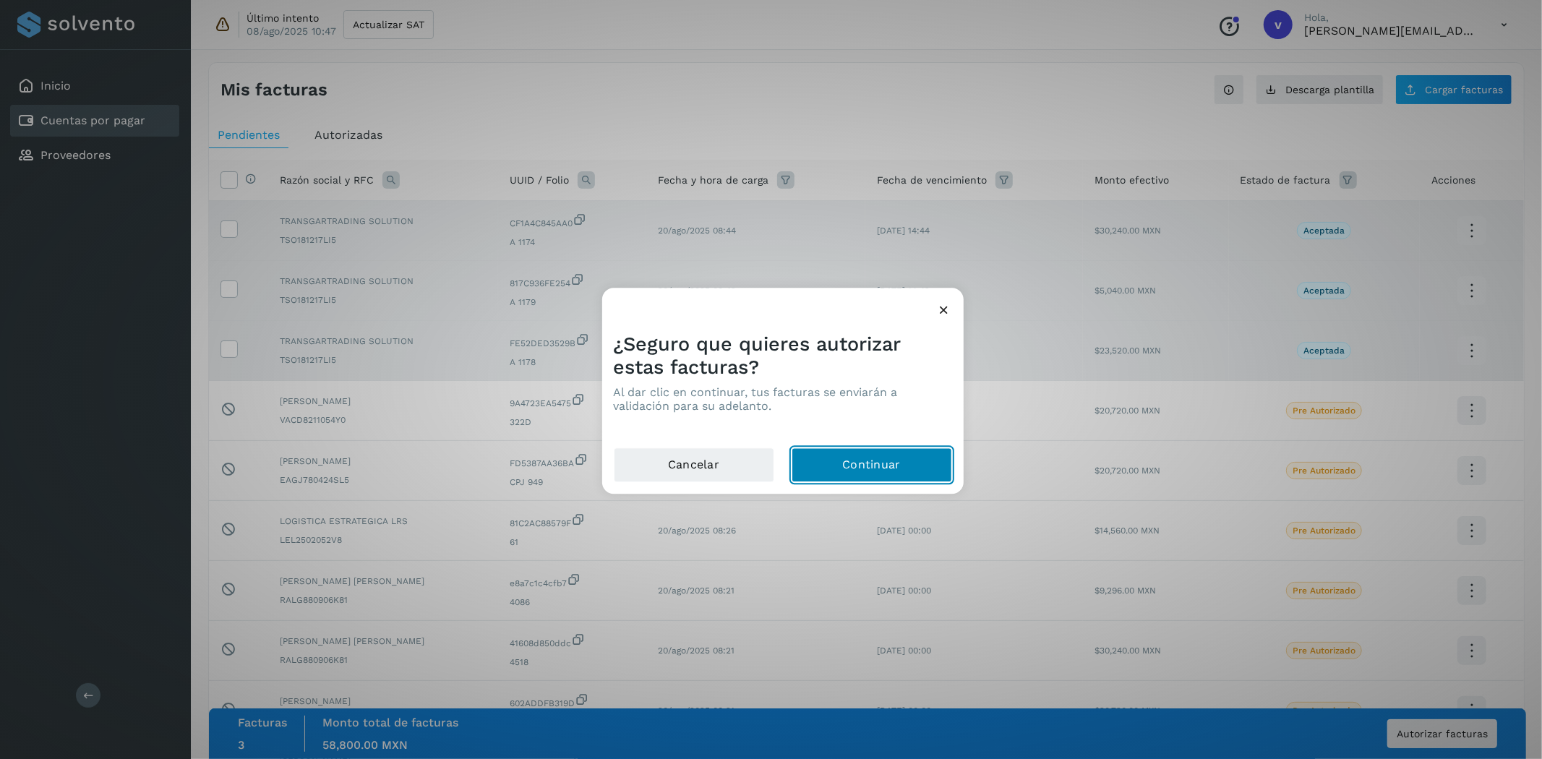
click at [909, 459] on button "Continuar" at bounding box center [871, 465] width 160 height 35
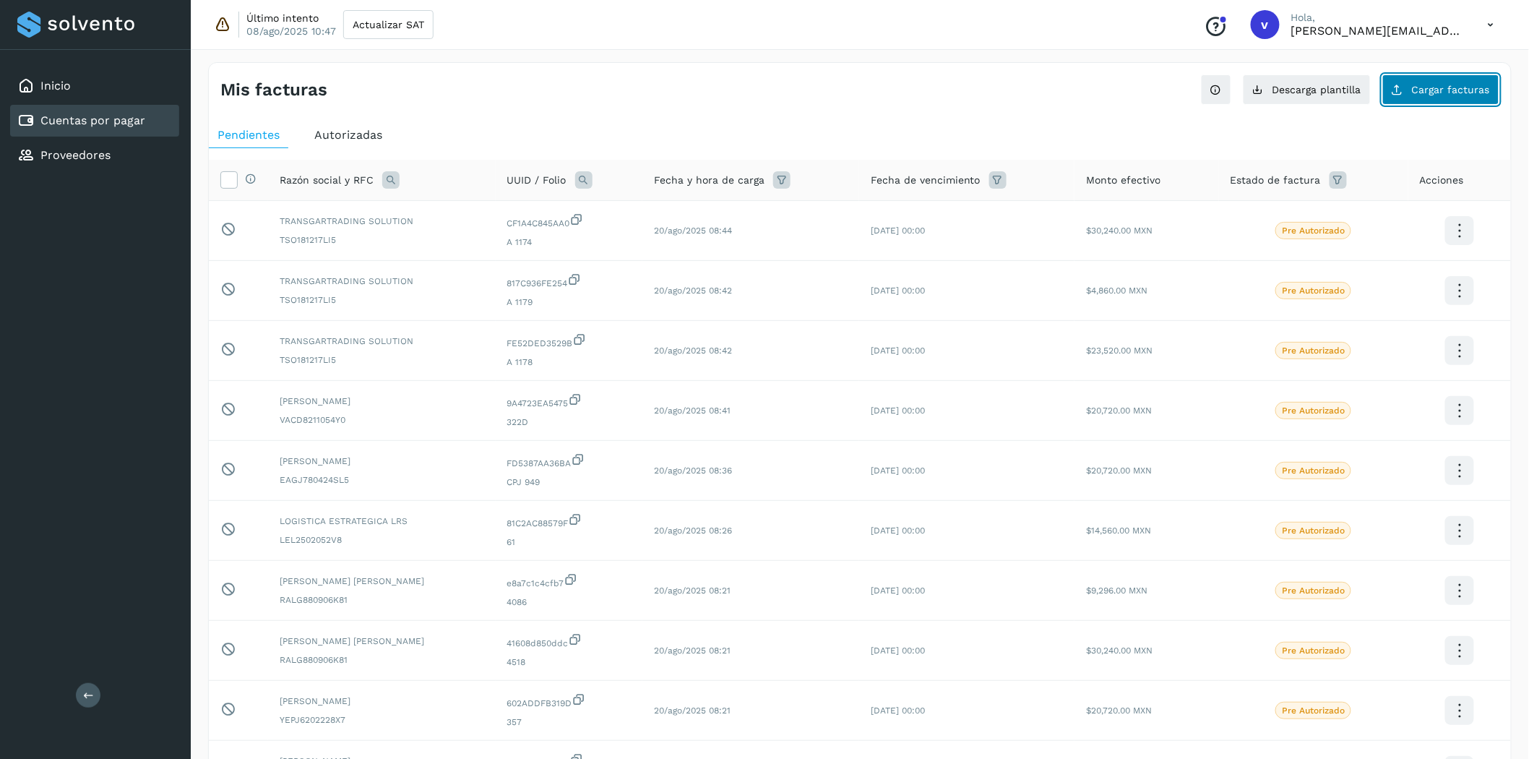
click at [1387, 90] on span "Cargar facturas" at bounding box center [1451, 90] width 78 height 10
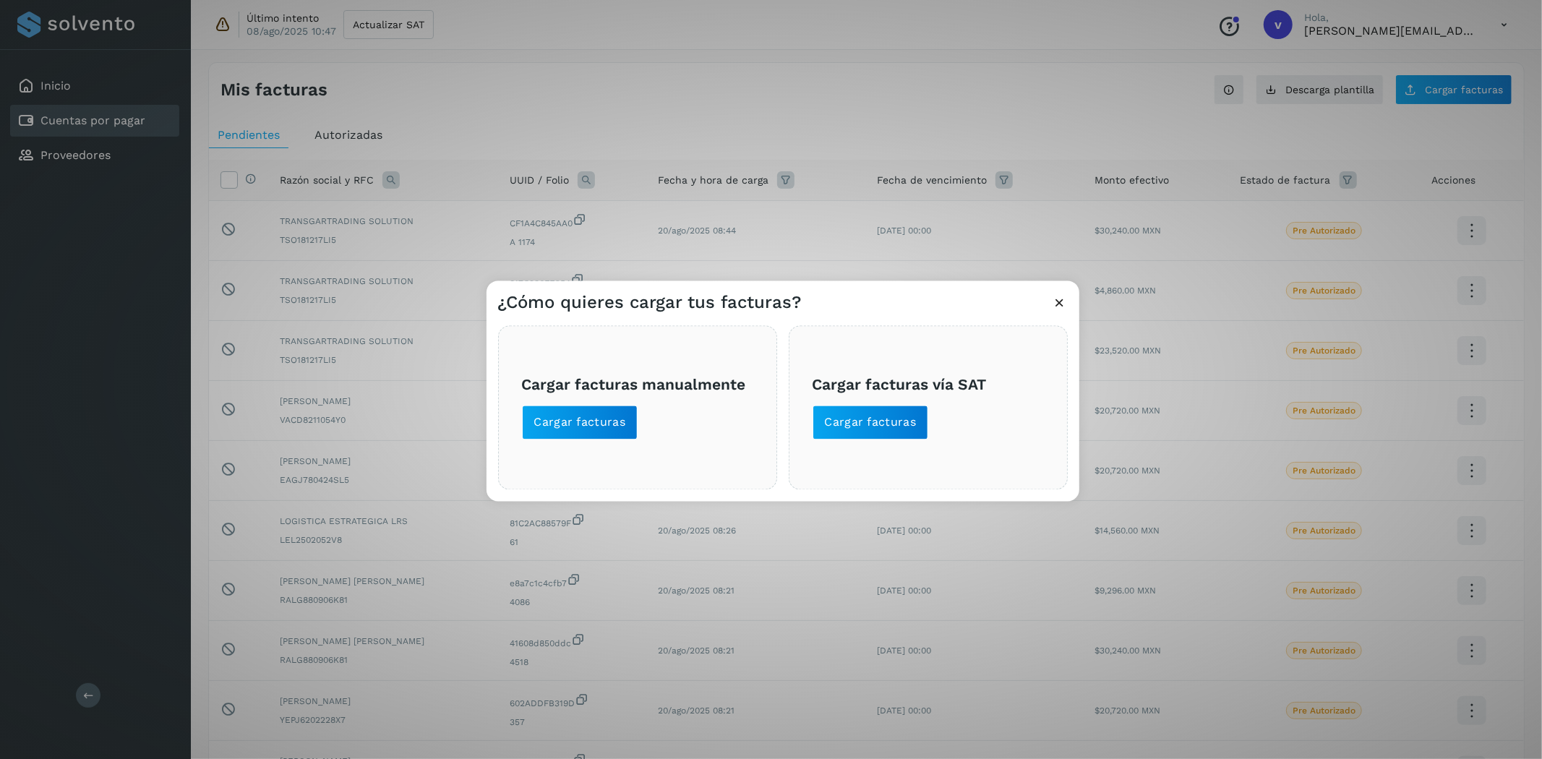
click at [249, 84] on div "¿Cómo quieres cargar tus facturas? Cargar facturas manualmente Cargar facturas …" at bounding box center [771, 379] width 1542 height 759
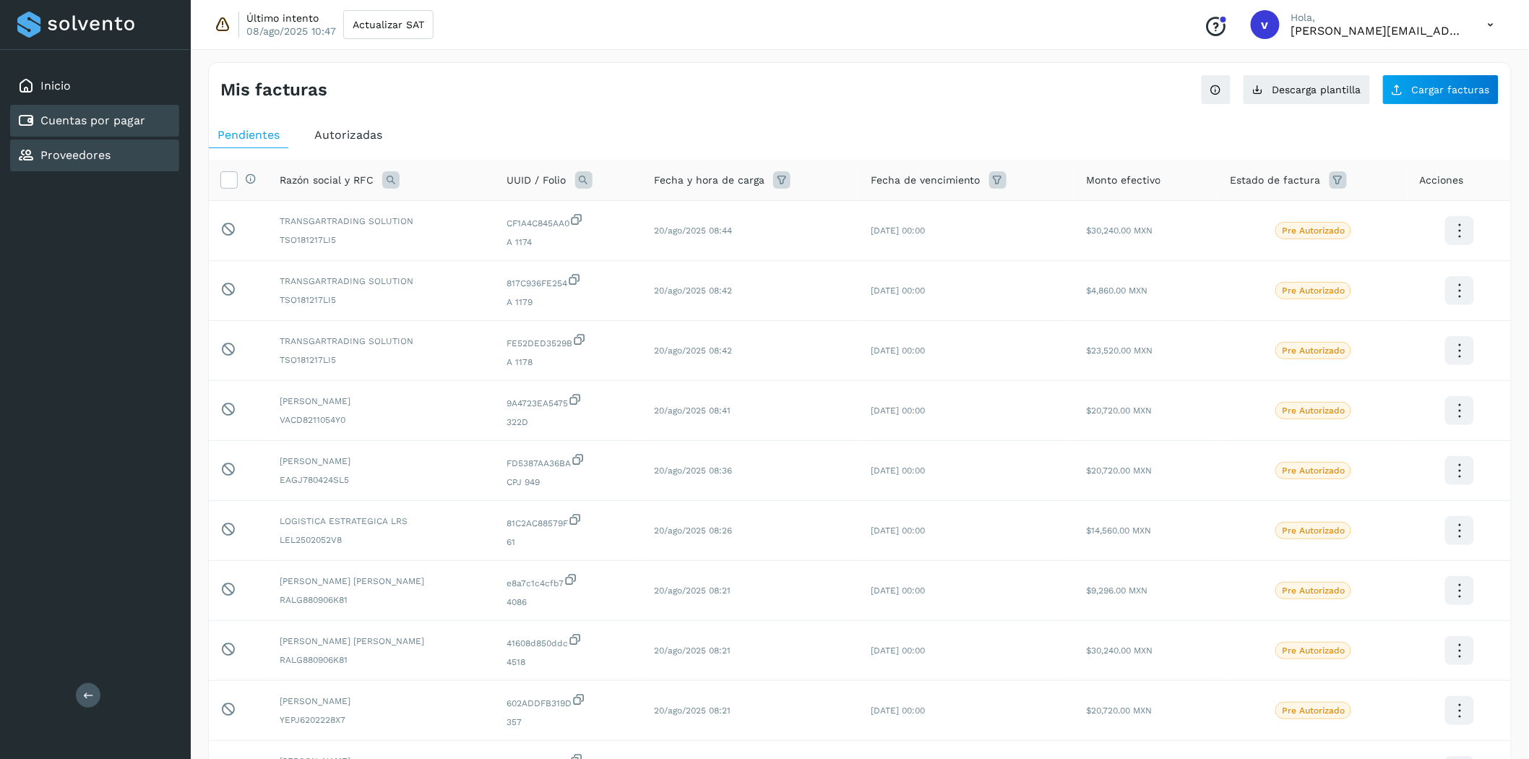
click at [99, 156] on link "Proveedores" at bounding box center [75, 155] width 70 height 14
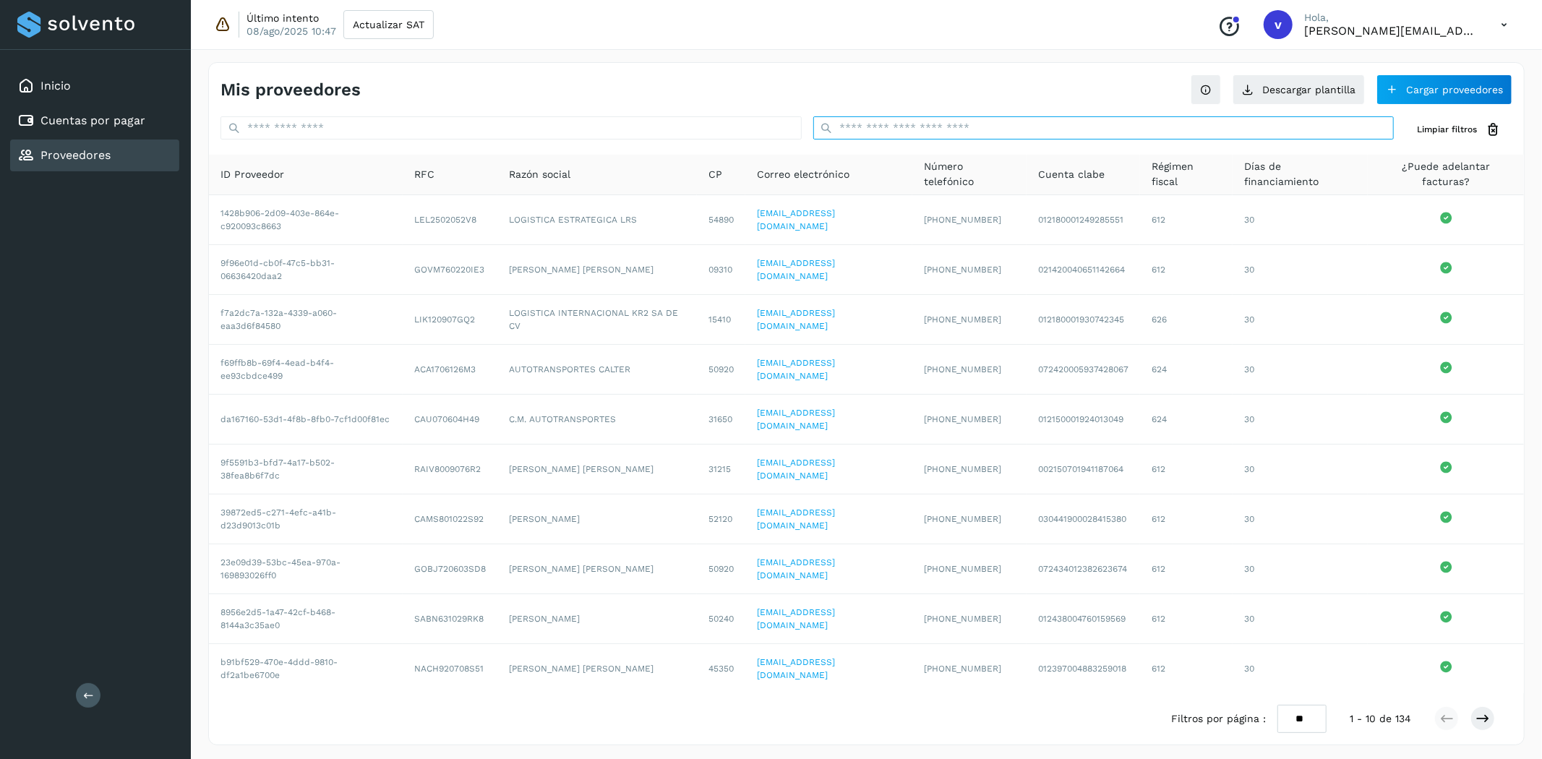
click at [974, 127] on input "text" at bounding box center [1103, 127] width 581 height 23
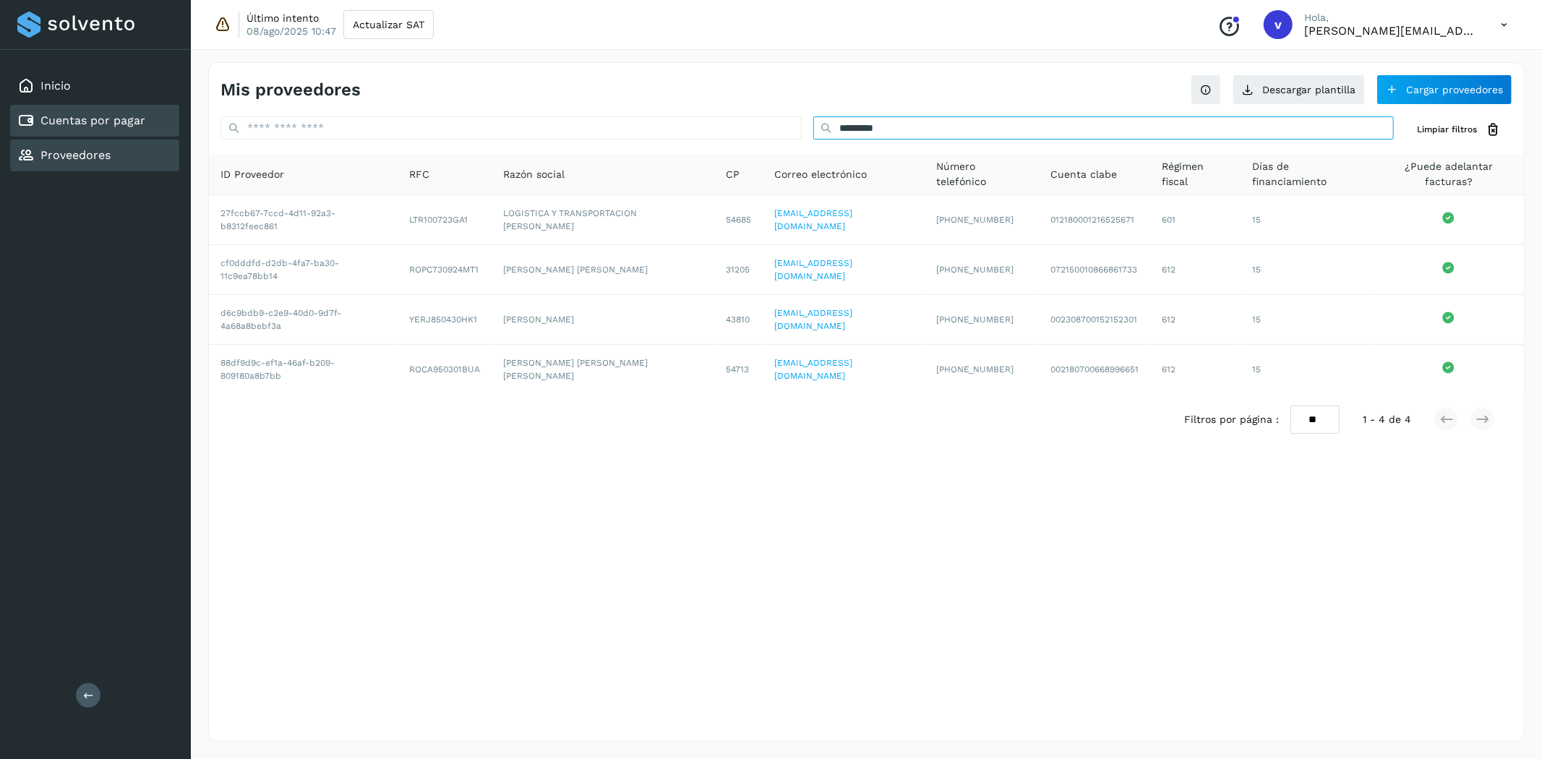
type input "*********"
click at [64, 113] on link "Cuentas por pagar" at bounding box center [92, 120] width 105 height 14
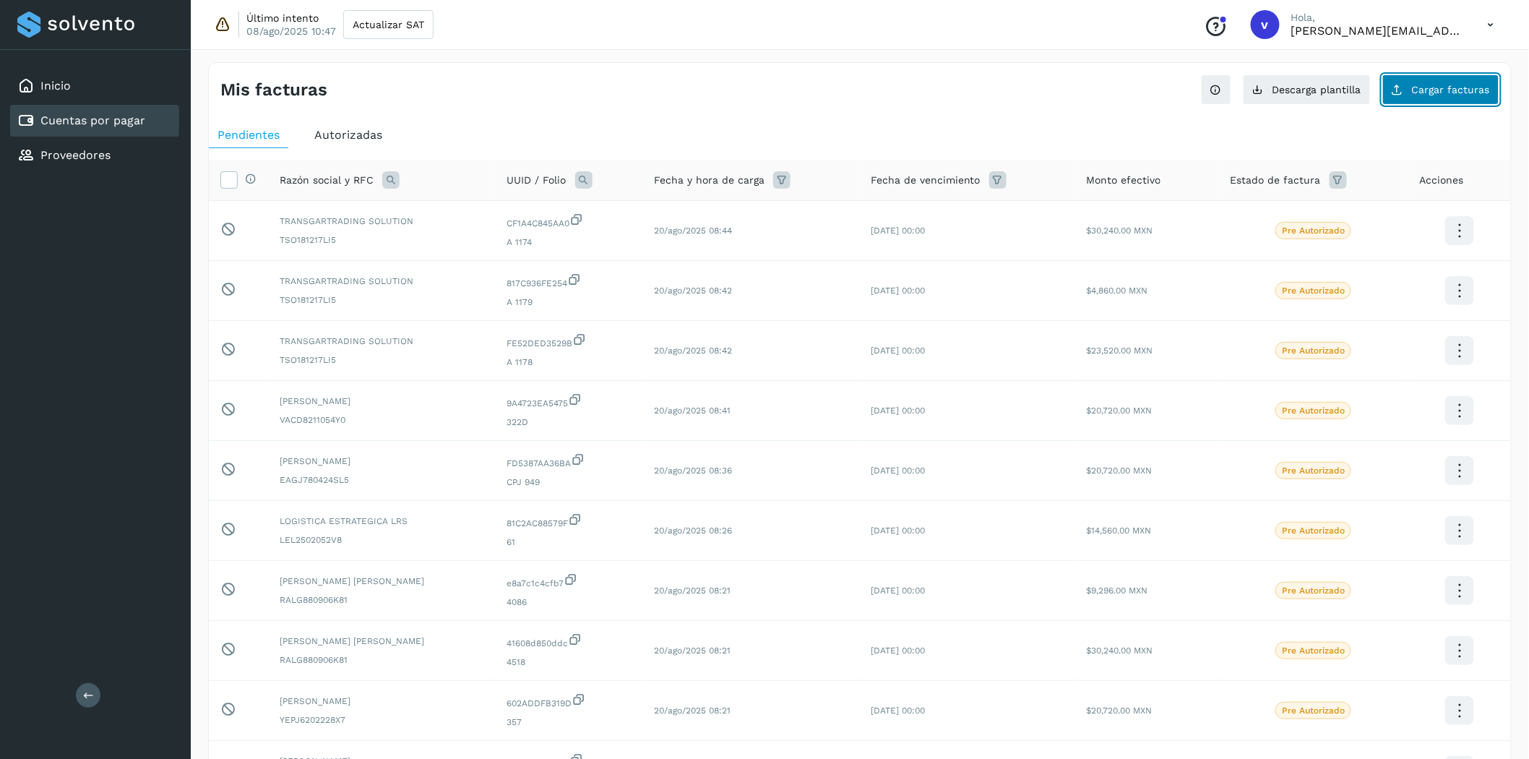
click at [1387, 82] on button "Cargar facturas" at bounding box center [1441, 89] width 117 height 30
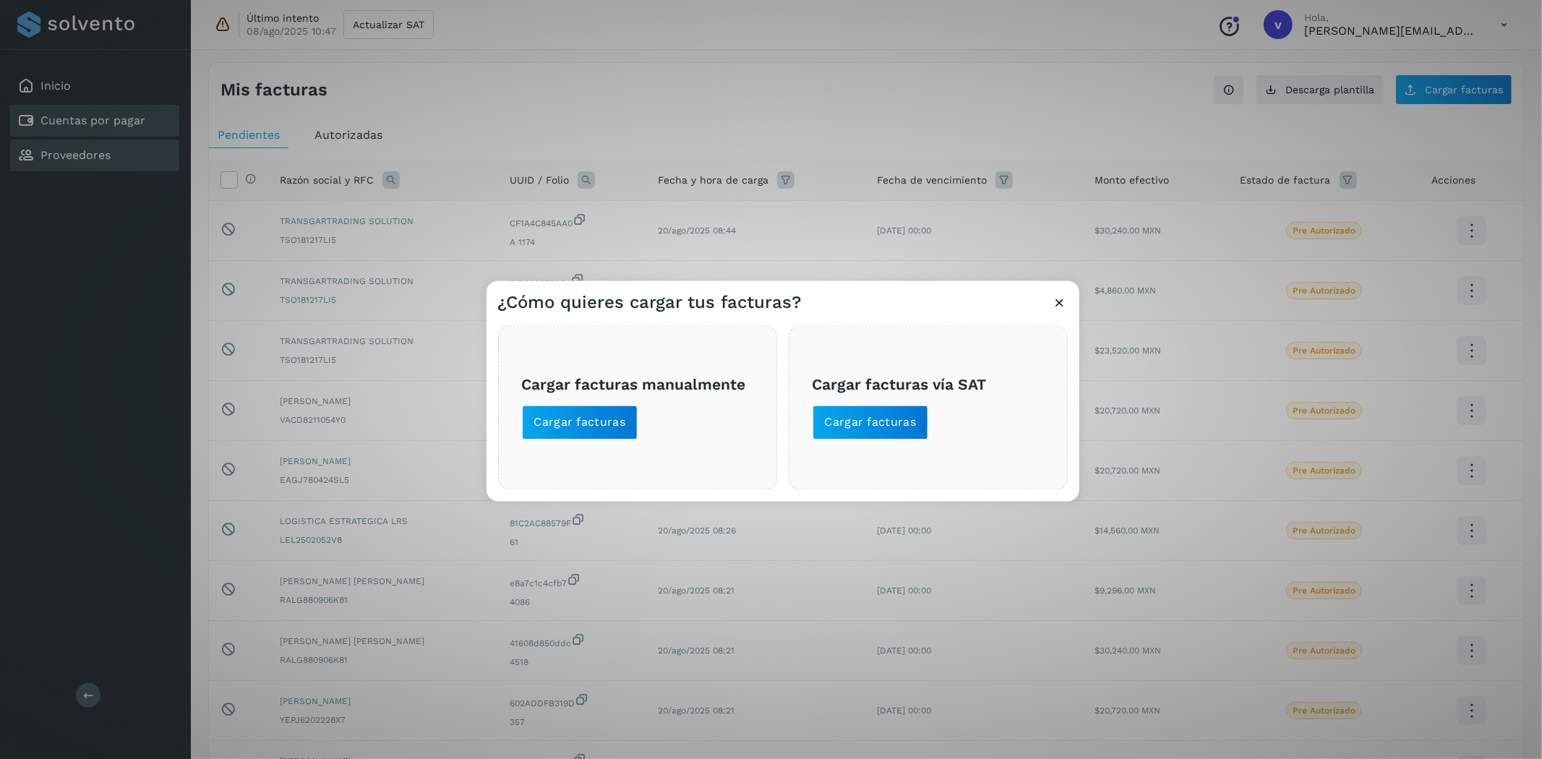
click at [82, 153] on div "¿Cómo quieres cargar tus facturas? Cargar facturas manualmente Cargar facturas …" at bounding box center [771, 379] width 1542 height 759
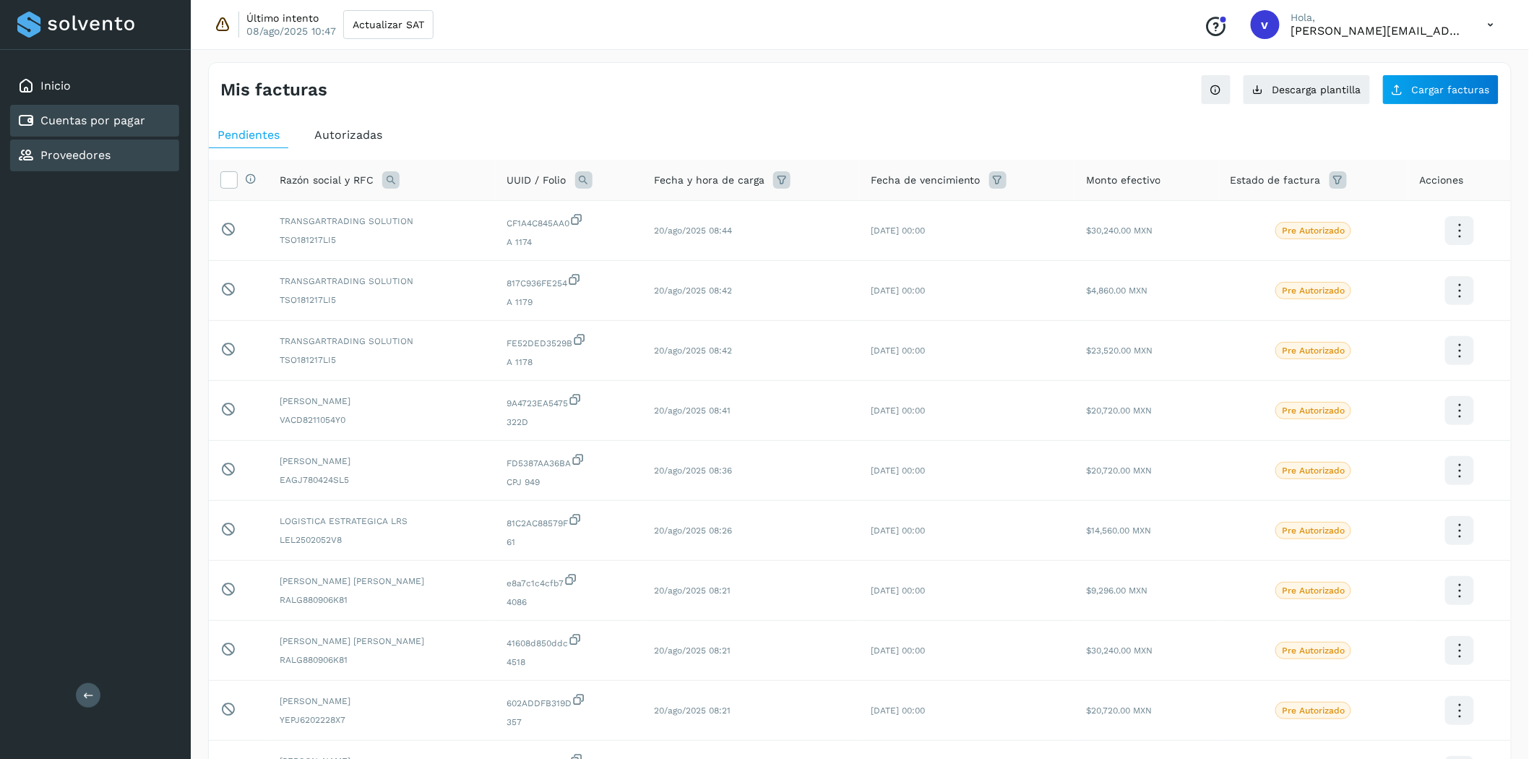
click at [118, 160] on div "Proveedores" at bounding box center [94, 156] width 169 height 32
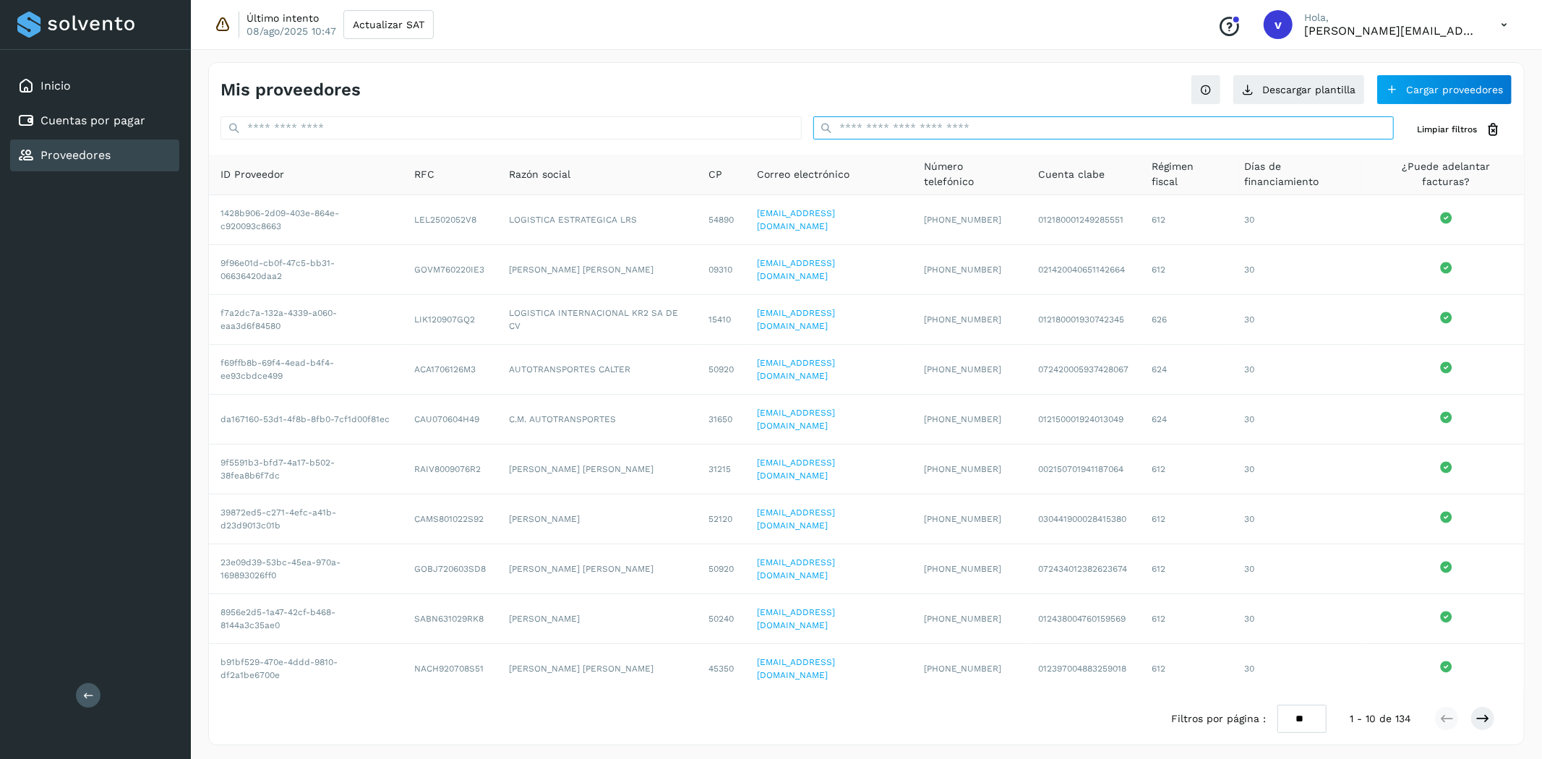
click at [925, 124] on input "text" at bounding box center [1103, 127] width 581 height 23
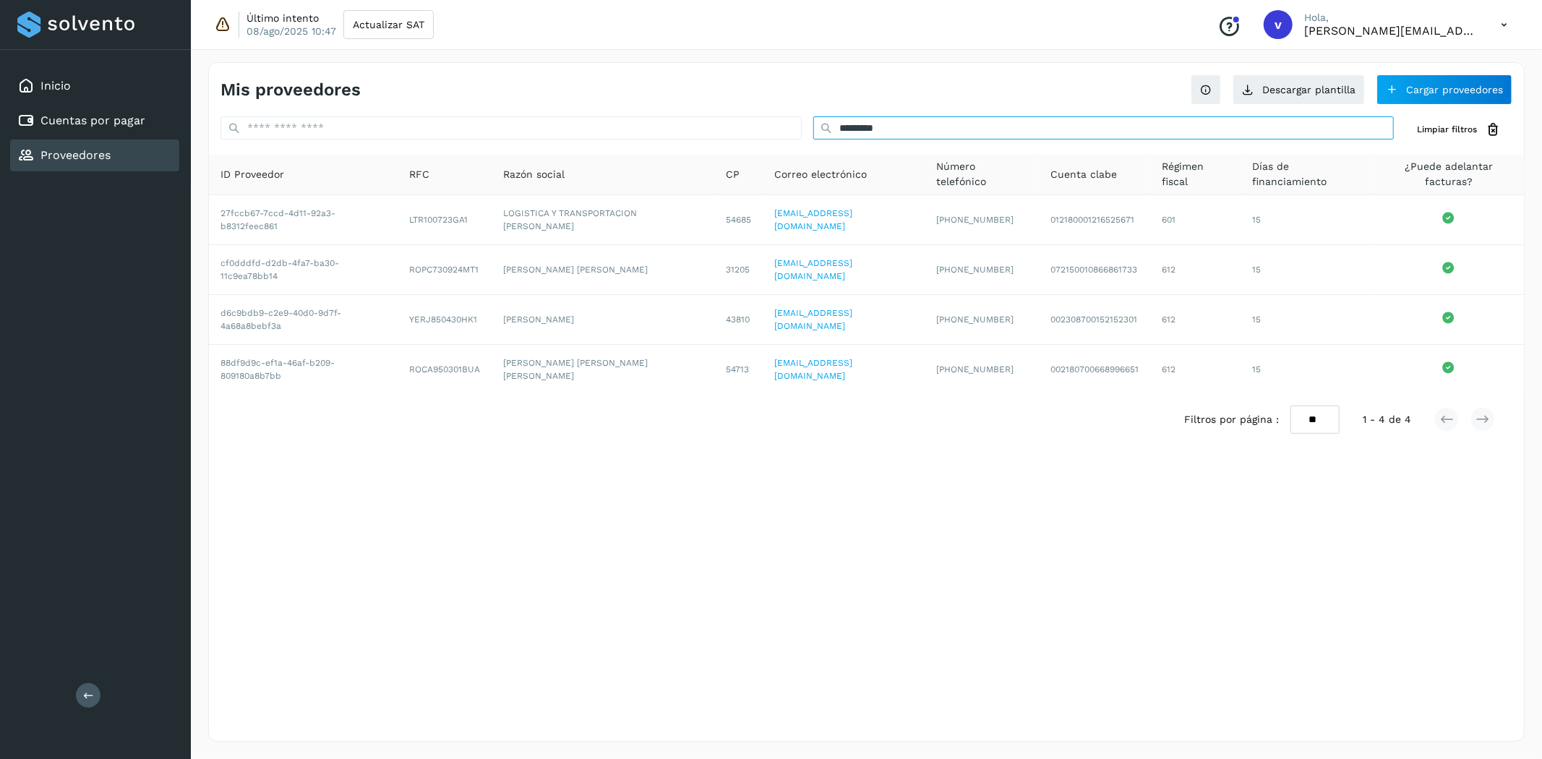
type input "*********"
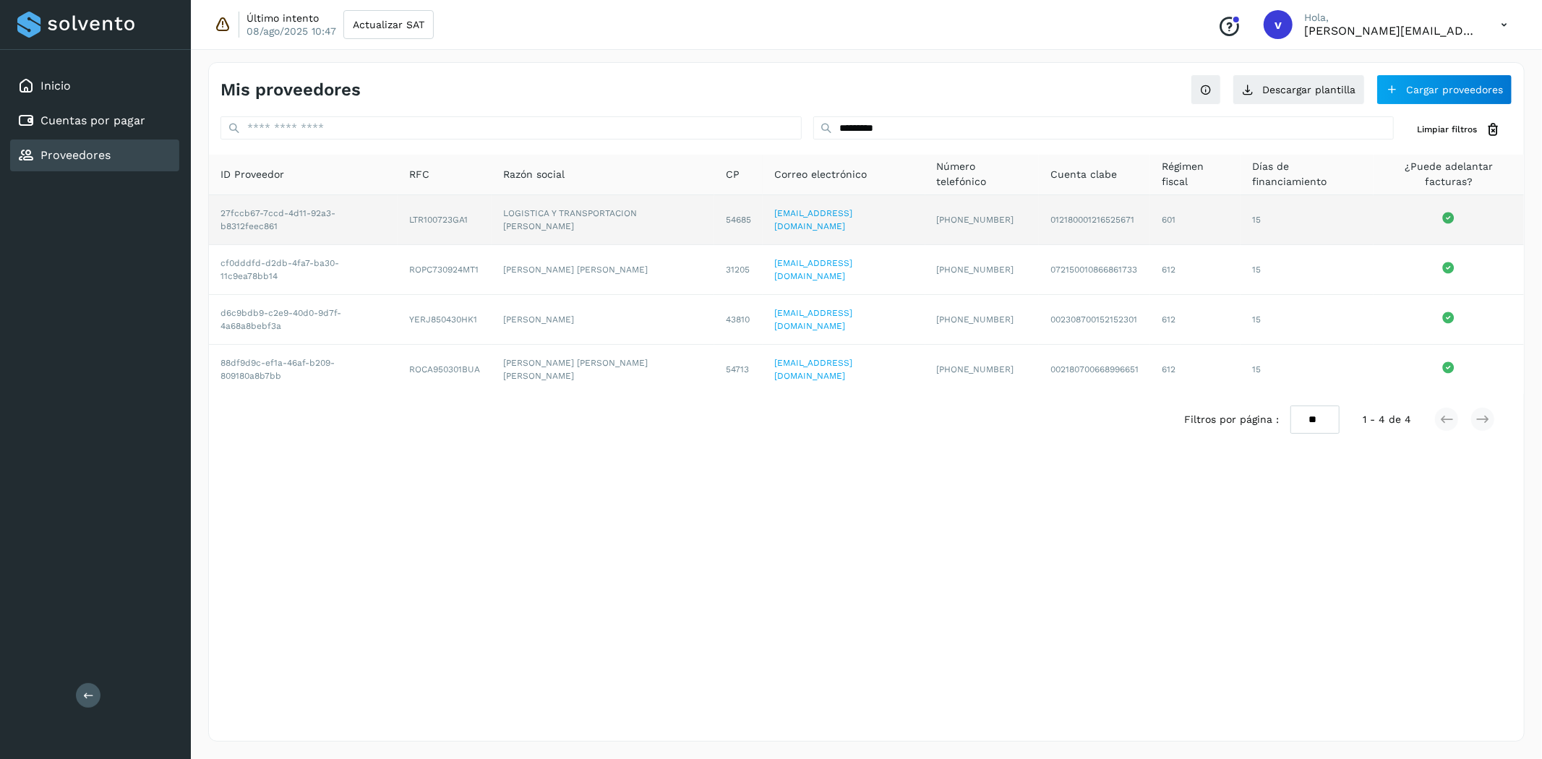
drag, startPoint x: 717, startPoint y: 232, endPoint x: 731, endPoint y: 233, distance: 13.8
click at [717, 232] on td "54685" at bounding box center [738, 220] width 48 height 50
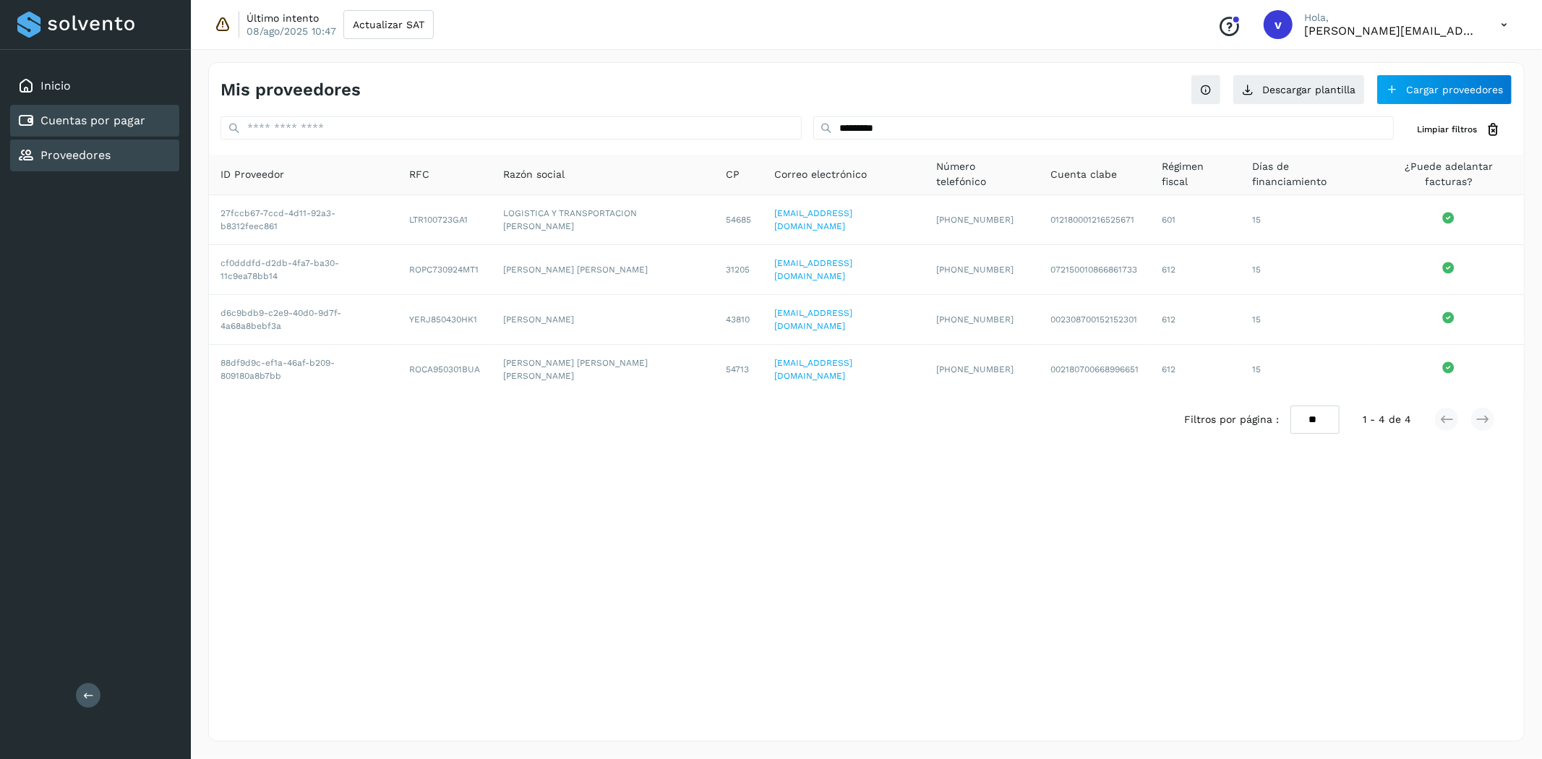
click at [82, 124] on link "Cuentas por pagar" at bounding box center [92, 120] width 105 height 14
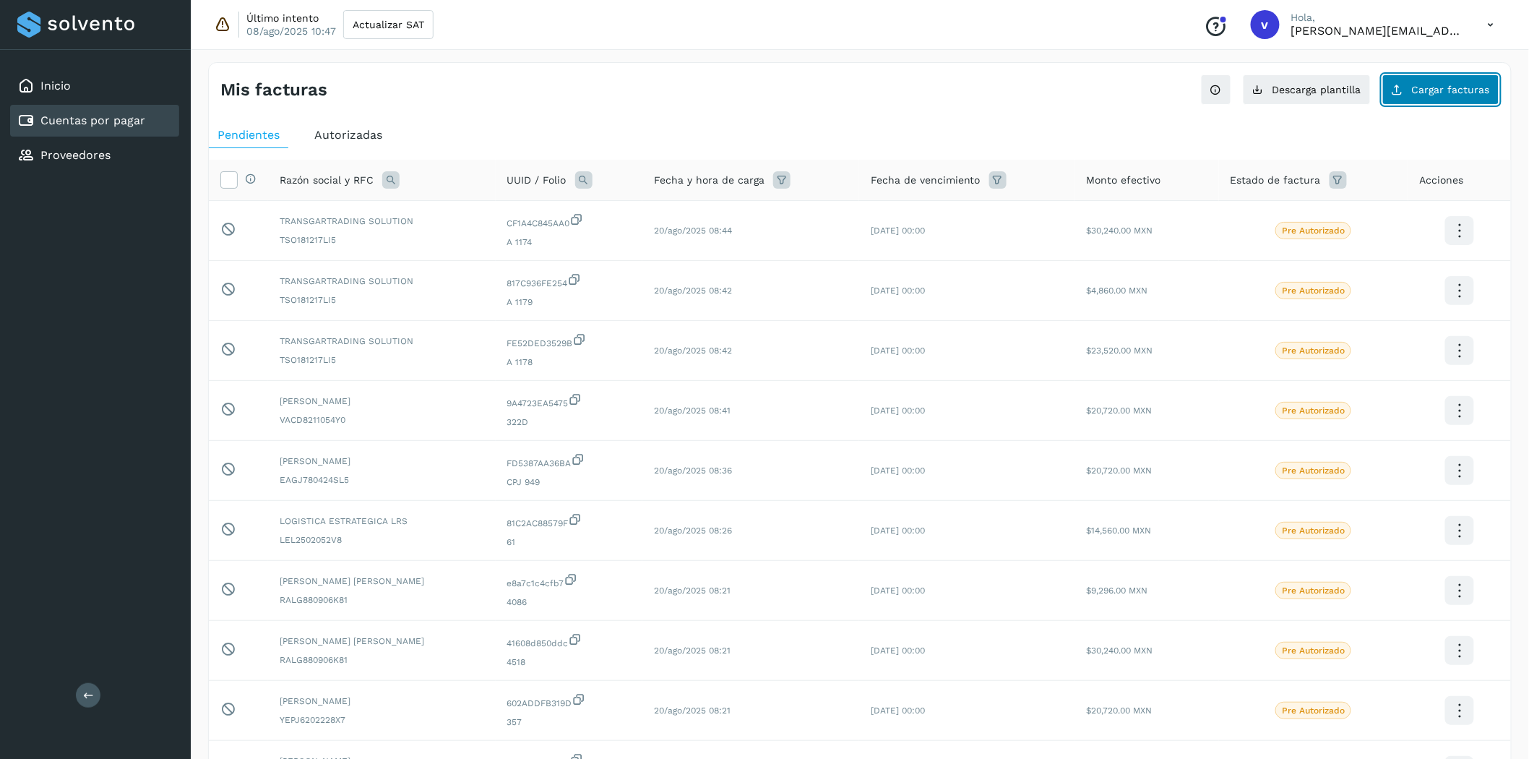
click at [1387, 95] on span "Cargar facturas" at bounding box center [1451, 90] width 78 height 10
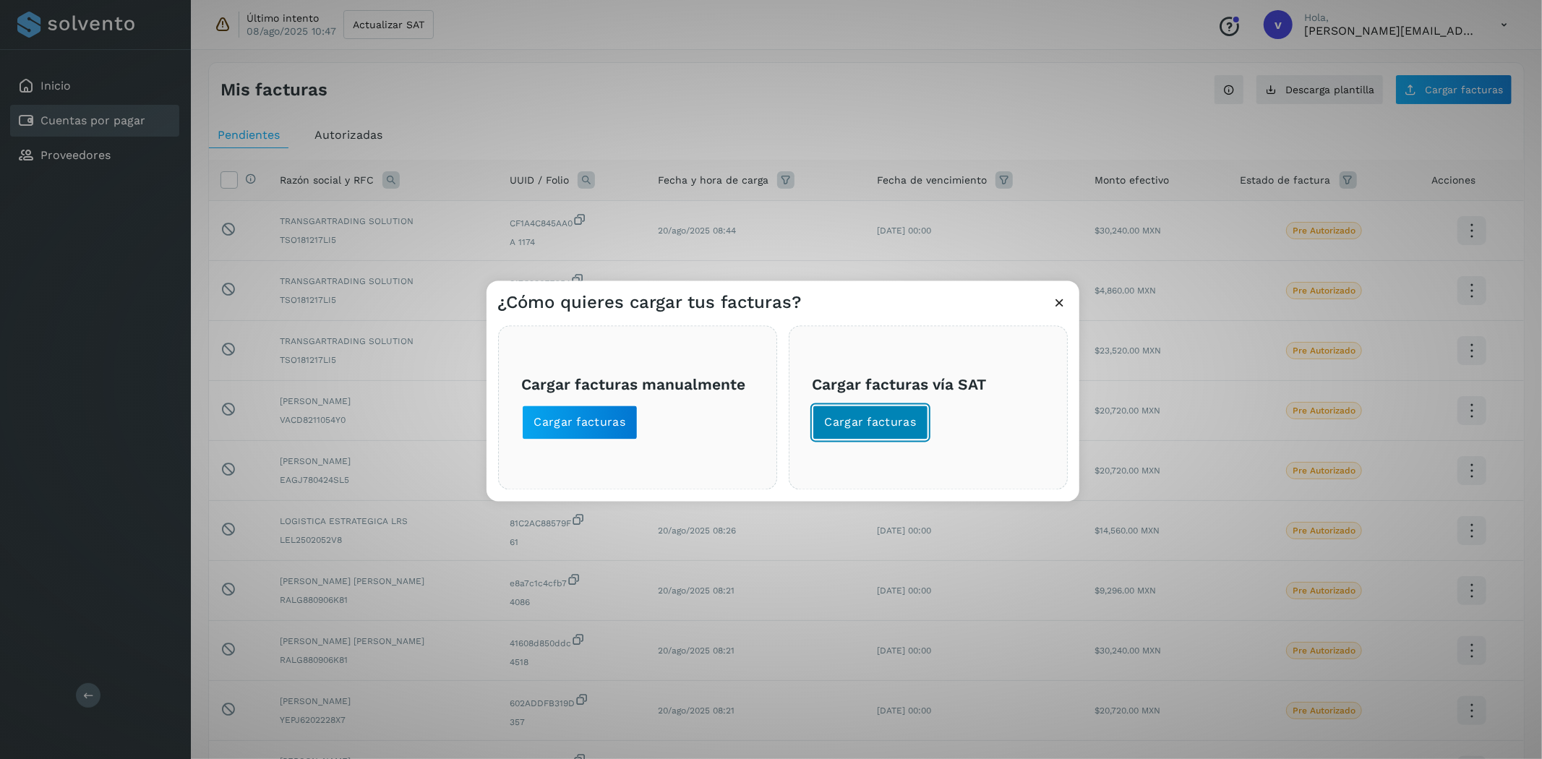
click at [878, 424] on span "Cargar facturas" at bounding box center [871, 423] width 92 height 16
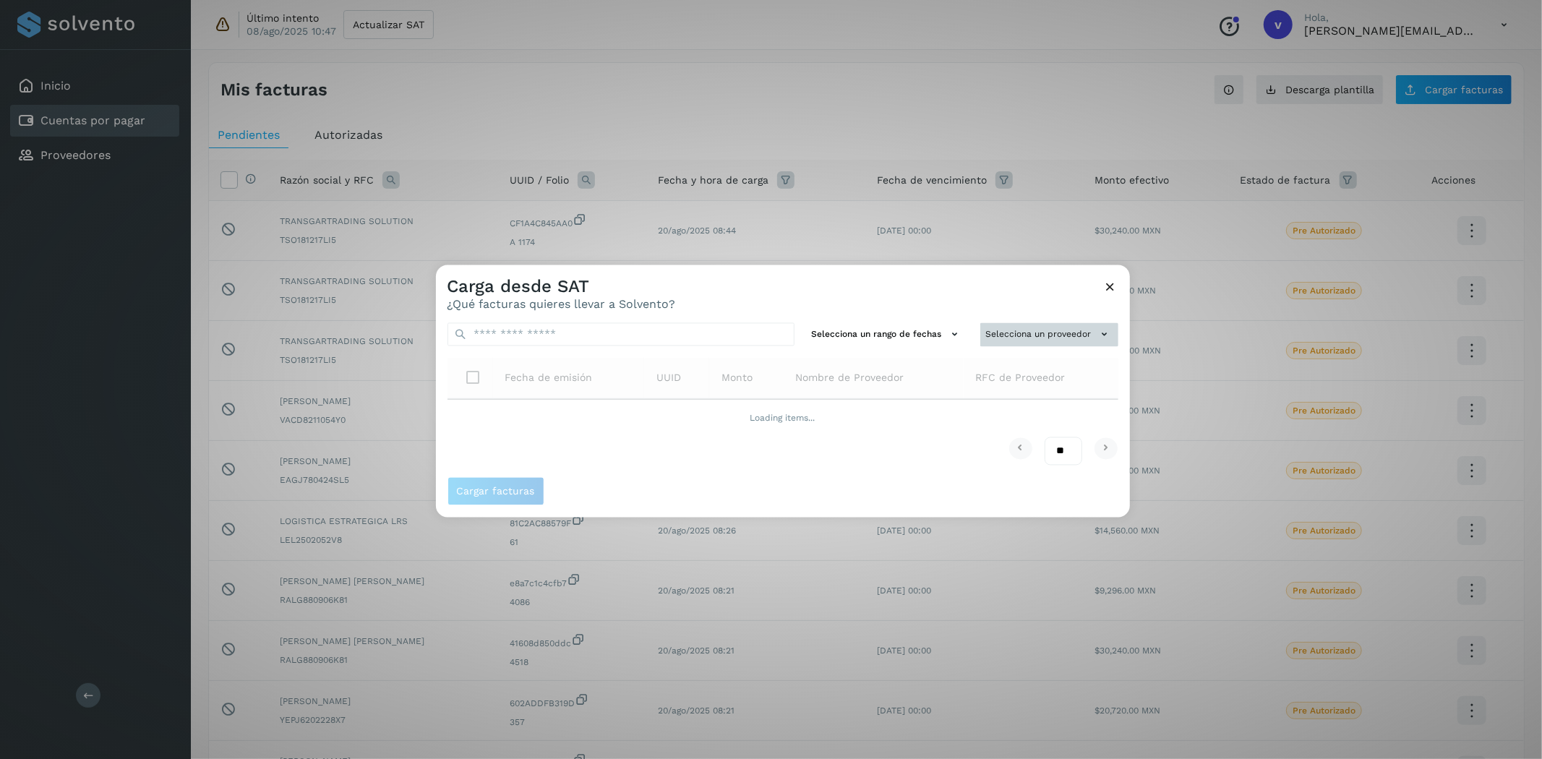
click at [1052, 330] on button "Selecciona un proveedor" at bounding box center [1049, 335] width 138 height 24
click at [1050, 363] on input "text" at bounding box center [1024, 362] width 177 height 23
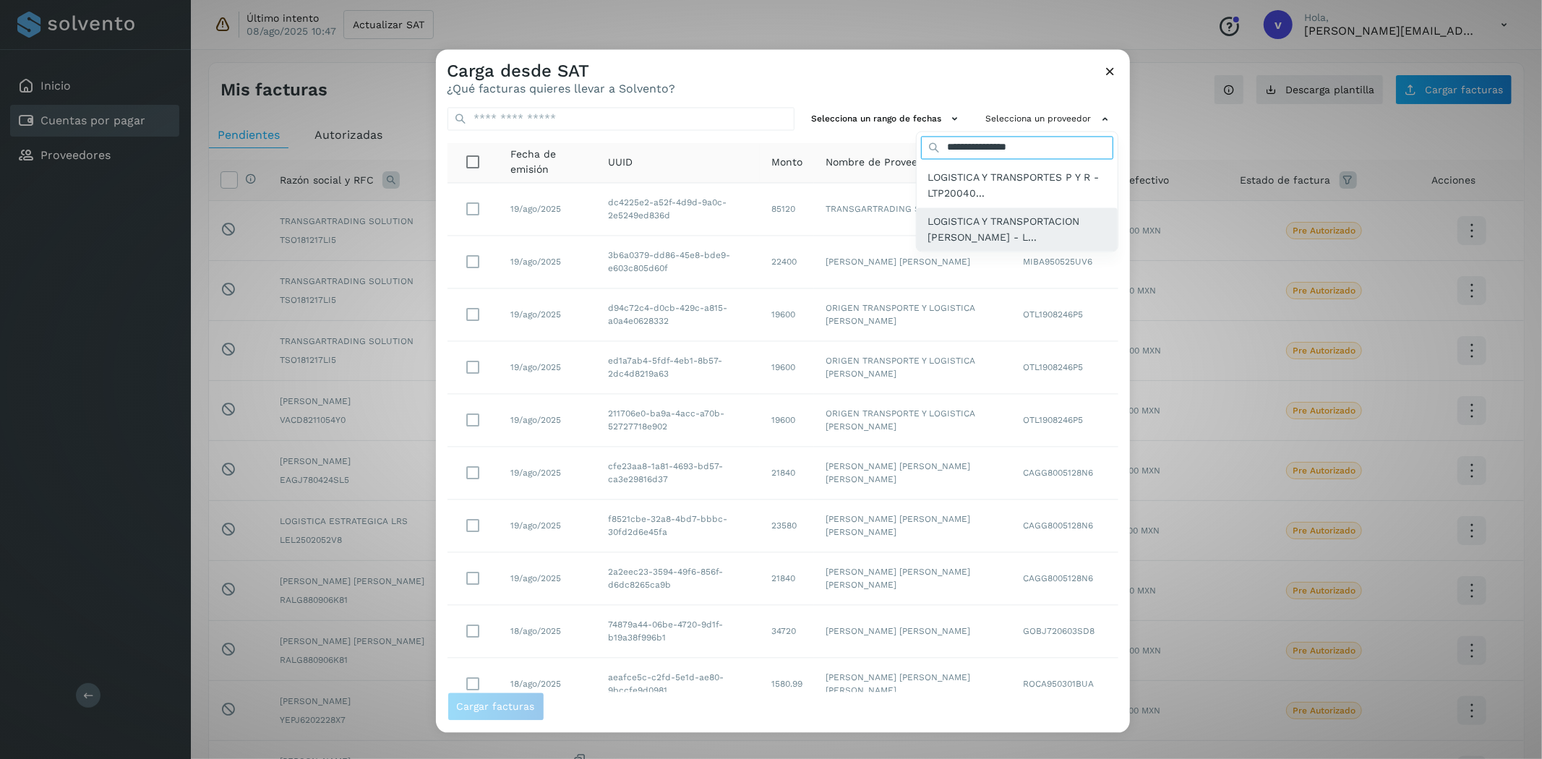
type input "**********"
click at [1006, 249] on div "LOGISTICA Y TRANSPORTACION [PERSON_NAME] - L..." at bounding box center [1017, 229] width 201 height 44
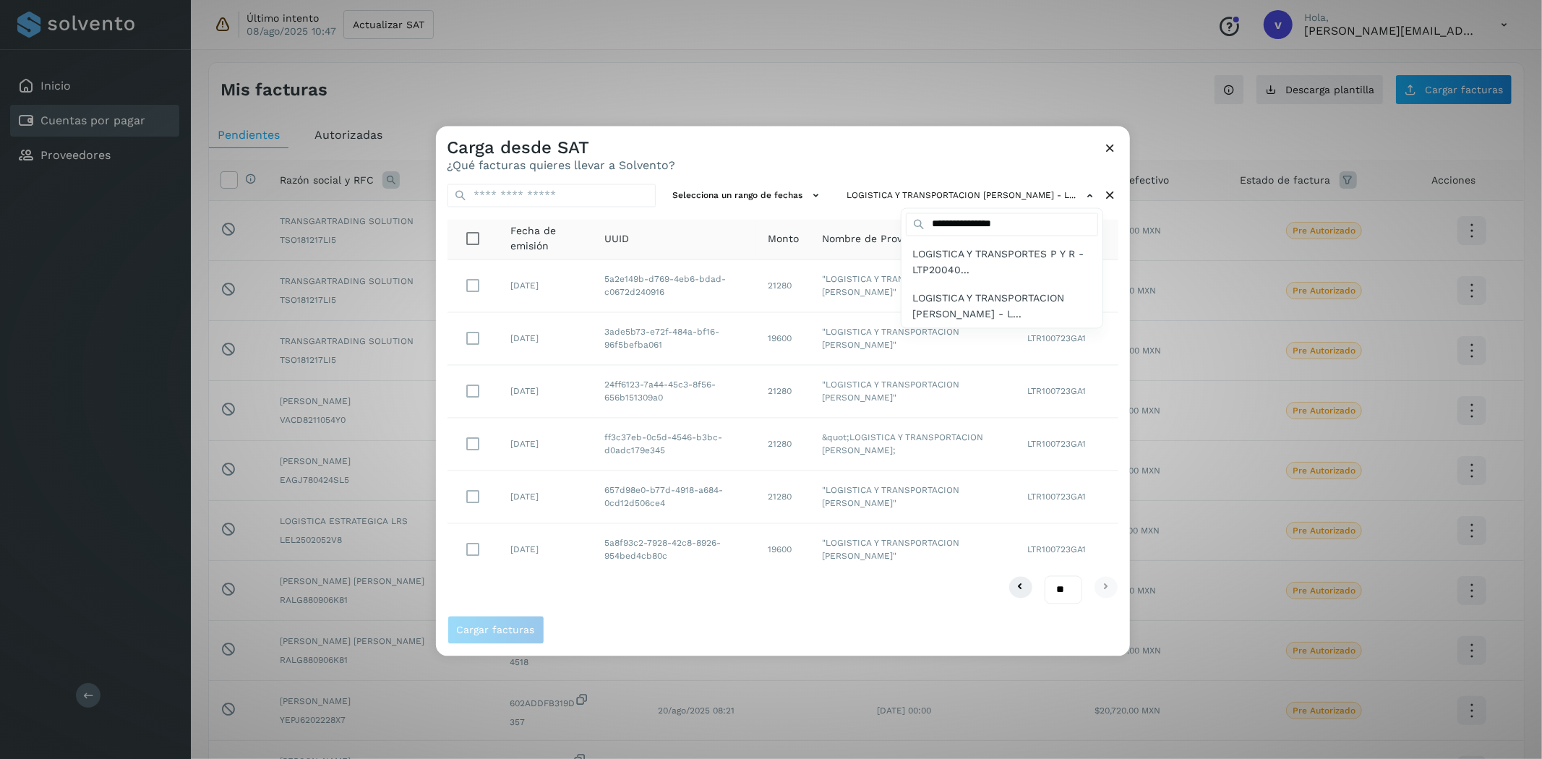
click at [760, 168] on div at bounding box center [1207, 505] width 1542 height 759
click at [1103, 147] on icon at bounding box center [1110, 148] width 15 height 15
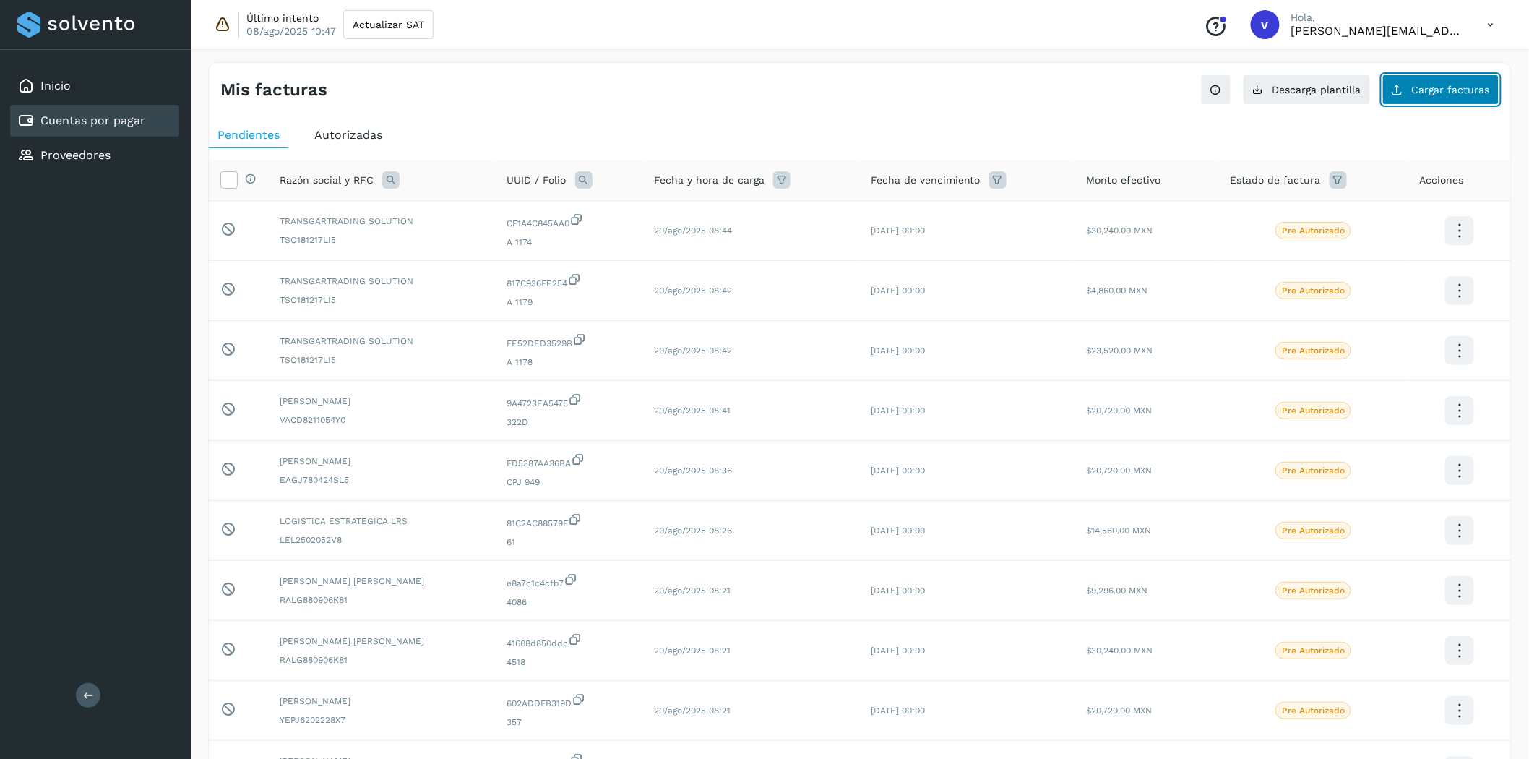
click at [1387, 88] on span "Cargar facturas" at bounding box center [1451, 90] width 78 height 10
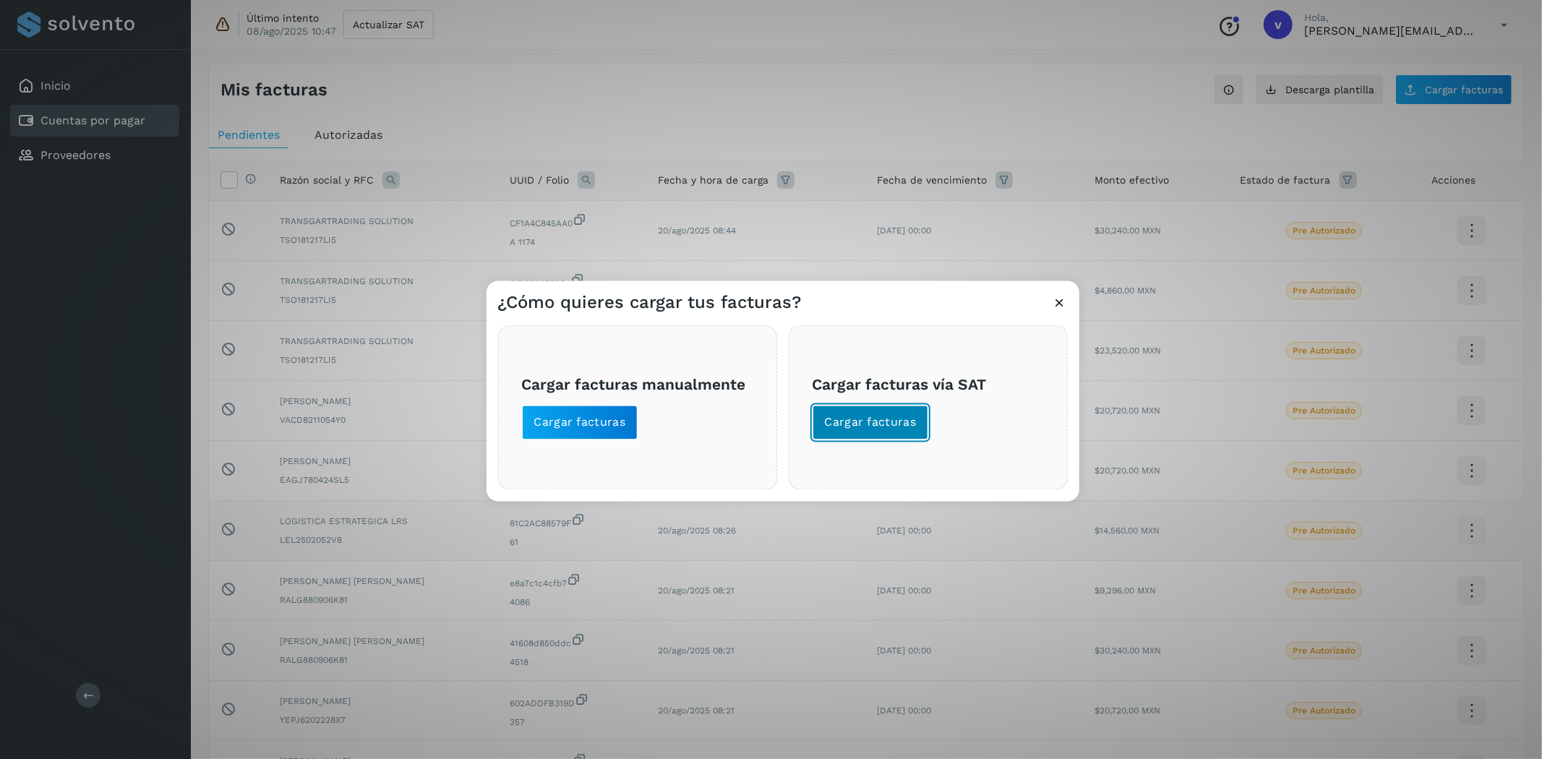
drag, startPoint x: 908, startPoint y: 437, endPoint x: 757, endPoint y: 535, distance: 180.2
click at [769, 544] on div "¿Cómo quieres cargar tus facturas? Cargar facturas manualmente Cargar facturas …" at bounding box center [771, 379] width 1542 height 759
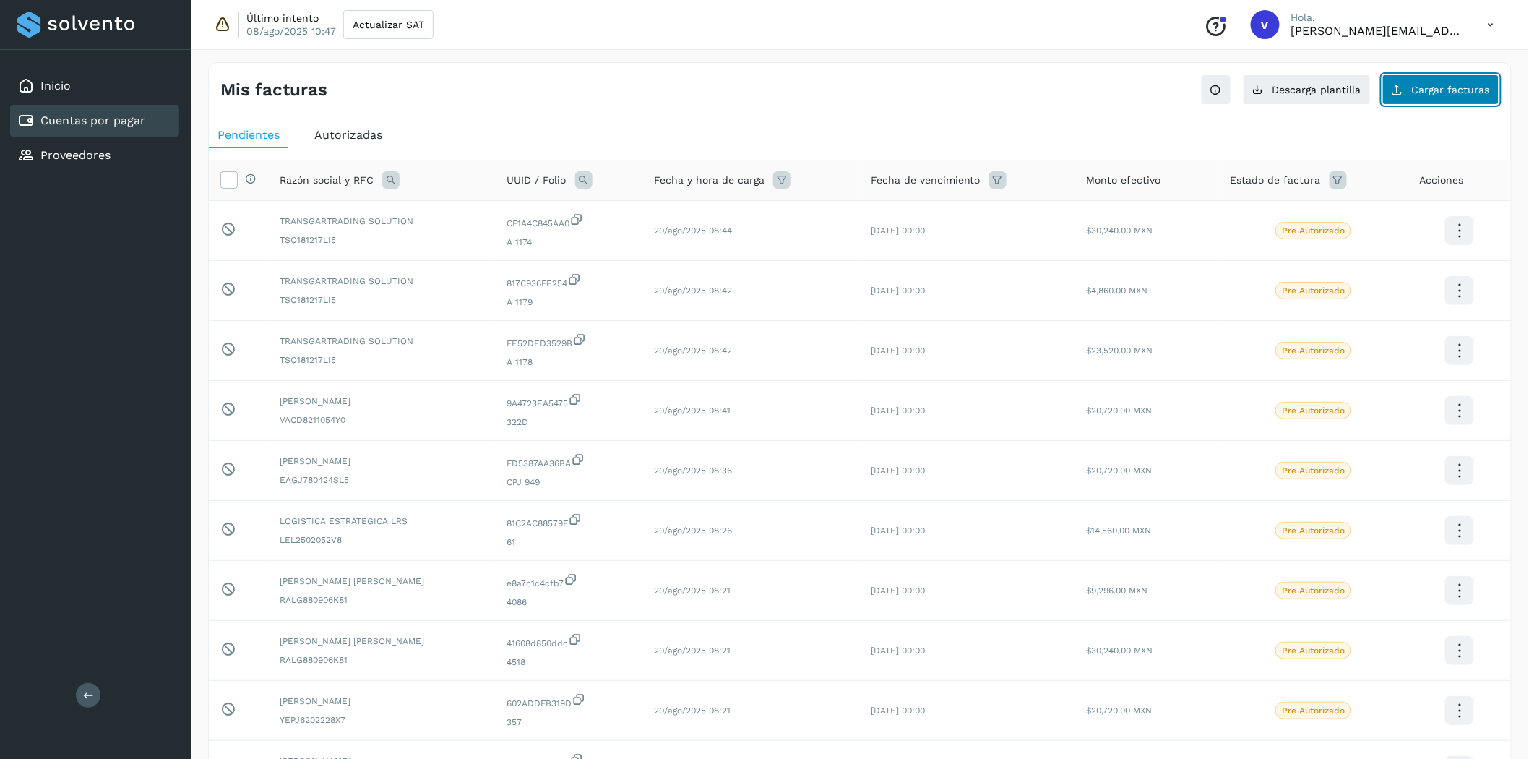
click at [1387, 88] on button "Cargar facturas" at bounding box center [1441, 89] width 117 height 30
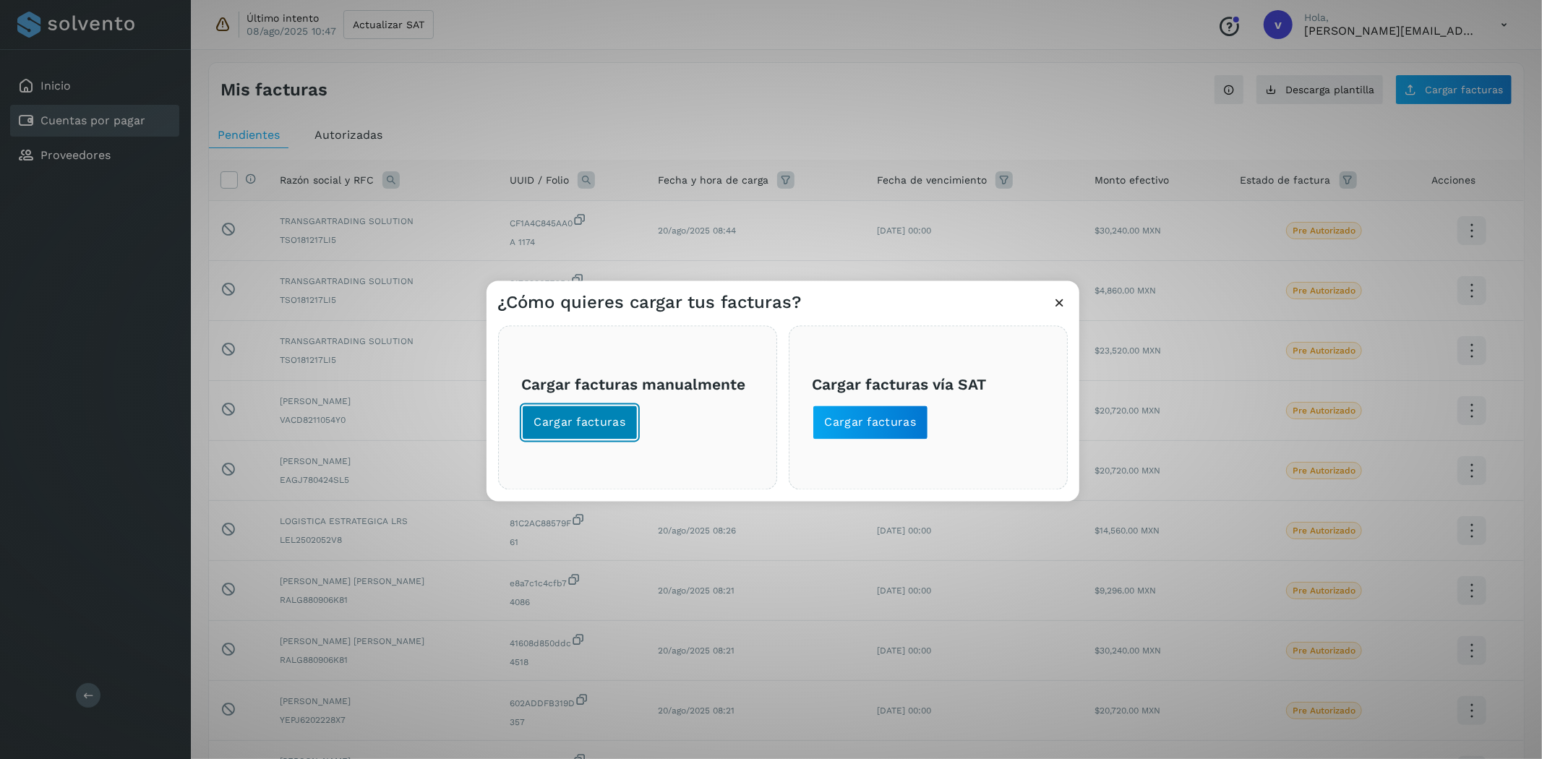
click at [567, 420] on span "Cargar facturas" at bounding box center [580, 423] width 92 height 16
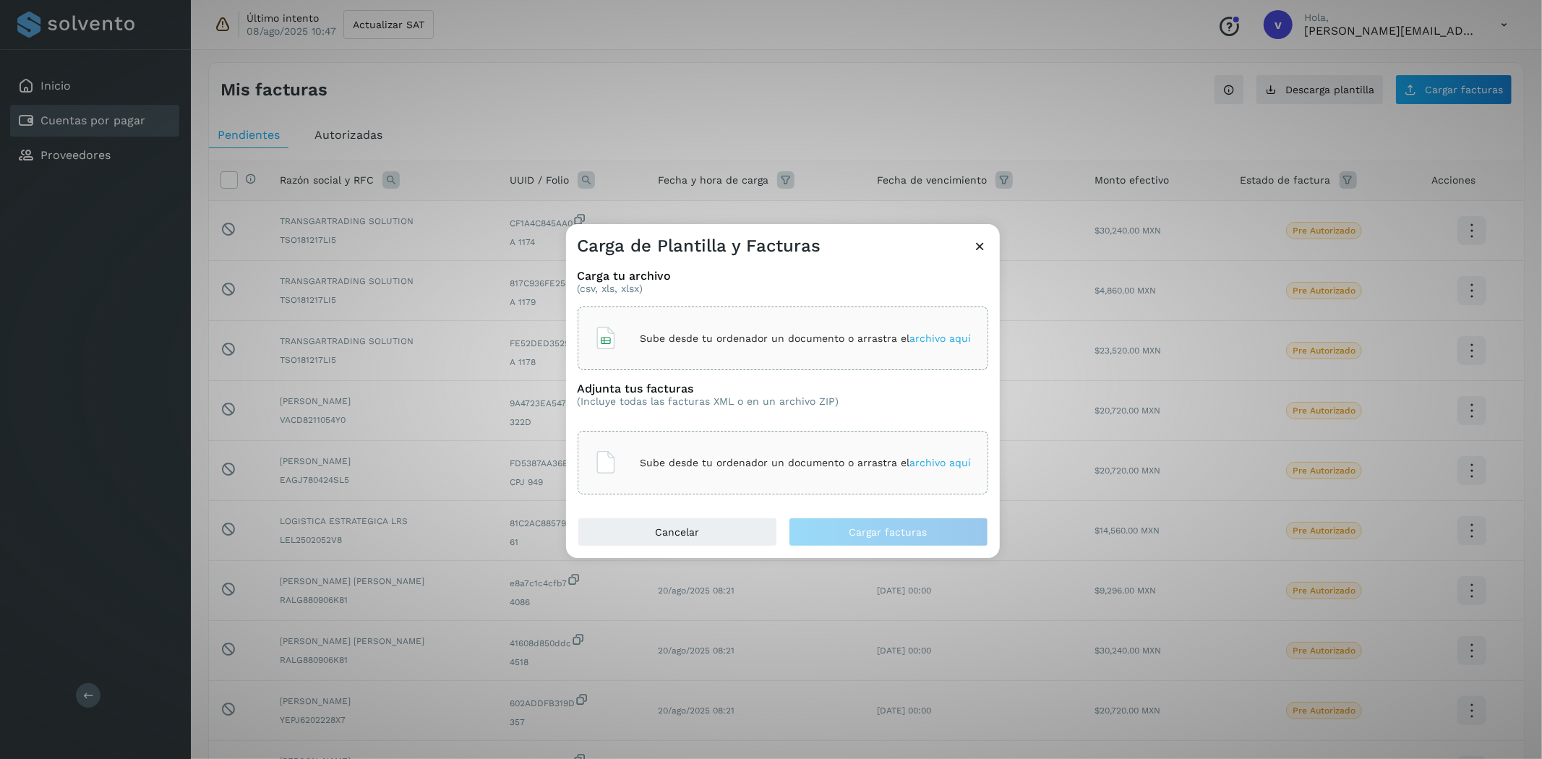
click at [717, 359] on div "Sube desde tu ordenador un documento o arrastra el archivo aquí" at bounding box center [783, 338] width 411 height 64
click at [774, 474] on div "Sube desde tu ordenador un documento o arrastra el archivo aquí" at bounding box center [782, 462] width 377 height 39
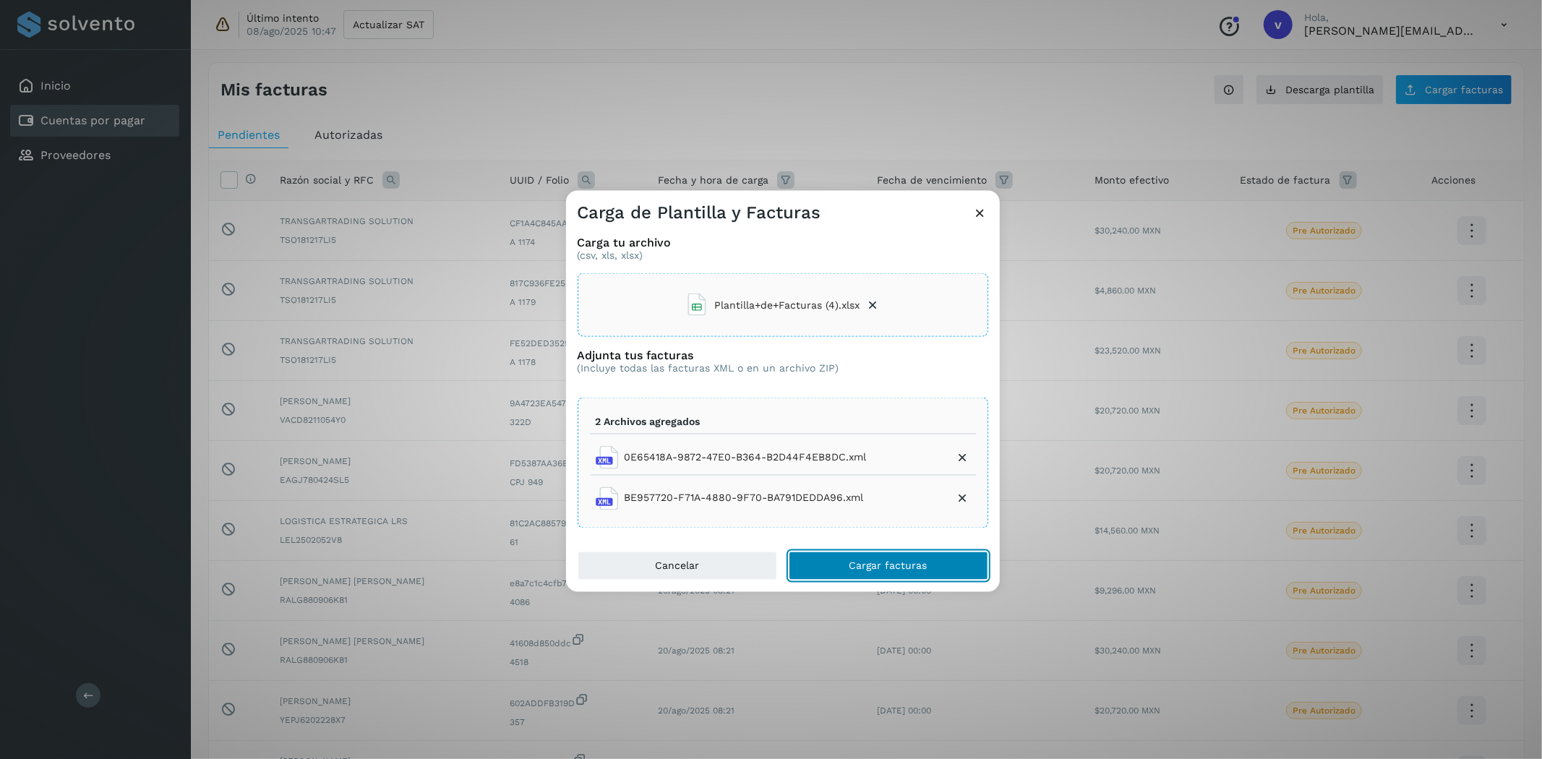
click at [924, 564] on span "Cargar facturas" at bounding box center [888, 565] width 78 height 10
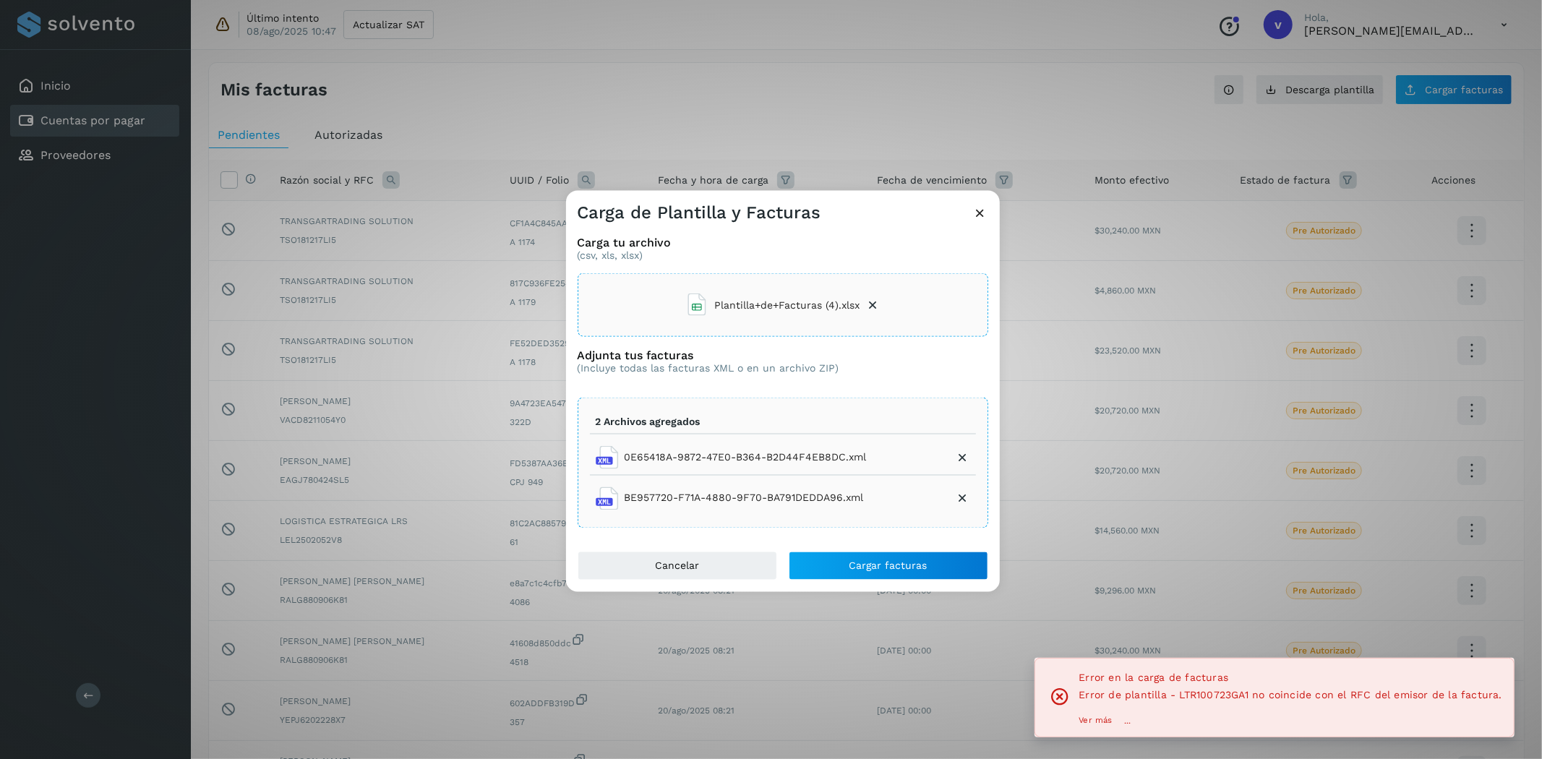
click at [982, 219] on icon at bounding box center [980, 212] width 15 height 15
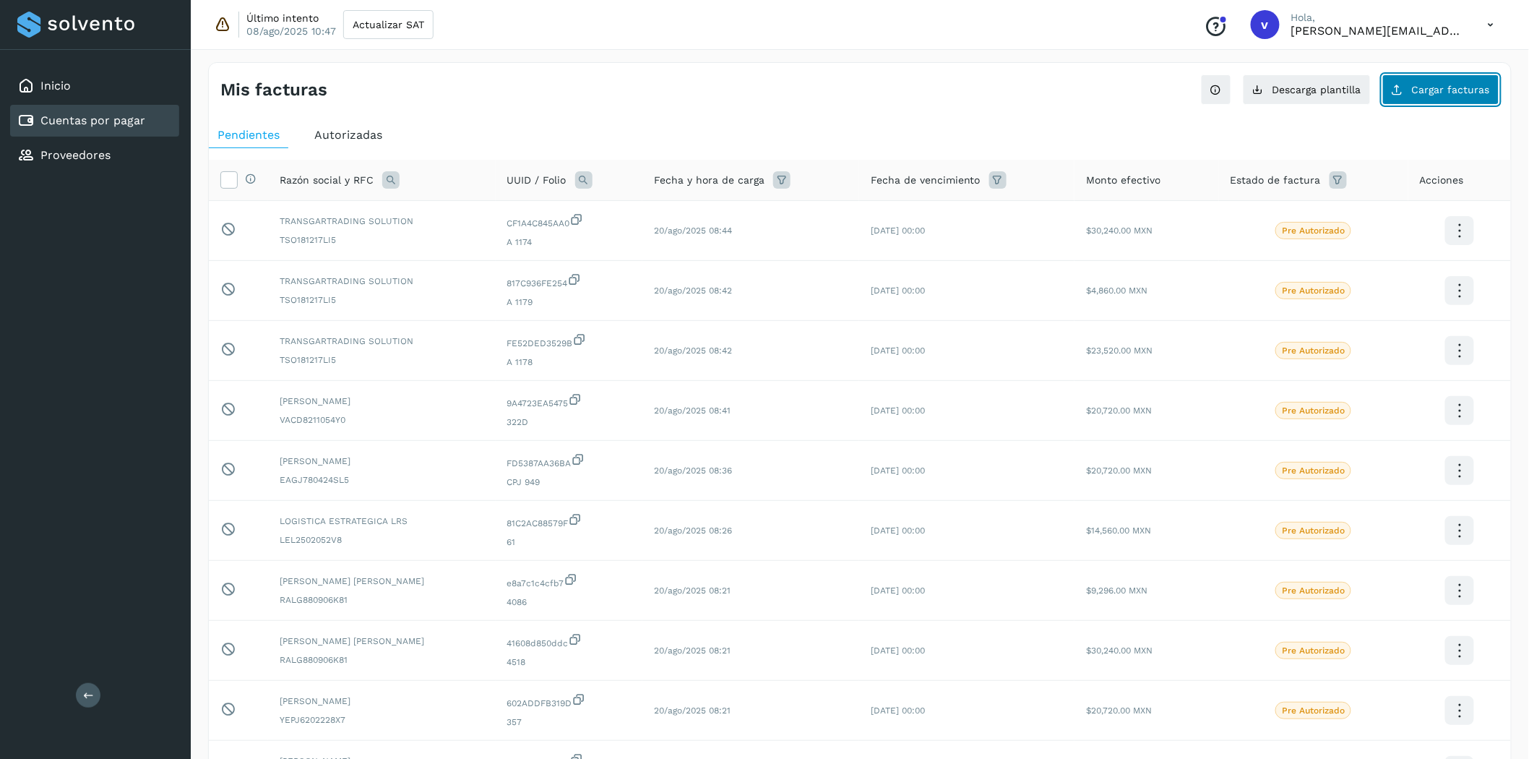
click at [1387, 90] on button "Cargar facturas" at bounding box center [1441, 89] width 117 height 30
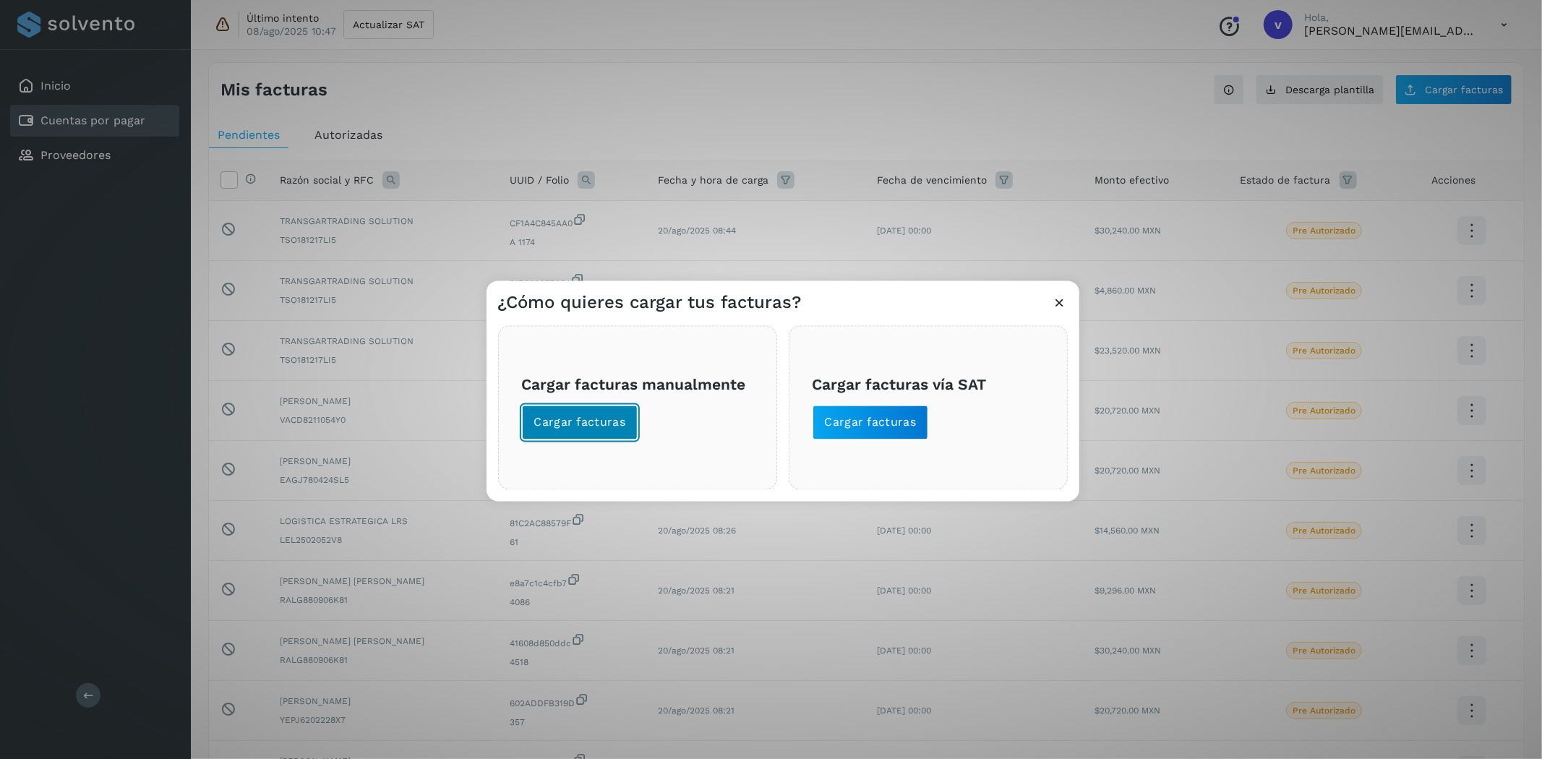
click at [575, 434] on button "Cargar facturas" at bounding box center [580, 423] width 116 height 35
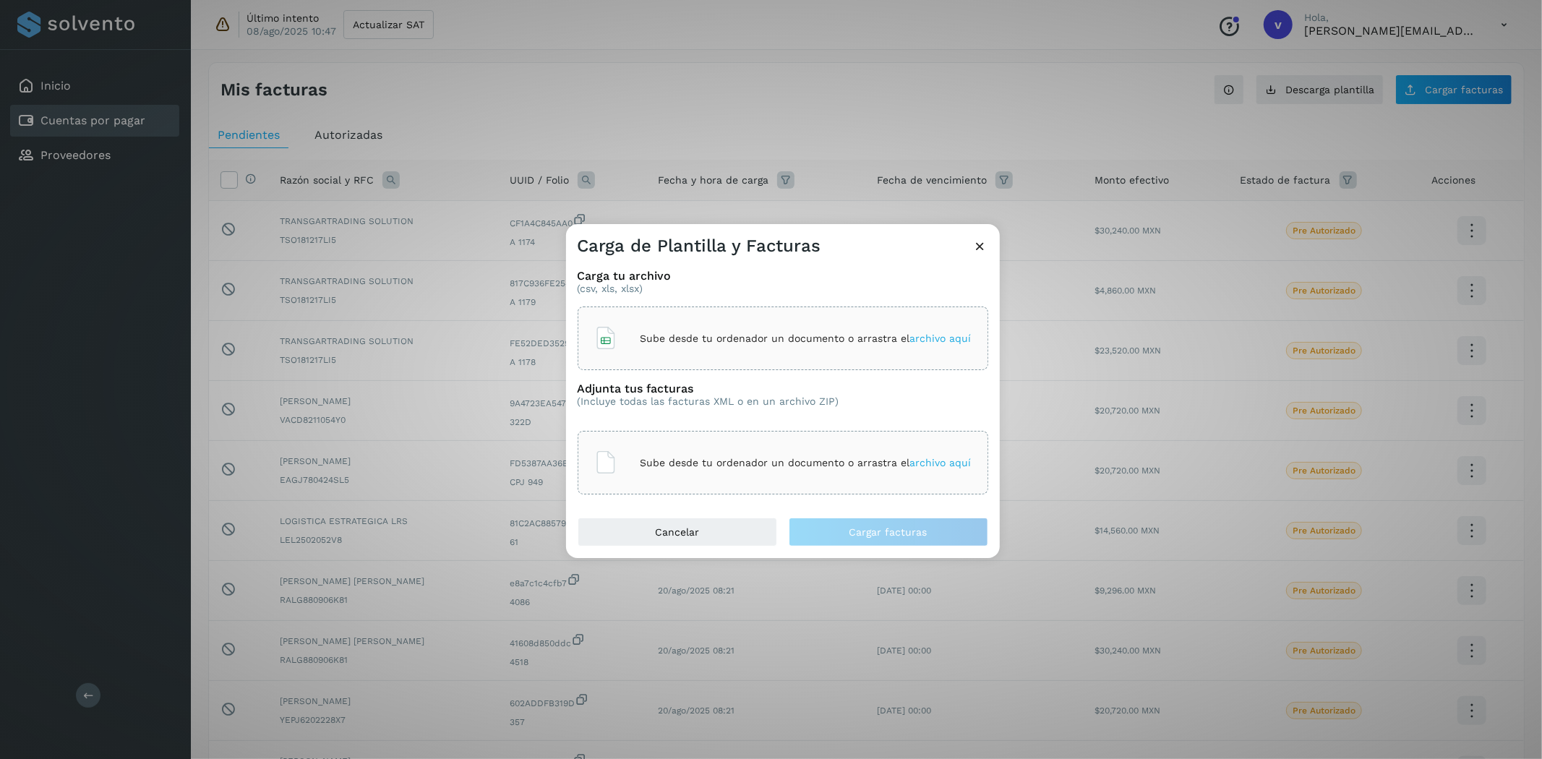
click at [781, 335] on p "Sube desde tu ordenador un documento o arrastra el archivo aquí" at bounding box center [805, 338] width 331 height 12
click at [743, 467] on p "Sube desde tu ordenador un documento o arrastra el archivo aquí" at bounding box center [805, 463] width 331 height 12
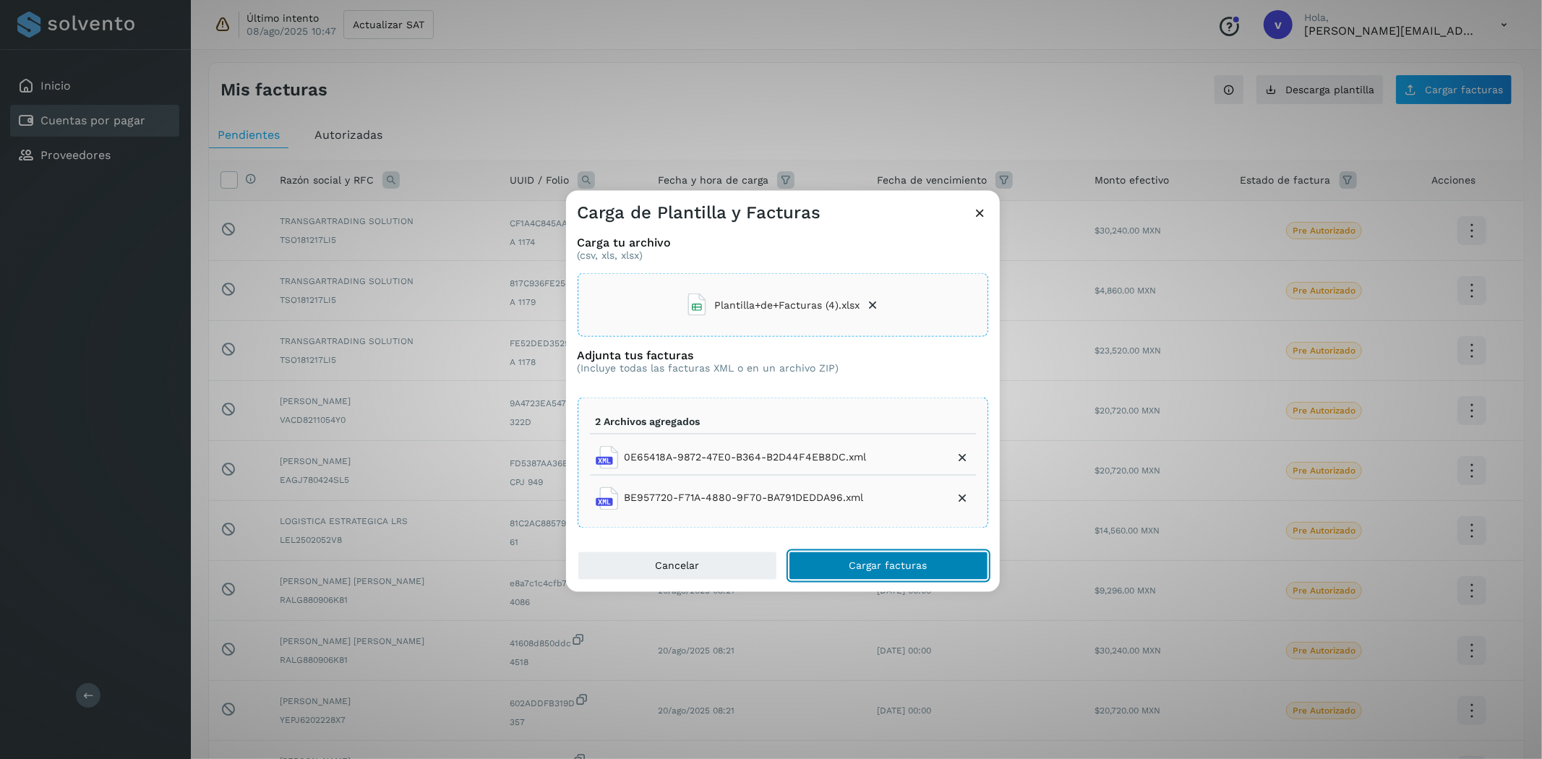
click at [908, 557] on button "Cargar facturas" at bounding box center [888, 565] width 199 height 29
click at [962, 458] on icon at bounding box center [963, 457] width 14 height 14
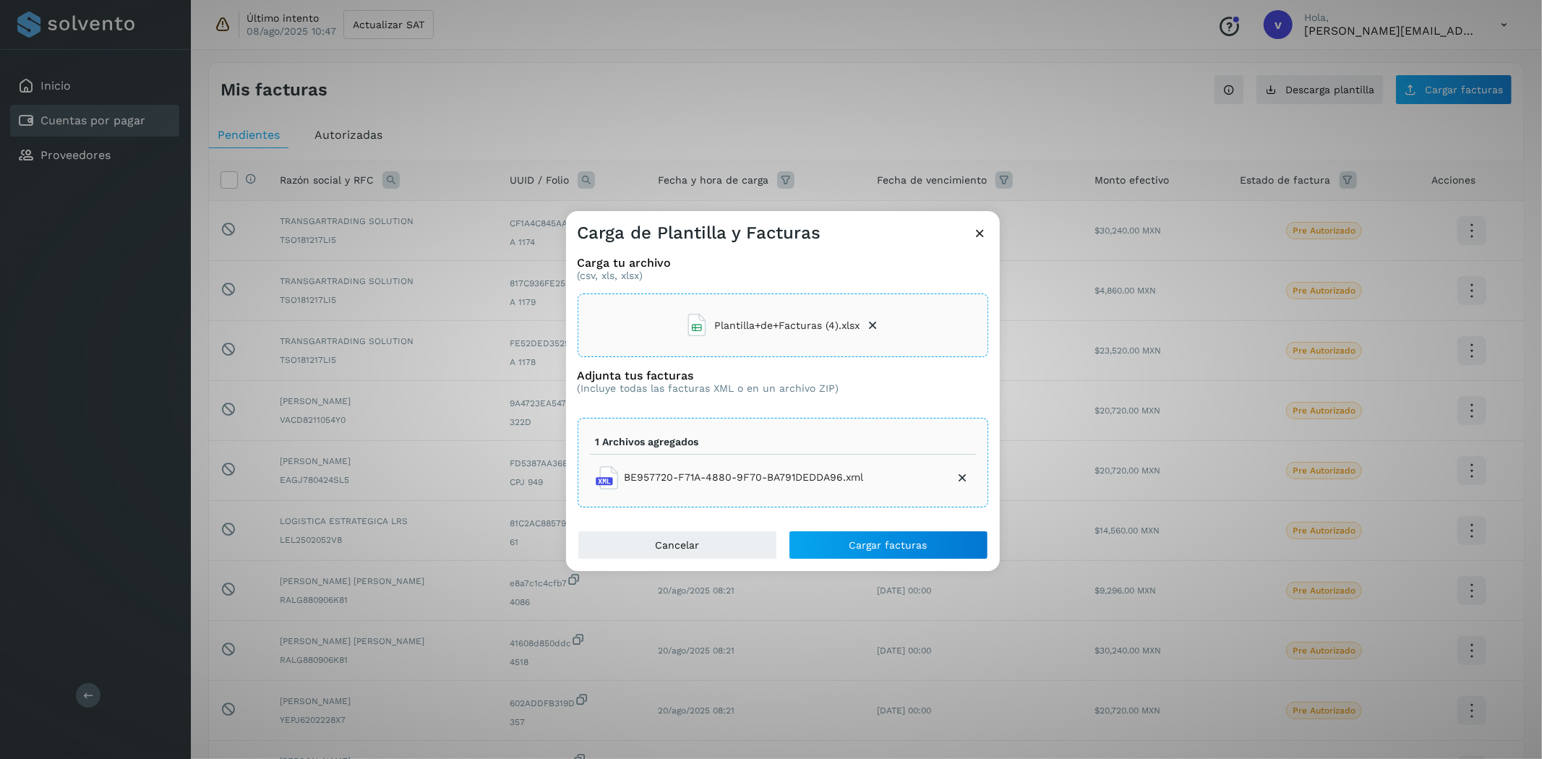
click at [962, 475] on icon at bounding box center [963, 478] width 14 height 14
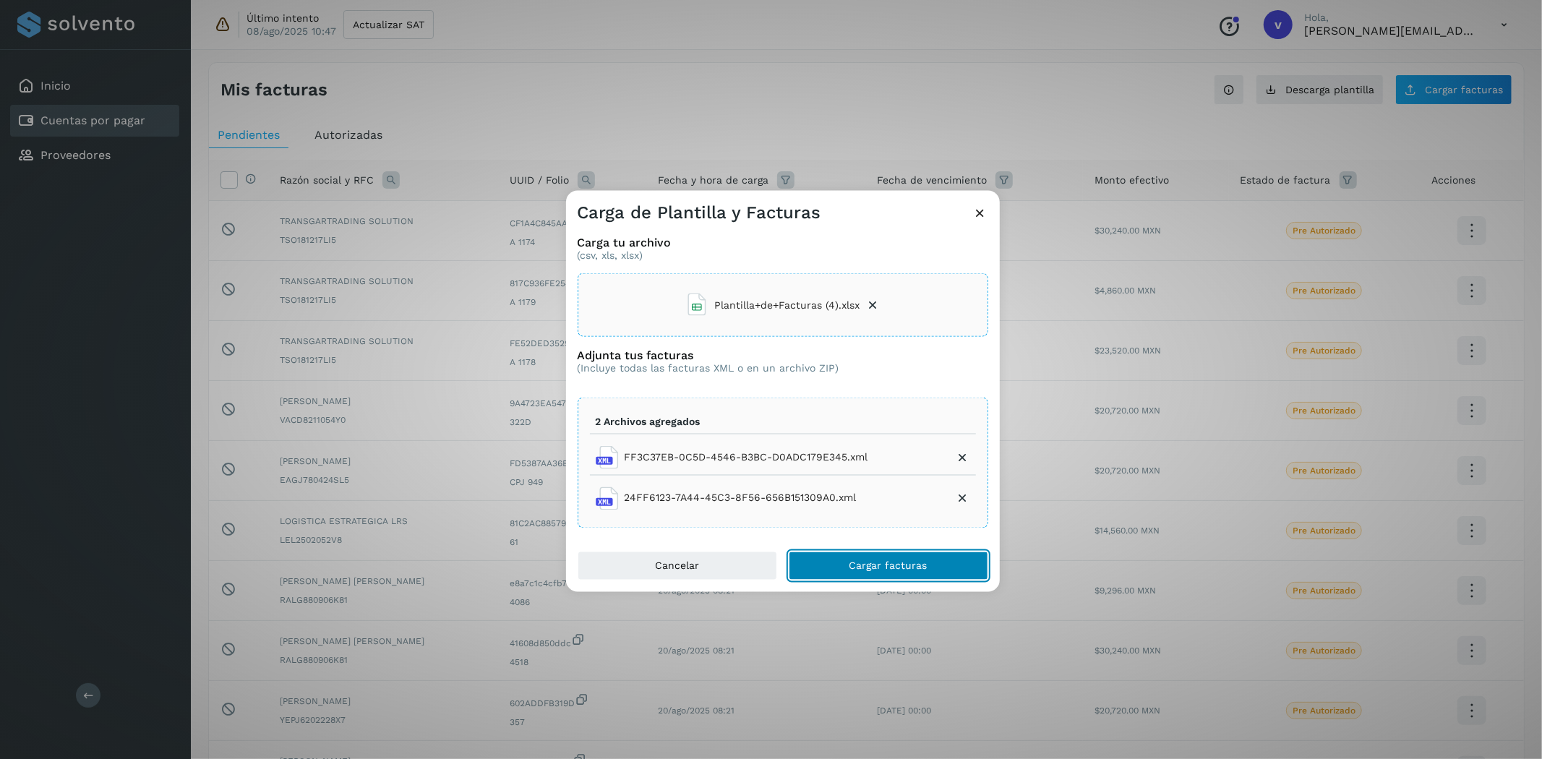
click at [932, 570] on button "Cargar facturas" at bounding box center [888, 565] width 199 height 29
click at [943, 583] on div "Cancelar Cargar facturas" at bounding box center [783, 571] width 434 height 40
click at [945, 562] on button "Cargar facturas" at bounding box center [888, 565] width 199 height 29
click at [974, 211] on icon at bounding box center [980, 212] width 15 height 15
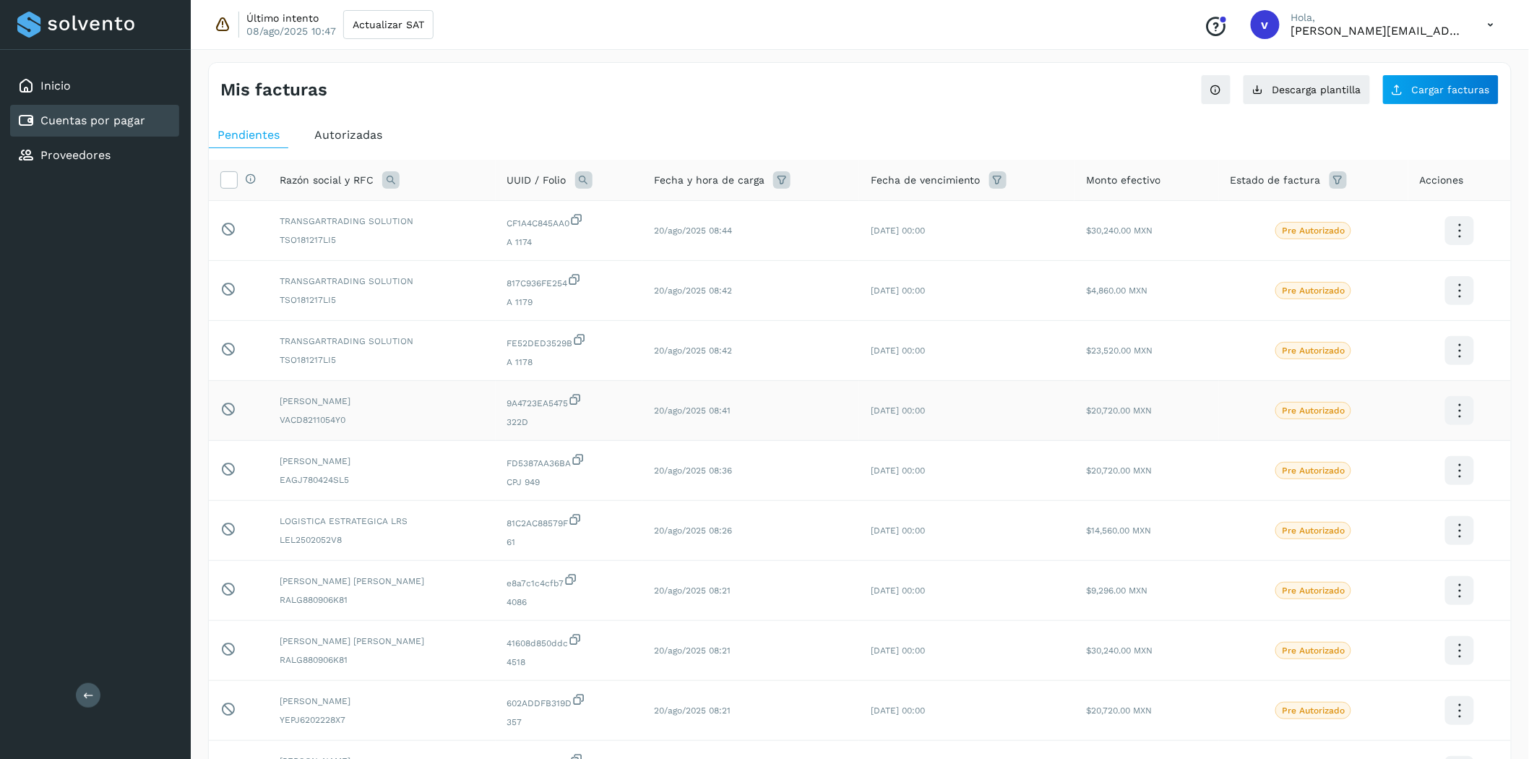
click at [474, 385] on td "[PERSON_NAME] VACD8211054Y0" at bounding box center [382, 411] width 228 height 60
drag, startPoint x: 799, startPoint y: 385, endPoint x: 862, endPoint y: 109, distance: 282.6
click at [864, 105] on div "Mis facturas Ver instrucciones para cargar Facturas Descarga plantilla Cargar f…" at bounding box center [860, 484] width 1304 height 844
